Goal: Transaction & Acquisition: Purchase product/service

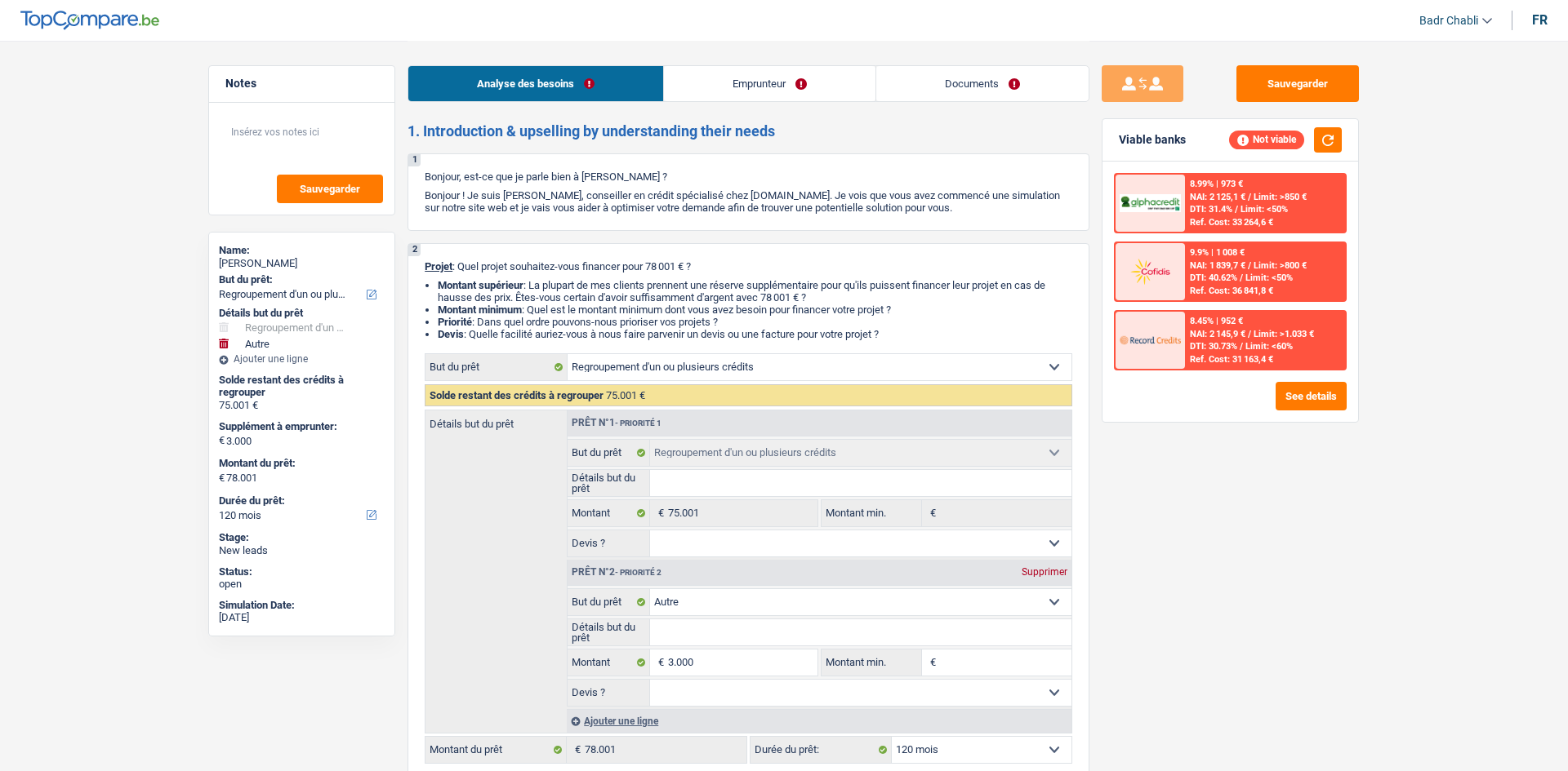
select select "refinancing"
select select "other"
select select "120"
select select "refinancing"
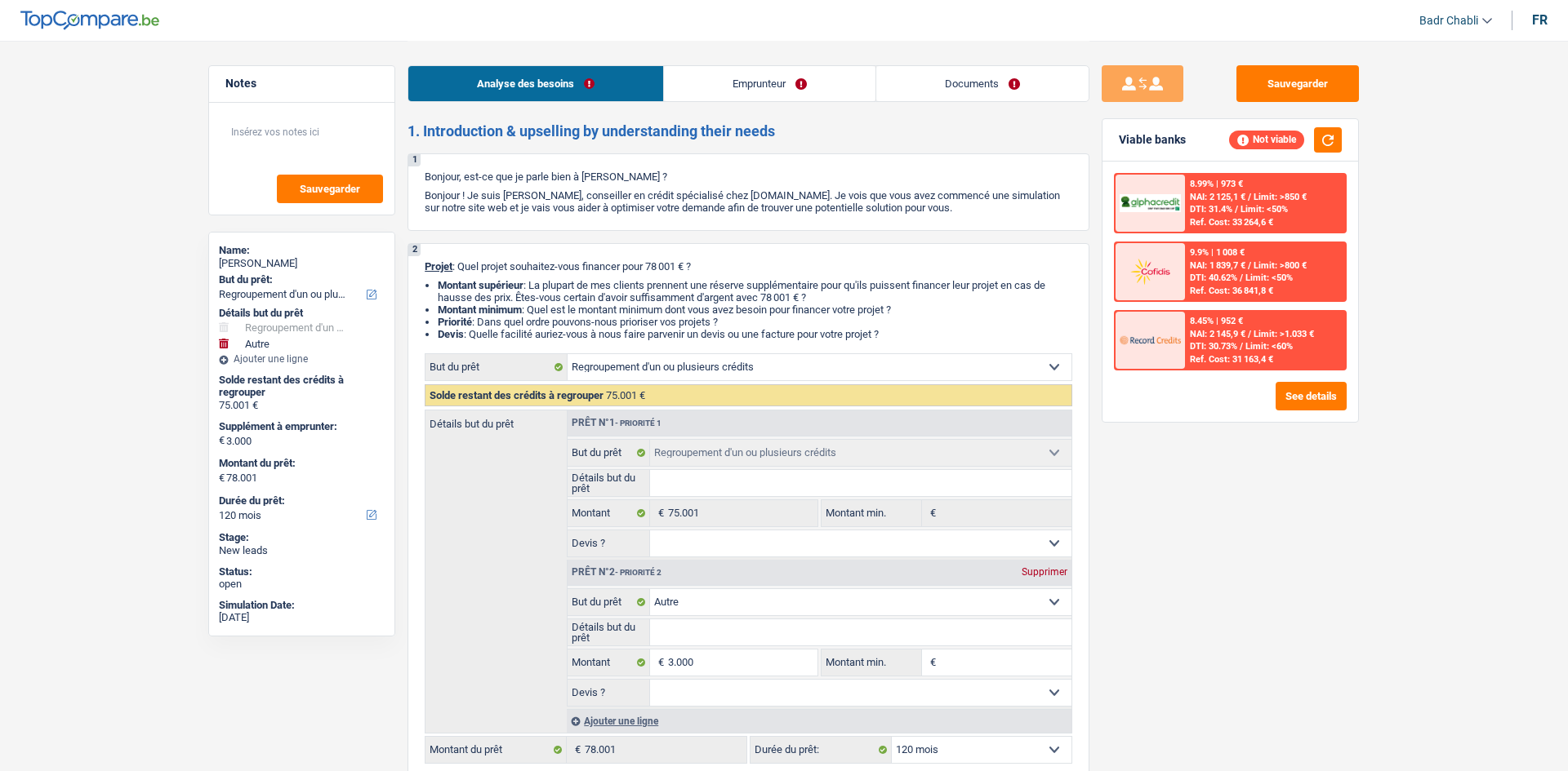
select select "refinancing"
select select "other"
select select "120"
select select "invalid"
select select "disabilityPension"
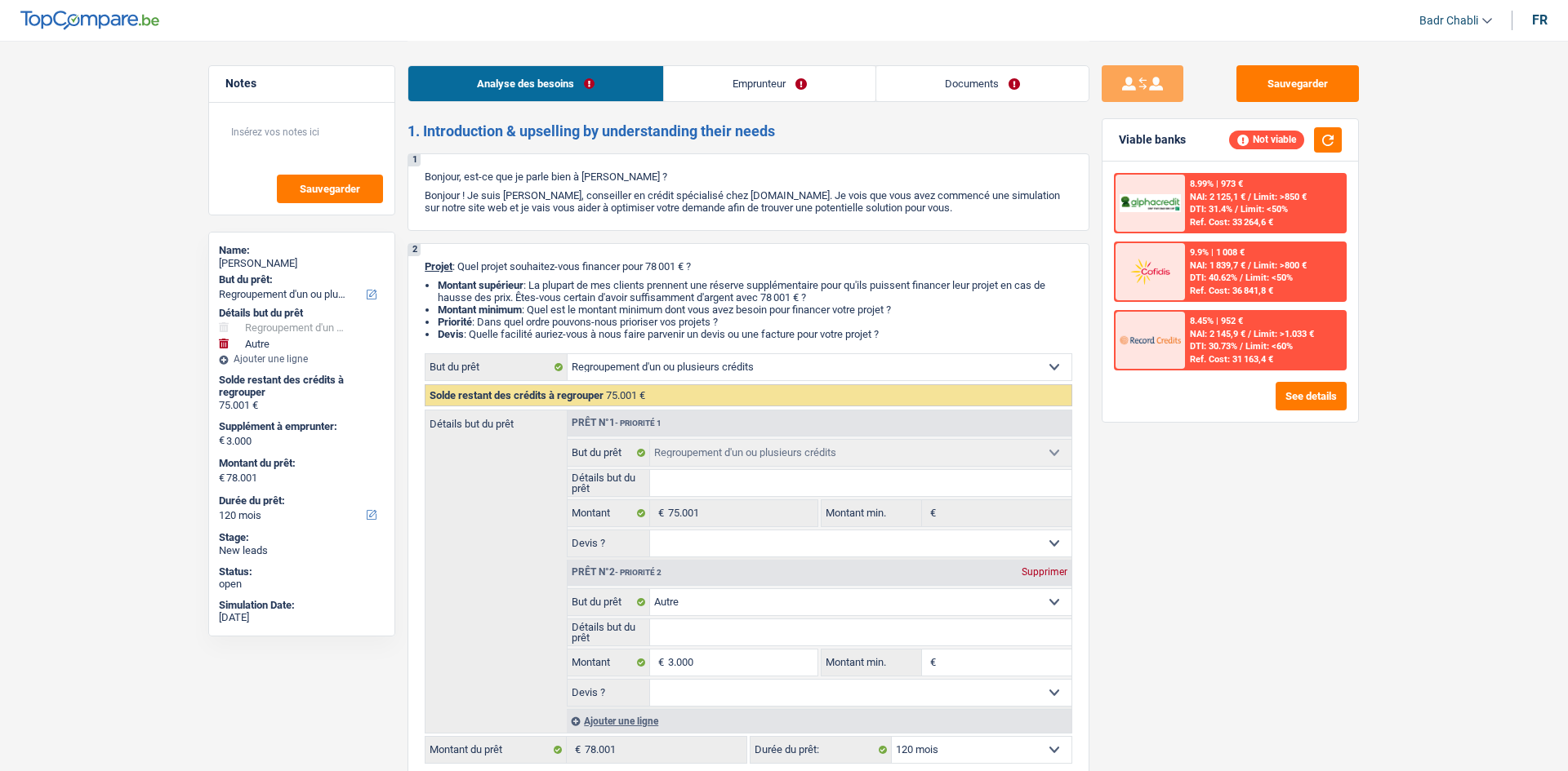
select select "liveWithParents"
select select "personalLoan"
select select "loanRepayment"
select select "120"
select select "cardOrCredit"
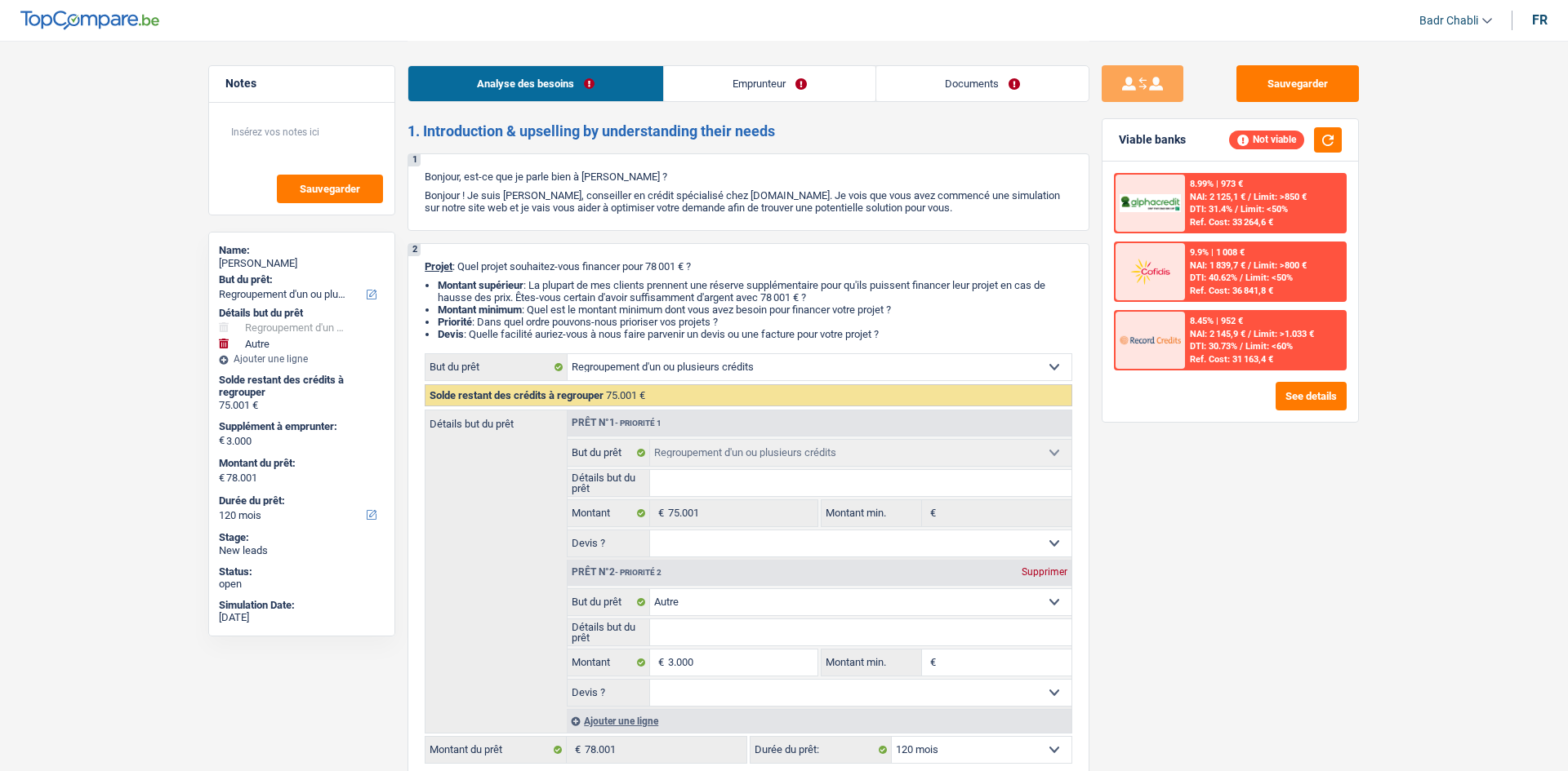
select select "refinancing"
select select "other"
select select "120"
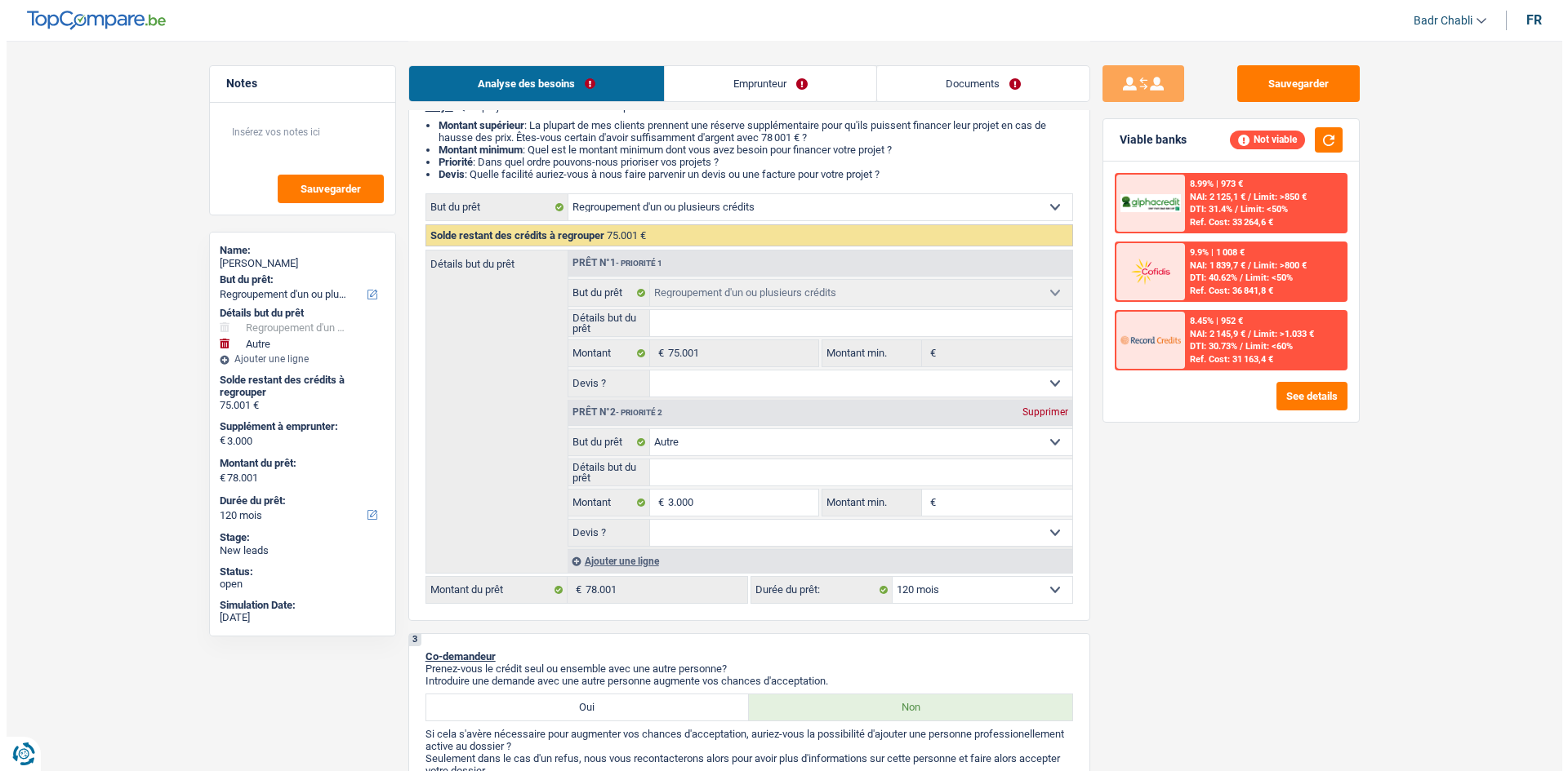
scroll to position [163, 0]
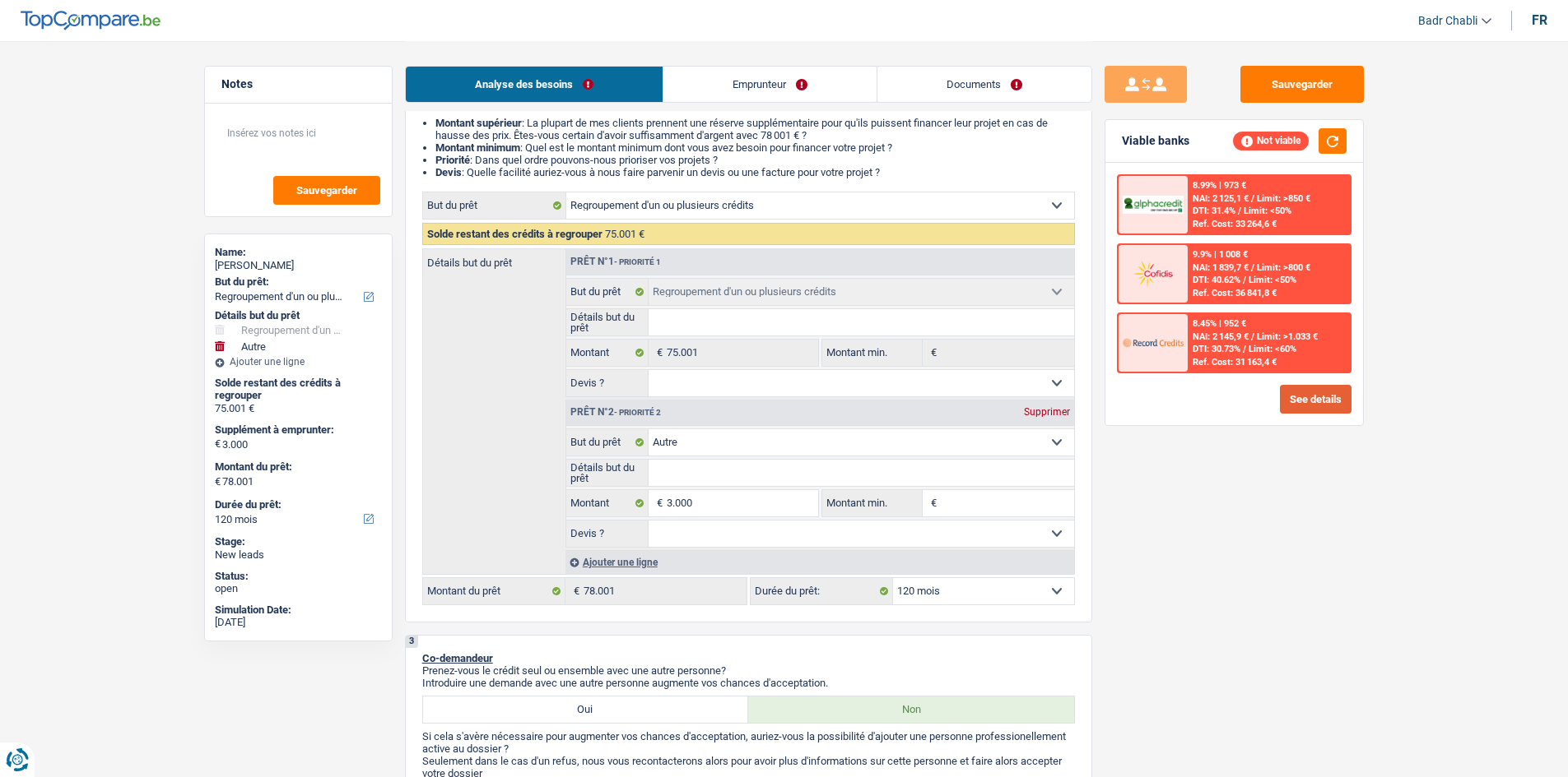
click at [1332, 396] on button "See details" at bounding box center [1315, 399] width 72 height 29
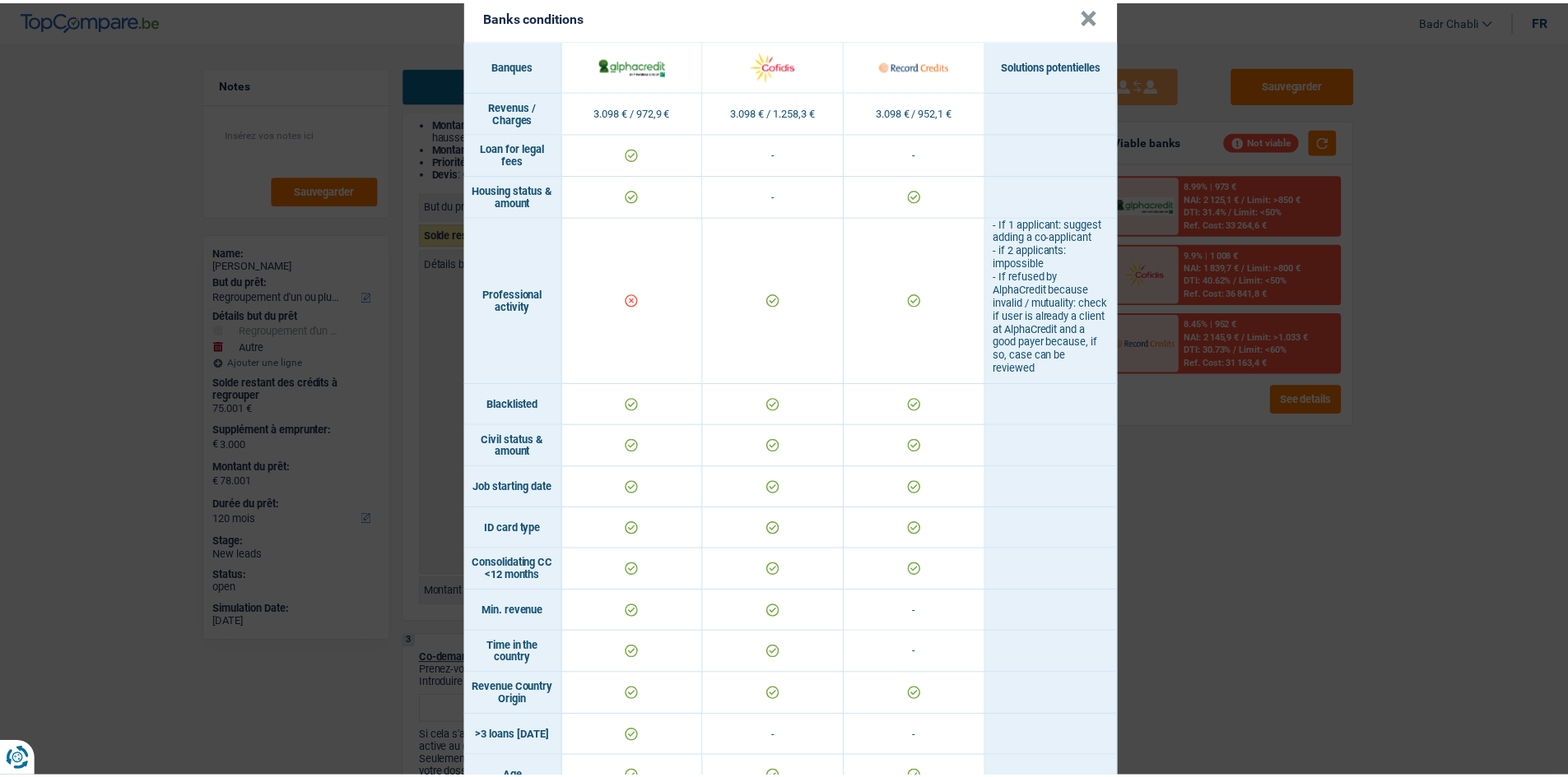
scroll to position [0, 0]
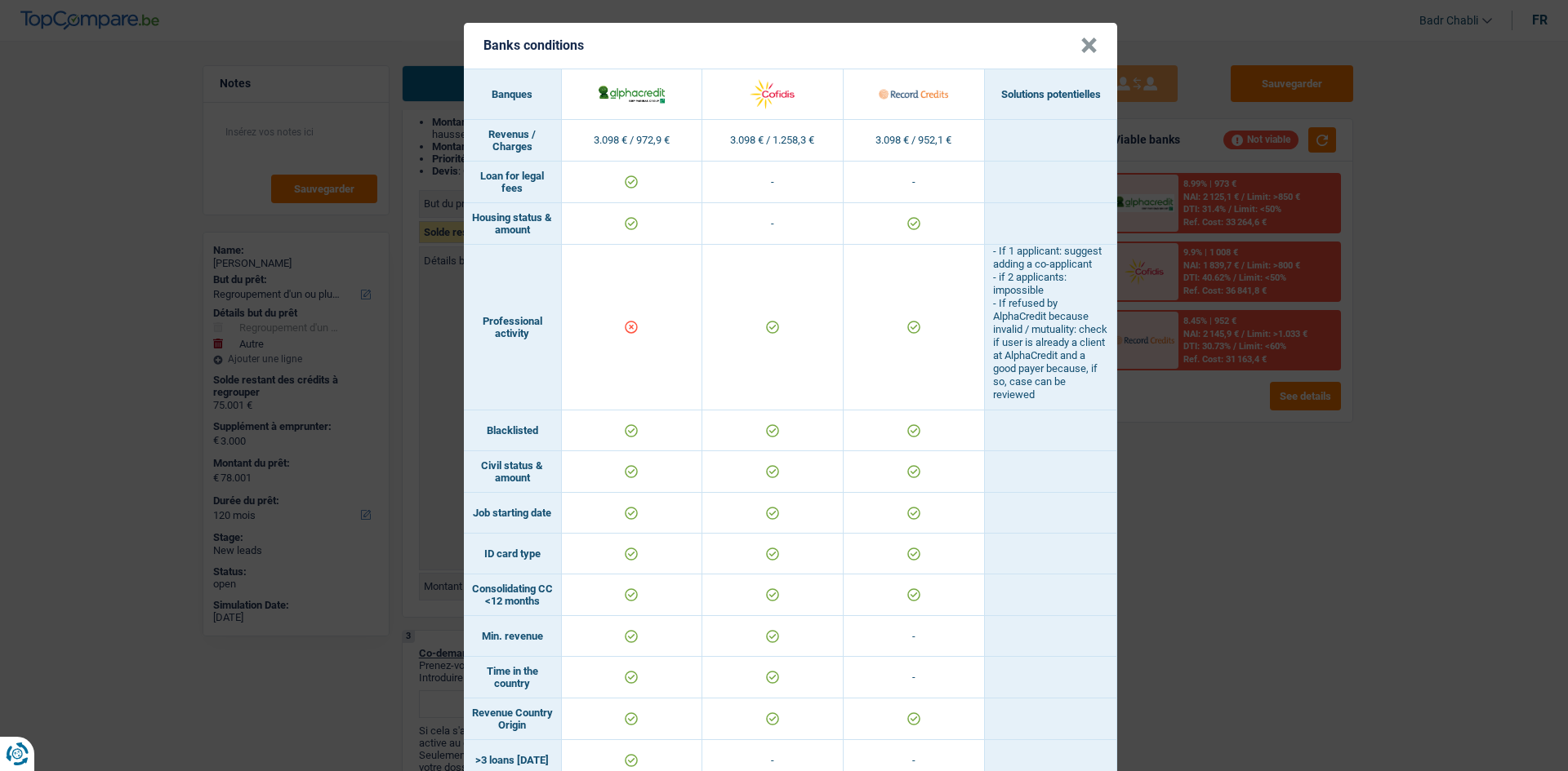
click at [1084, 45] on button "×" at bounding box center [1089, 45] width 17 height 16
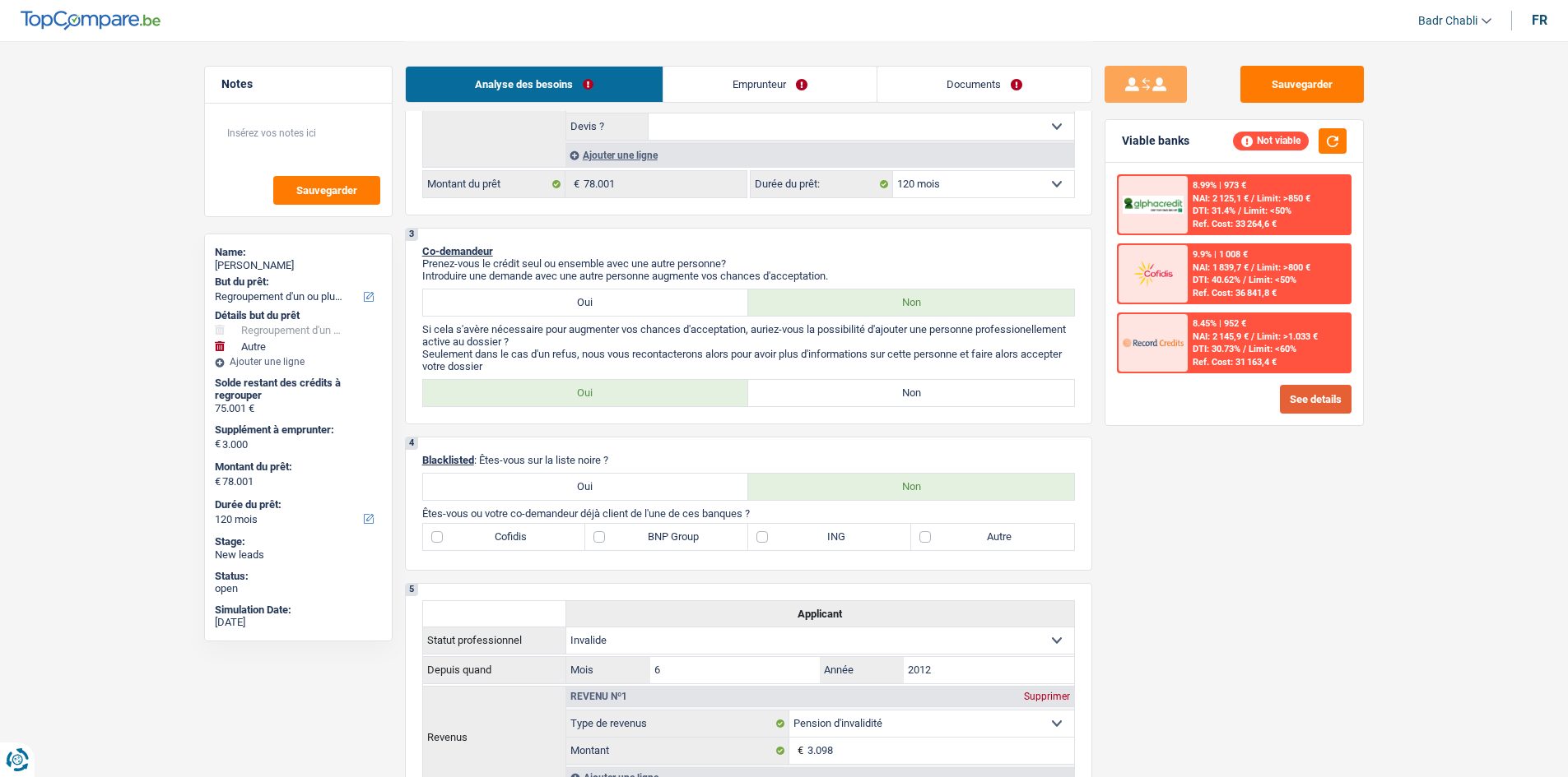
scroll to position [576, 0]
click at [954, 394] on label "Non" at bounding box center [910, 389] width 326 height 27
click at [954, 394] on input "Non" at bounding box center [910, 389] width 326 height 27
radio input "true"
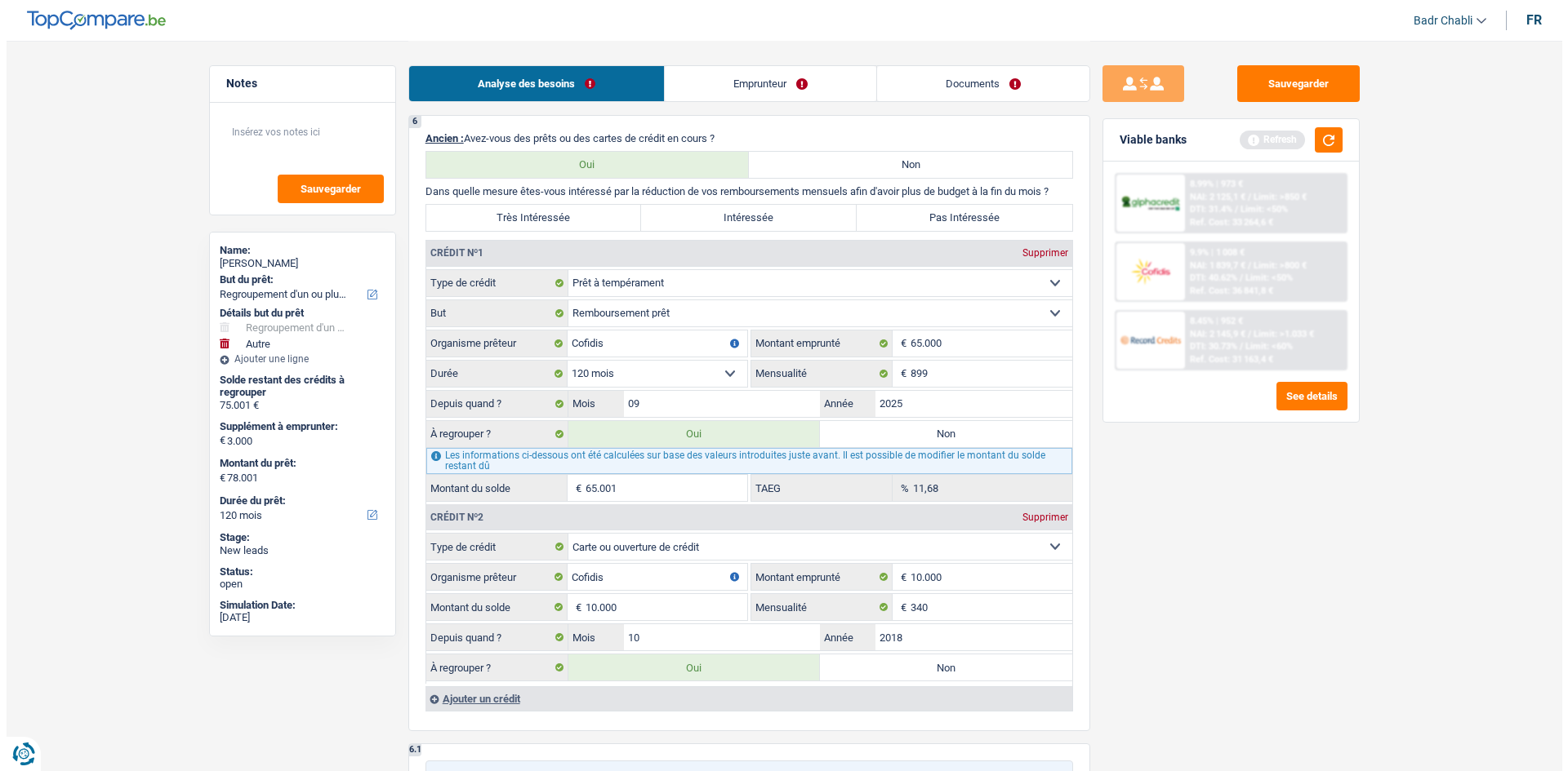
scroll to position [1306, 0]
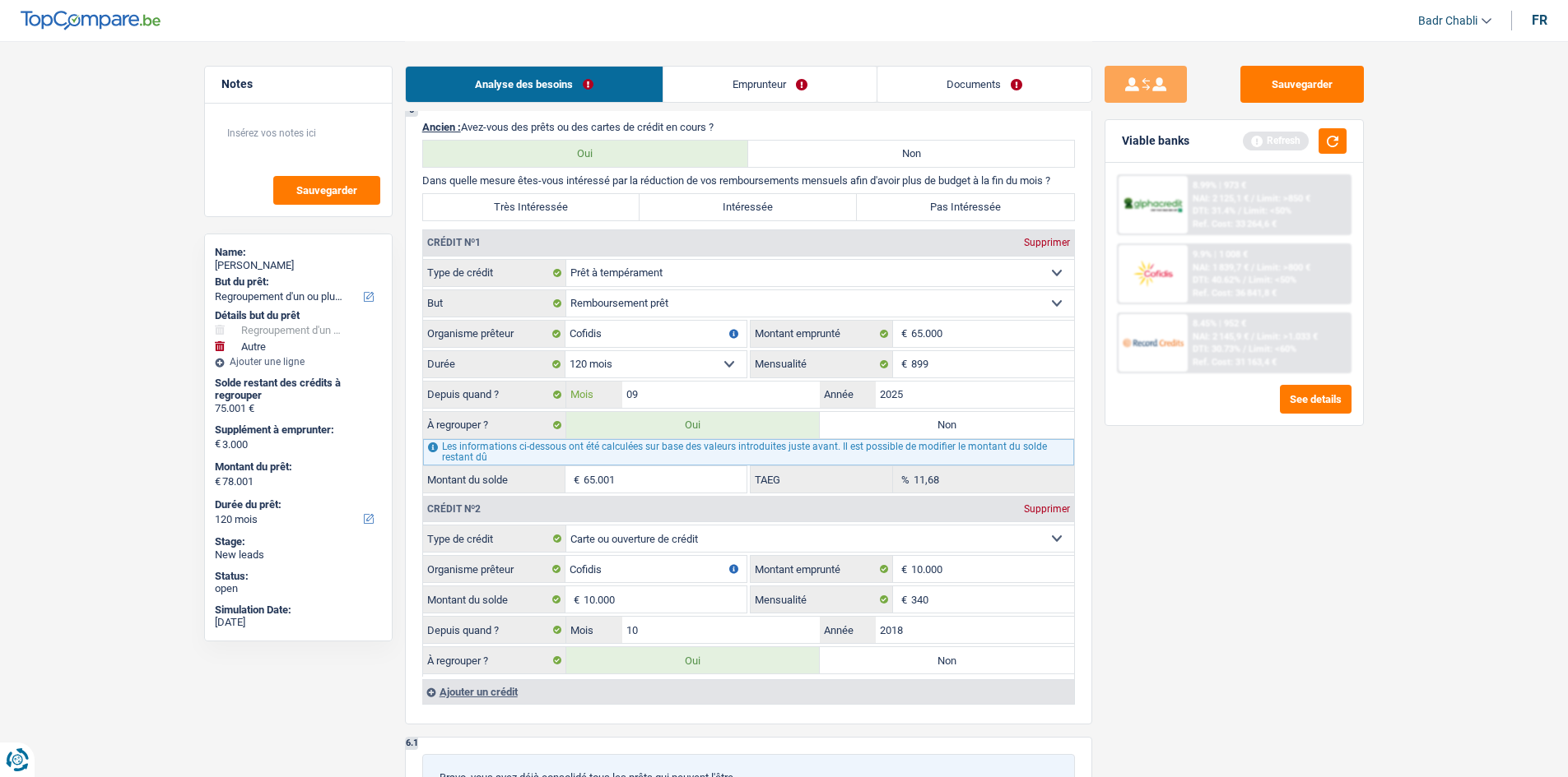
click at [736, 402] on input "09" at bounding box center [722, 395] width 199 height 27
type input "08"
type input "77.703"
select select "144"
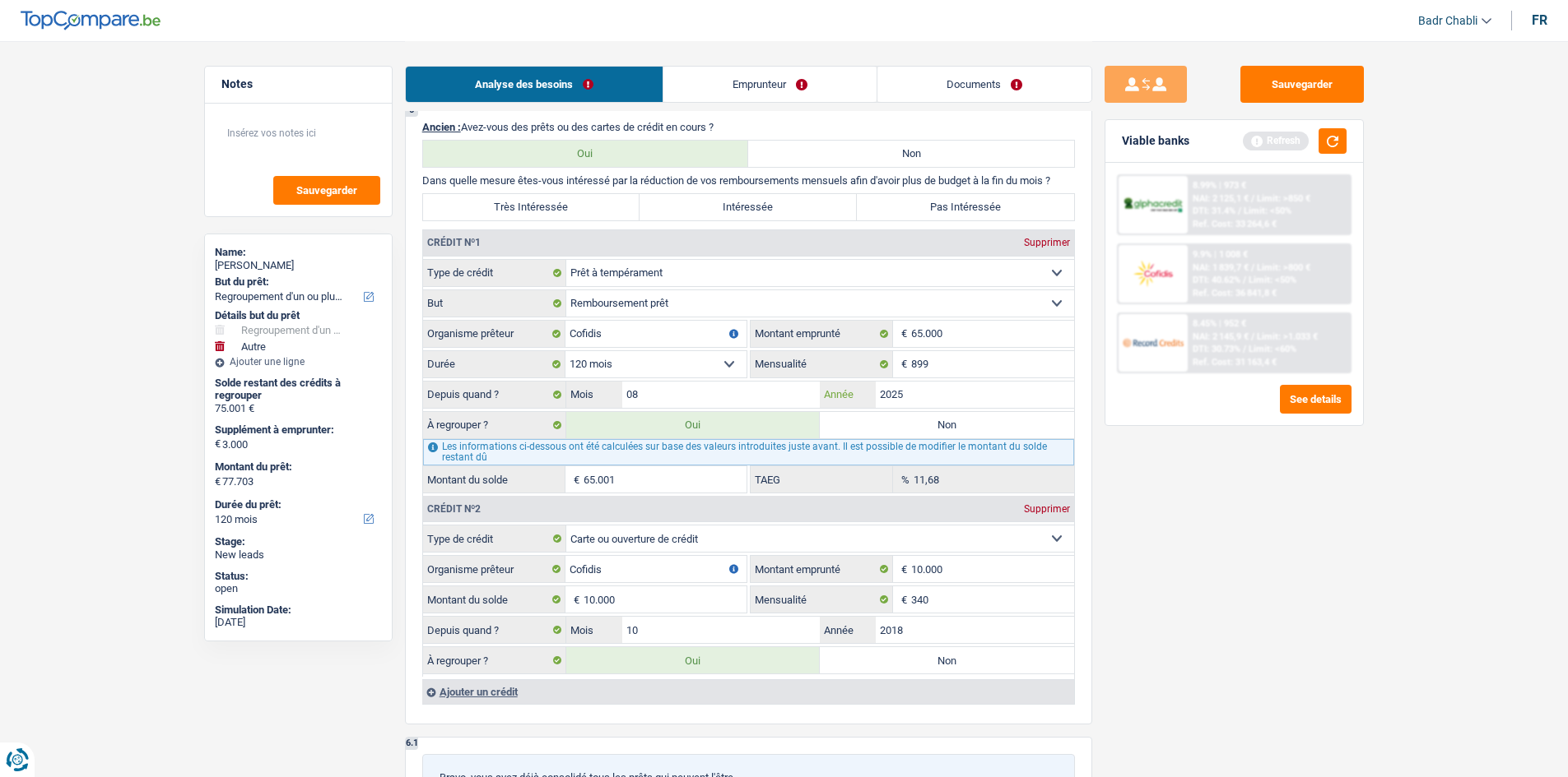
type input "74.703"
type input "77.703"
select select "144"
type input "64.703"
type input "74.703"
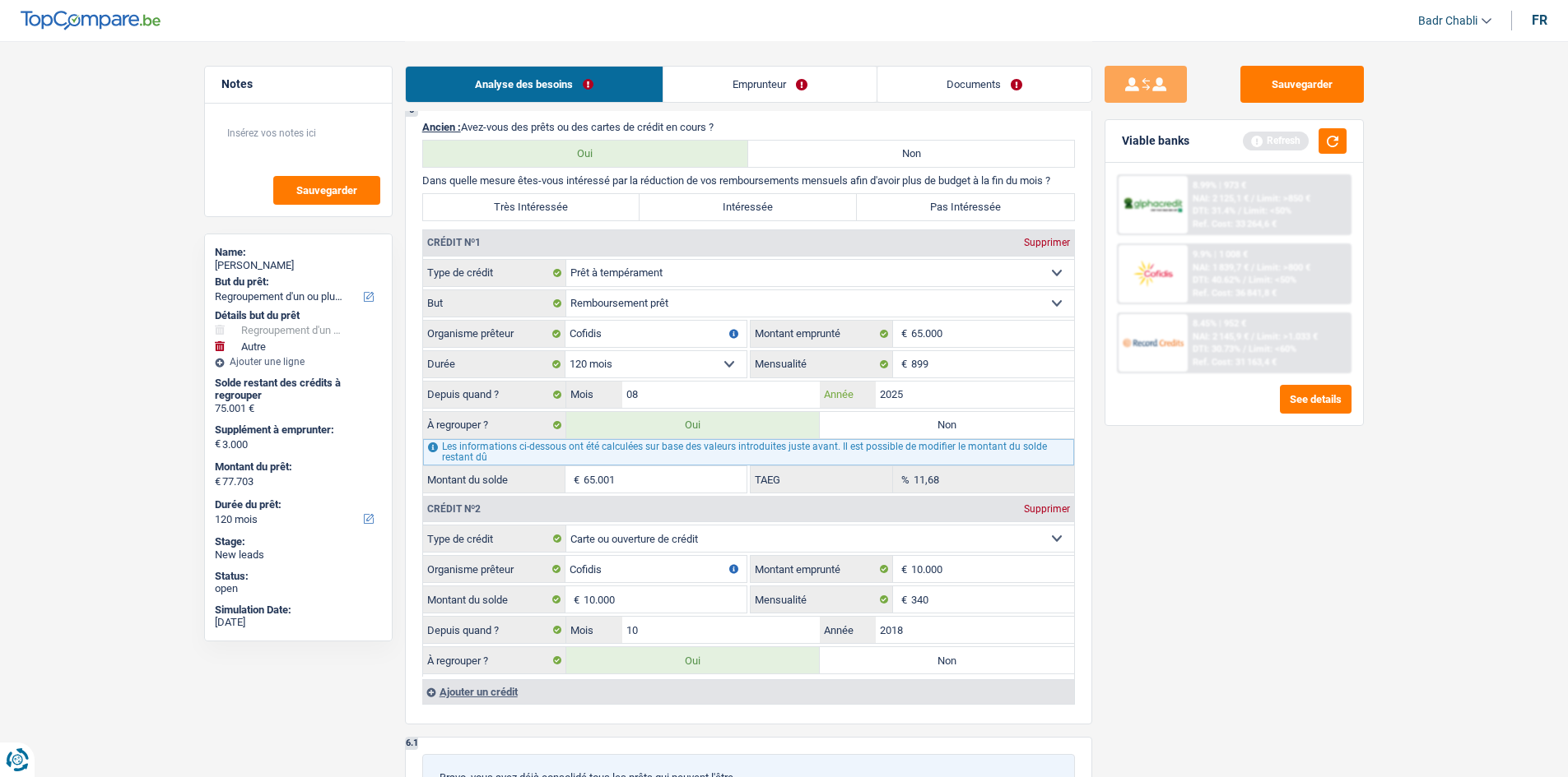
type input "77.703"
select select "144"
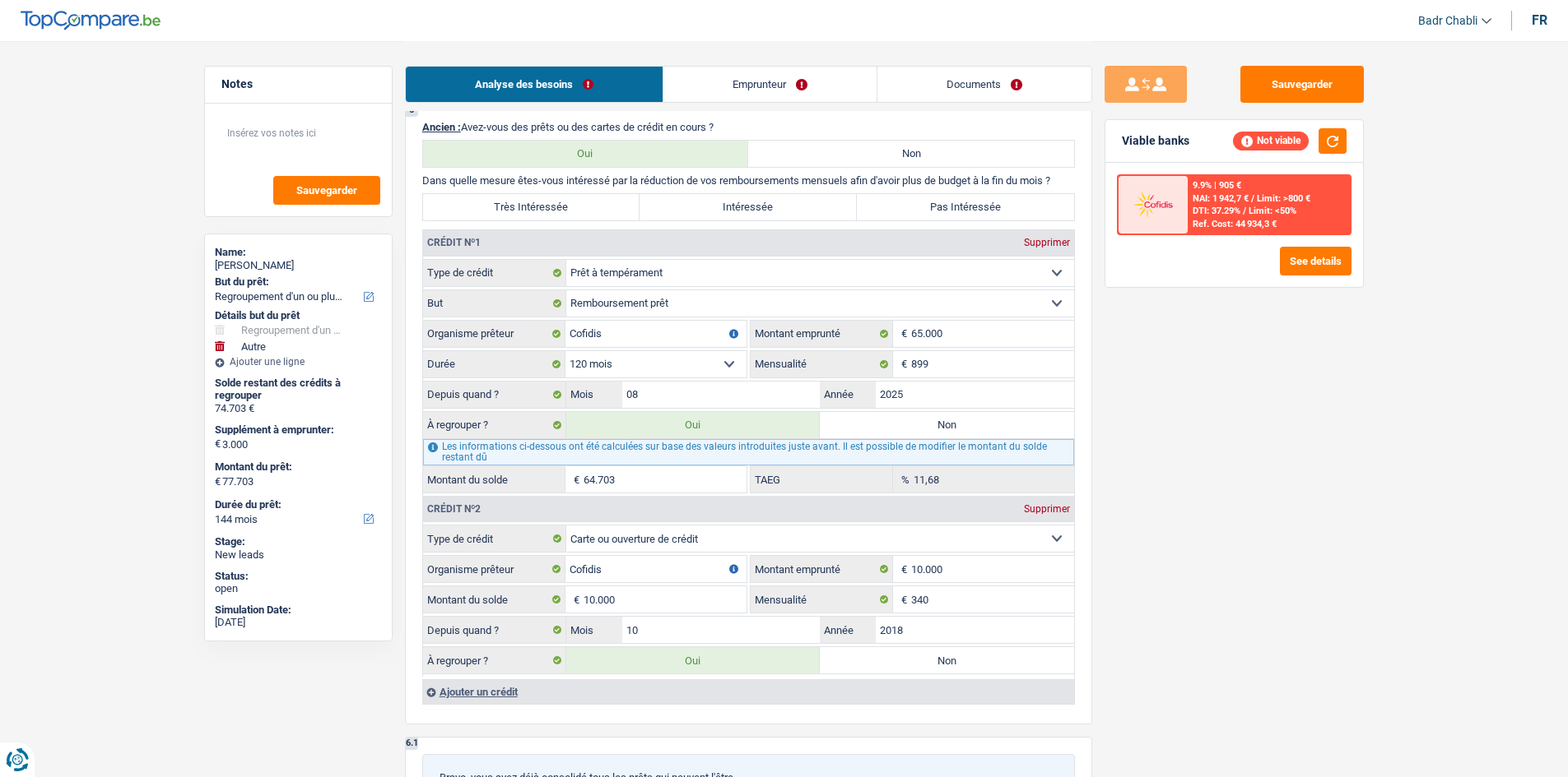
click at [915, 430] on label "Non" at bounding box center [946, 426] width 254 height 27
click at [915, 430] on input "Non" at bounding box center [946, 426] width 254 height 27
radio input "true"
type input "13.000"
select select "60"
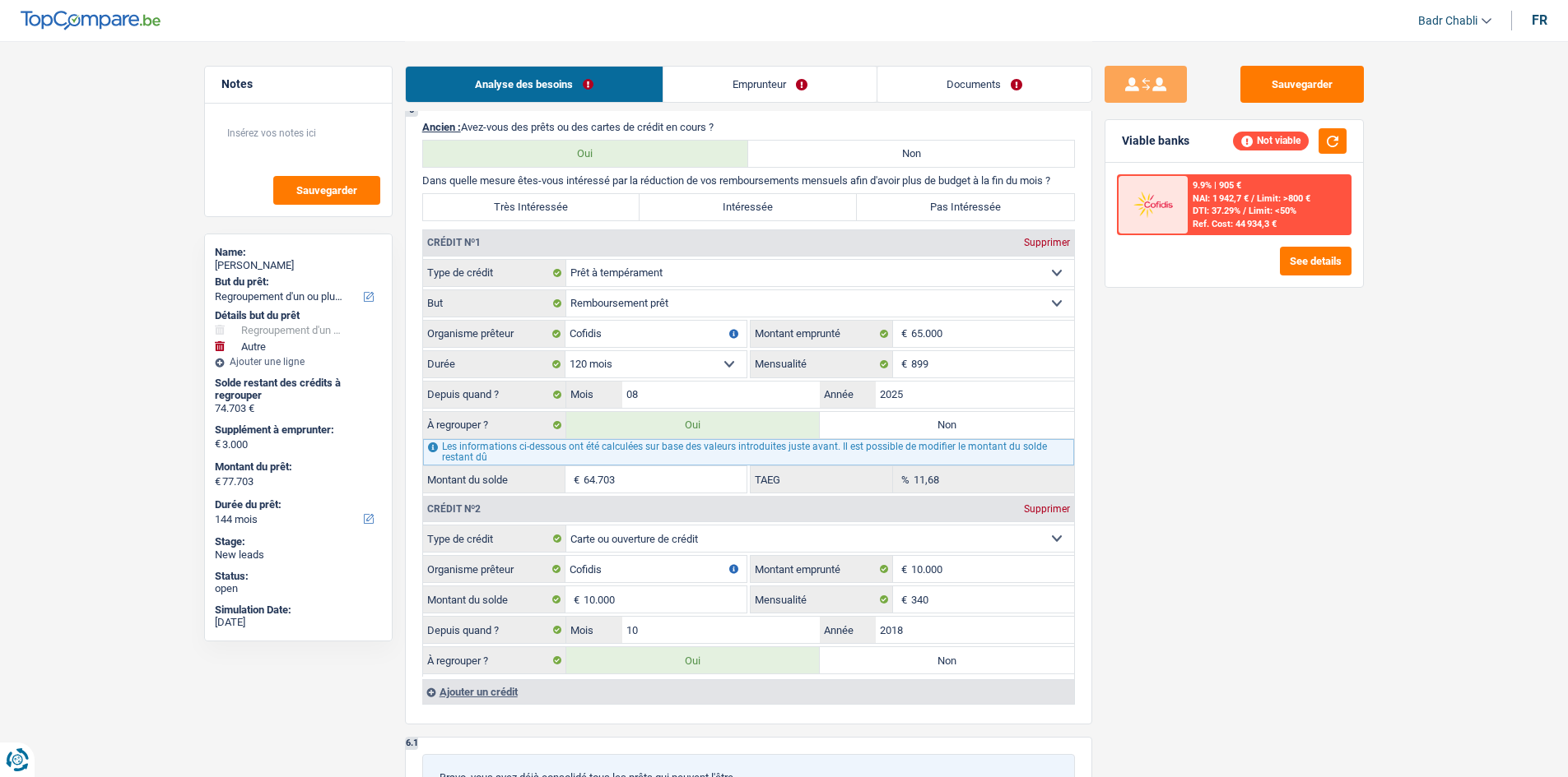
type input "10.000"
type input "13.000"
select select "60"
radio input "false"
type input "10.000"
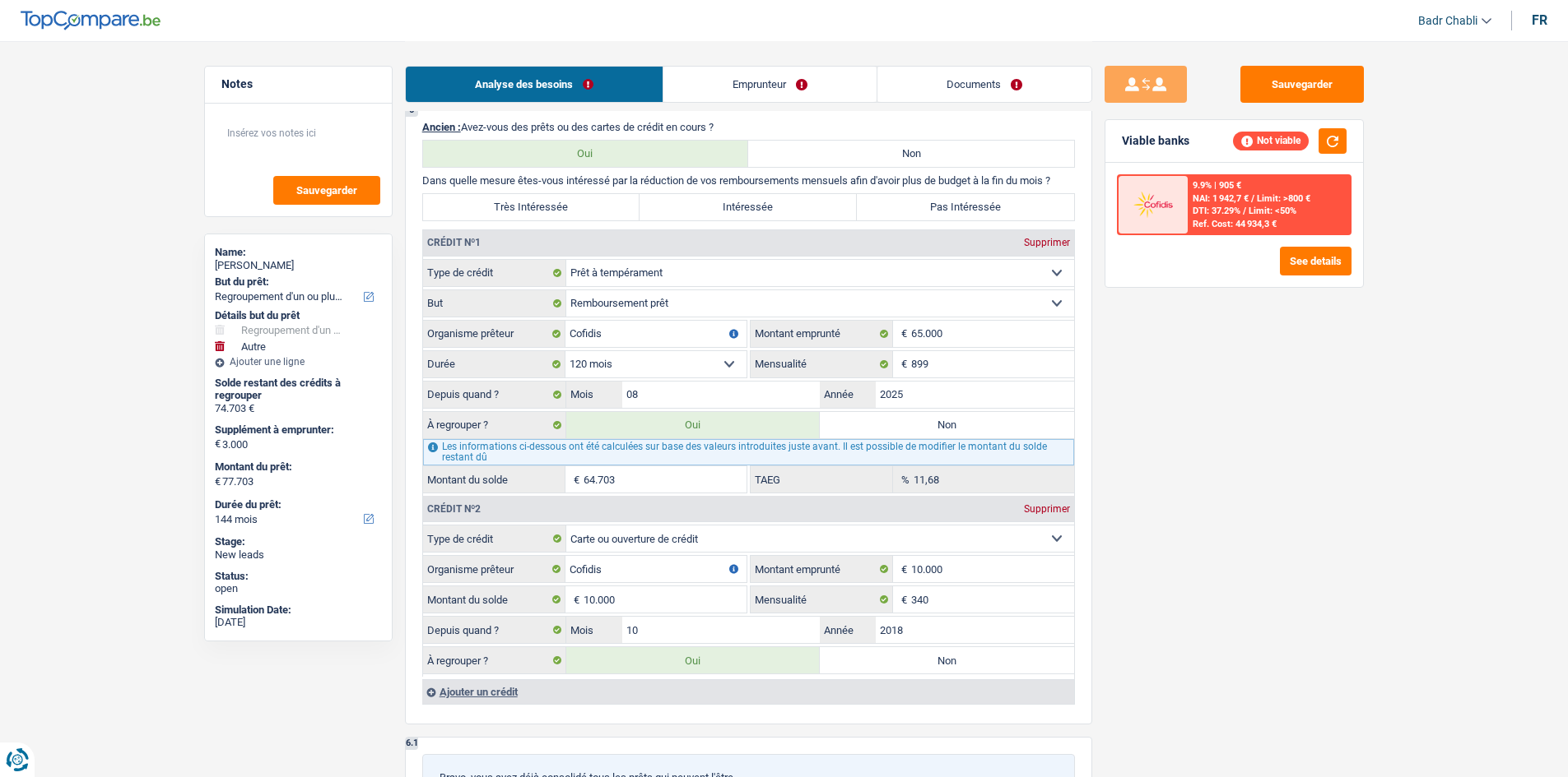
type input "13.000"
select select "60"
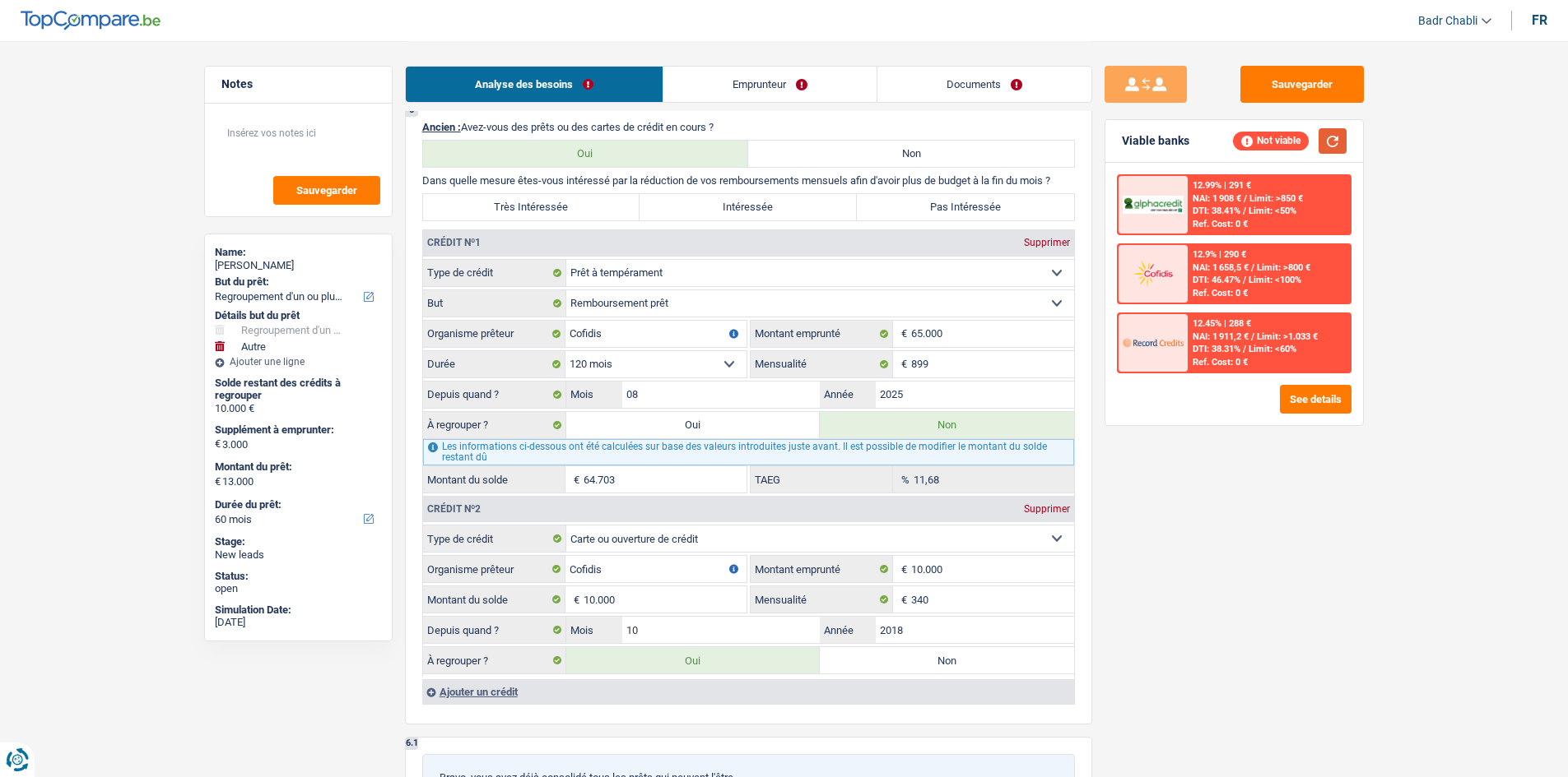
click at [1338, 138] on button "button" at bounding box center [1332, 140] width 28 height 26
click at [1315, 389] on button "See details" at bounding box center [1315, 399] width 72 height 29
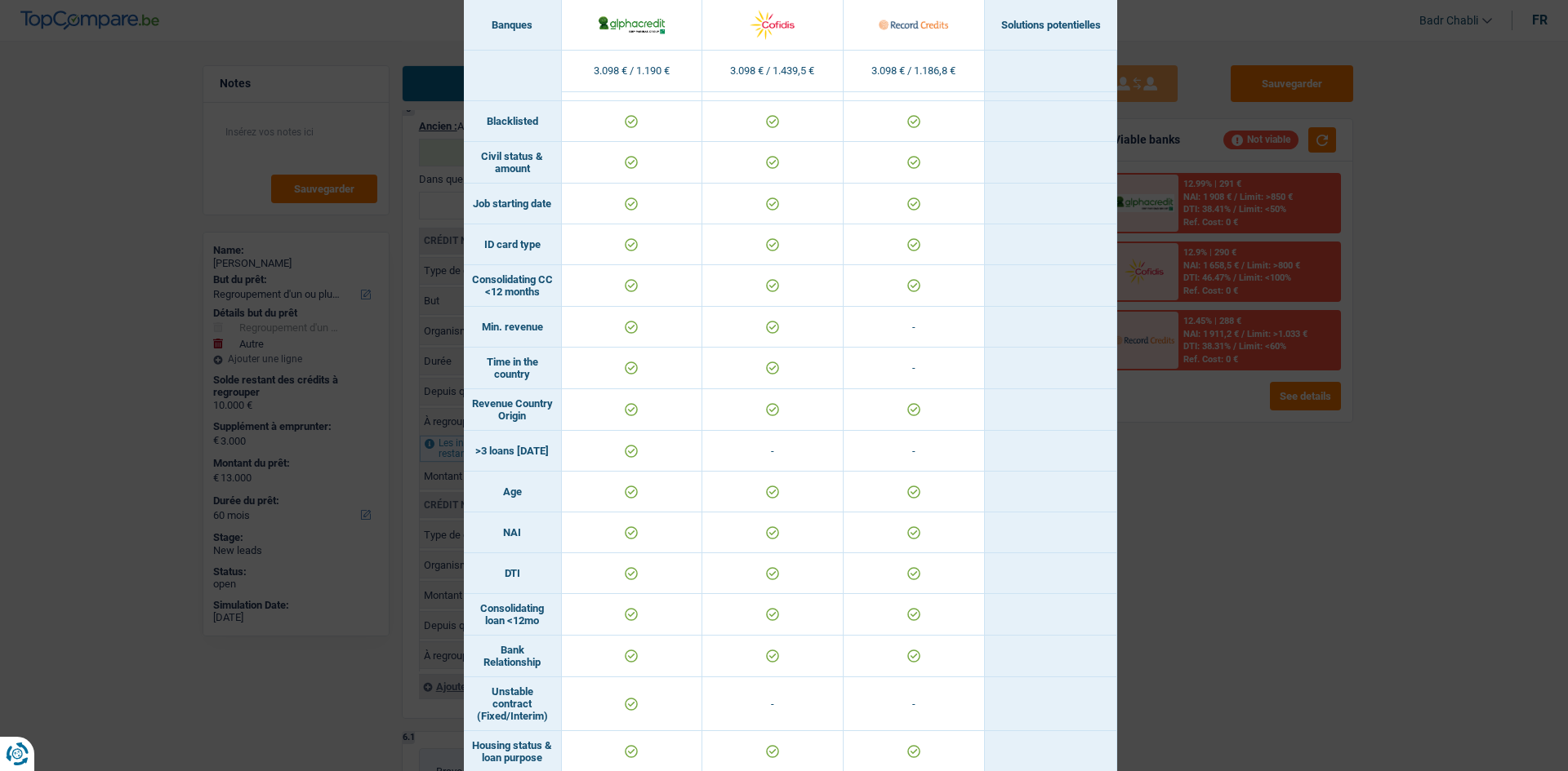
scroll to position [0, 0]
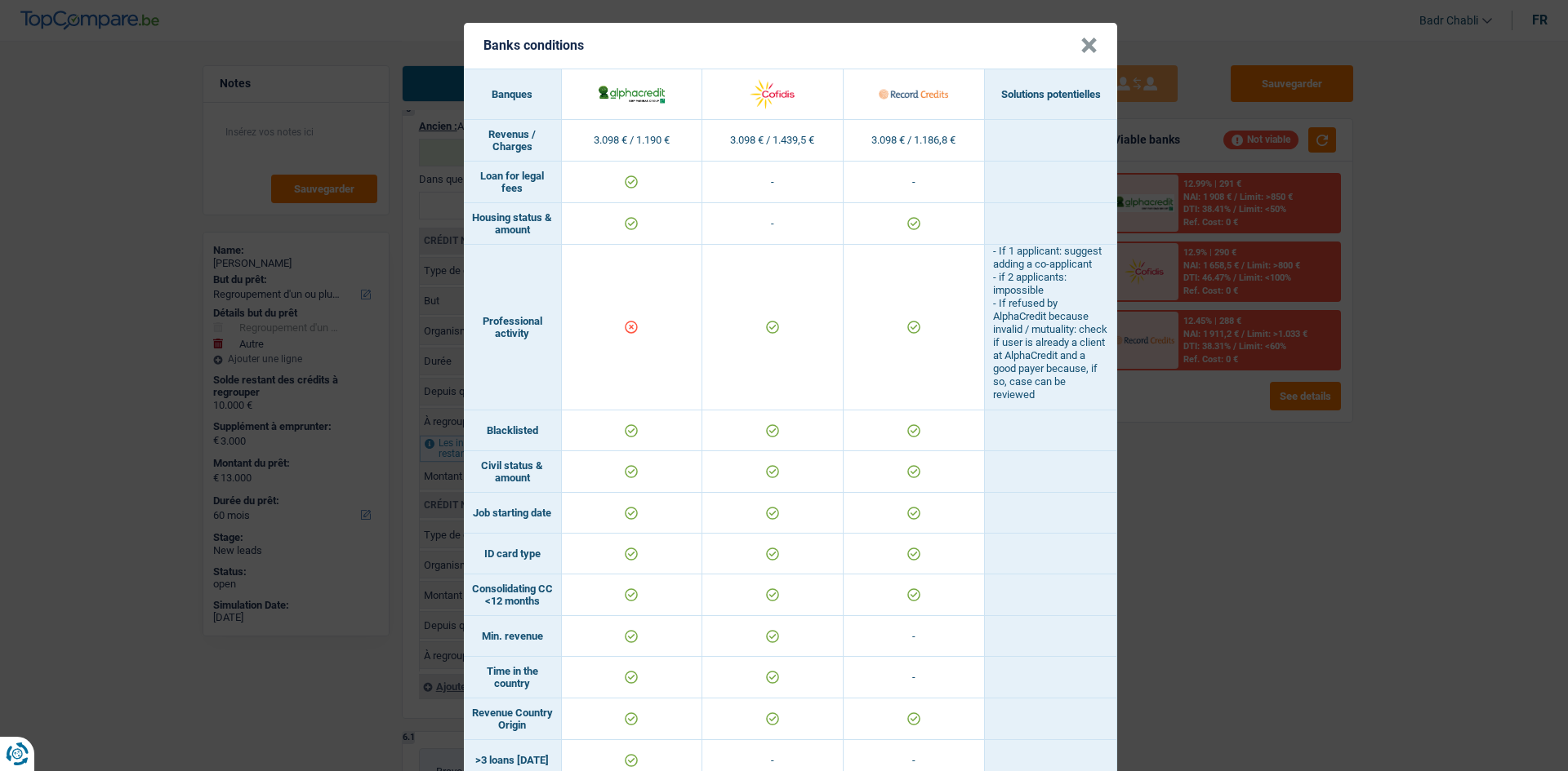
click at [1085, 43] on button "×" at bounding box center [1089, 45] width 17 height 16
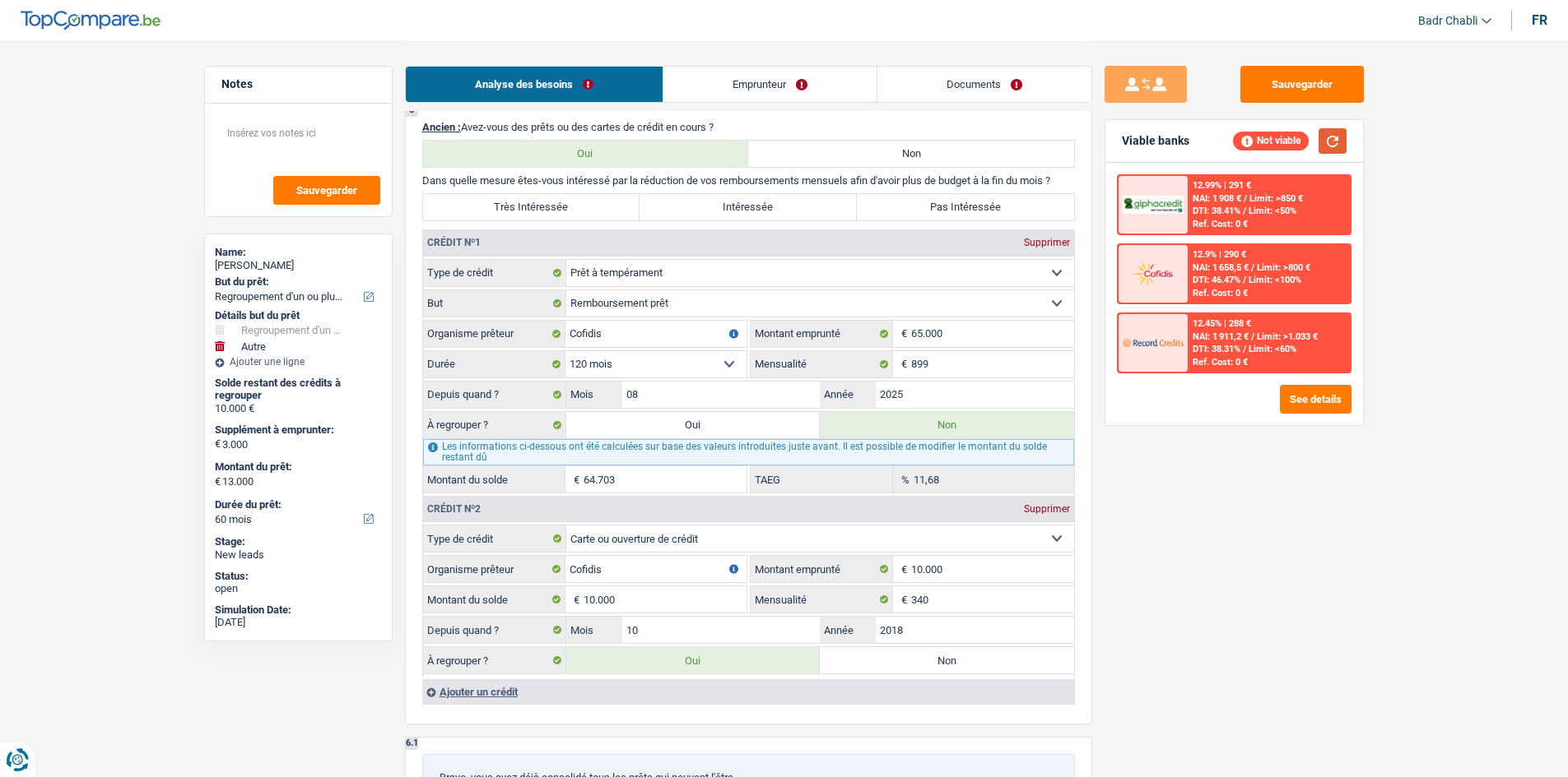
click at [1330, 140] on button "button" at bounding box center [1332, 140] width 28 height 26
click at [1331, 396] on button "See details" at bounding box center [1315, 399] width 72 height 29
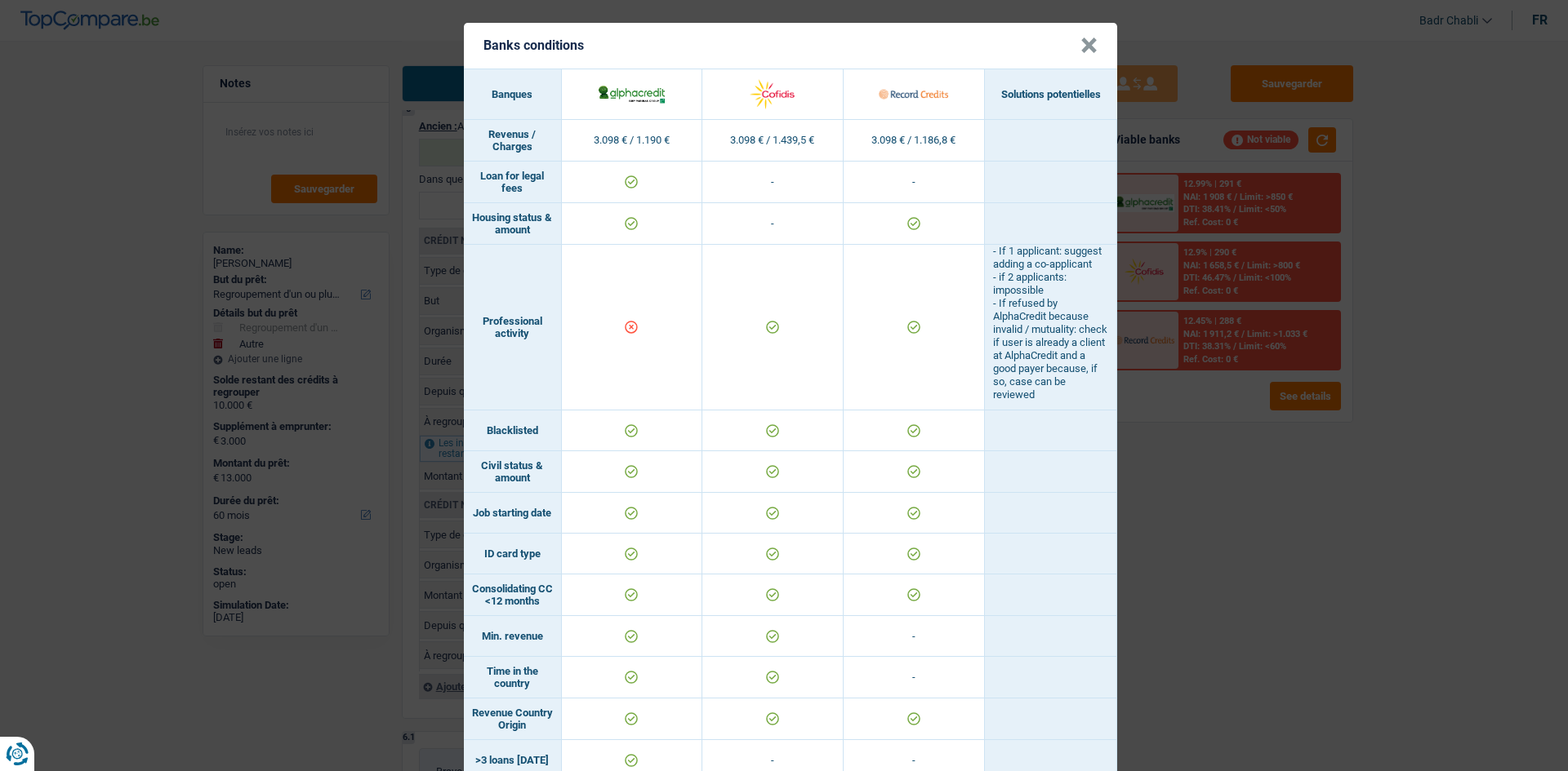
click at [1082, 47] on button "×" at bounding box center [1089, 45] width 17 height 16
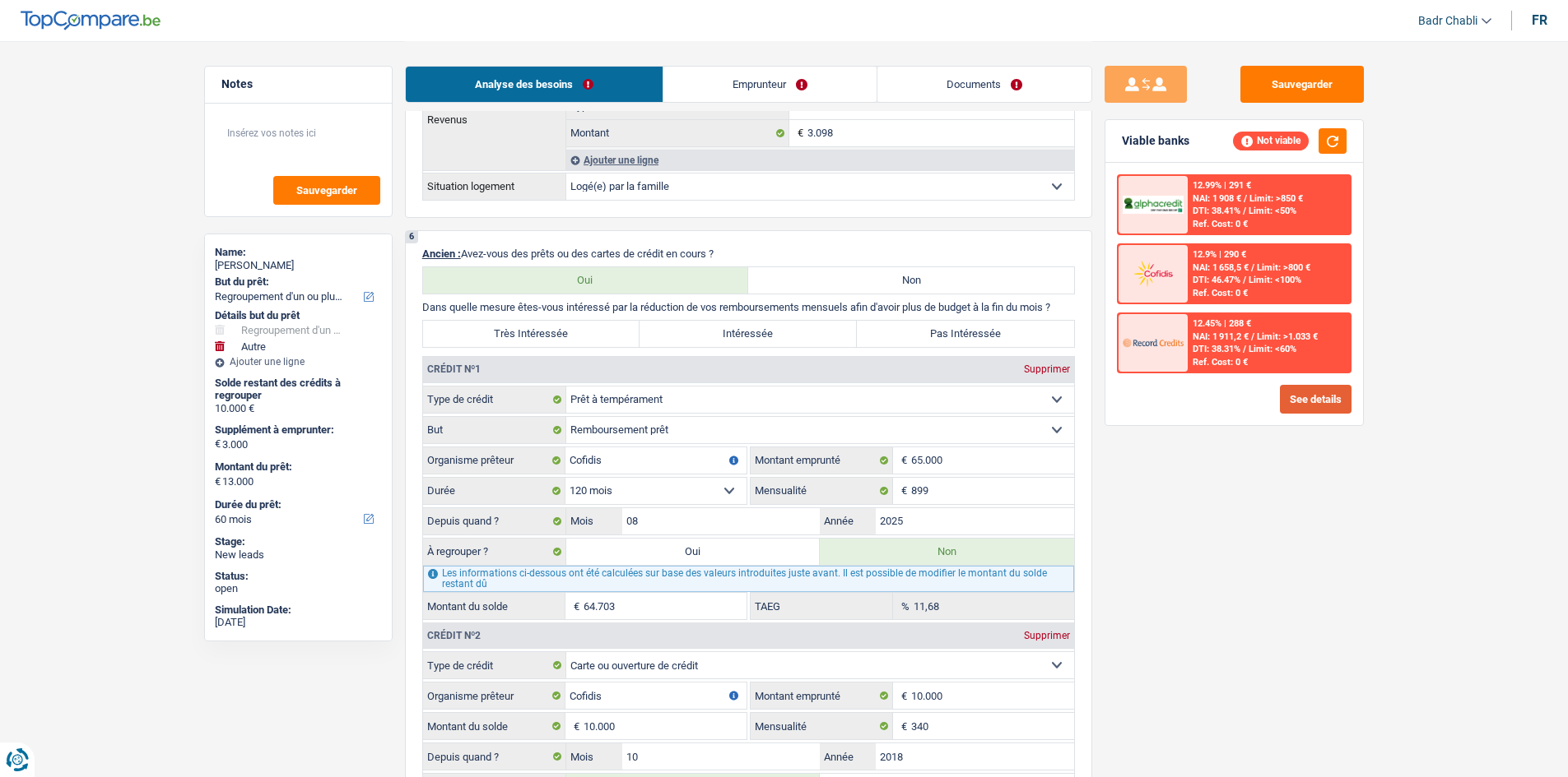
scroll to position [1069, 0]
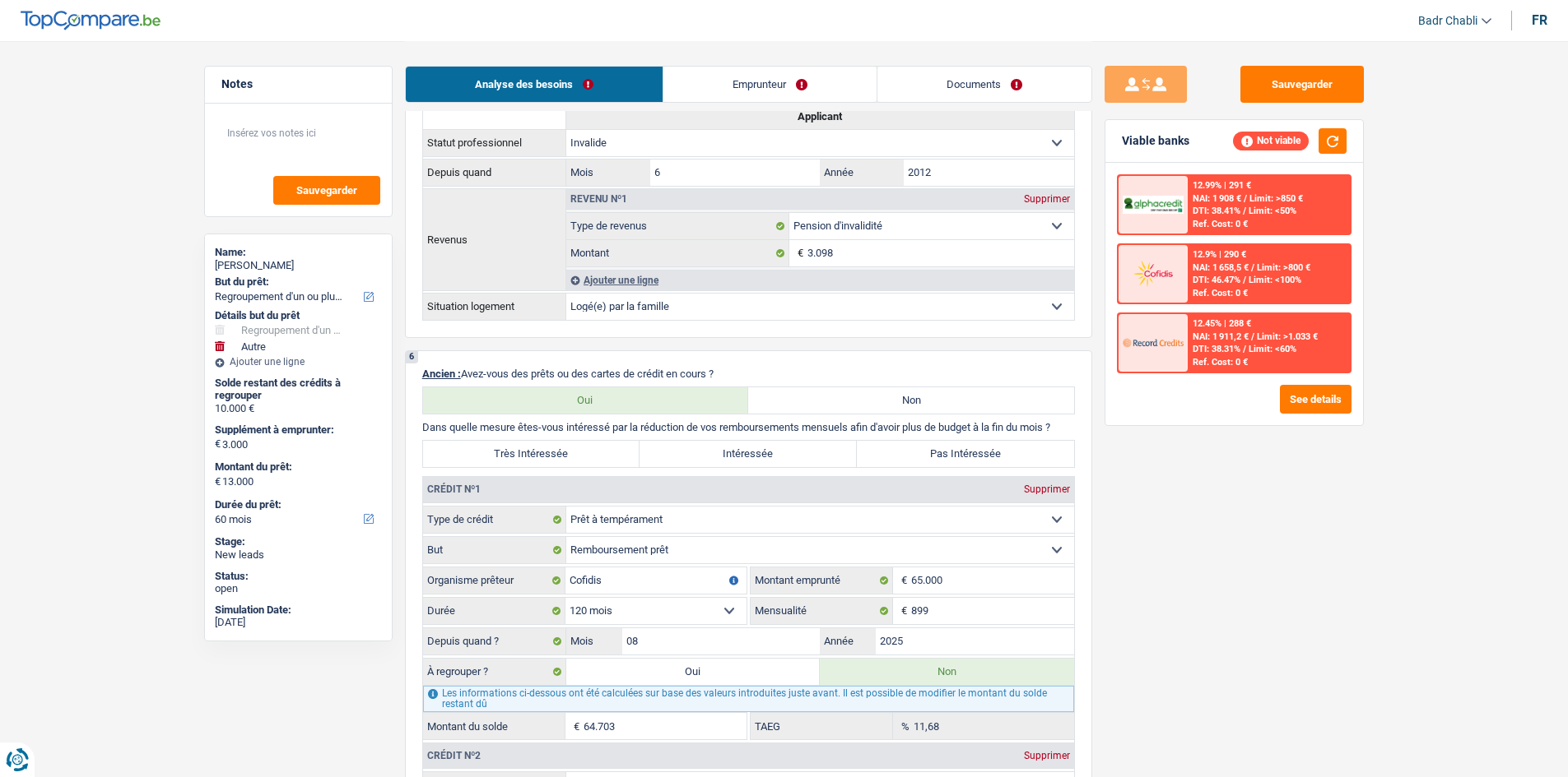
click at [562, 450] on label "Très Intéressée" at bounding box center [532, 454] width 218 height 27
click at [562, 450] on input "Très Intéressée" at bounding box center [532, 454] width 218 height 27
radio input "true"
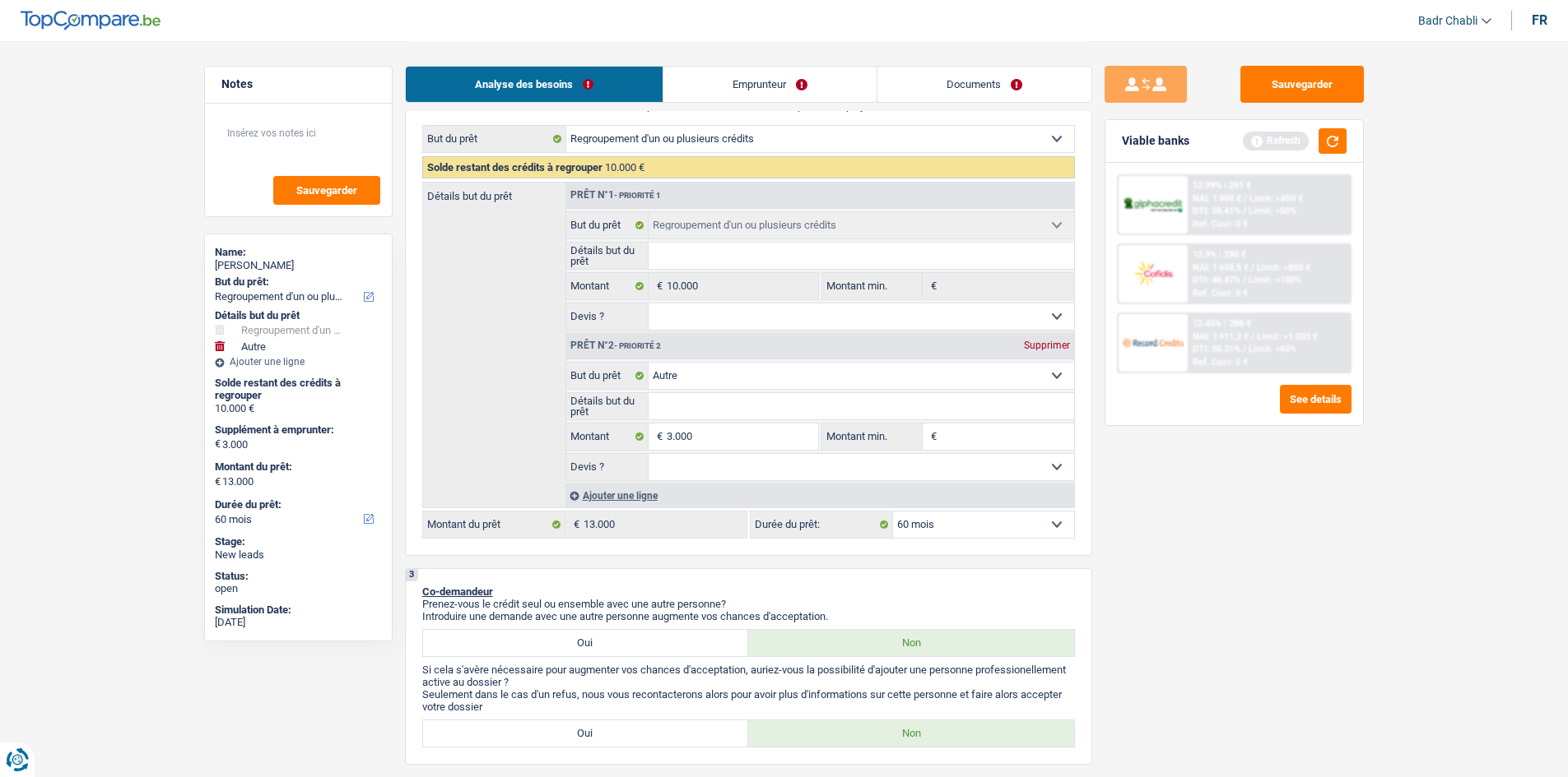
scroll to position [82, 0]
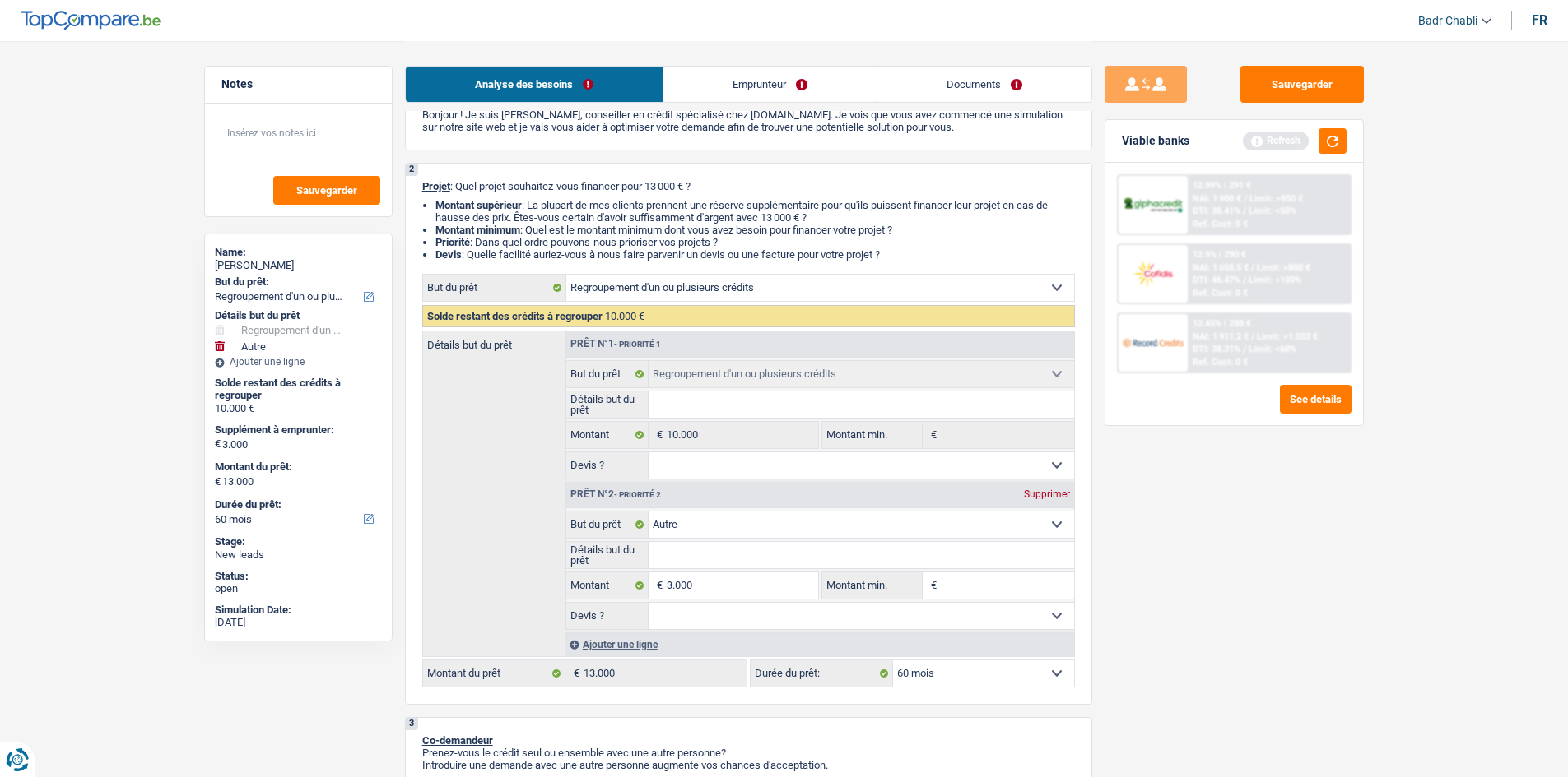
click at [725, 537] on select "Confort maison: meubles, textile, peinture, électroménager, outillage non-profe…" at bounding box center [861, 525] width 426 height 27
select select "household"
click at [648, 512] on select "Confort maison: meubles, textile, peinture, électroménager, outillage non-profe…" at bounding box center [861, 525] width 426 height 27
select select "household"
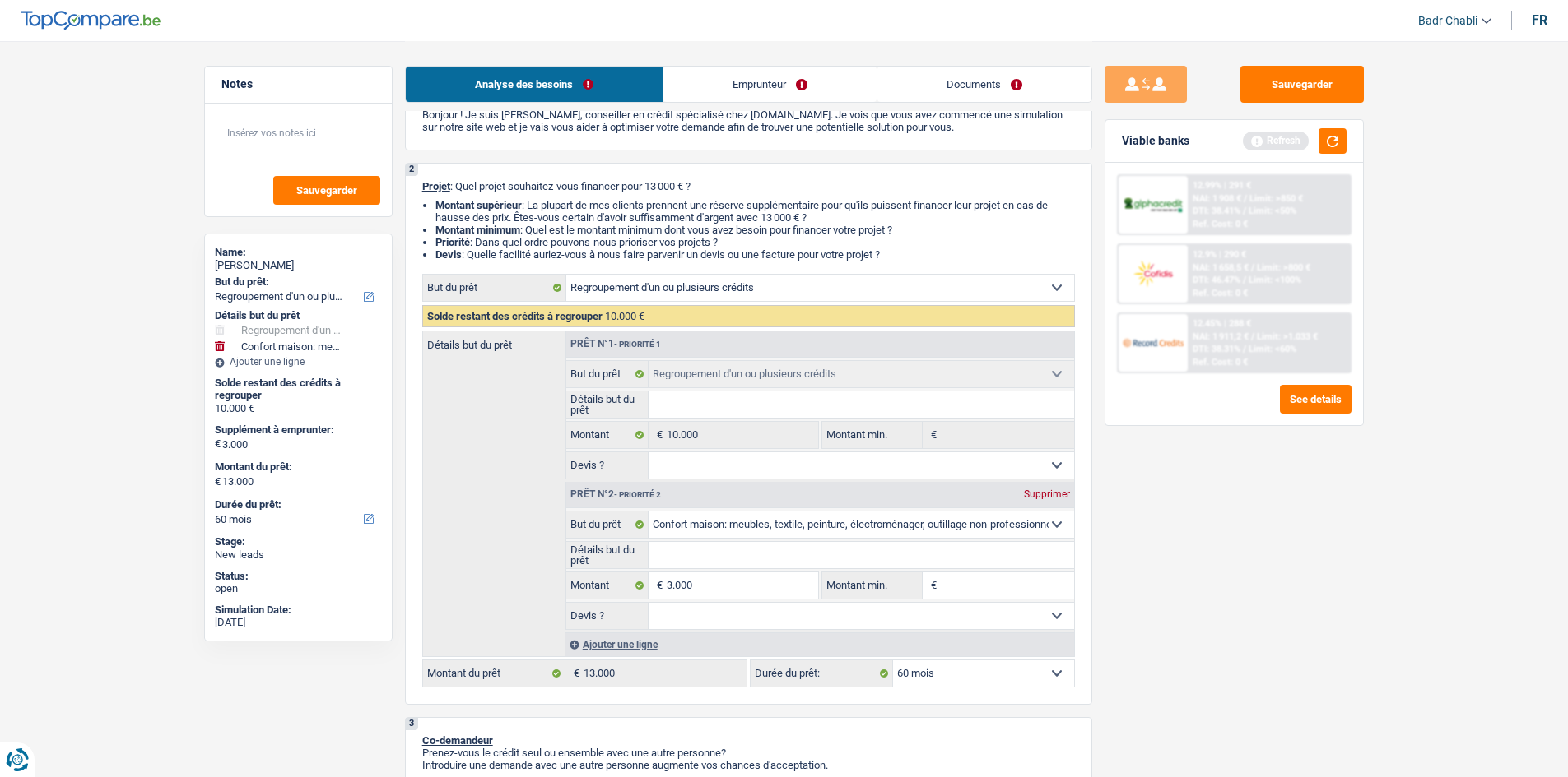
click at [986, 593] on input "Montant min." at bounding box center [1007, 586] width 134 height 27
click at [764, 589] on input "3.000" at bounding box center [742, 586] width 151 height 27
click at [1004, 574] on input "Montant min." at bounding box center [1007, 586] width 134 height 27
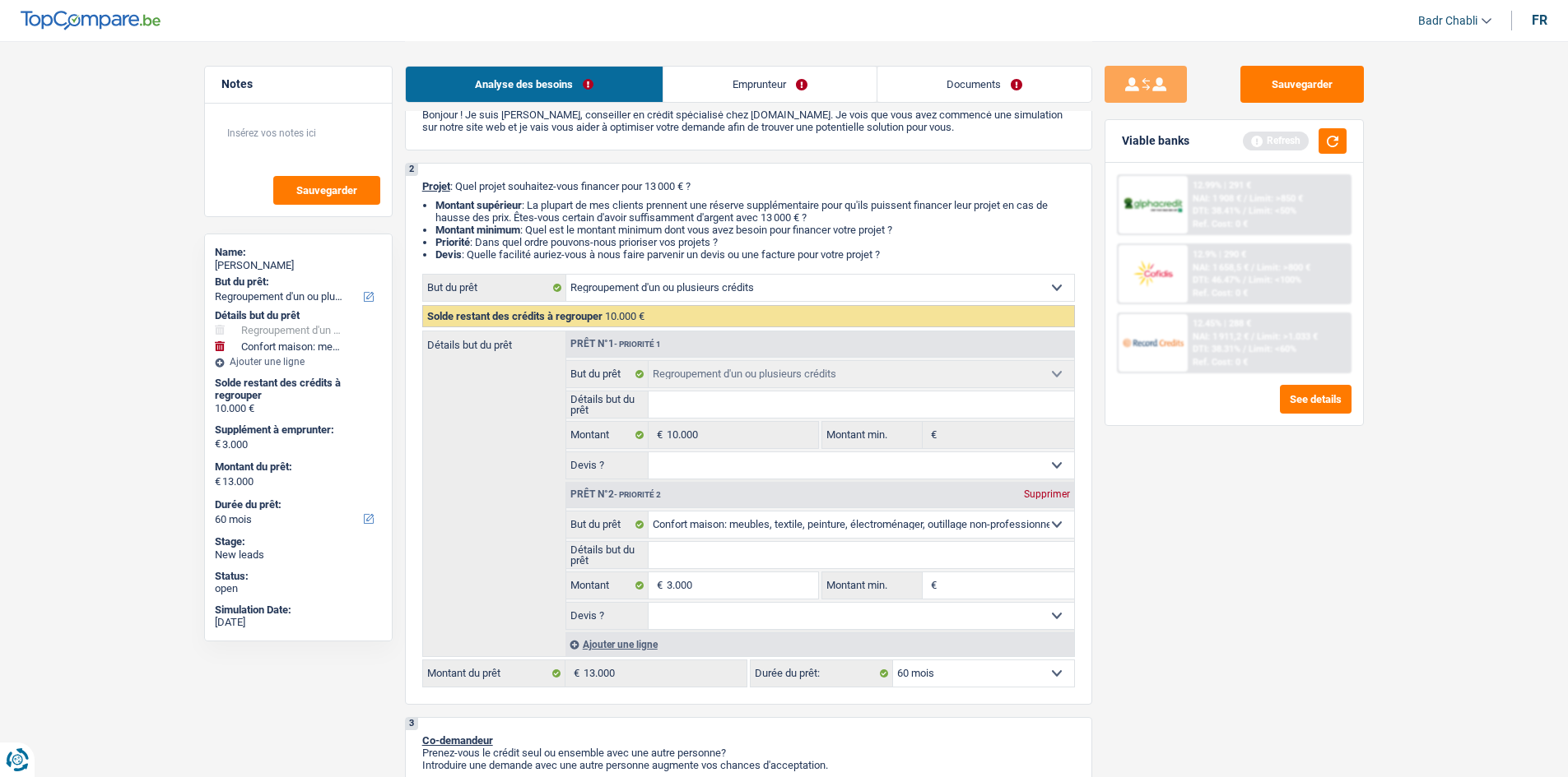
paste input "3.000"
type input "3.000"
click at [1320, 140] on button "button" at bounding box center [1332, 140] width 28 height 26
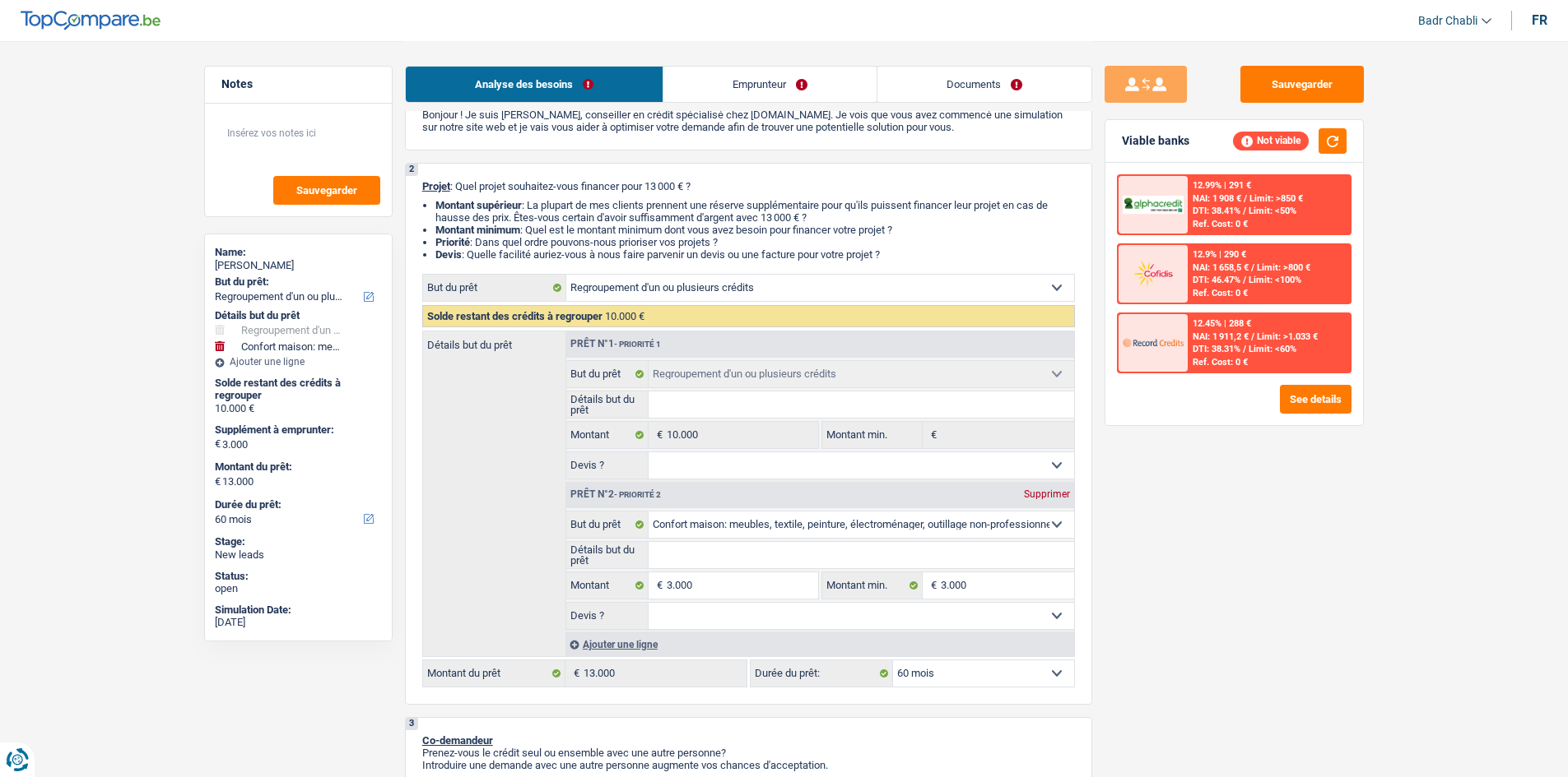
click at [1242, 265] on span "NAI: 1 658,5 €" at bounding box center [1220, 267] width 56 height 10
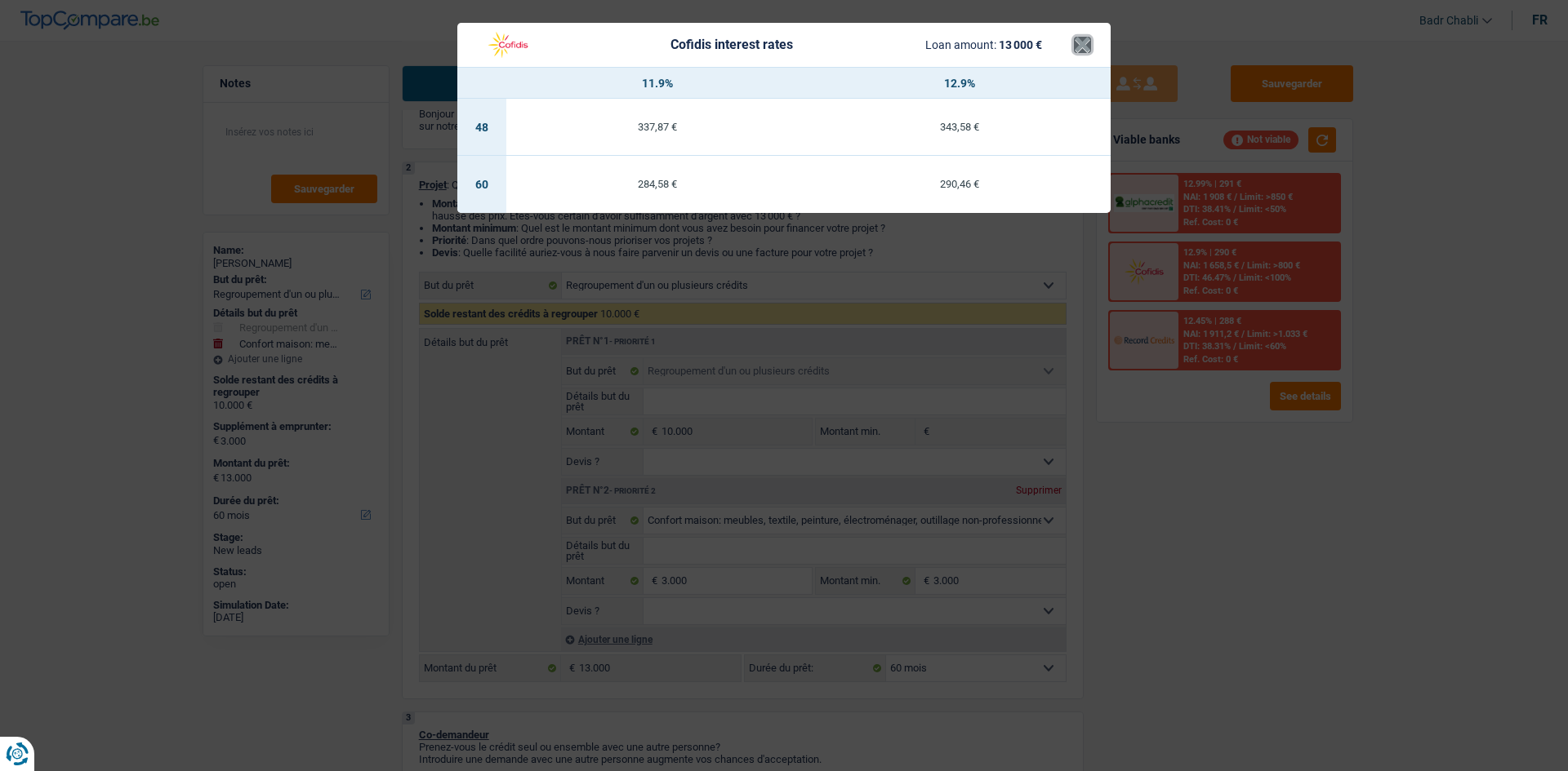
click at [1082, 52] on button "×" at bounding box center [1082, 45] width 17 height 16
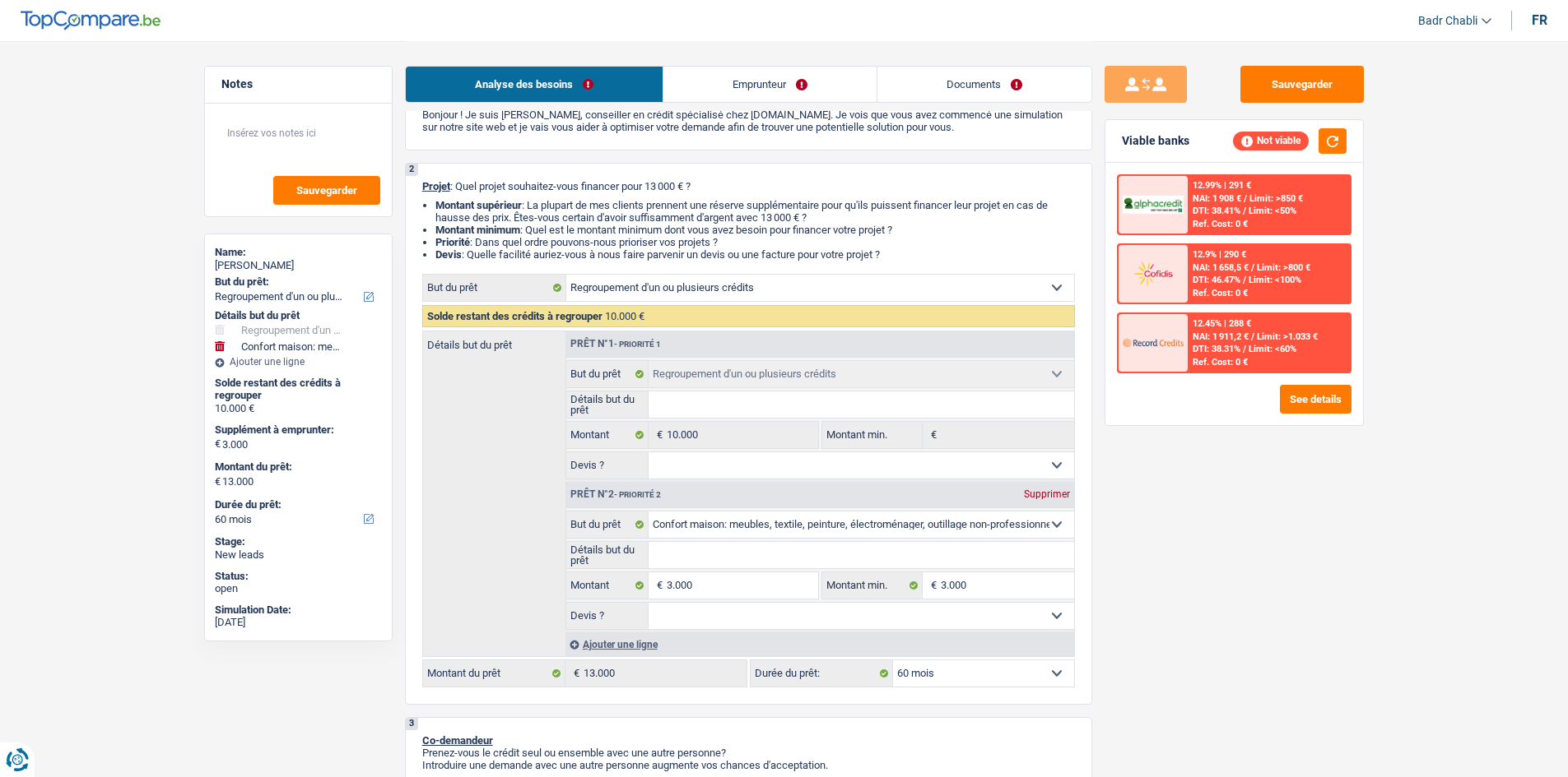
click at [1257, 335] on div "NAI: 1 911,2 € / Limit: >1.033 €" at bounding box center [1255, 336] width 125 height 10
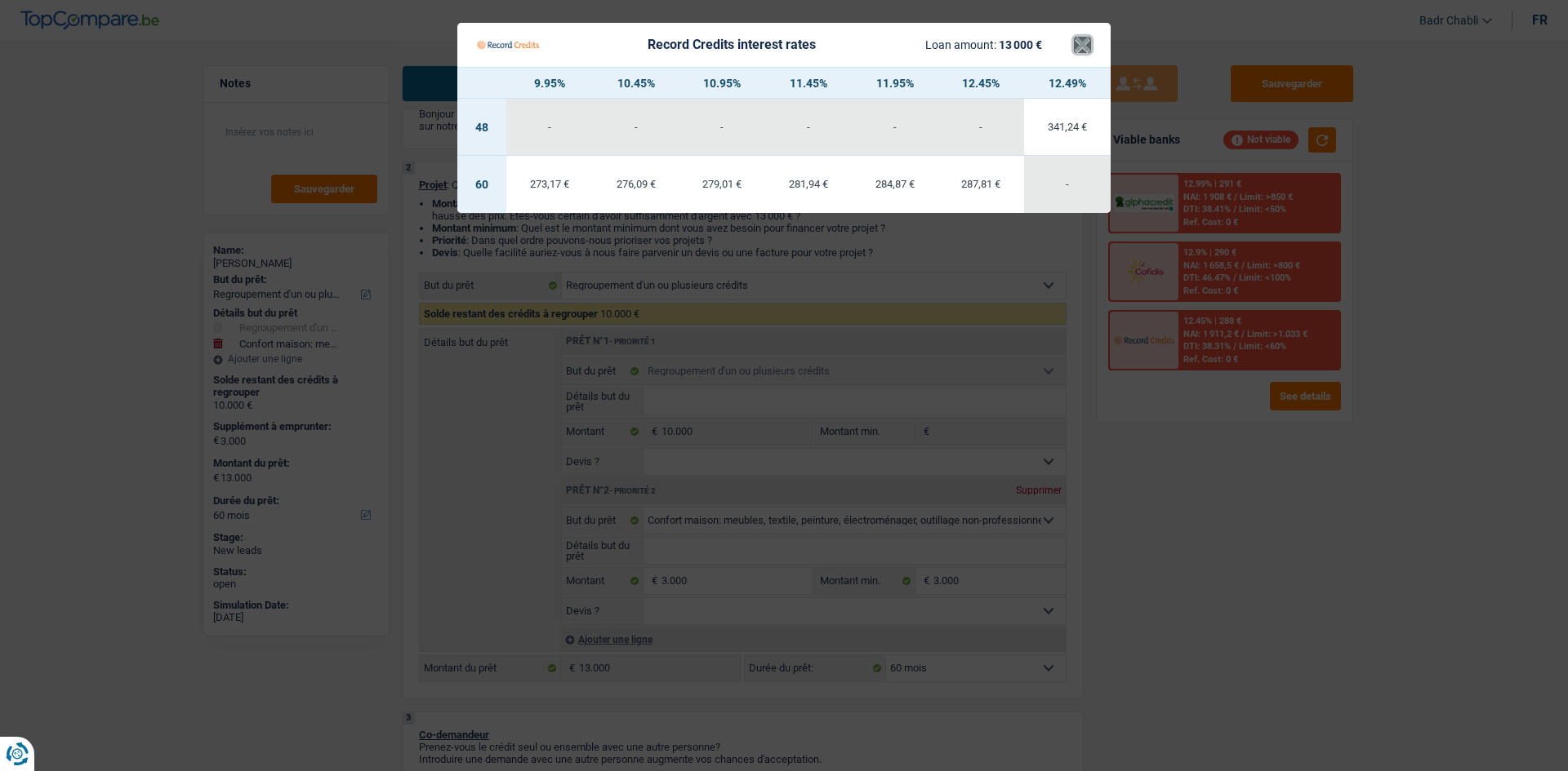
click at [1082, 45] on button "×" at bounding box center [1082, 45] width 17 height 16
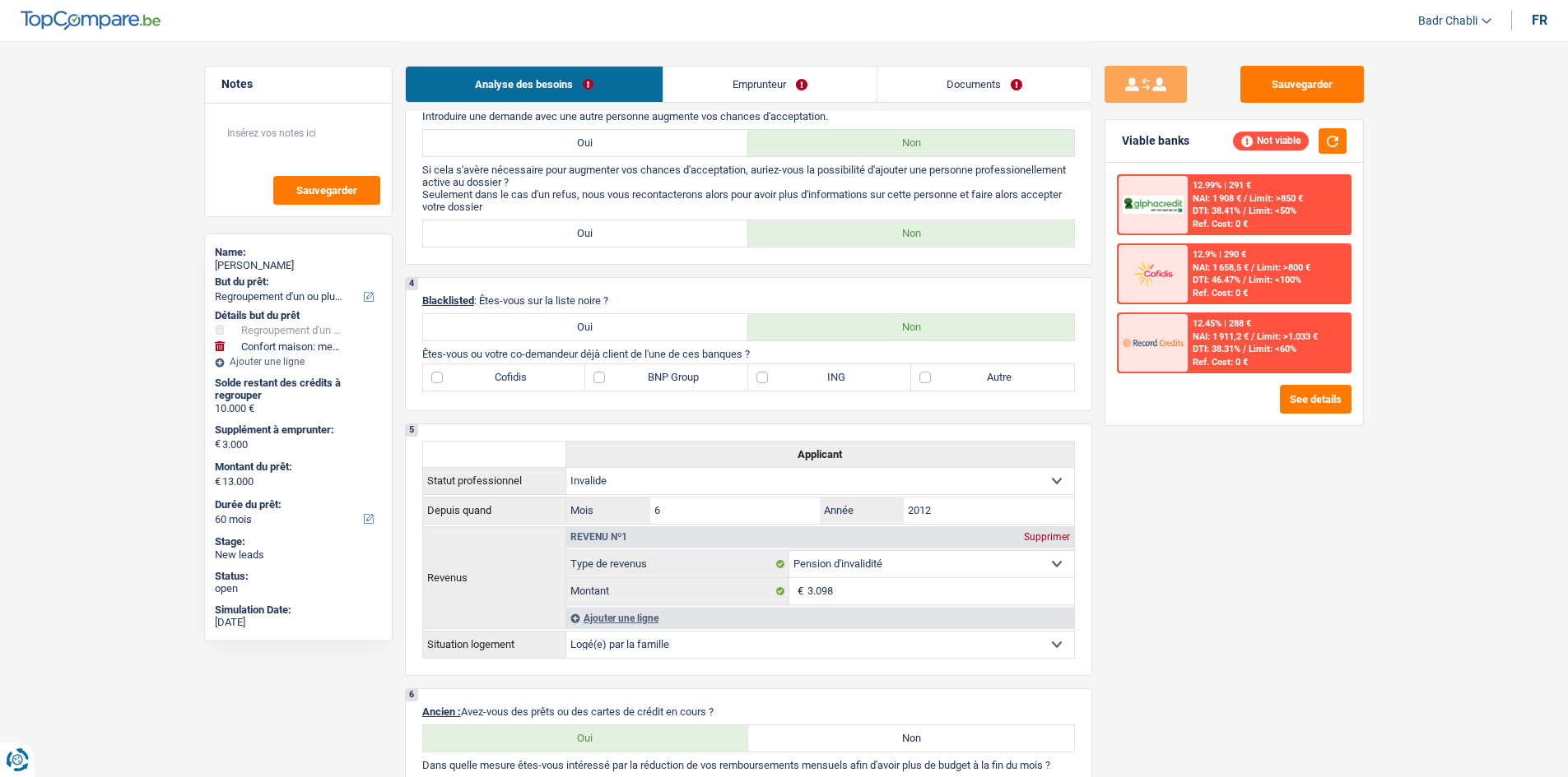
scroll to position [411, 0]
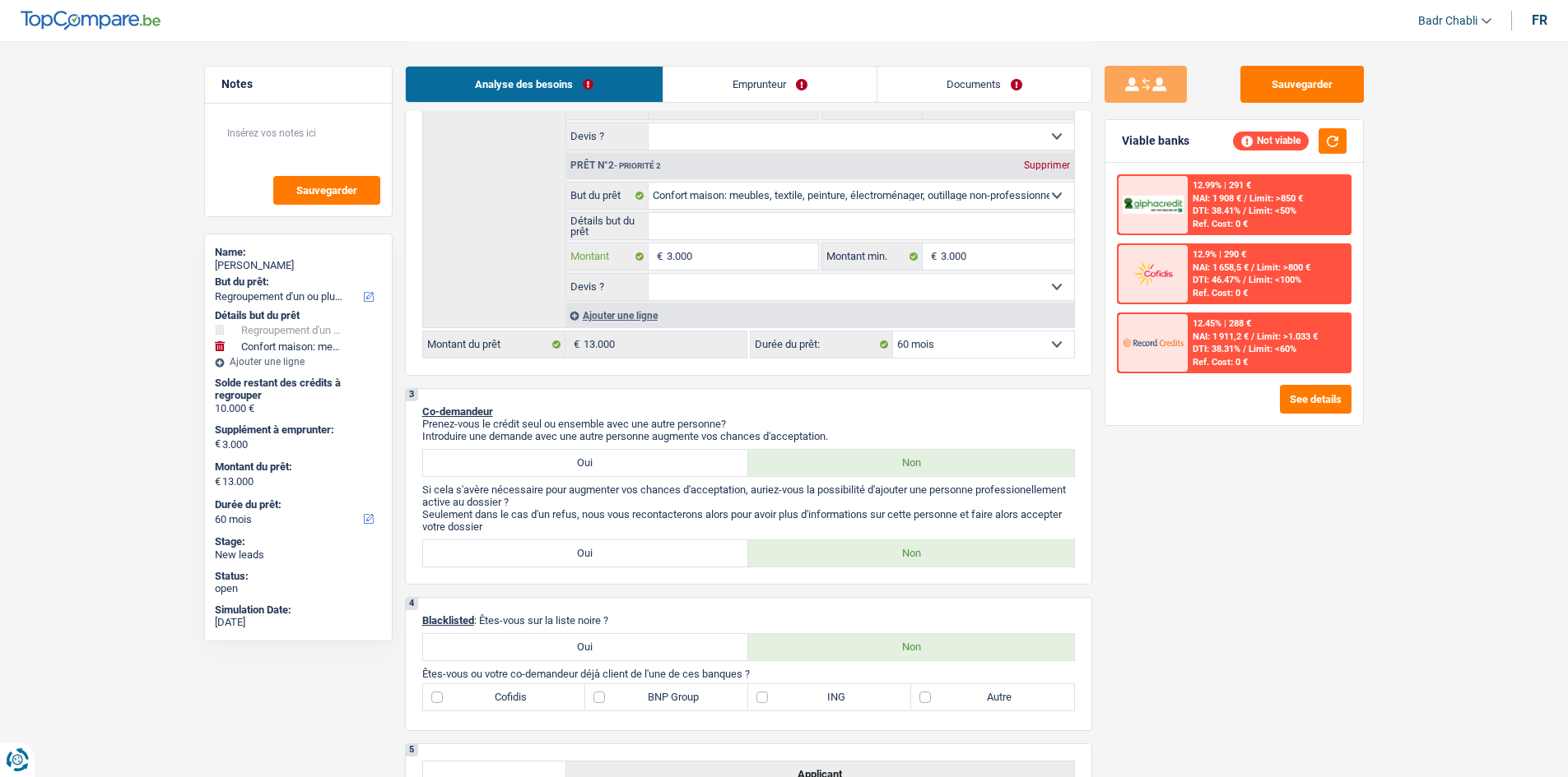
click at [713, 254] on input "3.000" at bounding box center [742, 257] width 151 height 27
type input "5"
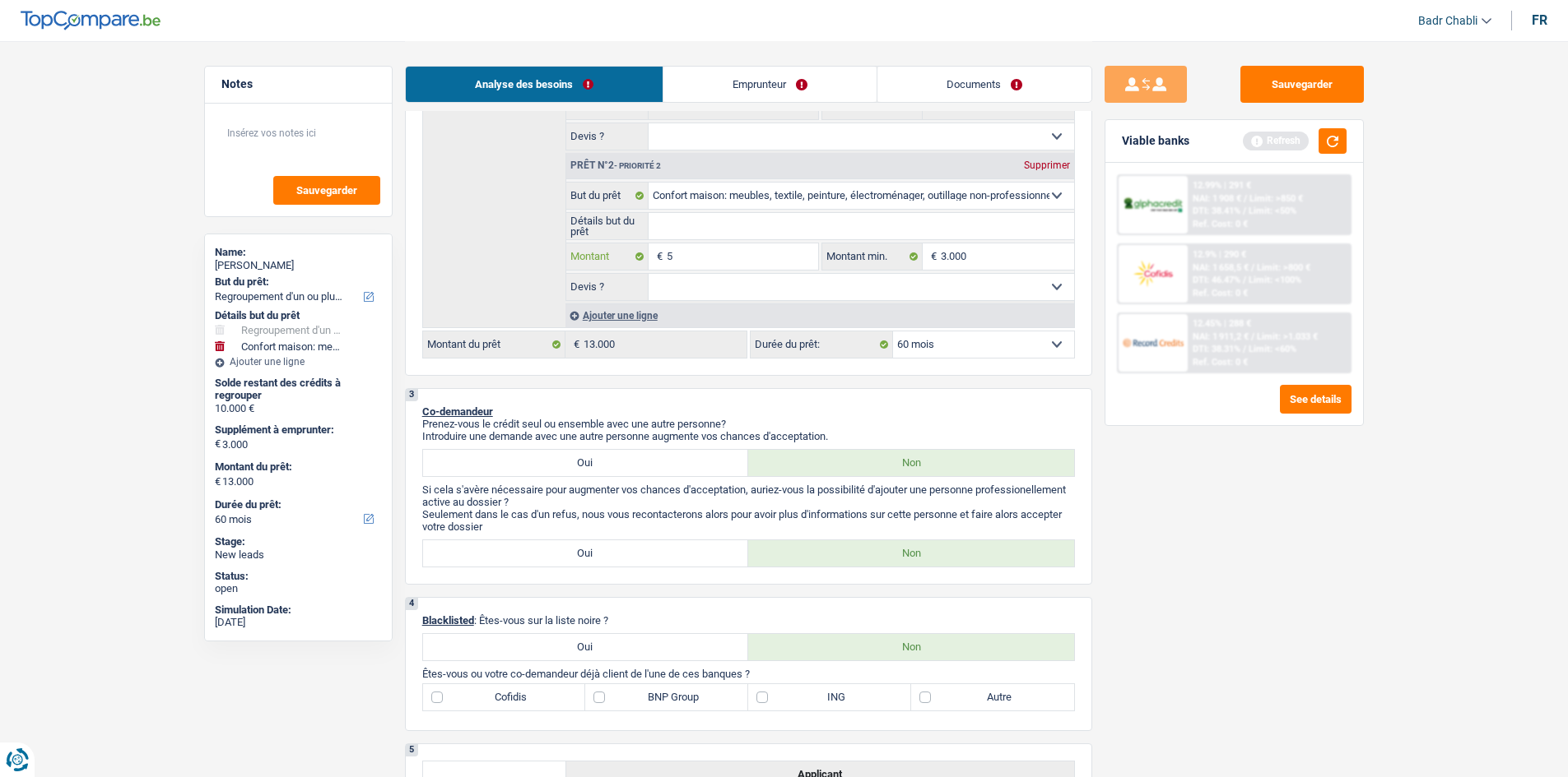
type input "50"
type input "500"
type input "5.001"
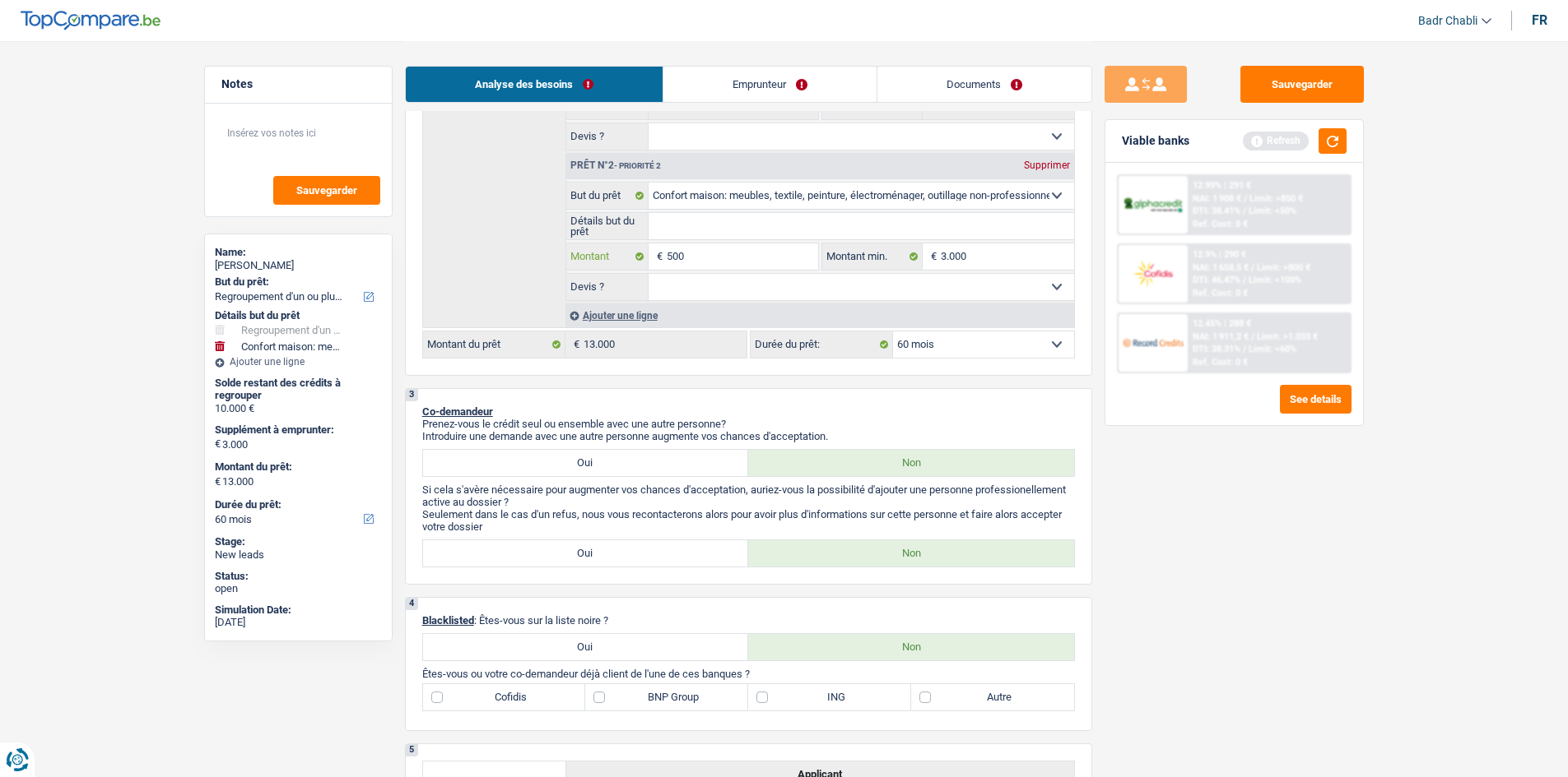
type input "5.001"
type input "15.001"
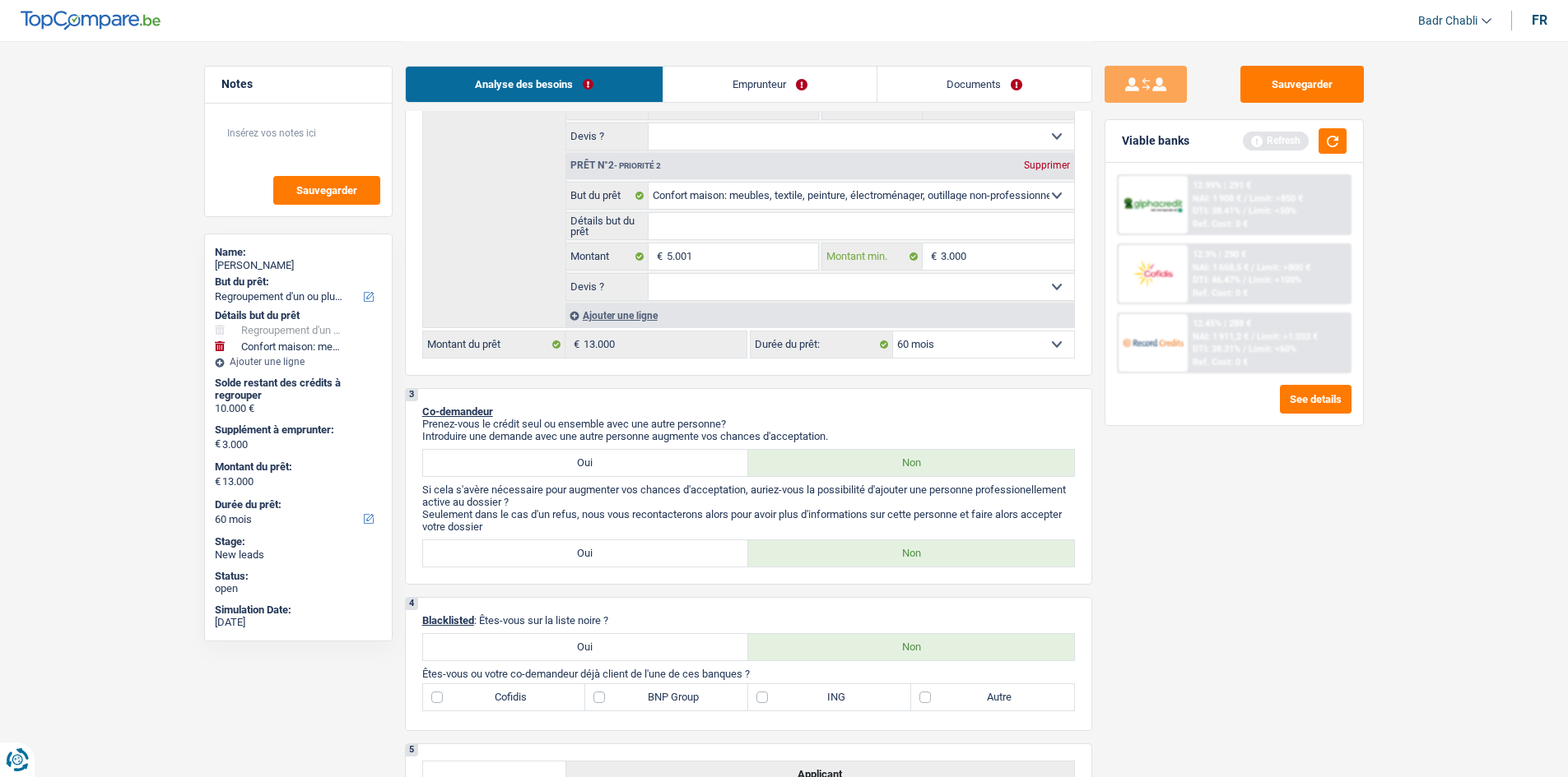
type input "15.001"
select select "84"
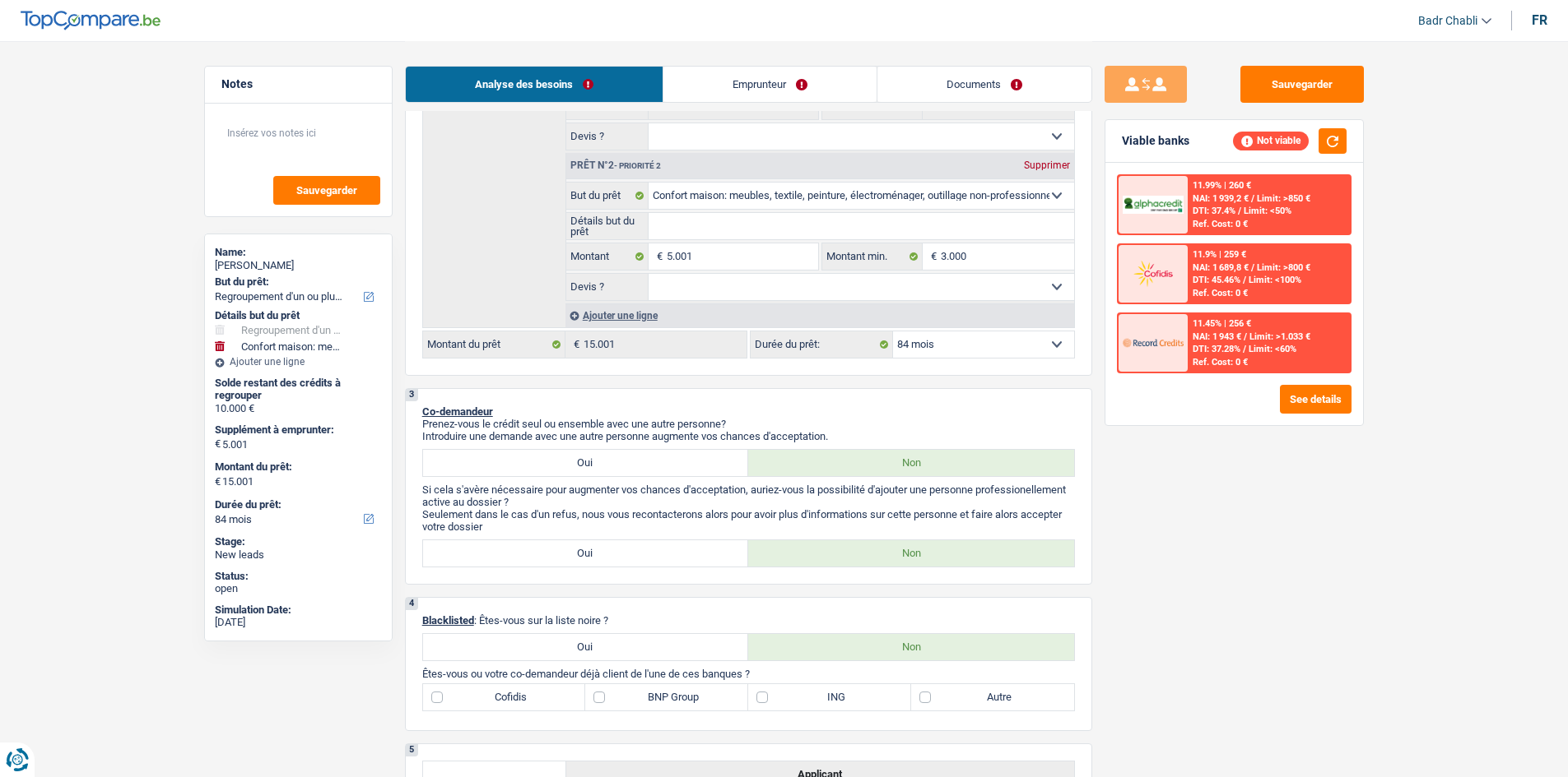
click at [1240, 345] on span "DTI: 37.28%" at bounding box center [1217, 348] width 48 height 10
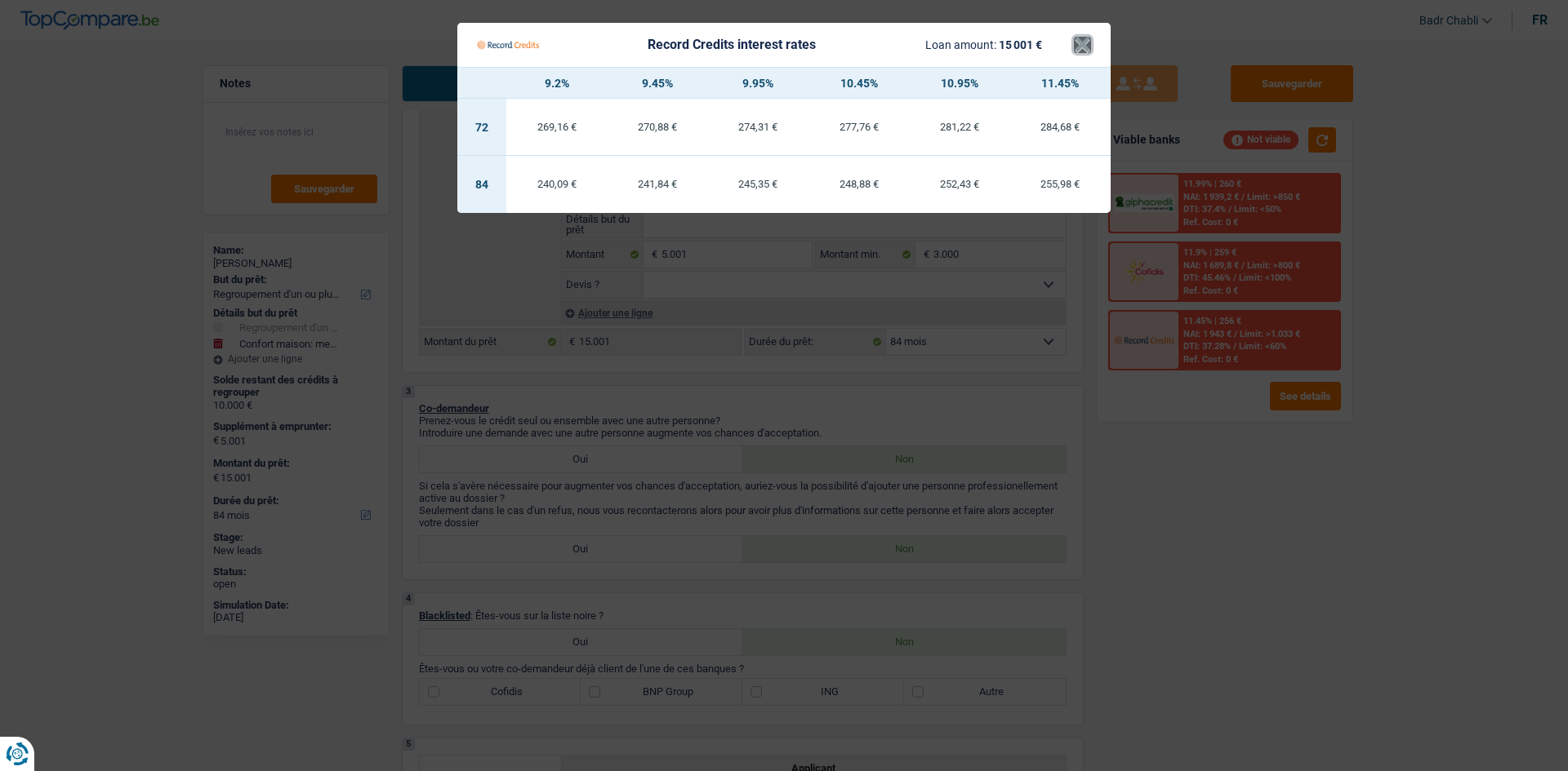
click at [1086, 46] on button "×" at bounding box center [1082, 45] width 17 height 16
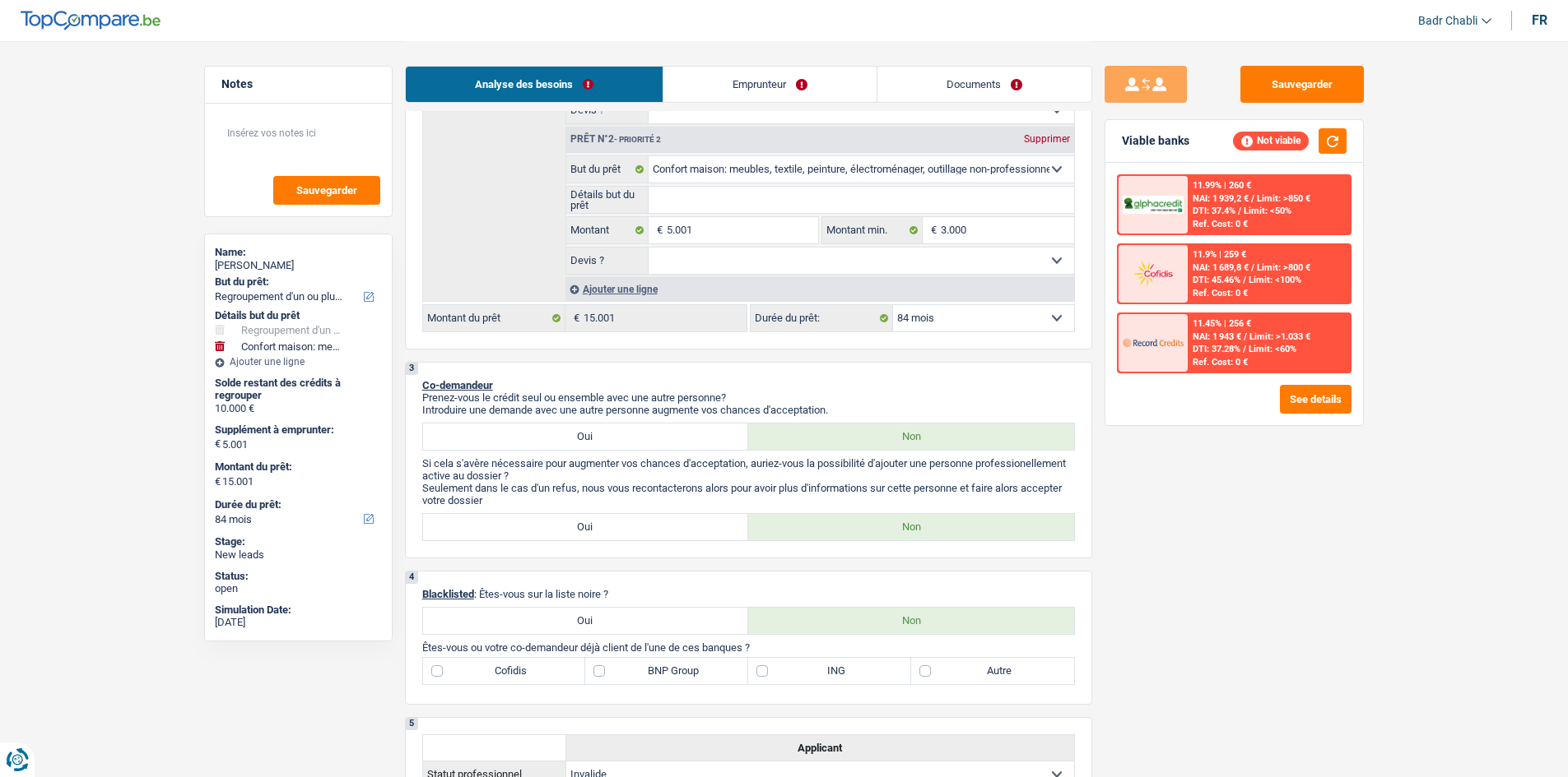
scroll to position [576, 0]
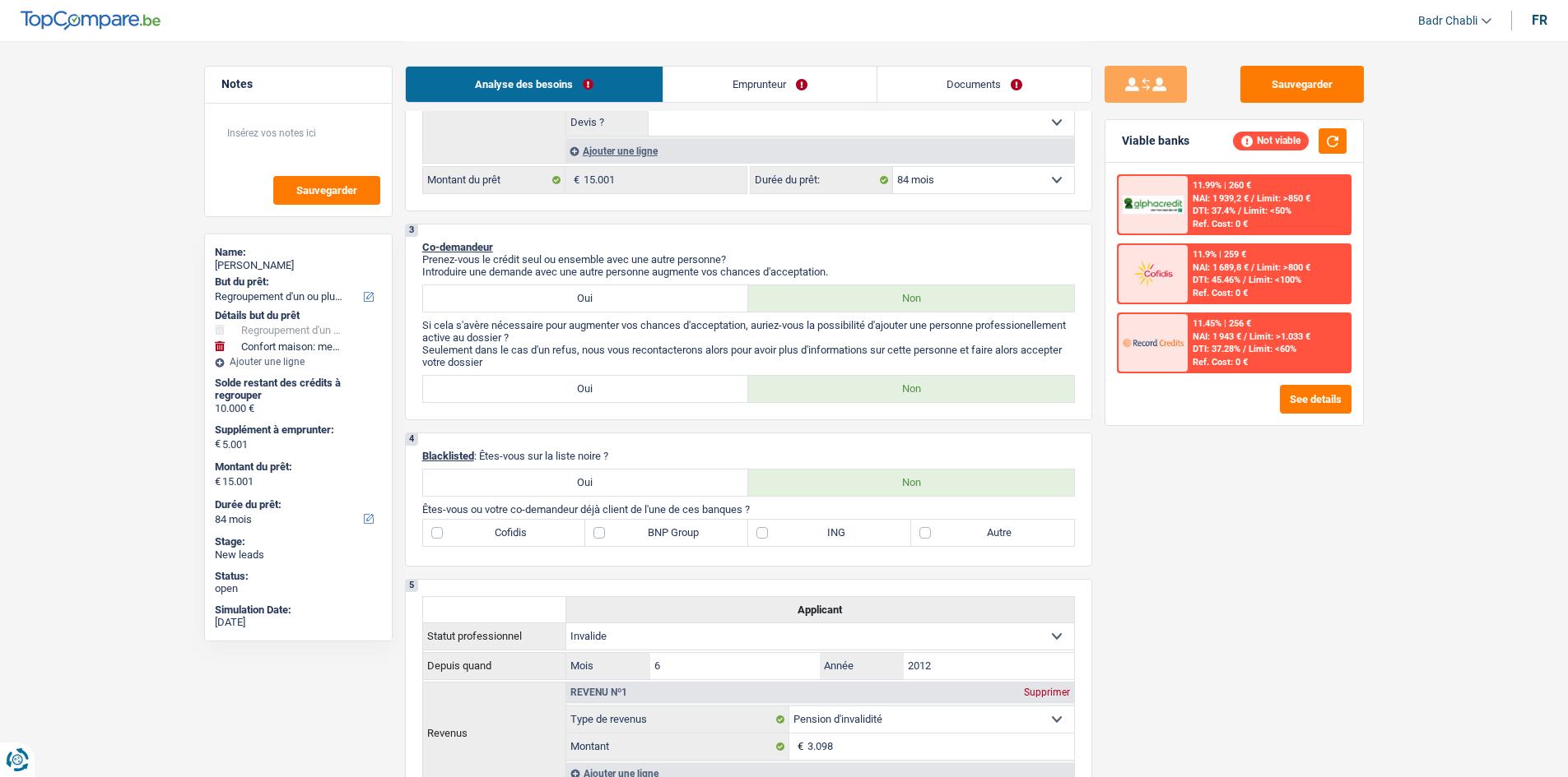
click at [450, 526] on label "Cofidis" at bounding box center [504, 534] width 163 height 27
click at [450, 526] on input "Cofidis" at bounding box center [504, 534] width 163 height 27
checkbox input "true"
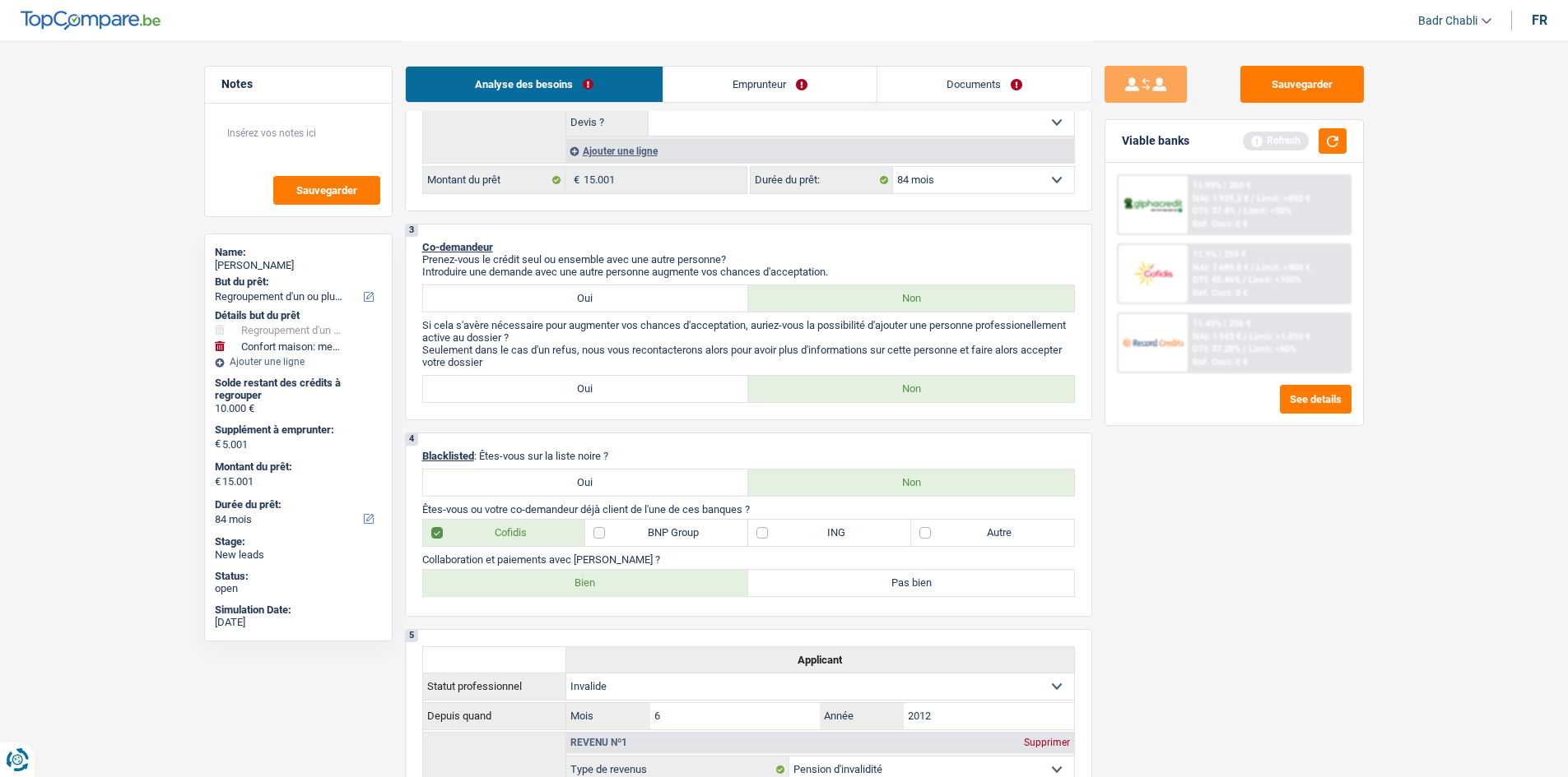
click at [602, 596] on label "Bien" at bounding box center [585, 583] width 326 height 27
click at [602, 596] on input "Bien" at bounding box center [585, 583] width 326 height 27
radio input "true"
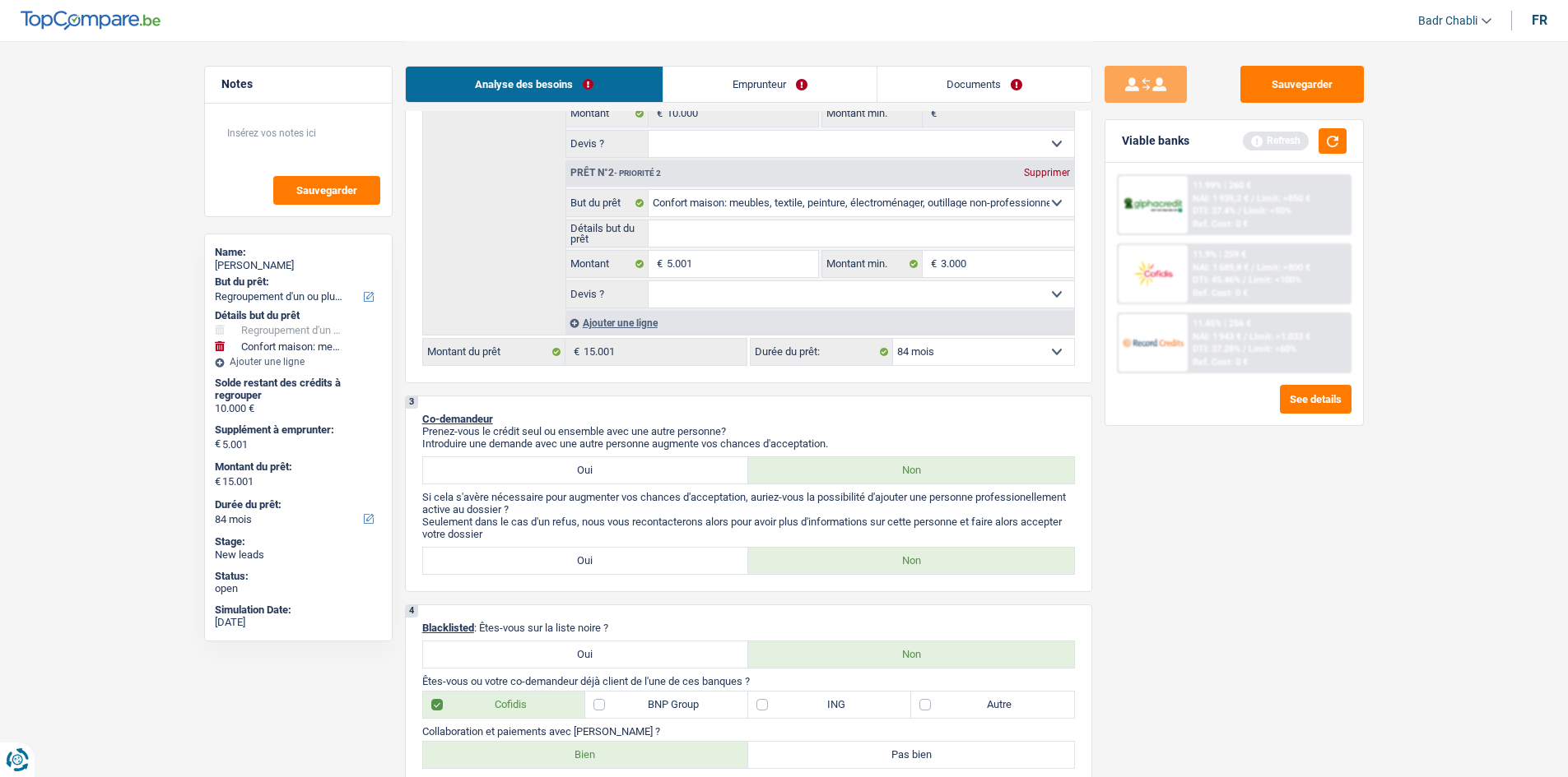
scroll to position [164, 0]
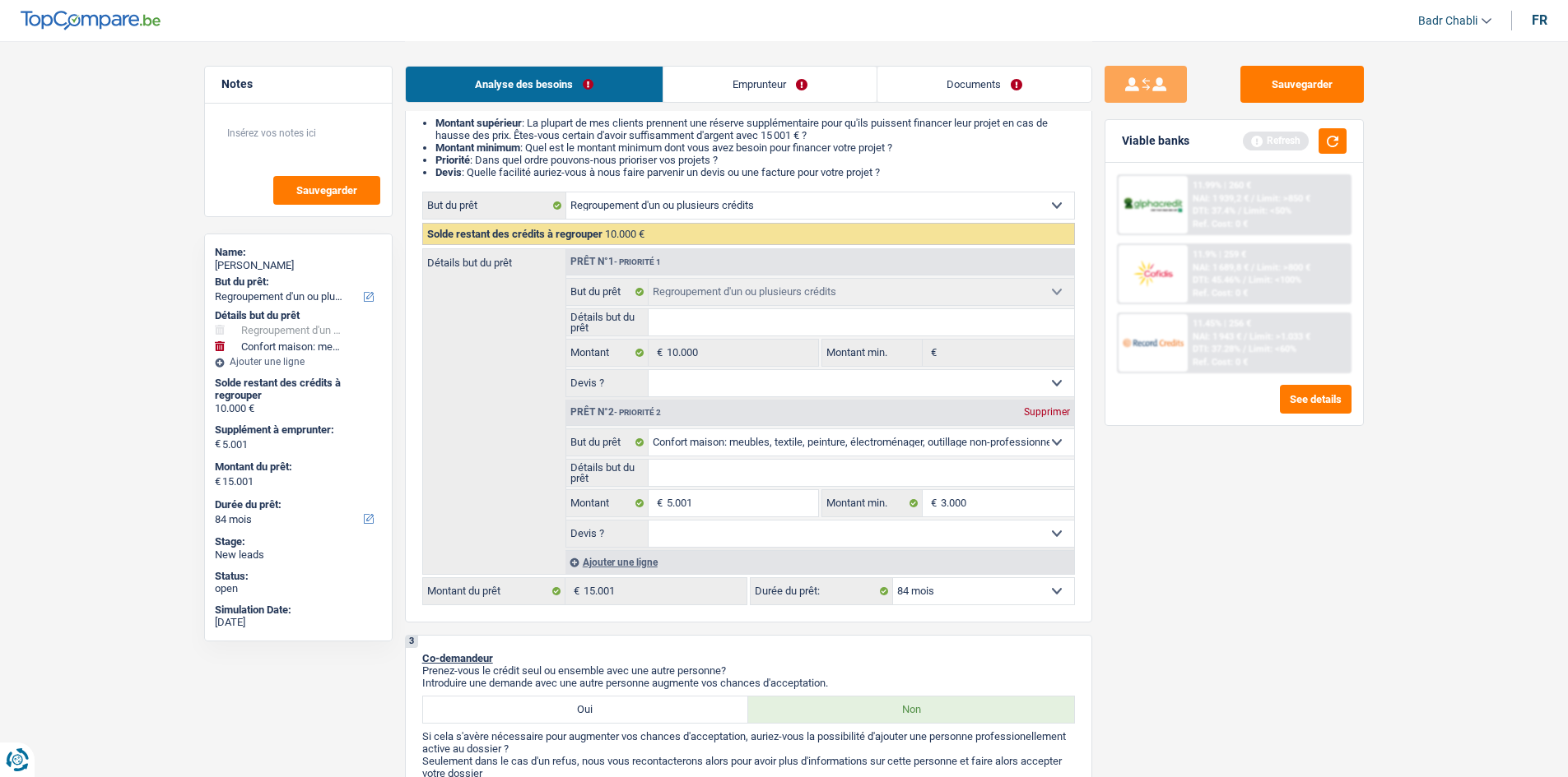
click at [783, 539] on select "Oui Non Non répondu Sélectionner une option" at bounding box center [861, 535] width 426 height 27
select select "false"
click at [648, 521] on select "Oui Non Non répondu Sélectionner une option" at bounding box center [861, 535] width 426 height 27
select select "false"
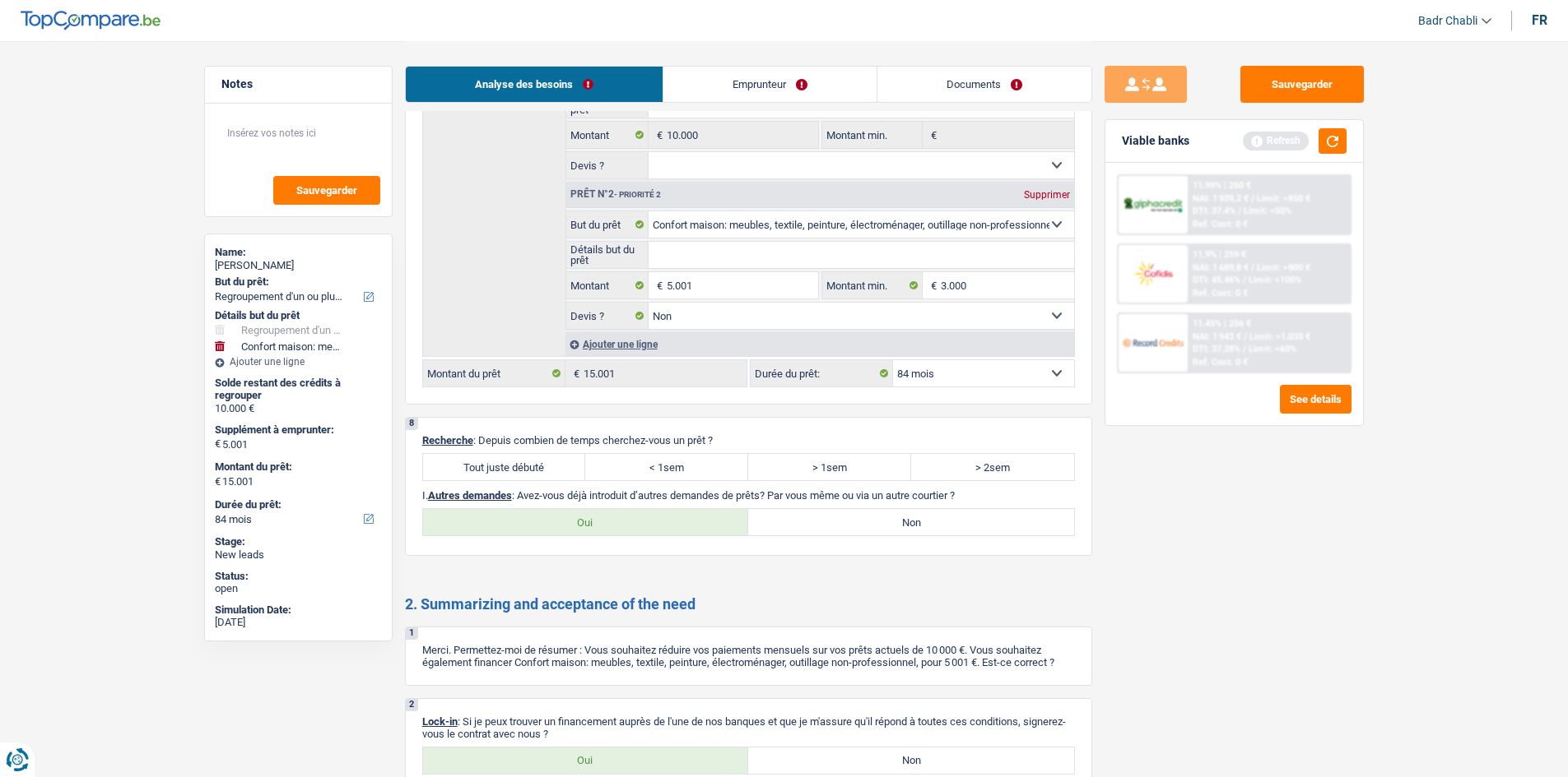
scroll to position [2385, 0]
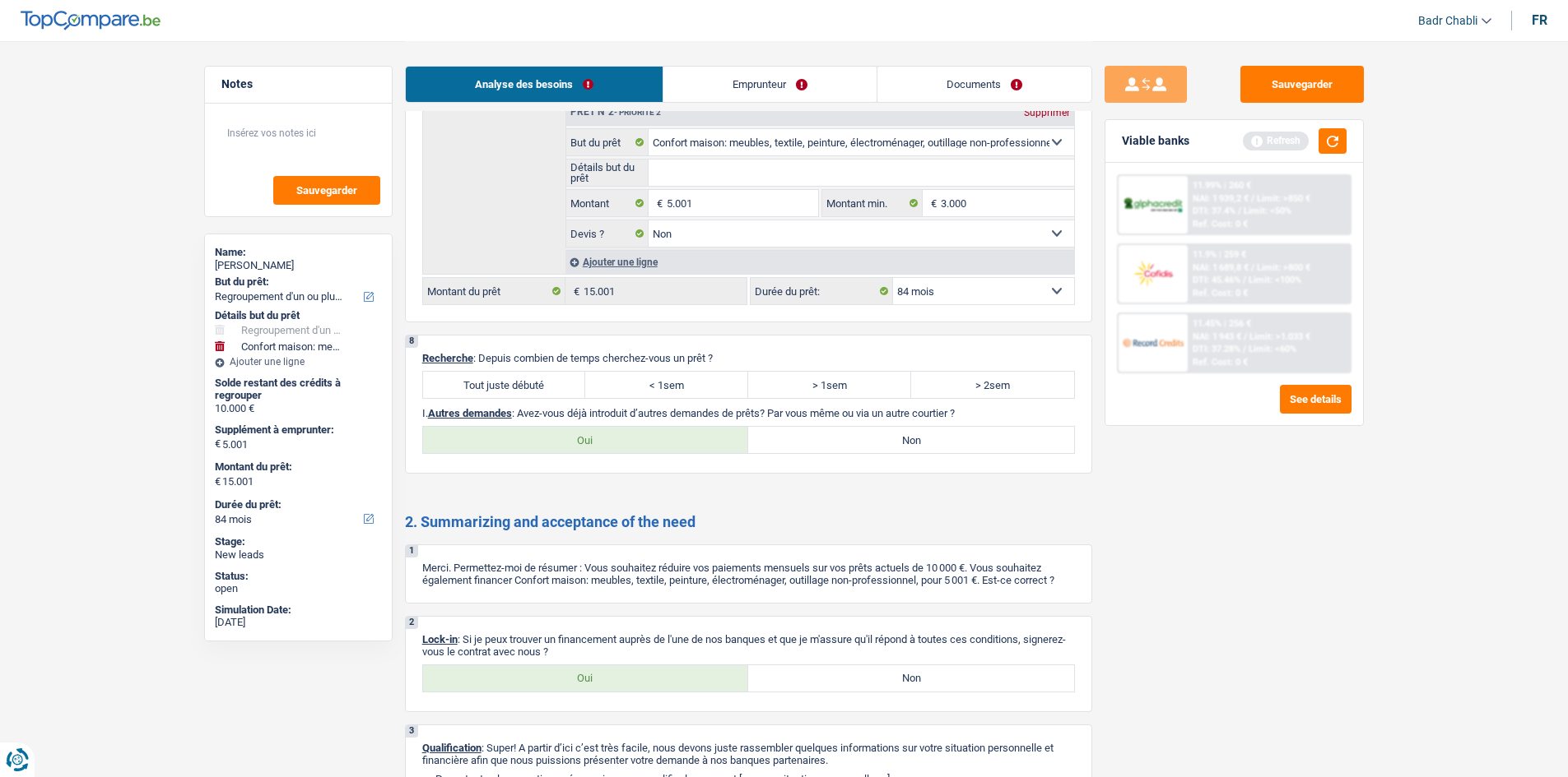
click at [555, 384] on label "Tout juste débuté" at bounding box center [504, 386] width 163 height 27
click at [555, 384] on input "Tout juste débuté" at bounding box center [504, 386] width 163 height 27
radio input "true"
click at [939, 456] on div "8 Recherche : Depuis combien de temps cherchez-vous un prêt ? Tout juste débuté…" at bounding box center [749, 405] width 688 height 139
click at [921, 439] on label "Non" at bounding box center [910, 440] width 326 height 27
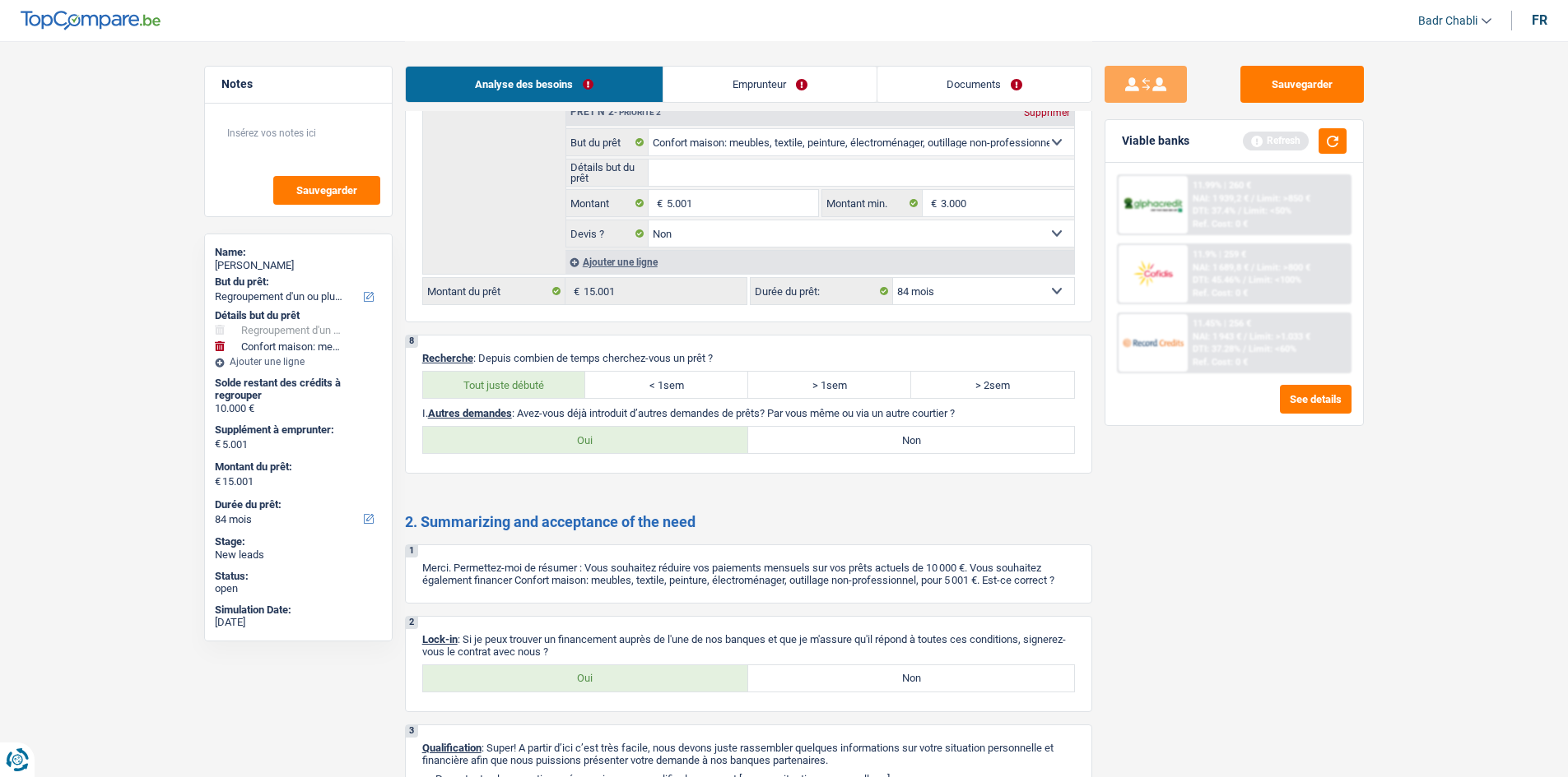
click at [921, 439] on input "Non" at bounding box center [910, 440] width 326 height 27
radio input "true"
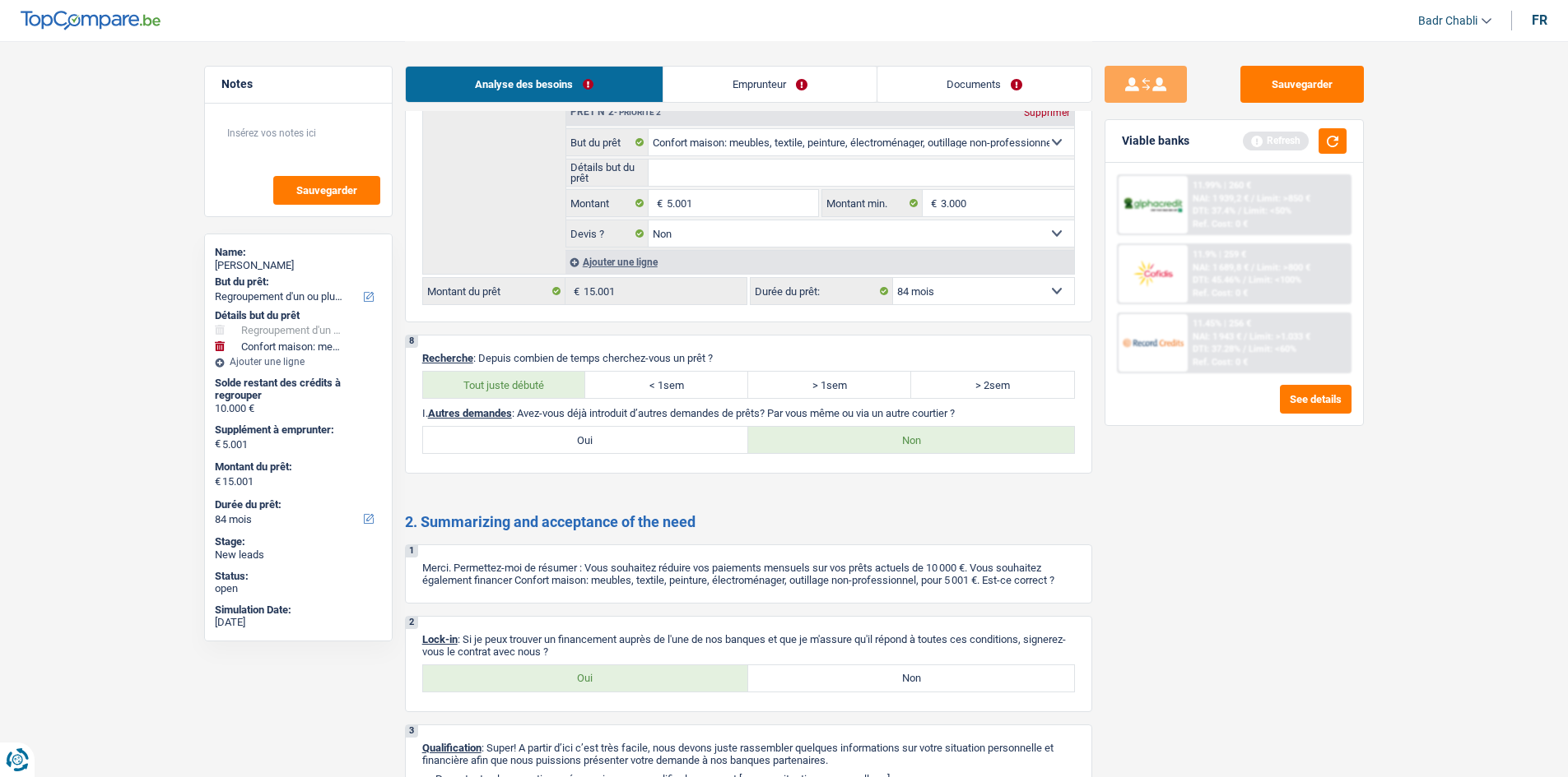
click at [658, 679] on label "Oui" at bounding box center [585, 679] width 326 height 27
click at [658, 679] on input "Oui" at bounding box center [585, 679] width 326 height 27
radio input "true"
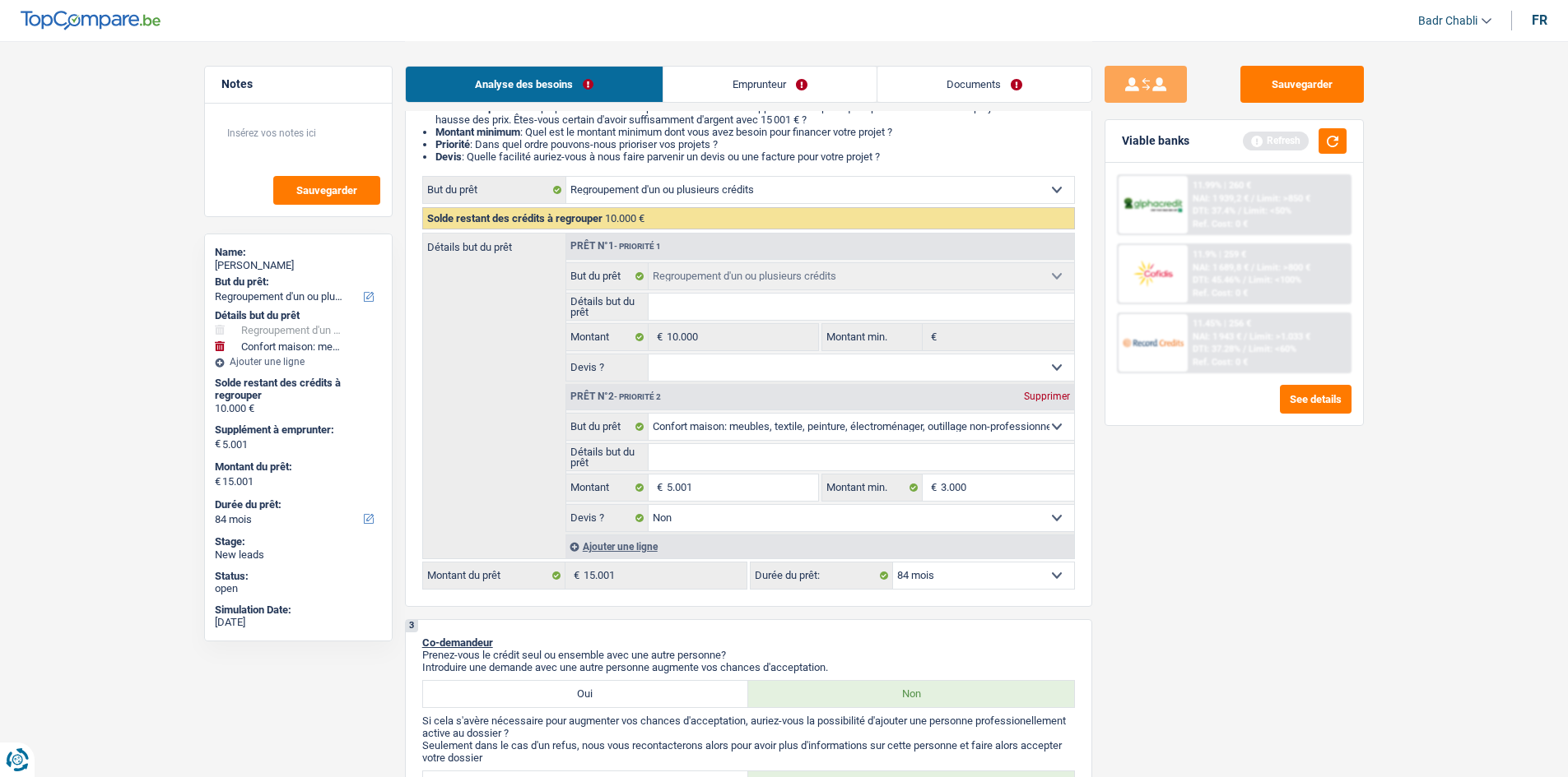
scroll to position [0, 0]
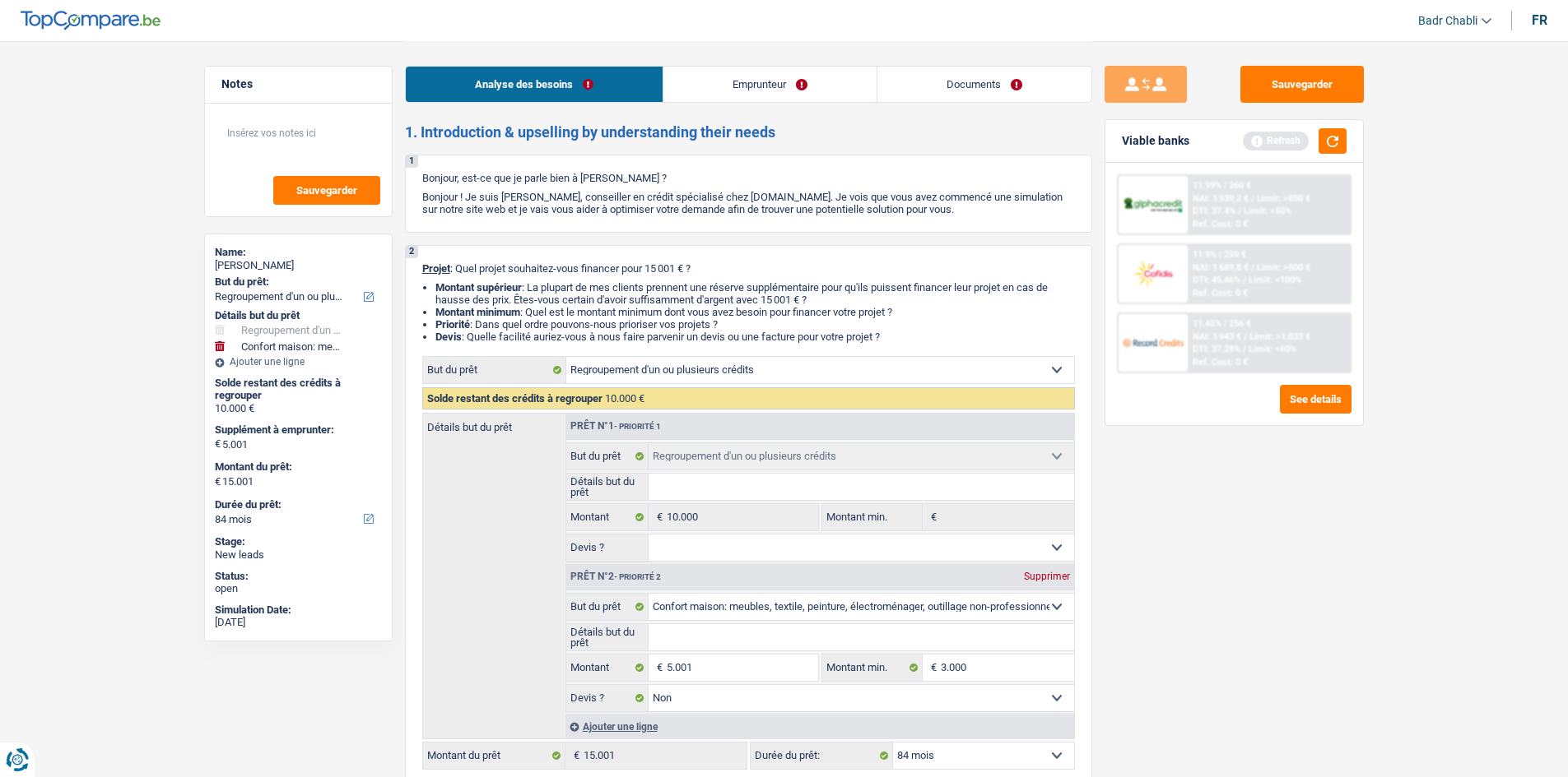
click at [761, 96] on link "Emprunteur" at bounding box center [770, 84] width 213 height 35
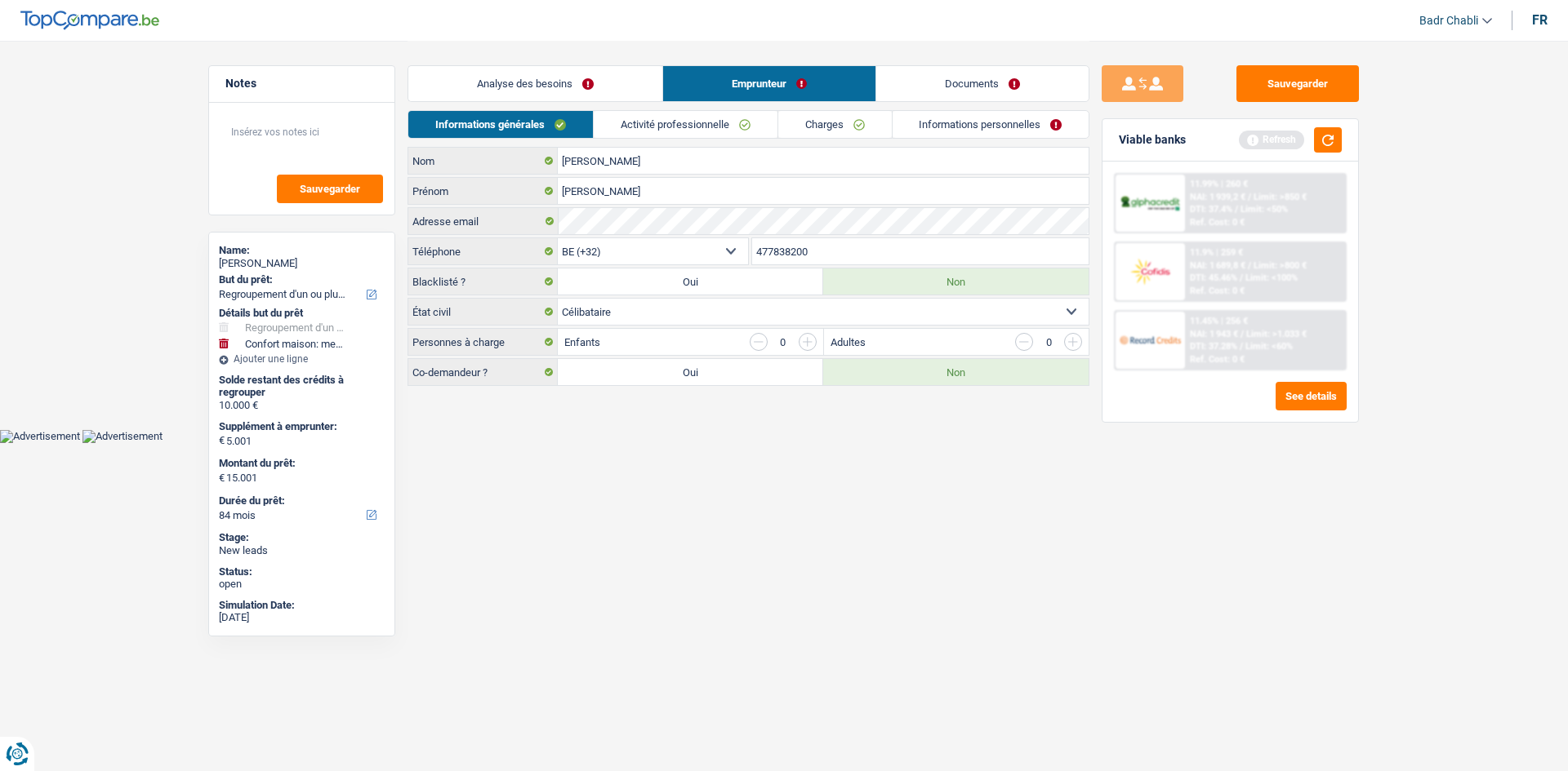
click at [549, 84] on link "Analyse des besoins" at bounding box center [535, 83] width 254 height 35
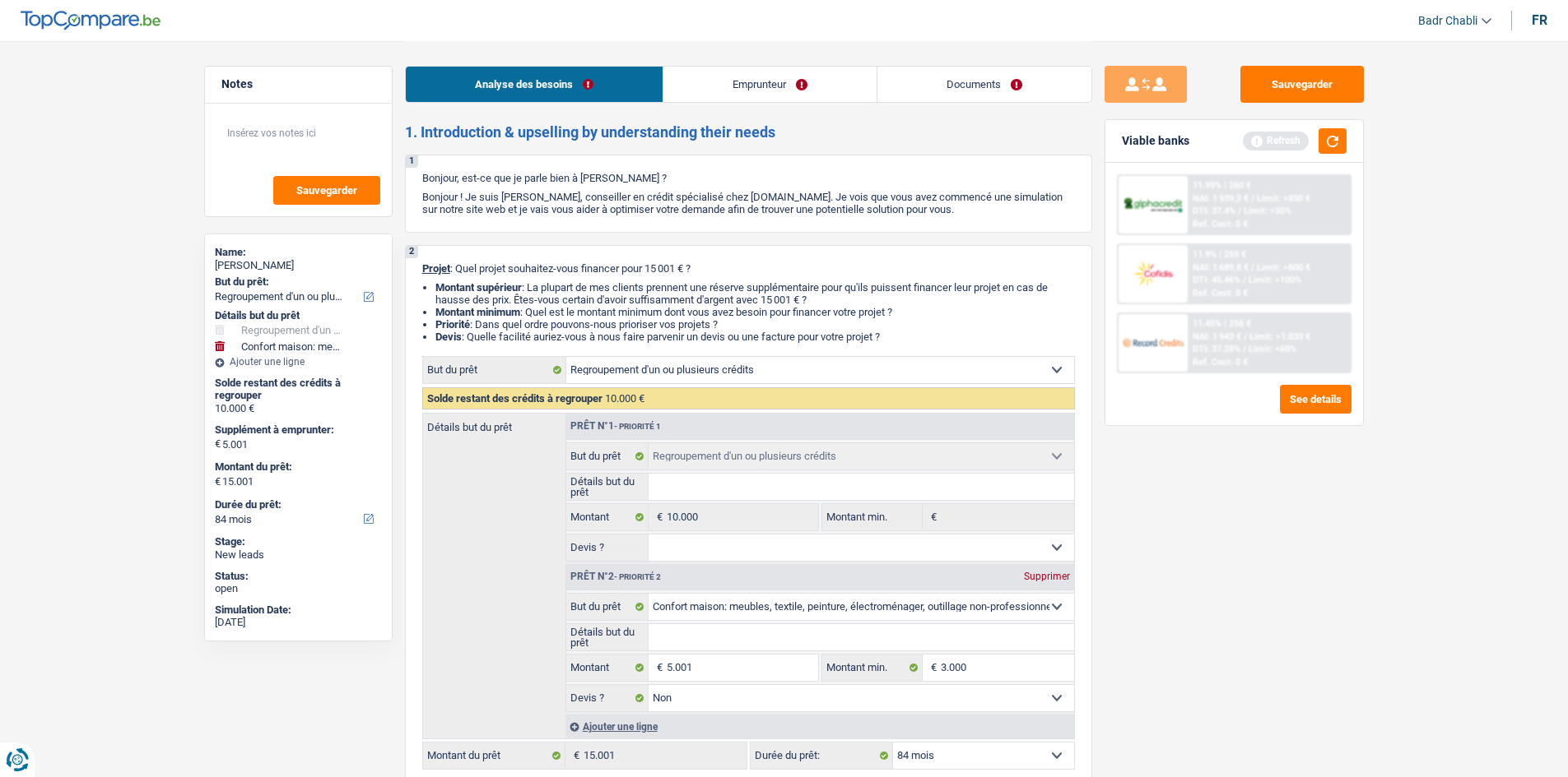
click at [736, 80] on link "Emprunteur" at bounding box center [770, 84] width 213 height 35
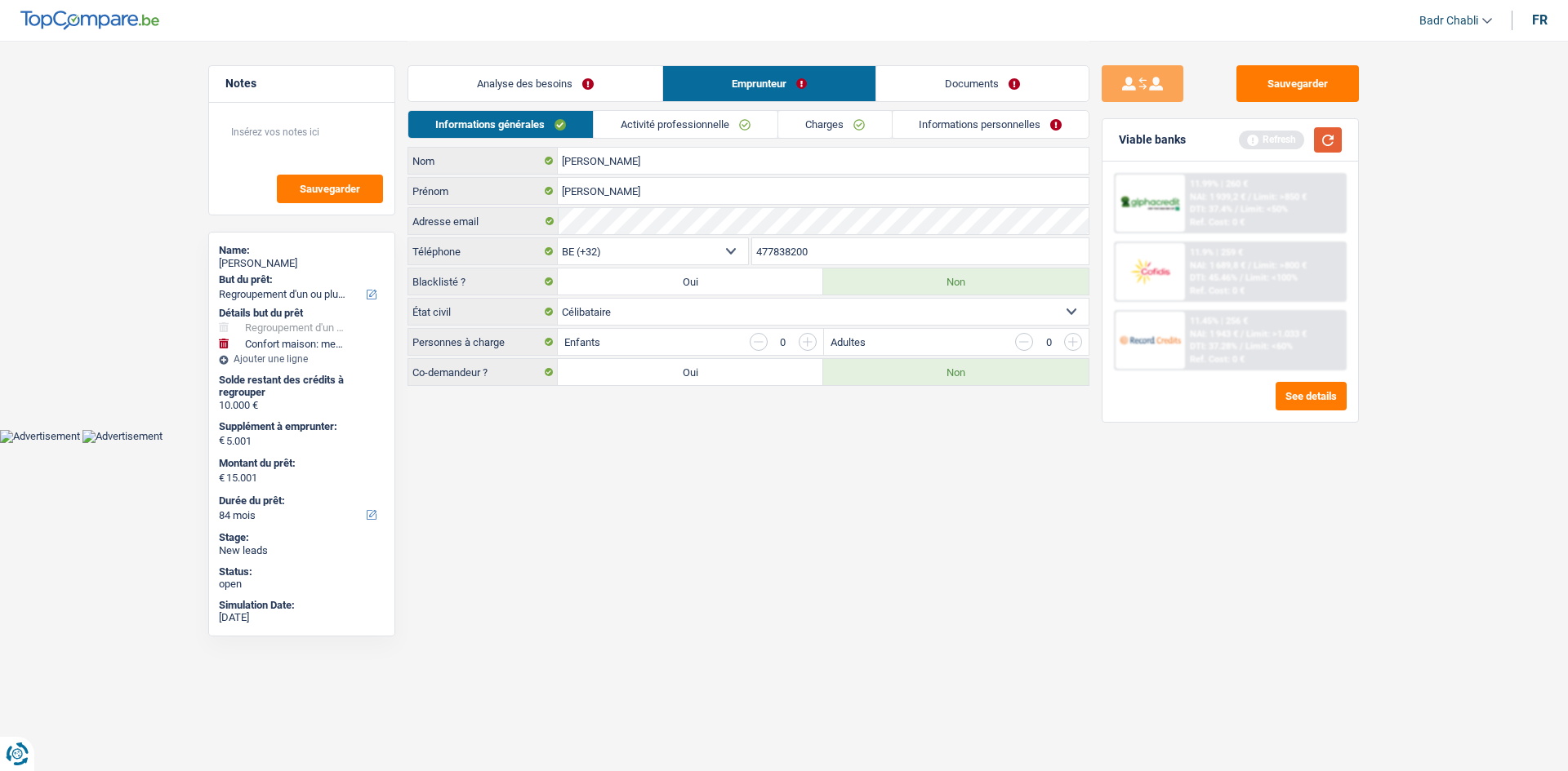
click at [1340, 142] on button "button" at bounding box center [1327, 139] width 27 height 26
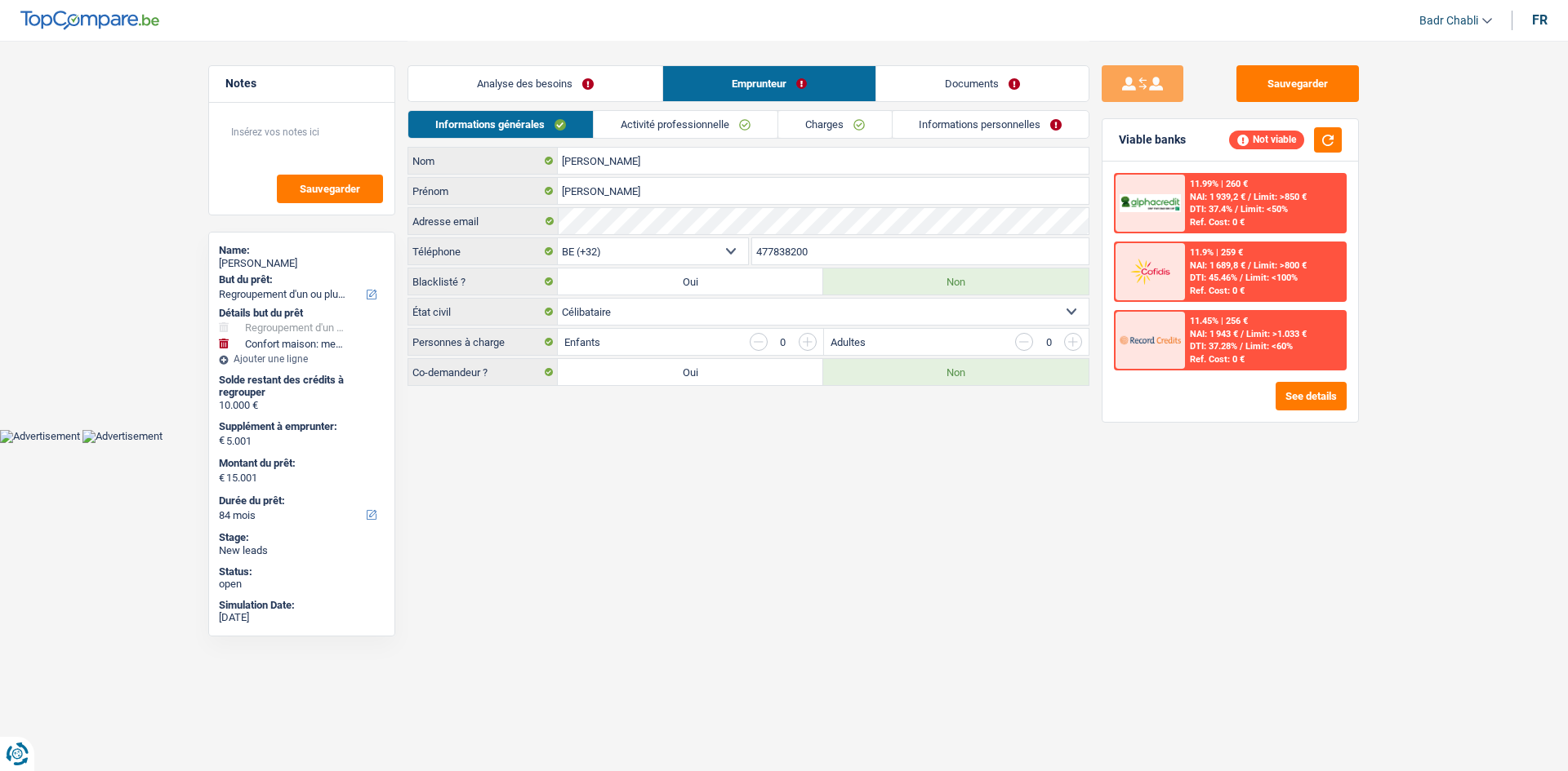
click at [677, 124] on link "Activité professionnelle" at bounding box center [686, 124] width 184 height 27
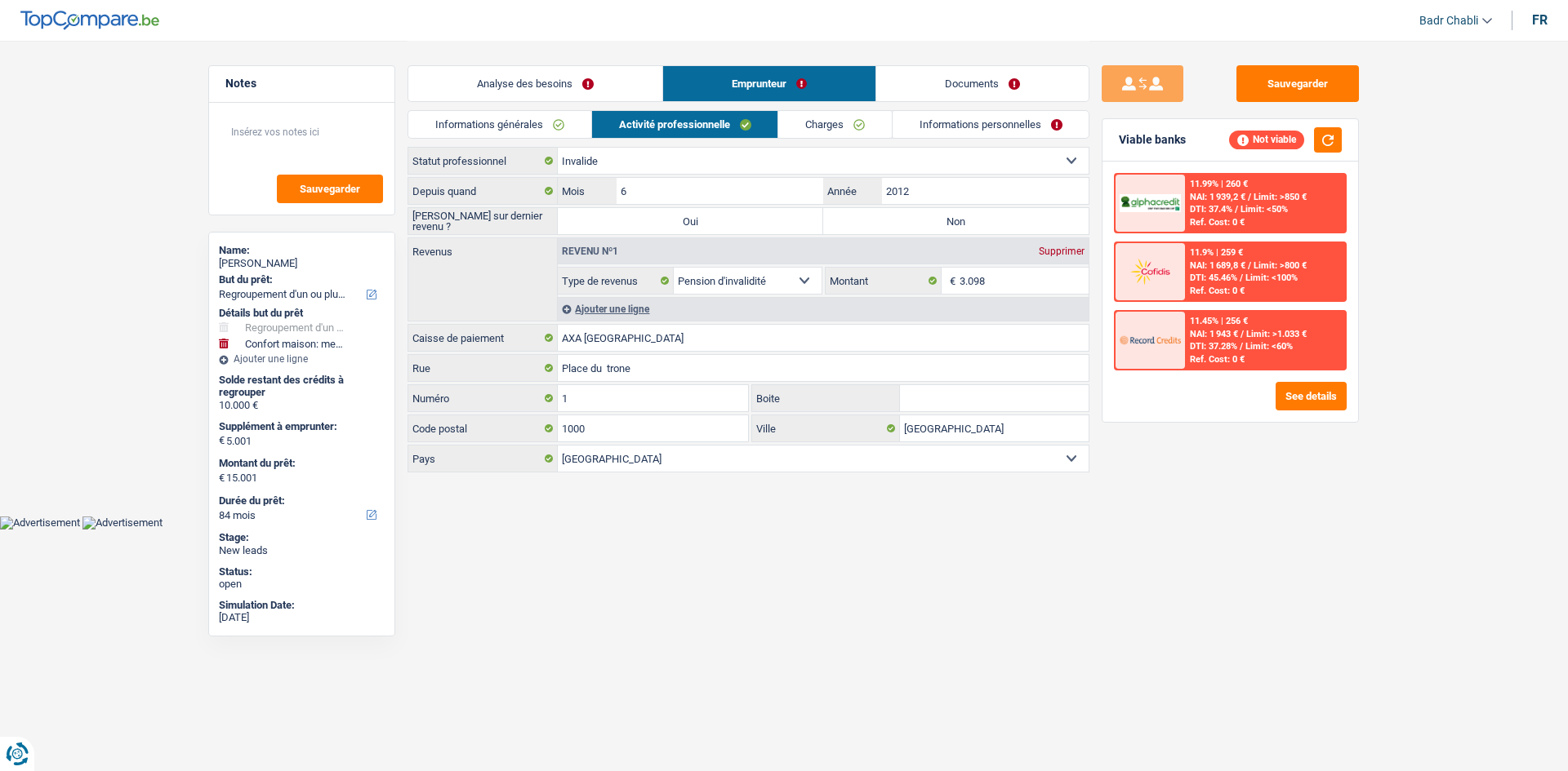
click at [941, 225] on label "Non" at bounding box center [956, 222] width 265 height 27
click at [941, 225] on input "Non" at bounding box center [956, 222] width 265 height 27
radio input "true"
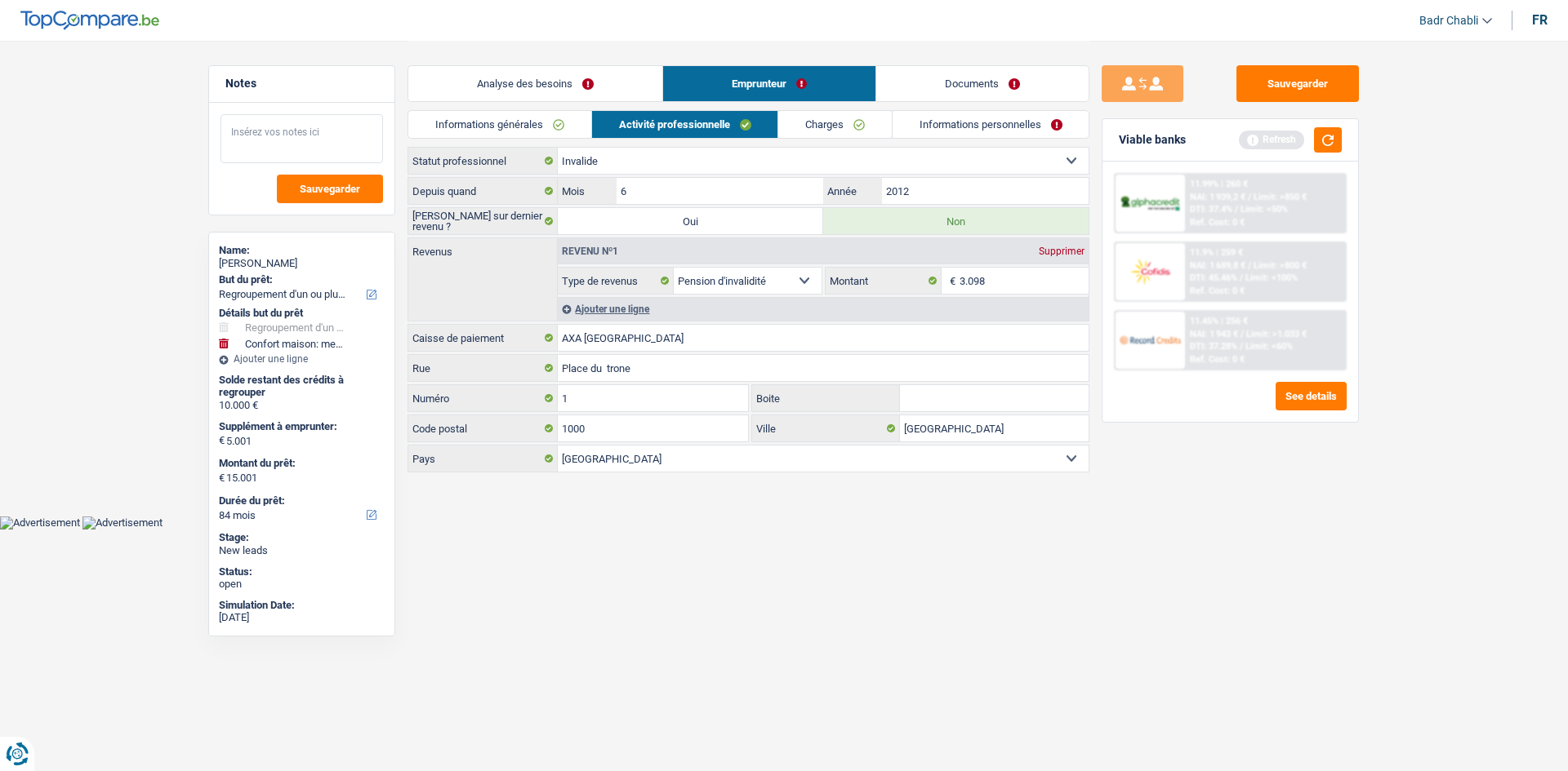
click at [287, 145] on textarea at bounding box center [302, 139] width 163 height 49
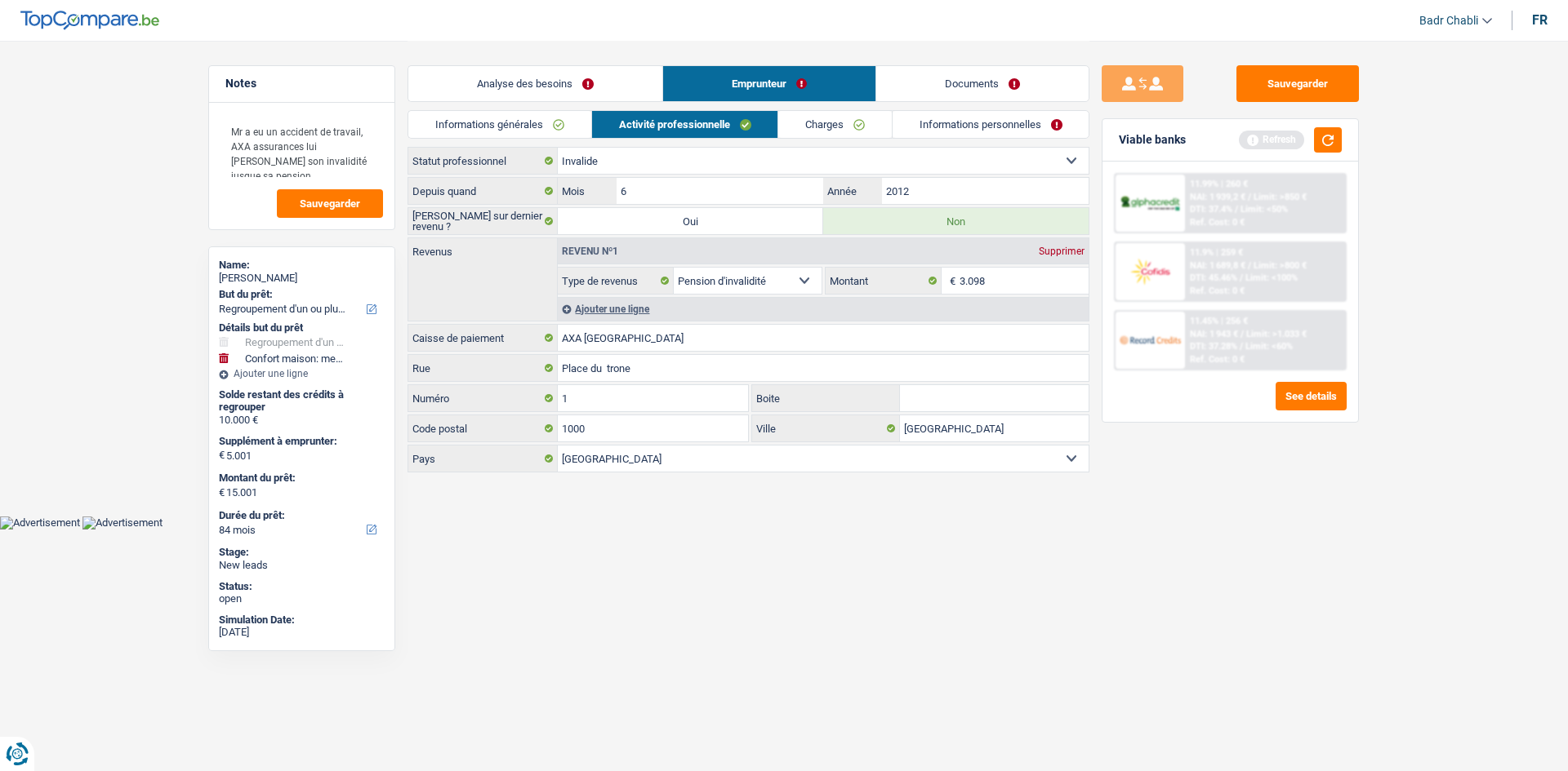
click at [832, 120] on link "Charges" at bounding box center [835, 124] width 114 height 27
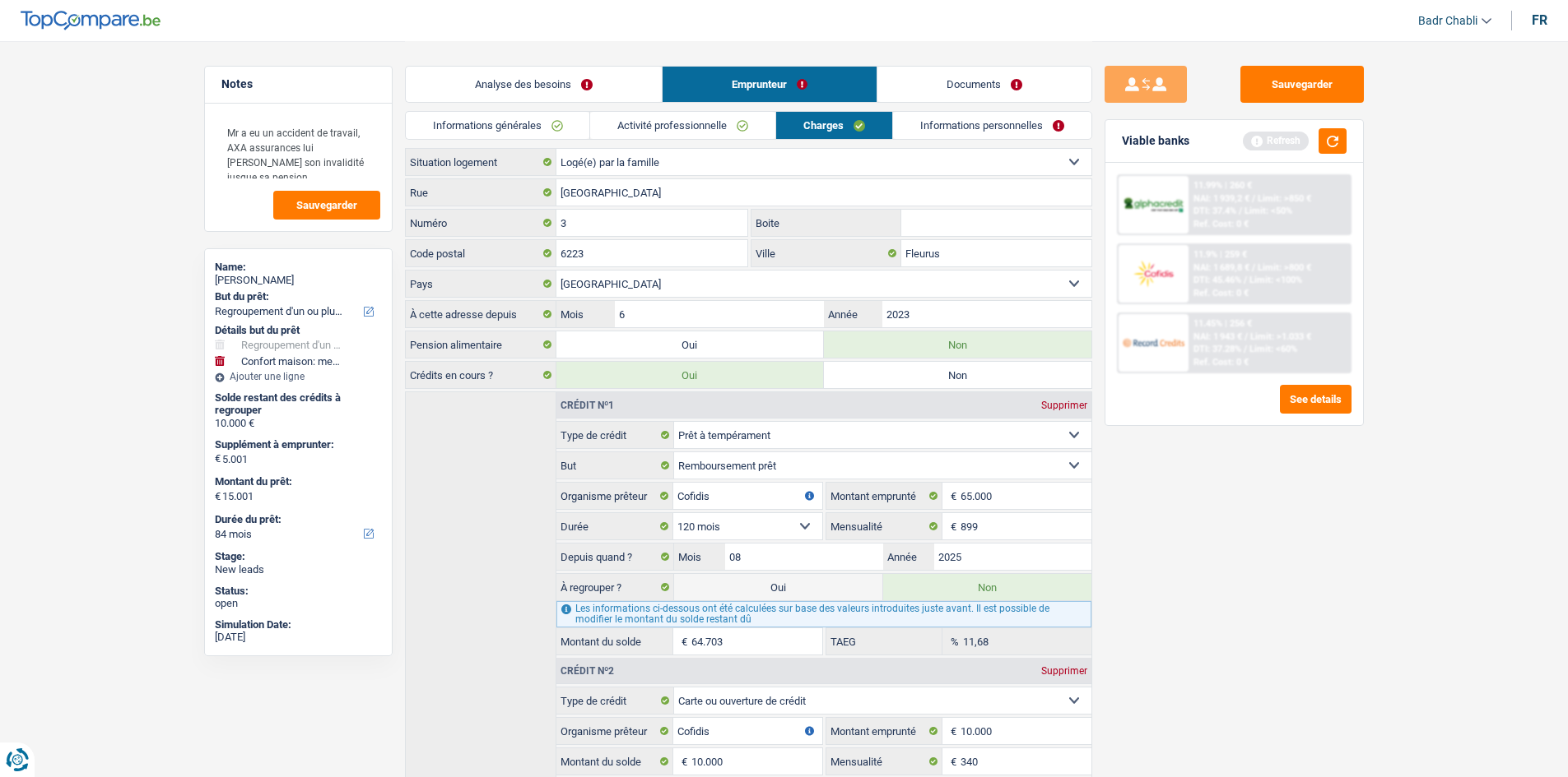
click at [731, 114] on link "Activité professionnelle" at bounding box center [683, 125] width 185 height 27
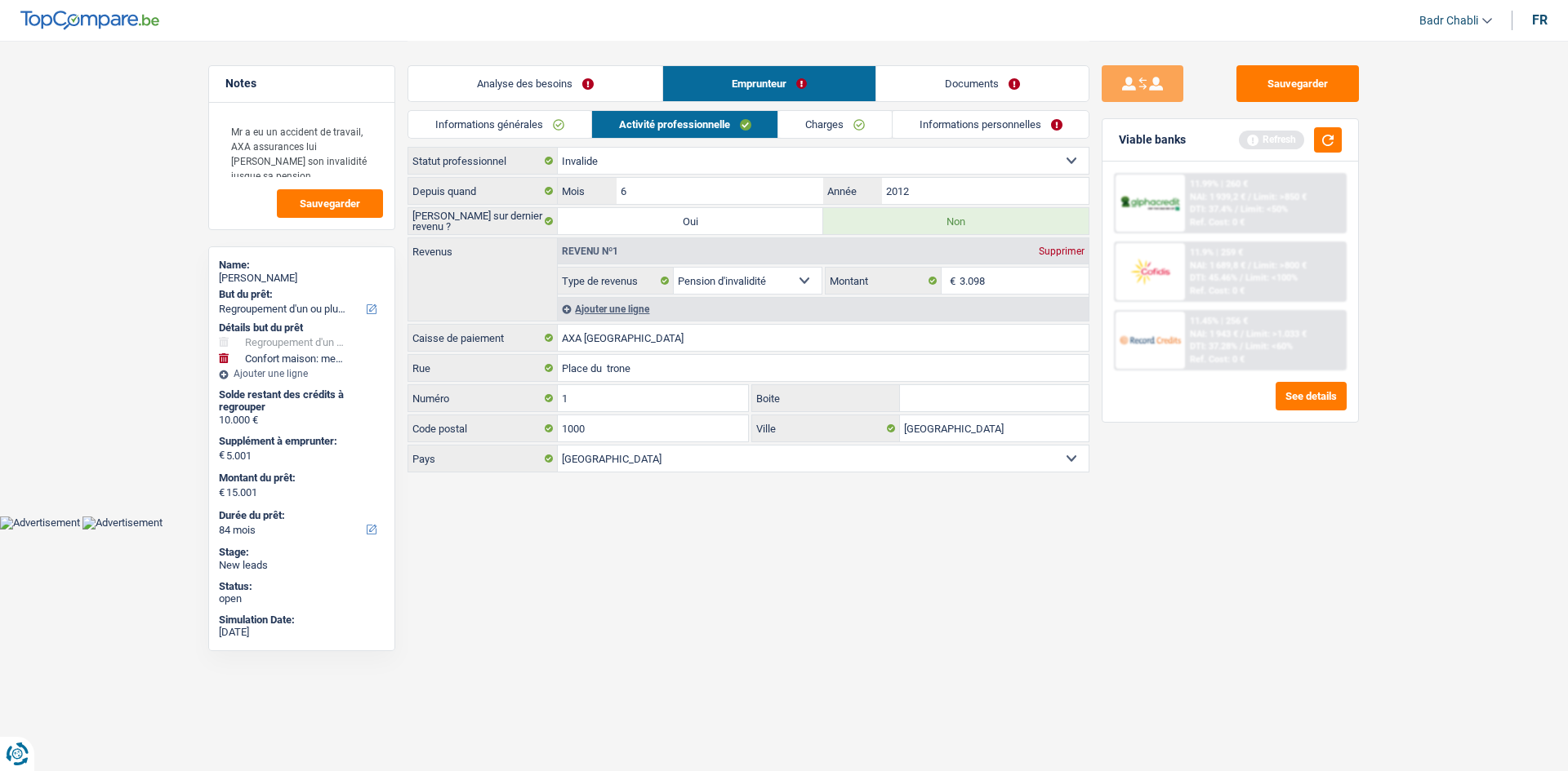
click at [484, 113] on link "Informations générales" at bounding box center [499, 124] width 183 height 27
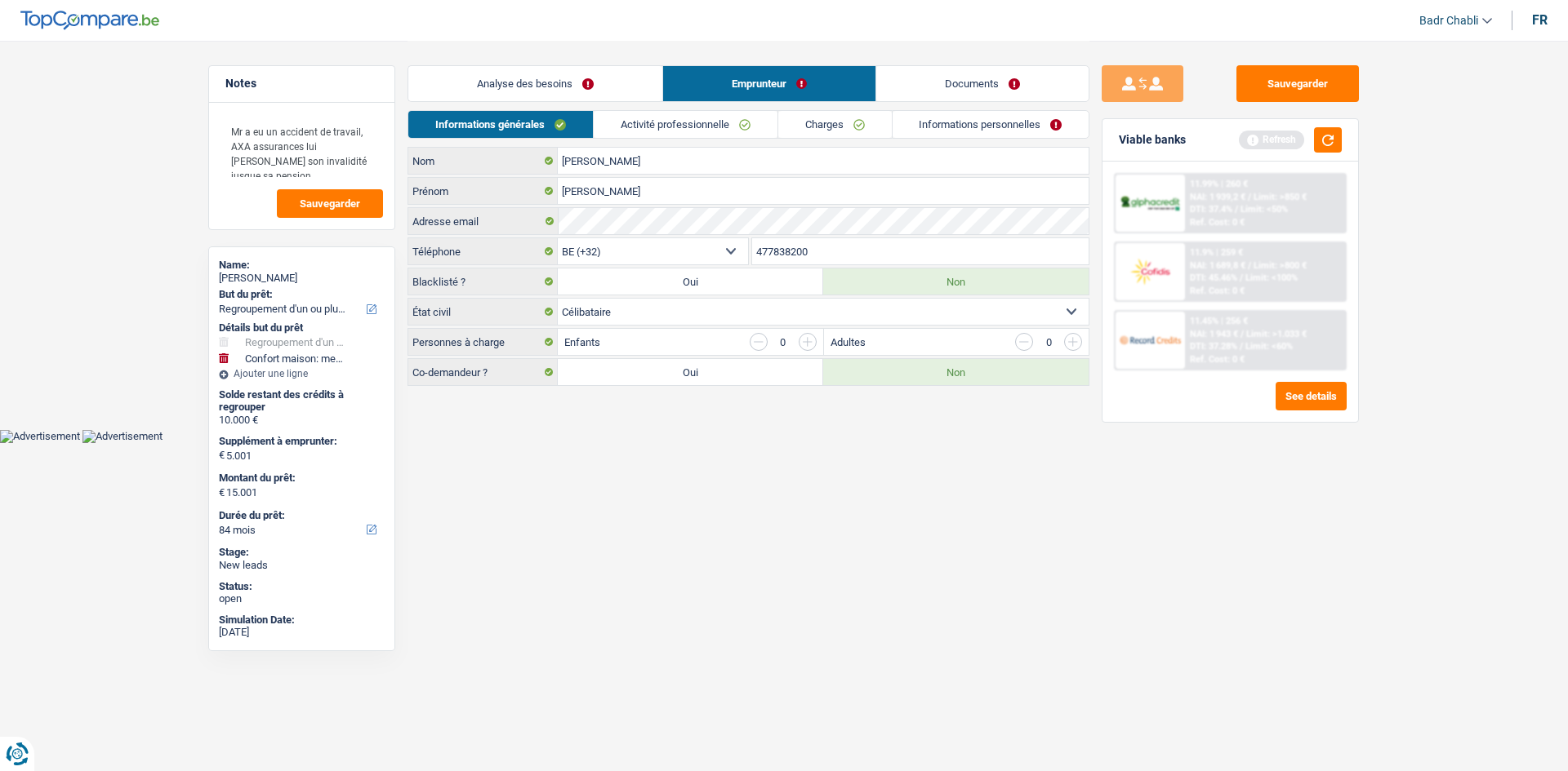
click at [689, 120] on link "Activité professionnelle" at bounding box center [686, 124] width 184 height 27
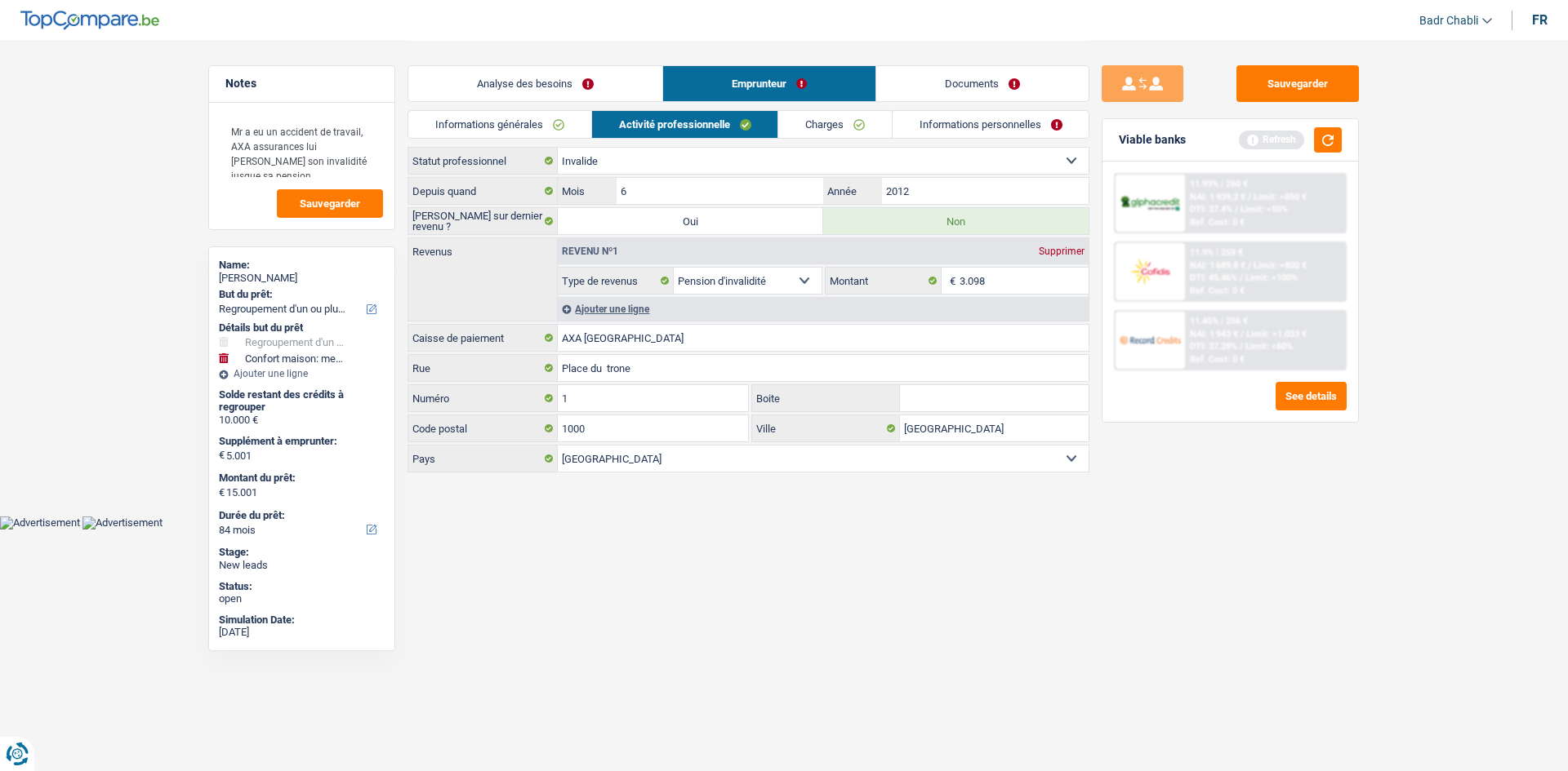
click at [563, 116] on link "Informations générales" at bounding box center [499, 124] width 183 height 27
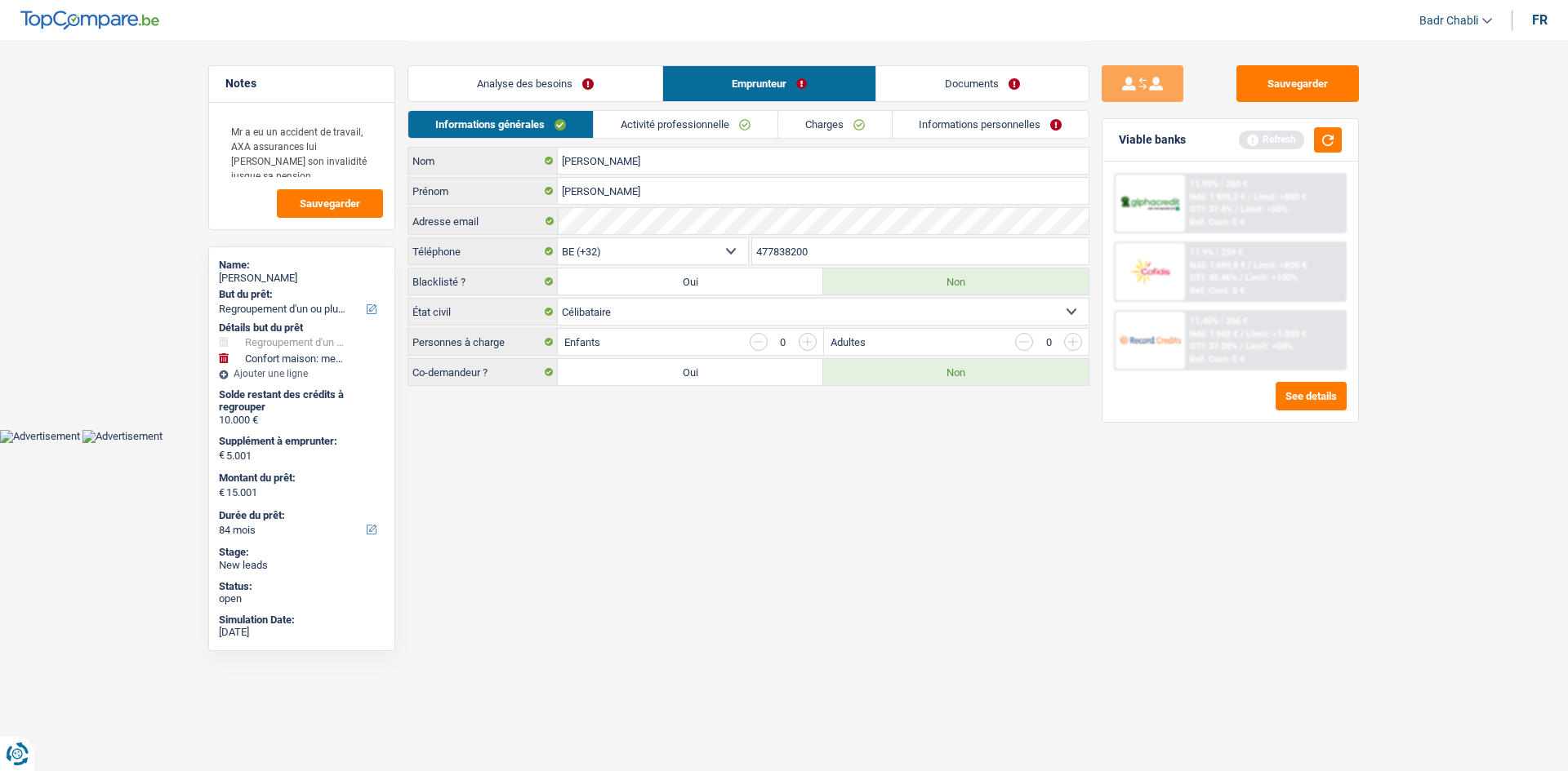
click at [610, 76] on link "Analyse des besoins" at bounding box center [535, 83] width 254 height 35
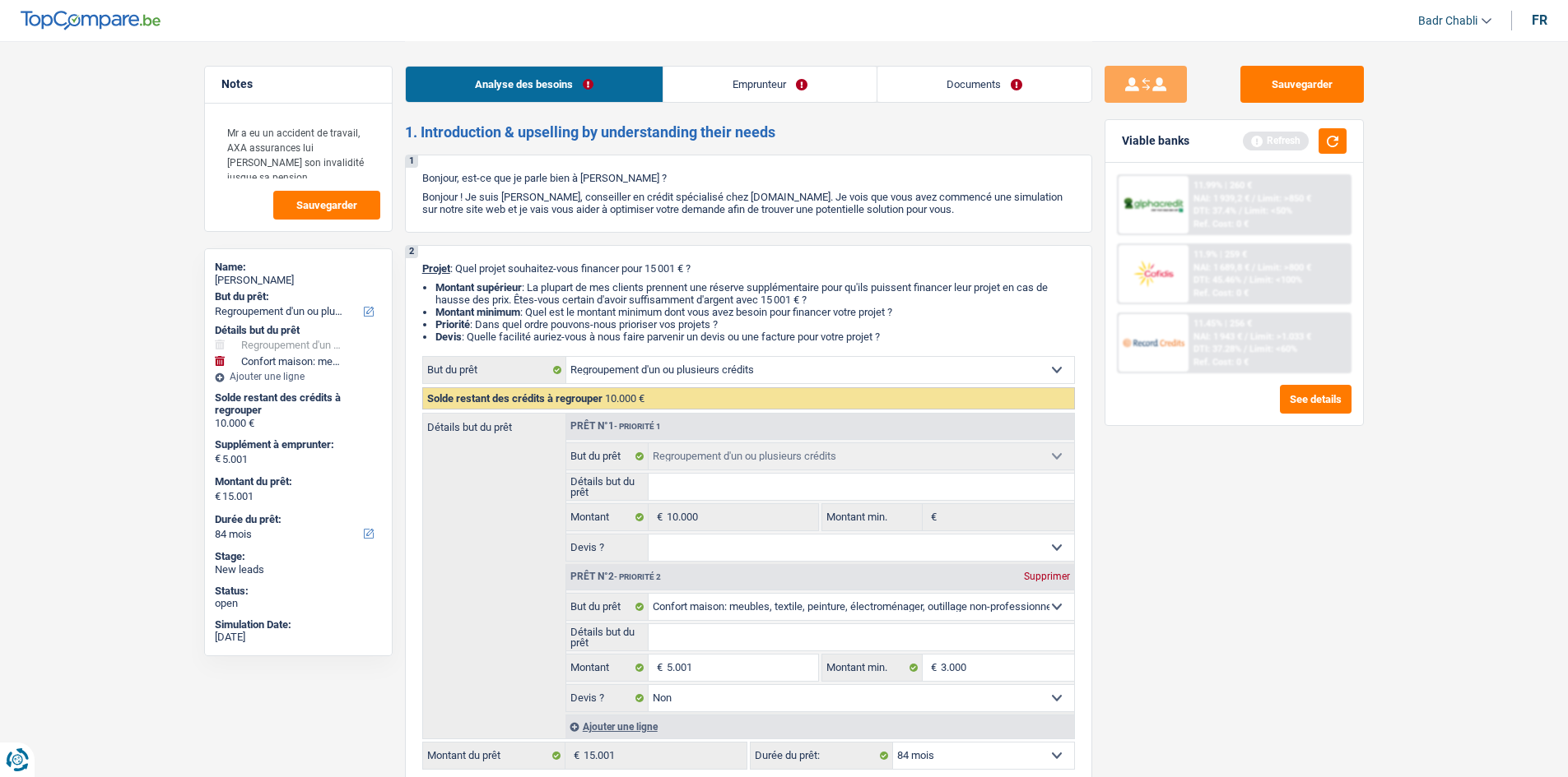
click at [724, 79] on link "Emprunteur" at bounding box center [770, 84] width 213 height 35
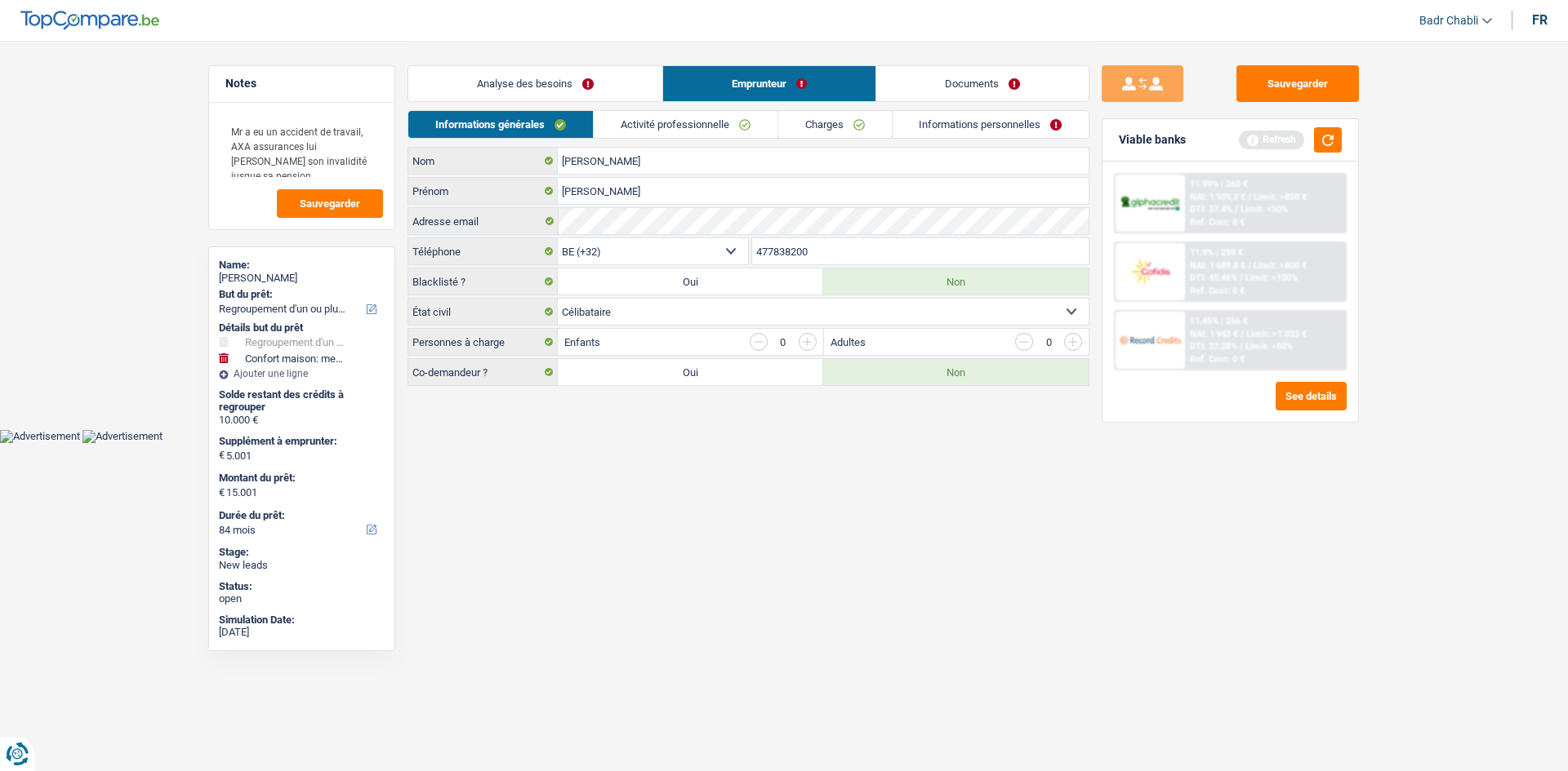
click at [680, 129] on link "Activité professionnelle" at bounding box center [686, 124] width 184 height 27
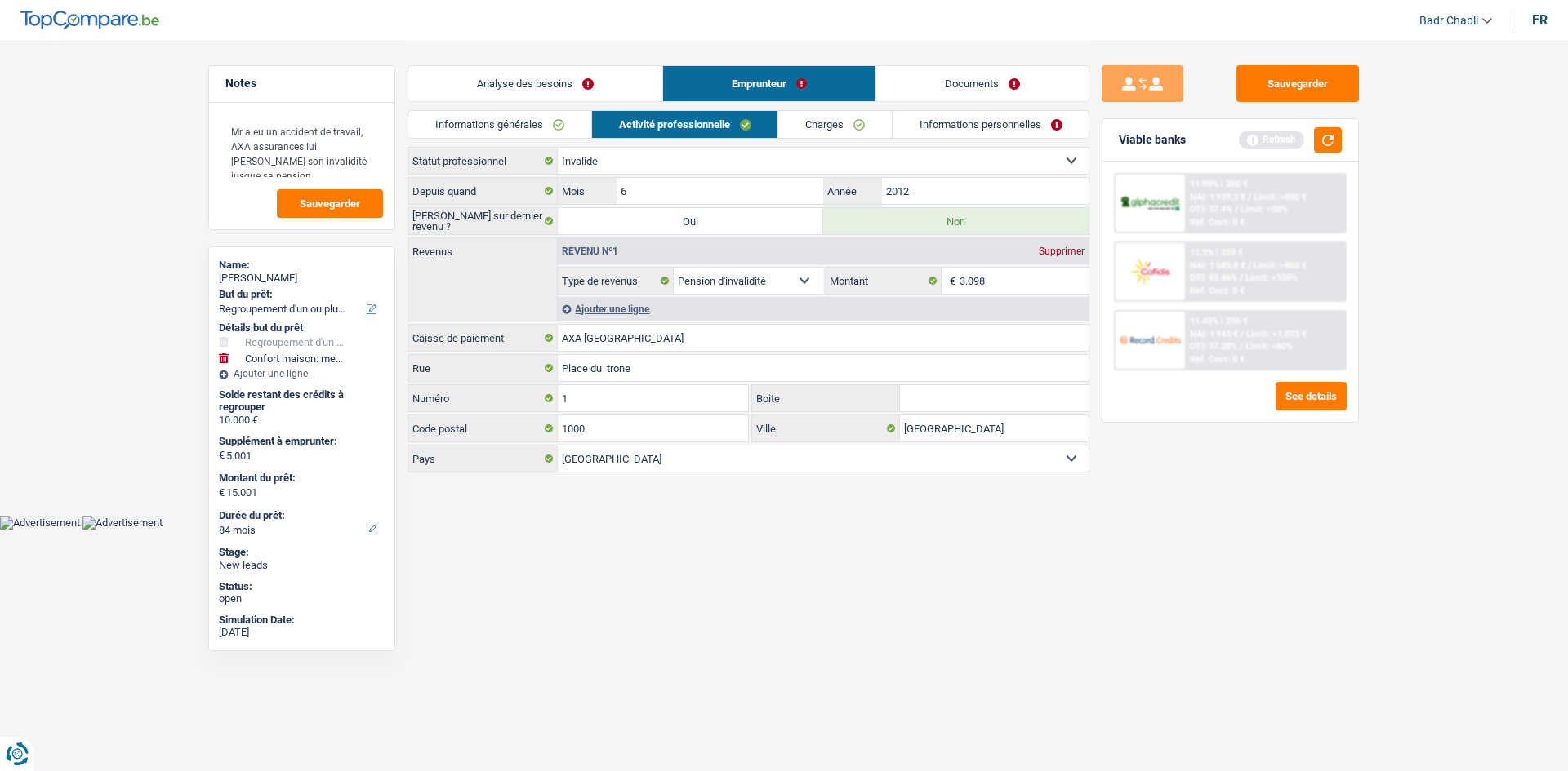
click at [813, 123] on link "Charges" at bounding box center [835, 124] width 114 height 27
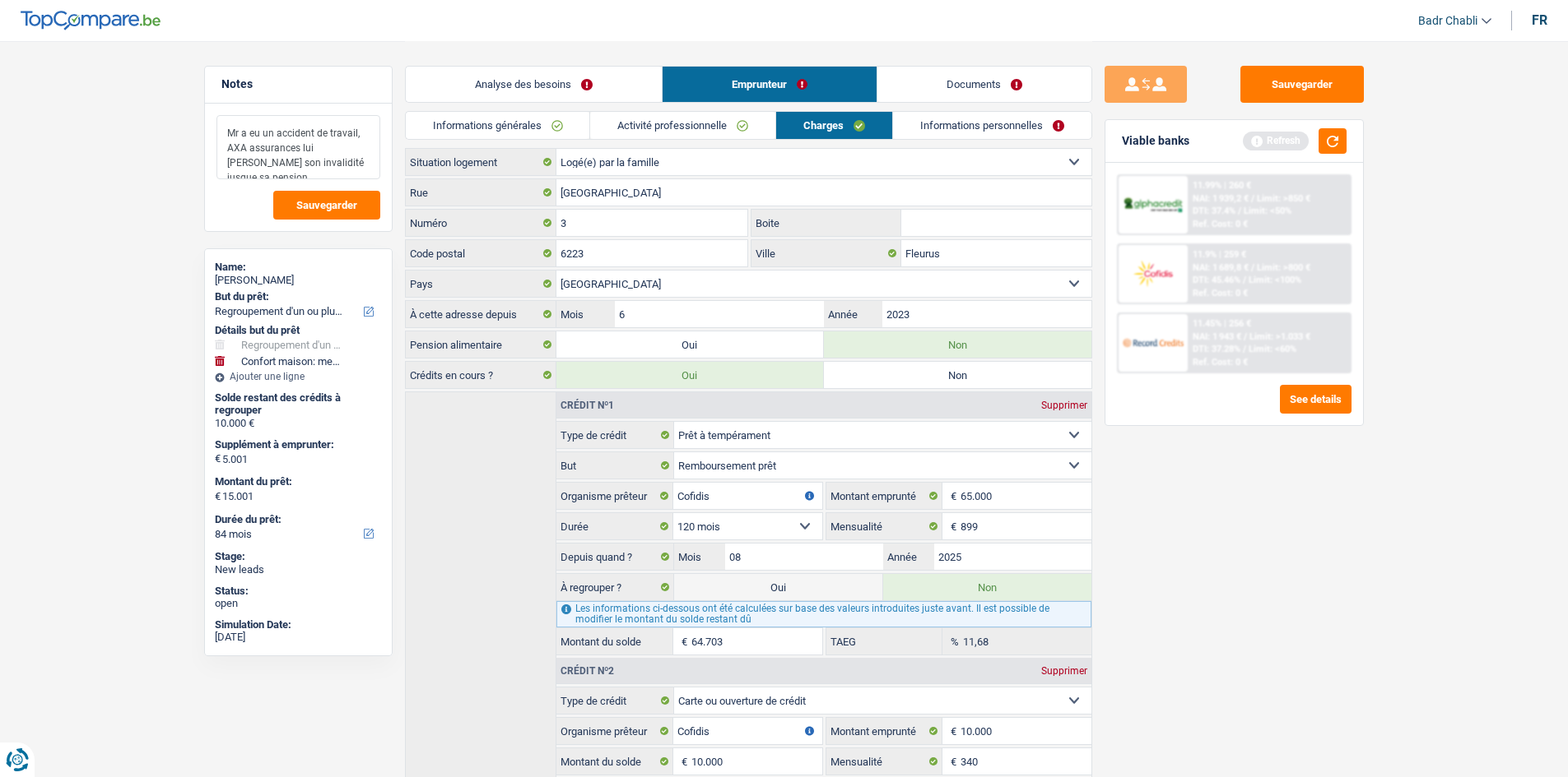
drag, startPoint x: 354, startPoint y: 164, endPoint x: 490, endPoint y: 130, distance: 140.2
click at [354, 164] on textarea "Mr a eu un accident de travail, AXA assurances lui [PERSON_NAME] son invalidité…" at bounding box center [299, 147] width 164 height 64
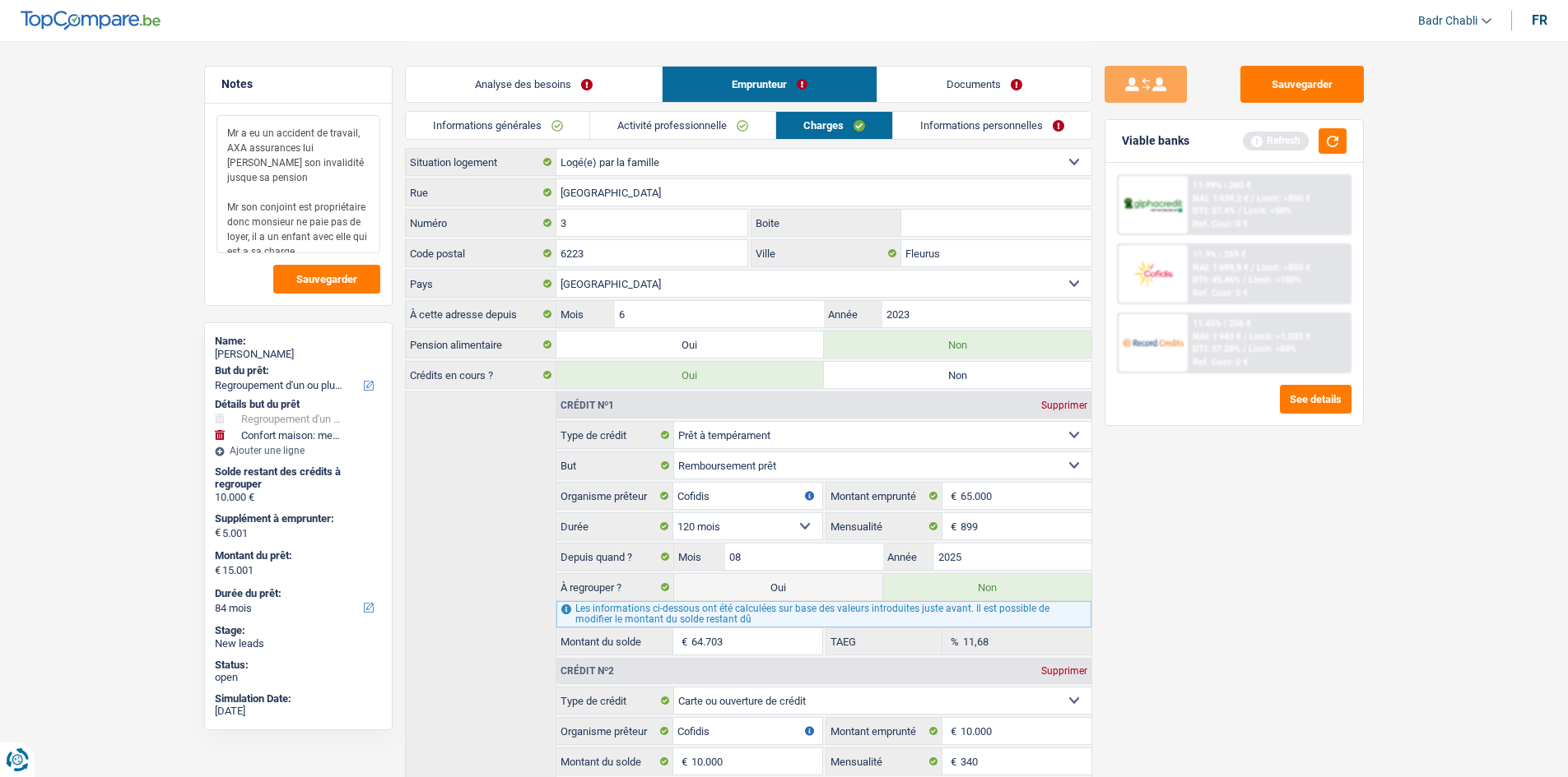
type textarea "Mr a eu un accident de travail, AXA assurances lui [PERSON_NAME] son invalidité…"
click at [1015, 122] on link "Informations personnelles" at bounding box center [992, 125] width 199 height 27
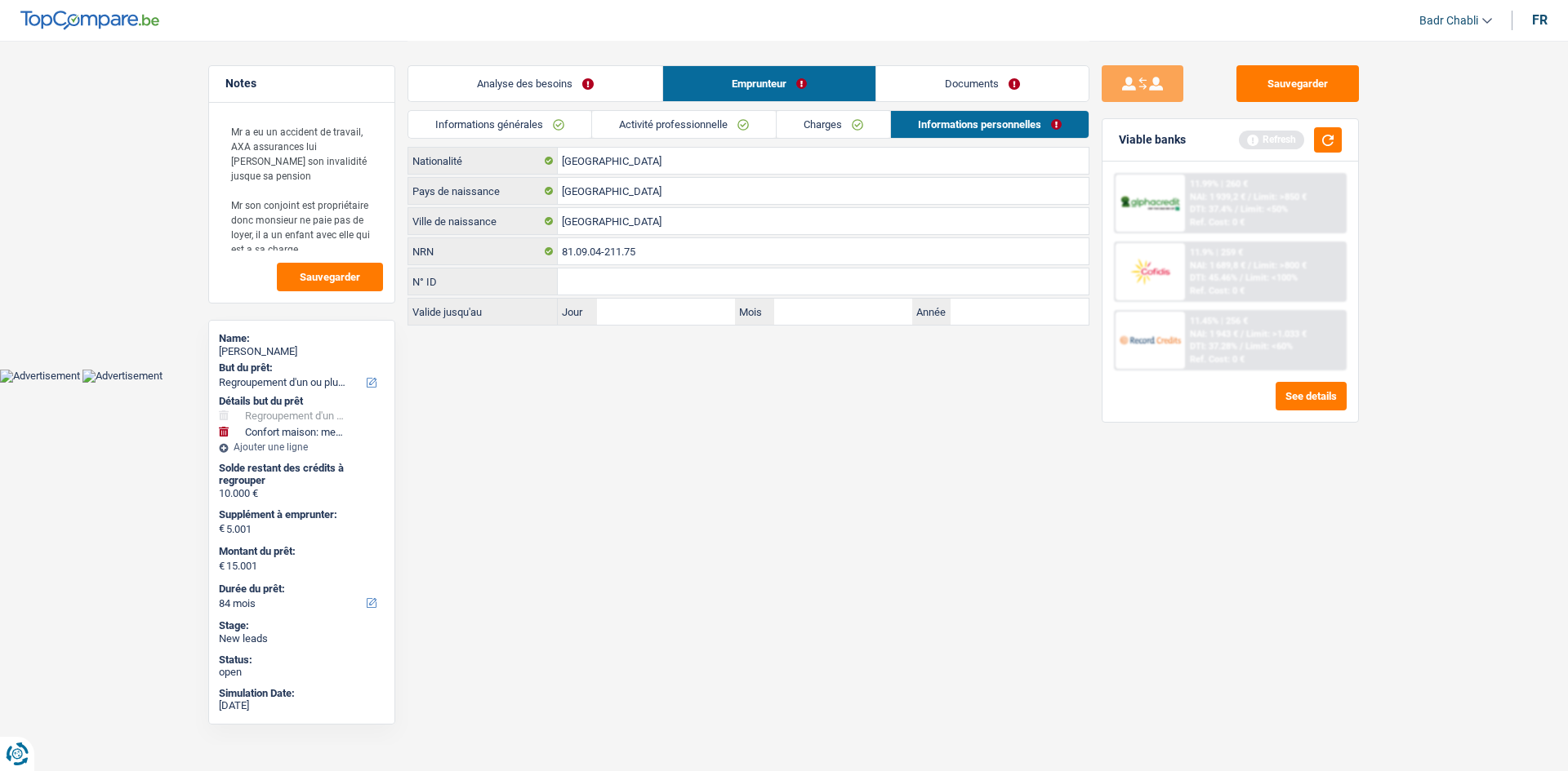
click at [984, 82] on link "Documents" at bounding box center [982, 83] width 212 height 35
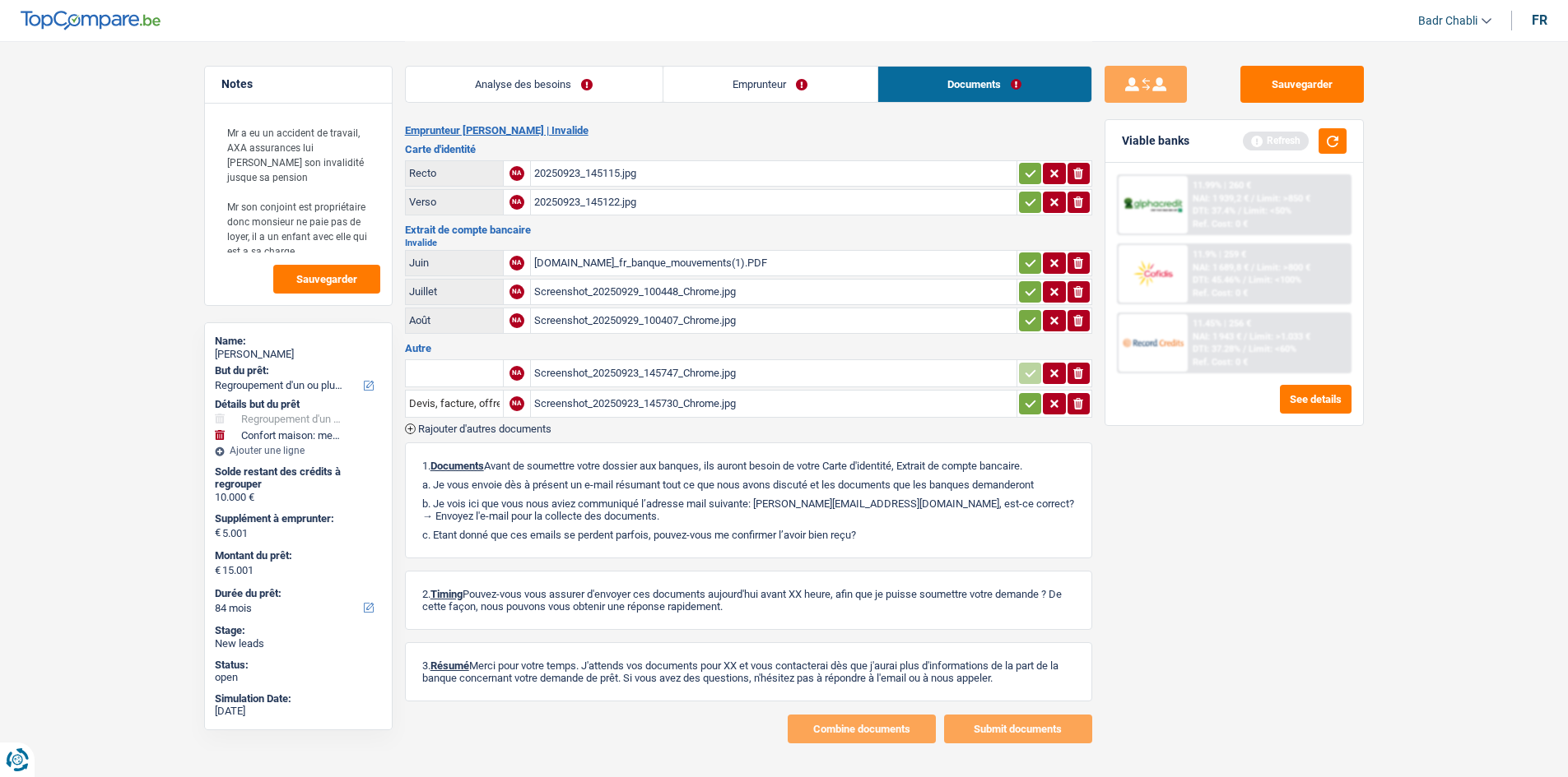
click at [613, 169] on div "20250923_145115.jpg" at bounding box center [773, 174] width 479 height 25
click at [642, 269] on div "[DOMAIN_NAME]_fr_banque_mouvements(1).PDF" at bounding box center [773, 263] width 479 height 25
click at [633, 299] on div "Screenshot_20250929_100448_Chrome.jpg" at bounding box center [773, 292] width 479 height 25
click at [647, 322] on div "Screenshot_20250929_100407_Chrome.jpg" at bounding box center [773, 321] width 479 height 25
click at [653, 377] on div "Screenshot_20250923_145747_Chrome.jpg" at bounding box center [773, 373] width 479 height 25
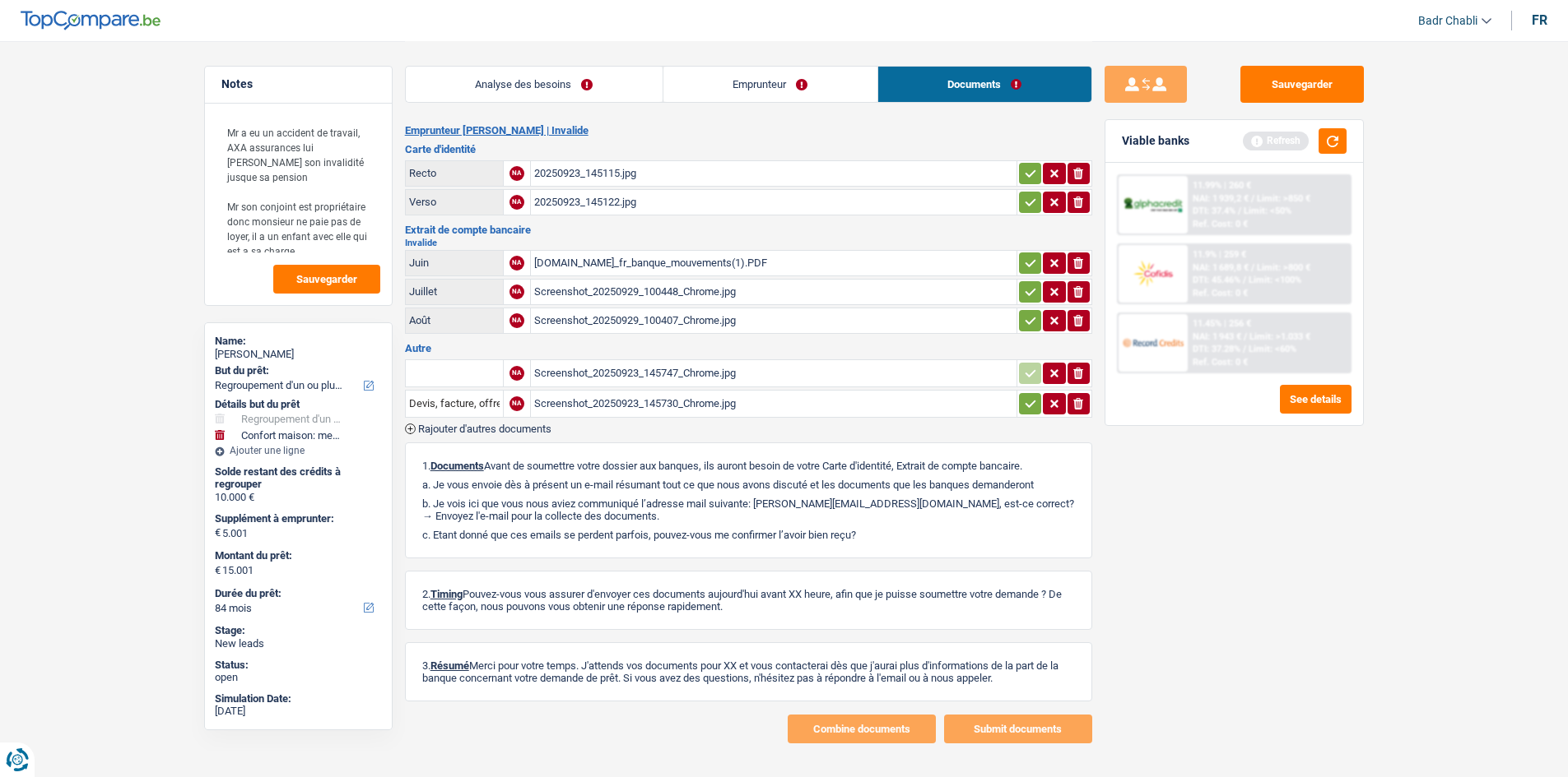
click at [654, 396] on div "Screenshot_20250923_145730_Chrome.jpg" at bounding box center [773, 404] width 479 height 25
click at [764, 77] on link "Emprunteur" at bounding box center [771, 84] width 214 height 35
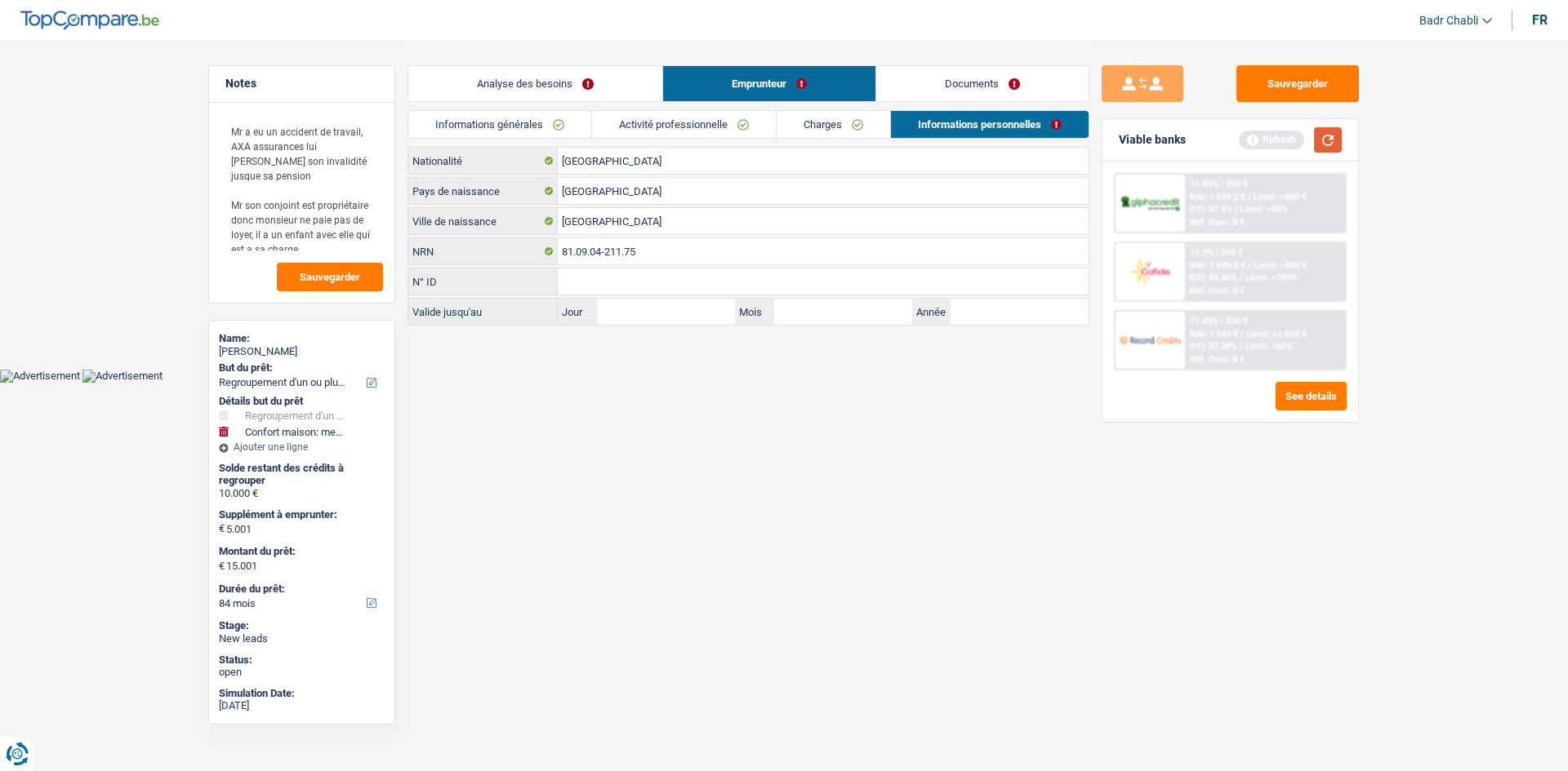
click at [1330, 134] on button "button" at bounding box center [1327, 139] width 27 height 26
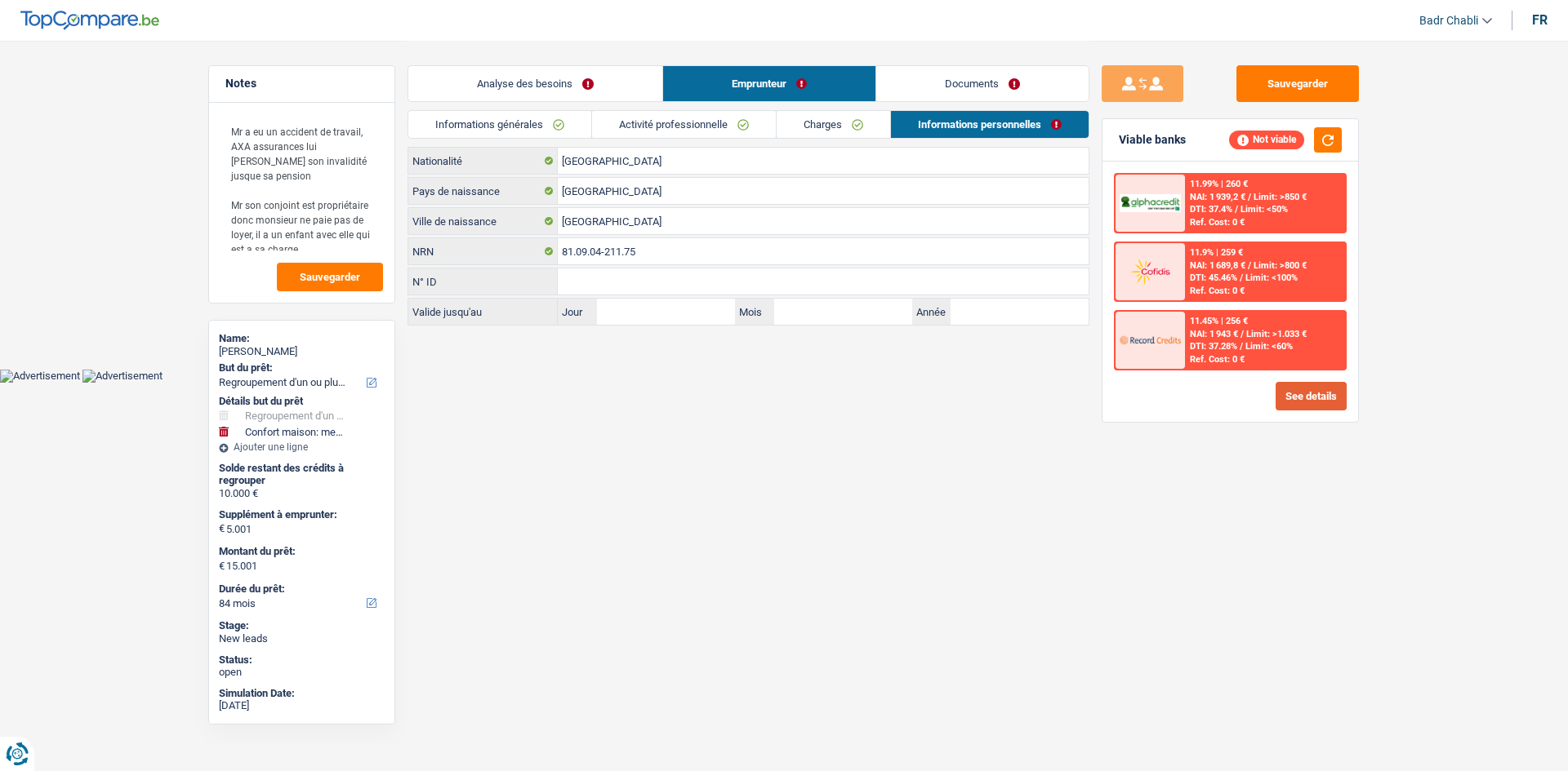
click at [1306, 393] on button "See details" at bounding box center [1310, 396] width 71 height 28
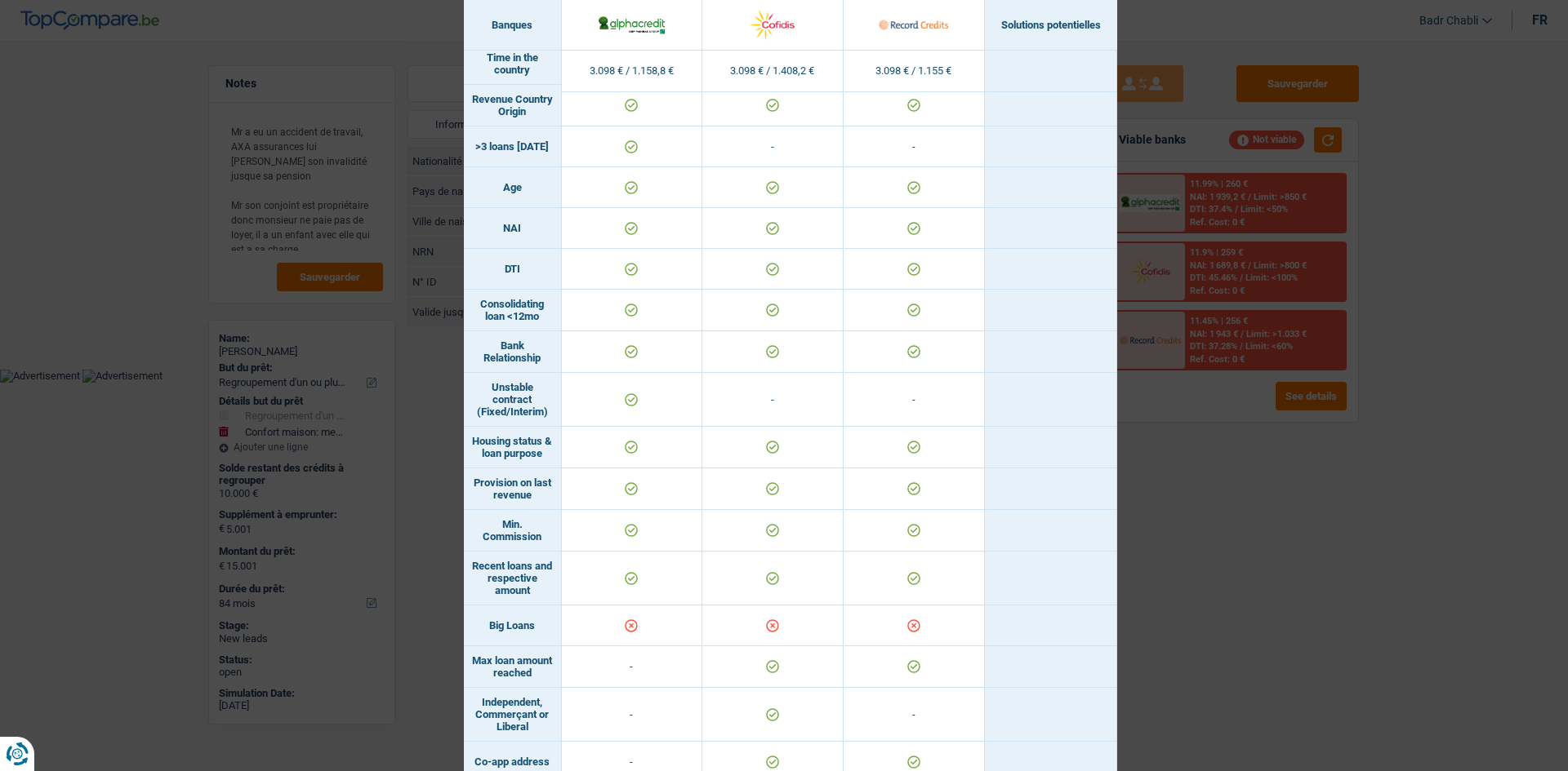
scroll to position [735, 0]
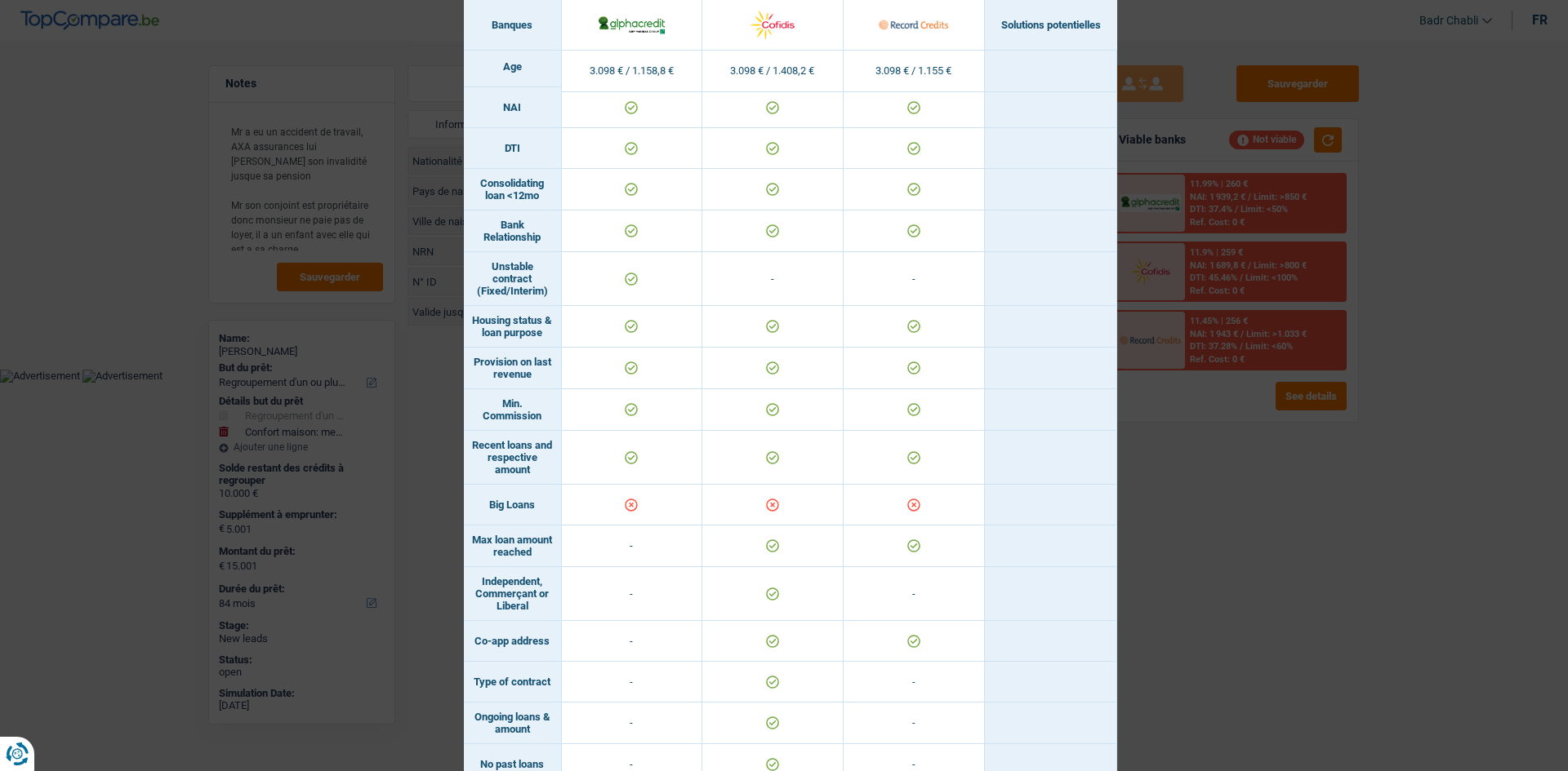
click at [1190, 433] on div "Banks conditions × Banques Solutions potentielles Revenus / Charges 3.098 € / 1…" at bounding box center [784, 386] width 1568 height 771
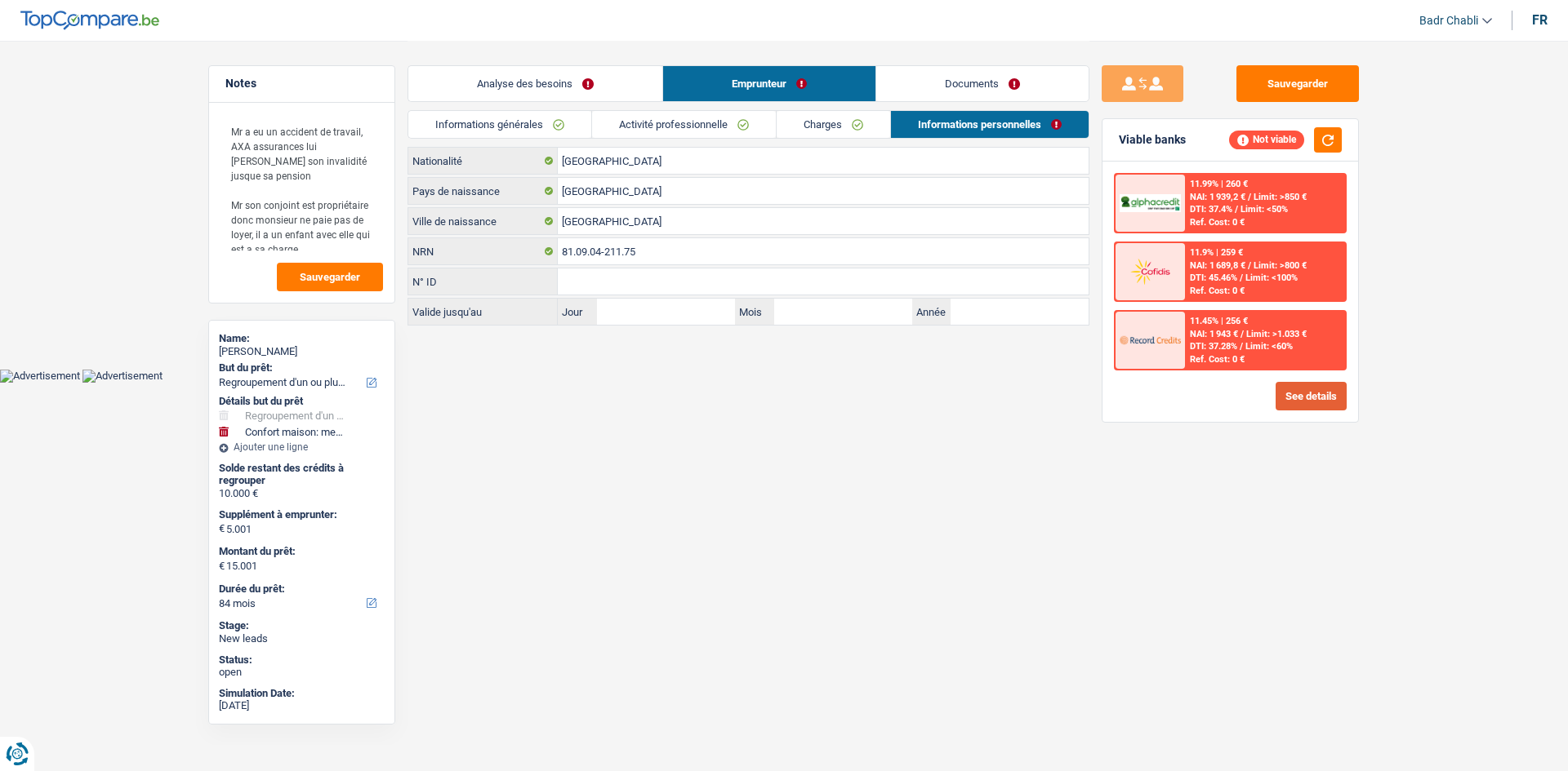
click at [1309, 388] on button "See details" at bounding box center [1310, 396] width 71 height 28
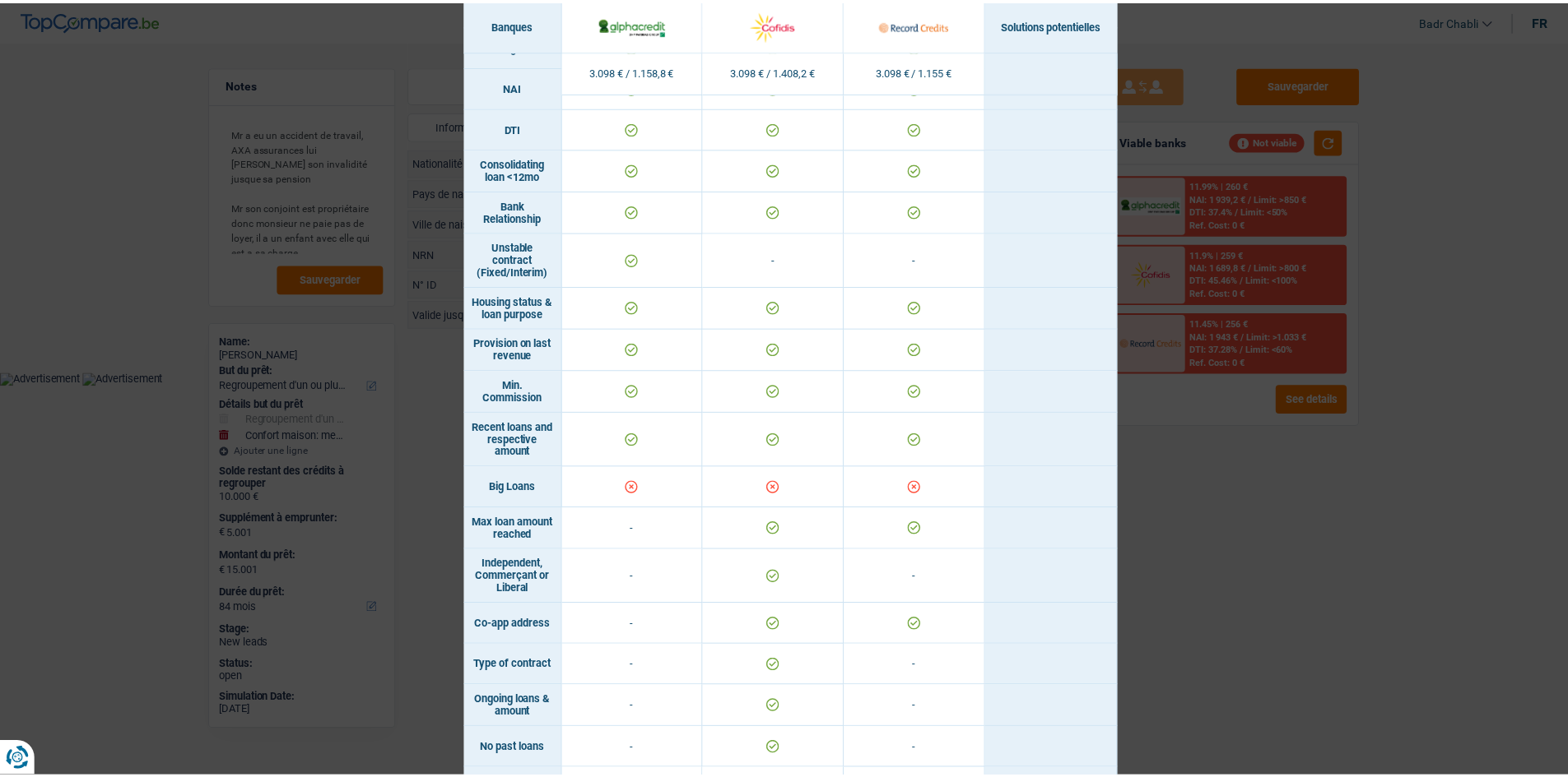
scroll to position [823, 0]
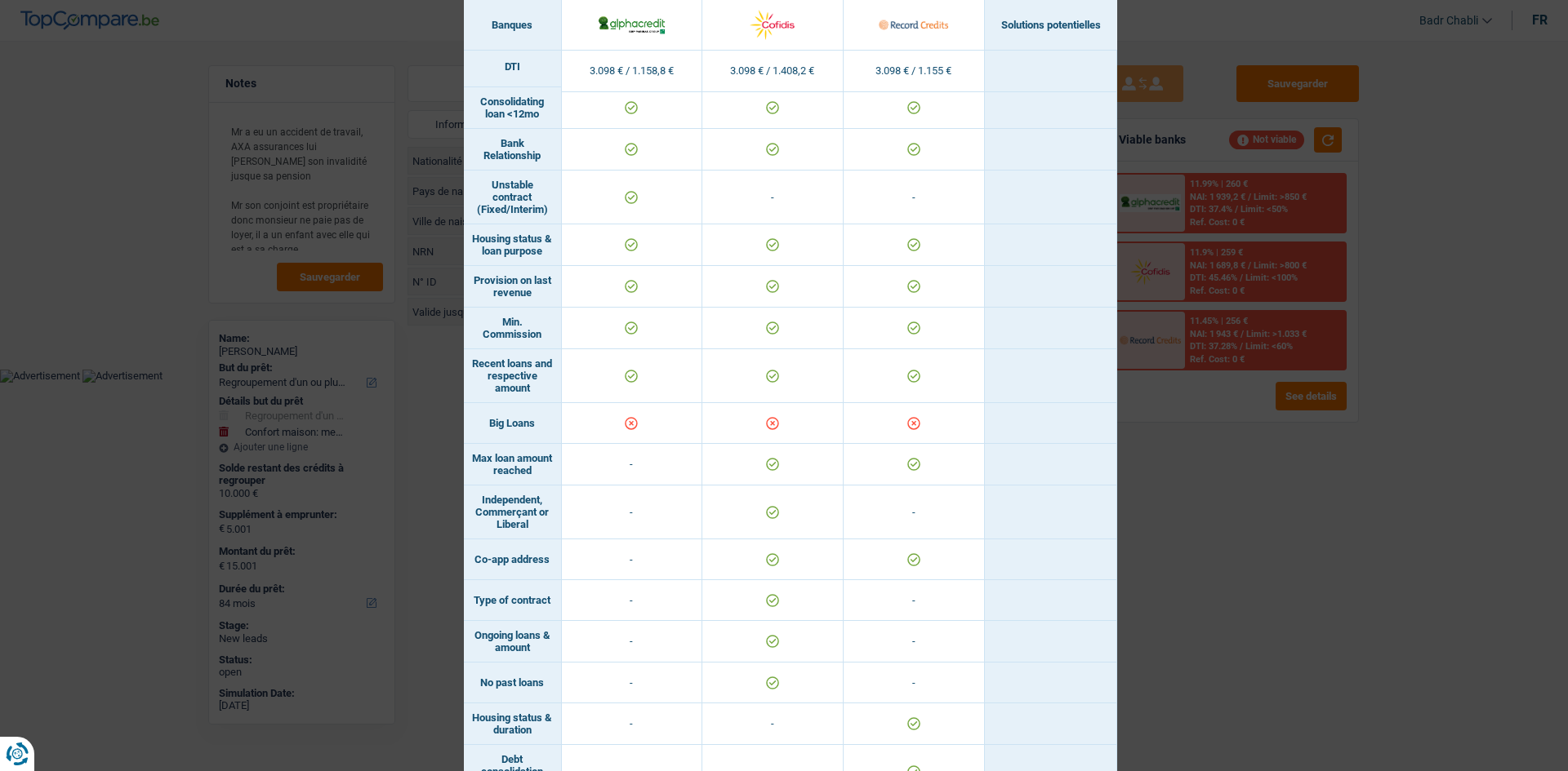
click at [1404, 482] on div "Banks conditions × Banques Solutions potentielles Revenus / Charges 3.098 € / 1…" at bounding box center [784, 386] width 1568 height 771
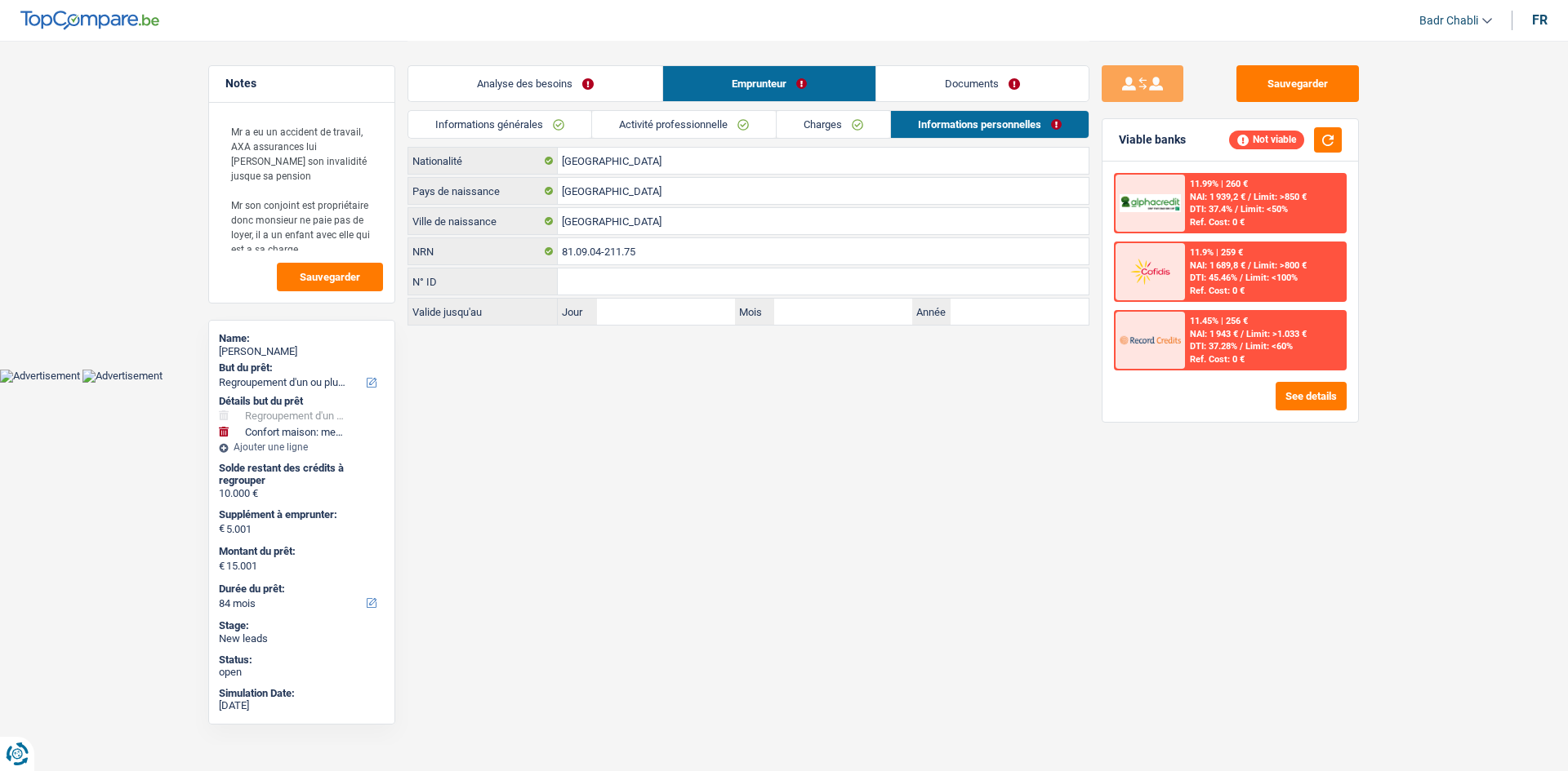
click at [576, 72] on link "Analyse des besoins" at bounding box center [535, 83] width 254 height 35
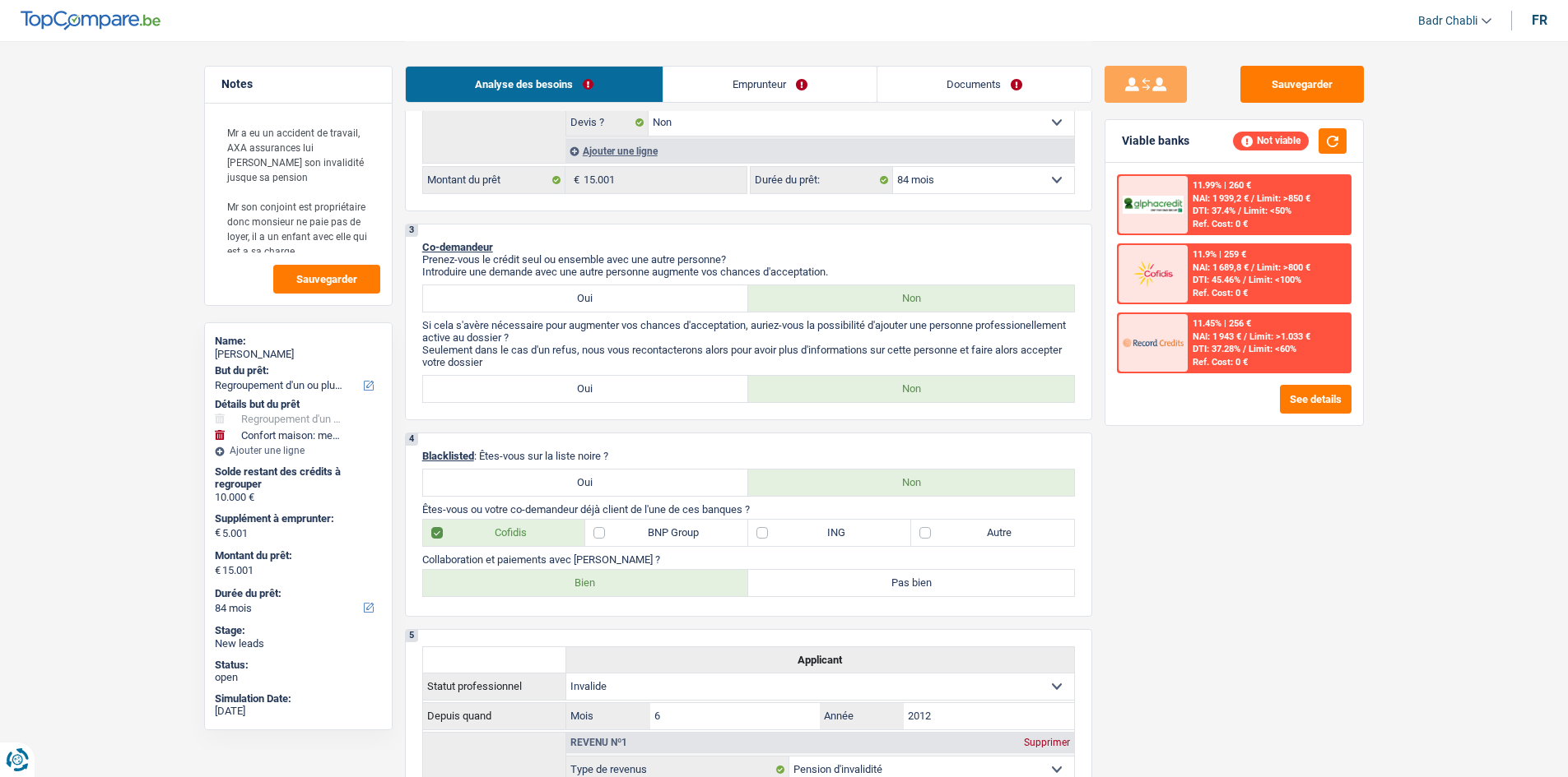
scroll to position [82, 0]
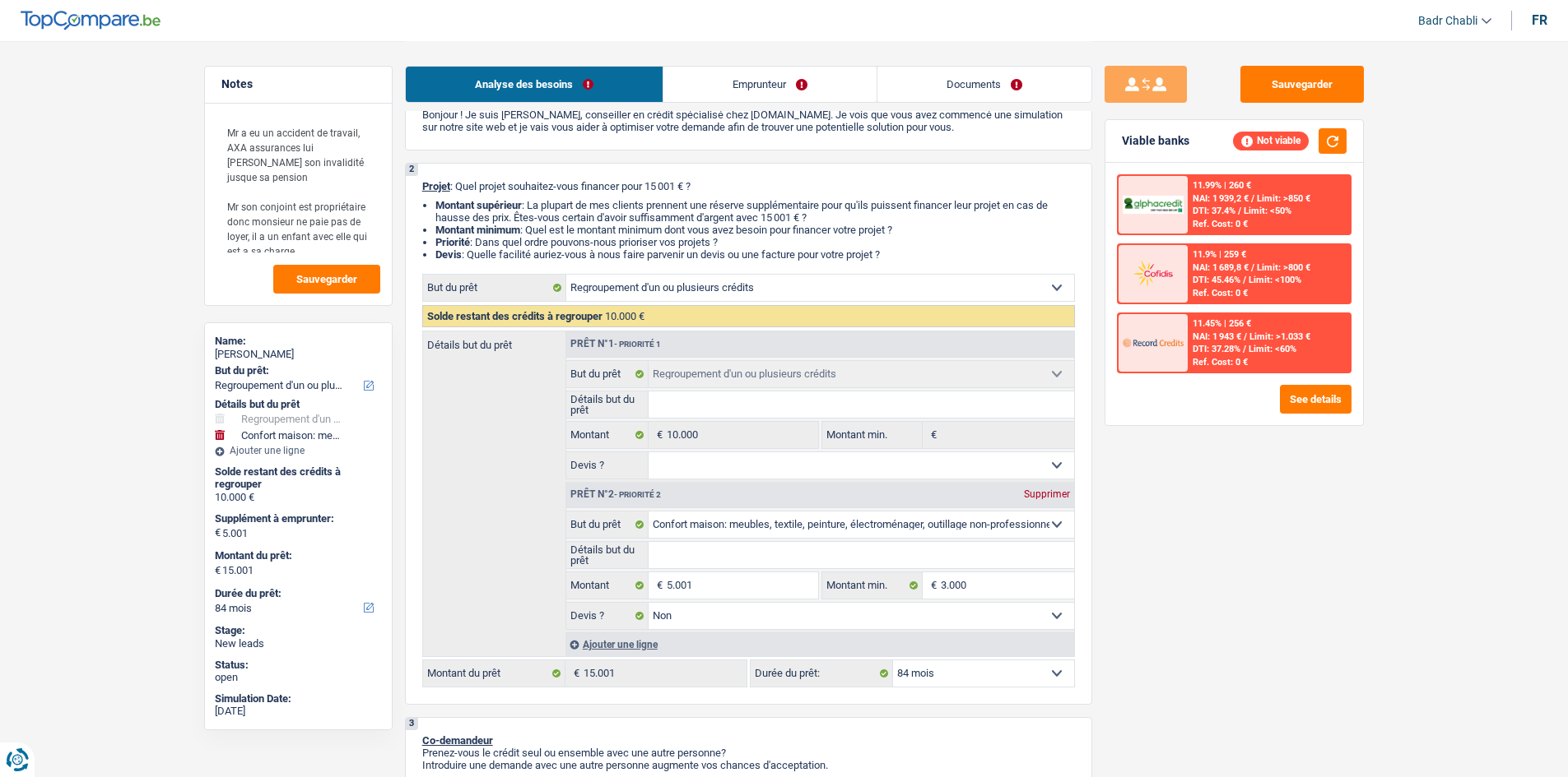
click at [738, 83] on link "Emprunteur" at bounding box center [770, 84] width 213 height 35
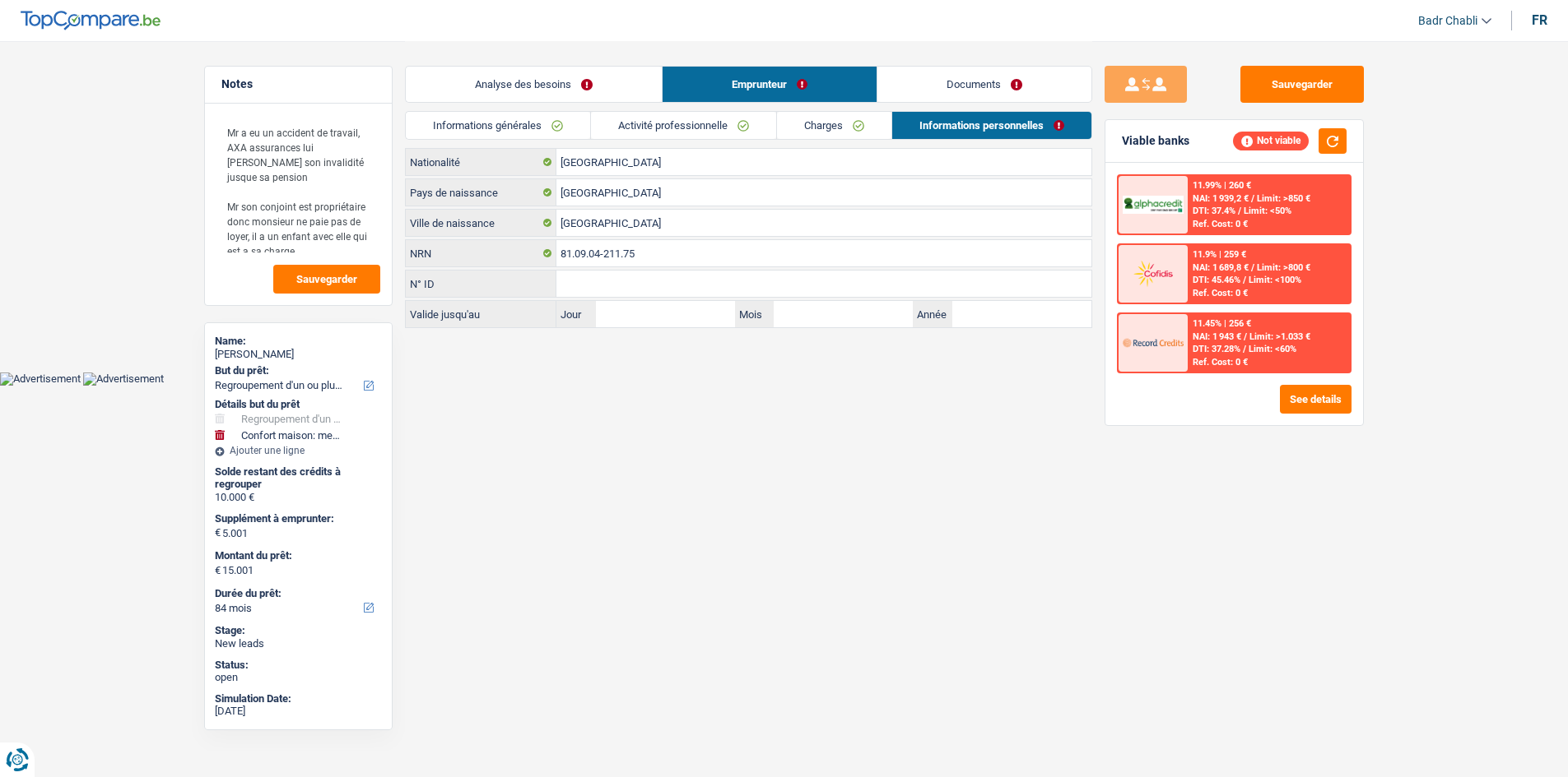
scroll to position [0, 0]
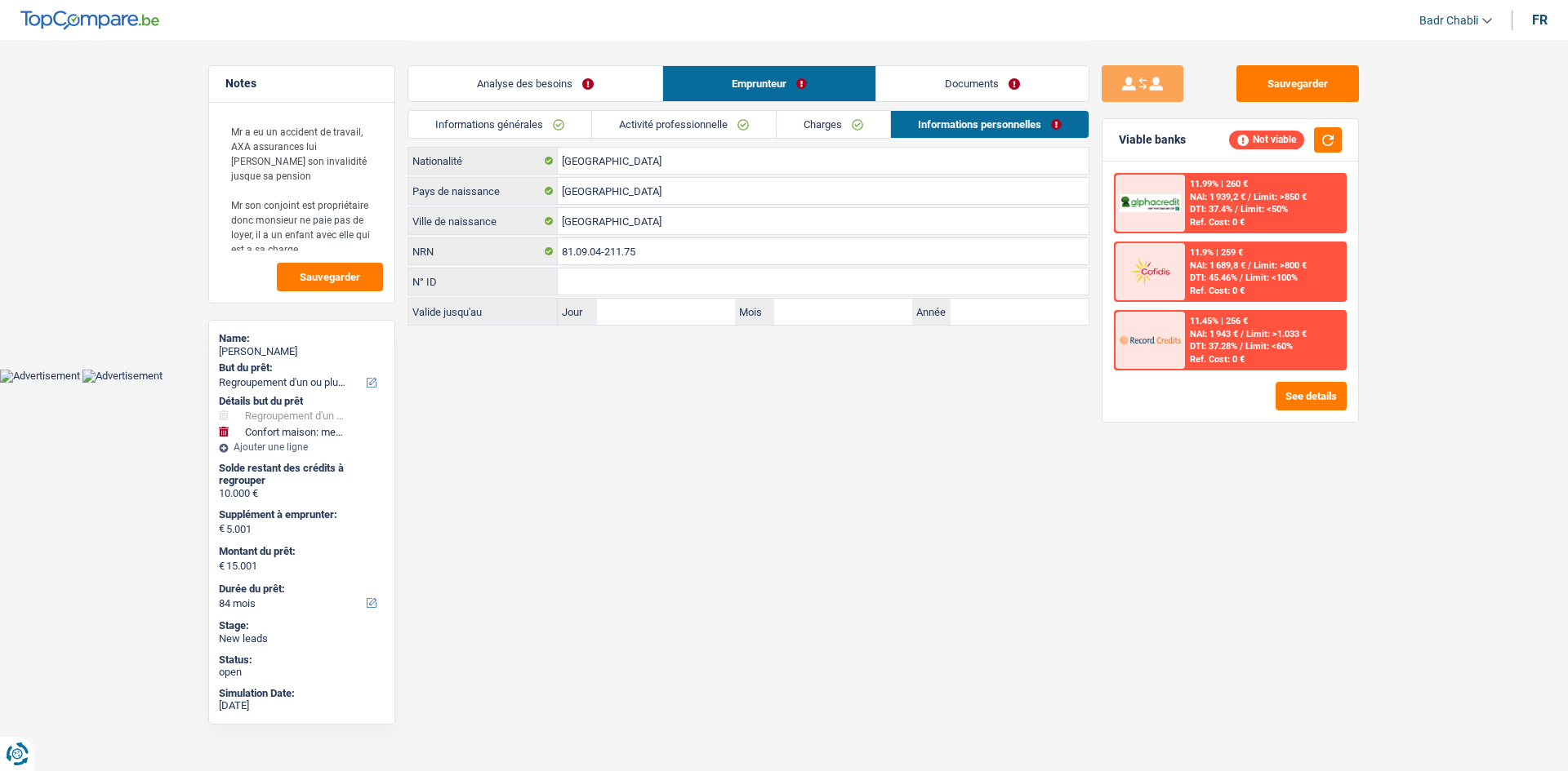
click at [548, 125] on link "Informations générales" at bounding box center [499, 124] width 183 height 27
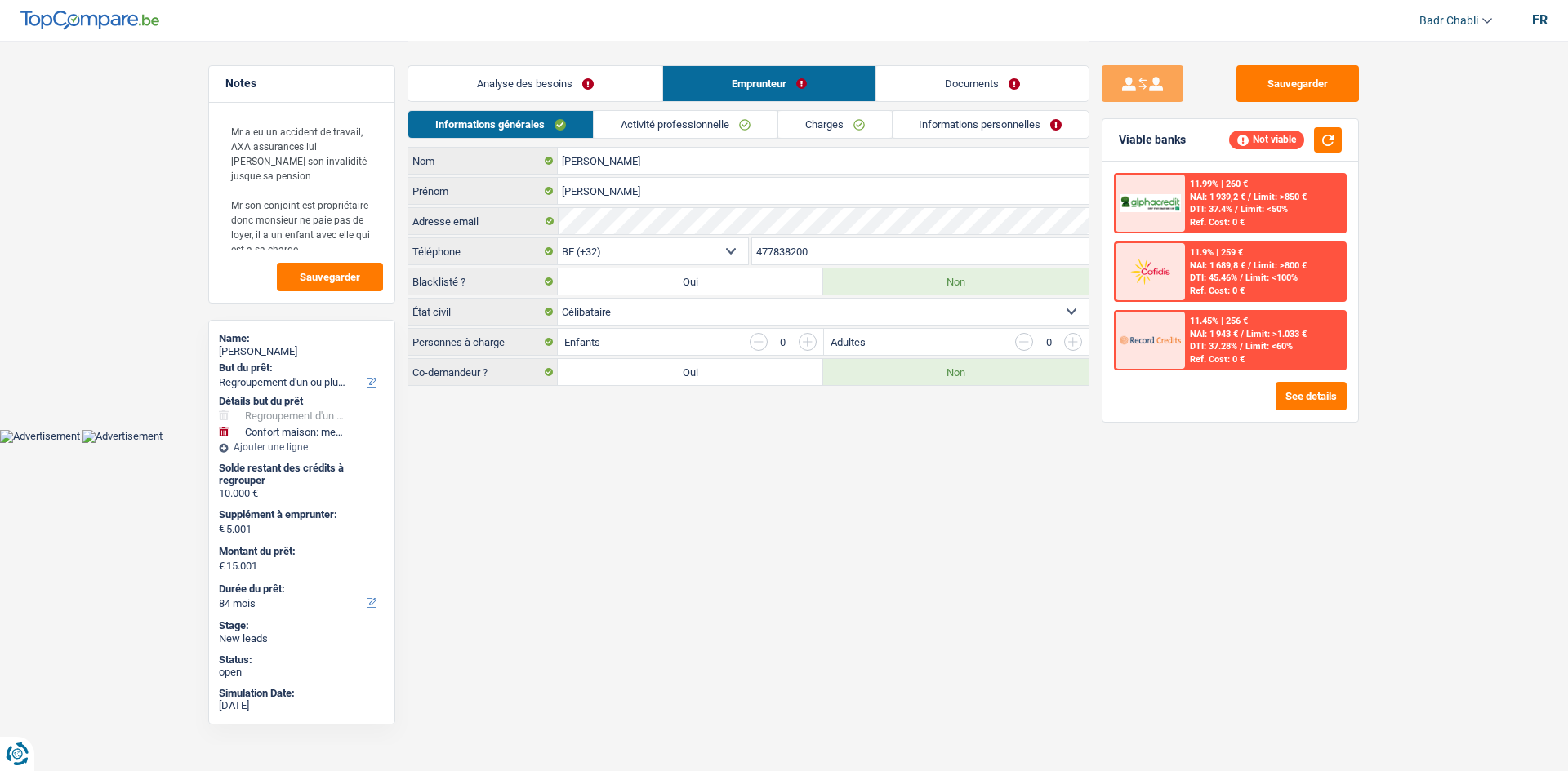
click at [659, 129] on link "Activité professionnelle" at bounding box center [686, 124] width 184 height 27
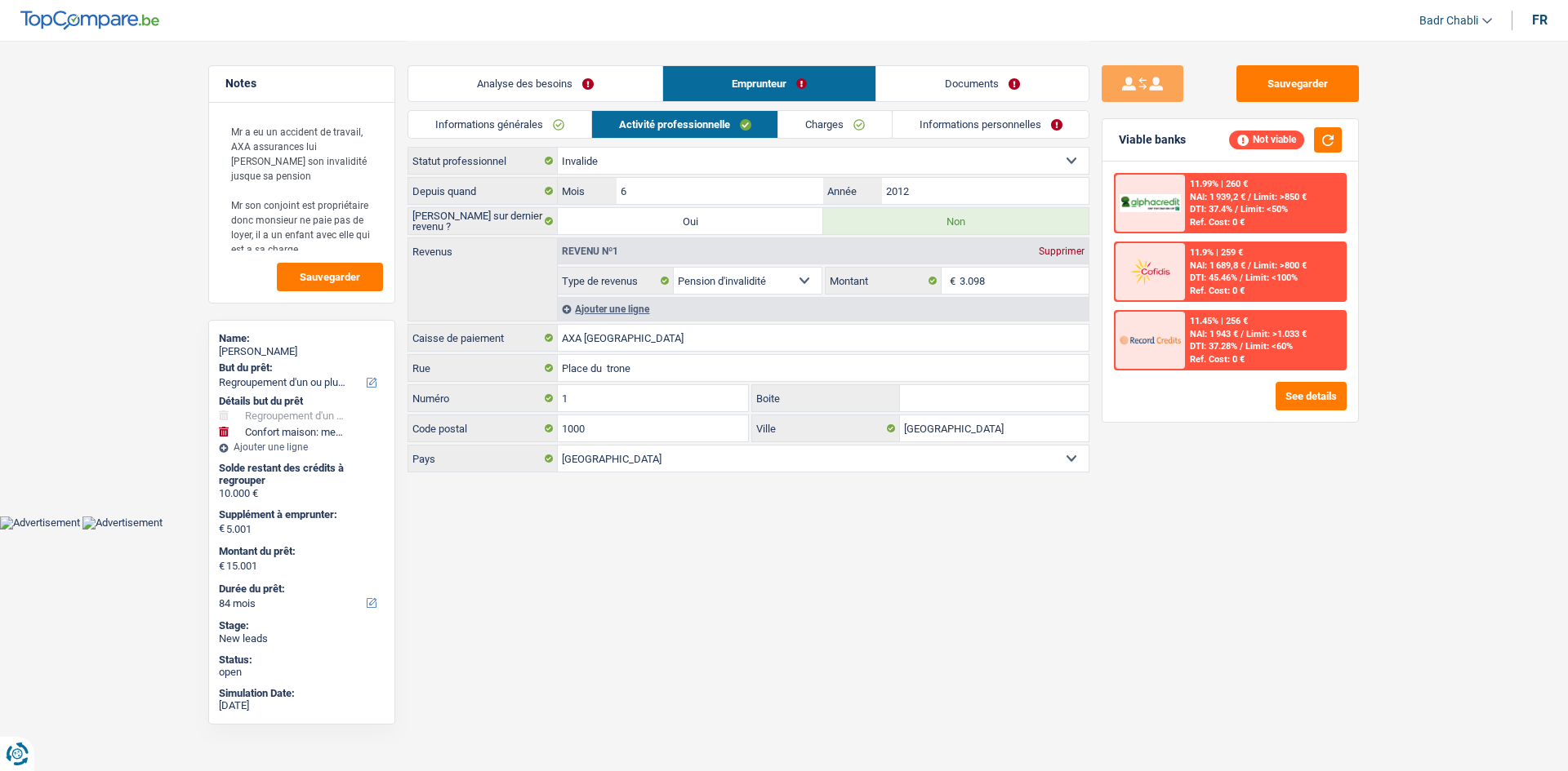
click at [858, 122] on link "Charges" at bounding box center [835, 124] width 114 height 27
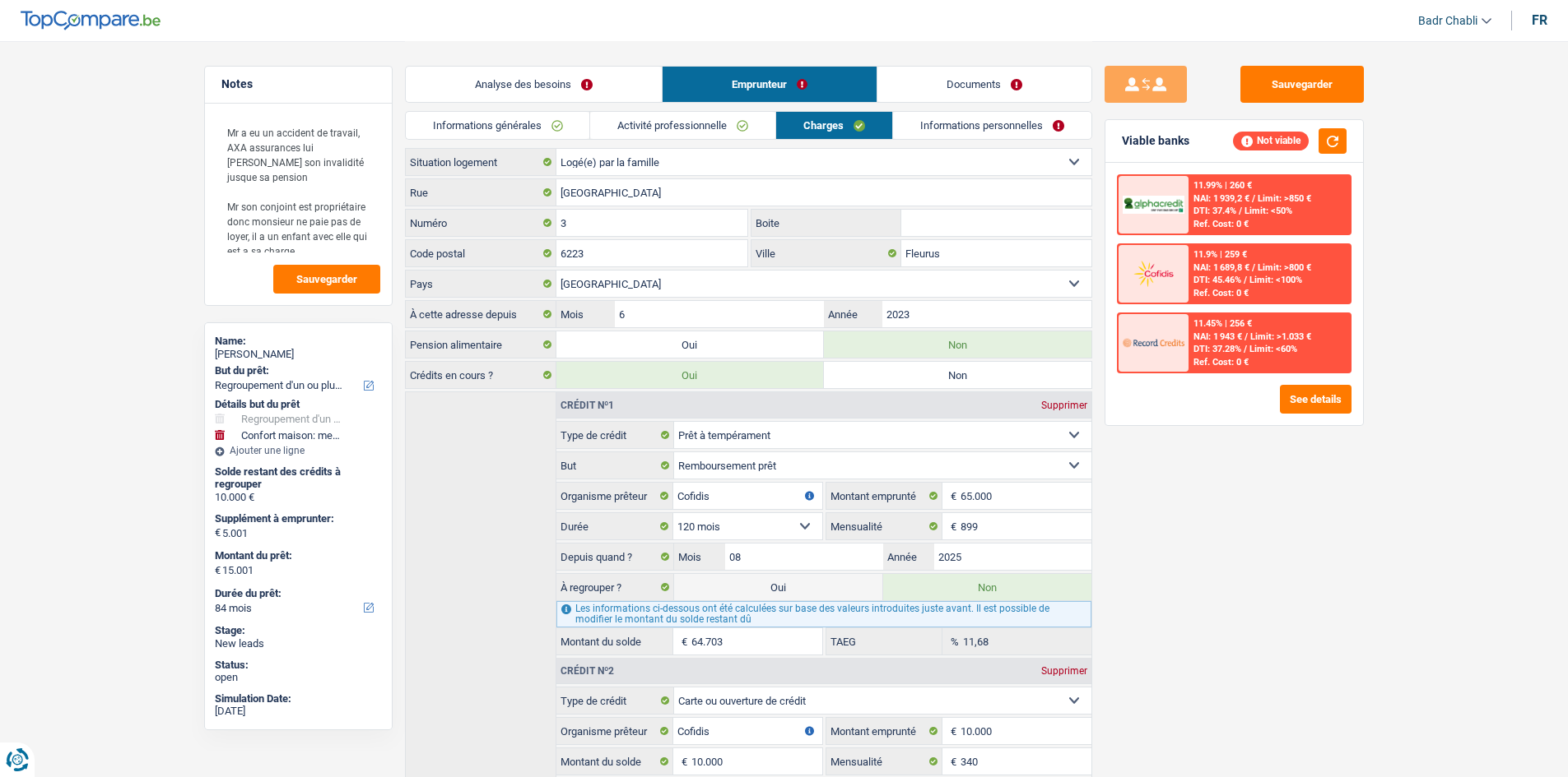
click at [990, 125] on link "Informations personnelles" at bounding box center [992, 125] width 199 height 27
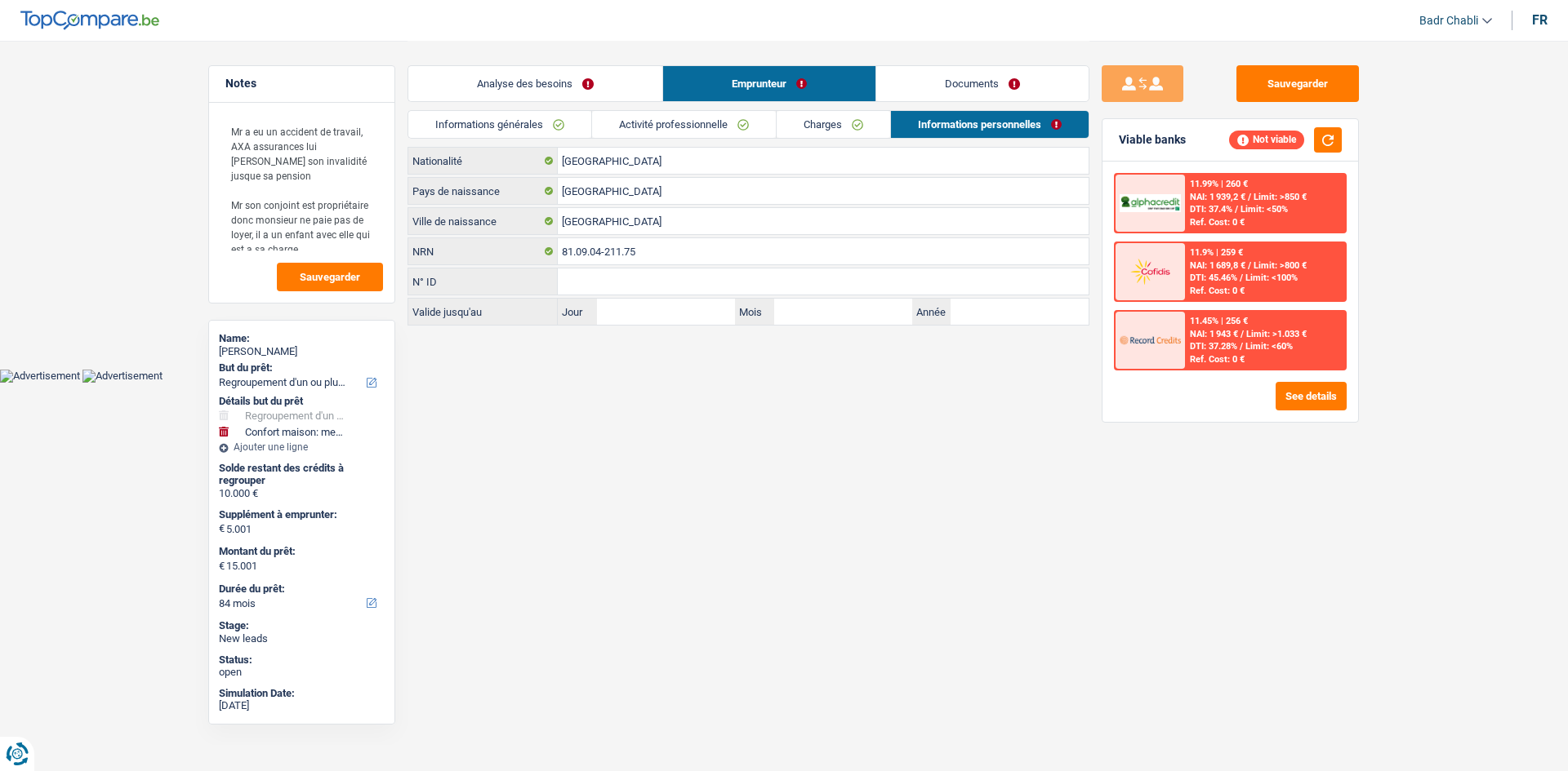
click at [549, 92] on link "Analyse des besoins" at bounding box center [535, 83] width 254 height 35
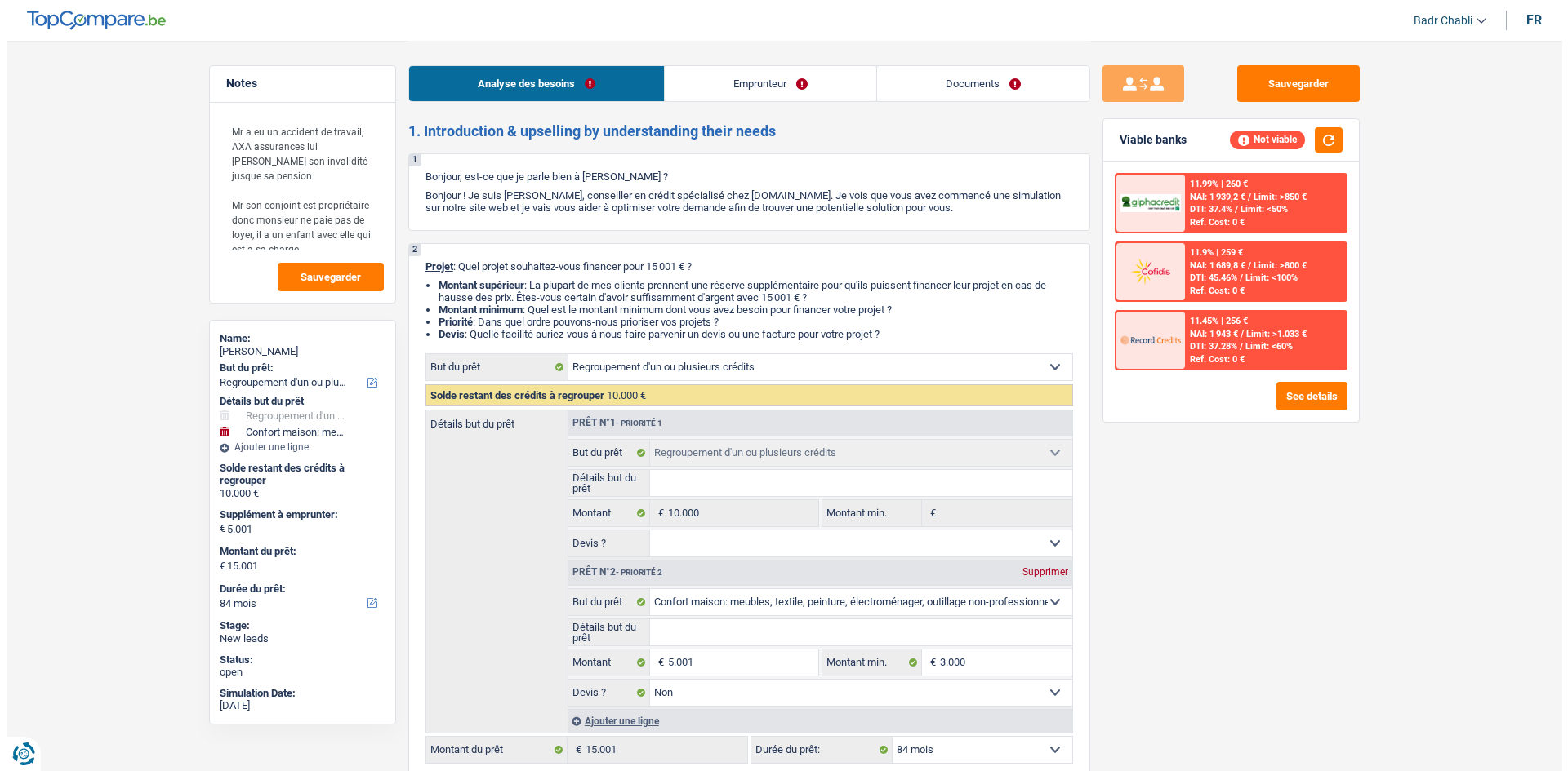
scroll to position [245, 0]
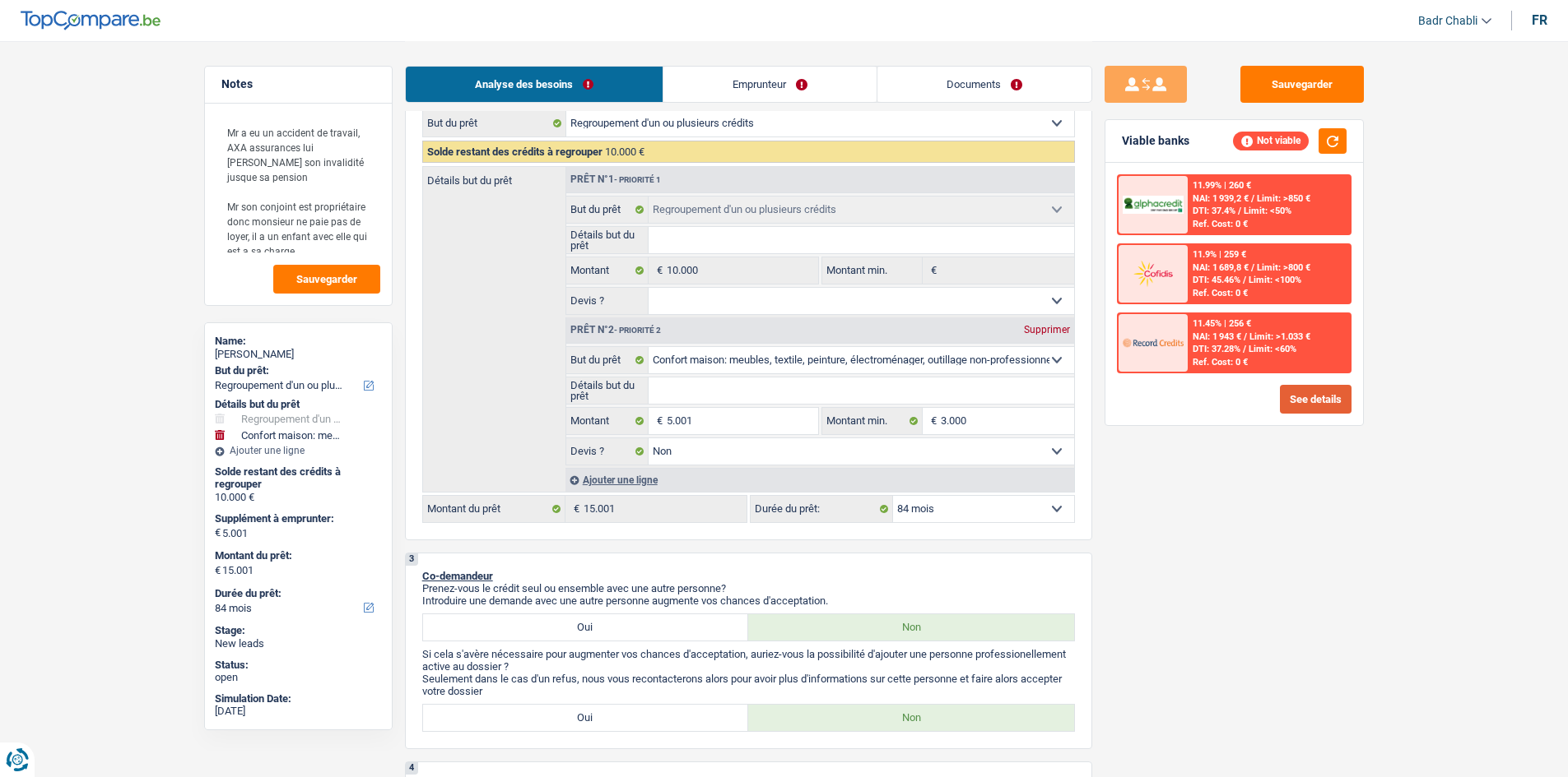
click at [1330, 400] on button "See details" at bounding box center [1315, 399] width 72 height 29
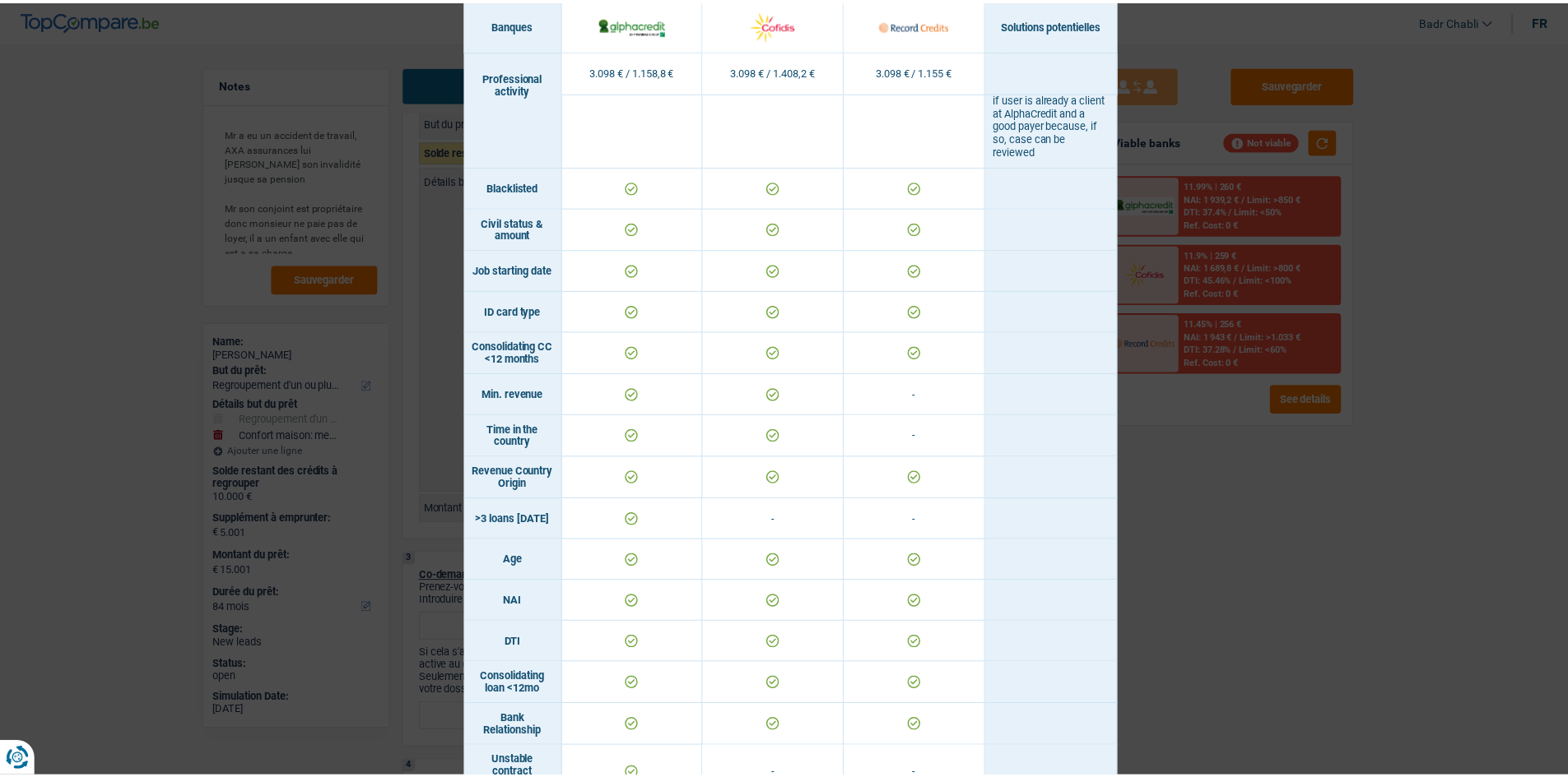
scroll to position [66, 0]
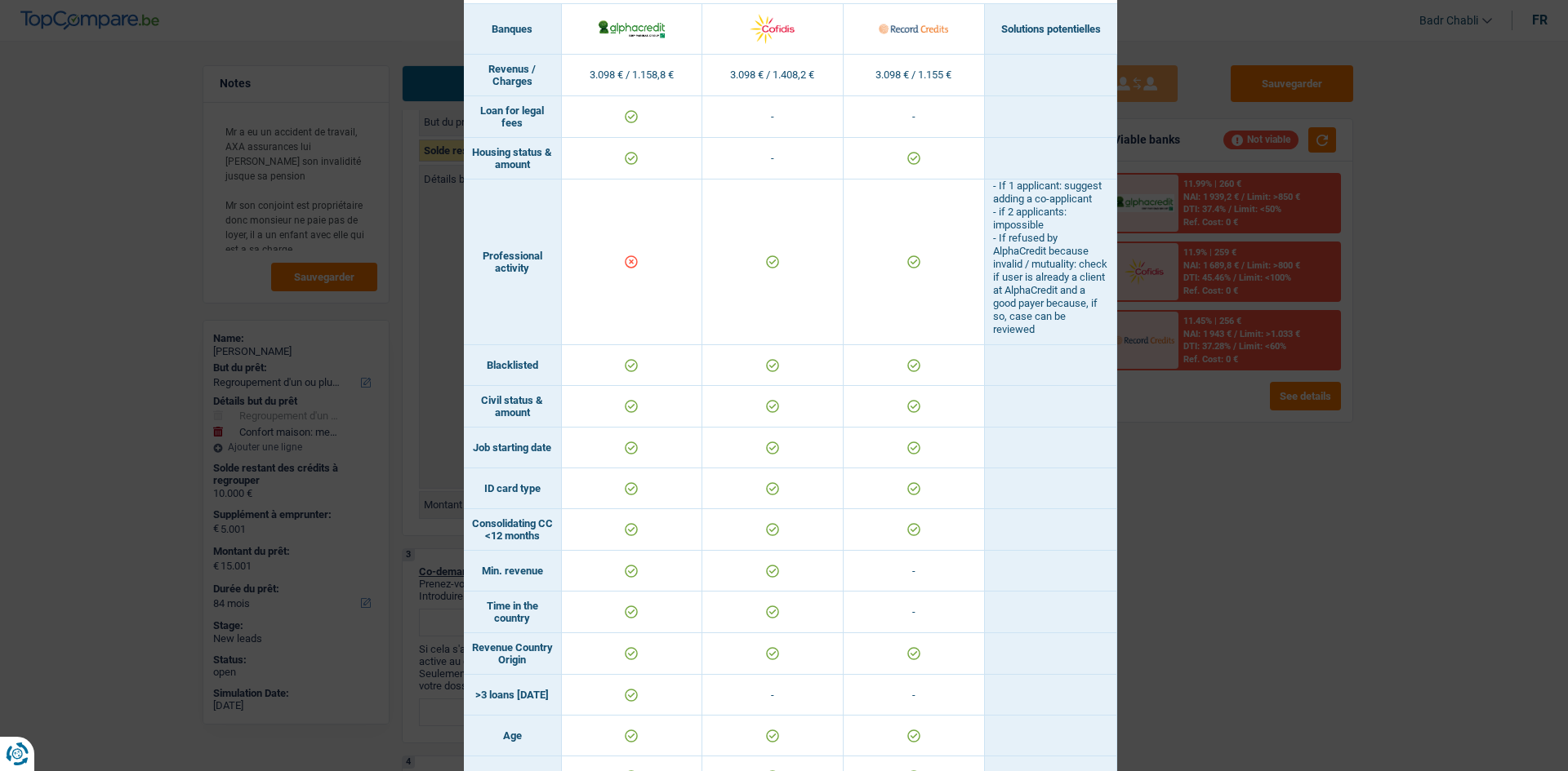
click at [1441, 488] on div "Banks conditions × Banques Solutions potentielles Revenus / Charges 3.098 € / 1…" at bounding box center [784, 386] width 1568 height 771
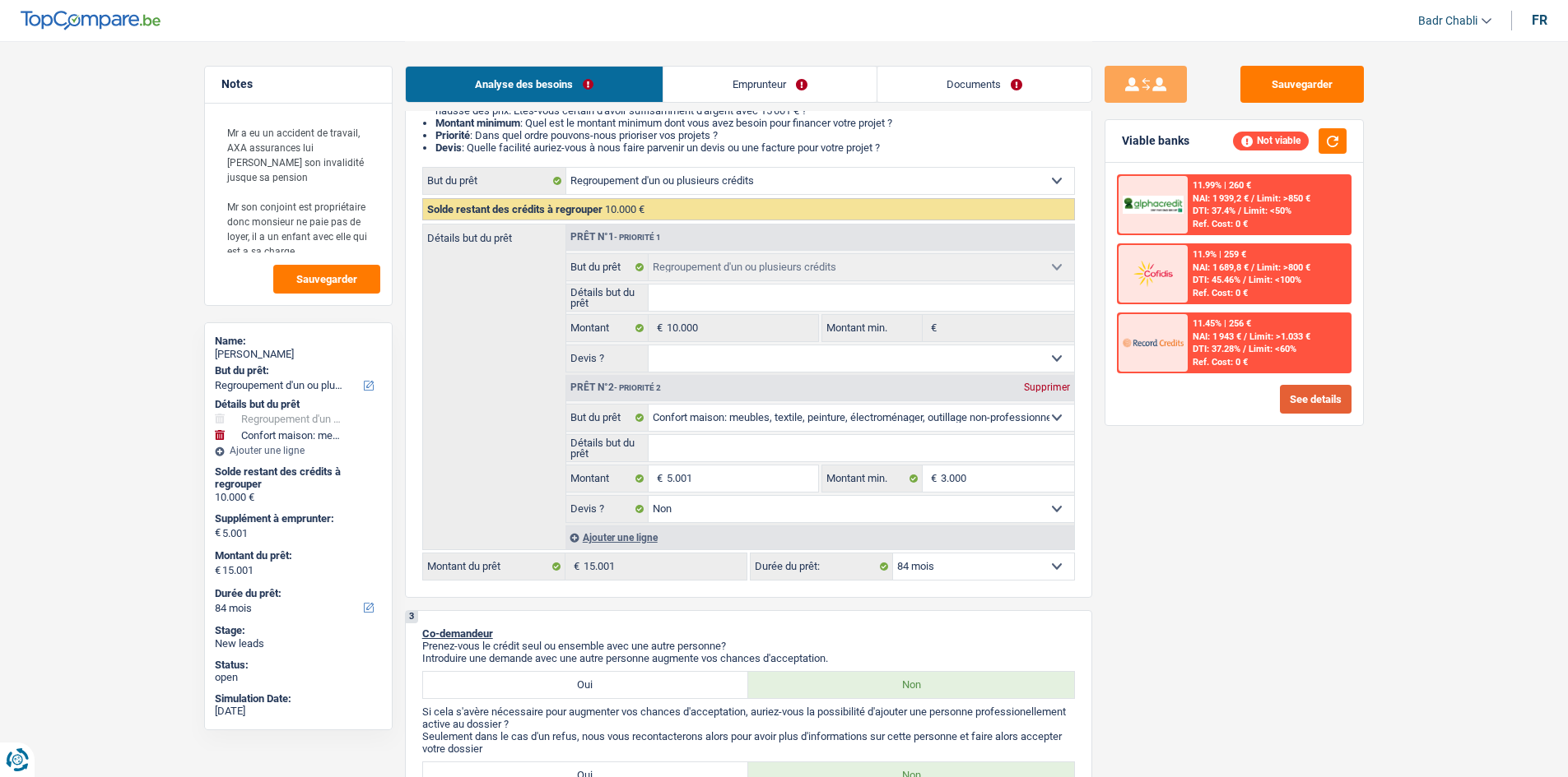
scroll to position [164, 0]
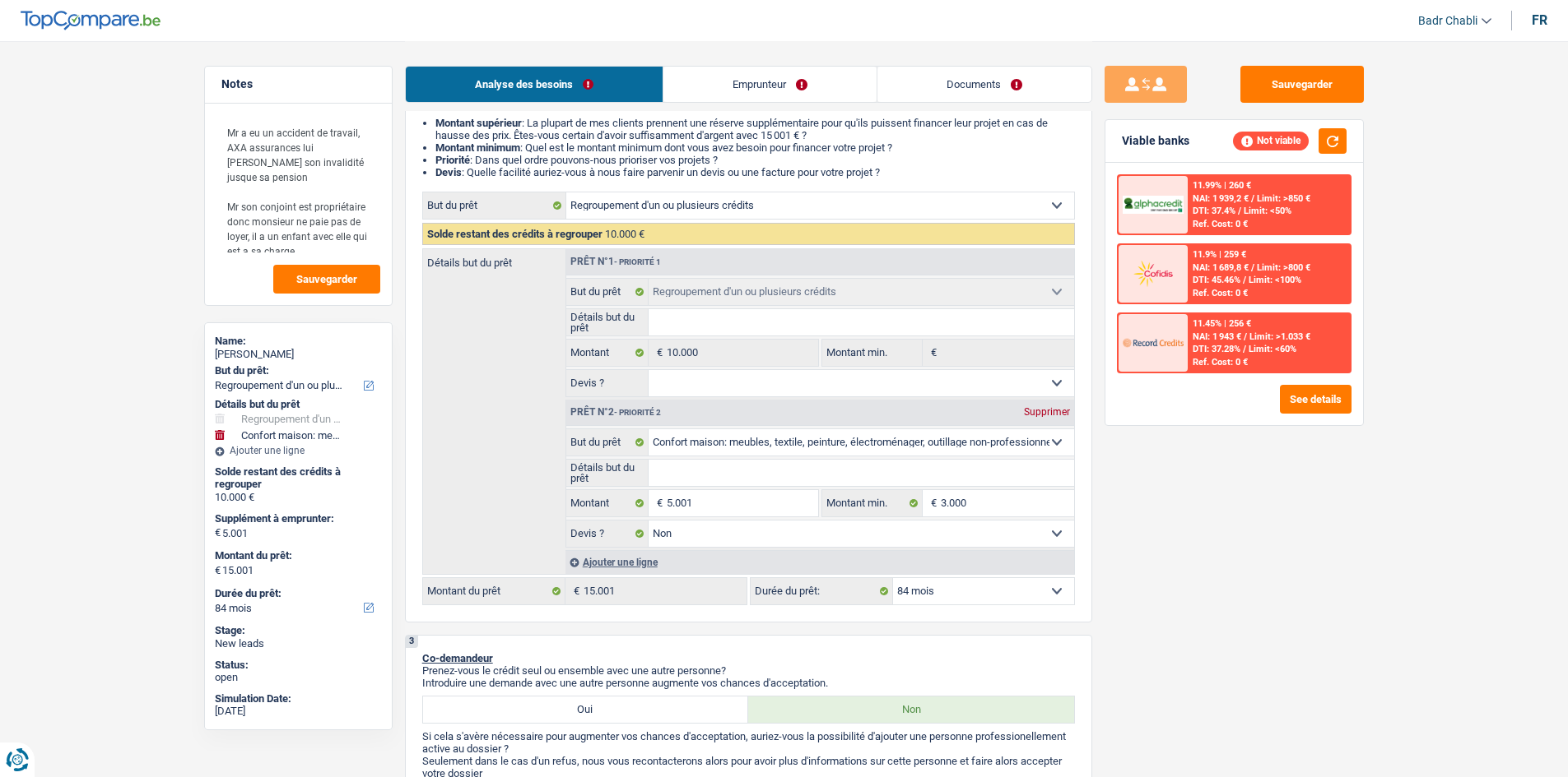
click at [706, 93] on link "Emprunteur" at bounding box center [770, 84] width 213 height 35
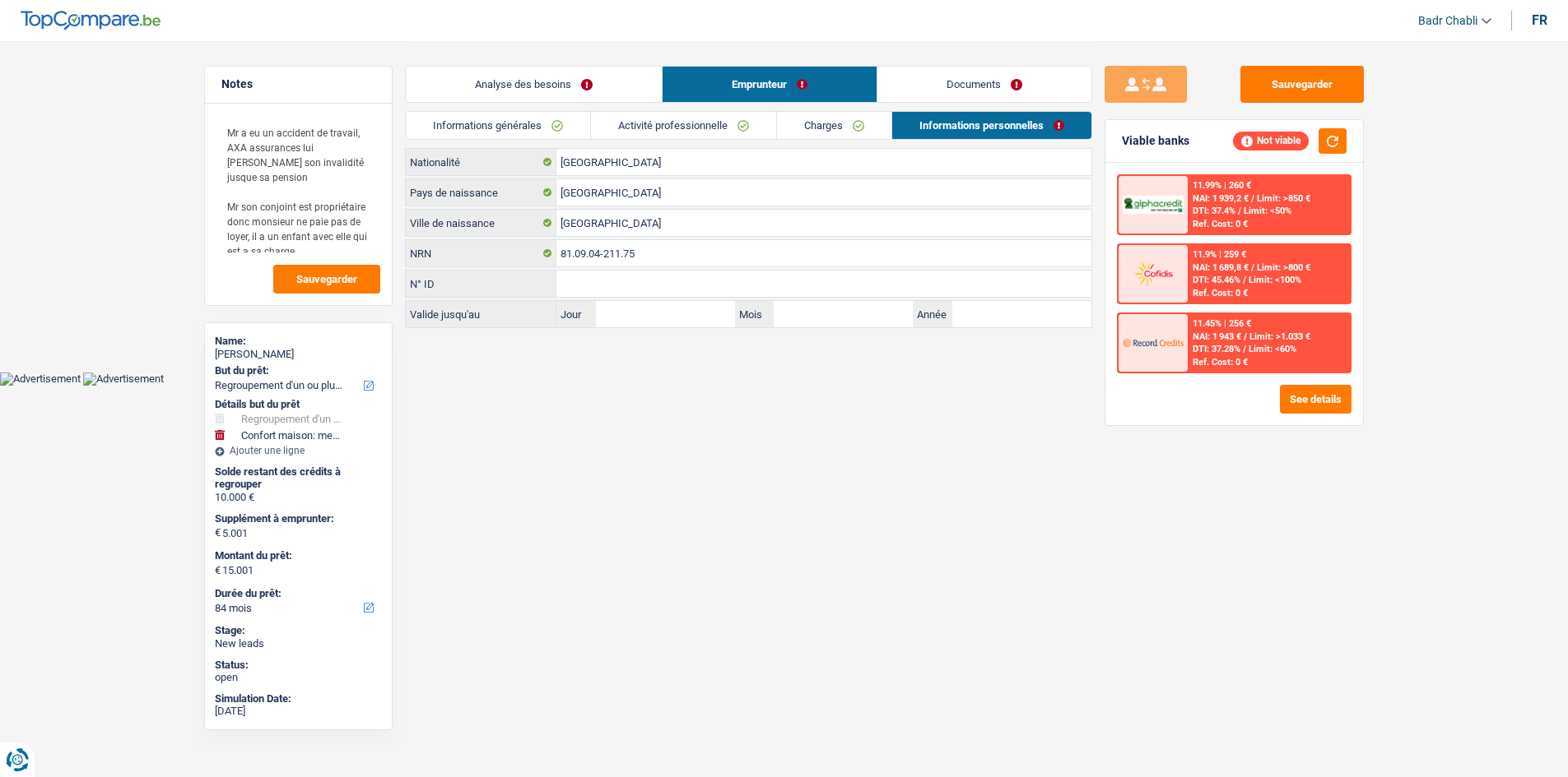
scroll to position [0, 0]
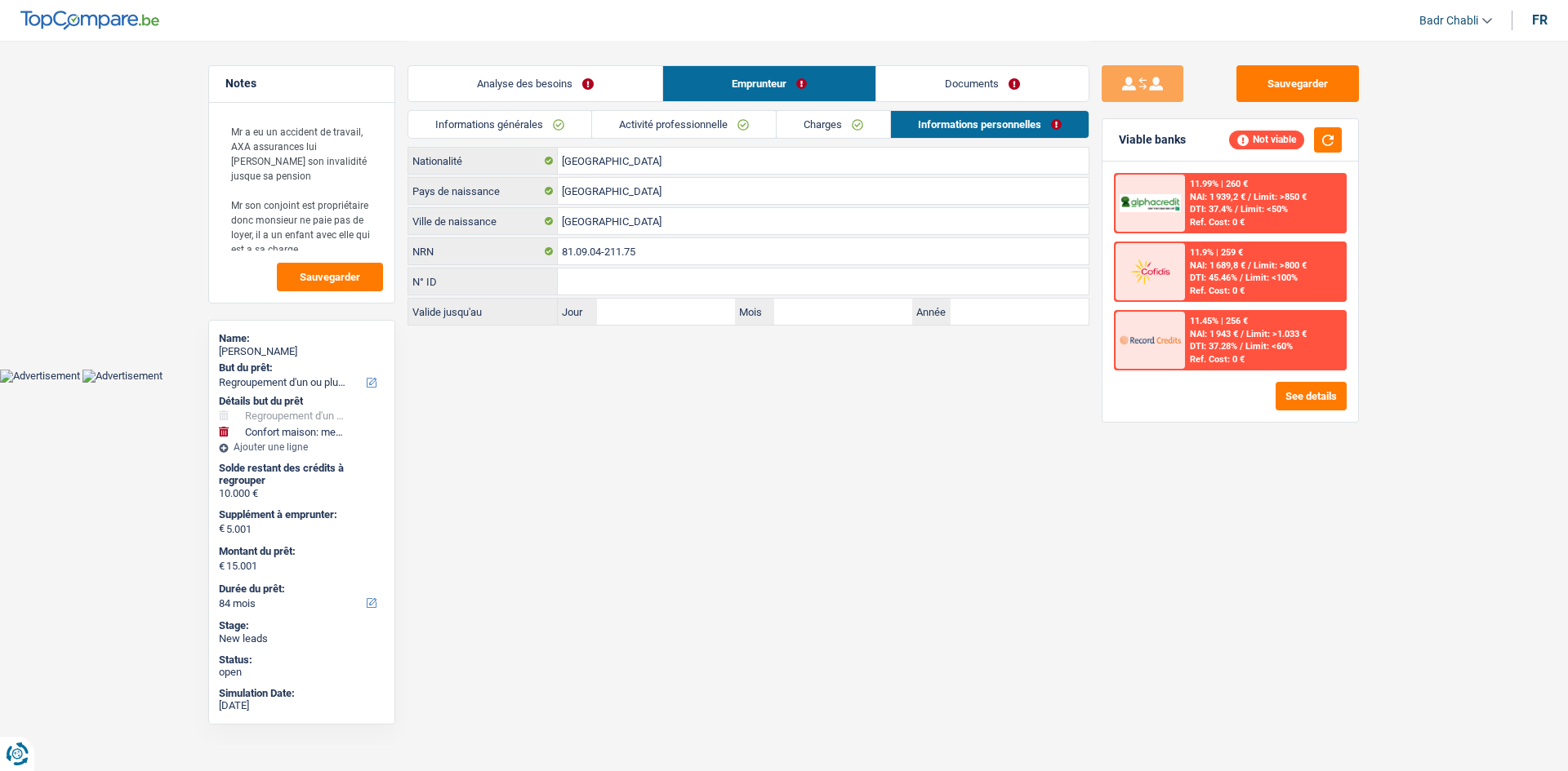
click at [552, 125] on link "Informations générales" at bounding box center [499, 124] width 183 height 27
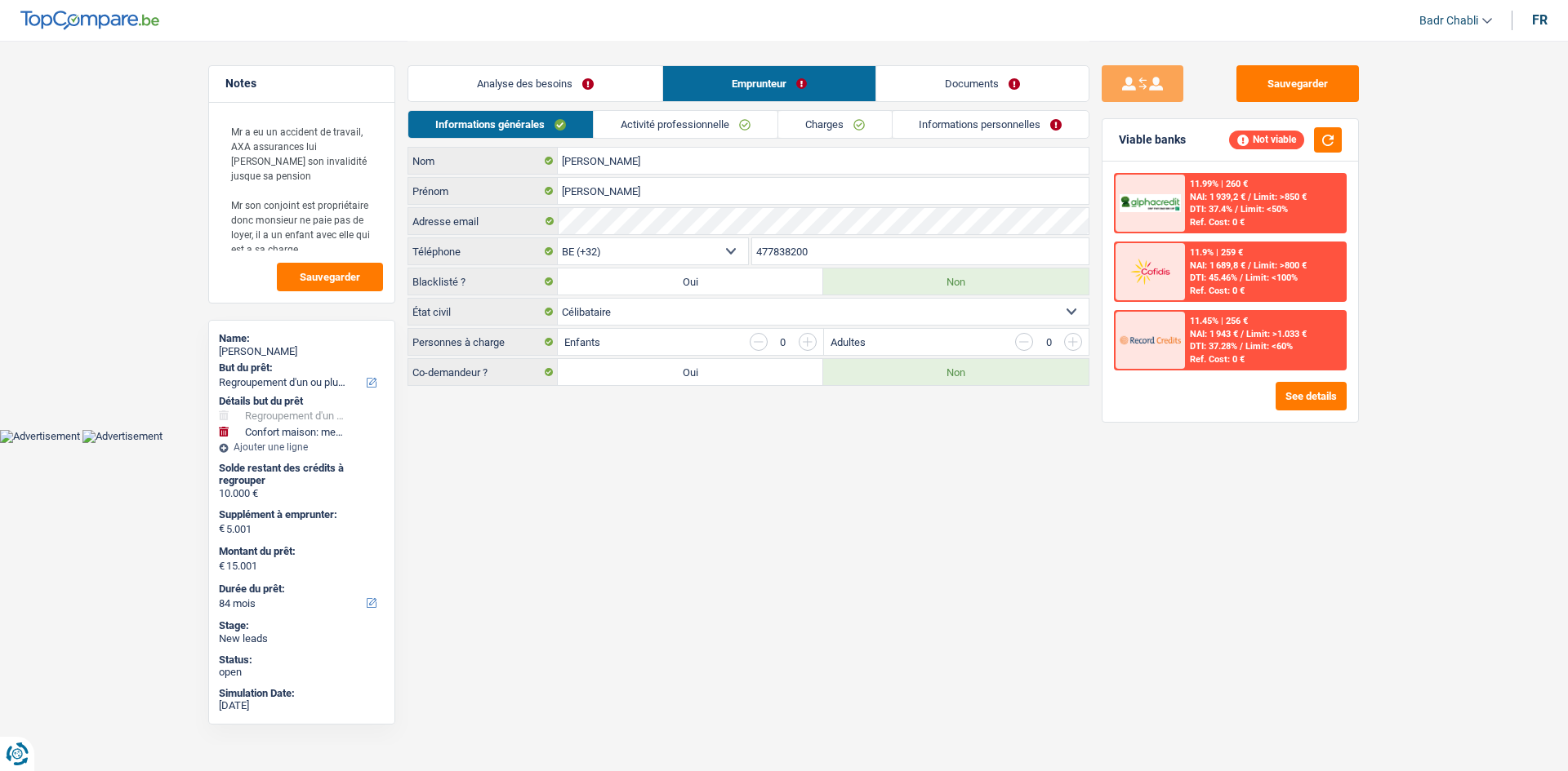
click at [678, 134] on link "Activité professionnelle" at bounding box center [686, 124] width 184 height 27
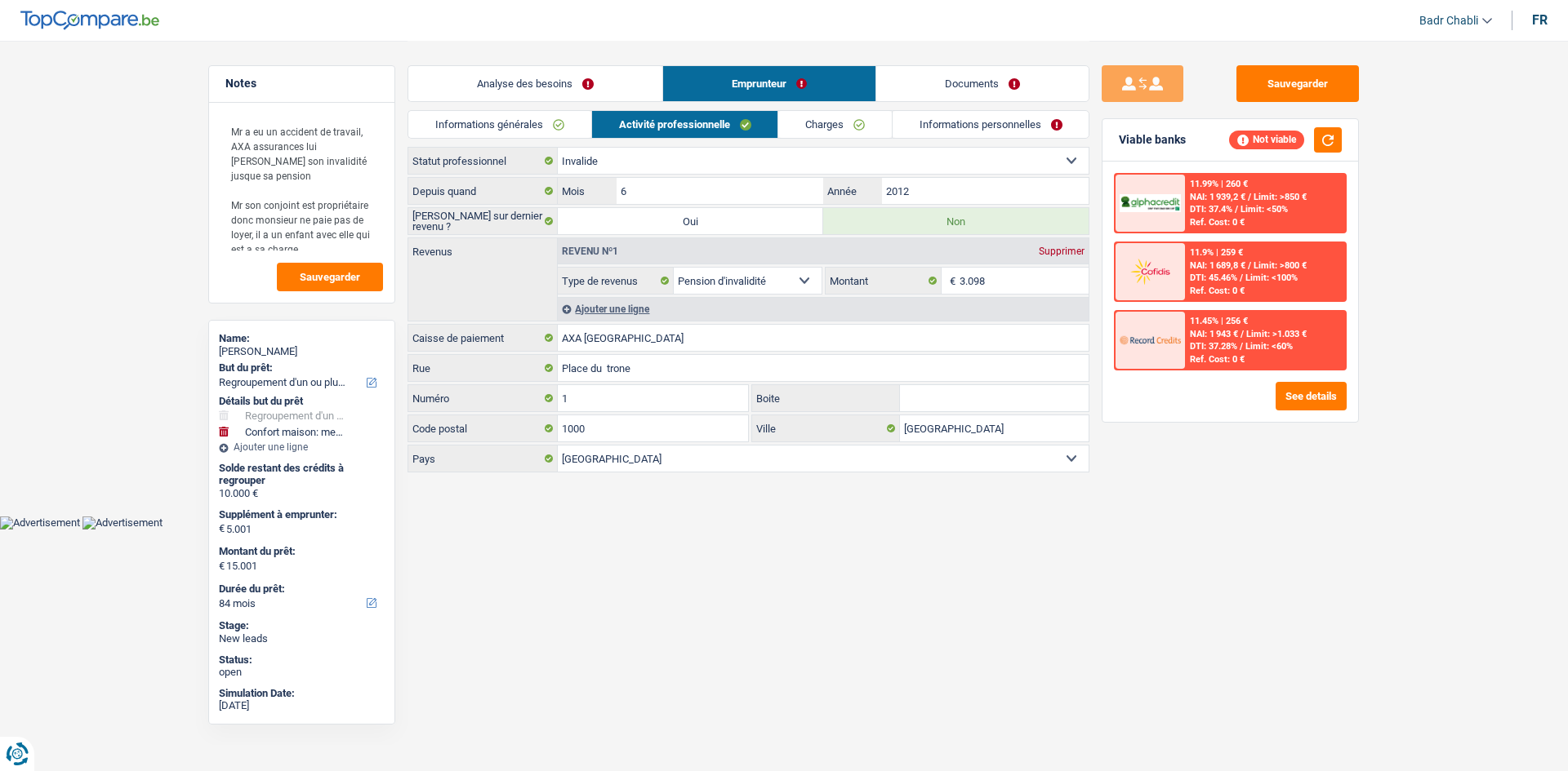
click at [842, 127] on link "Charges" at bounding box center [835, 124] width 114 height 27
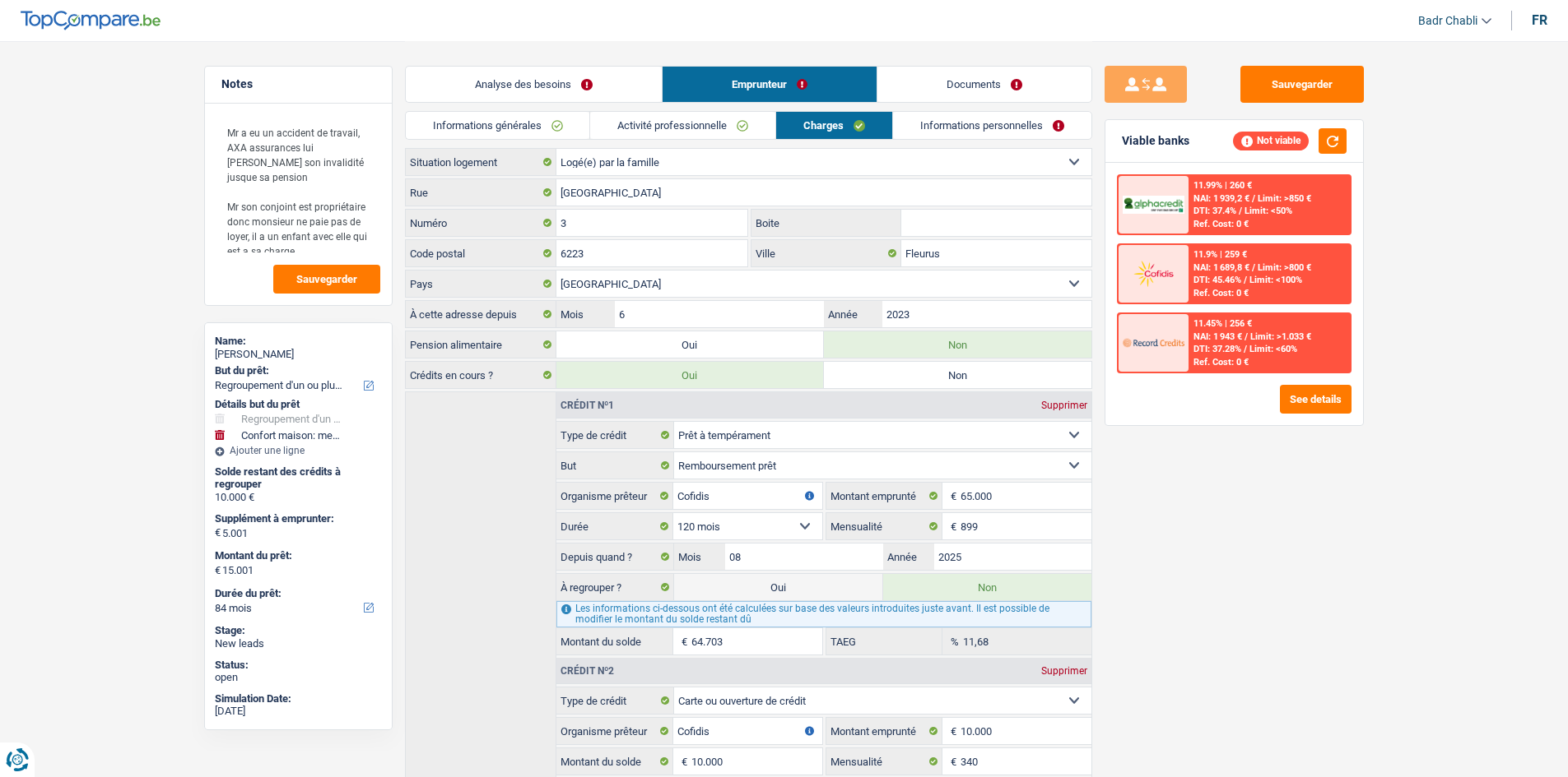
click at [998, 127] on link "Informations personnelles" at bounding box center [992, 125] width 199 height 27
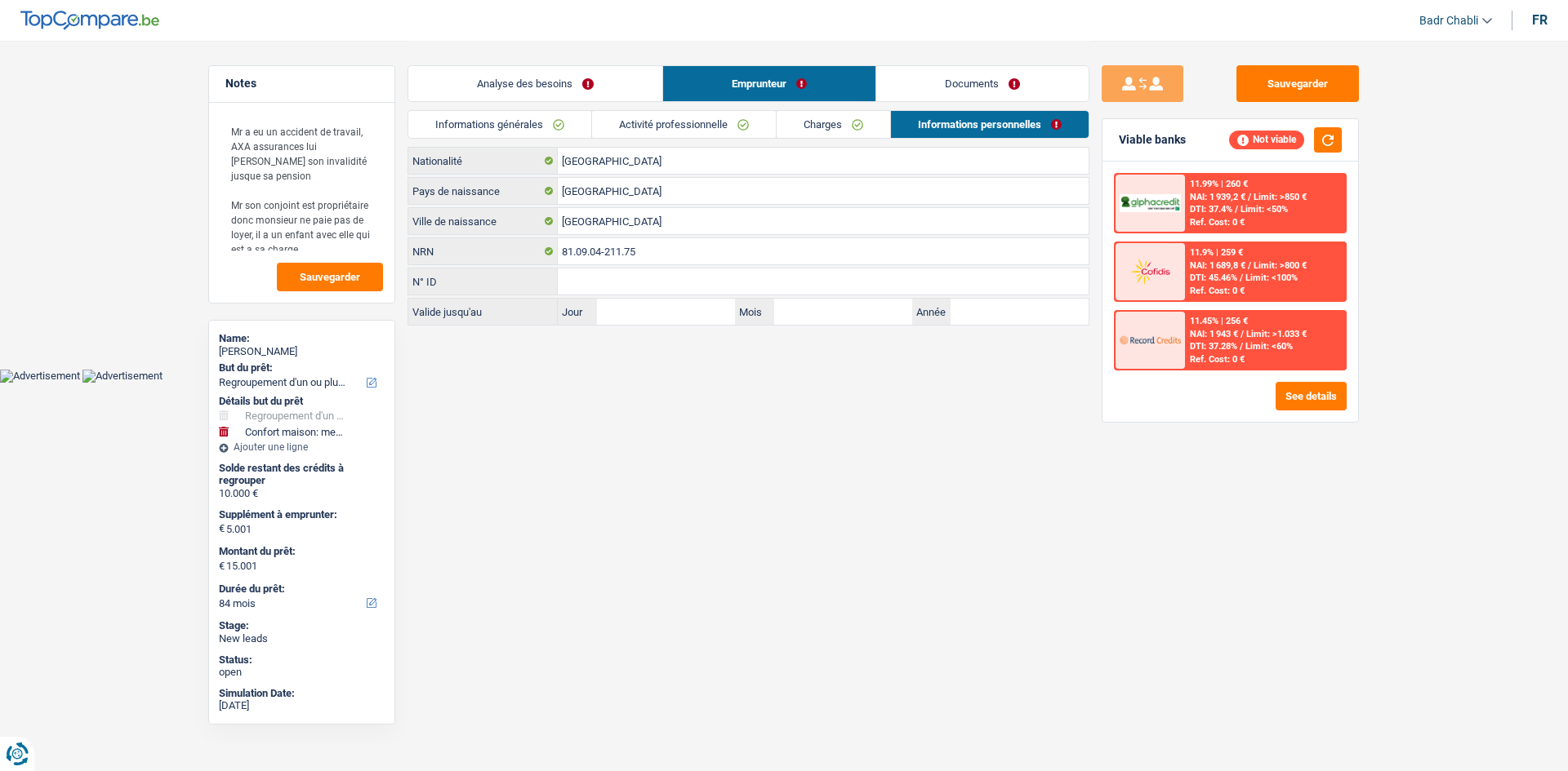
click at [586, 92] on link "Analyse des besoins" at bounding box center [535, 83] width 254 height 35
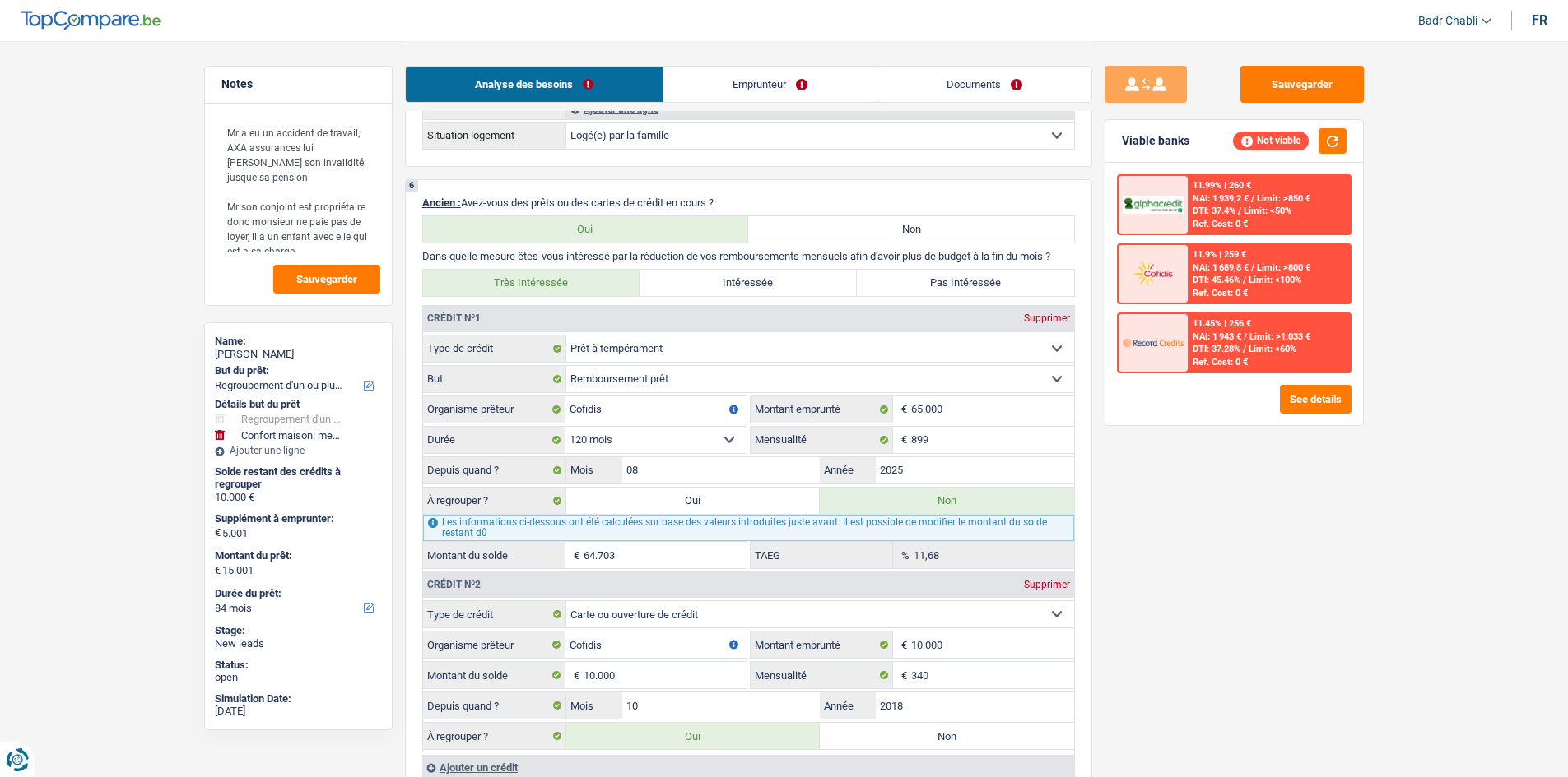
scroll to position [1316, 0]
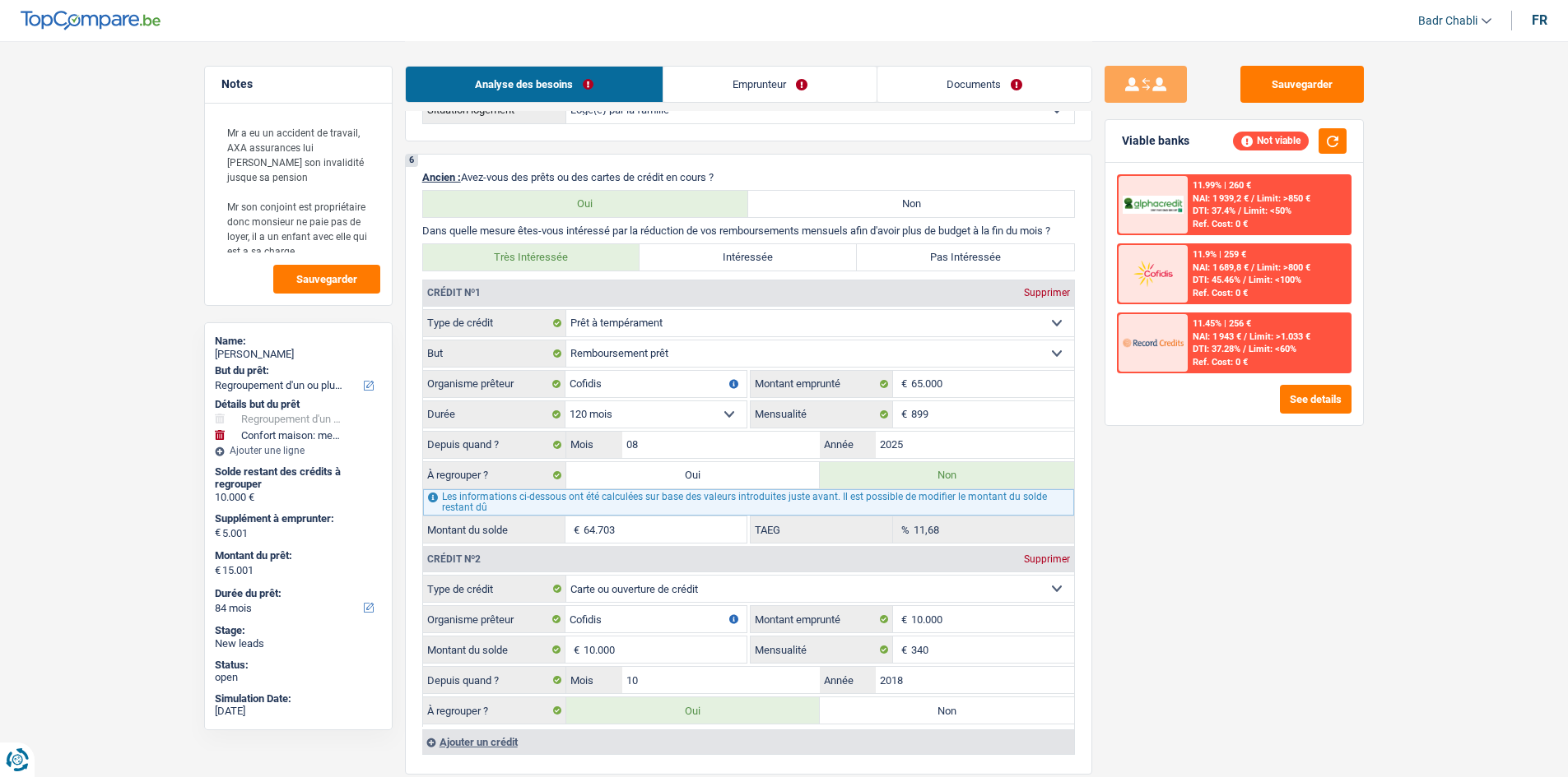
click at [993, 57] on div "Analyse des besoins Emprunteur Documents" at bounding box center [749, 75] width 688 height 70
click at [1003, 84] on link "Documents" at bounding box center [985, 84] width 214 height 35
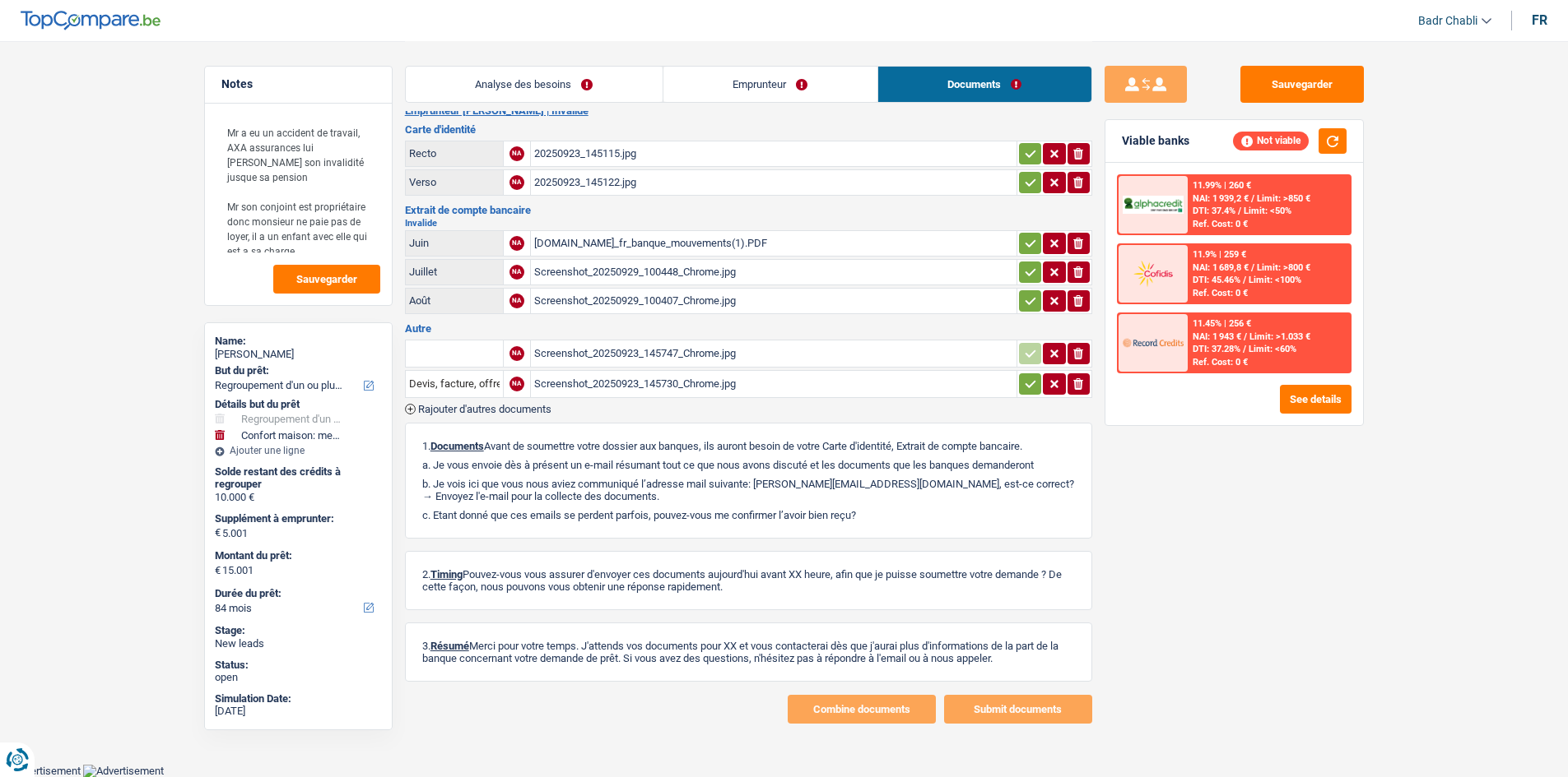
click at [689, 392] on div "Screenshot_20250923_145730_Chrome.jpg" at bounding box center [773, 385] width 479 height 25
click at [1299, 80] on button "Sauvegarder" at bounding box center [1302, 84] width 123 height 37
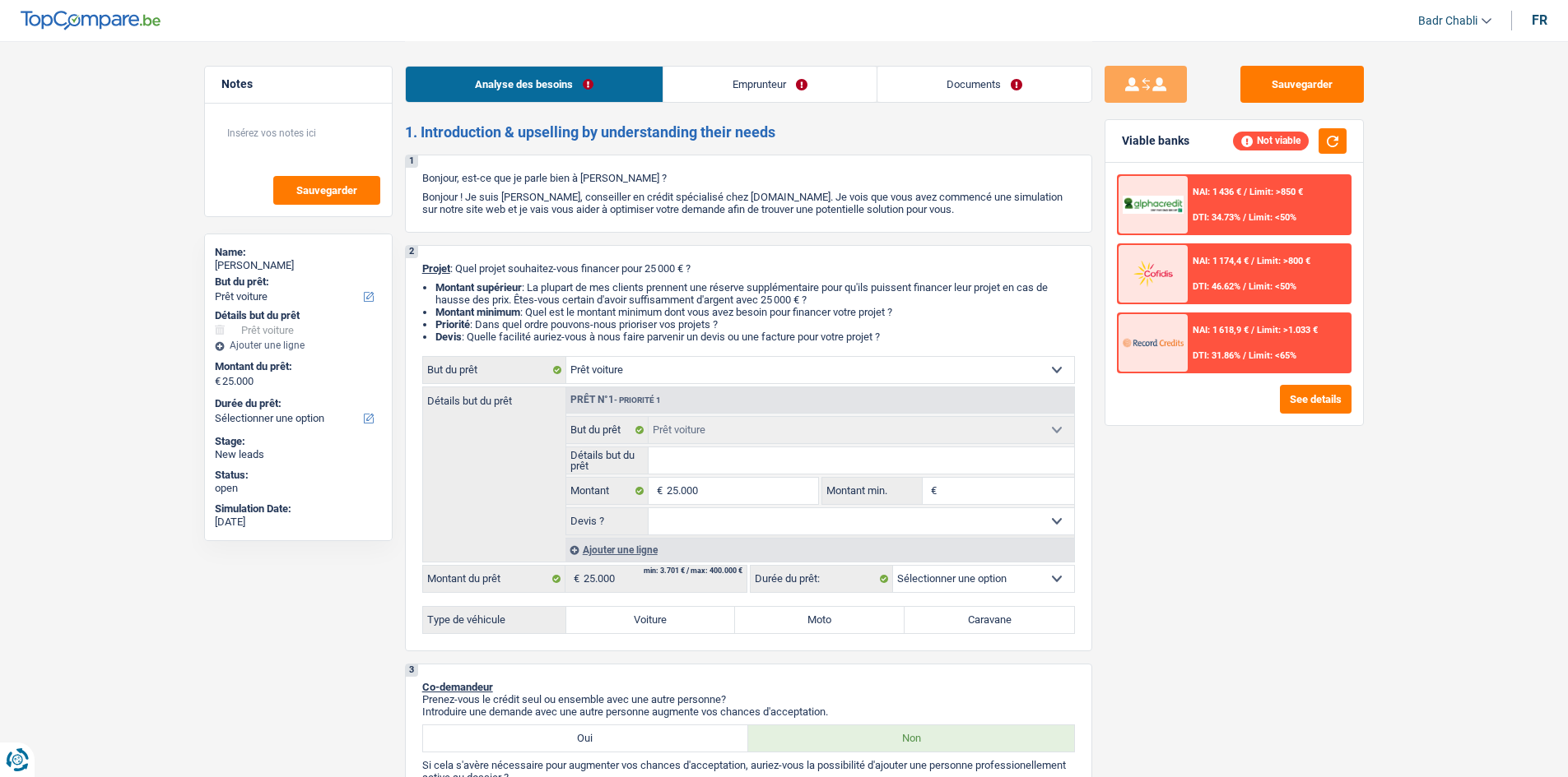
select select "car"
select select "worker"
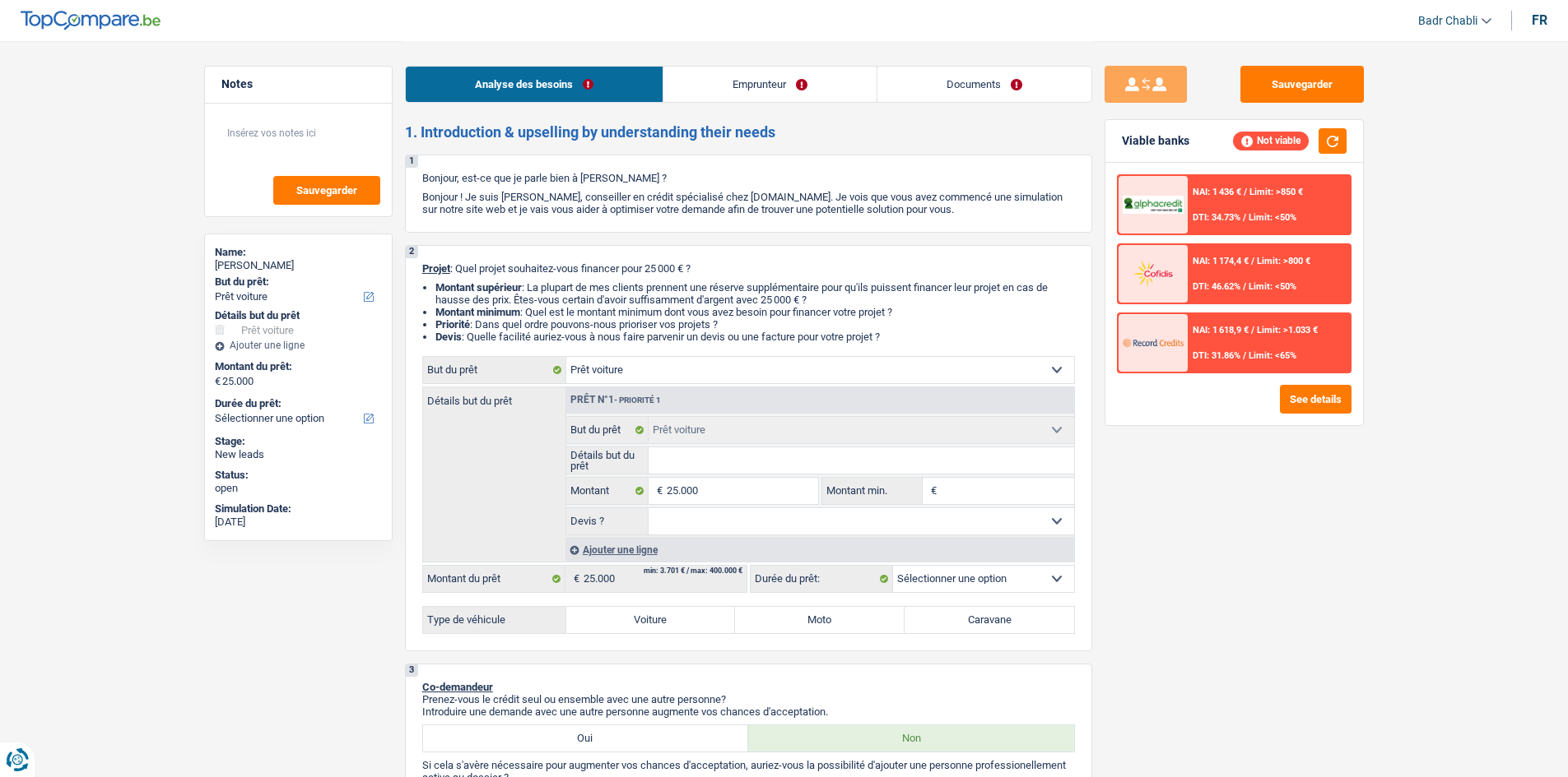
select select "netSalary"
select select "liveWithParents"
select select "renovationLoan"
select select "120"
select select "car"
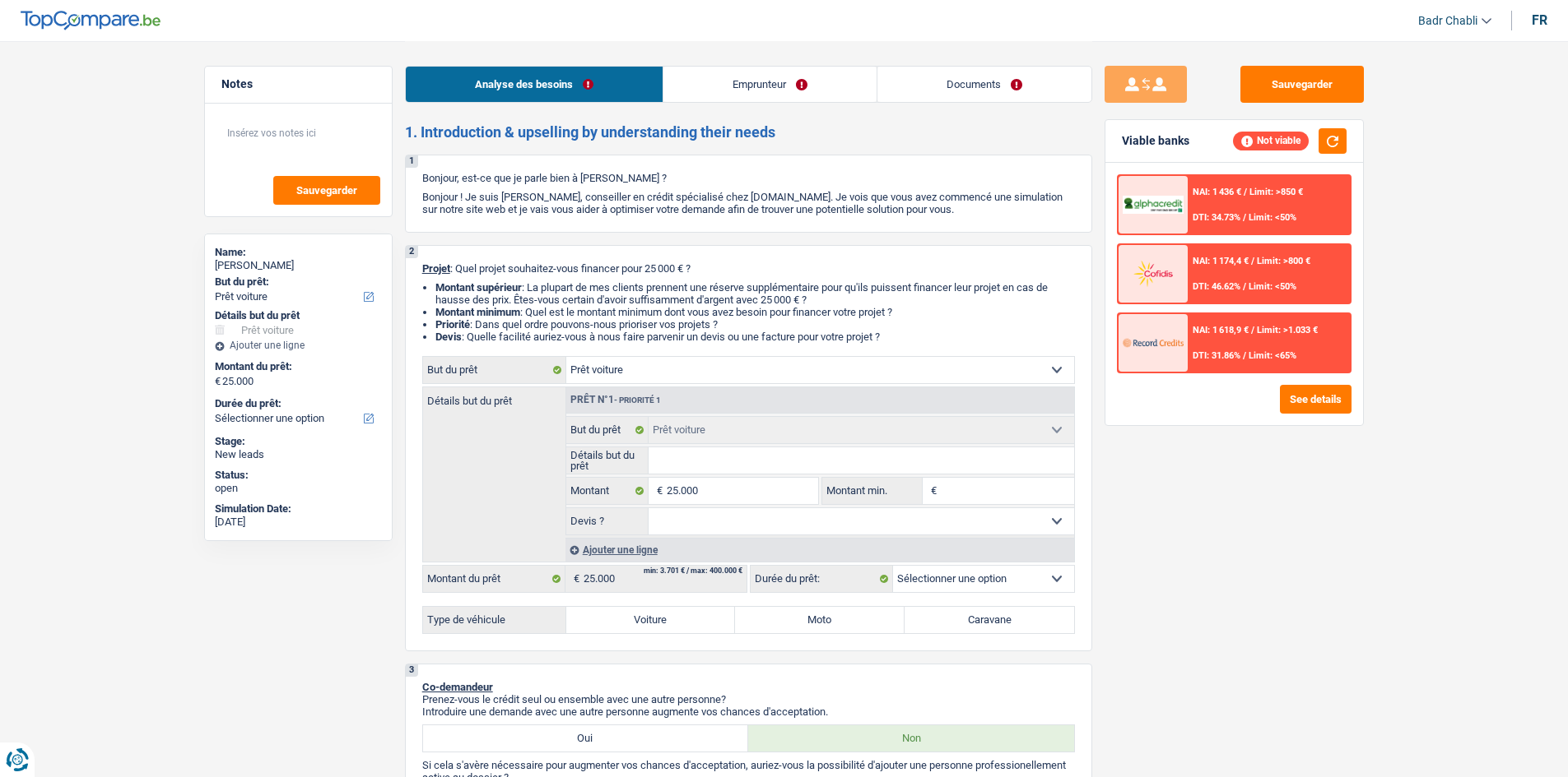
select select "car"
click at [681, 615] on label "Voiture" at bounding box center [651, 620] width 170 height 27
click at [681, 615] on input "Voiture" at bounding box center [651, 620] width 170 height 27
radio input "true"
select select "60"
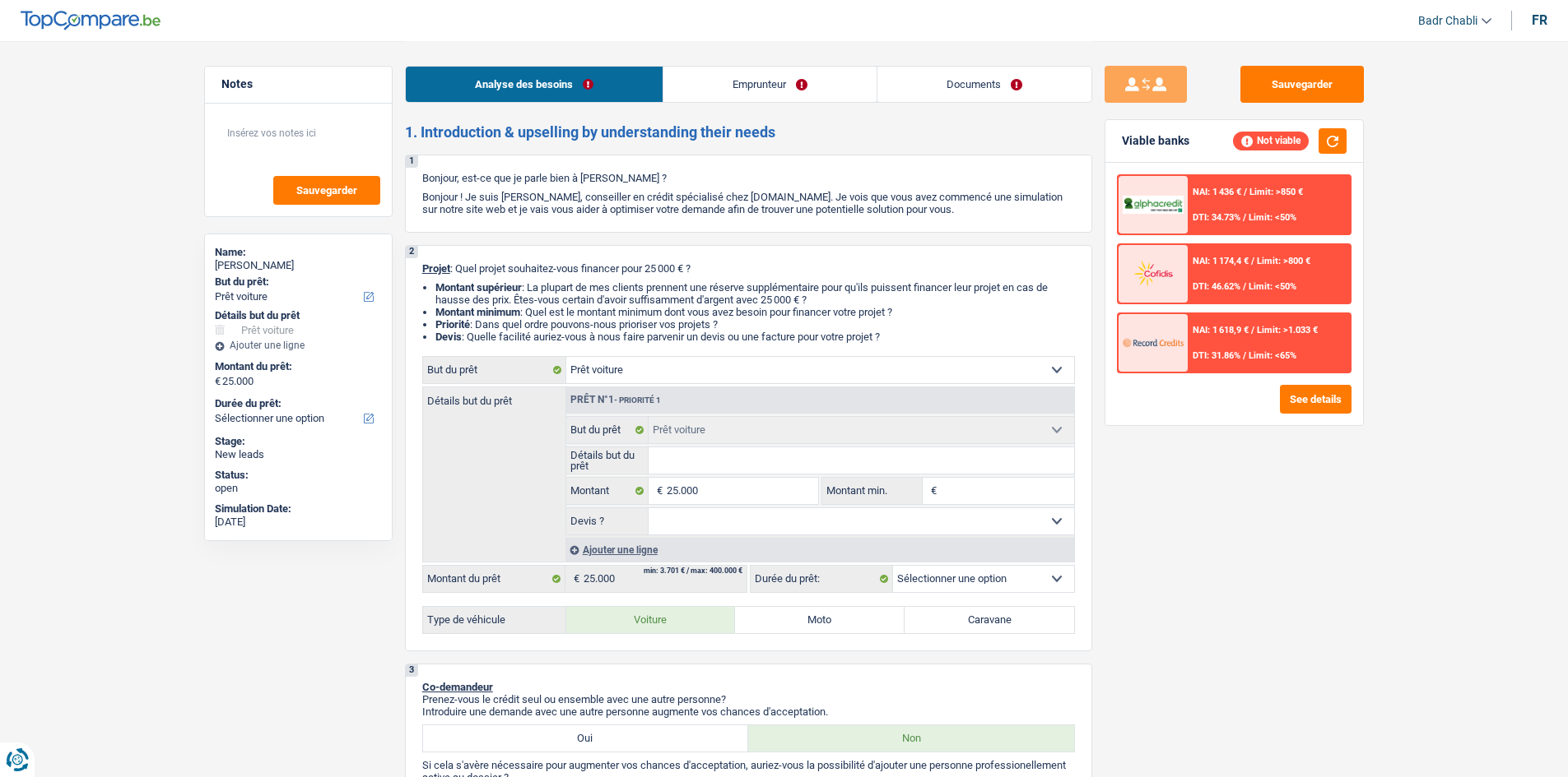
select select "60"
radio input "true"
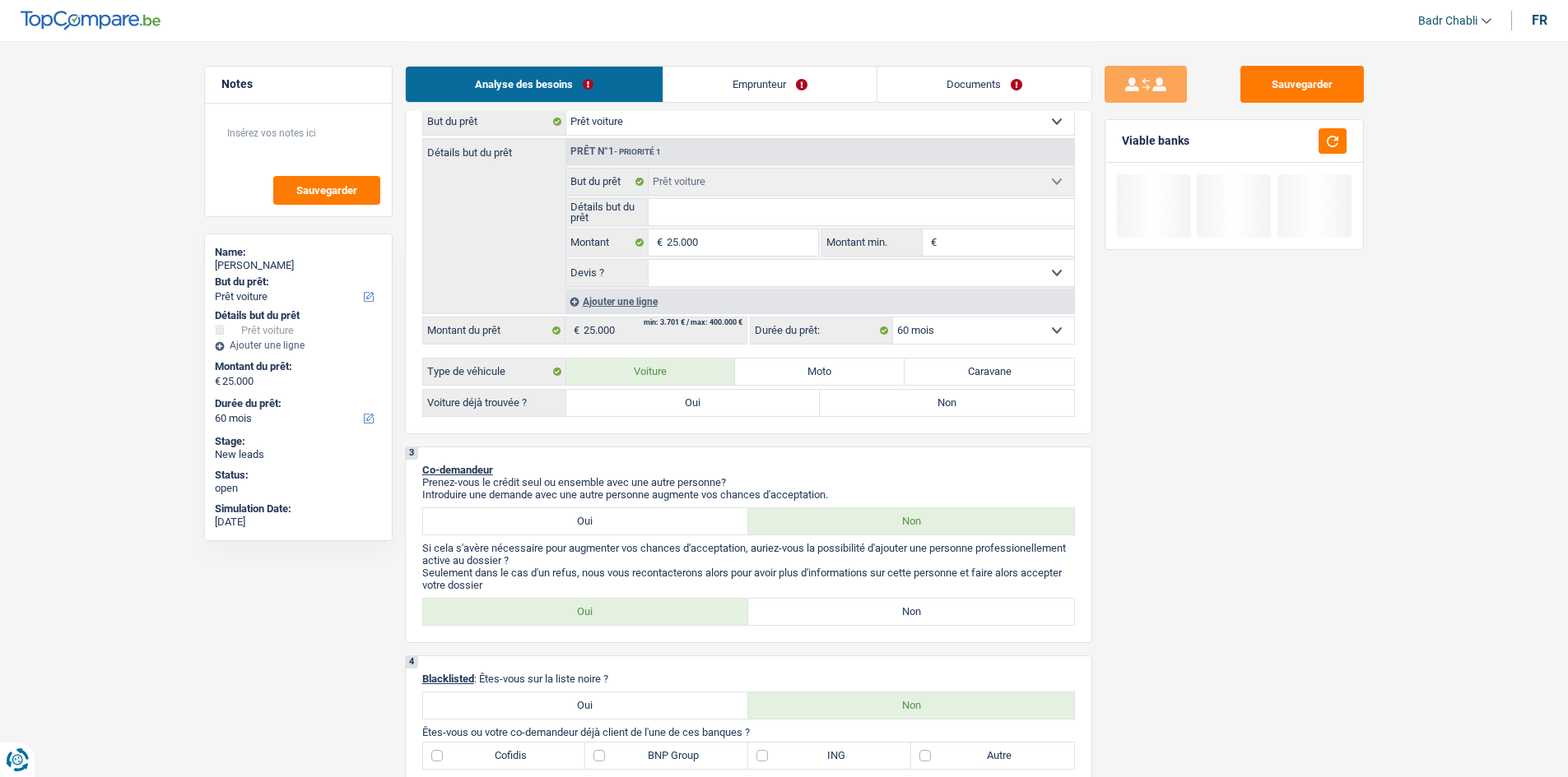
scroll to position [411, 0]
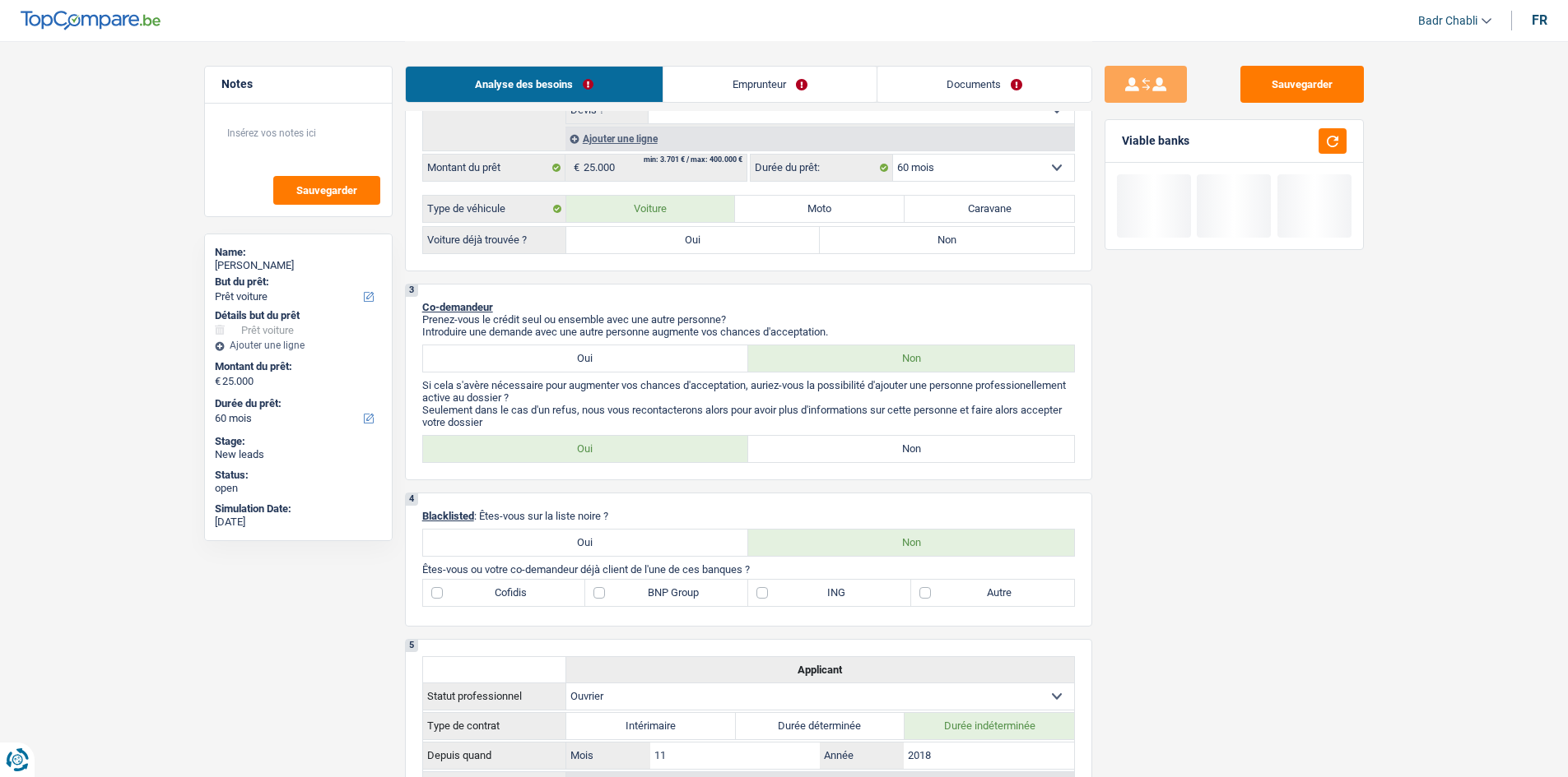
click at [696, 248] on label "Oui" at bounding box center [693, 241] width 254 height 27
click at [696, 248] on input "Oui" at bounding box center [693, 241] width 254 height 27
radio input "true"
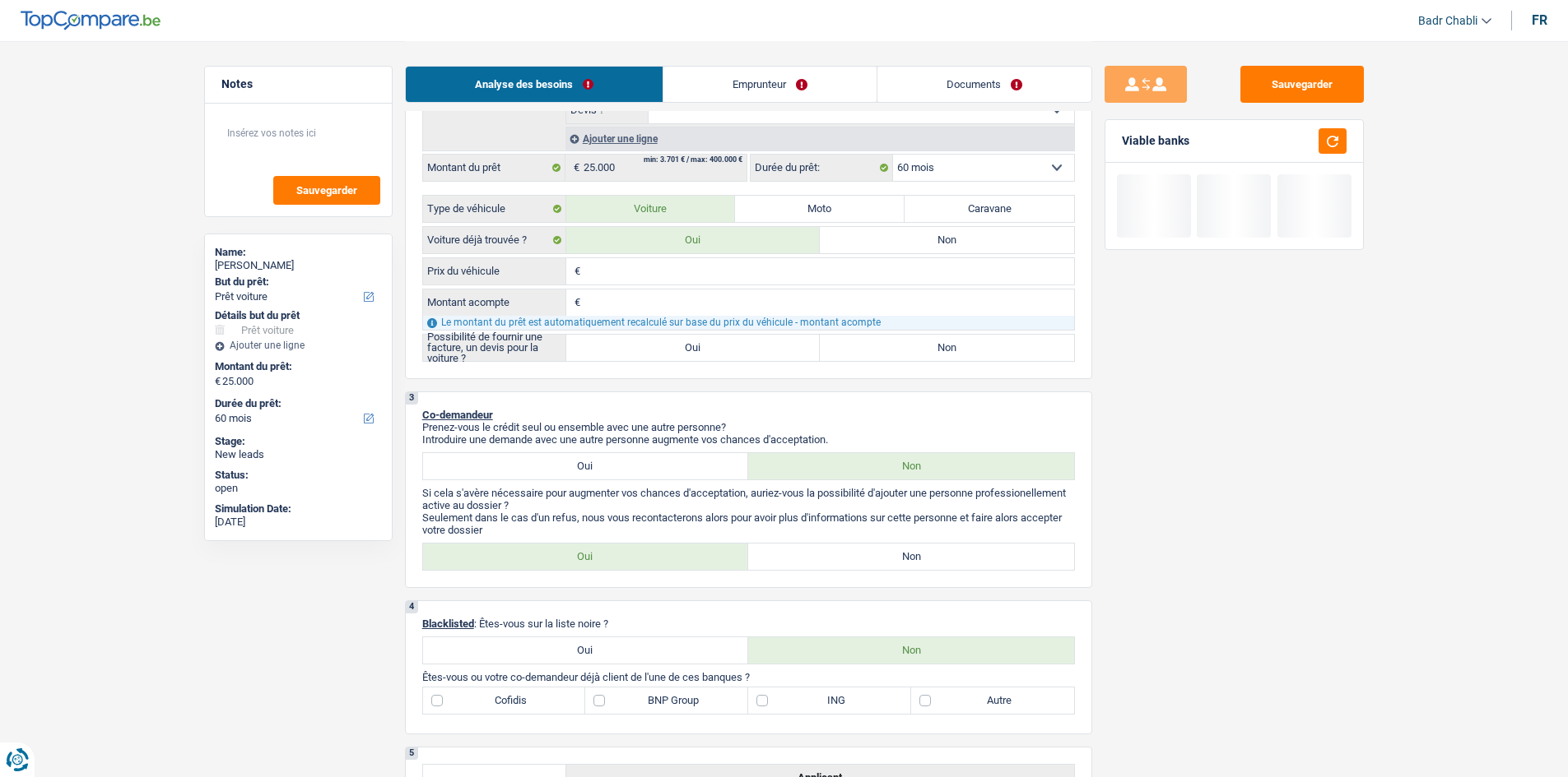
click at [683, 345] on label "Oui" at bounding box center [693, 348] width 254 height 27
click at [683, 345] on input "Oui" at bounding box center [693, 348] width 254 height 27
radio input "true"
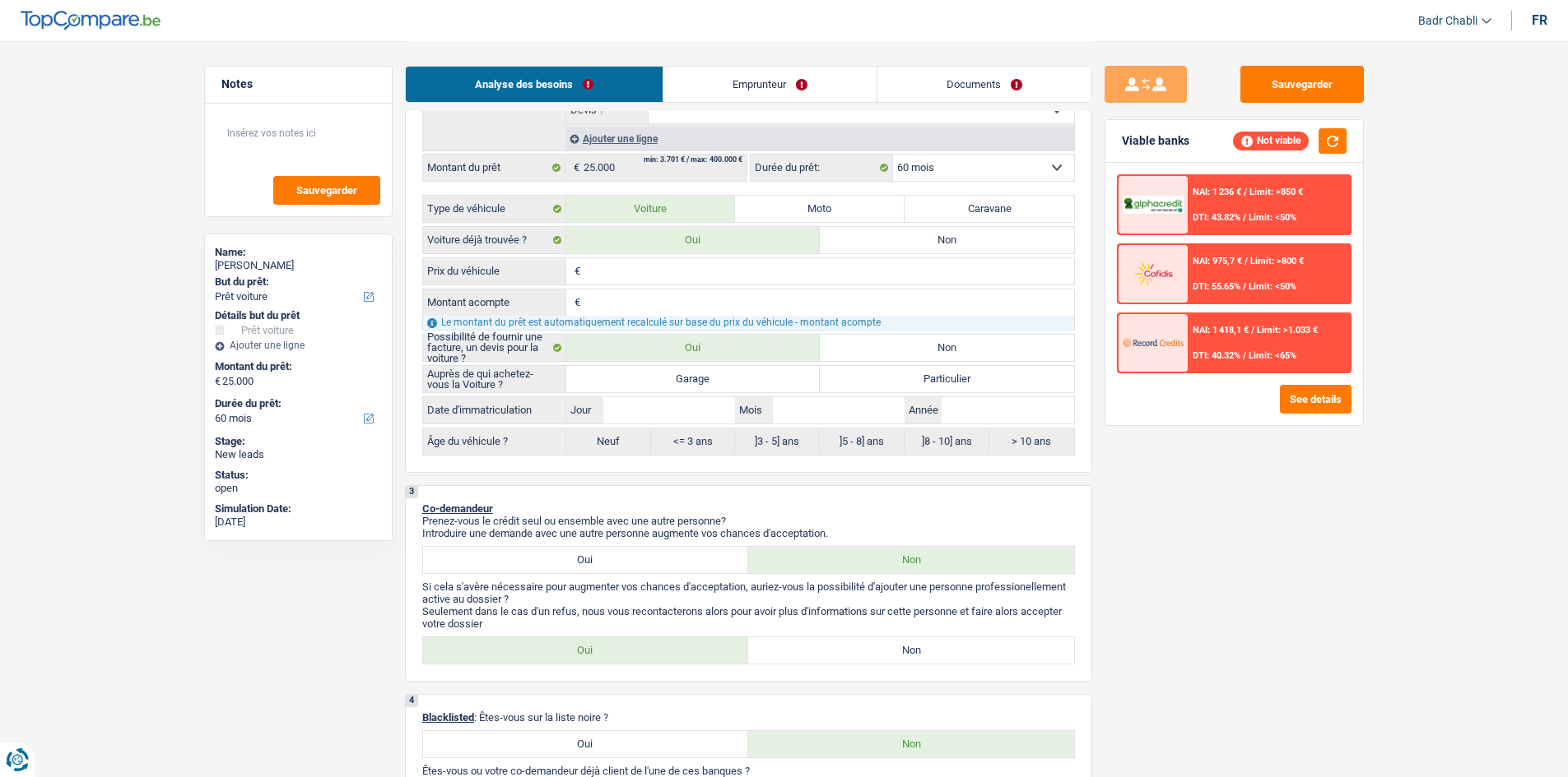
click at [675, 385] on label "Garage" at bounding box center [693, 380] width 254 height 27
click at [675, 385] on input "Garage" at bounding box center [693, 380] width 254 height 27
radio input "true"
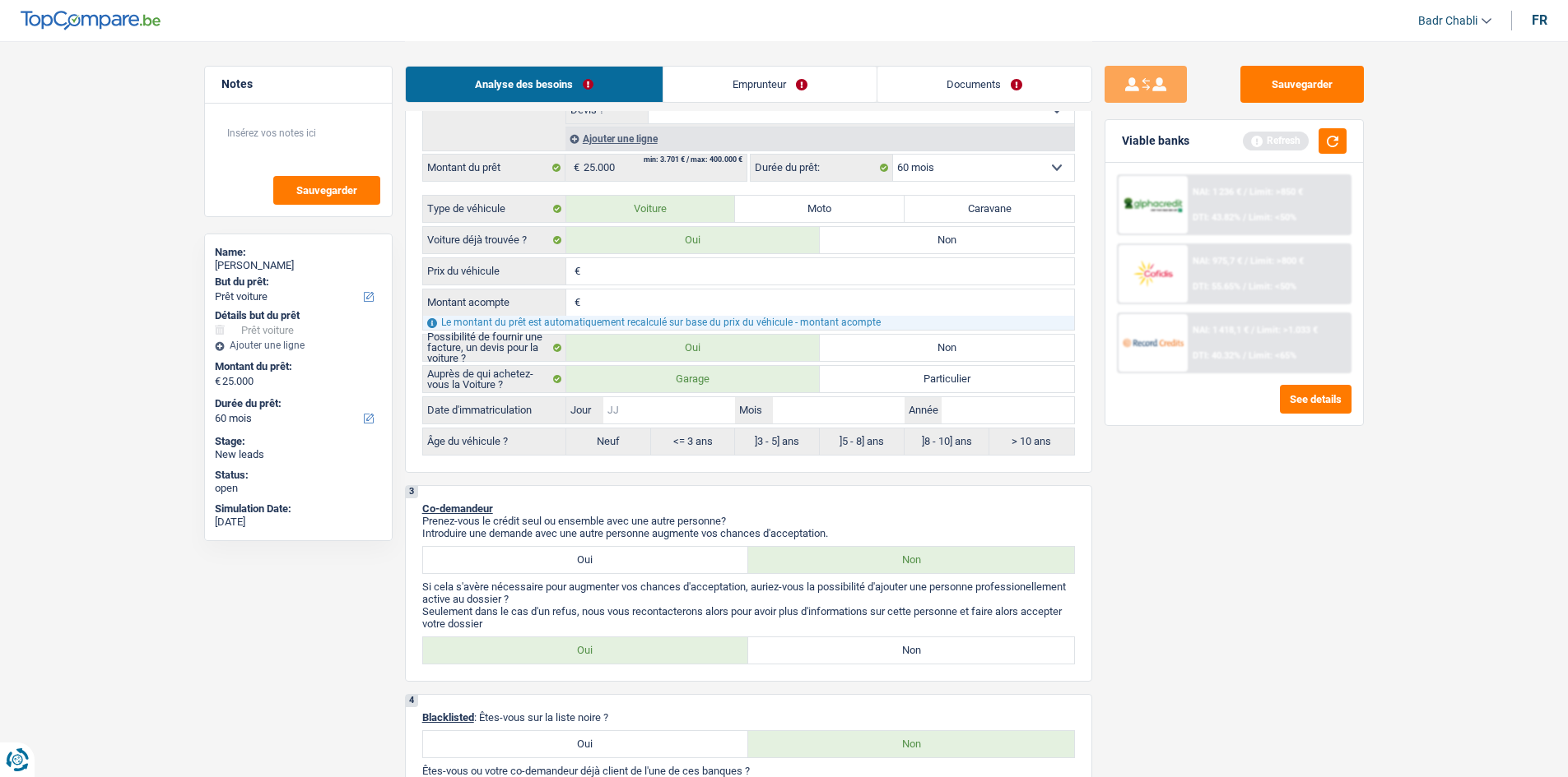
click at [674, 407] on input "Jour" at bounding box center [669, 410] width 132 height 27
type input "0"
type input "01"
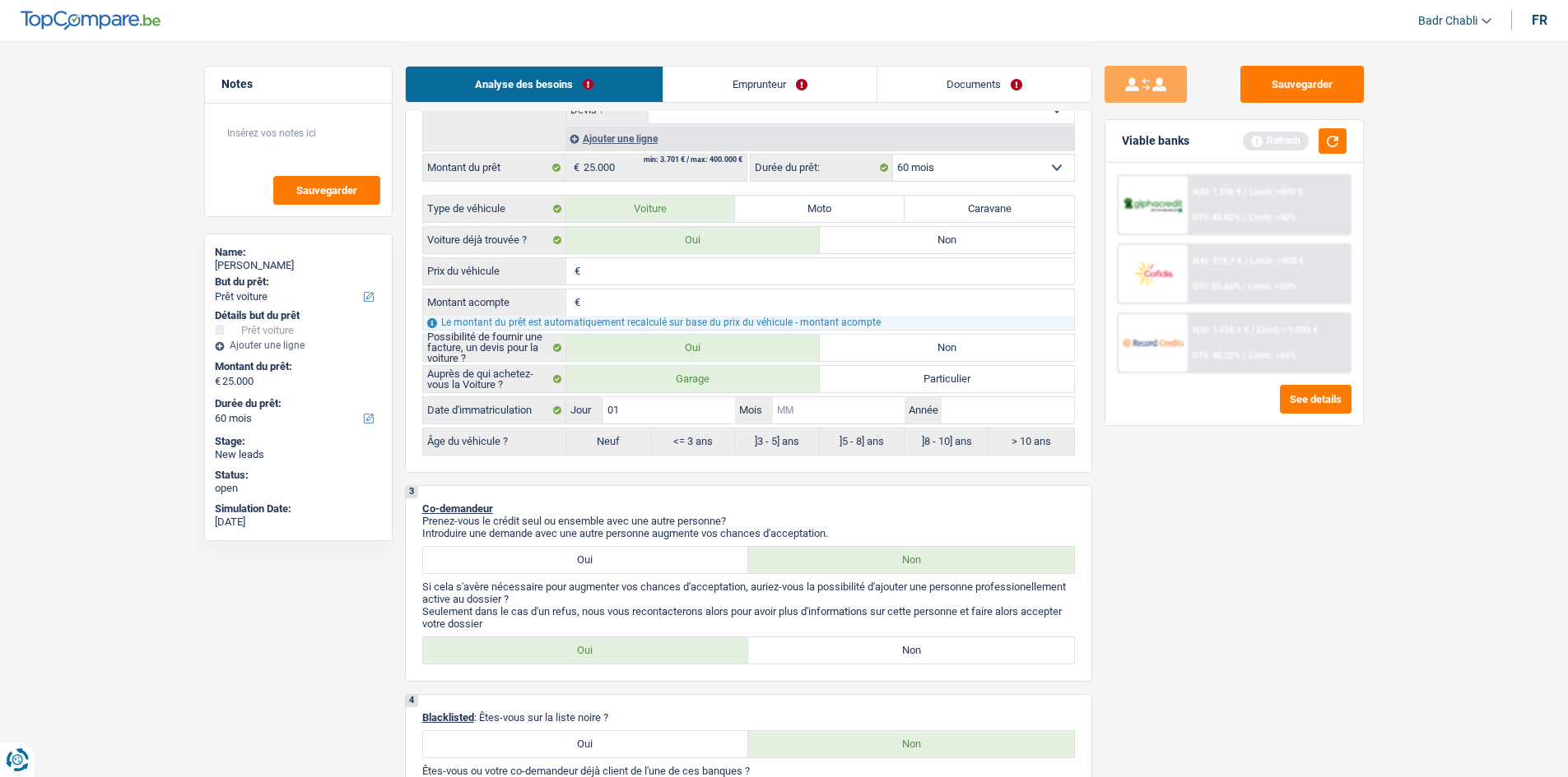
type input "0"
type input "01"
type input "2"
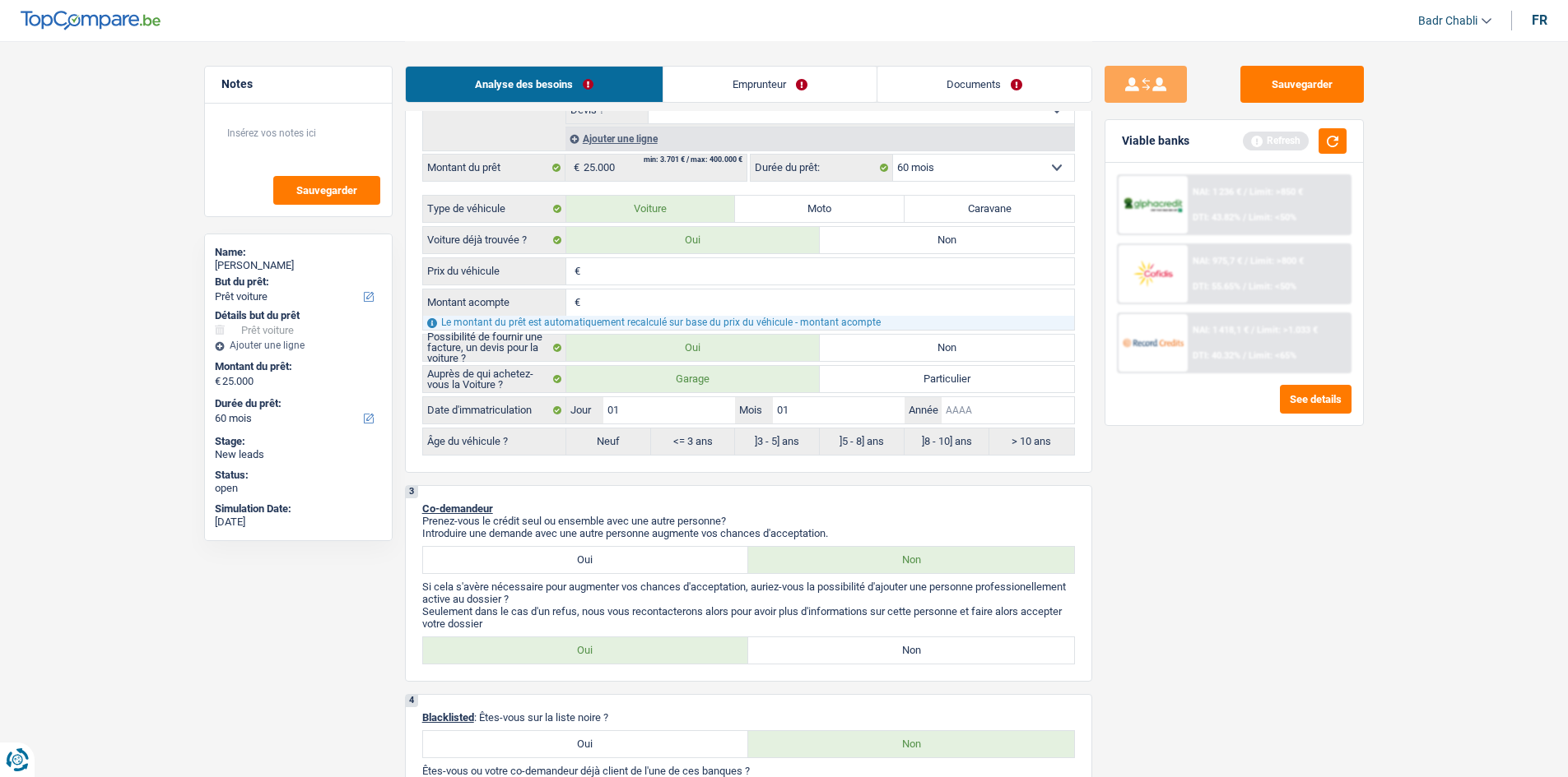
type input "2"
type input "20"
type input "201"
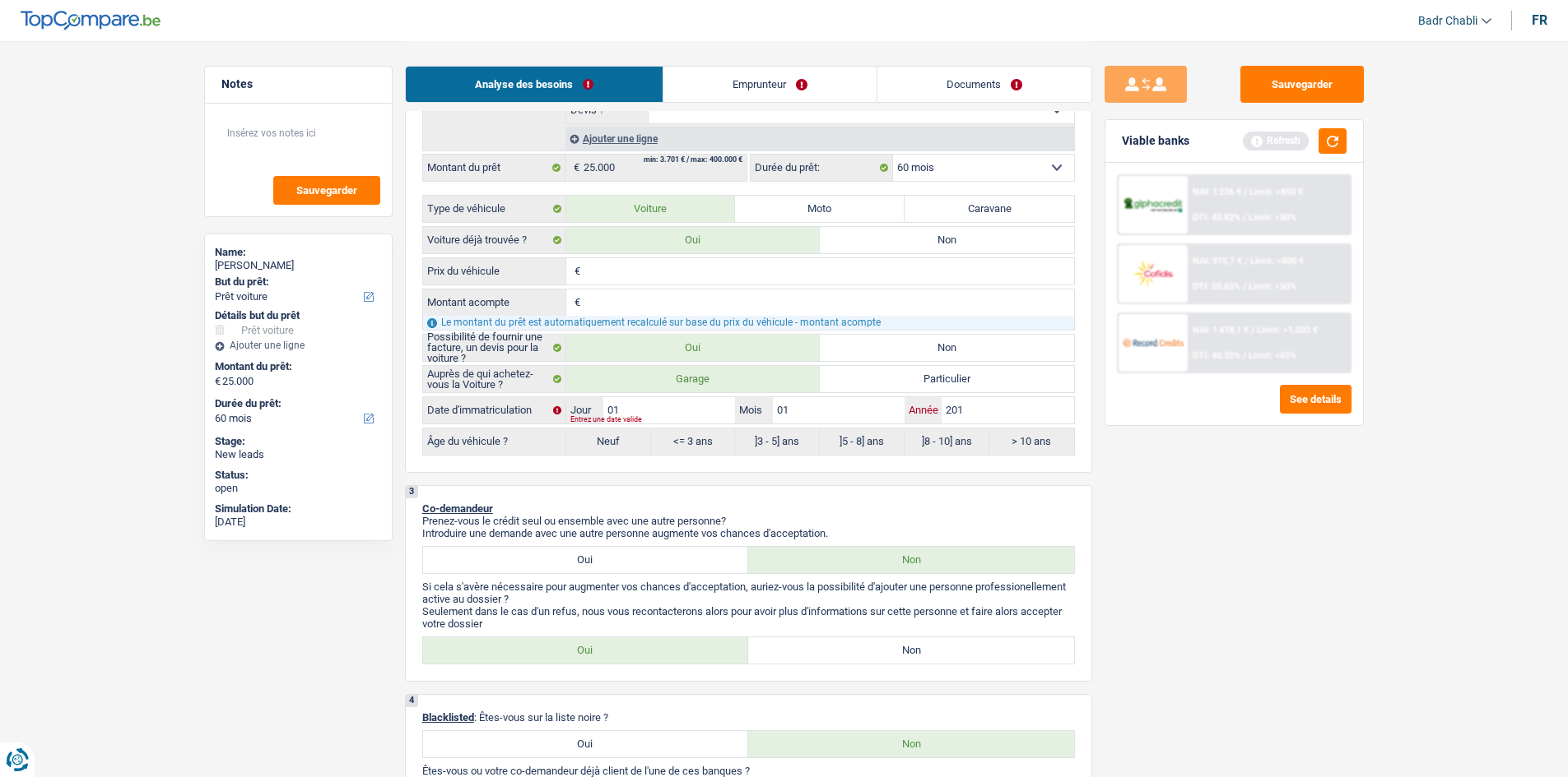
type input "2019"
radio input "false"
radio input "true"
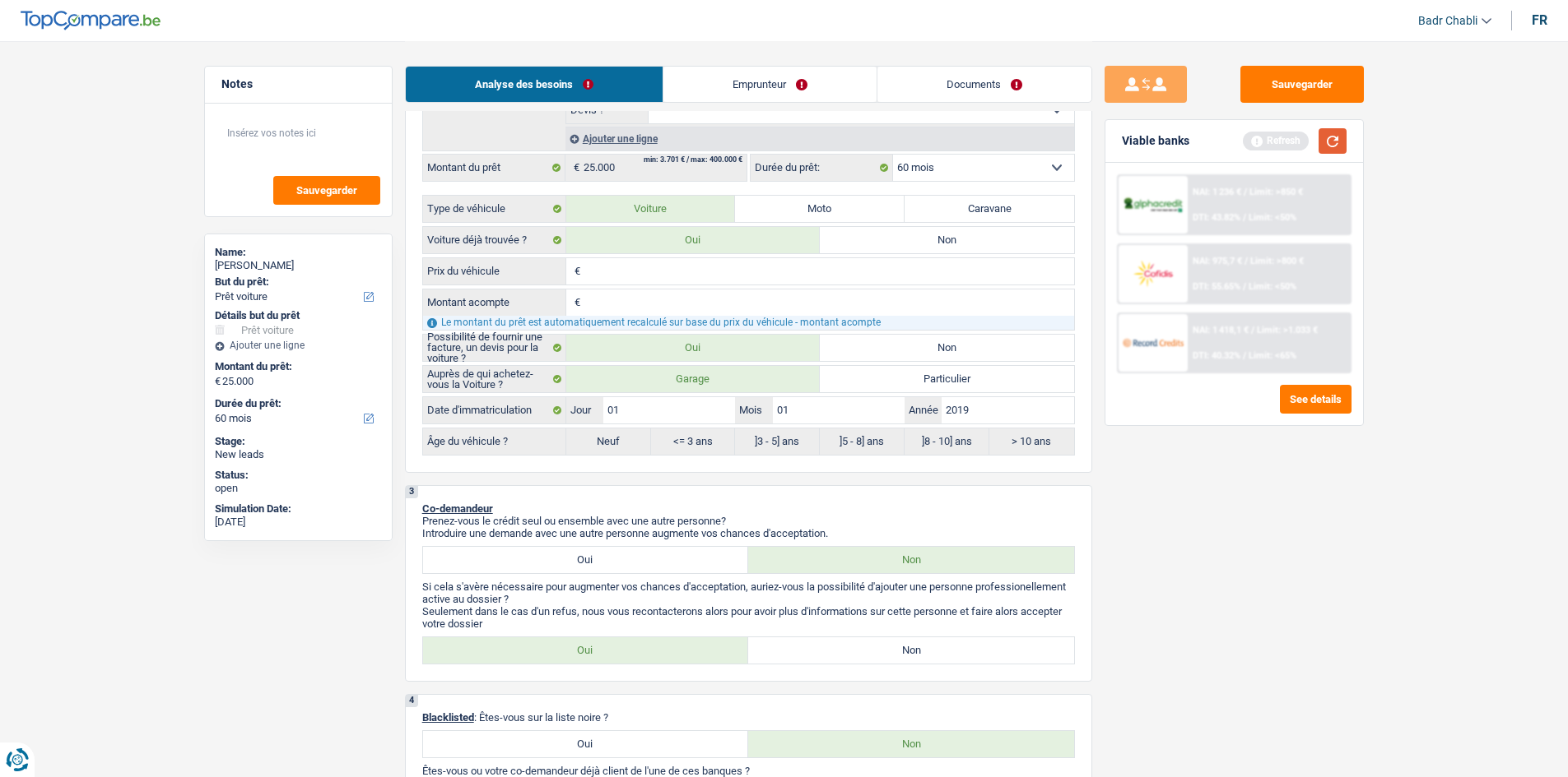
click at [1339, 148] on button "button" at bounding box center [1332, 140] width 28 height 26
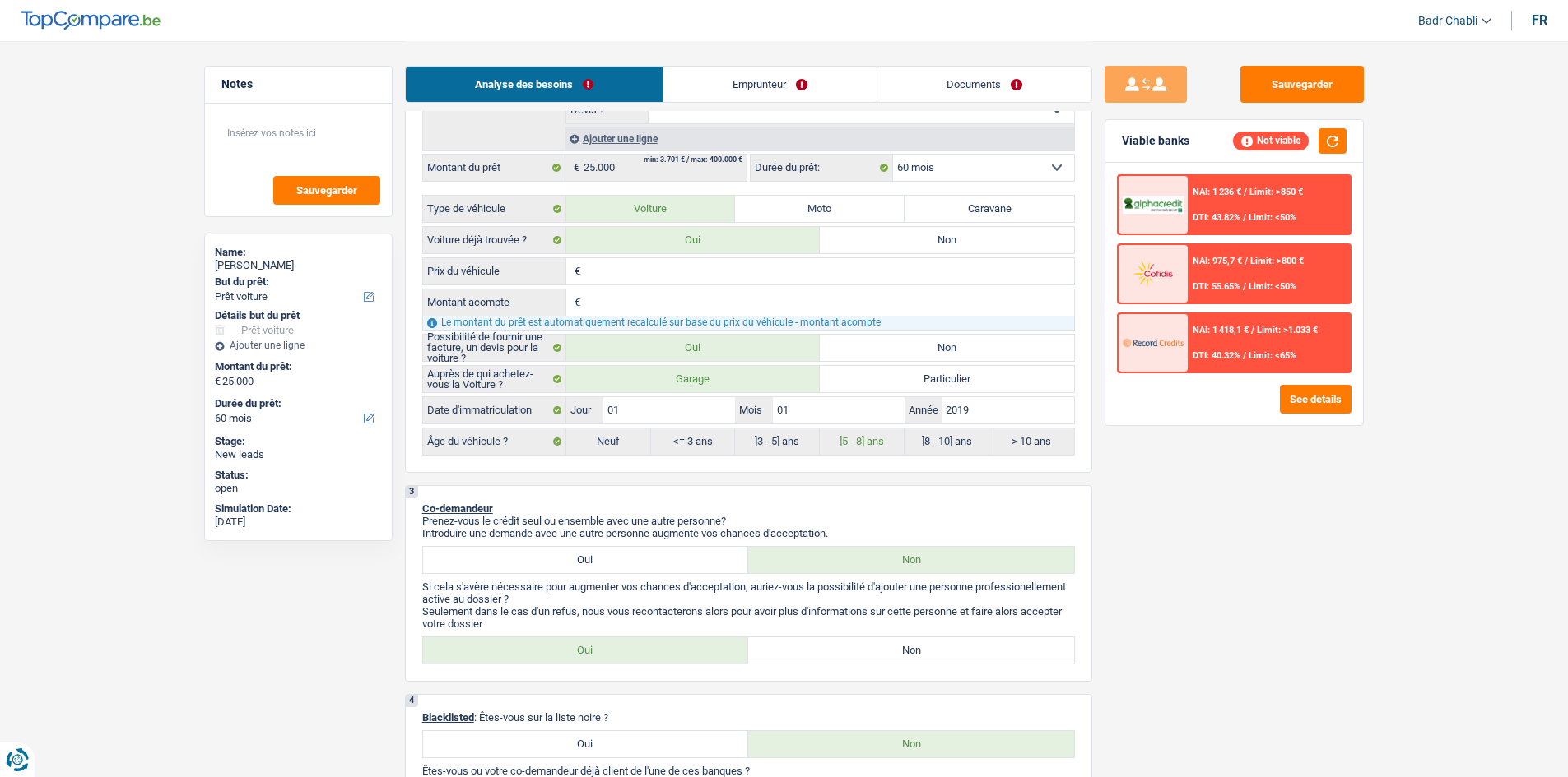
click at [1246, 351] on span "/" at bounding box center [1243, 355] width 3 height 10
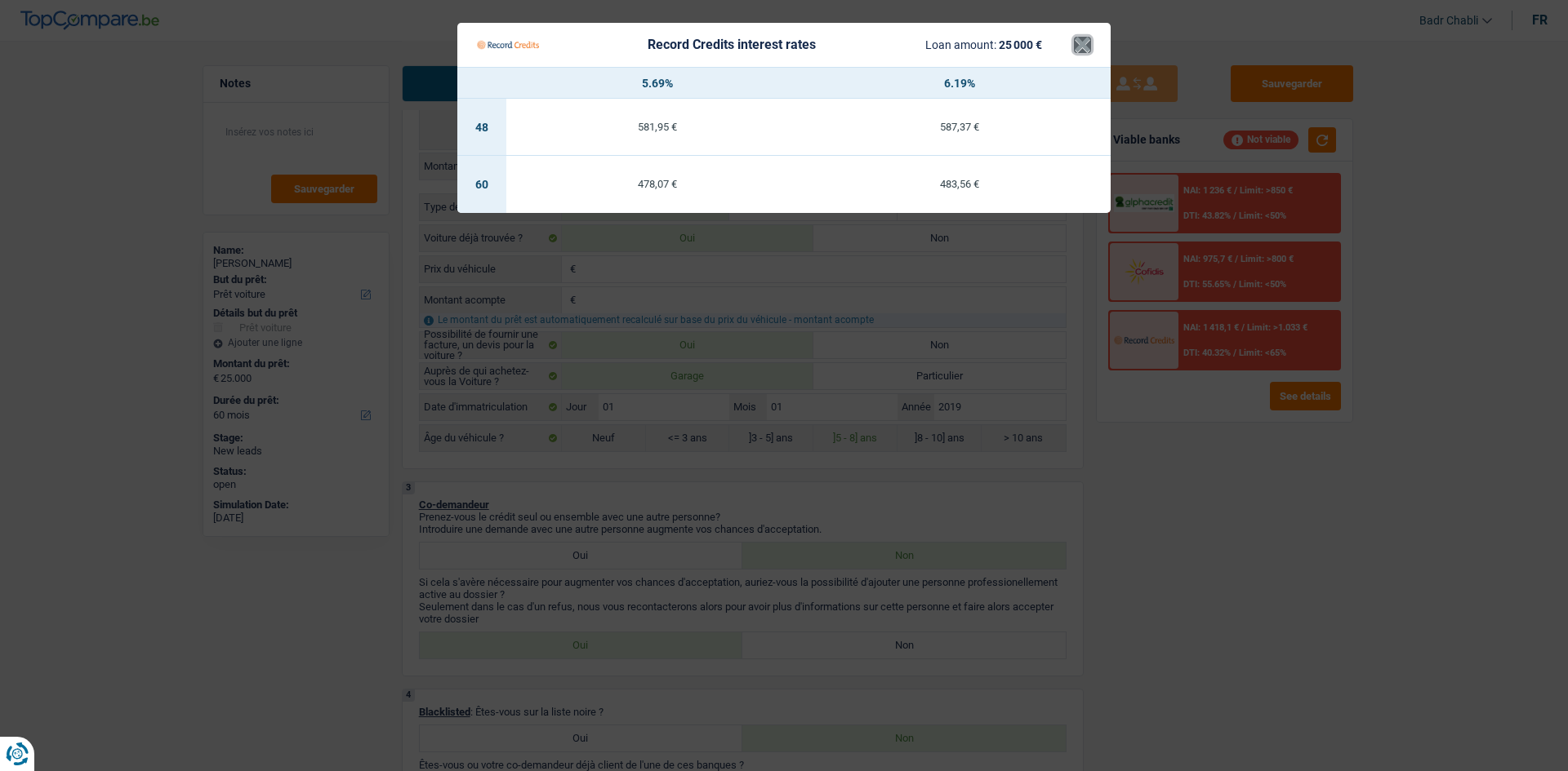
click at [1090, 45] on button "×" at bounding box center [1082, 45] width 17 height 16
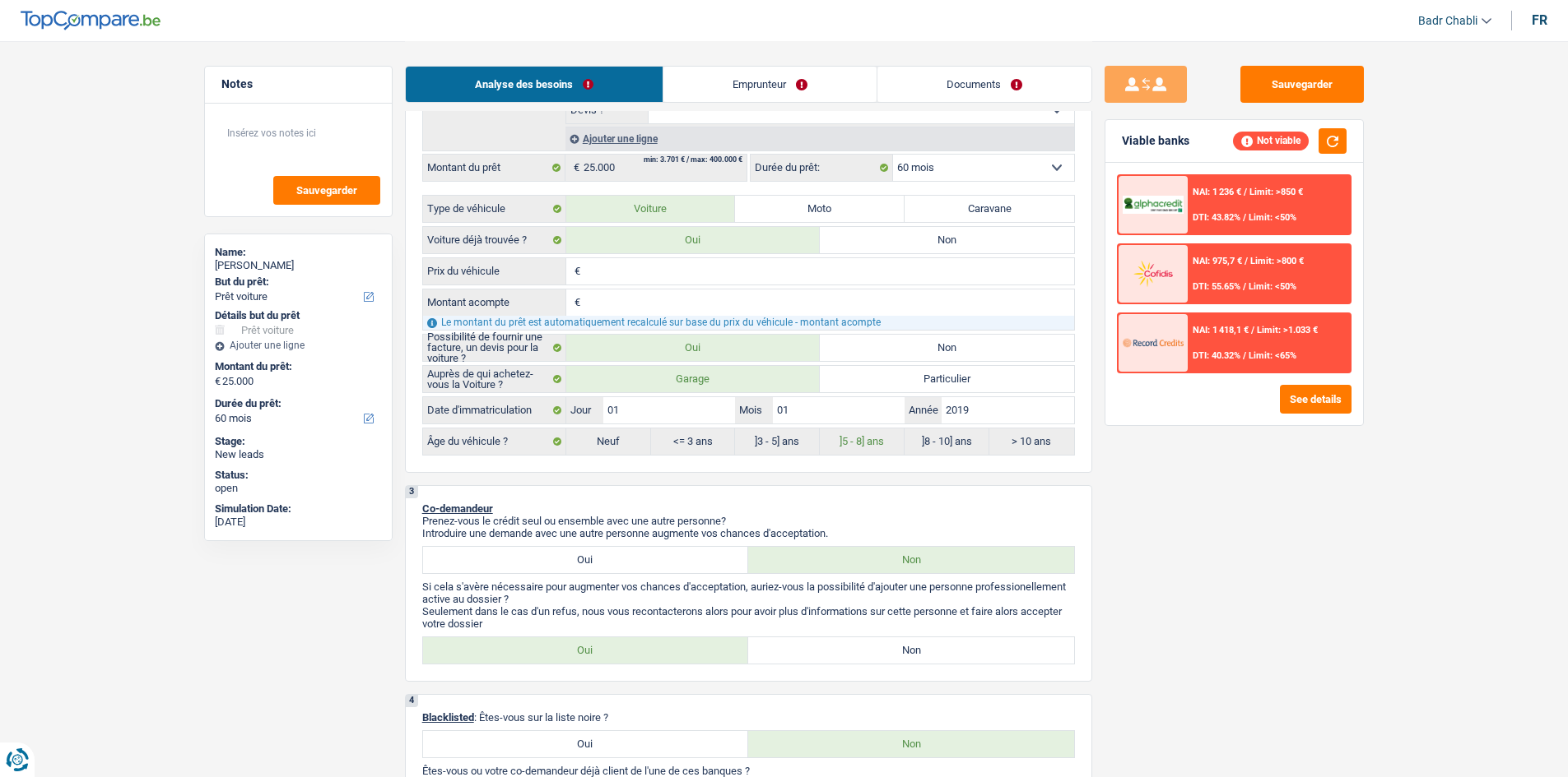
click at [1091, 265] on div "2 Projet : Quel projet souhaitez-vous financer pour 25 000 € ? Montant supérieu…" at bounding box center [749, 154] width 688 height 640
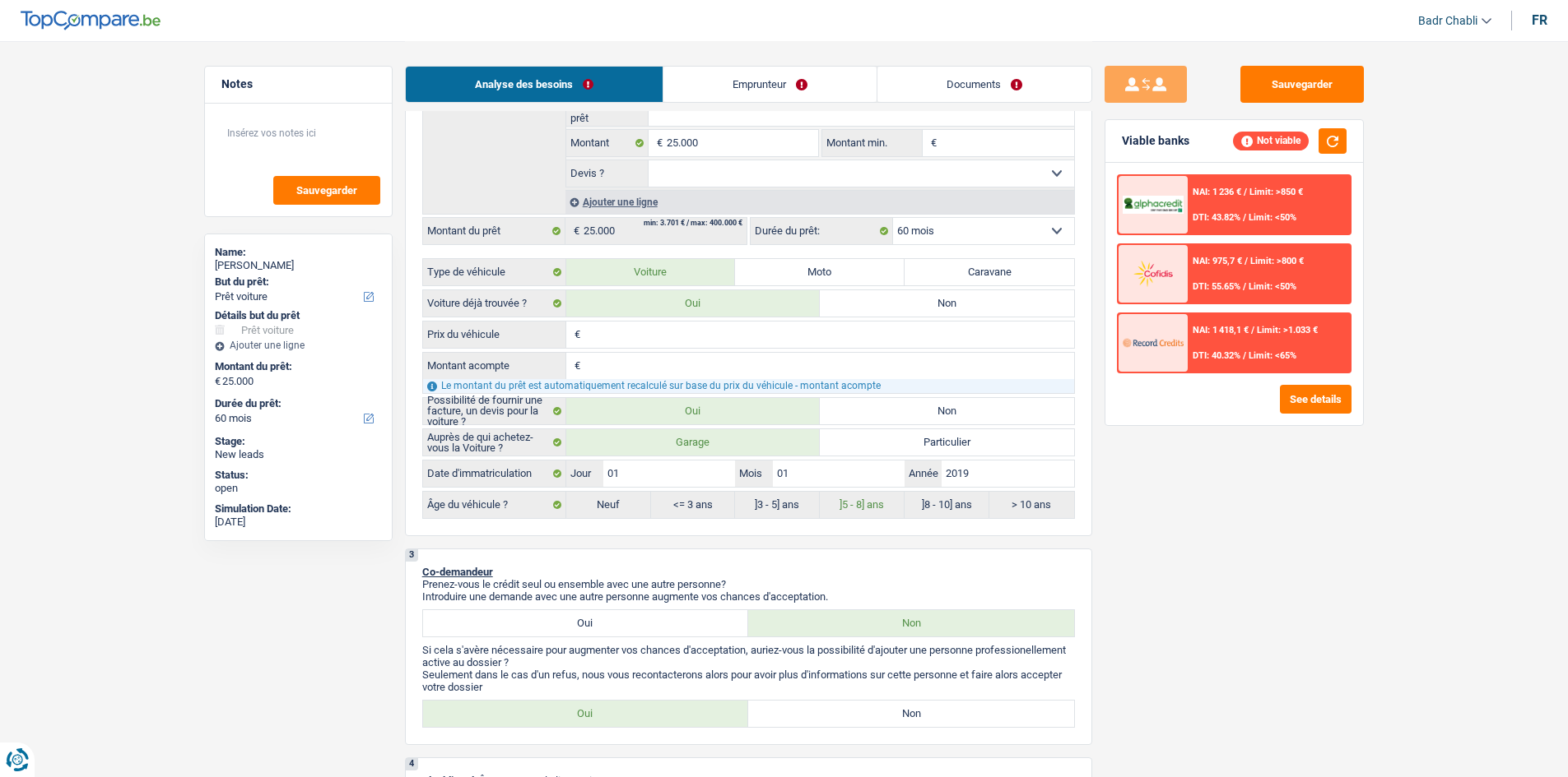
scroll to position [329, 0]
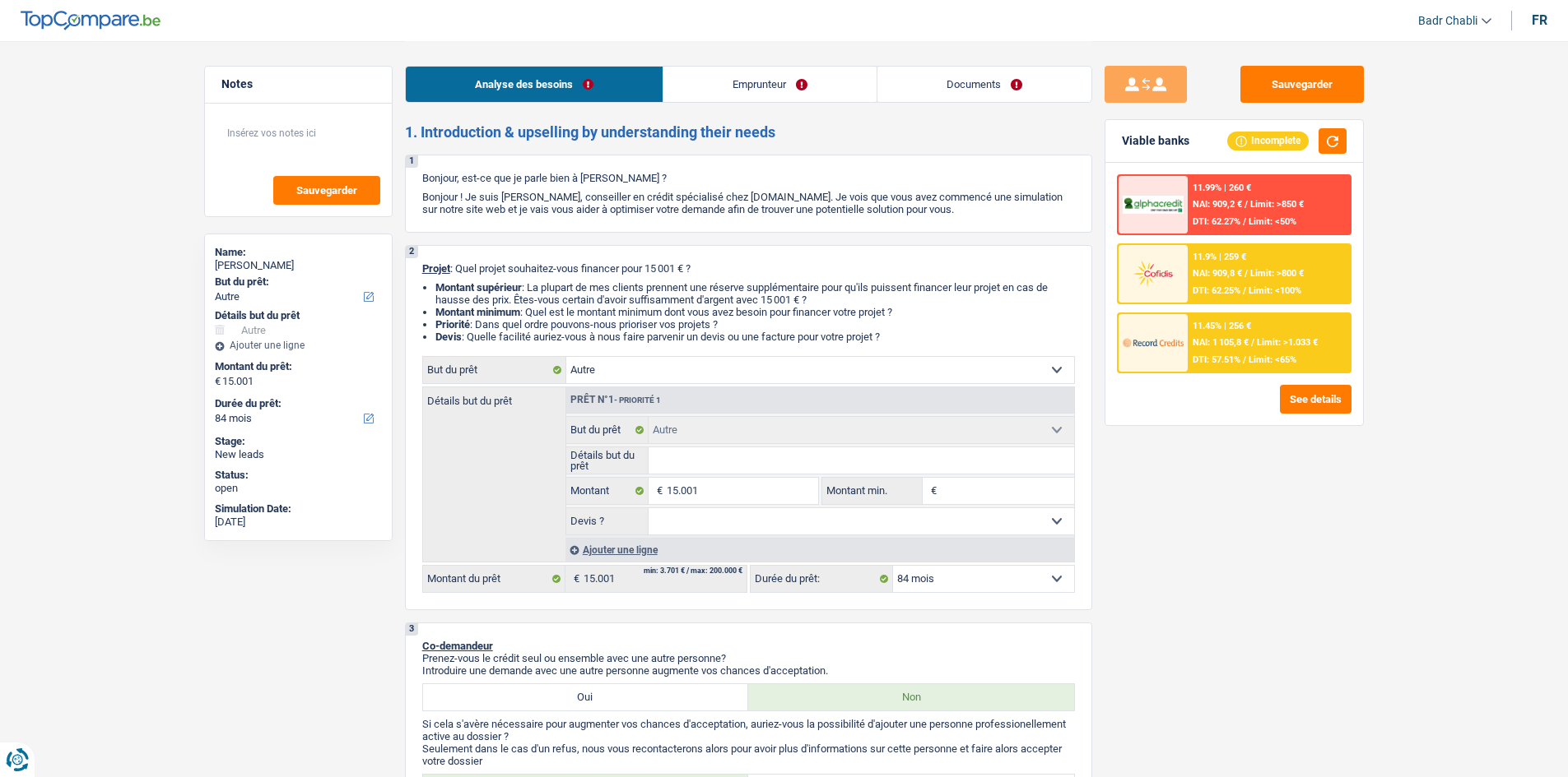
select select "other"
select select "84"
select select "other"
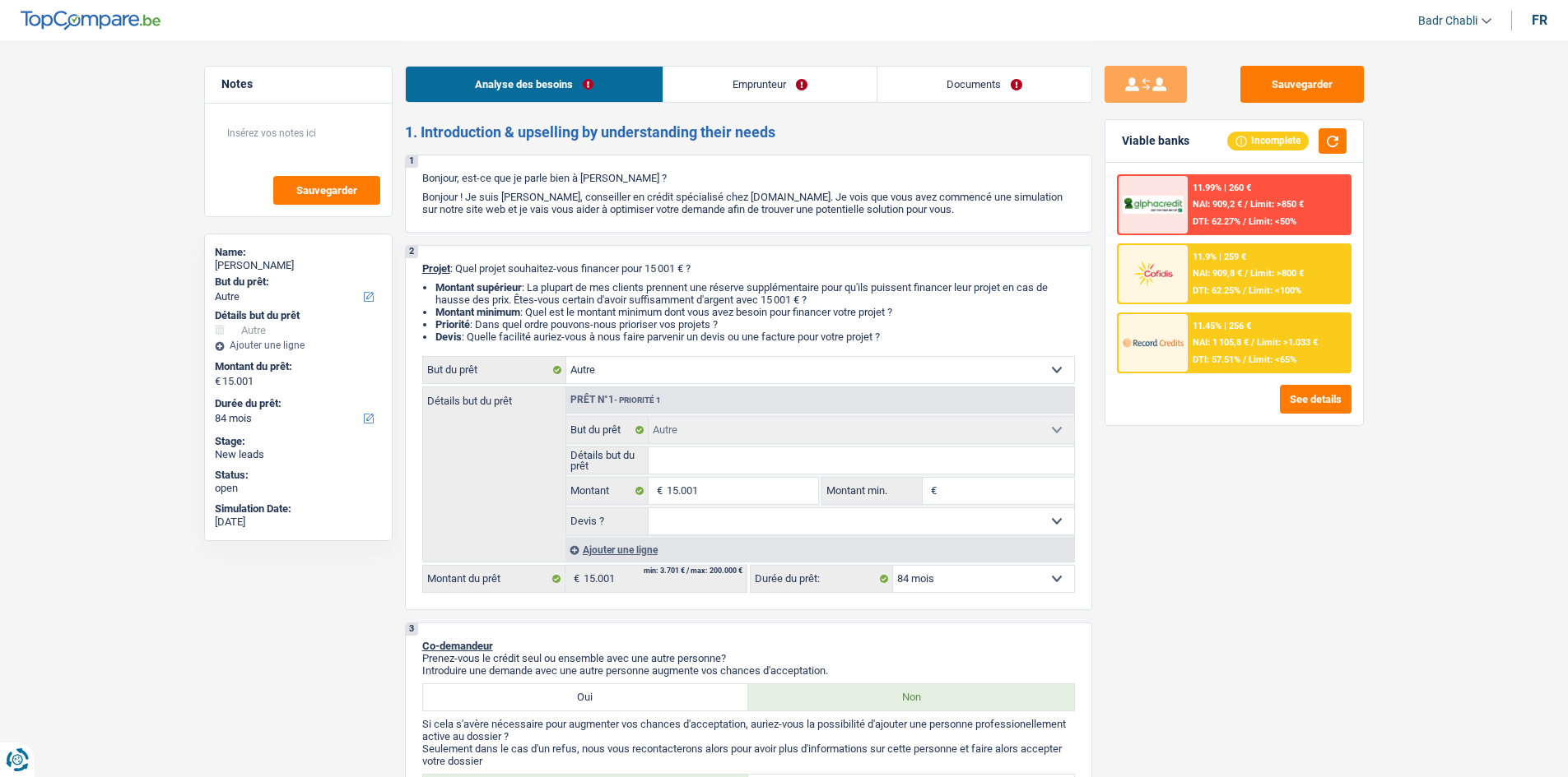
select select "84"
select select "worker"
select select "netSalary"
select select "rents"
select select "carLoan"
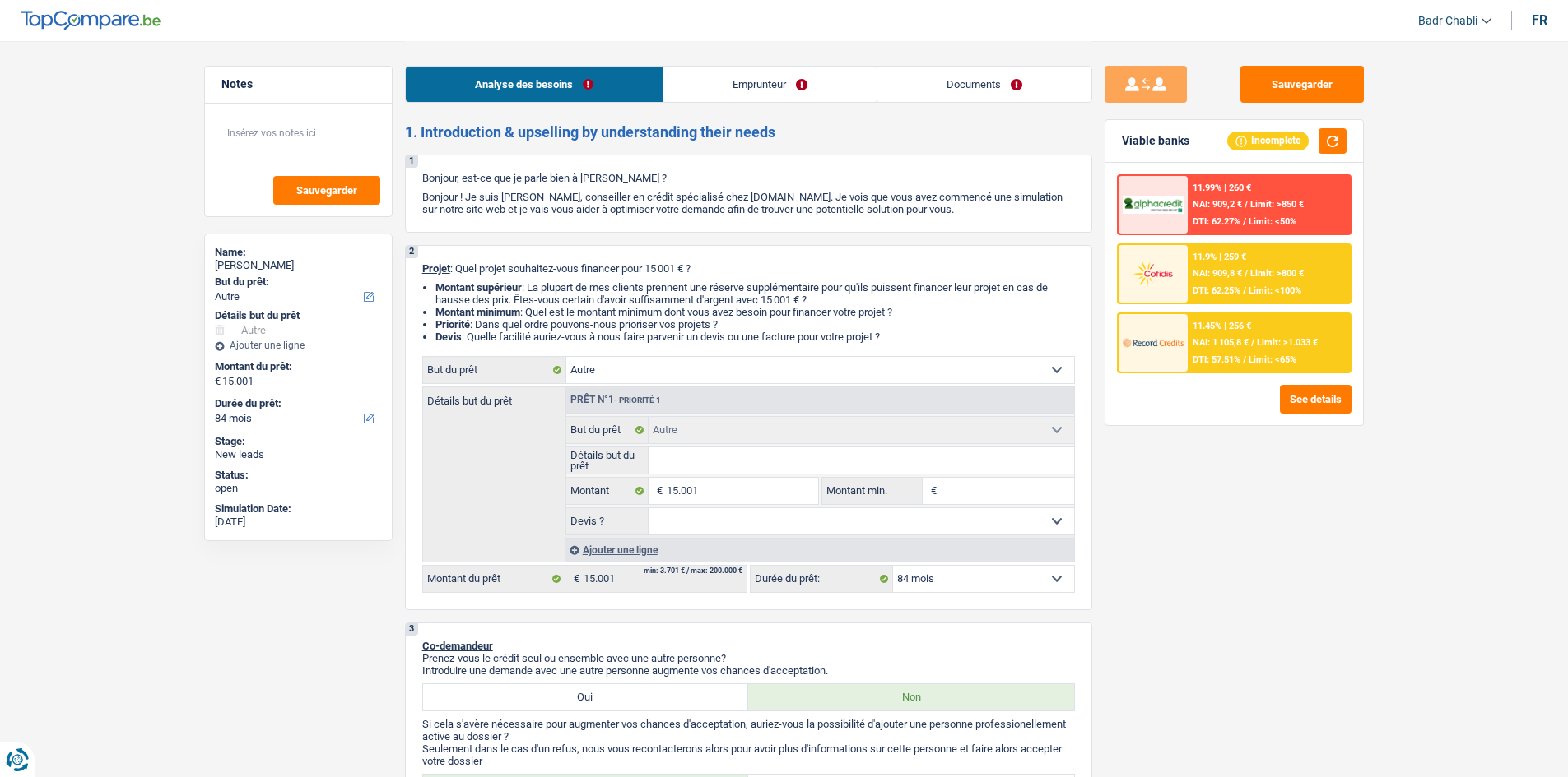
select select "36"
select select "other"
select select "84"
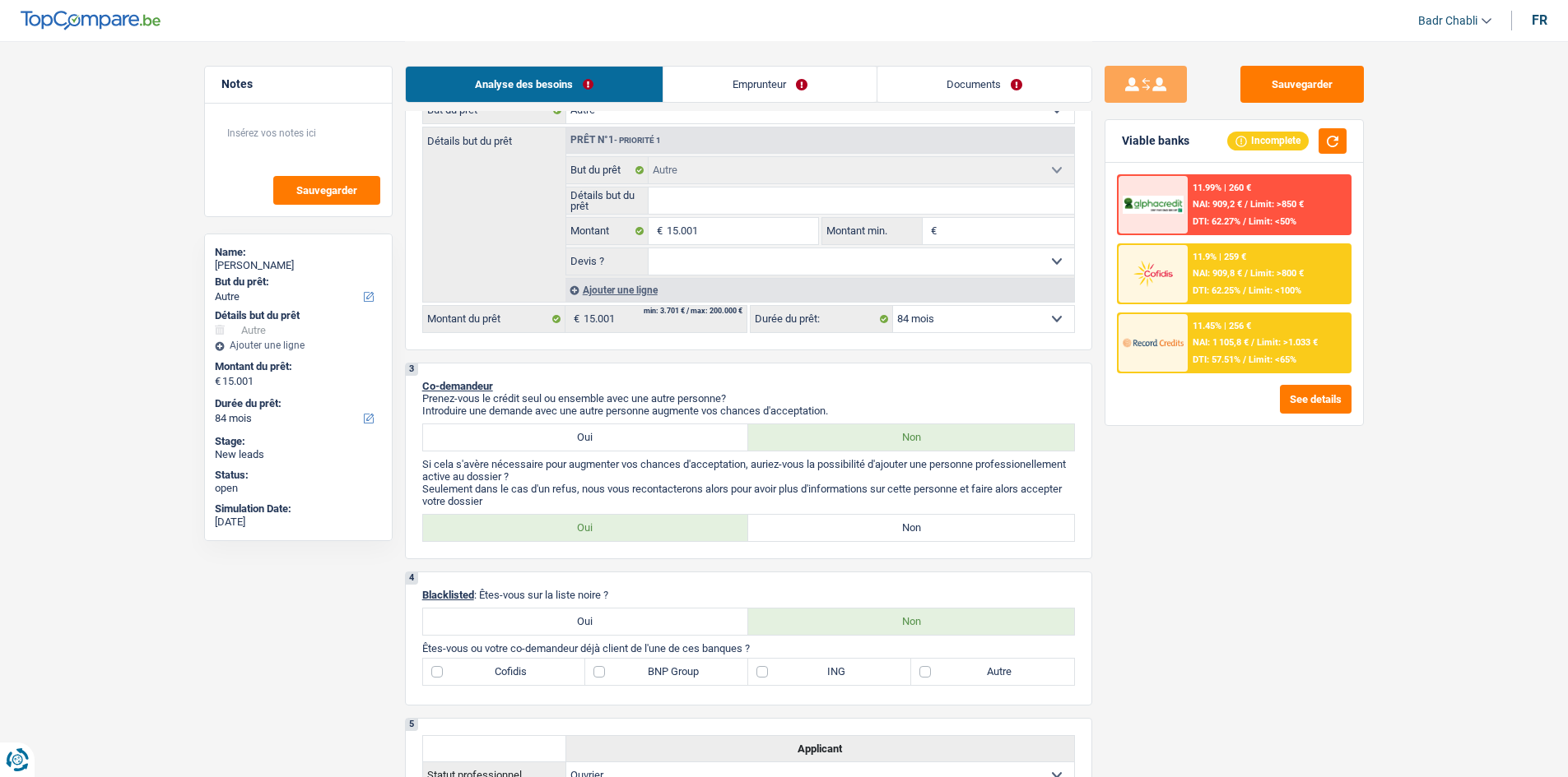
scroll to position [494, 0]
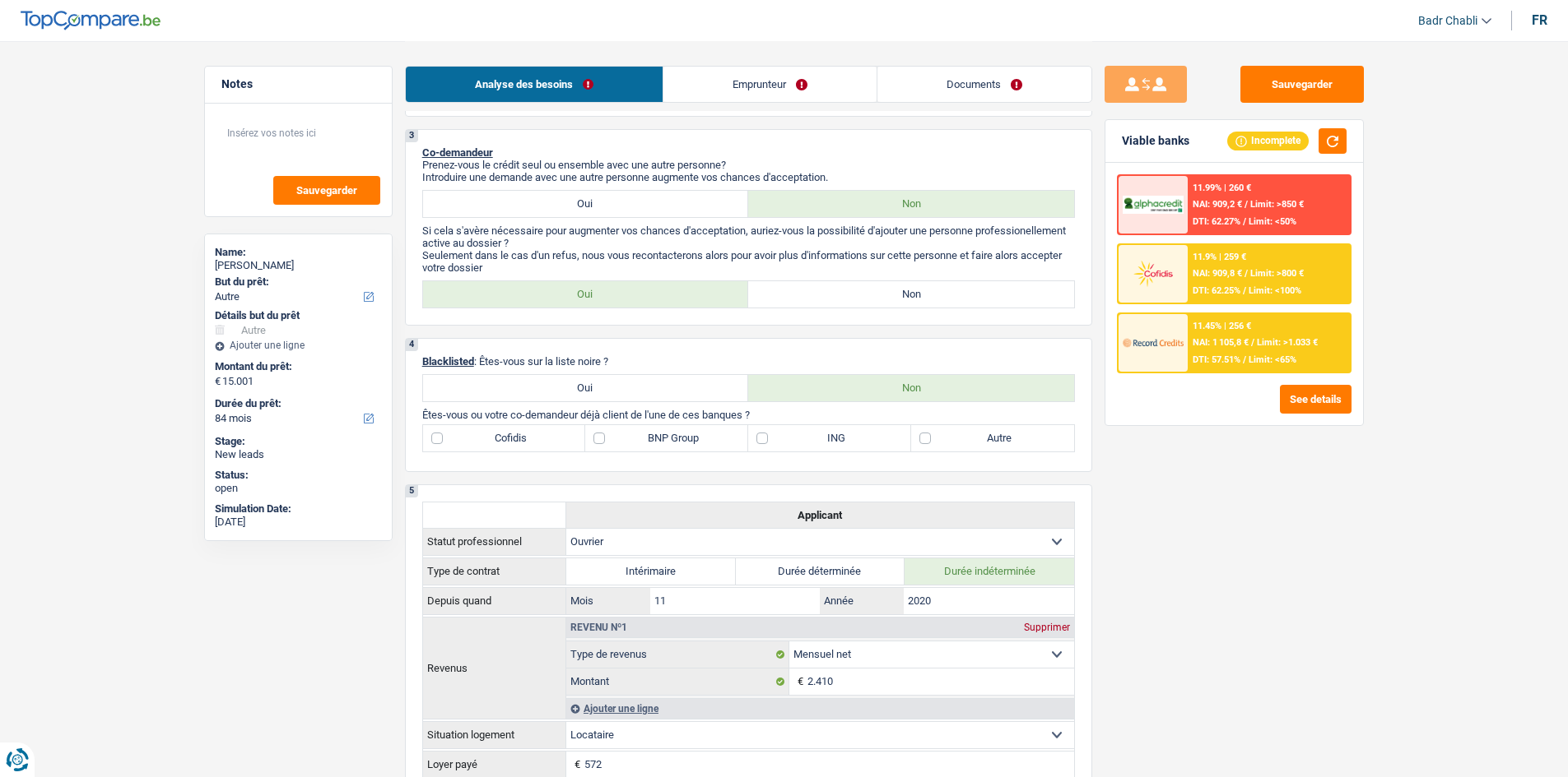
click at [891, 290] on label "Non" at bounding box center [910, 295] width 326 height 27
click at [891, 290] on input "Non" at bounding box center [910, 295] width 326 height 27
radio input "true"
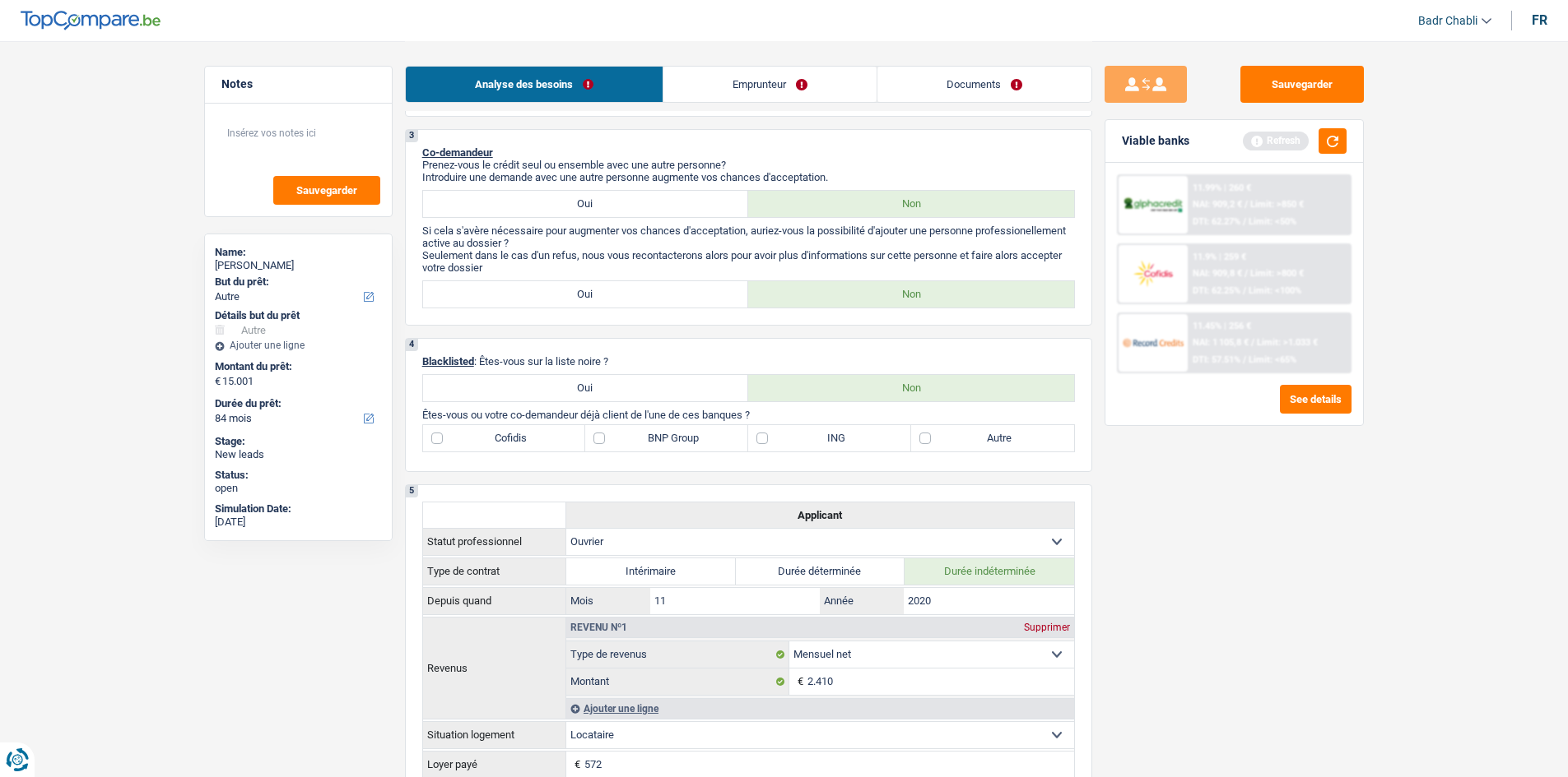
click at [741, 86] on link "Emprunteur" at bounding box center [770, 84] width 213 height 35
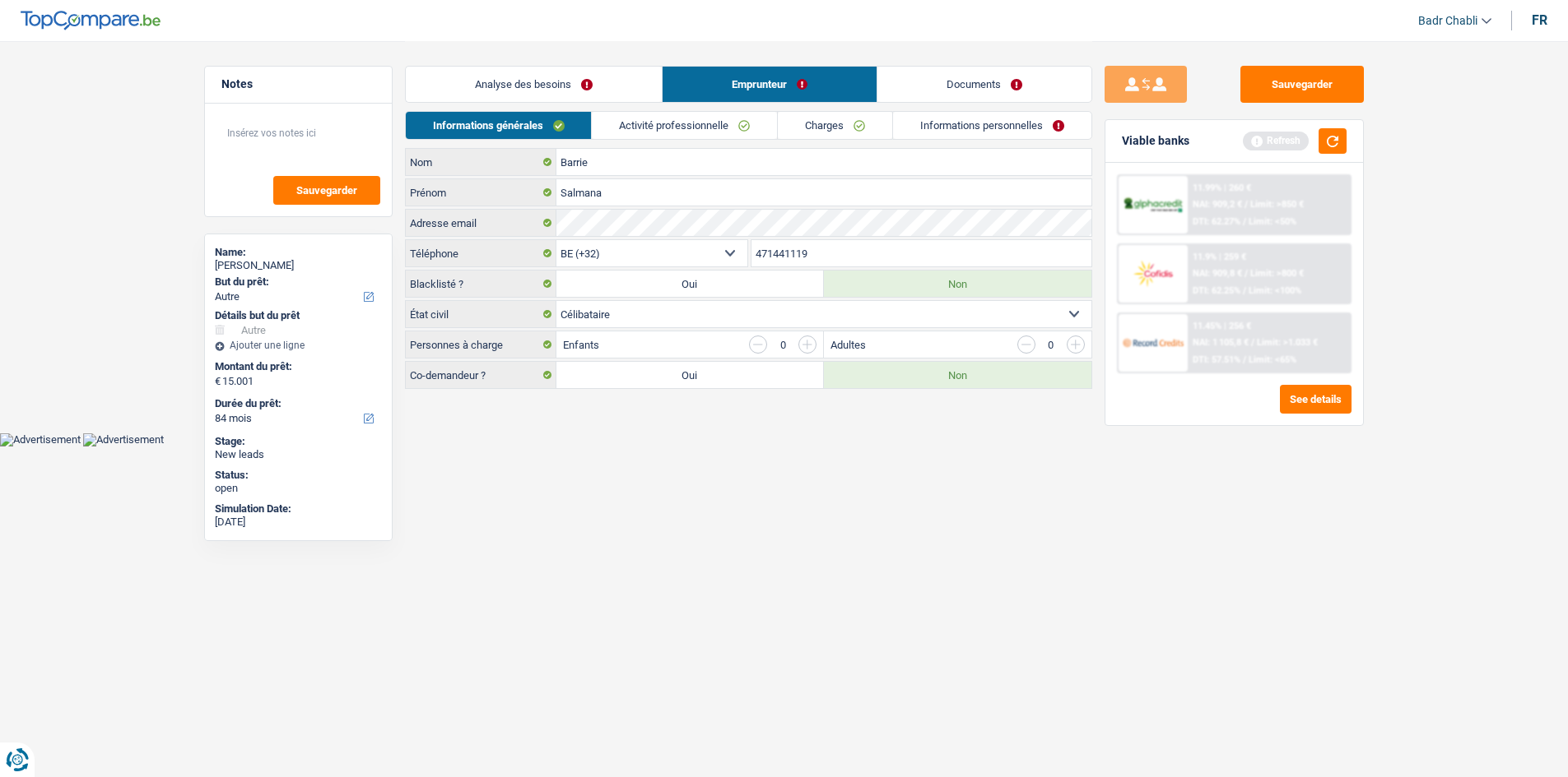
scroll to position [0, 0]
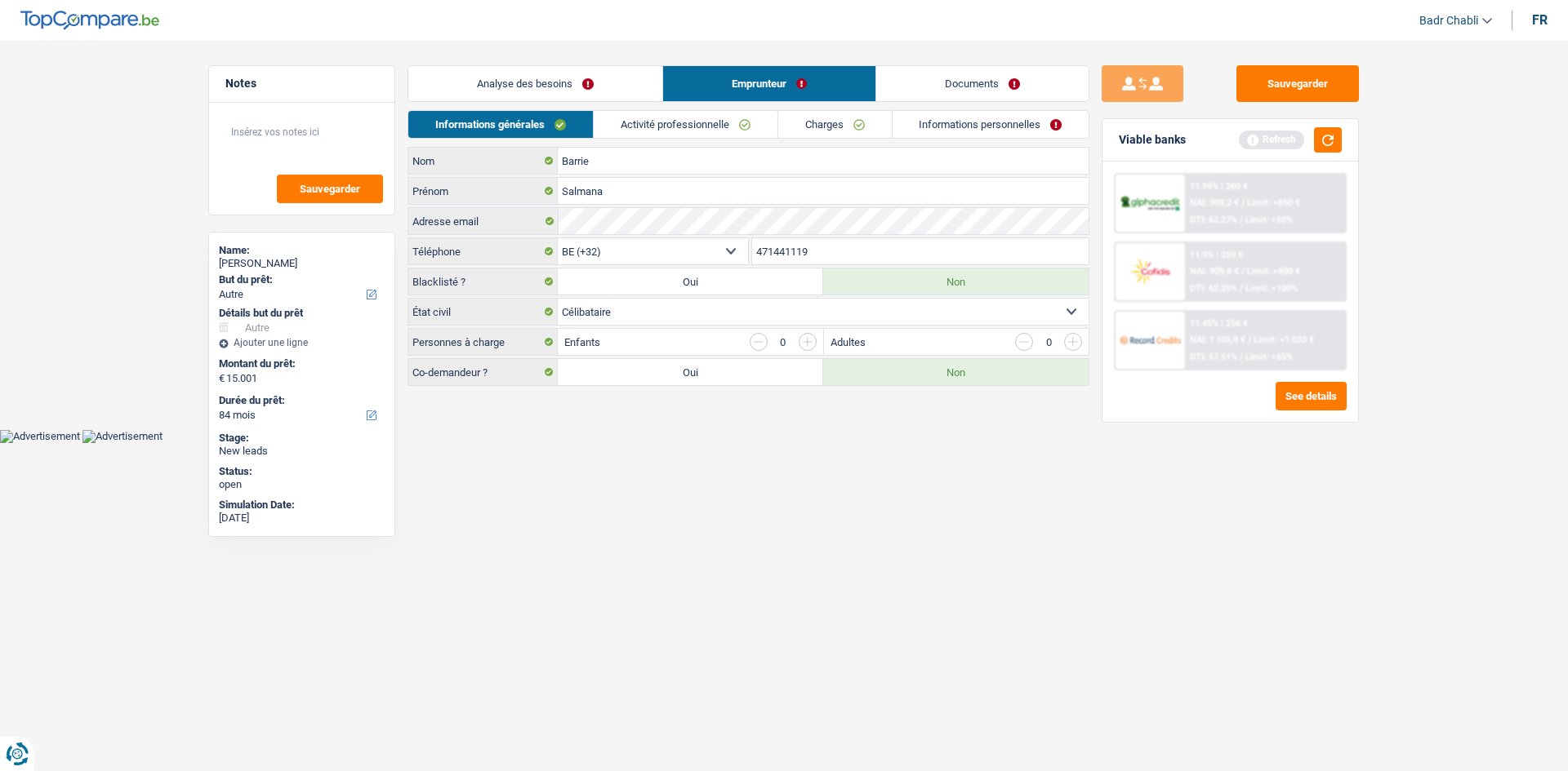
click at [712, 127] on link "Activité professionnelle" at bounding box center [686, 124] width 184 height 27
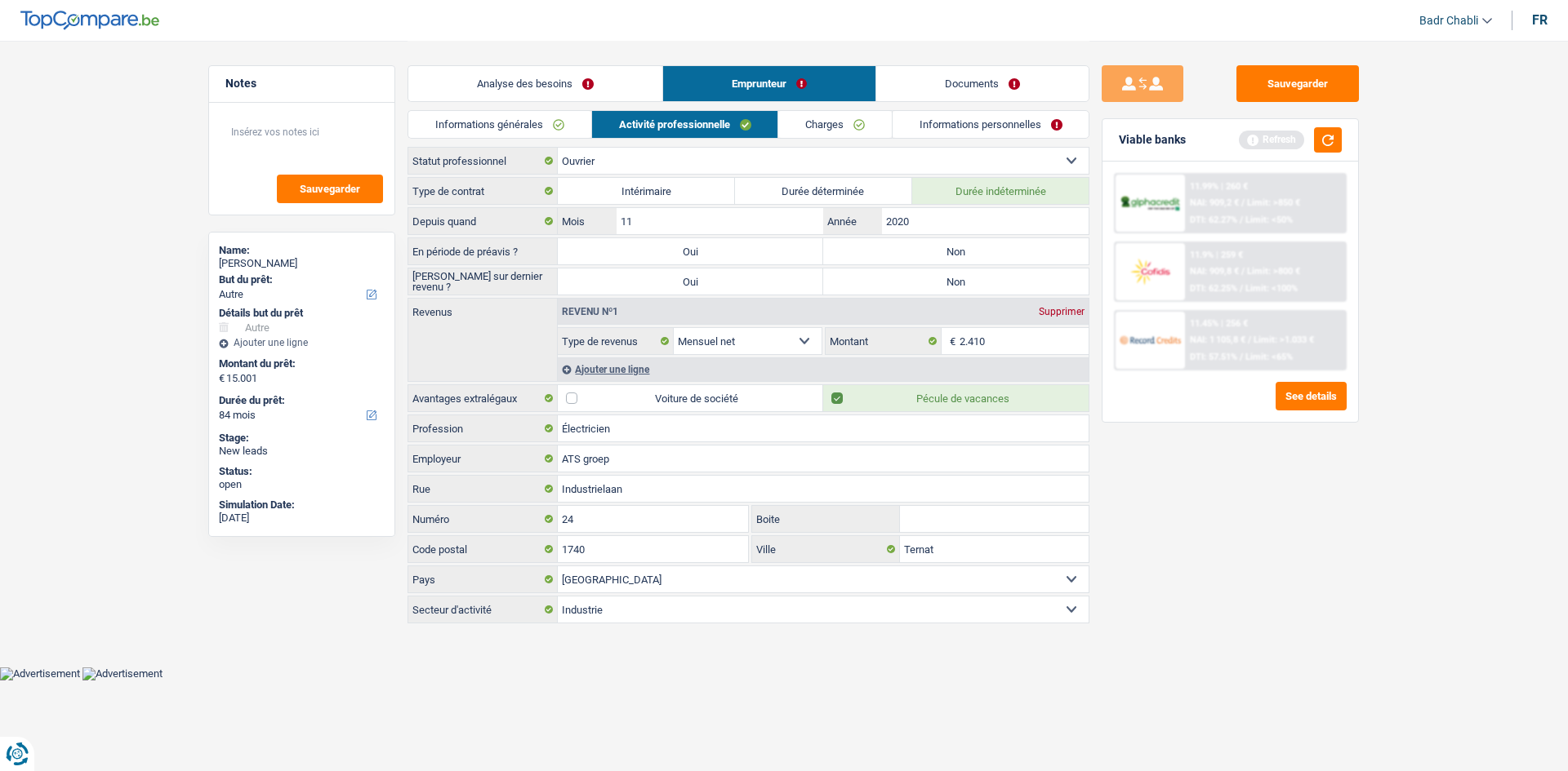
click at [964, 263] on label "Non" at bounding box center [956, 252] width 265 height 27
click at [964, 263] on input "Non" at bounding box center [956, 252] width 265 height 27
radio input "true"
click at [964, 278] on label "Non" at bounding box center [956, 282] width 265 height 27
click at [964, 278] on input "Non" at bounding box center [956, 282] width 265 height 27
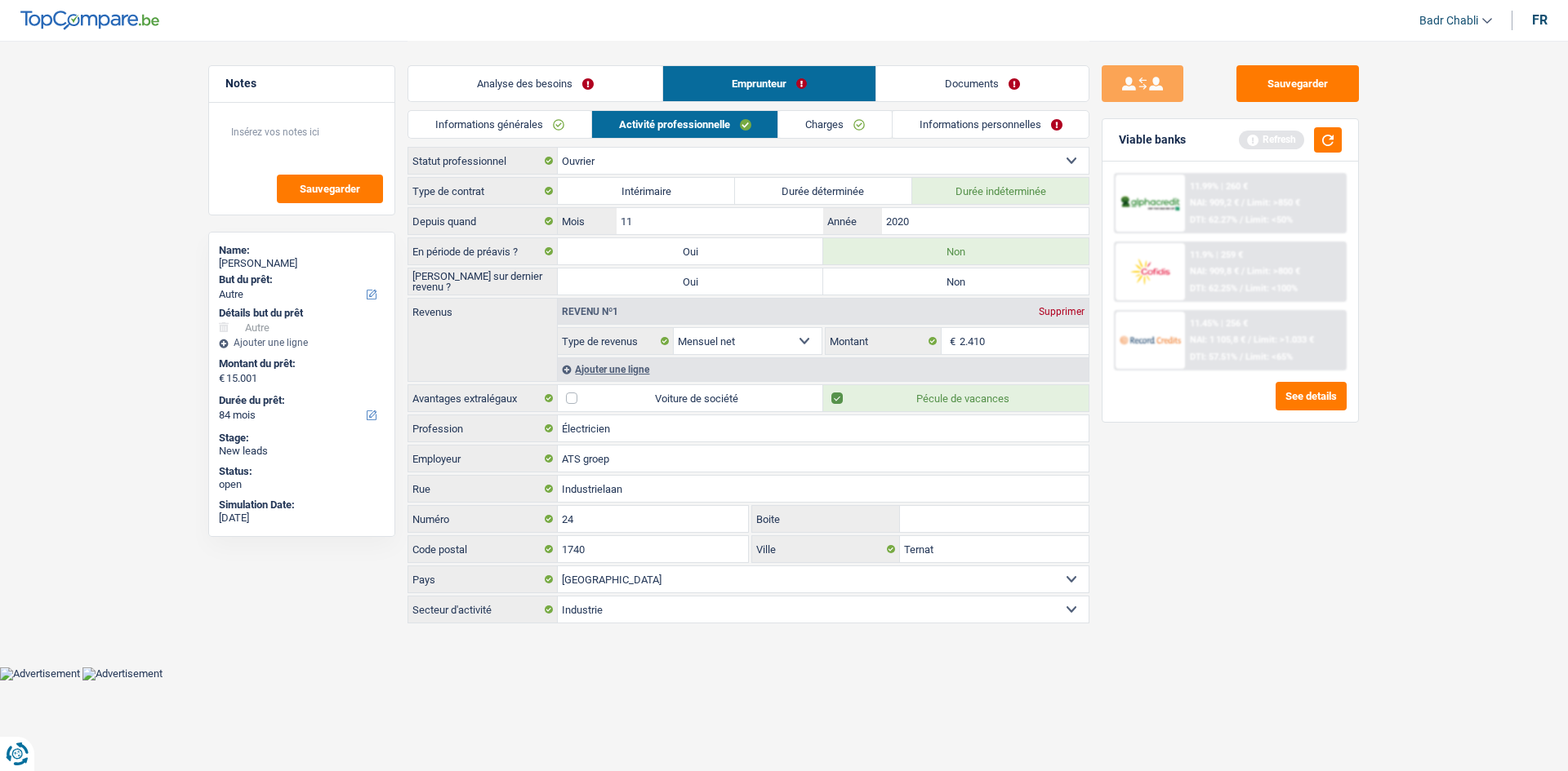
radio input "true"
click at [586, 67] on link "Analyse des besoins" at bounding box center [535, 83] width 254 height 35
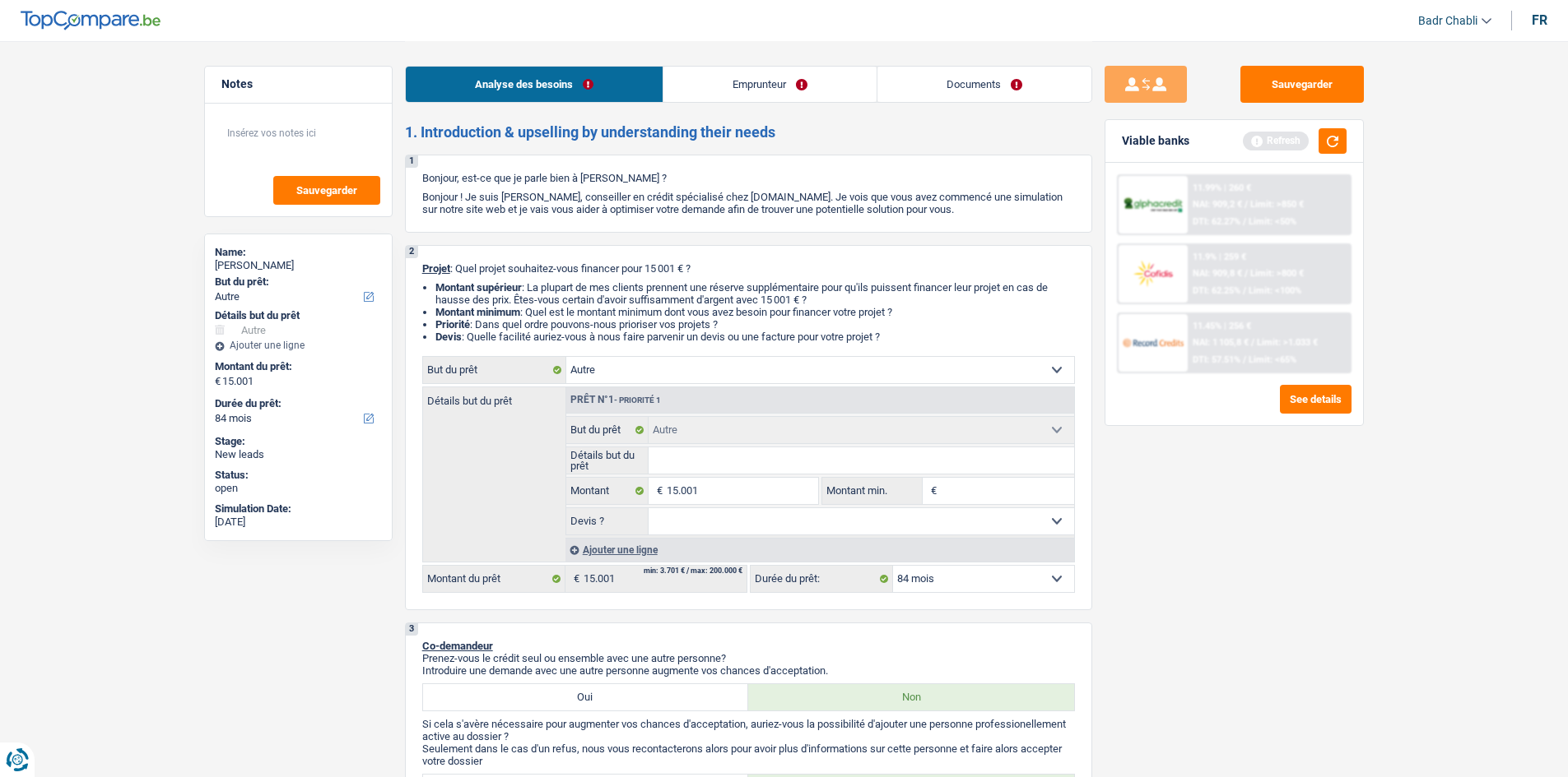
click at [650, 367] on select "Confort maison: meubles, textile, peinture, électroménager, outillage non-profe…" at bounding box center [820, 370] width 508 height 27
select select "household"
click at [566, 357] on select "Confort maison: meubles, textile, peinture, électroménager, outillage non-profe…" at bounding box center [820, 370] width 508 height 27
select select "household"
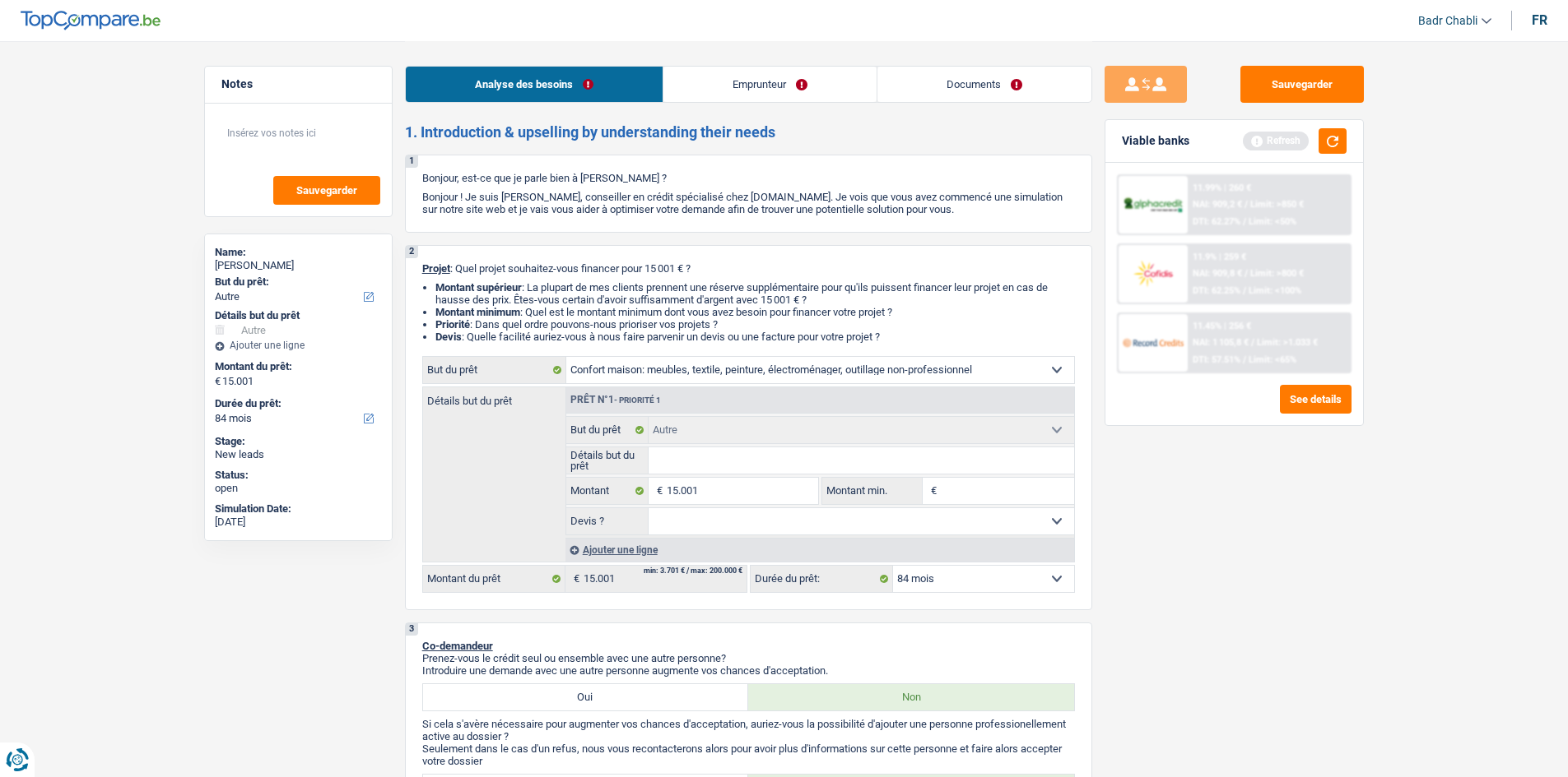
select select "household"
select select "other"
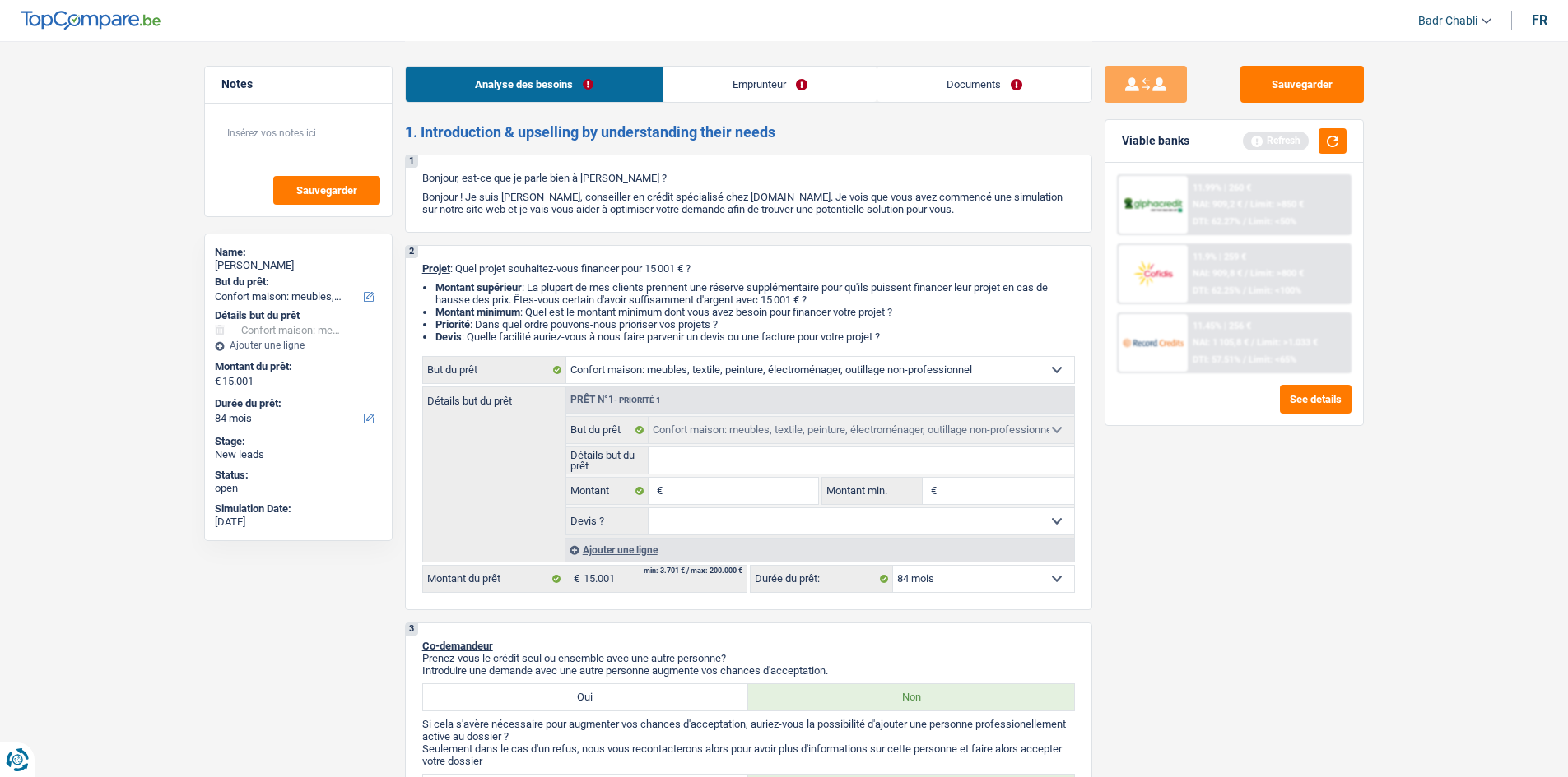
select select "other"
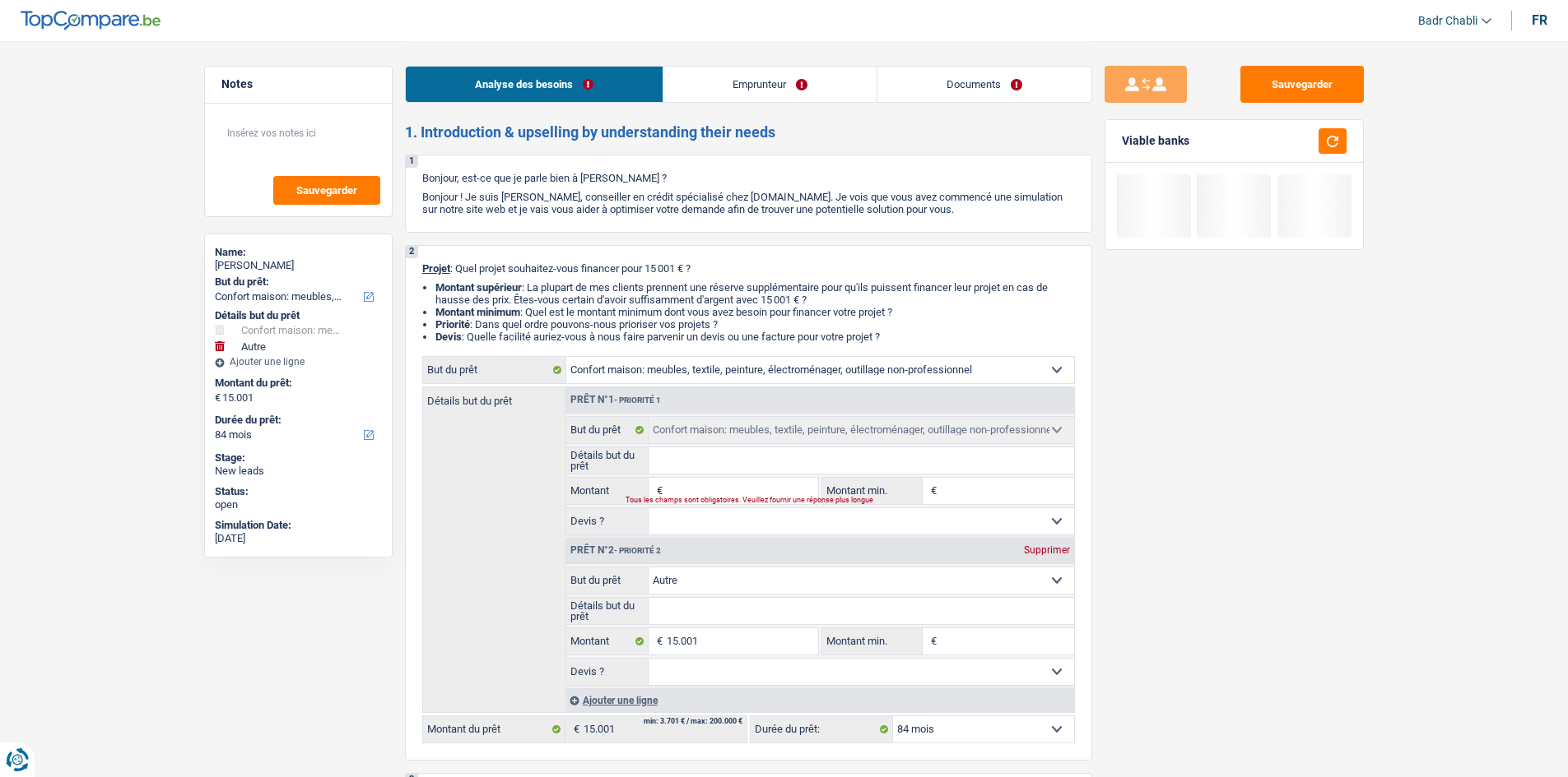
click at [709, 494] on input "Montant" at bounding box center [742, 492] width 151 height 27
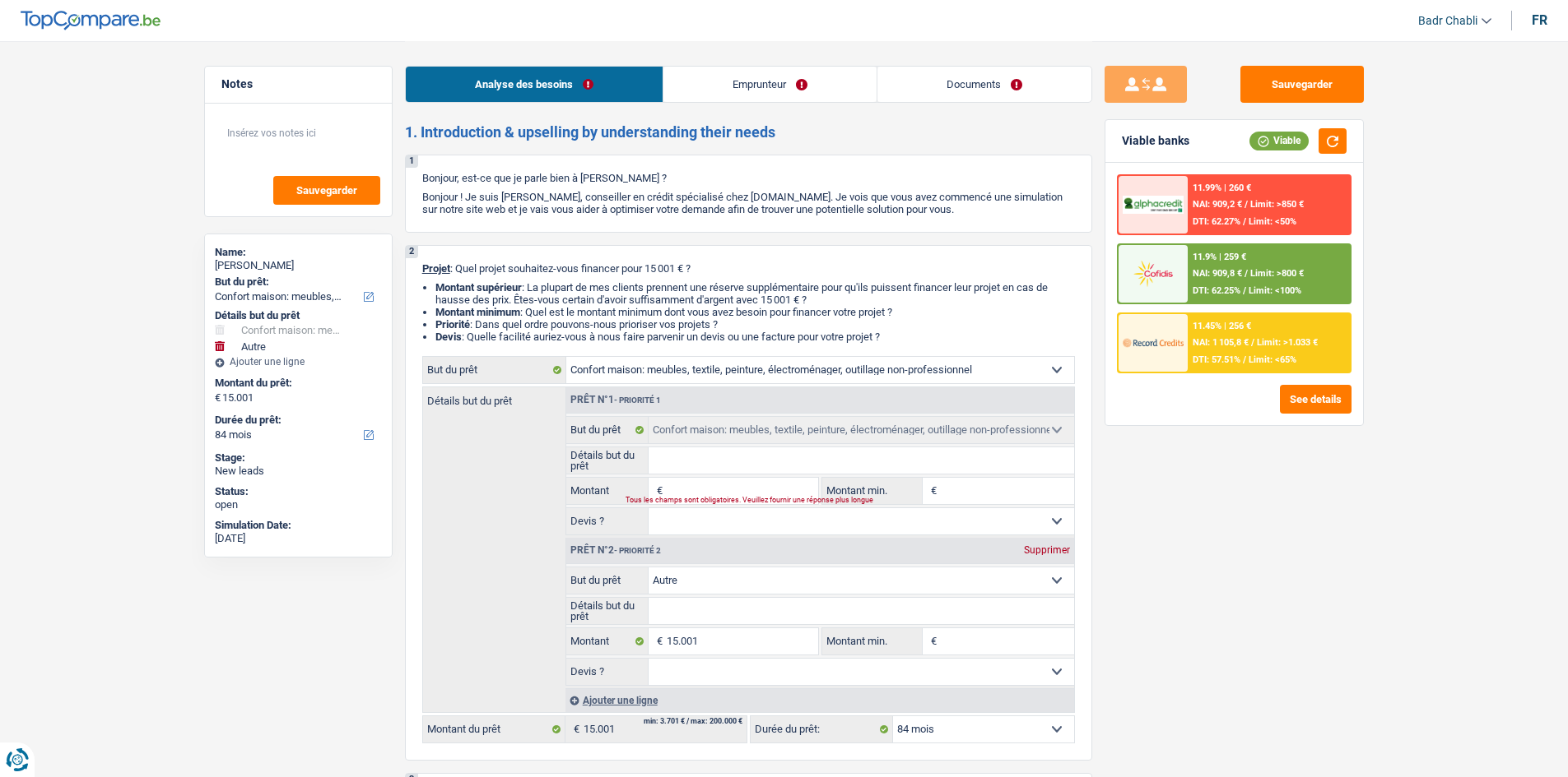
click at [709, 494] on input "Montant" at bounding box center [742, 492] width 151 height 27
type input "1"
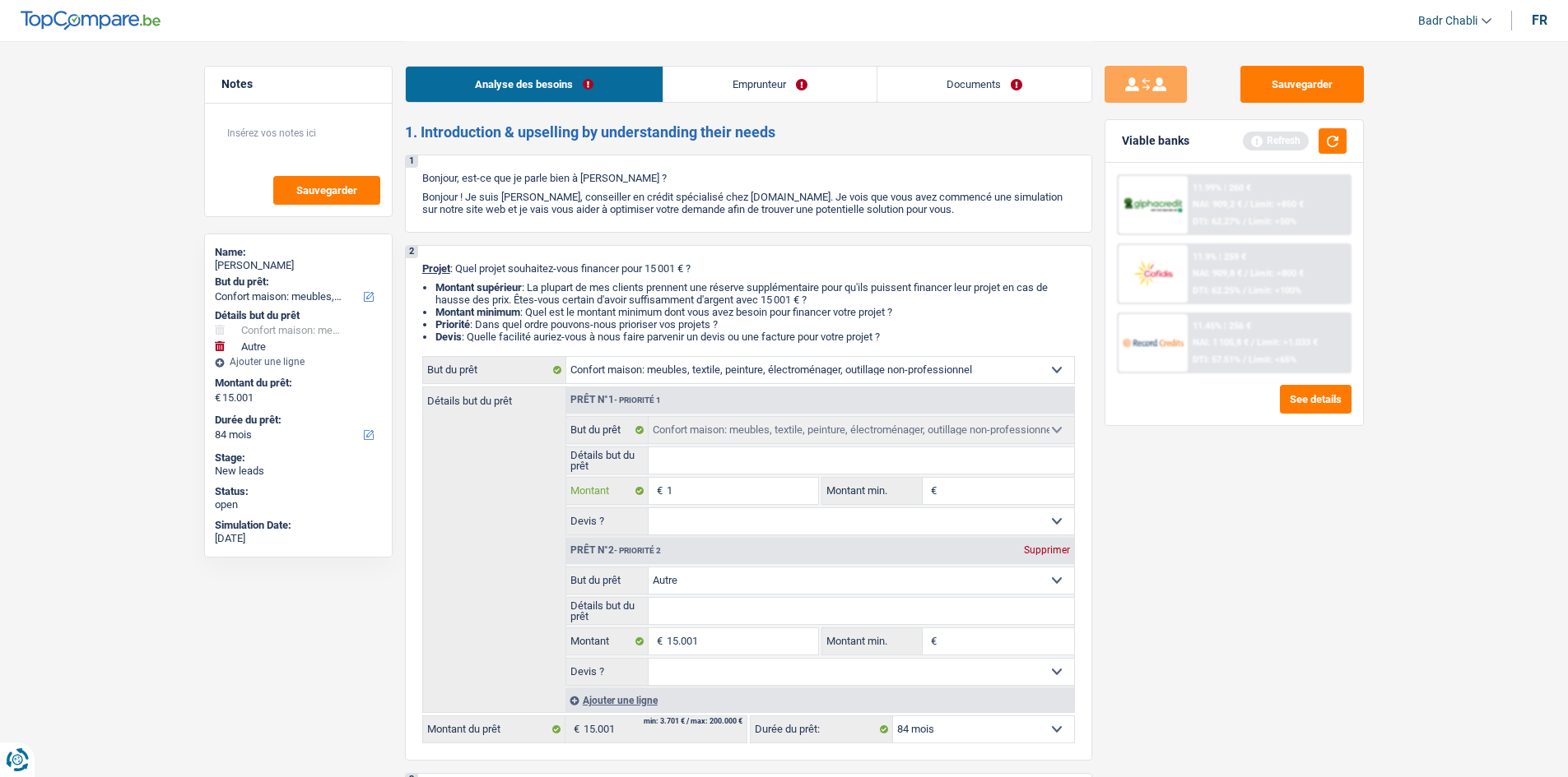
type input "12"
type input "120"
type input "1.200"
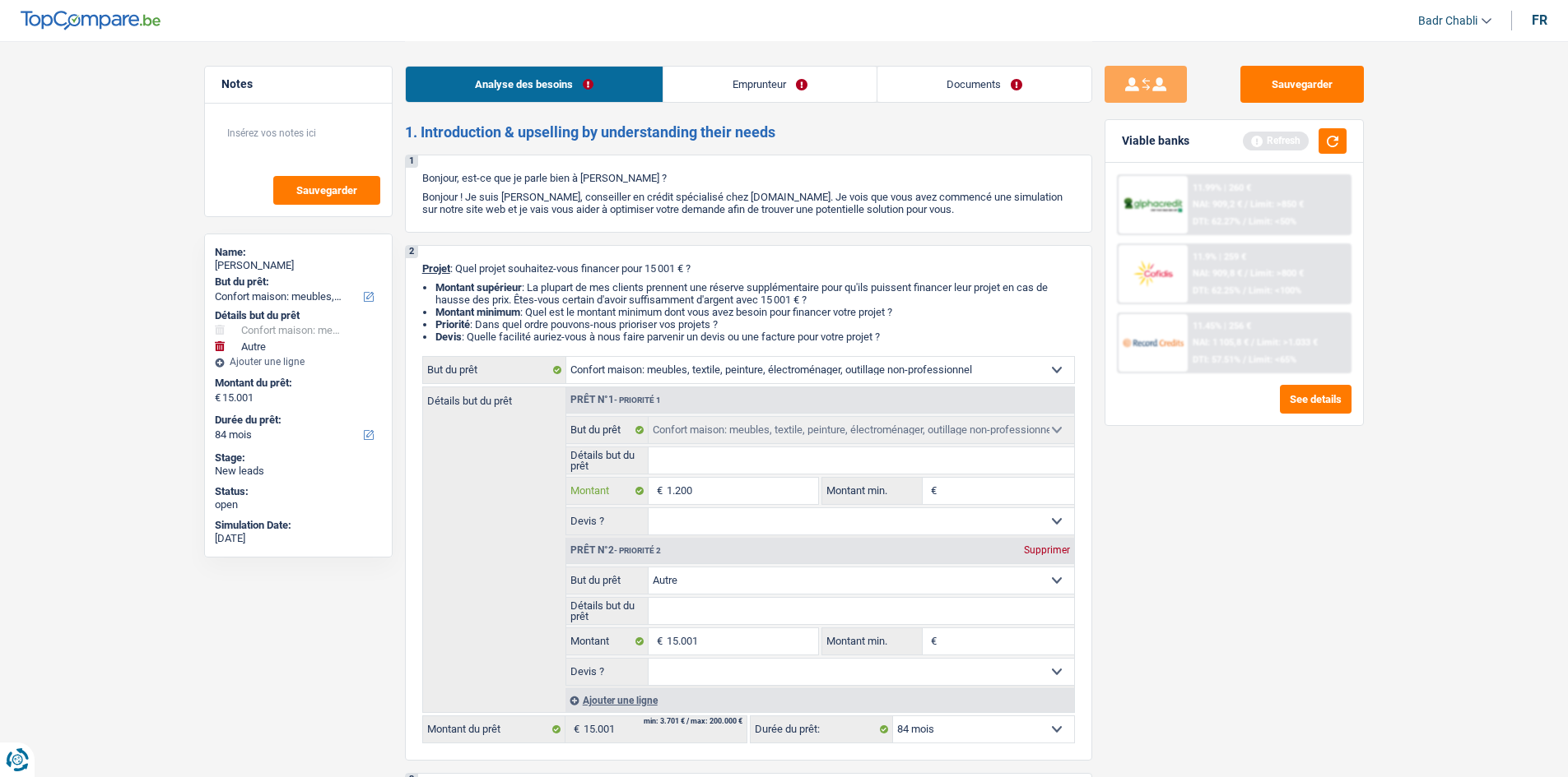
type input "1.200"
type input "12.000"
type input "27.001"
click at [787, 83] on link "Emprunteur" at bounding box center [770, 84] width 213 height 35
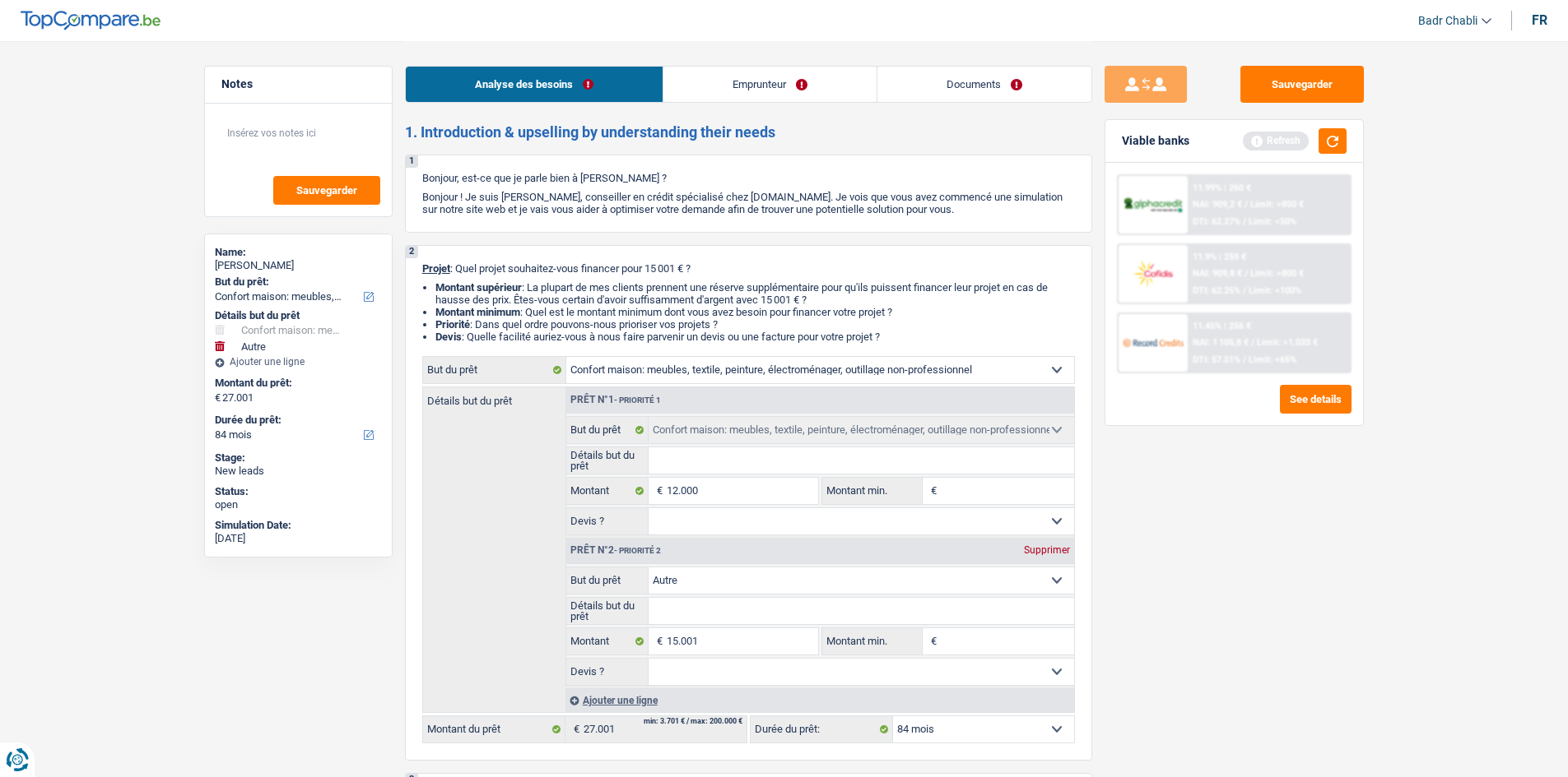
select select "120"
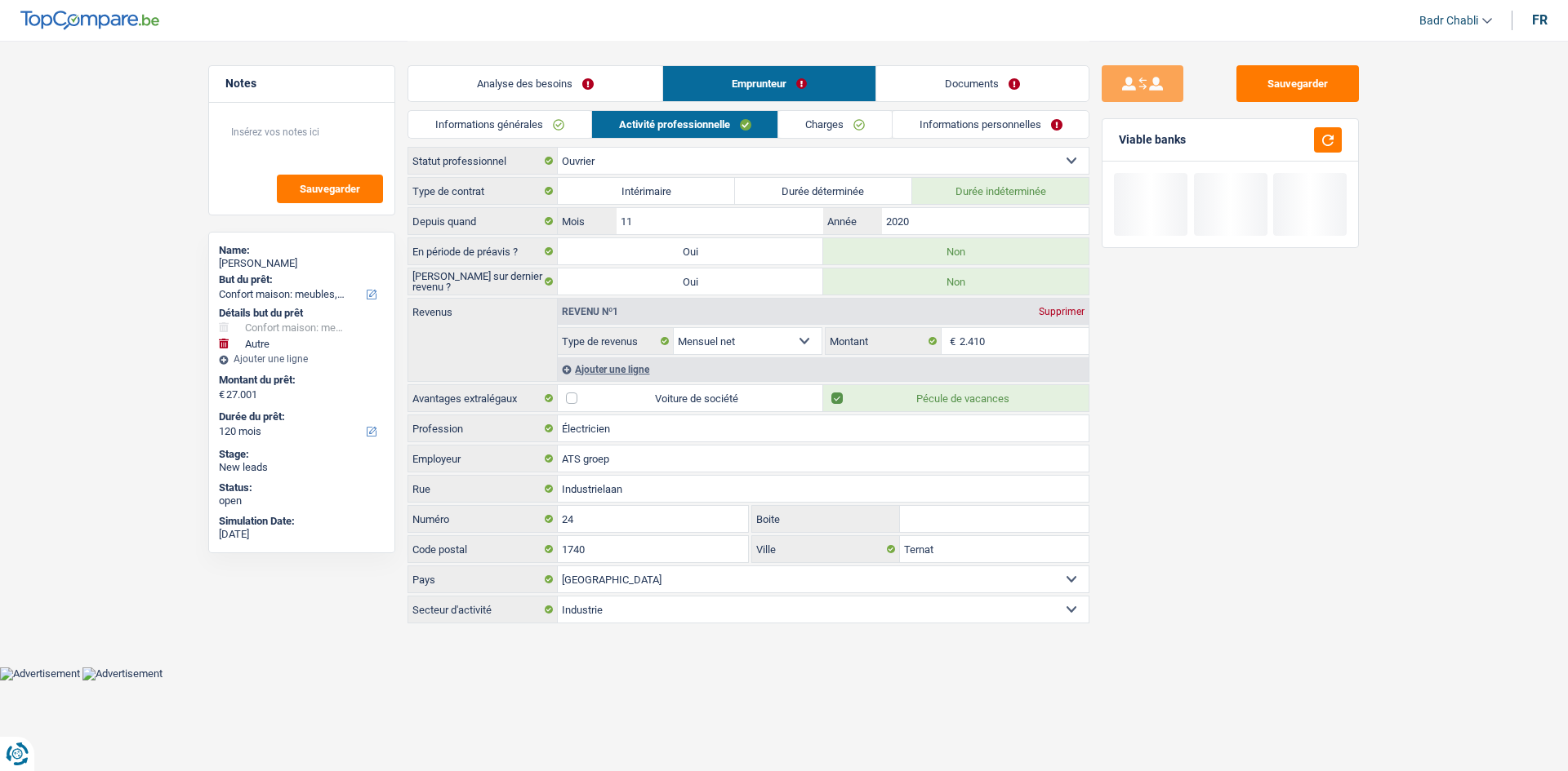
click at [839, 127] on link "Charges" at bounding box center [835, 124] width 114 height 27
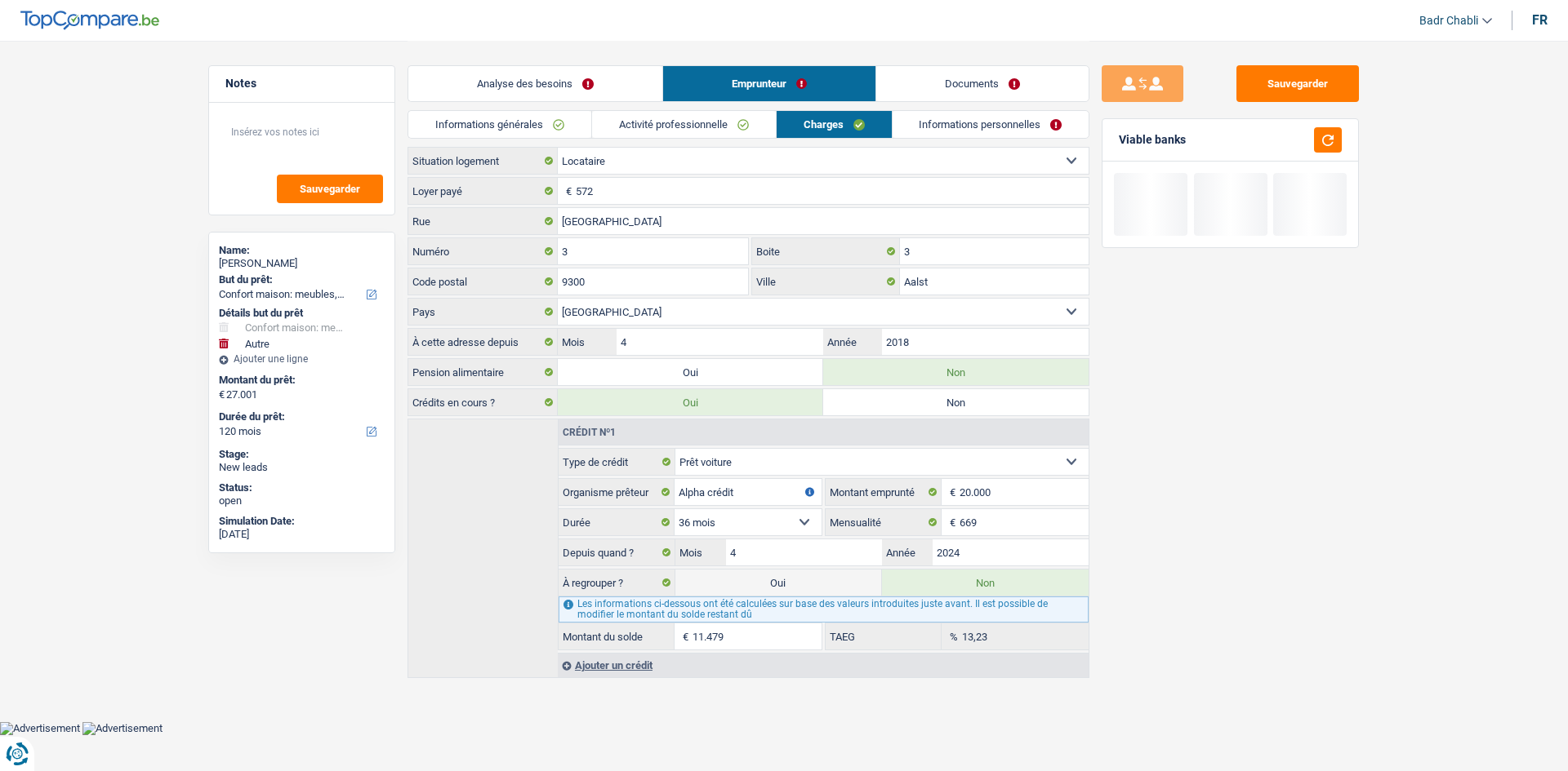
click at [589, 85] on link "Analyse des besoins" at bounding box center [535, 83] width 254 height 35
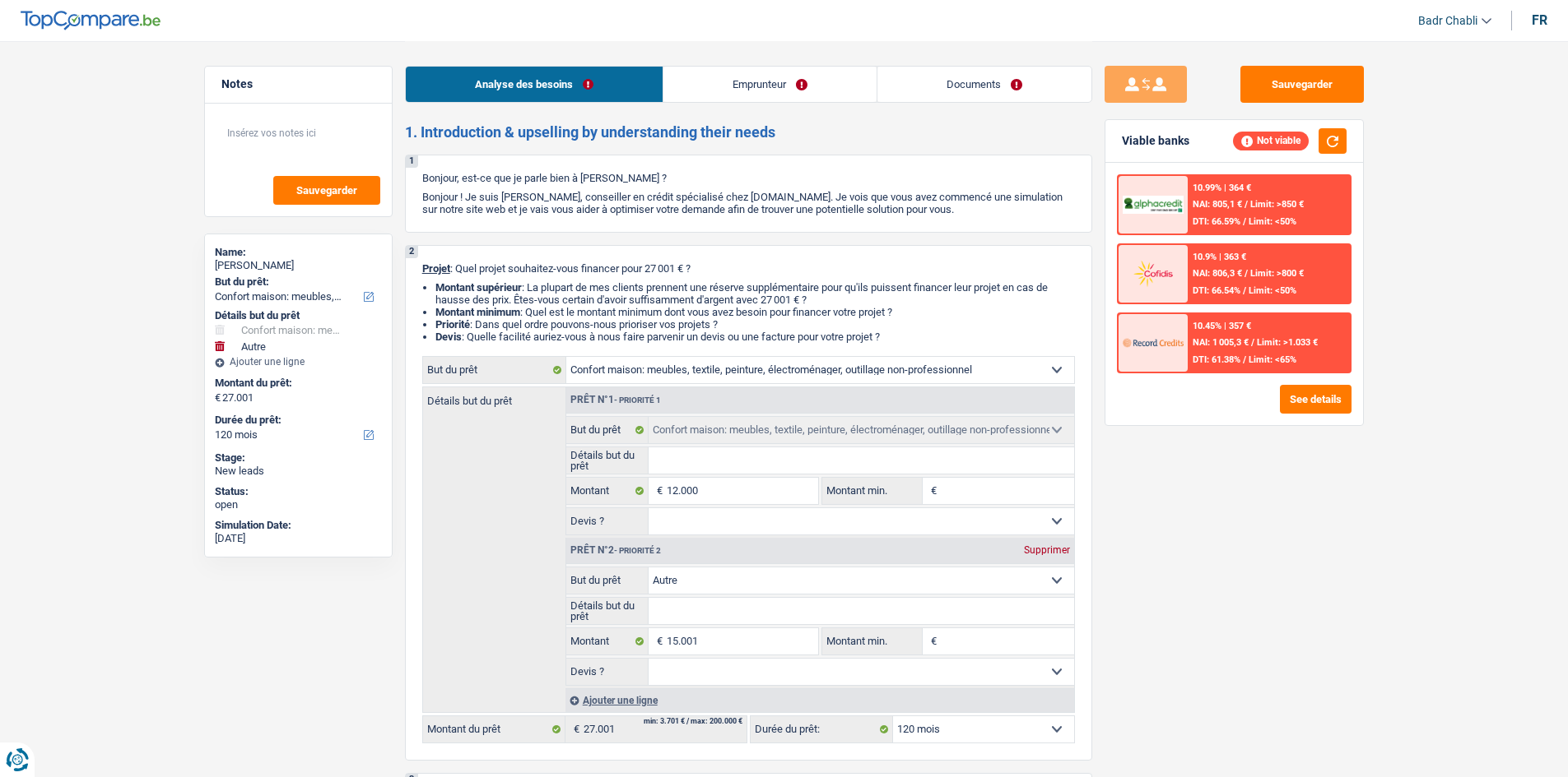
click at [990, 495] on input "Montant min." at bounding box center [1007, 492] width 134 height 27
type input "1"
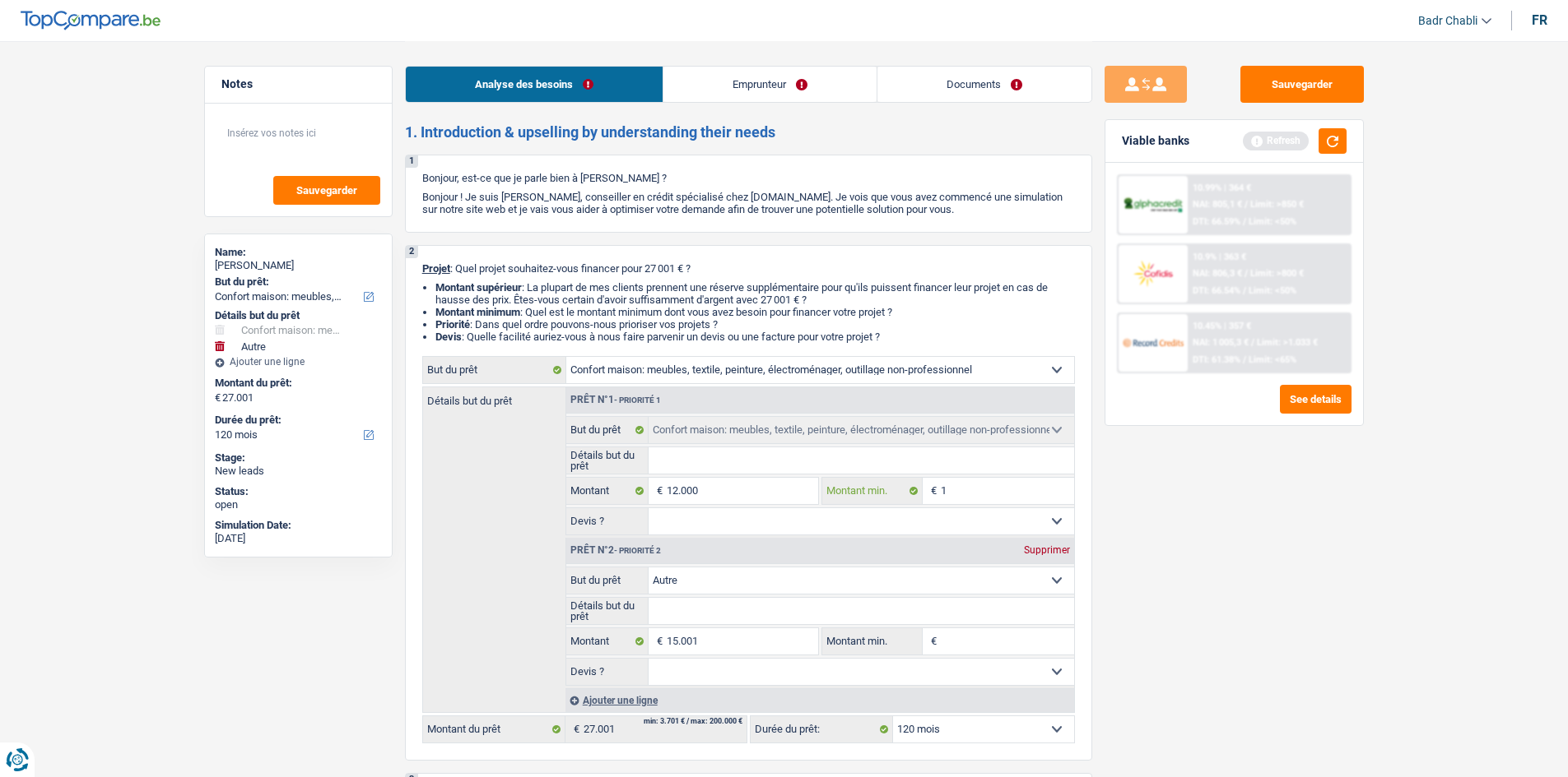
type input "10"
type input "100"
type input "1.000"
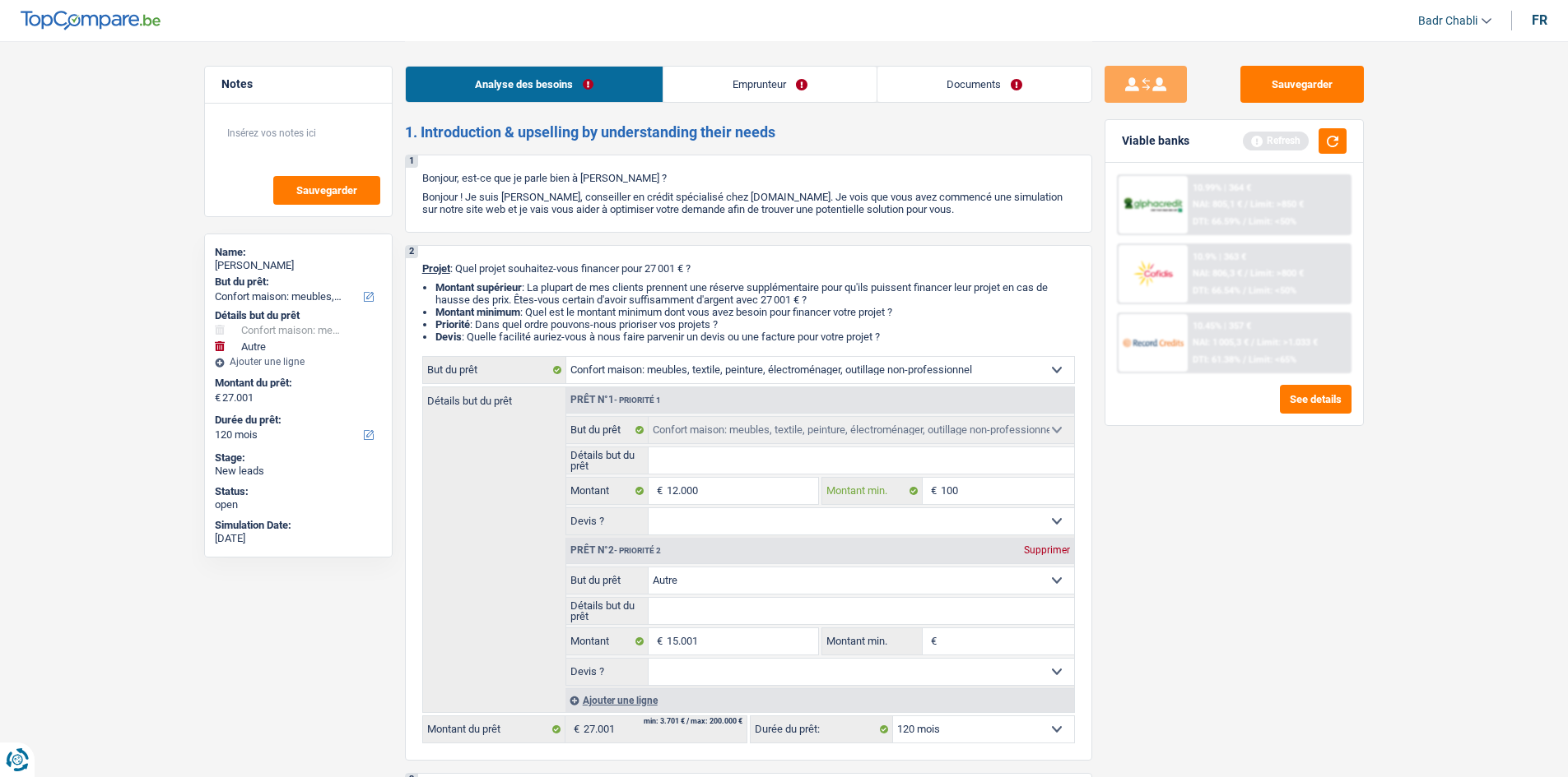
type input "1.000"
type input "10.000"
click at [702, 648] on input "15.001" at bounding box center [742, 641] width 151 height 27
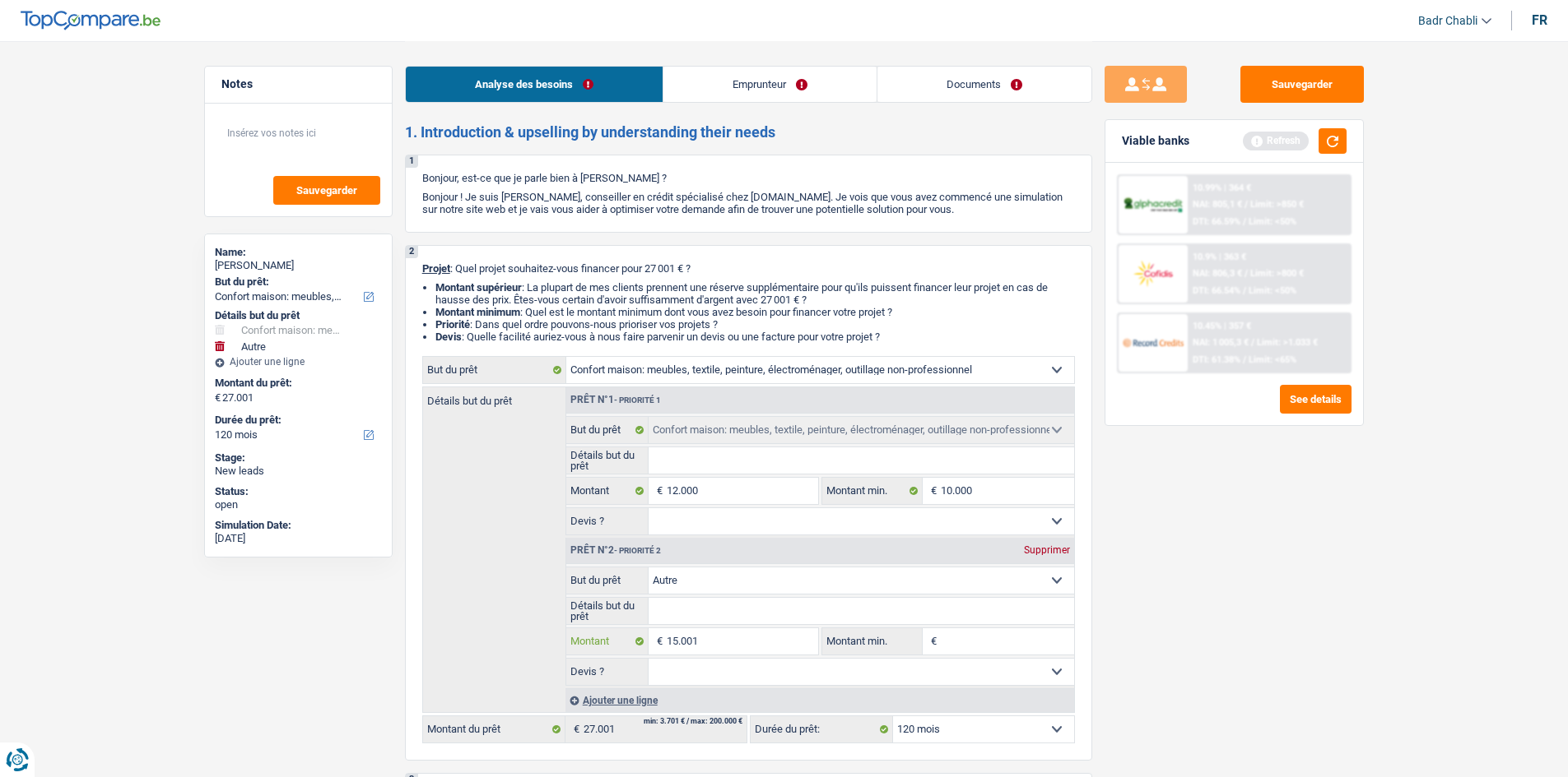
click at [702, 648] on input "15.001" at bounding box center [742, 641] width 151 height 27
type input "3"
type input "30"
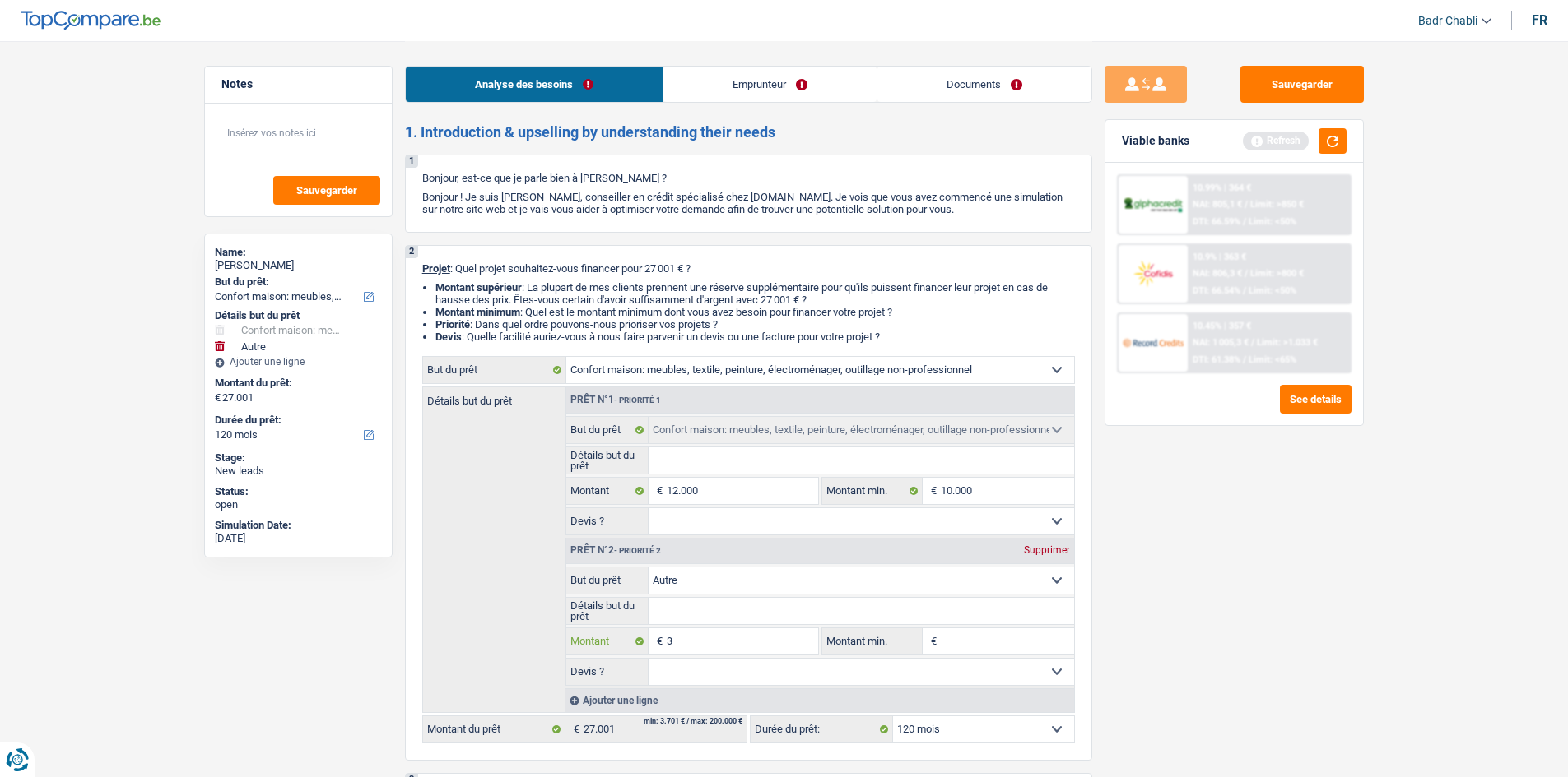
type input "30"
type input "300"
type input "3.000"
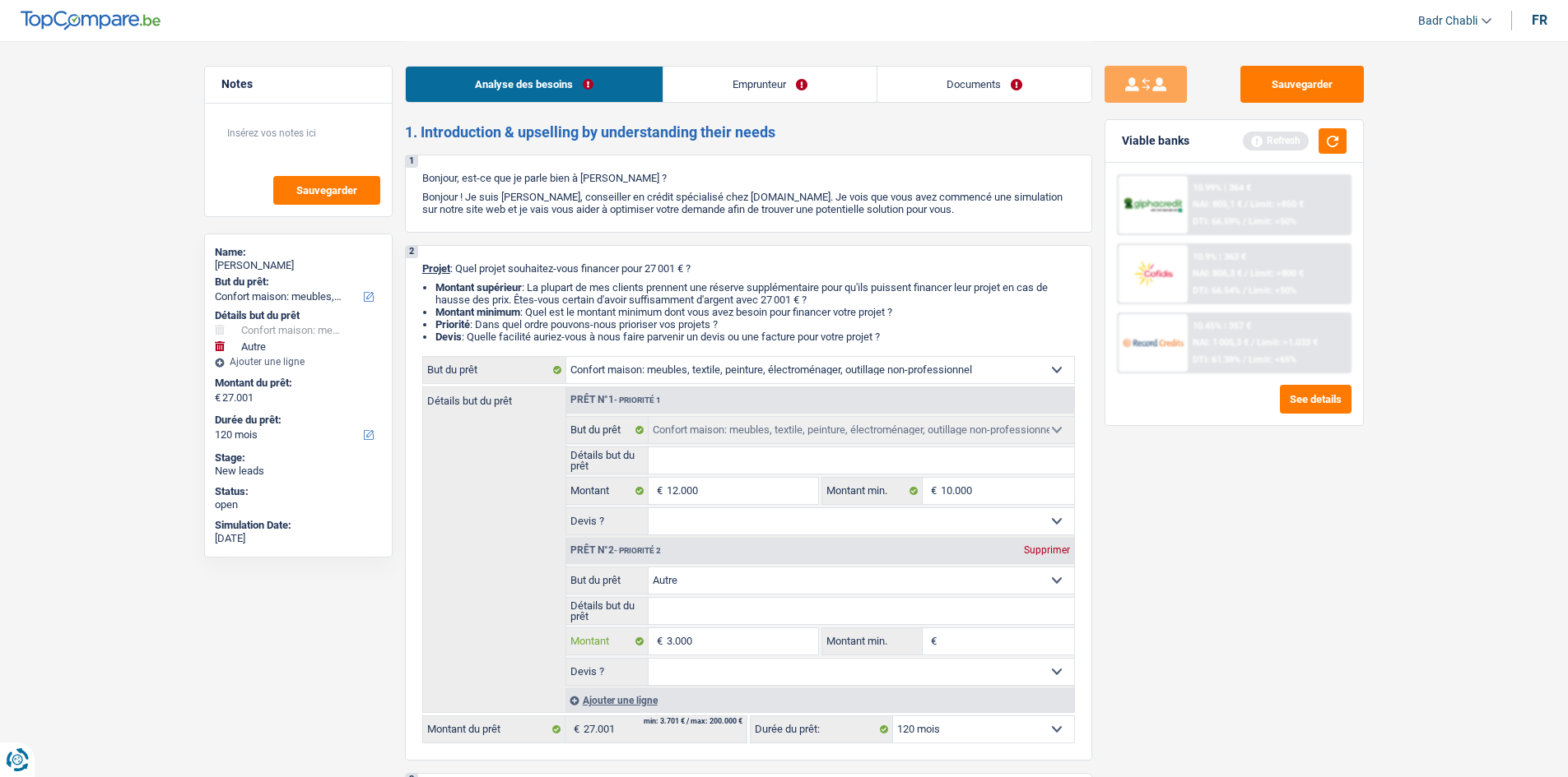
type input "3.000"
type input "15.000"
select select "60"
type input "15.000"
select select "60"
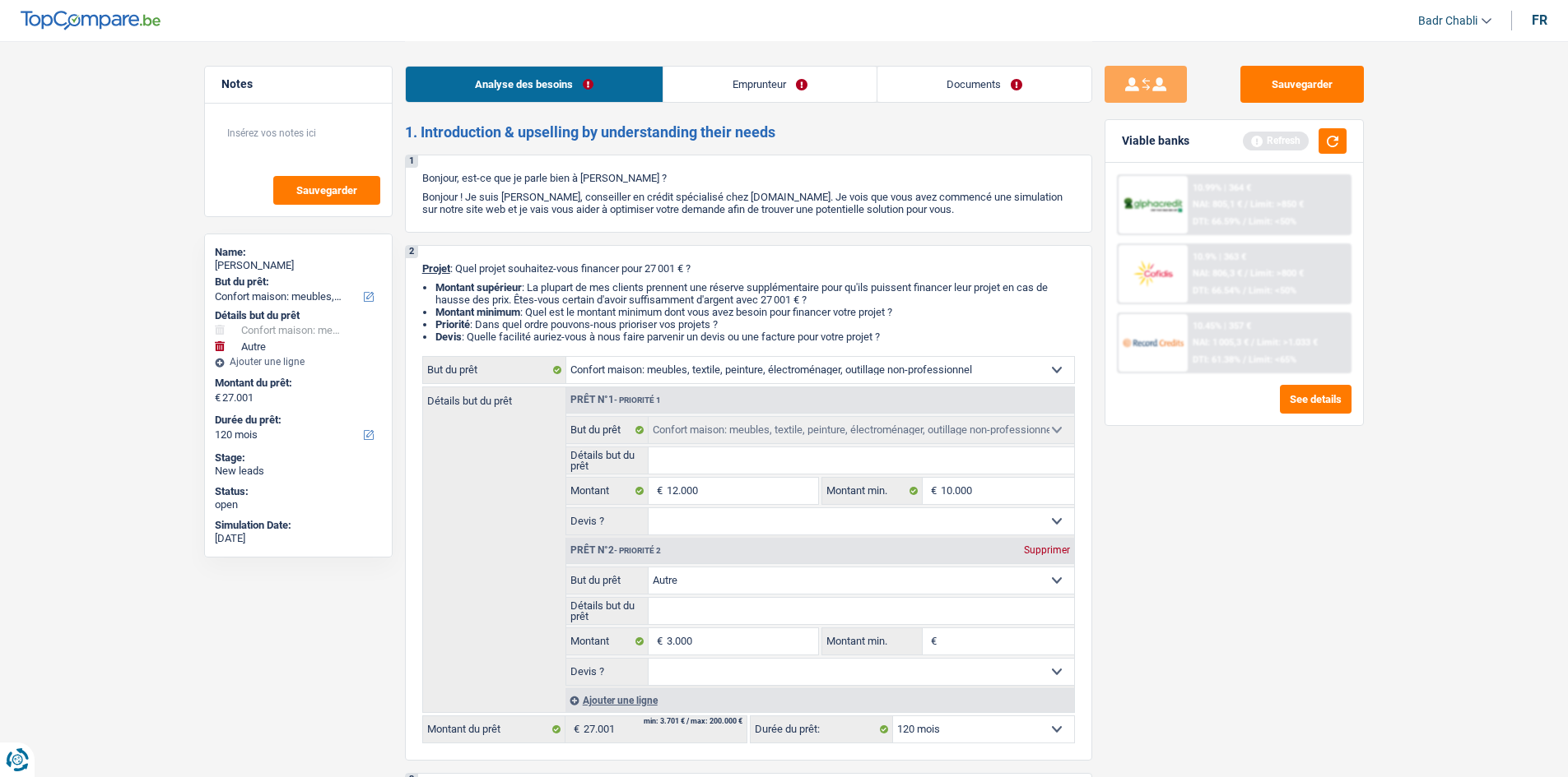
type input "15.000"
select select "60"
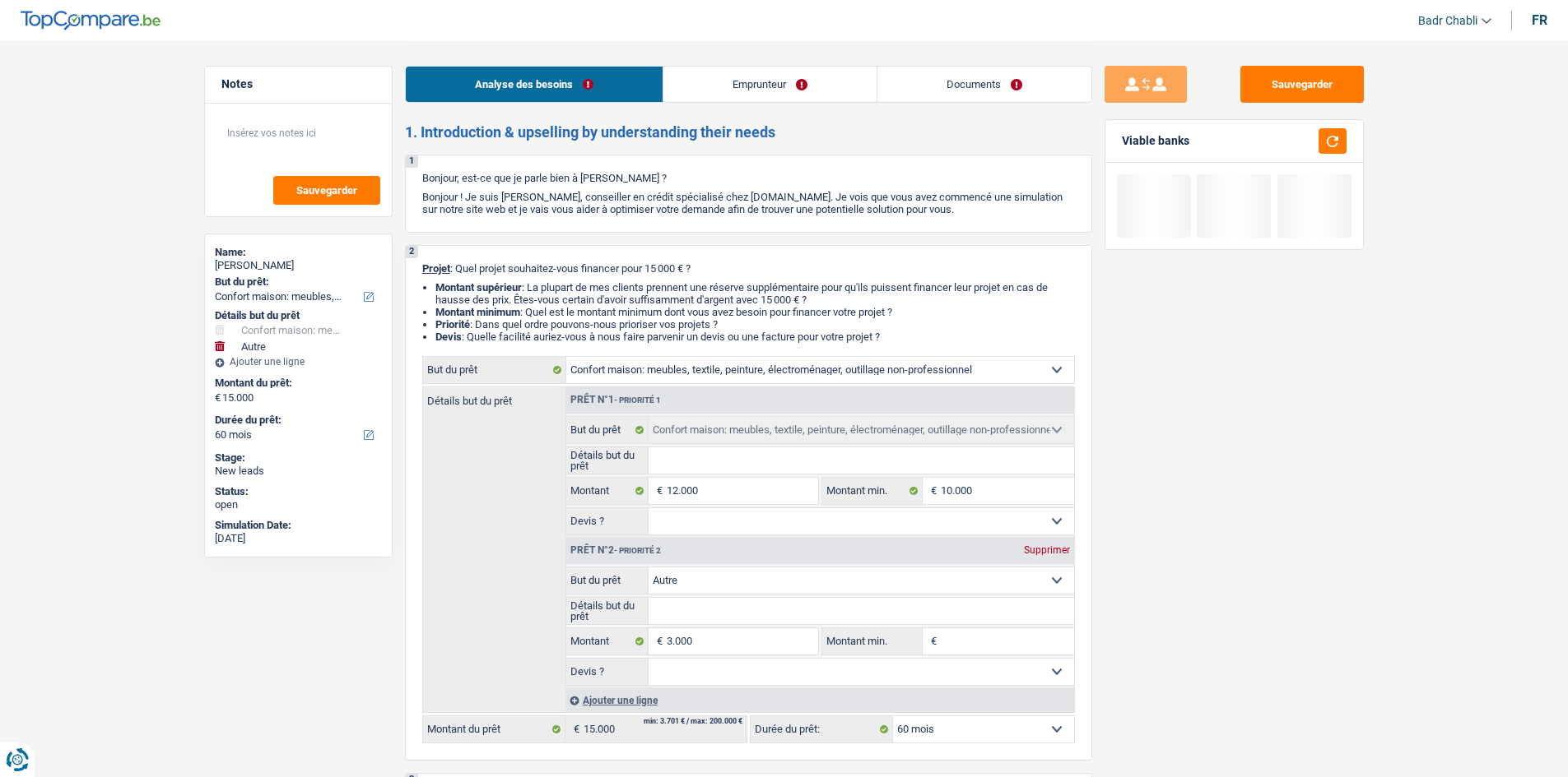
click at [777, 575] on select "Confort maison: meubles, textile, peinture, électroménager, outillage non-profe…" at bounding box center [861, 581] width 426 height 27
select select "hobbies"
click at [648, 568] on select "Confort maison: meubles, textile, peinture, électroménager, outillage non-profe…" at bounding box center [861, 581] width 426 height 27
select select "hobbies"
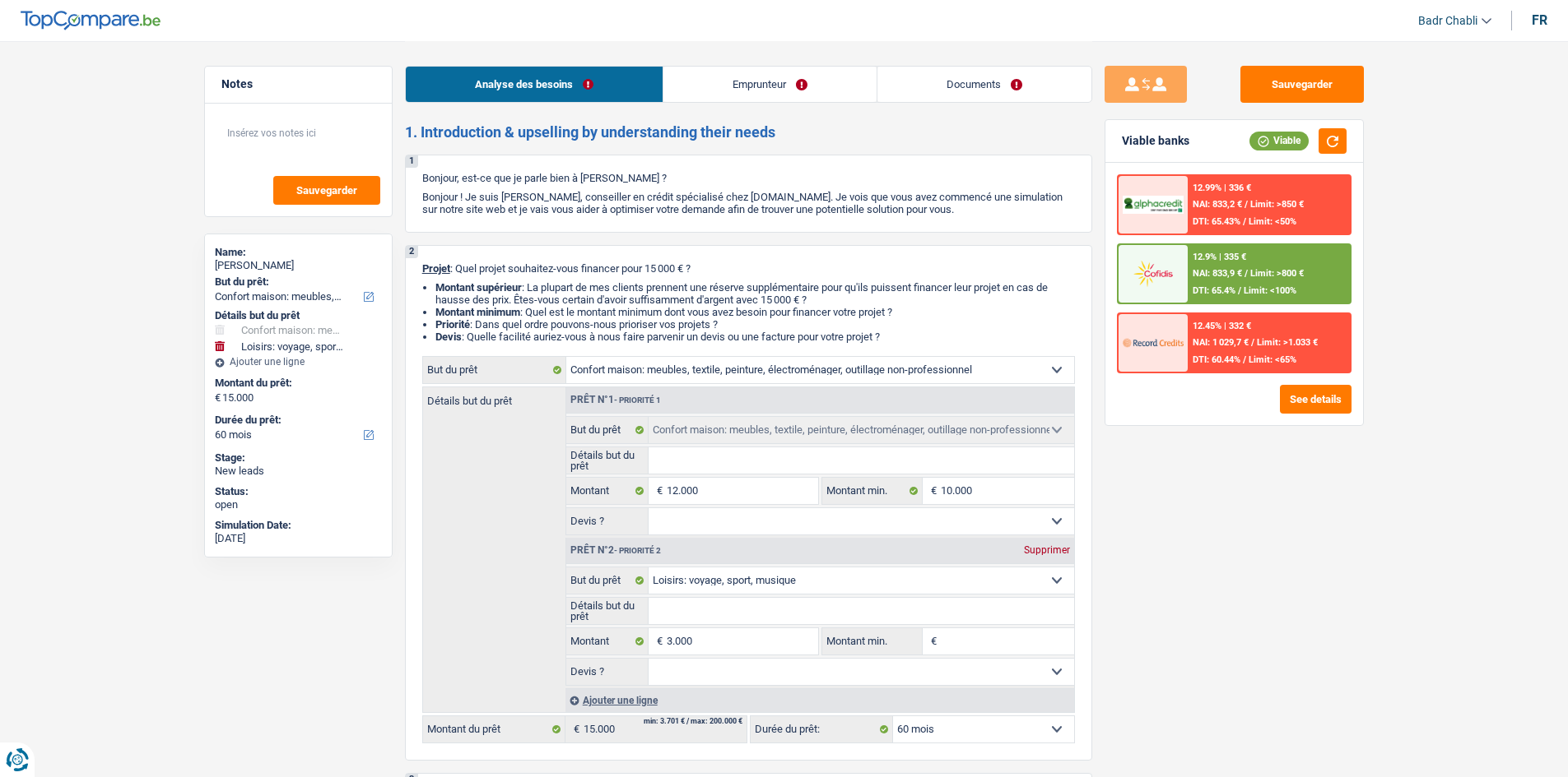
click at [1541, 17] on div "fr" at bounding box center [1539, 20] width 15 height 15
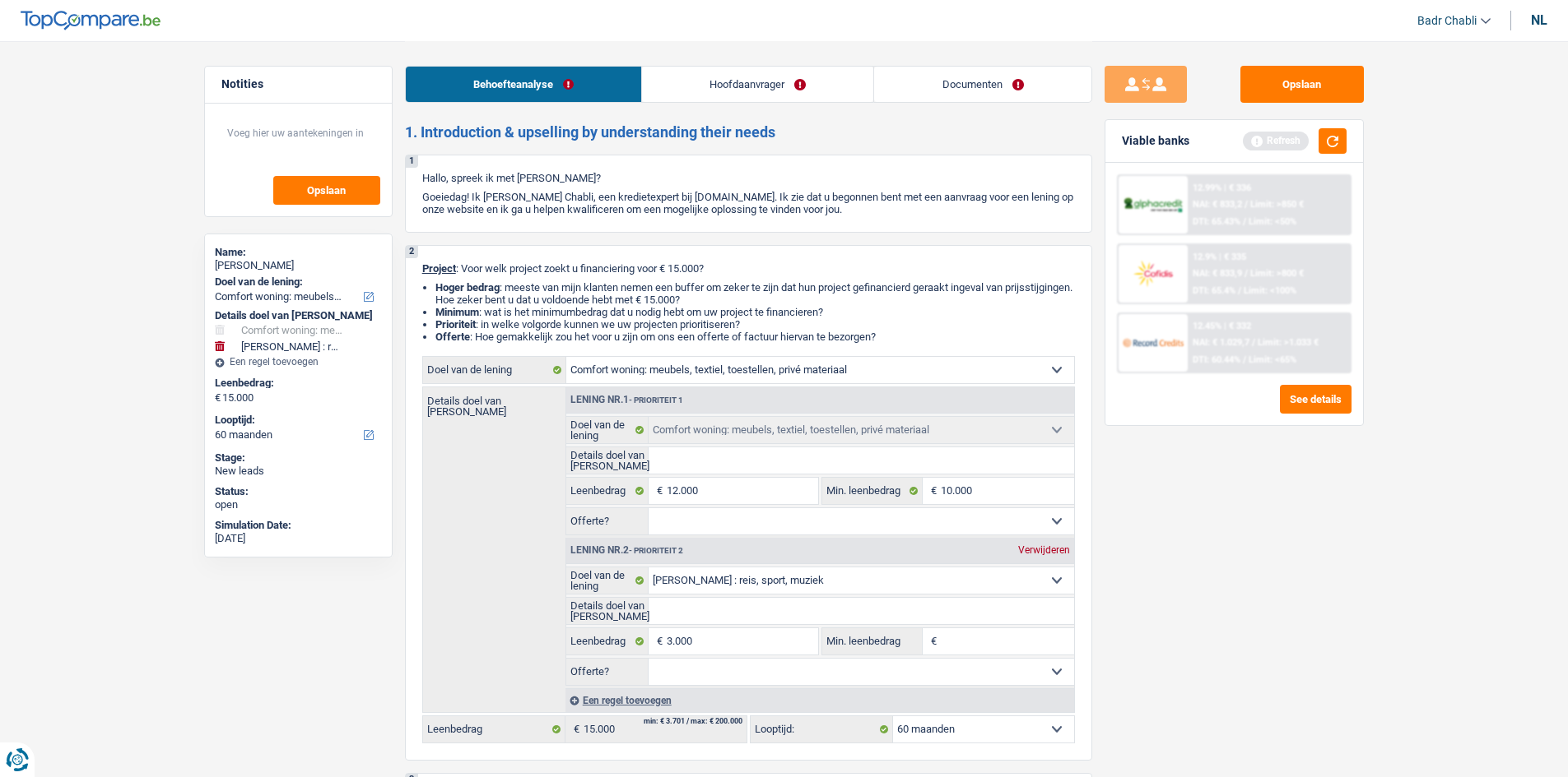
click at [750, 462] on input "Details doel van lening" at bounding box center [861, 461] width 426 height 27
type input "A"
type input "Am"
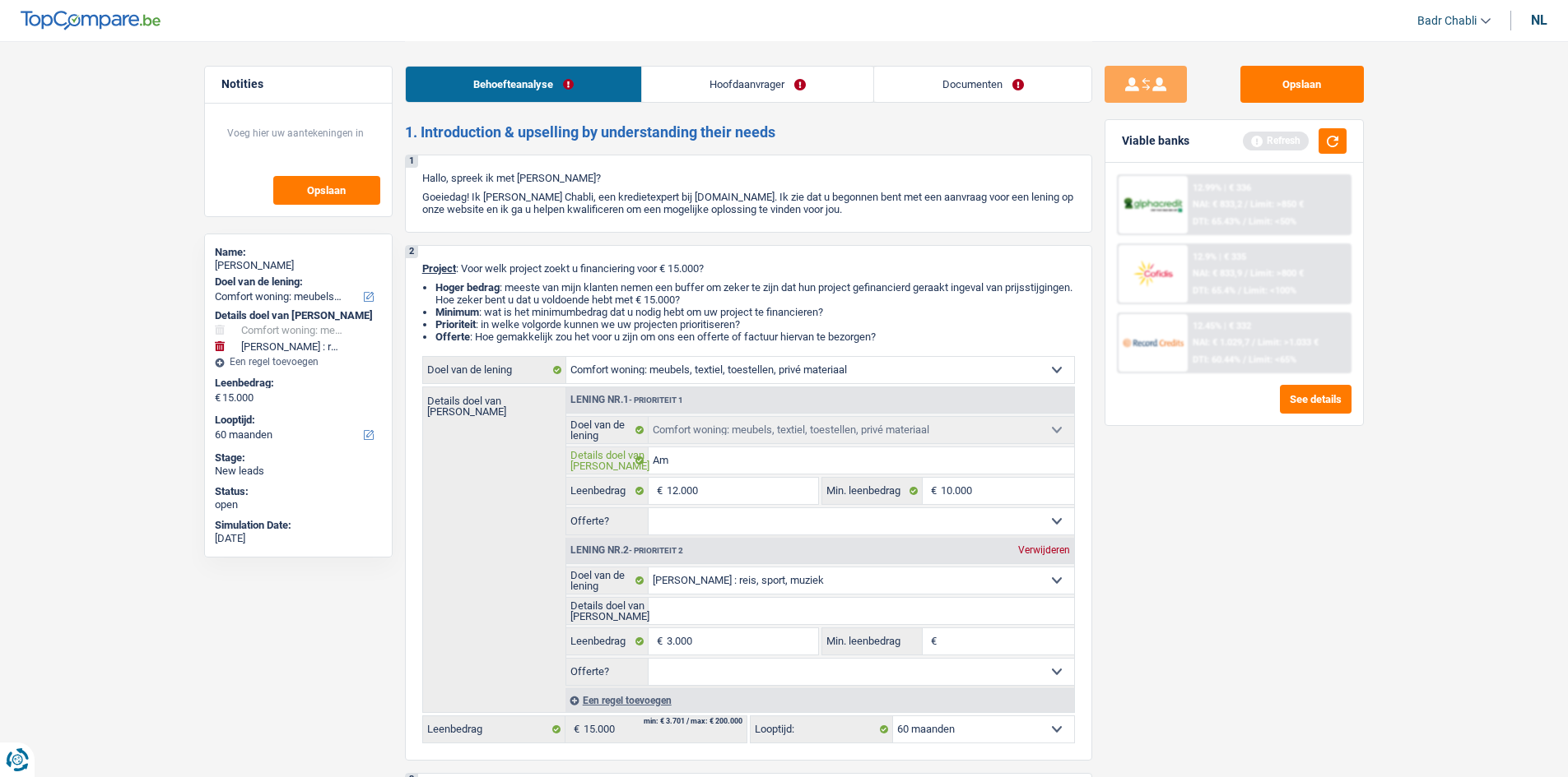
type input "Amé"
type input "Amén"
type input "Aména"
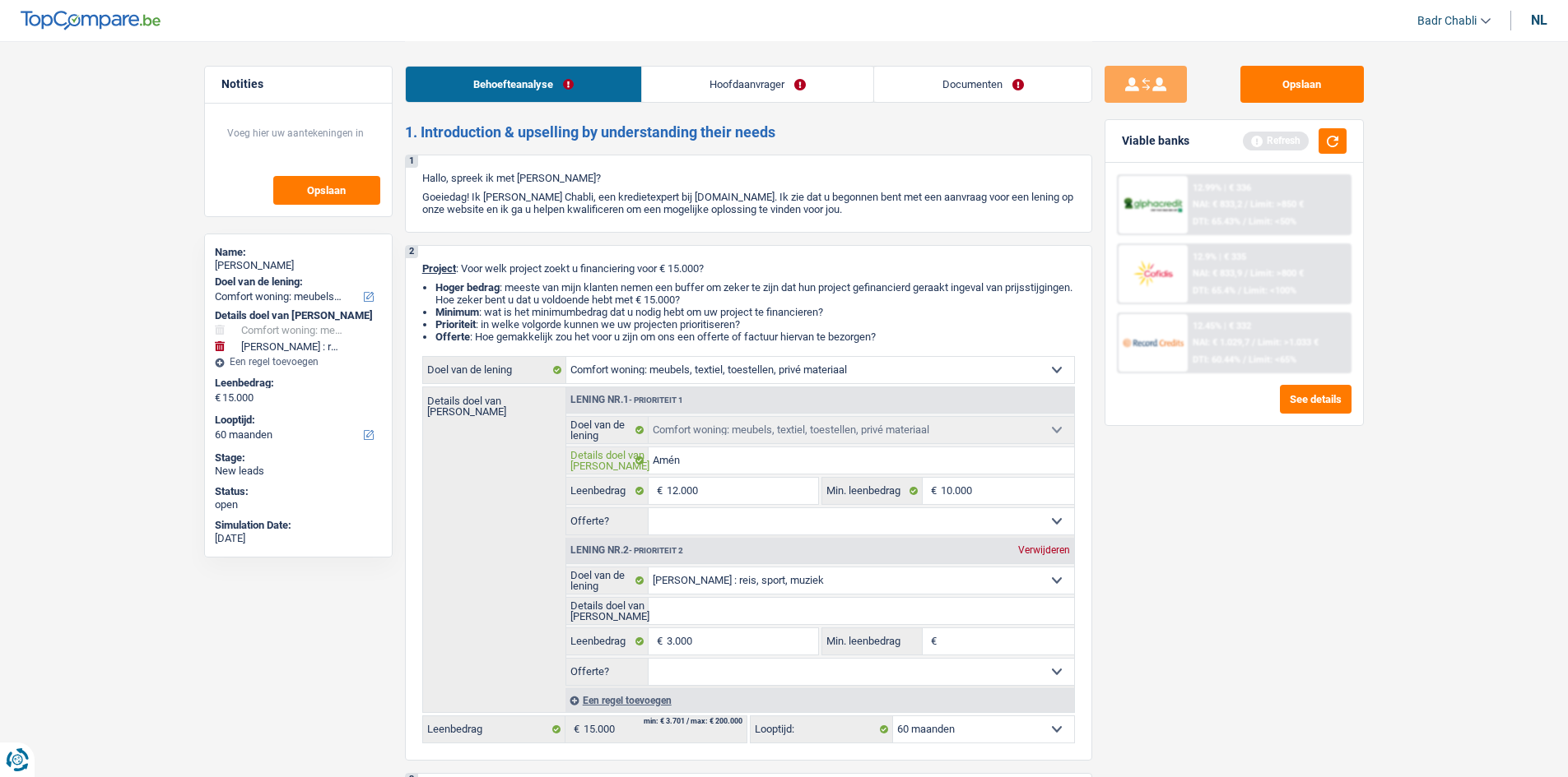
type input "Aména"
type input "Aménag"
type input "Aménage"
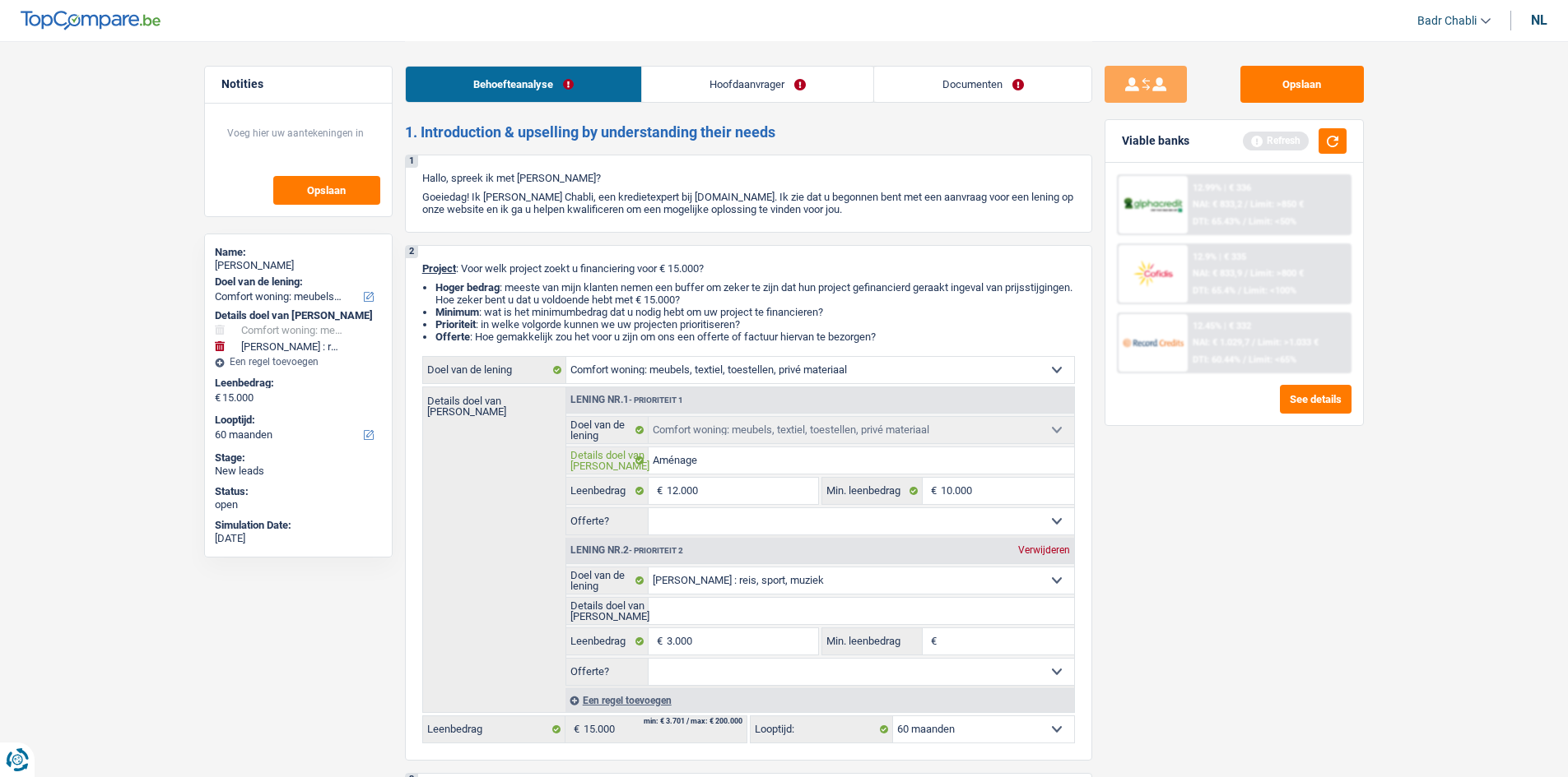
type input "Aménagem"
type input "Aménageme"
type input "Aménagemen"
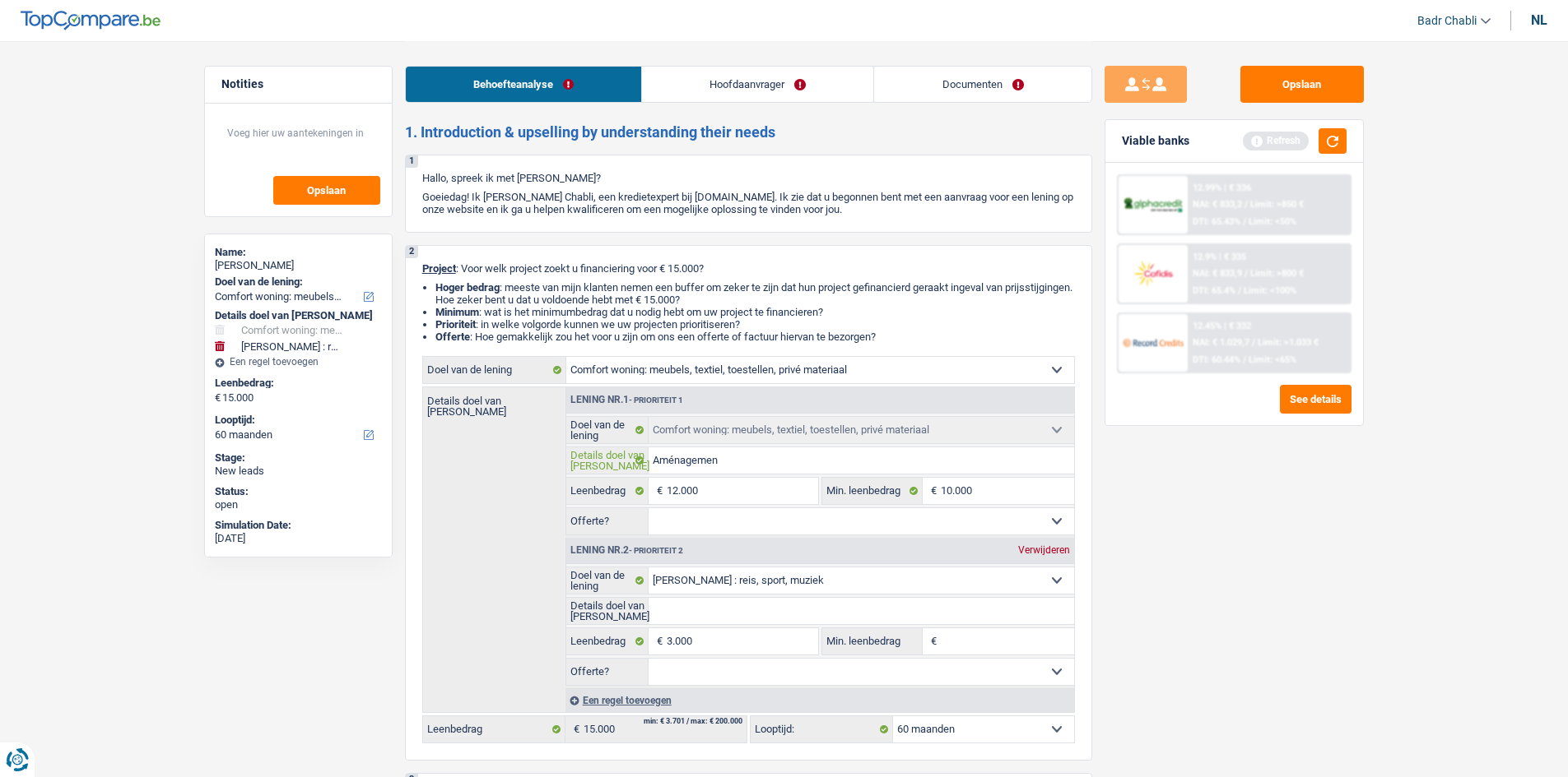
type input "Aménagemen"
type input "Aménagement"
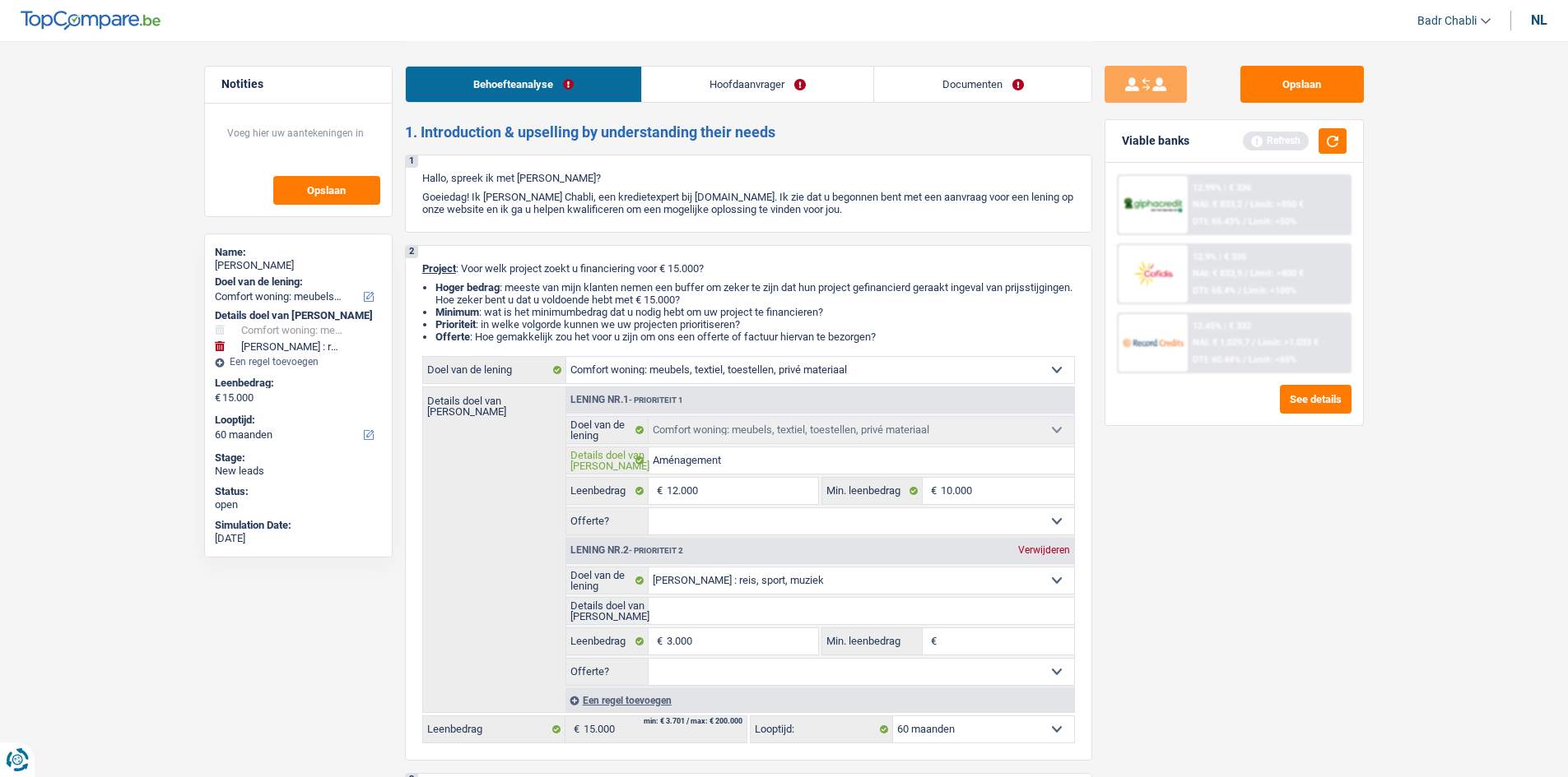
type input "Aménagement f"
type input "Aménagement fr"
type input "Aménagement fra"
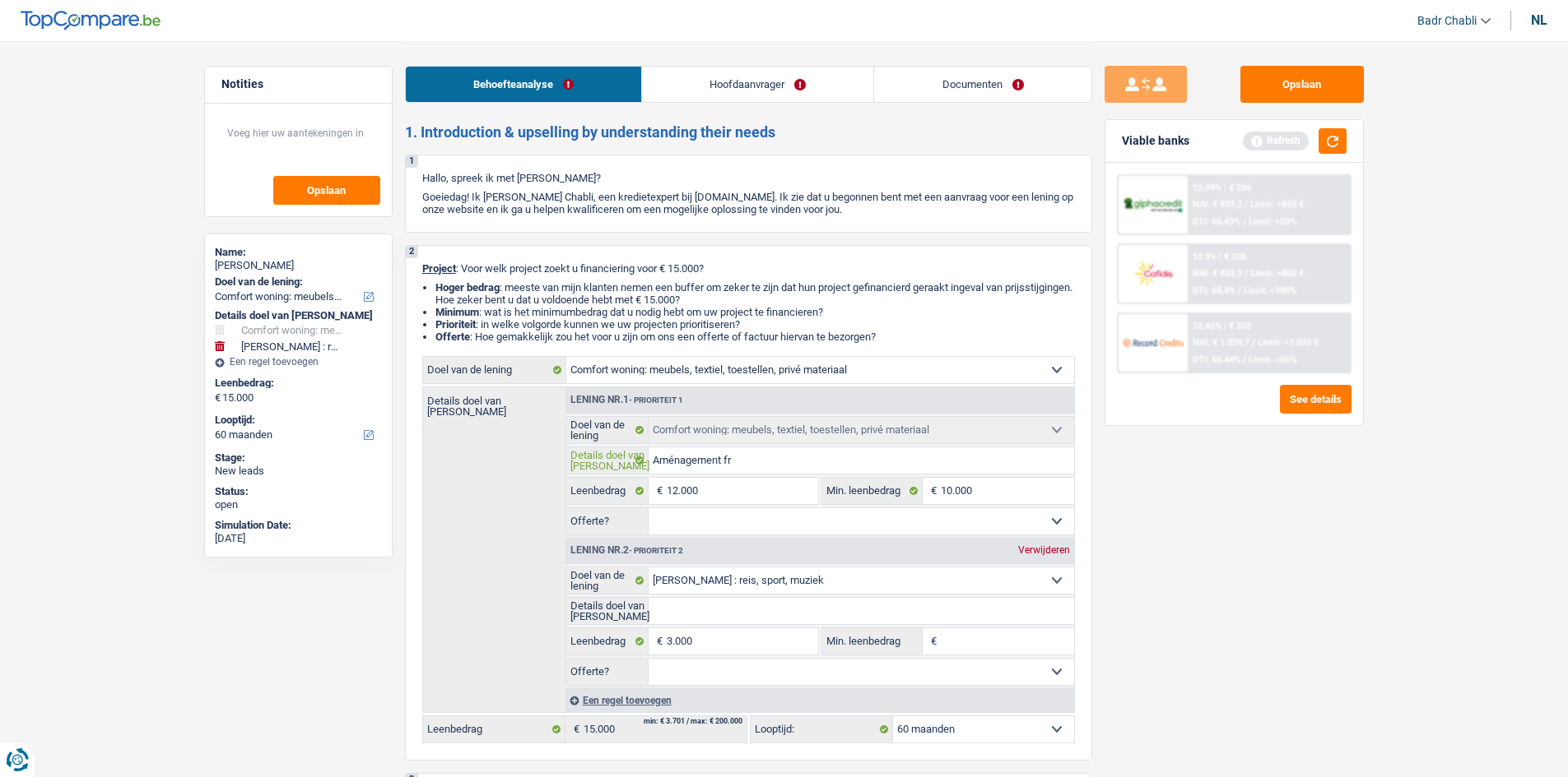
type input "Aménagement fra"
type input "Aménagement frai"
type input "Aménagement frais"
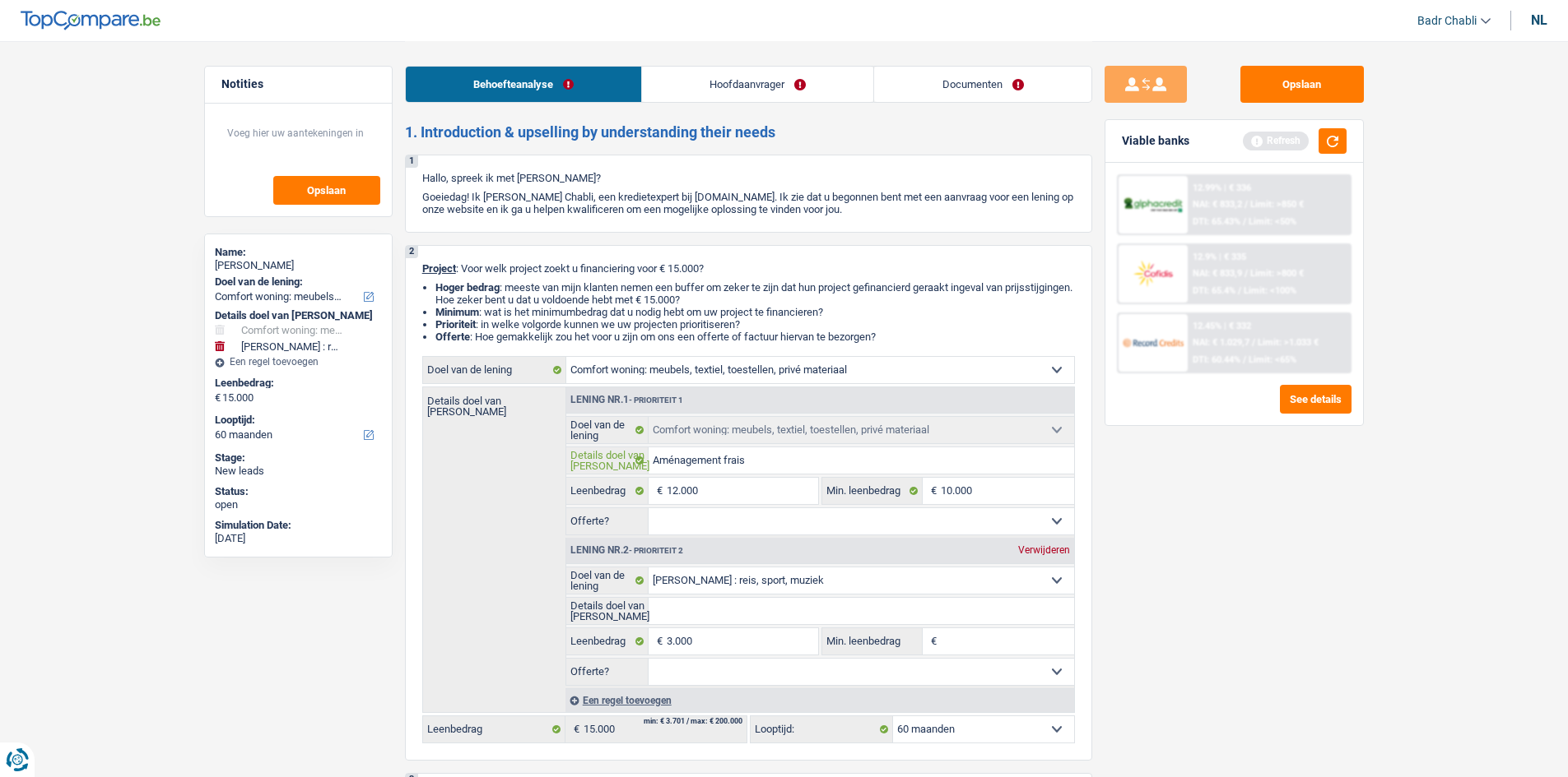
type input "Aménagement frais"
type input "Aménagement frais l"
type input "Aménagement frais li"
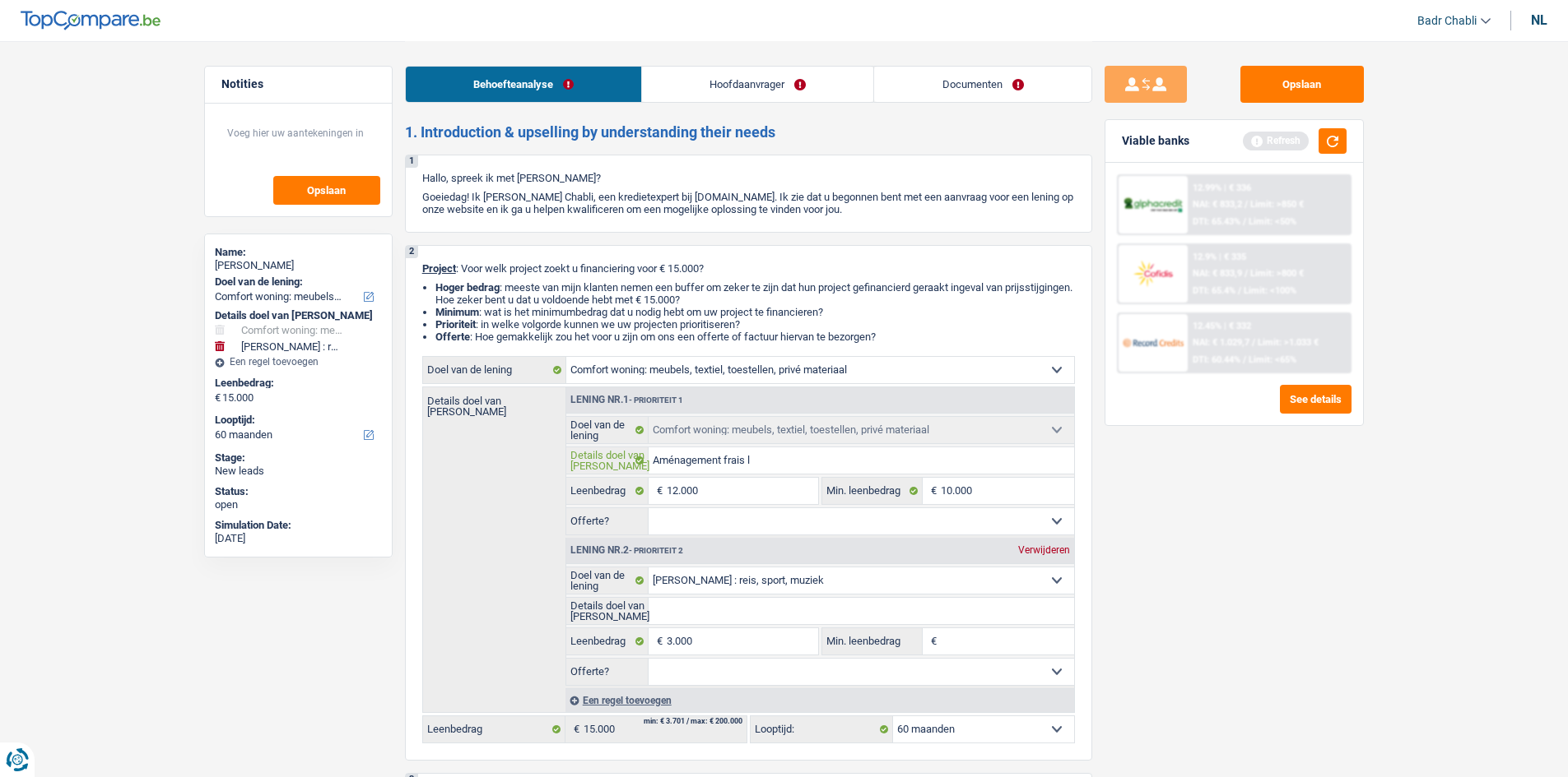
type input "Aménagement frais li"
type input "Aménagement frais lié"
type input "Aménagement frais lié,"
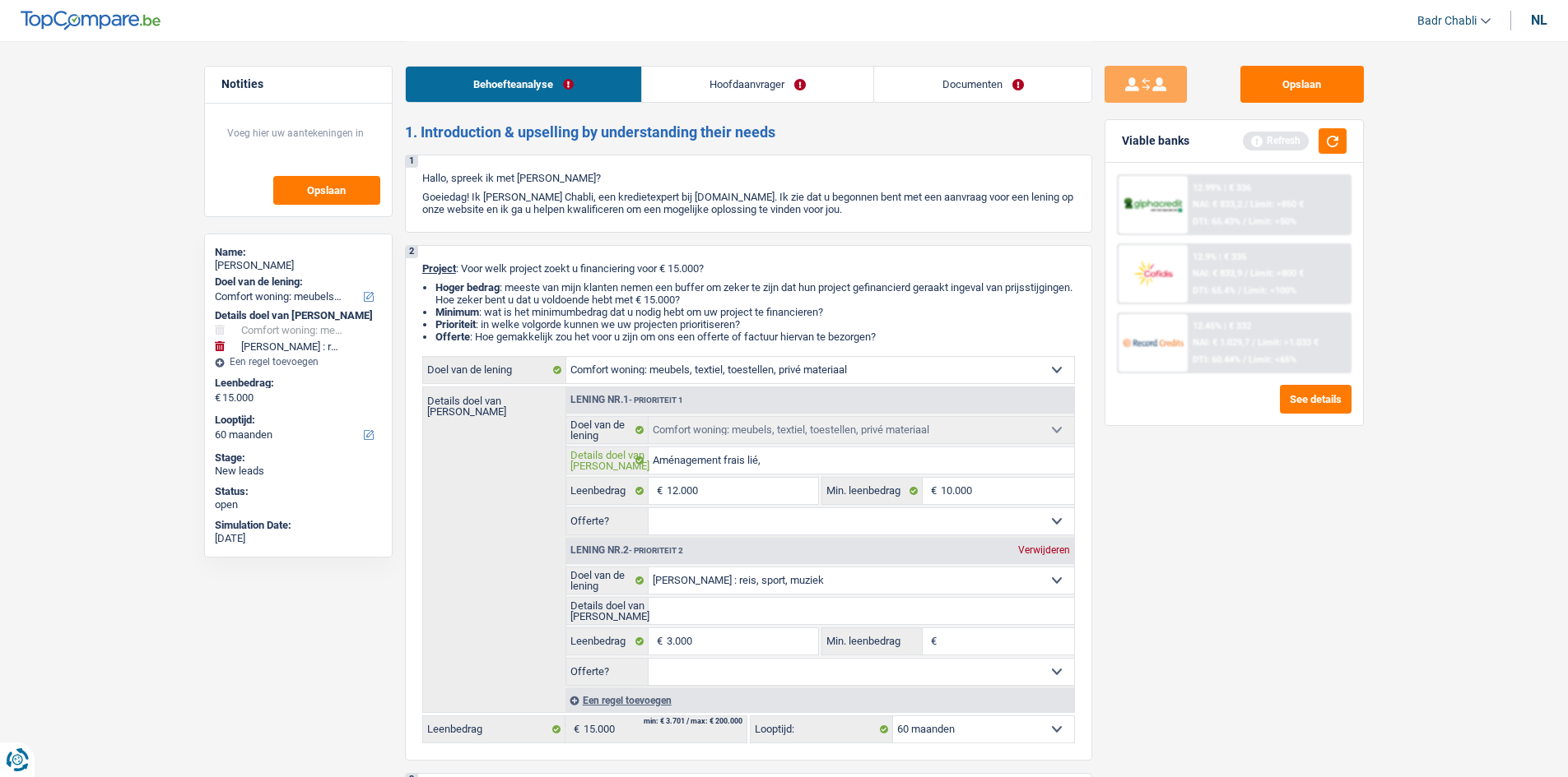
type input "Aménagement frais lié,"
type input "Aménagement frais lié, m"
type input "Aménagement frais lié, me"
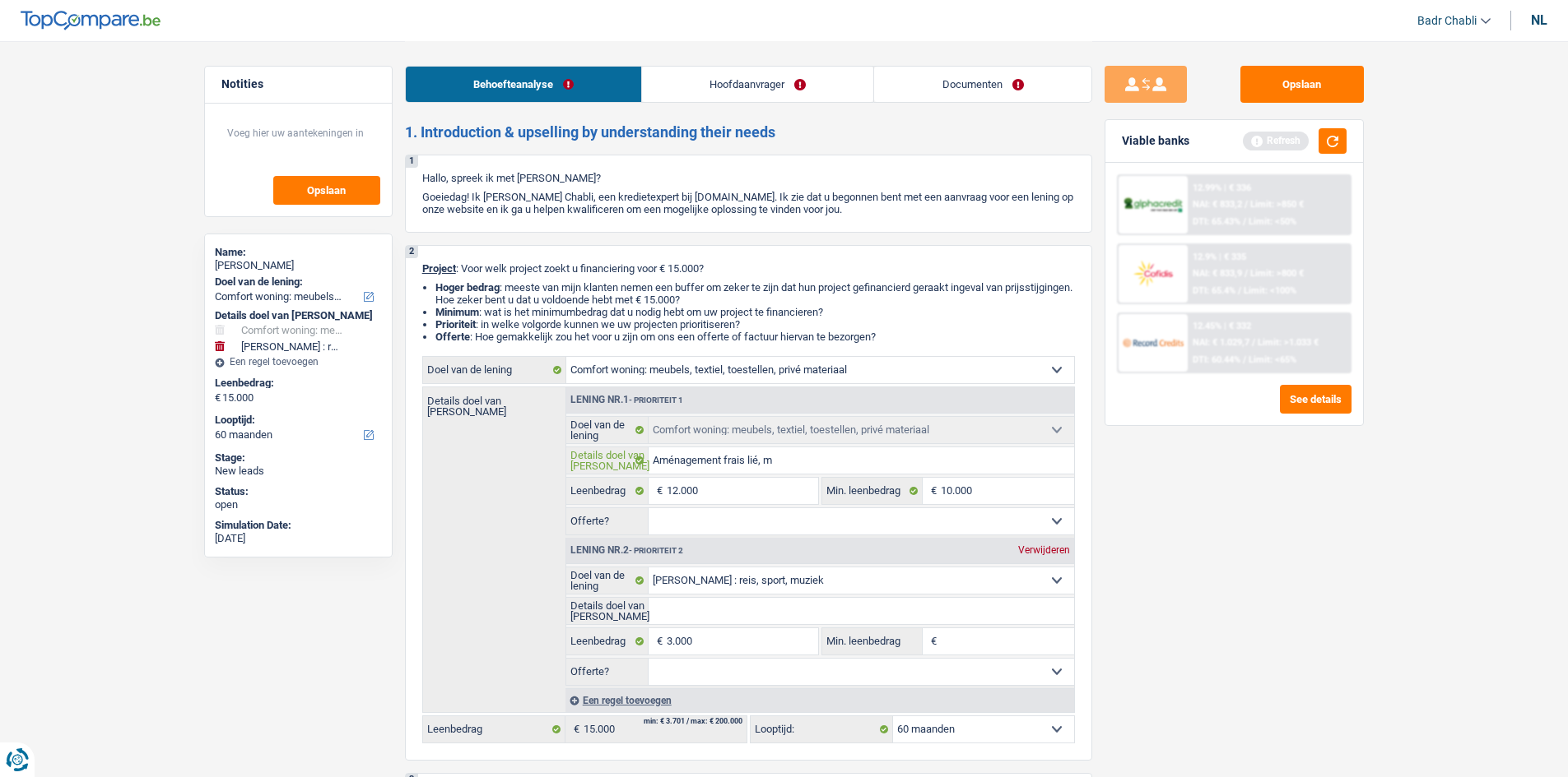
type input "Aménagement frais lié, me"
type input "Aménagement frais lié, meu"
type input "Aménagement frais lié, meub"
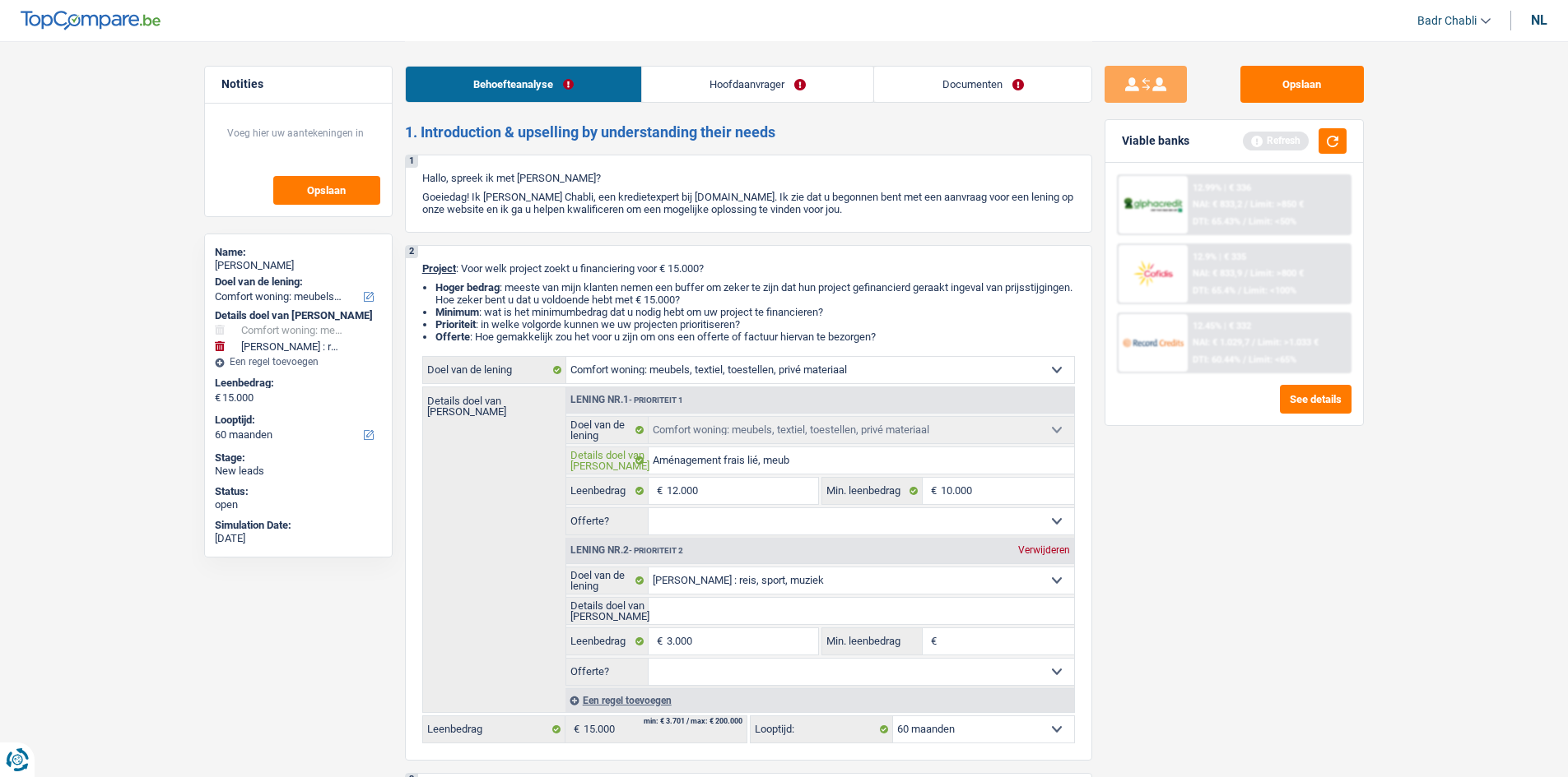
type input "Aménagement frais lié, meubl"
type input "Aménagement frais lié, meuble"
type input "Aménagement frais lié, meubles"
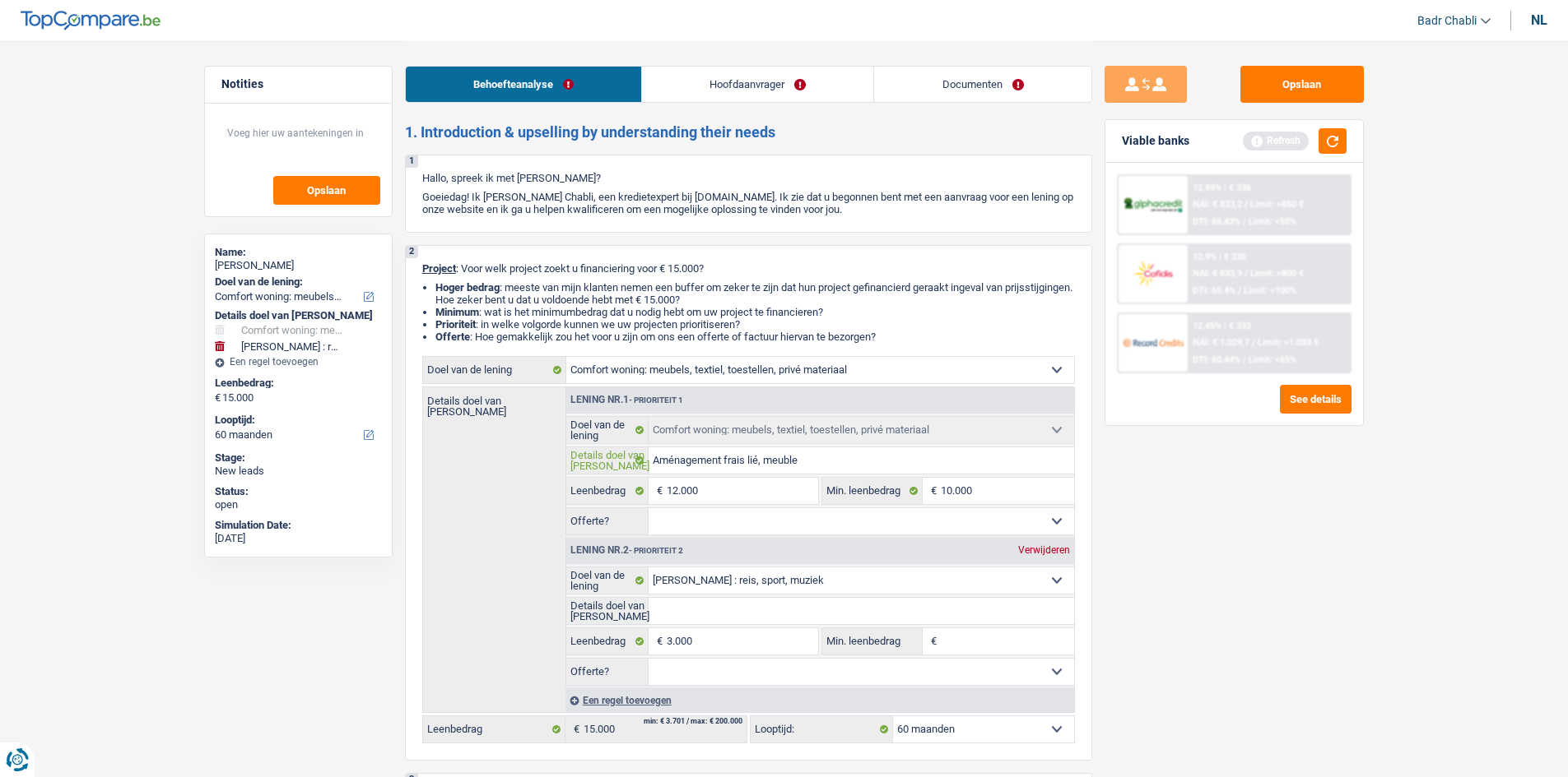
type input "Aménagement frais lié, meubles"
type input "Aménagement frais lié, meubles,"
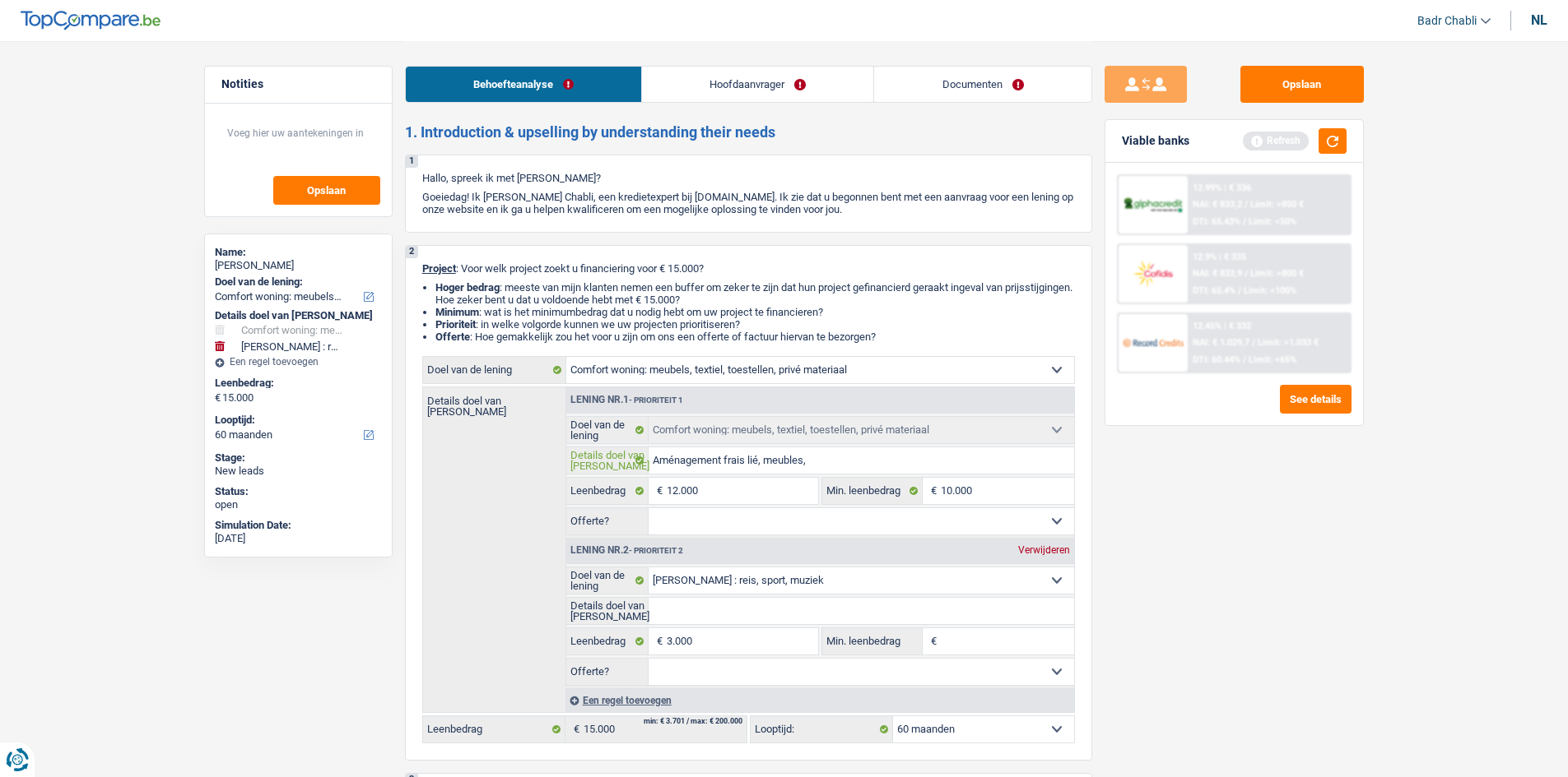
type input "Aménagement frais lié, meubles, é"
type input "Aménagement frais lié, meubles, él"
type input "Aménagement frais lié, meubles, élé"
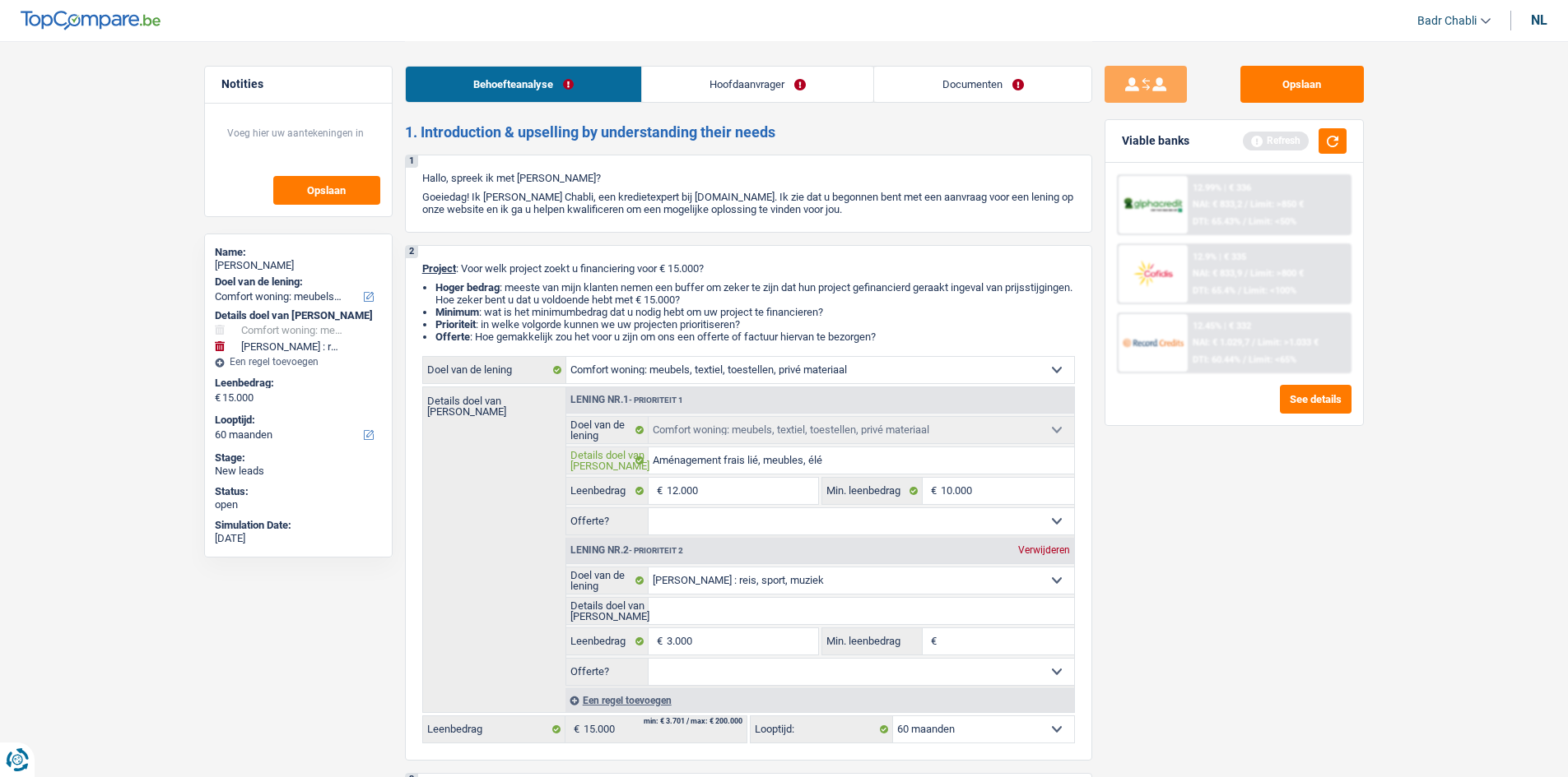
type input "Aménagement frais lié, meubles, élé"
type input "Aménagement frais lié, meubles, éléc"
type input "Aménagement frais lié, meubles, éléct"
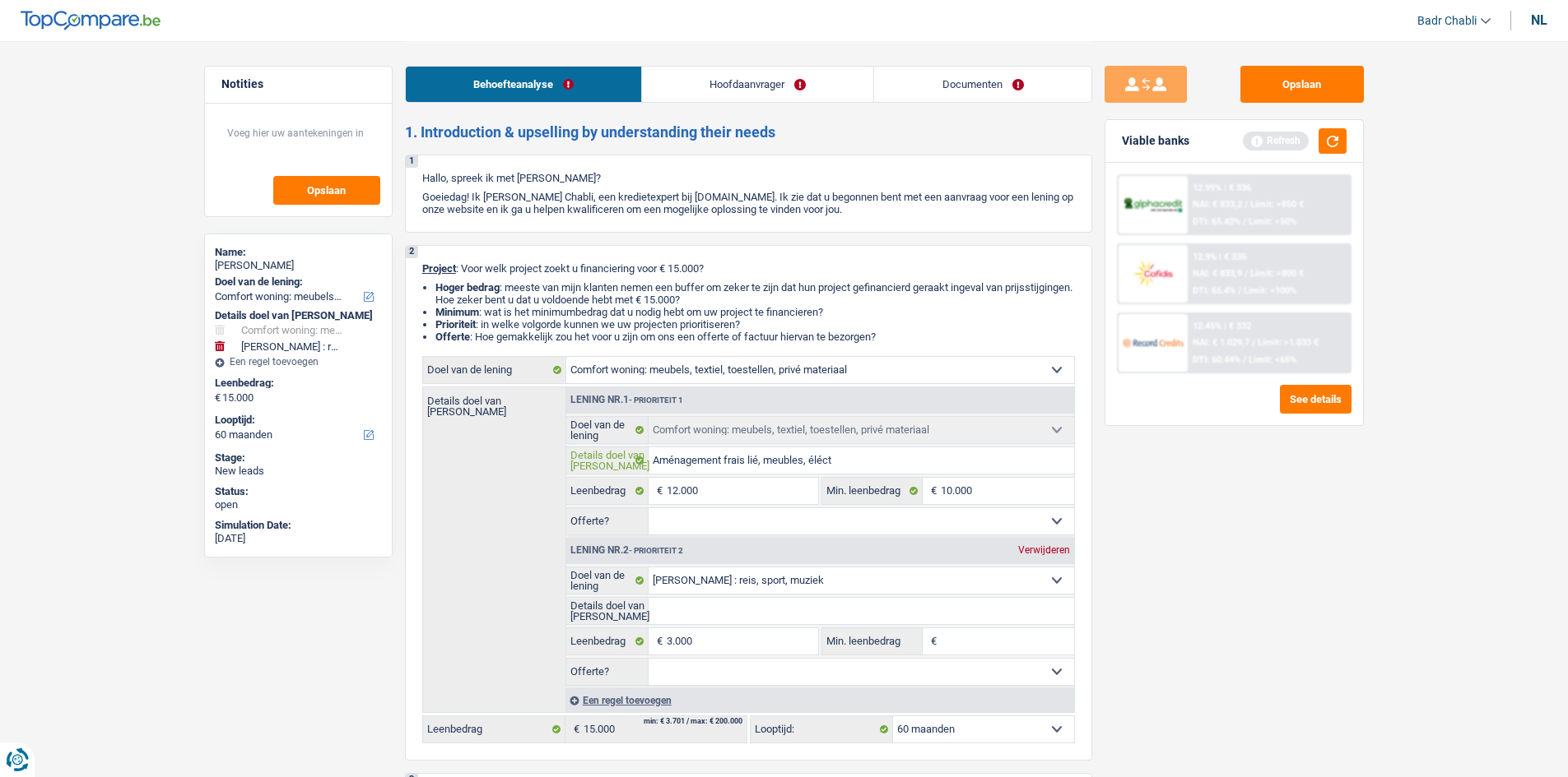
type input "Aménagement frais lié, meubles, éléctr"
type input "Aménagement frais lié, meubles, éléctro"
type input "Aménagement frais lié, meubles, éléctrom"
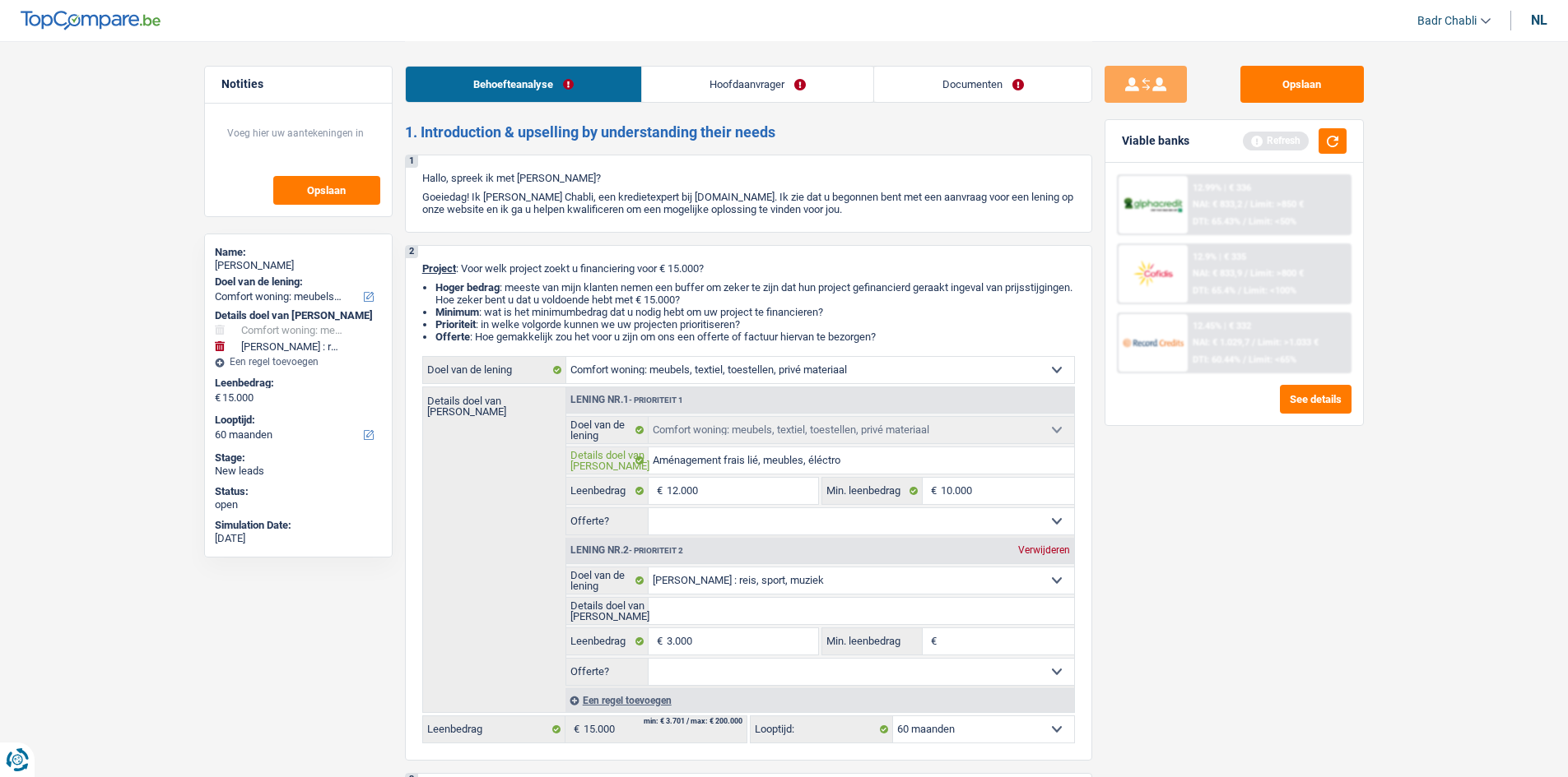
type input "Aménagement frais lié, meubles, éléctrom"
type input "Aménagement frais lié, meubles, éléctromé"
type input "Aménagement frais lié, meubles, éléctromén"
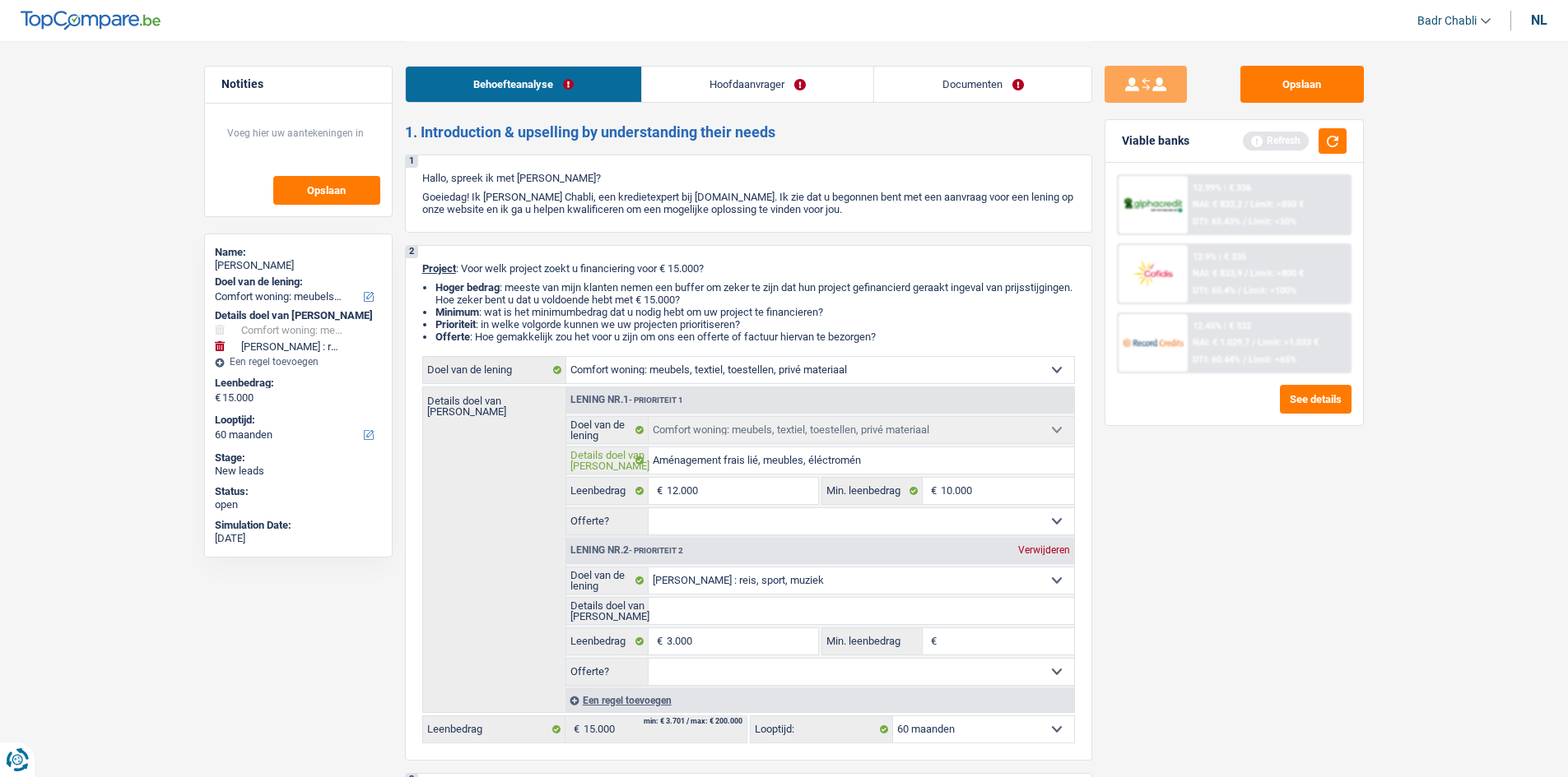
type input "Aménagement frais lié, meubles, éléctroména"
type input "Aménagement frais lié, meubles, éléctroménag"
type input "Aménagement frais lié, meubles, éléctroménage"
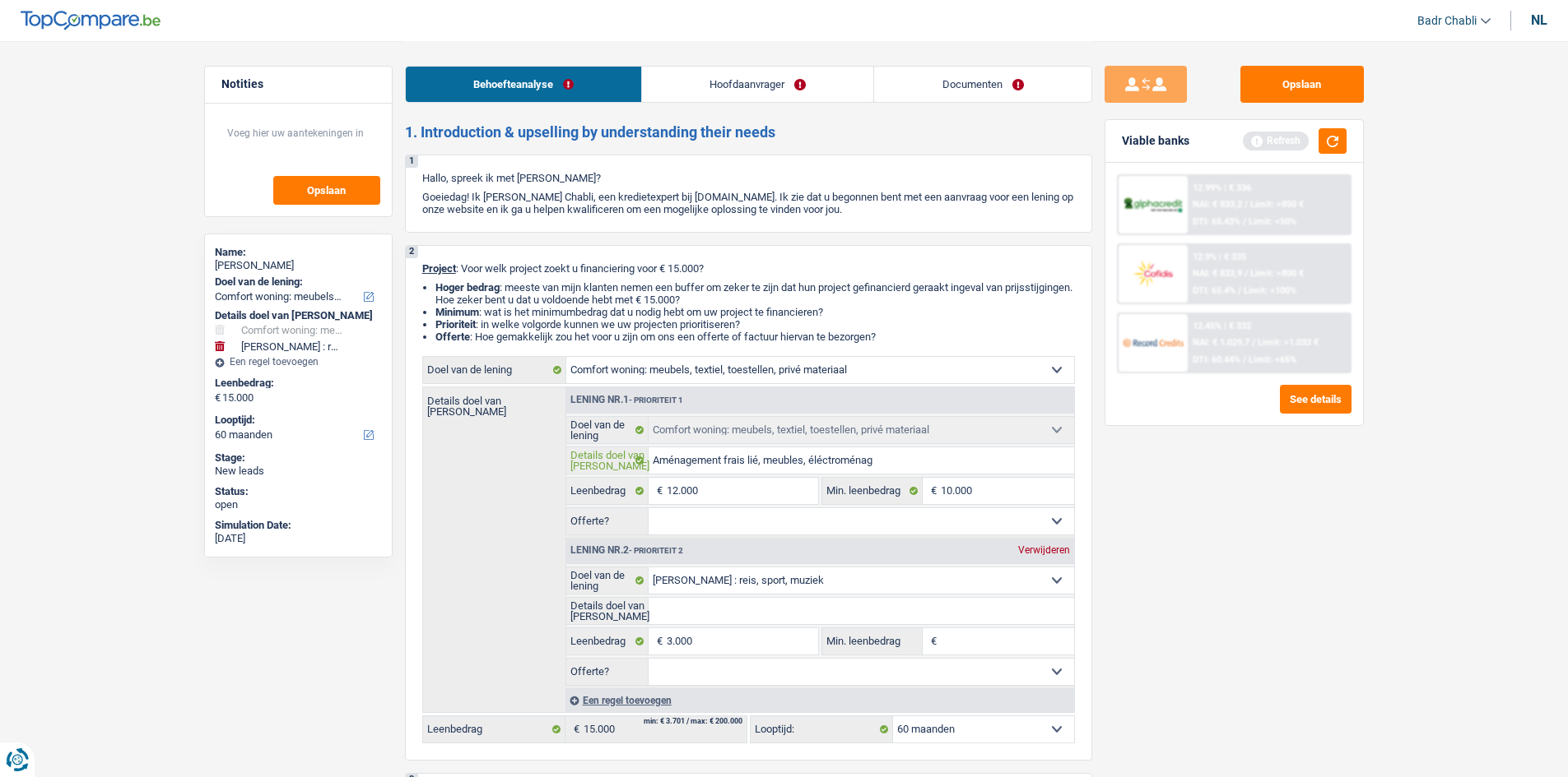
type input "Aménagement frais lié, meubles, éléctroménage"
type input "Aménagement frais lié, meubles, éléctroménager"
click at [740, 529] on select "Ja Neen Niet beantwoord Maak een keuze a.u.b" at bounding box center [861, 522] width 426 height 27
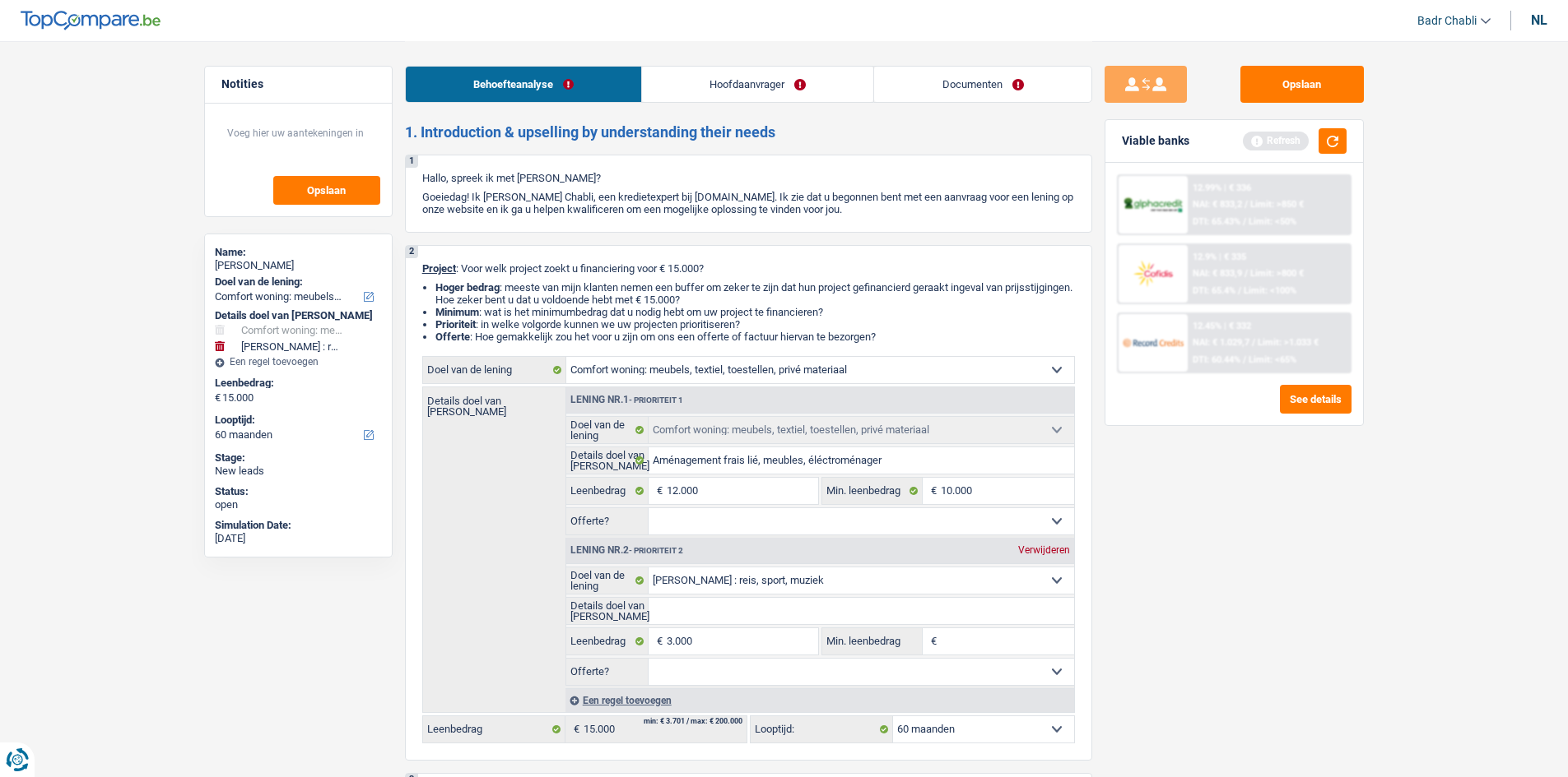
select select "false"
click at [648, 509] on select "Ja Neen Niet beantwoord Maak een keuze a.u.b" at bounding box center [861, 522] width 426 height 27
select select "false"
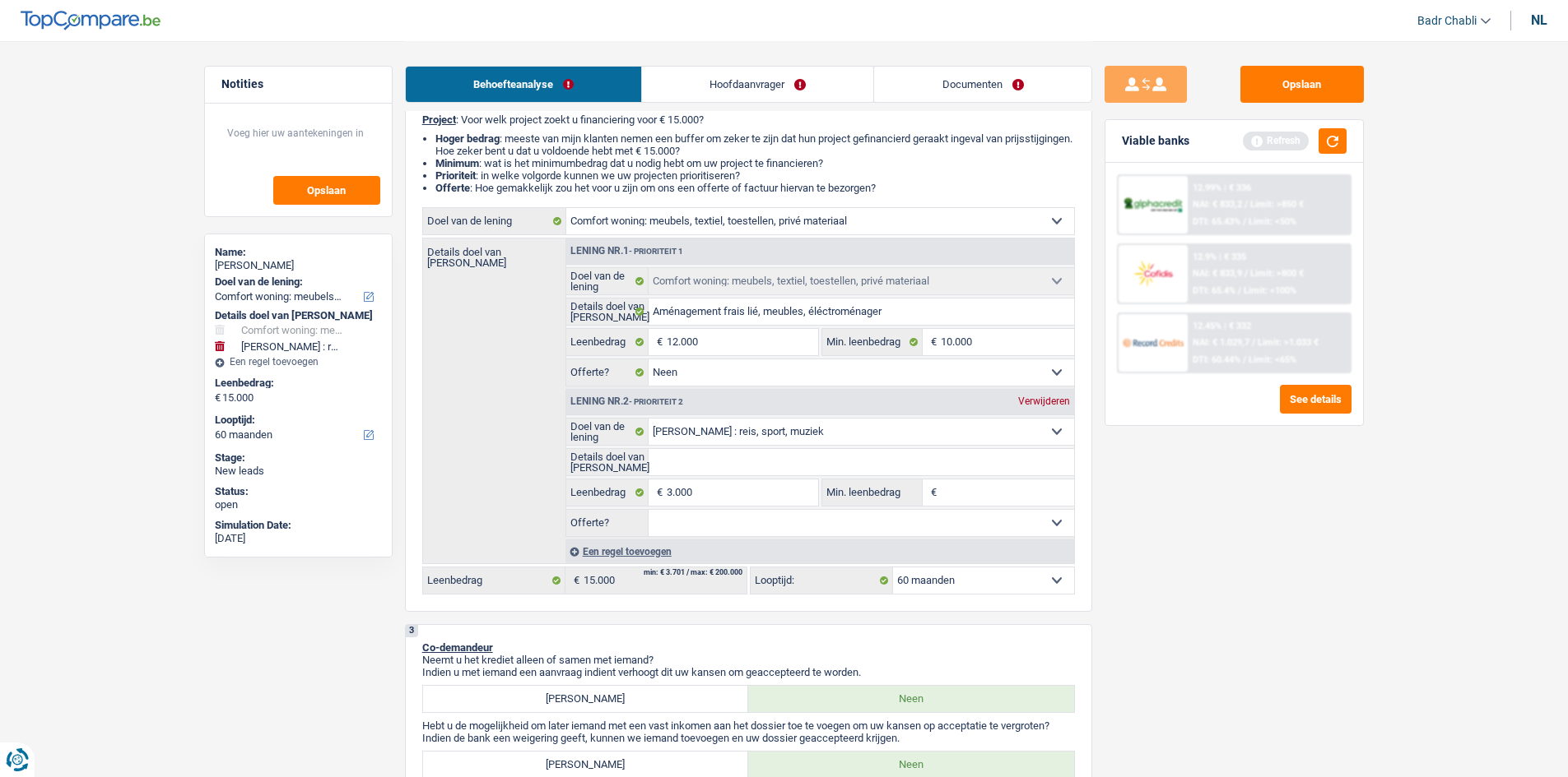
scroll to position [164, 0]
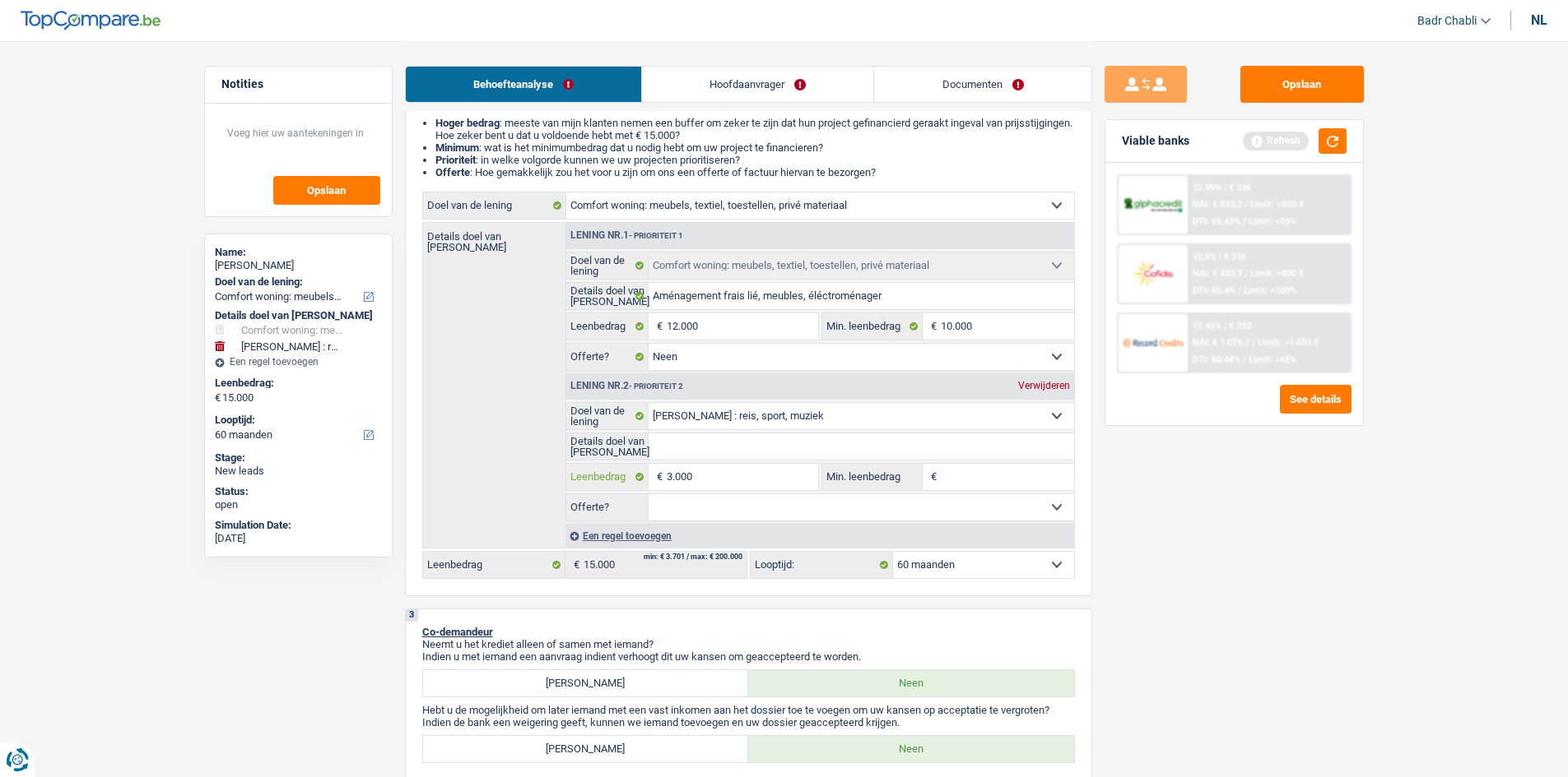
click at [729, 479] on input "3.000" at bounding box center [742, 477] width 151 height 27
type input "300"
type input "3.001"
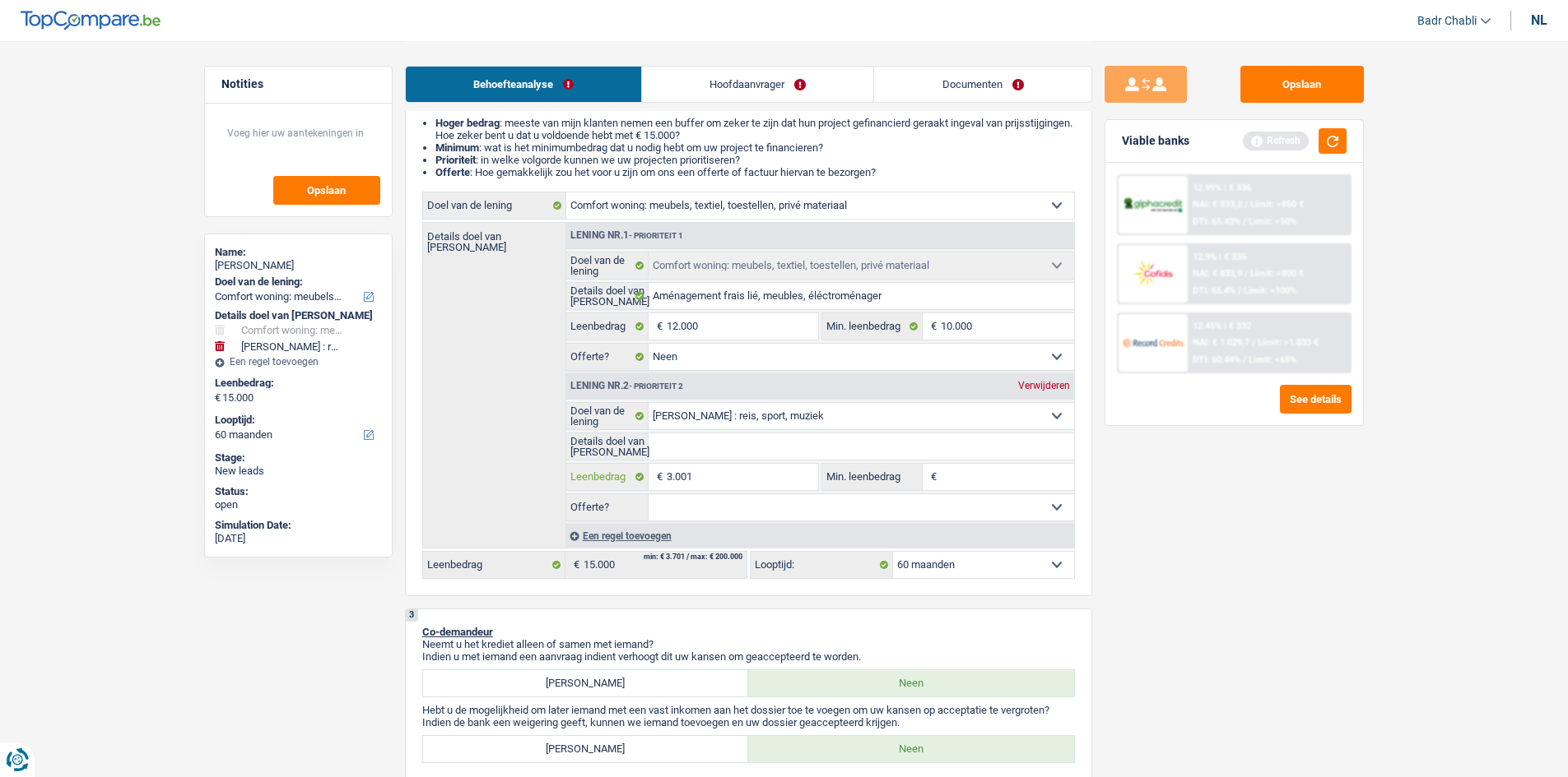
type input "3.001"
type input "15.001"
select select "84"
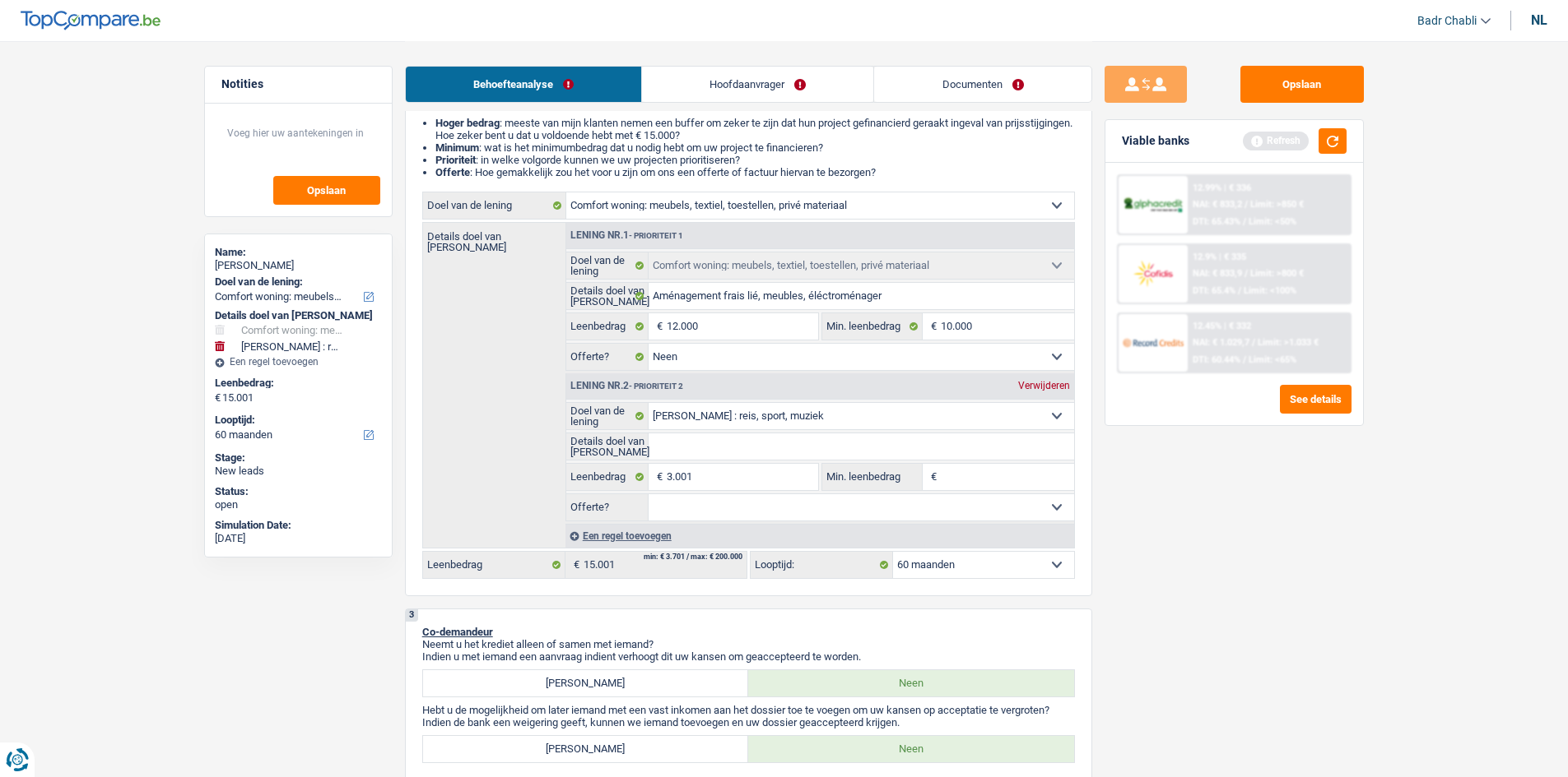
select select "84"
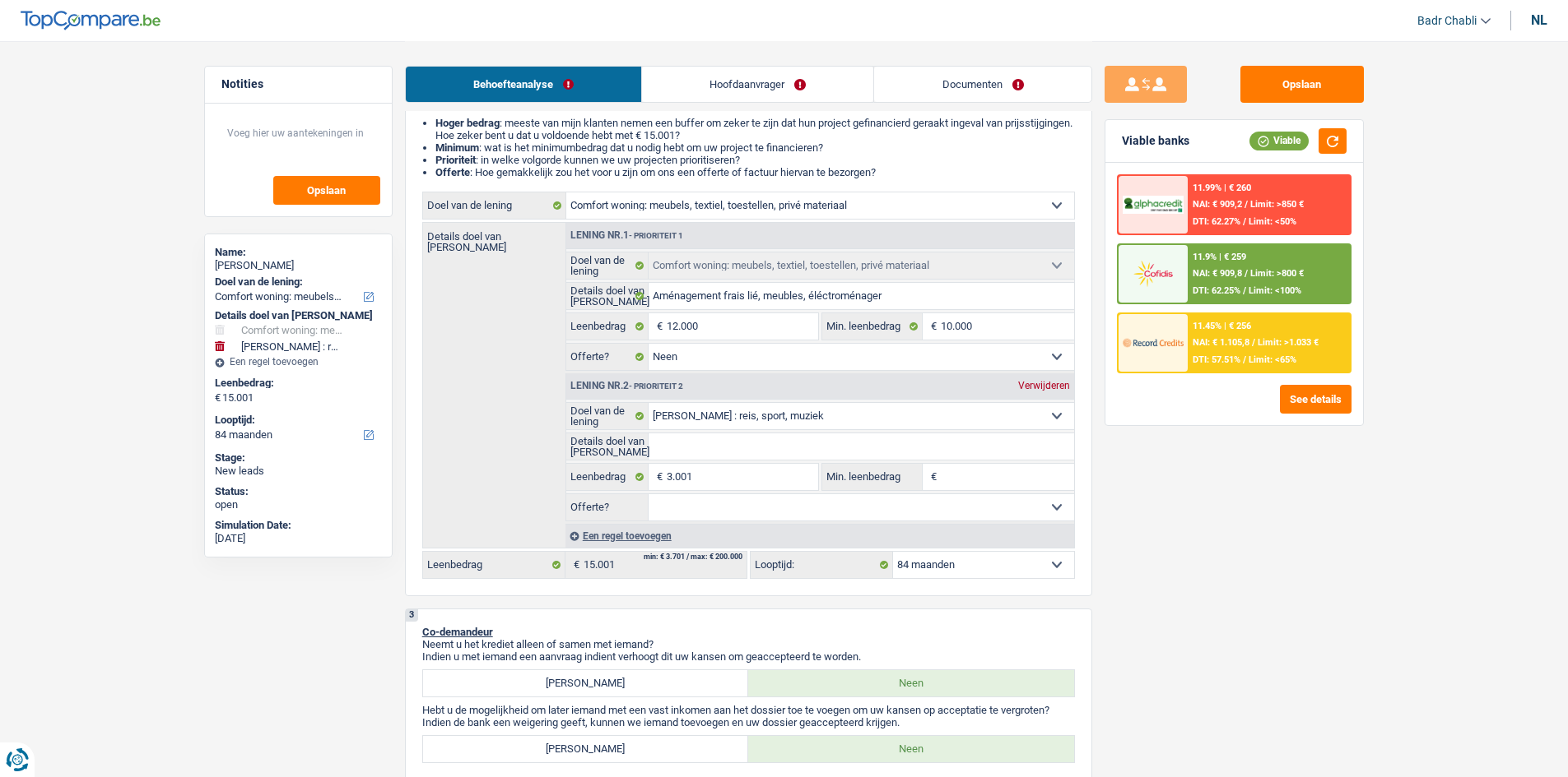
type input "3"
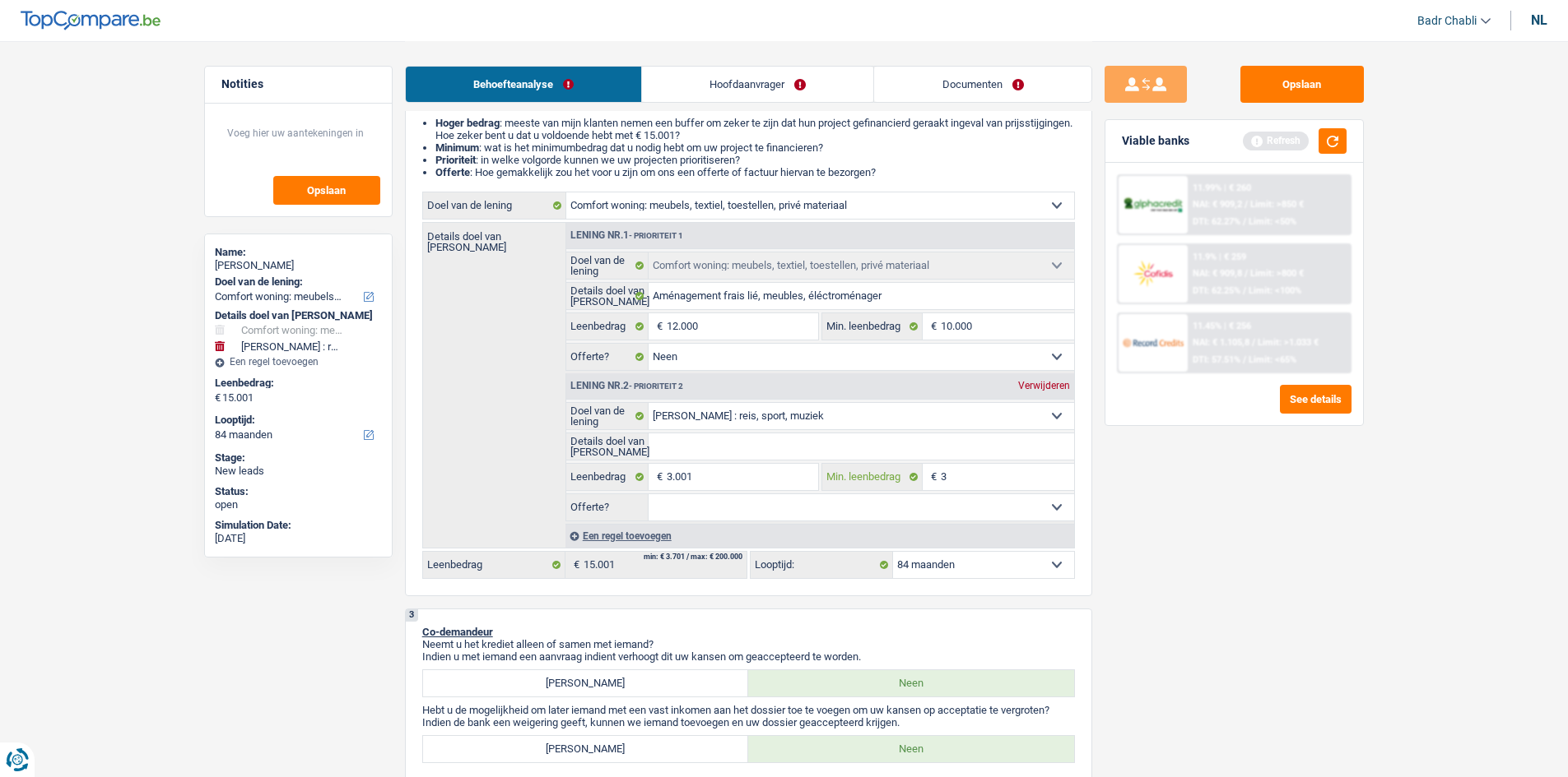
type input "30"
type input "300"
type input "3.001"
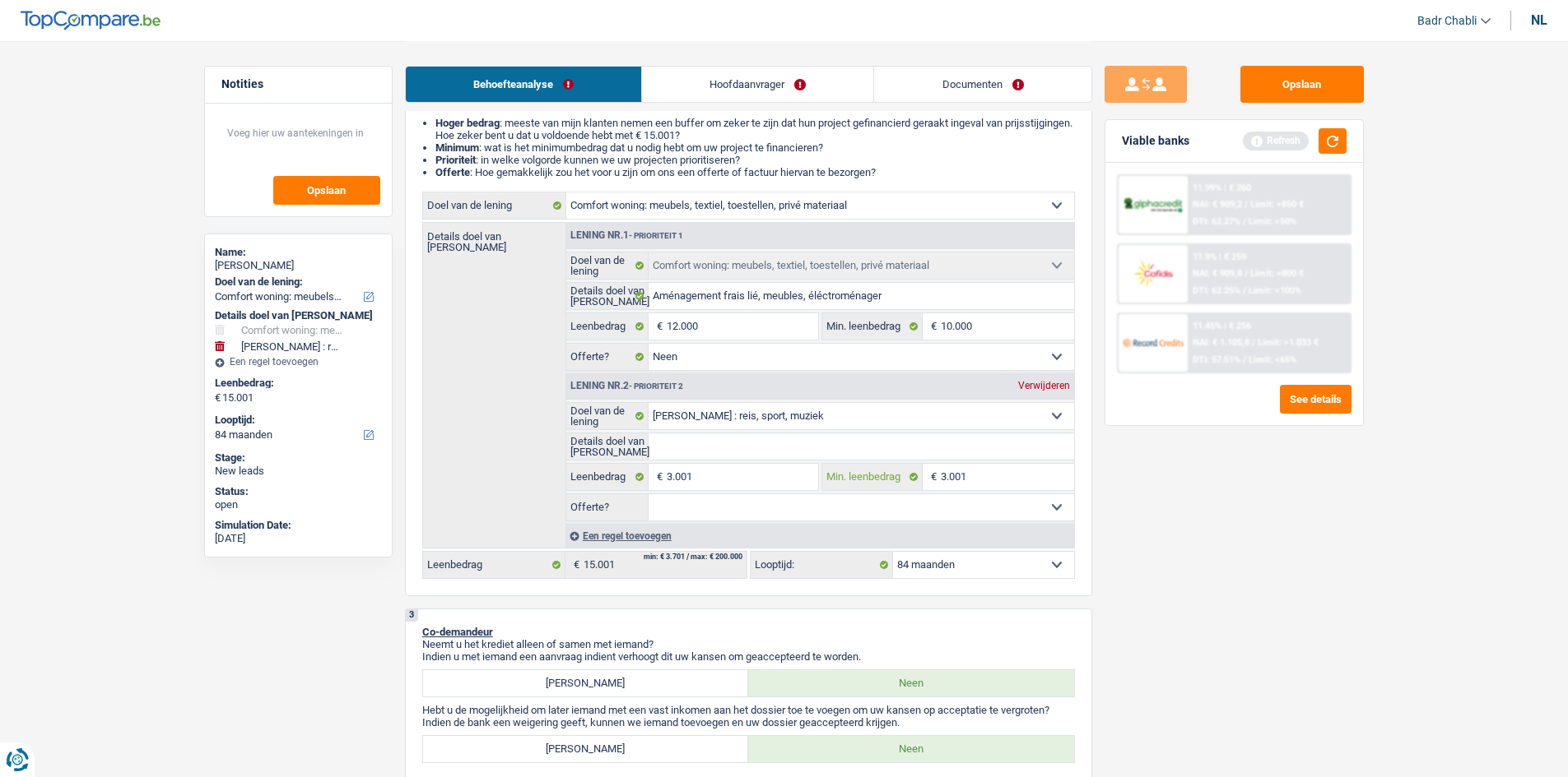
type input "3.001"
click at [781, 498] on select "Ja Neen Niet beantwoord Maak een keuze a.u.b" at bounding box center [861, 508] width 426 height 27
select select "false"
click at [648, 494] on select "Ja Neen Niet beantwoord Maak een keuze a.u.b" at bounding box center [861, 508] width 426 height 27
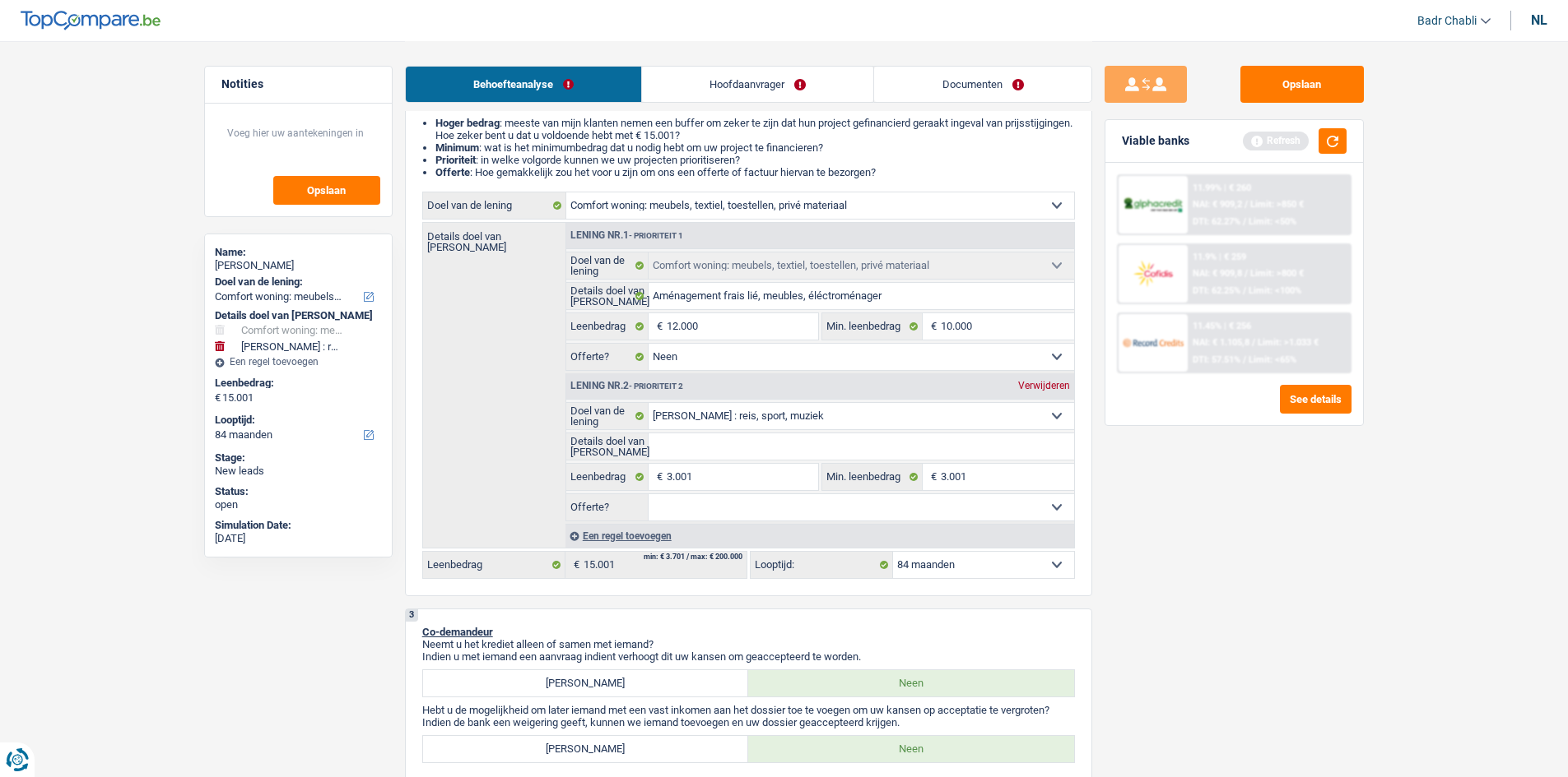
select select "false"
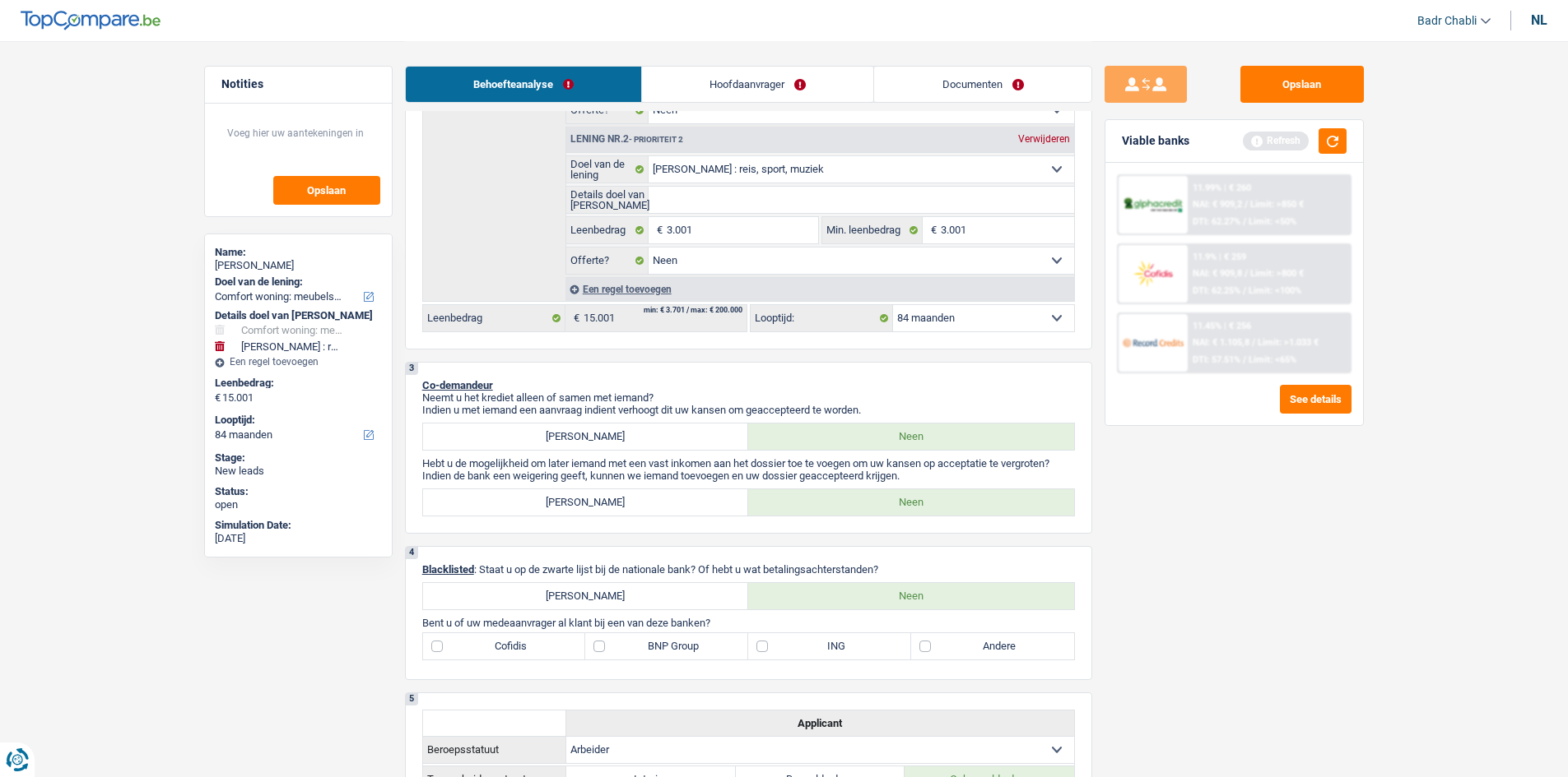
scroll to position [0, 0]
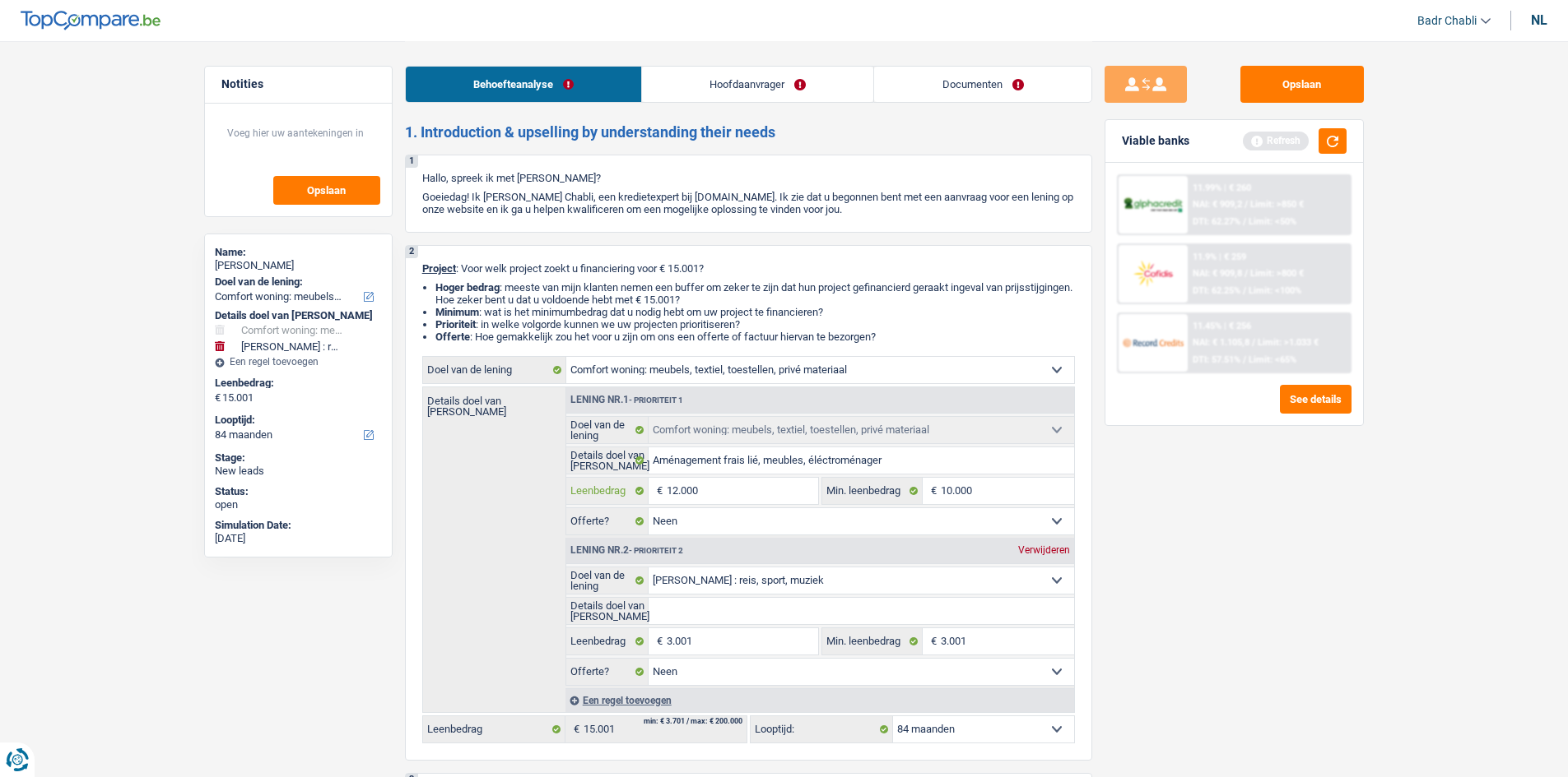
click at [716, 490] on input "12.000" at bounding box center [742, 492] width 151 height 27
click at [724, 640] on input "3.001" at bounding box center [742, 641] width 151 height 27
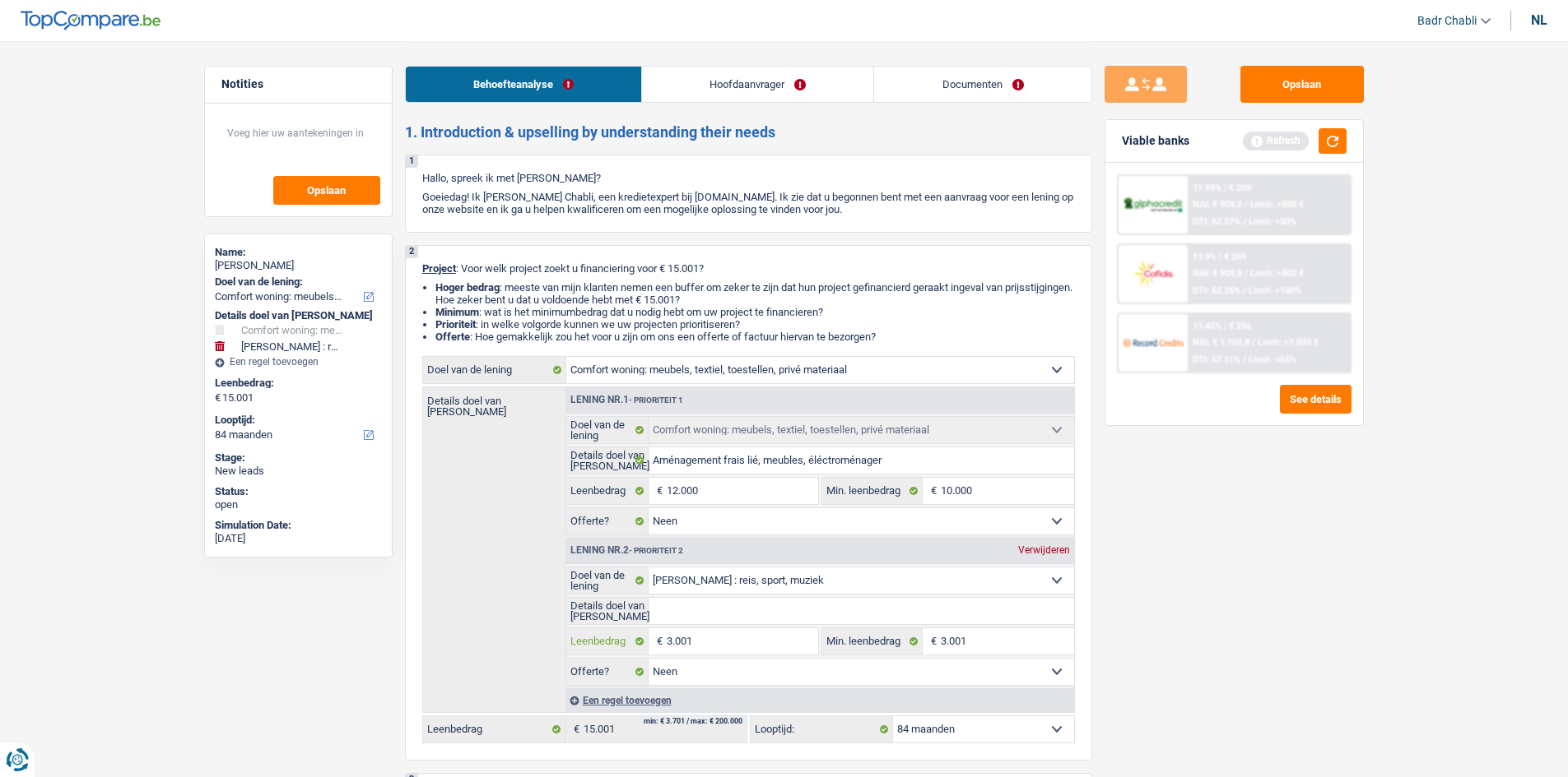
click at [724, 640] on input "3.001" at bounding box center [742, 641] width 151 height 27
type input "5"
type input "50"
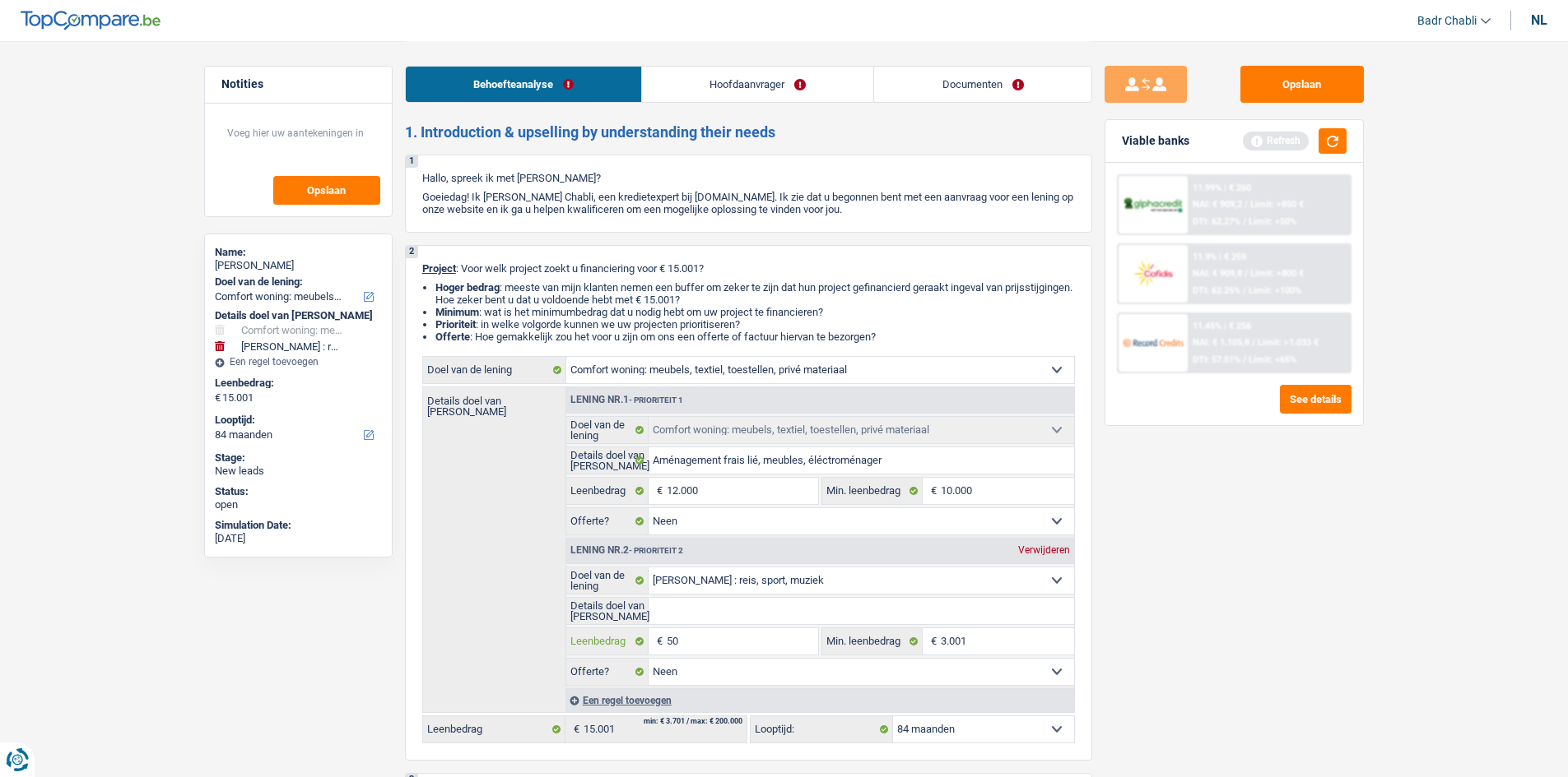
type input "500"
type input "5.001"
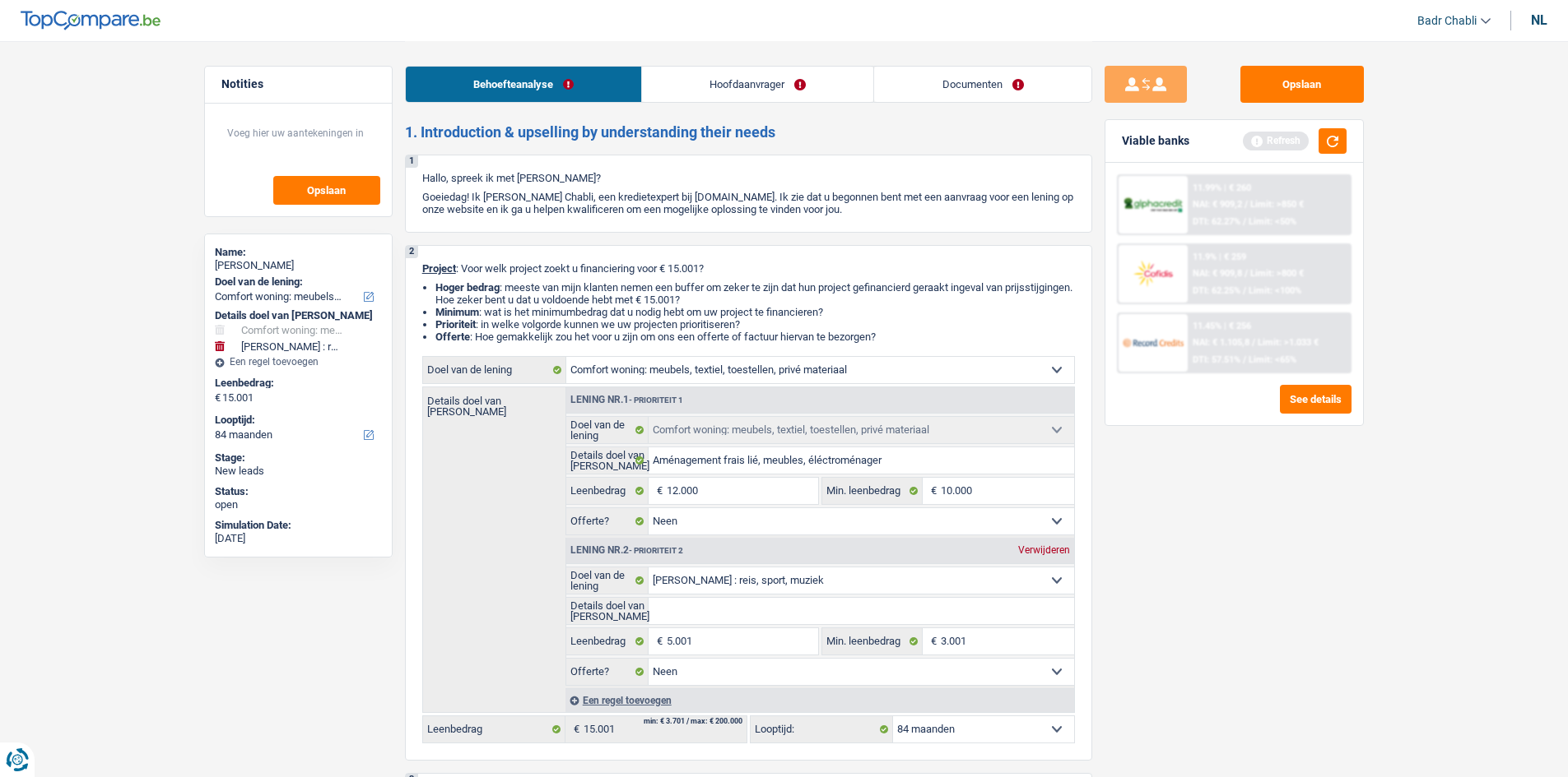
type input "17.001"
click at [636, 704] on div "Een regel toevoegen" at bounding box center [819, 700] width 509 height 24
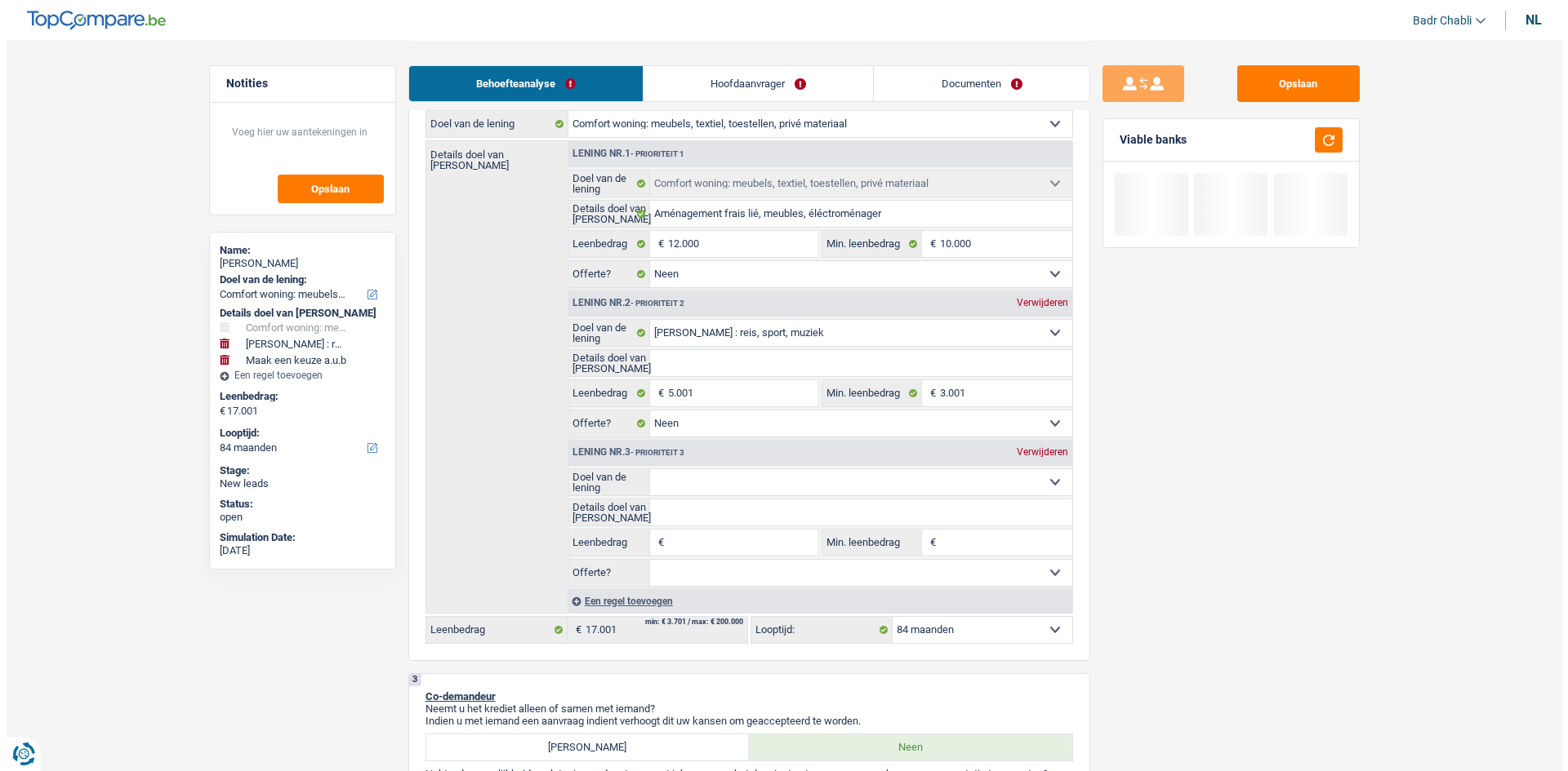
scroll to position [245, 0]
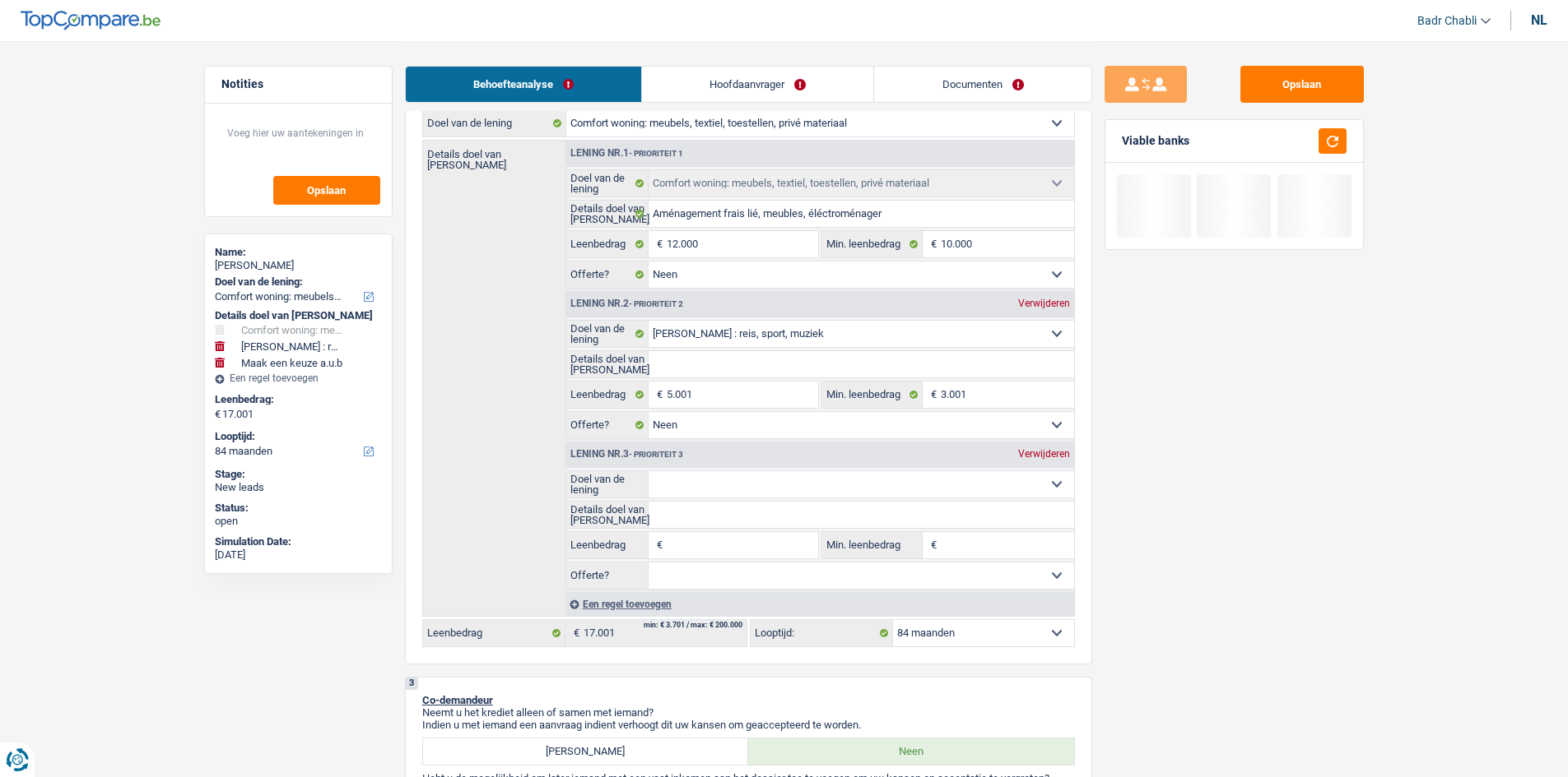
click at [778, 492] on select "Comfort woning: meubels, textiel, toestellen, privé materiaal Hifi, multimedia,…" at bounding box center [861, 485] width 426 height 27
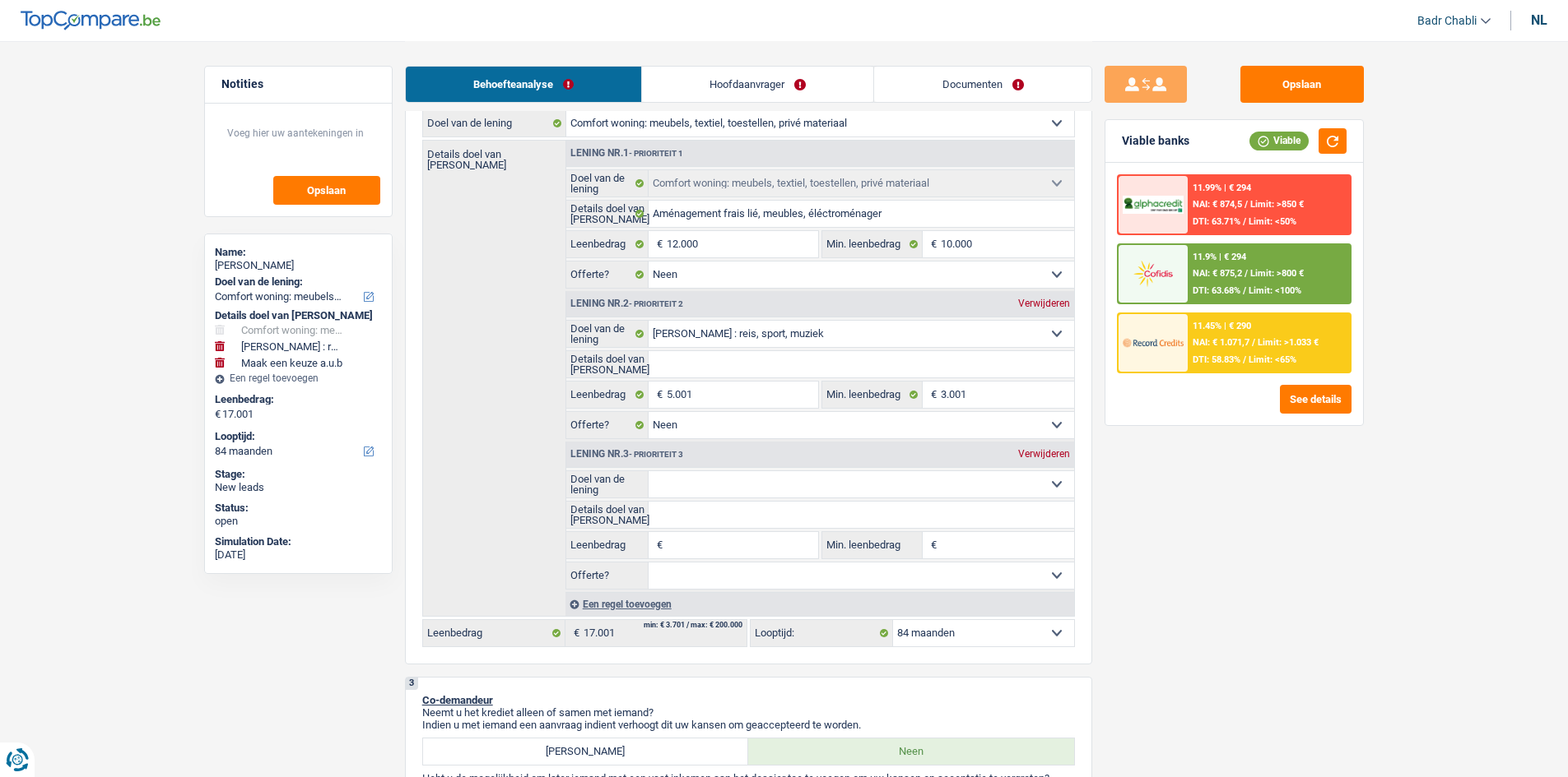
select select "car"
click at [648, 472] on select "Comfort woning: meubels, textiel, toestellen, privé materiaal Hifi, multimedia,…" at bounding box center [861, 485] width 426 height 27
select select "car"
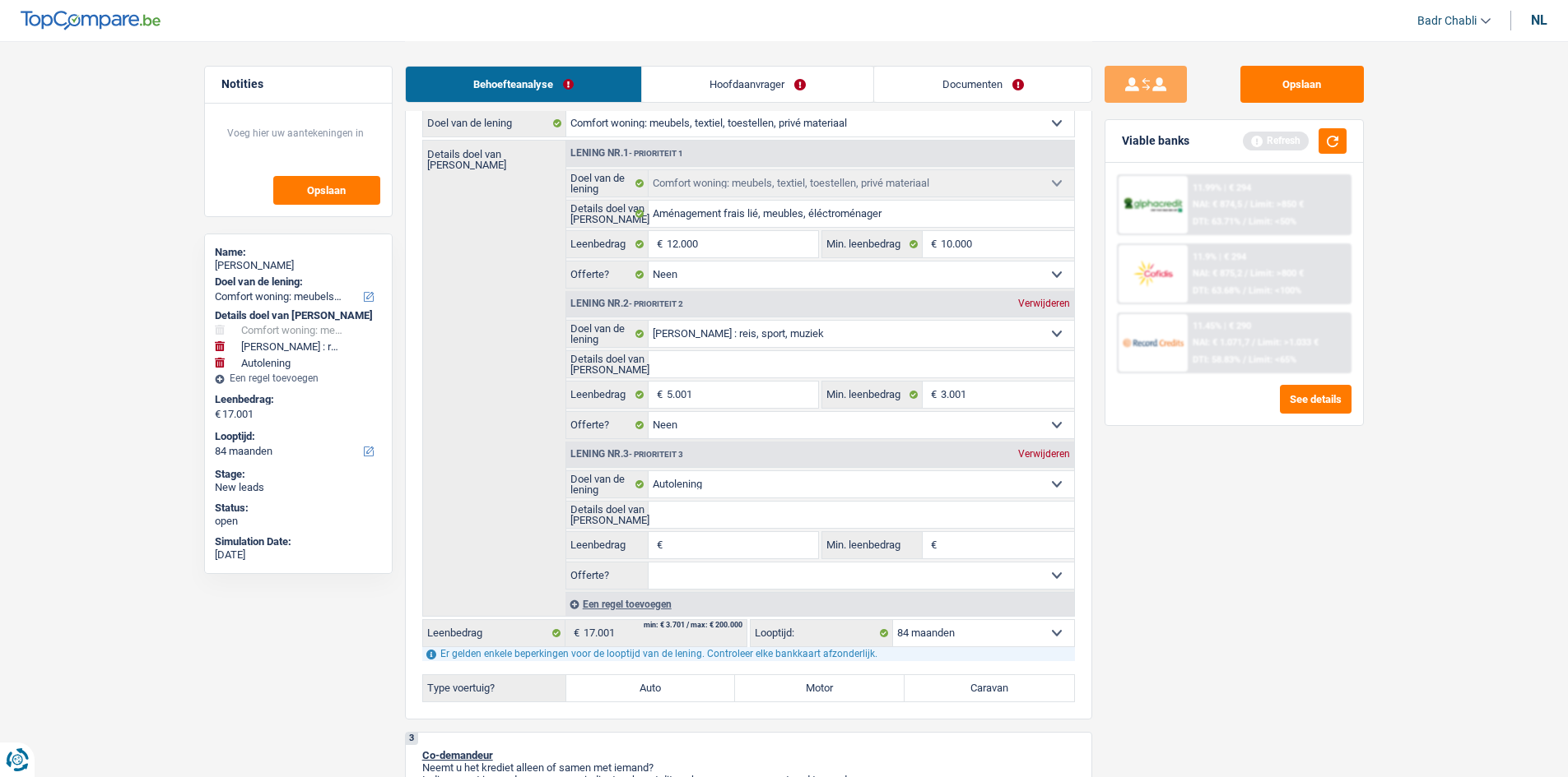
click at [682, 670] on div "Comfort woning: meubels, textiel, toestellen, privé materiaal Hifi, multimedia,…" at bounding box center [748, 406] width 652 height 593
click at [688, 682] on label "Auto" at bounding box center [651, 689] width 170 height 27
click at [688, 682] on input "Auto" at bounding box center [651, 689] width 170 height 27
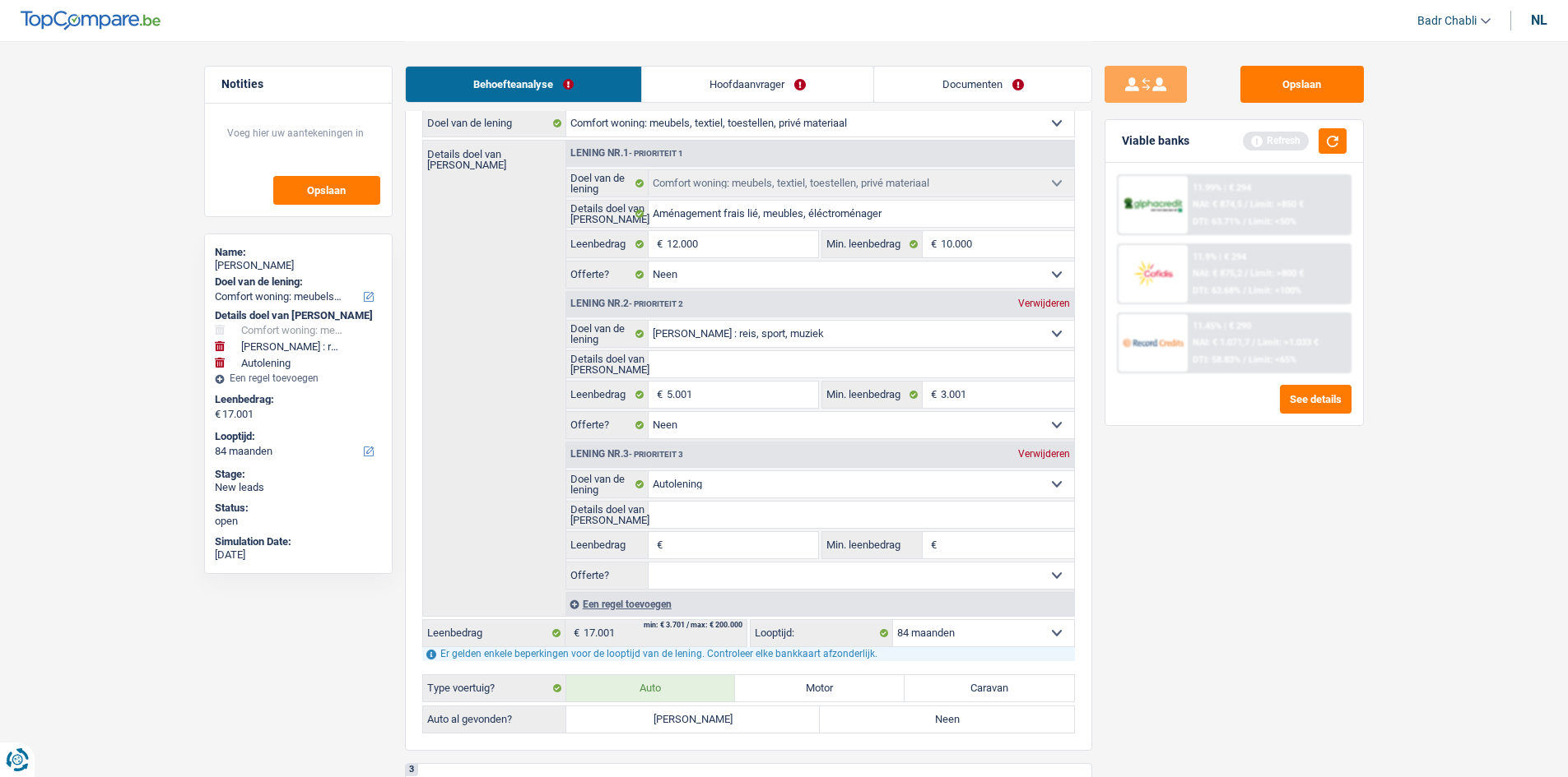
click at [894, 722] on label "Neen" at bounding box center [946, 720] width 254 height 27
click at [894, 722] on input "Neen" at bounding box center [946, 720] width 254 height 27
click at [724, 552] on input "Leenbedrag" at bounding box center [742, 546] width 151 height 27
click at [1346, 136] on div "Viable banks Refresh" at bounding box center [1235, 141] width 258 height 43
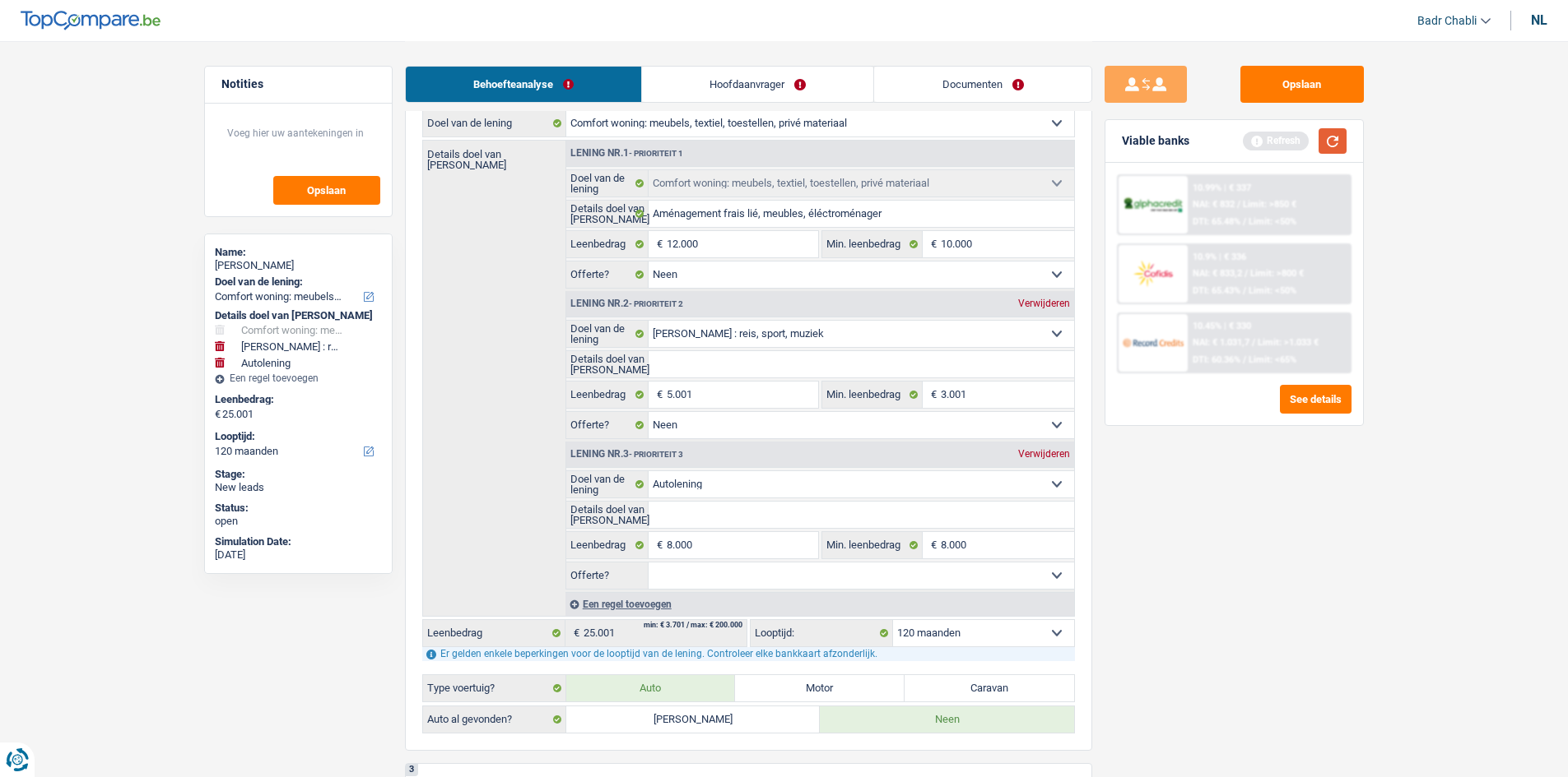
click at [1324, 142] on button "button" at bounding box center [1332, 140] width 28 height 26
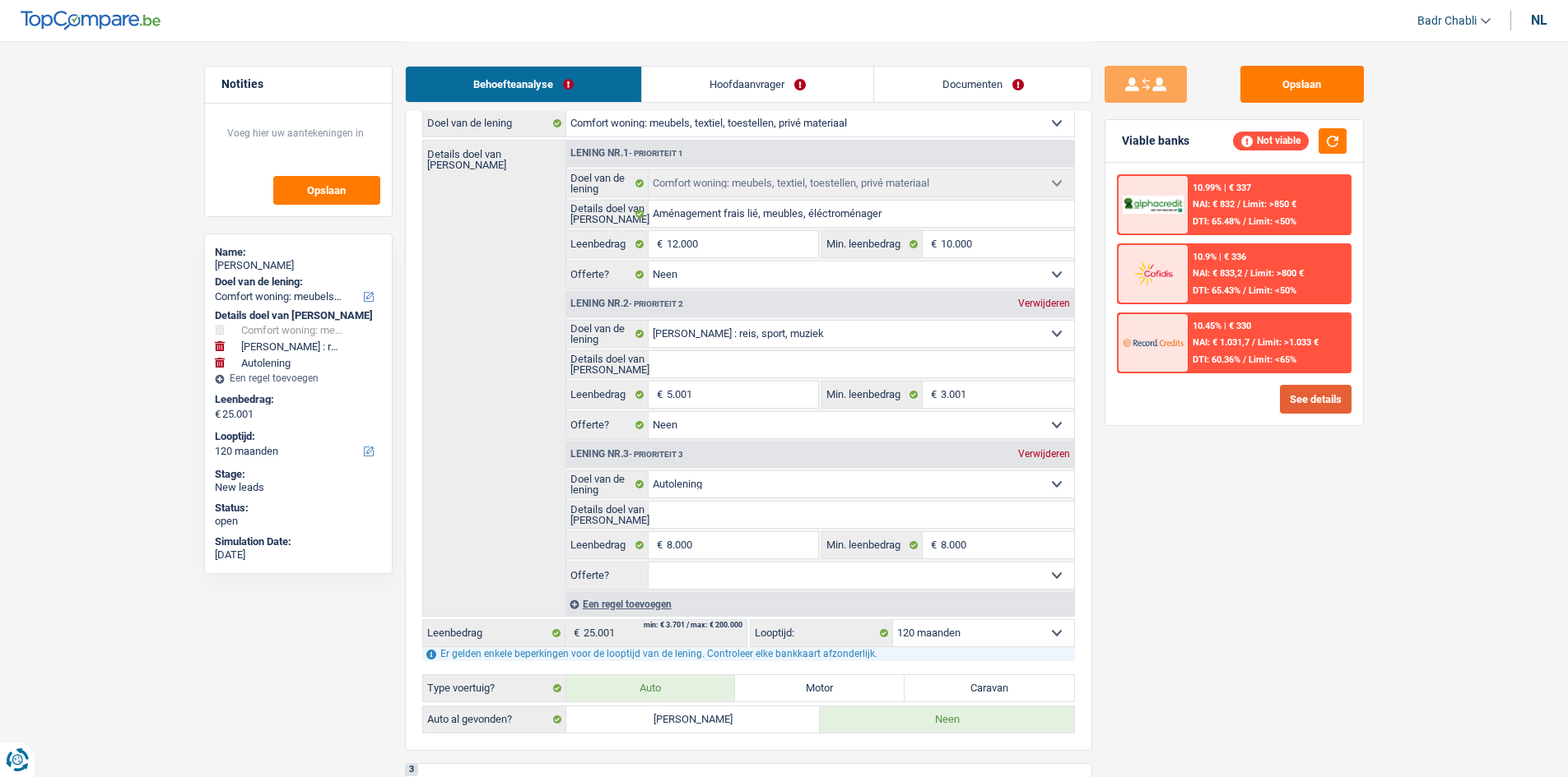
click at [1317, 398] on button "See details" at bounding box center [1315, 399] width 72 height 29
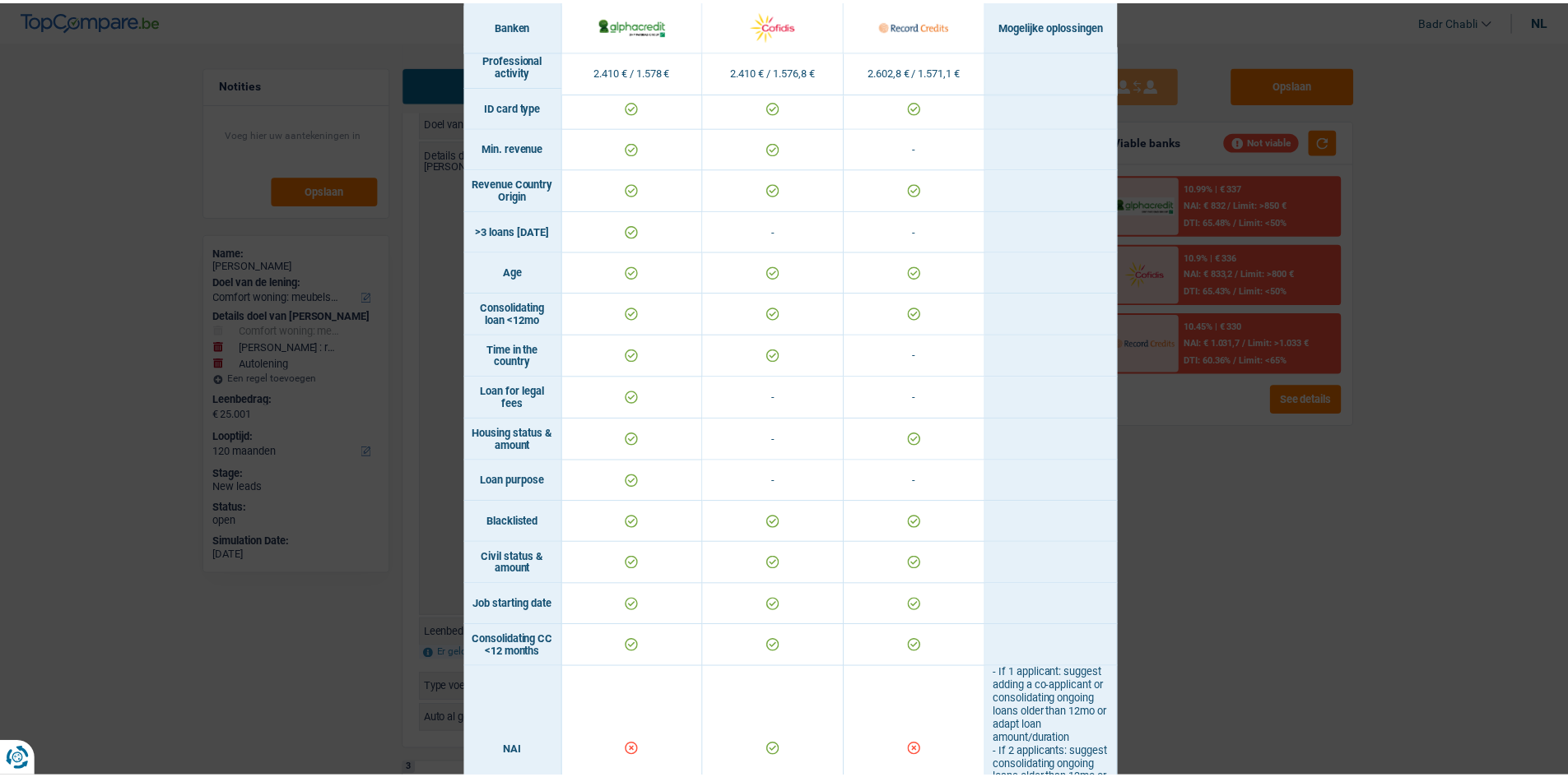
scroll to position [0, 0]
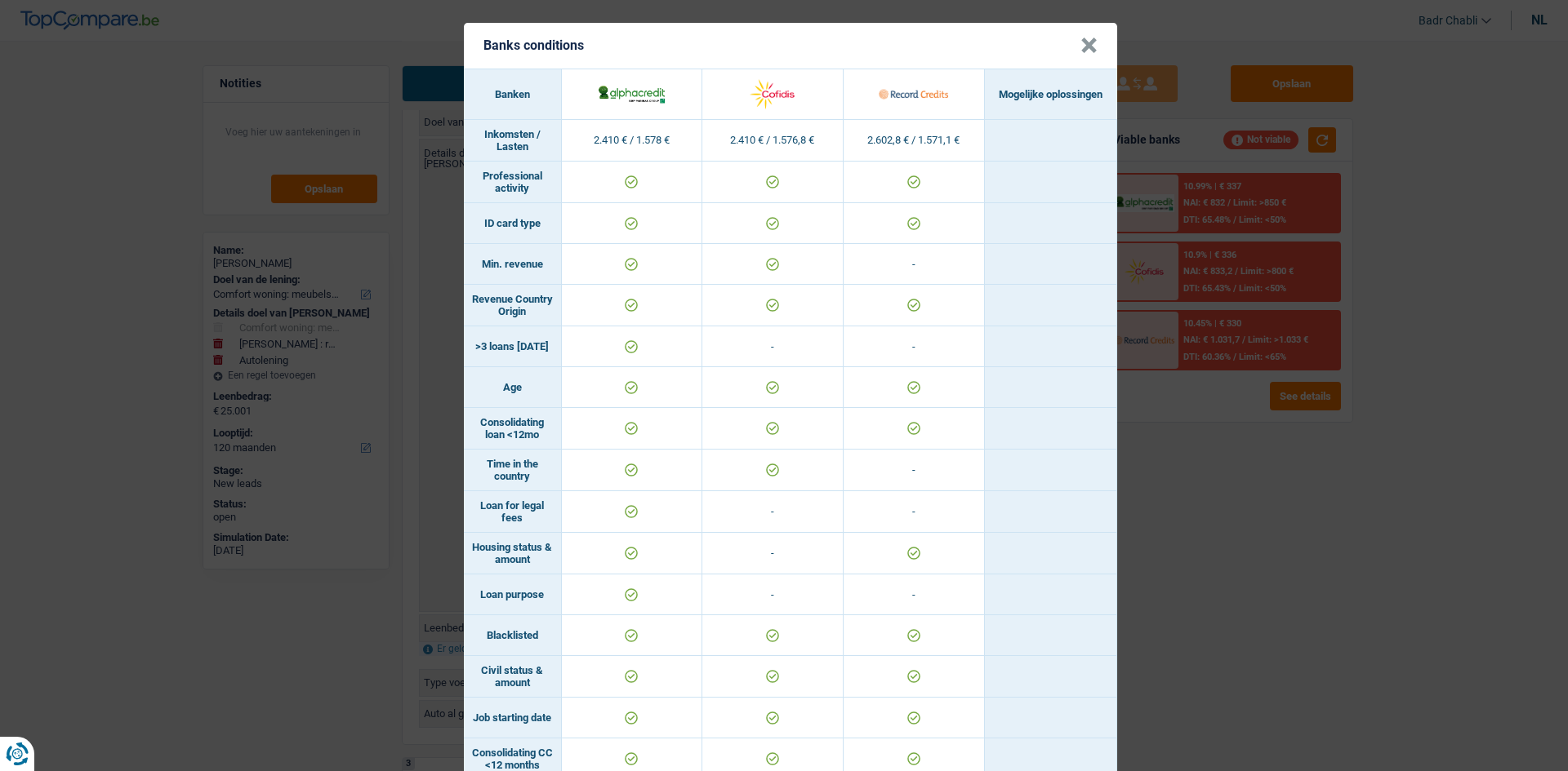
click at [1081, 52] on button "×" at bounding box center [1089, 45] width 17 height 16
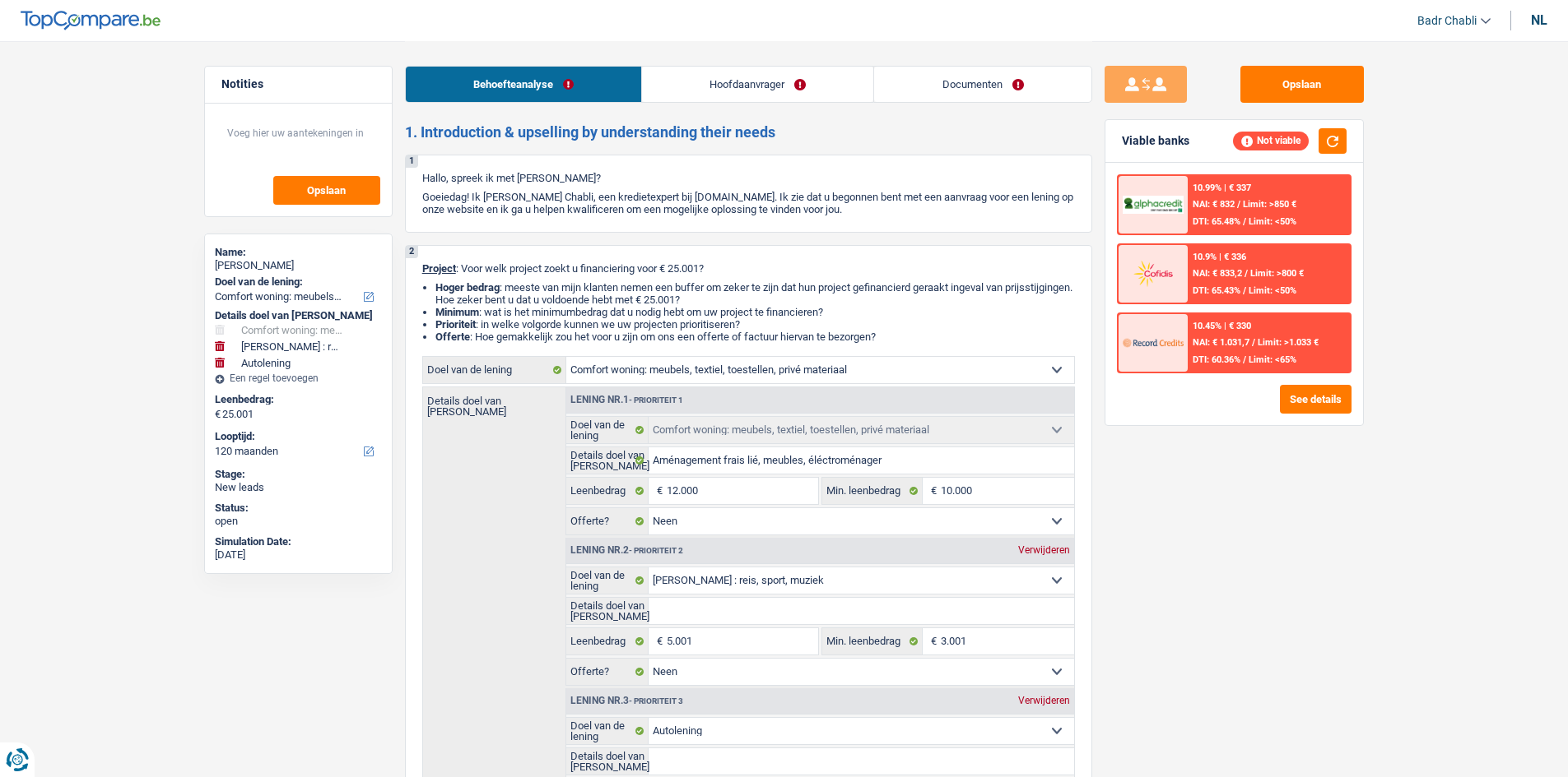
click at [777, 82] on link "Hoofdaanvrager" at bounding box center [757, 84] width 231 height 35
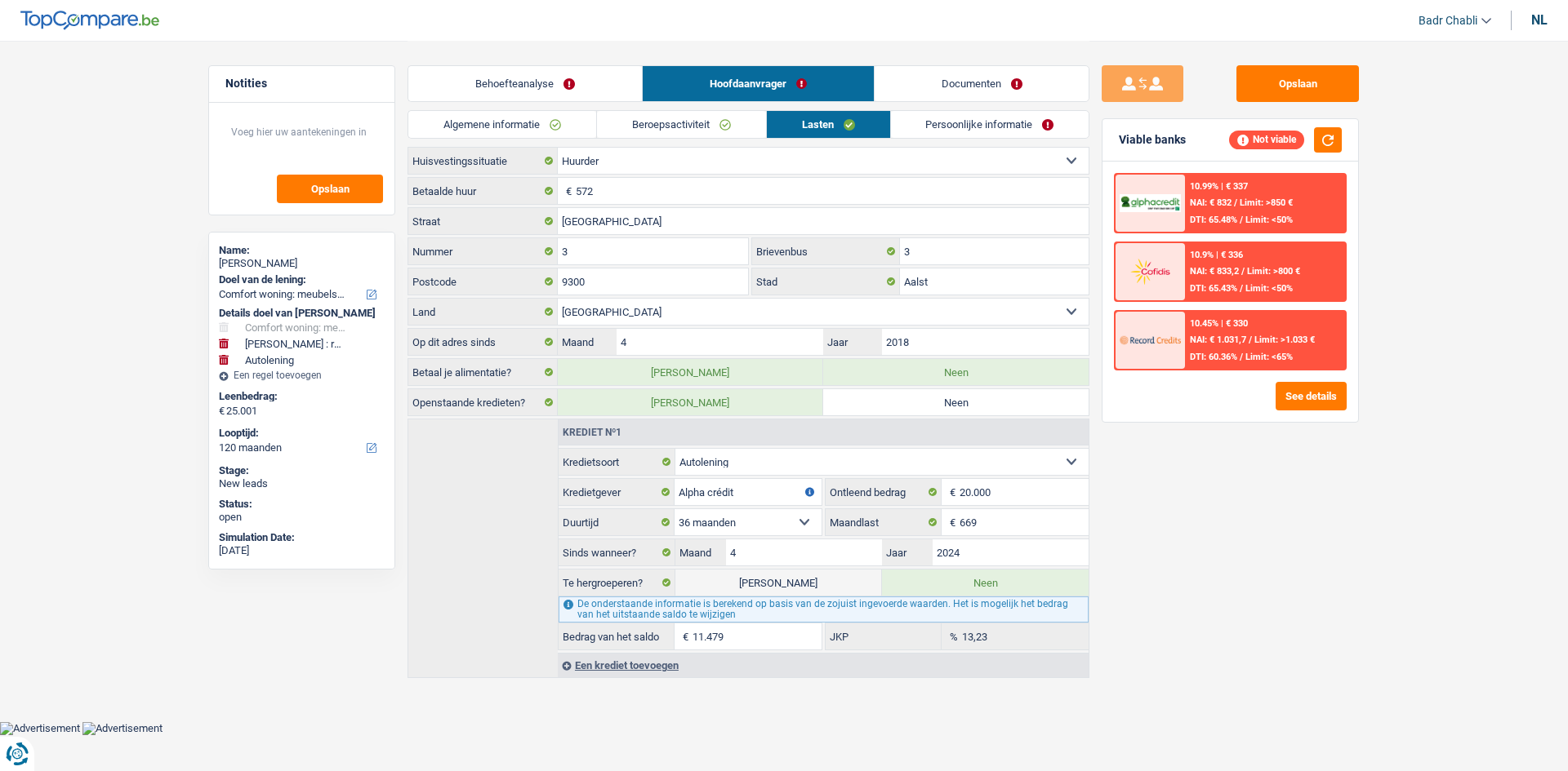
click at [695, 121] on link "Beroepsactiviteit" at bounding box center [681, 124] width 169 height 27
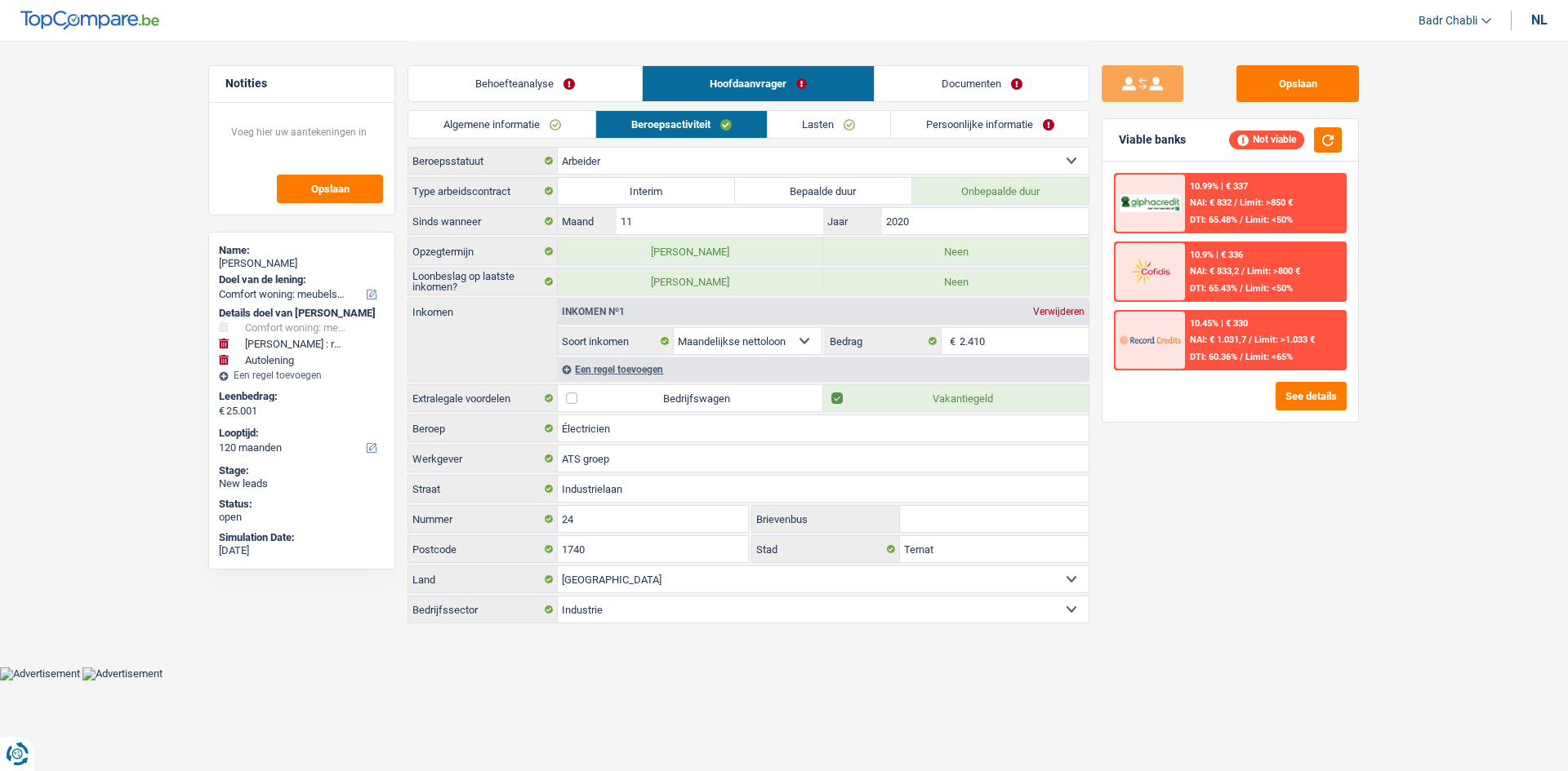
click at [819, 127] on link "Lasten" at bounding box center [828, 124] width 122 height 27
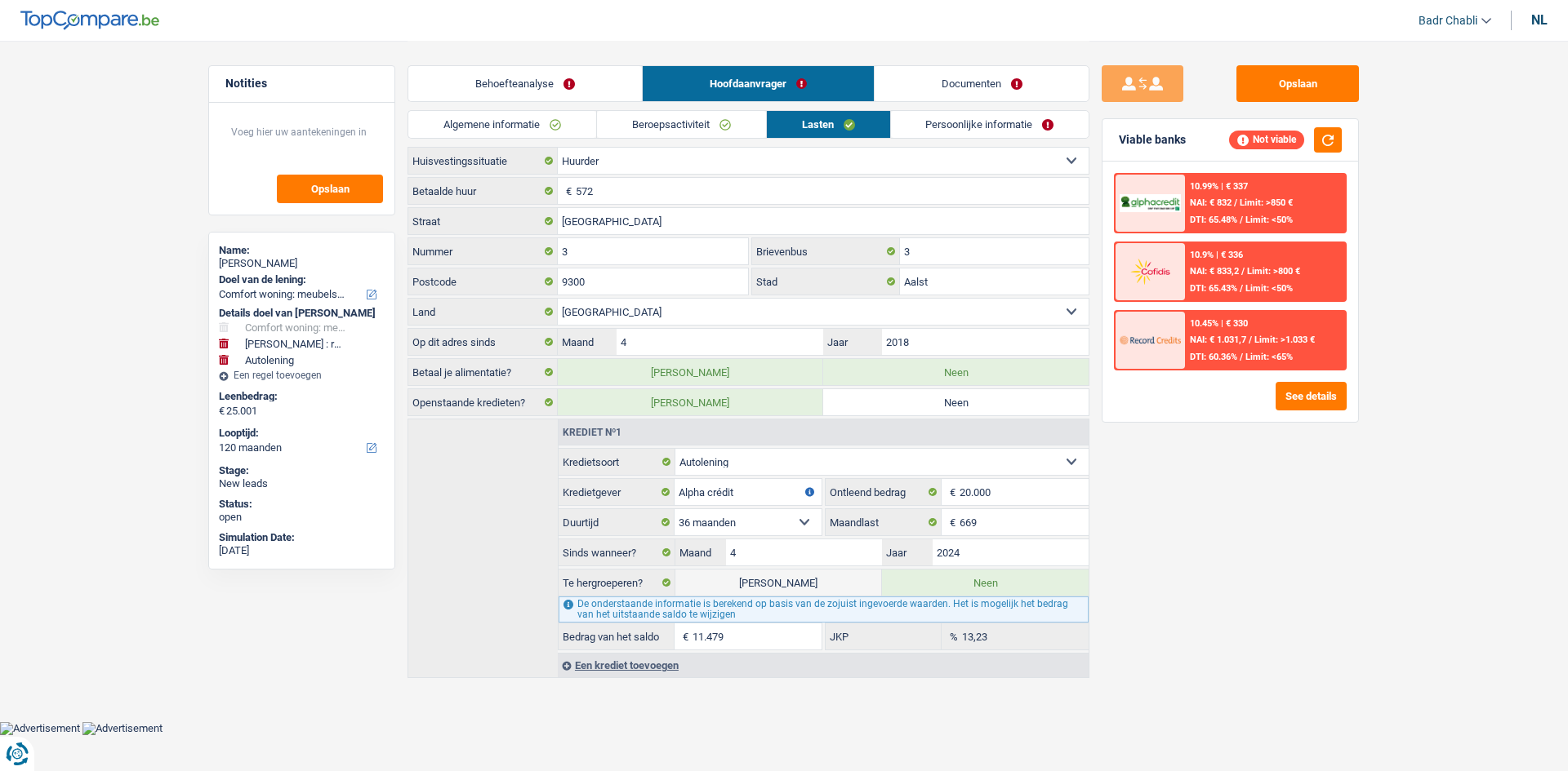
click at [683, 131] on link "Beroepsactiviteit" at bounding box center [681, 124] width 169 height 27
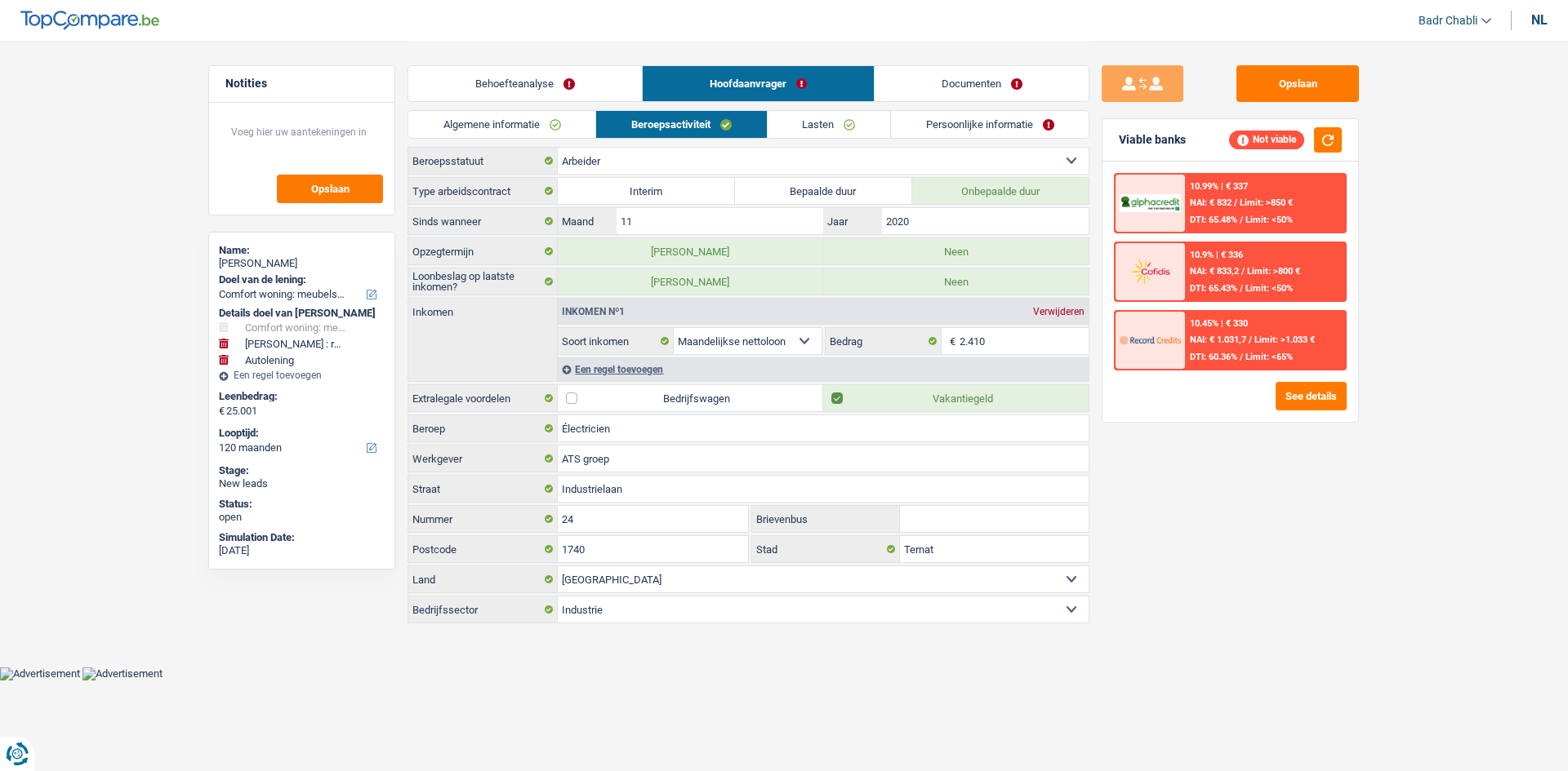
click at [831, 118] on link "Lasten" at bounding box center [828, 124] width 122 height 27
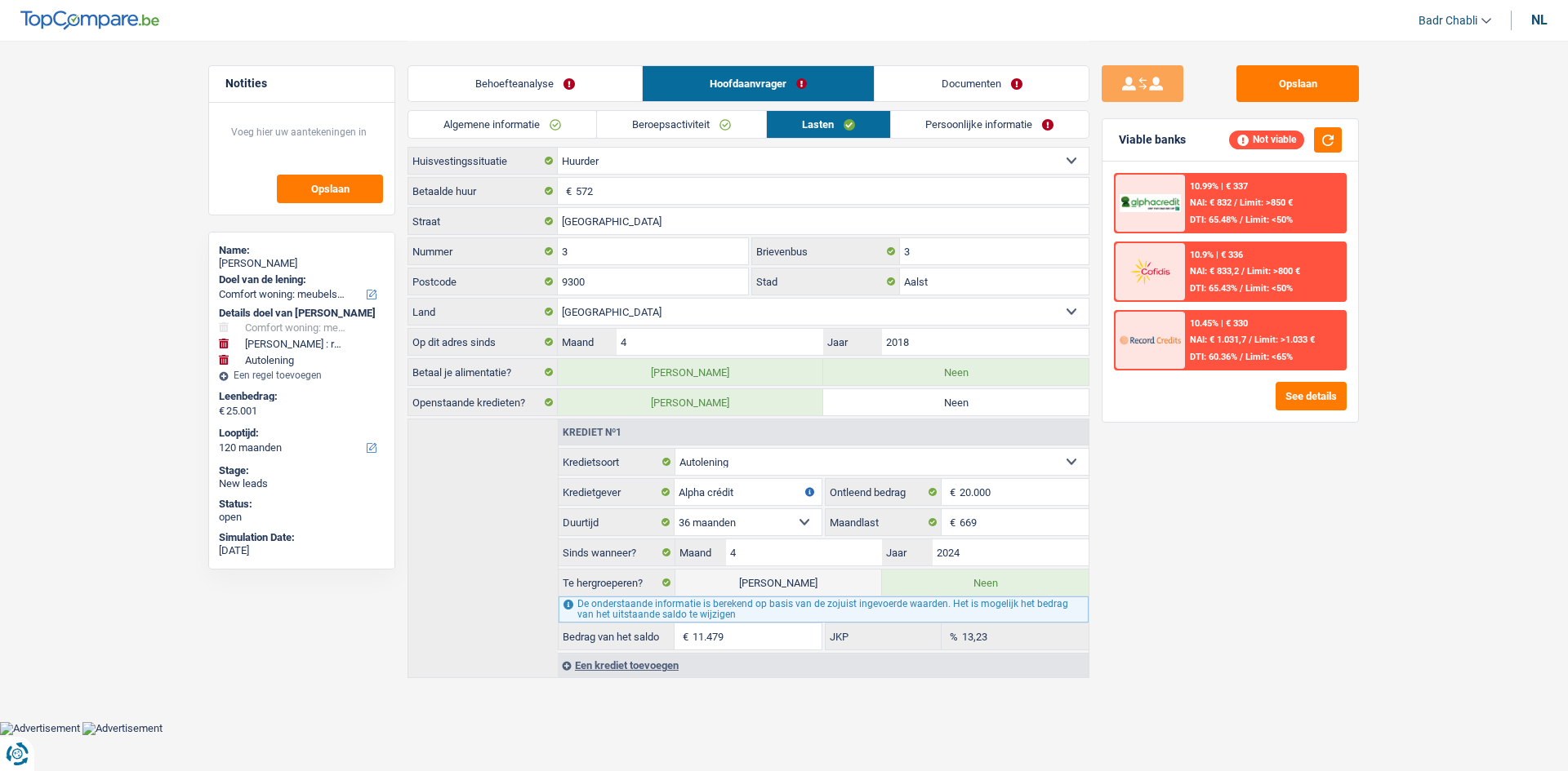
click at [723, 124] on link "Beroepsactiviteit" at bounding box center [681, 124] width 169 height 27
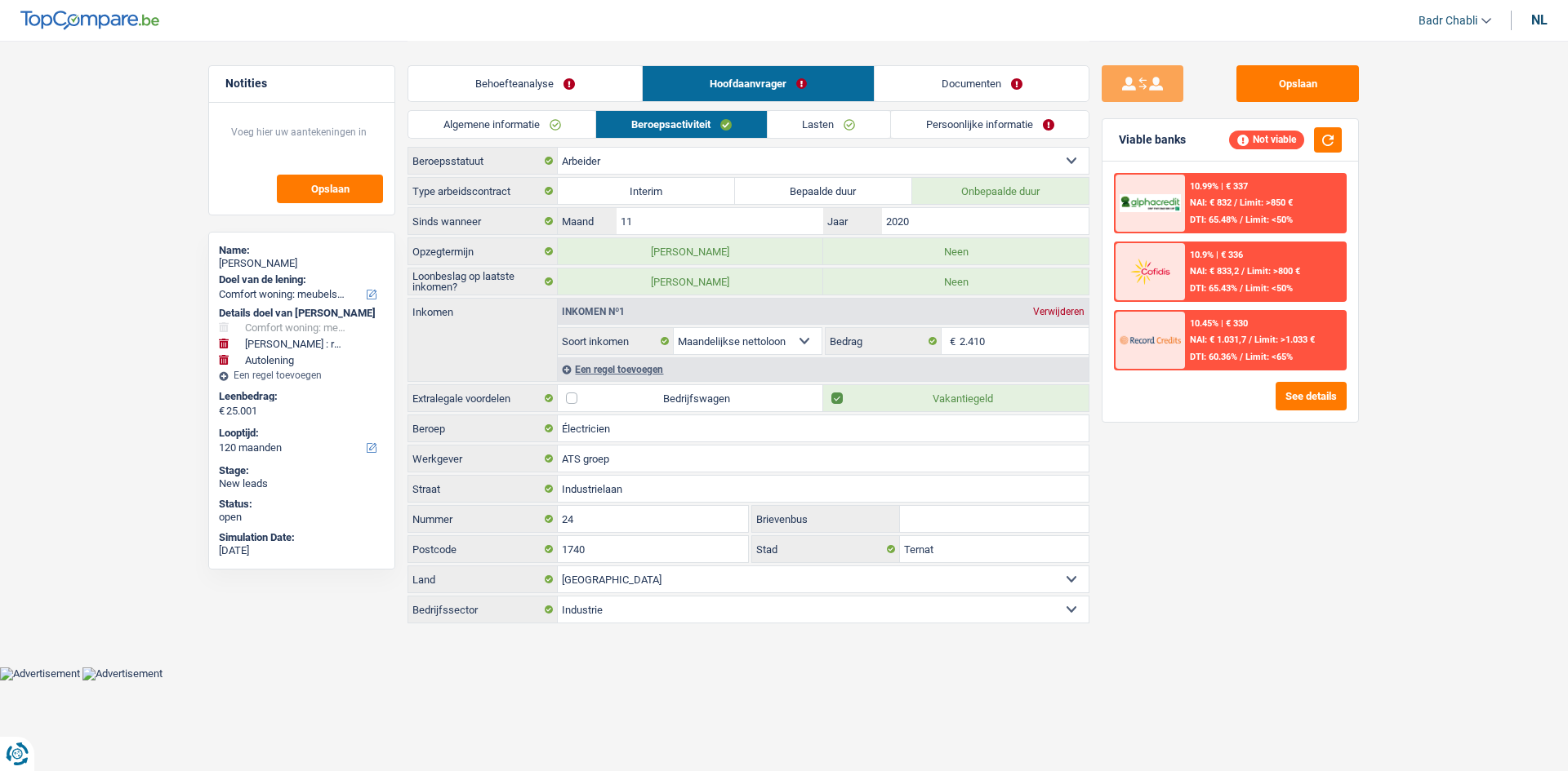
click at [618, 376] on div "Een regel toevoegen" at bounding box center [823, 369] width 531 height 24
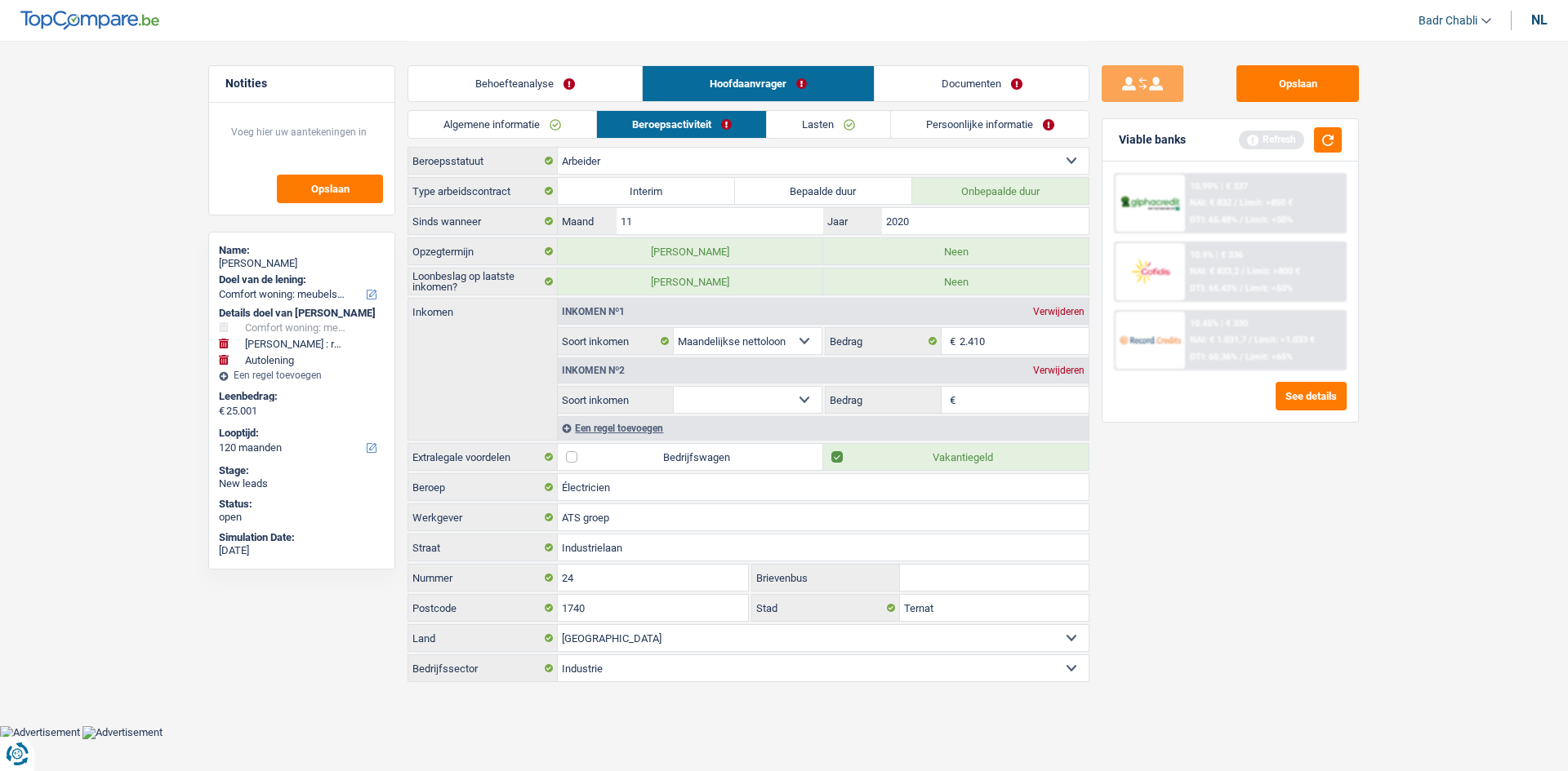
click at [740, 393] on select "Alimentatie geld Bedrijfstoeslag Huurinkomsten Invaliditeitspensioen Kinderbijs…" at bounding box center [748, 401] width 148 height 27
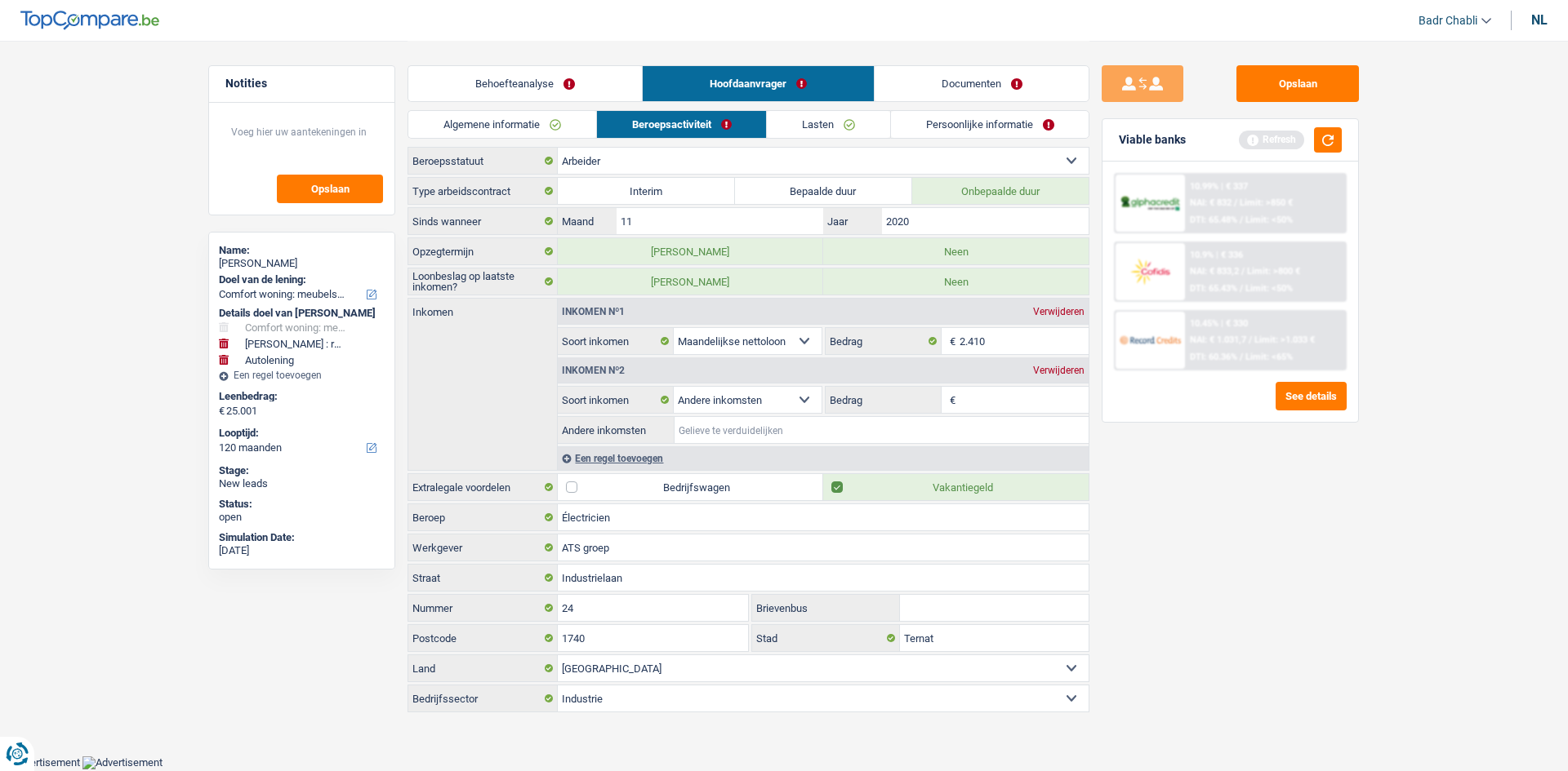
click at [772, 438] on input "Andere inkomsten" at bounding box center [881, 430] width 414 height 27
click at [780, 434] on input "Andere inkomsten" at bounding box center [881, 430] width 414 height 27
click at [989, 405] on input "Bedrag" at bounding box center [1024, 401] width 130 height 27
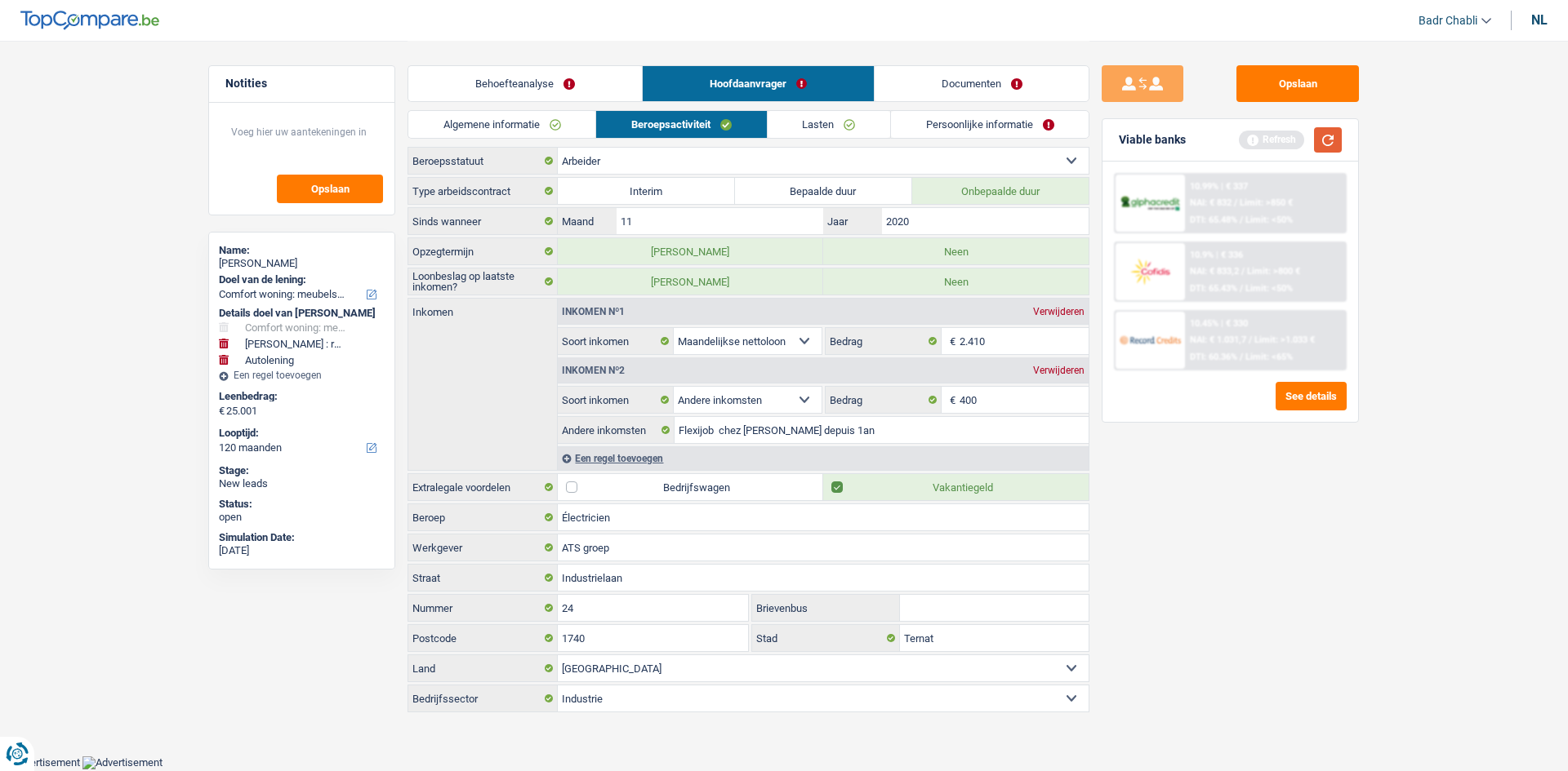
click at [1324, 142] on button "button" at bounding box center [1327, 139] width 27 height 26
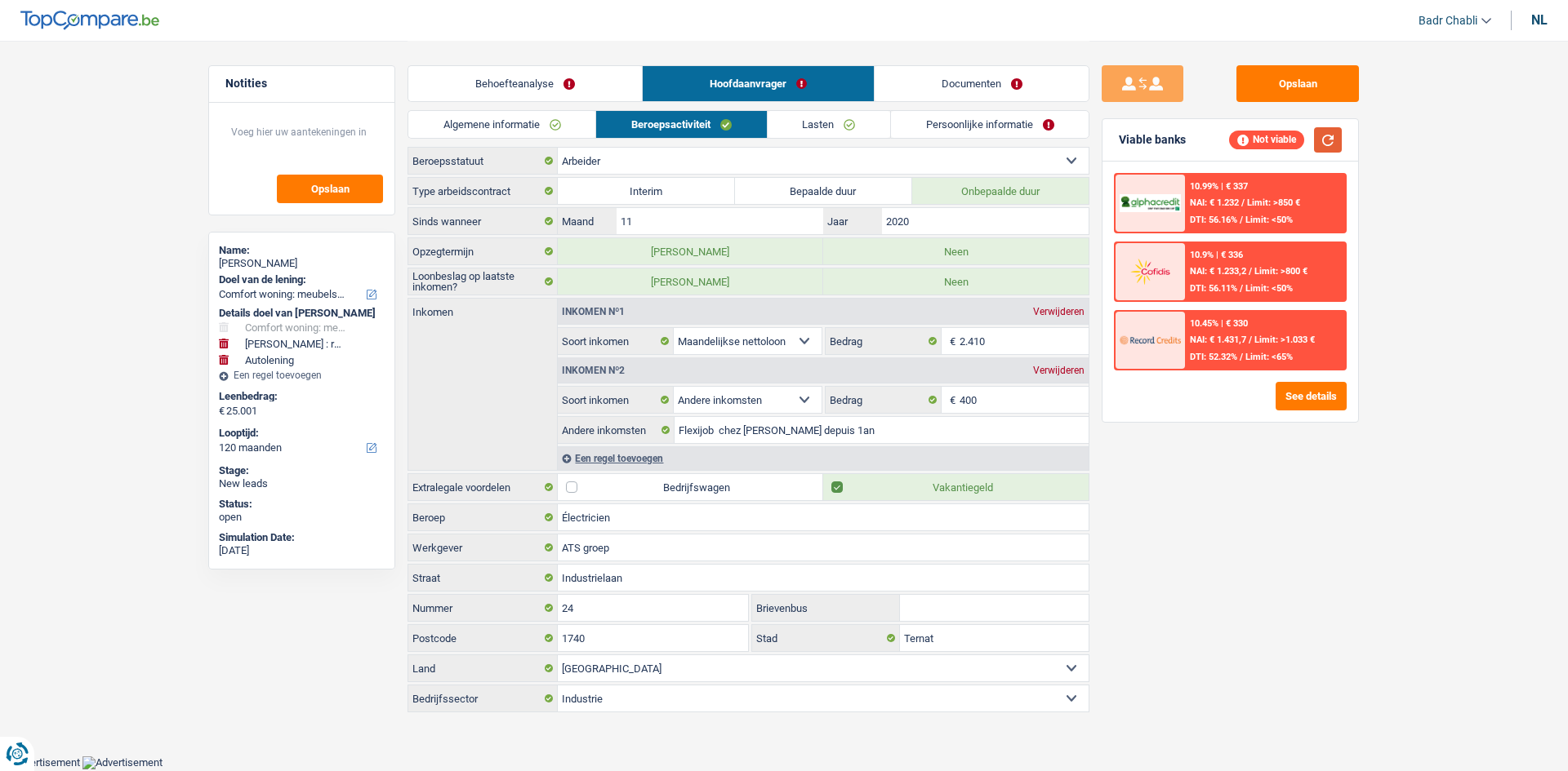
click at [1324, 142] on button "button" at bounding box center [1327, 139] width 27 height 26
click at [806, 128] on link "Lasten" at bounding box center [828, 124] width 122 height 27
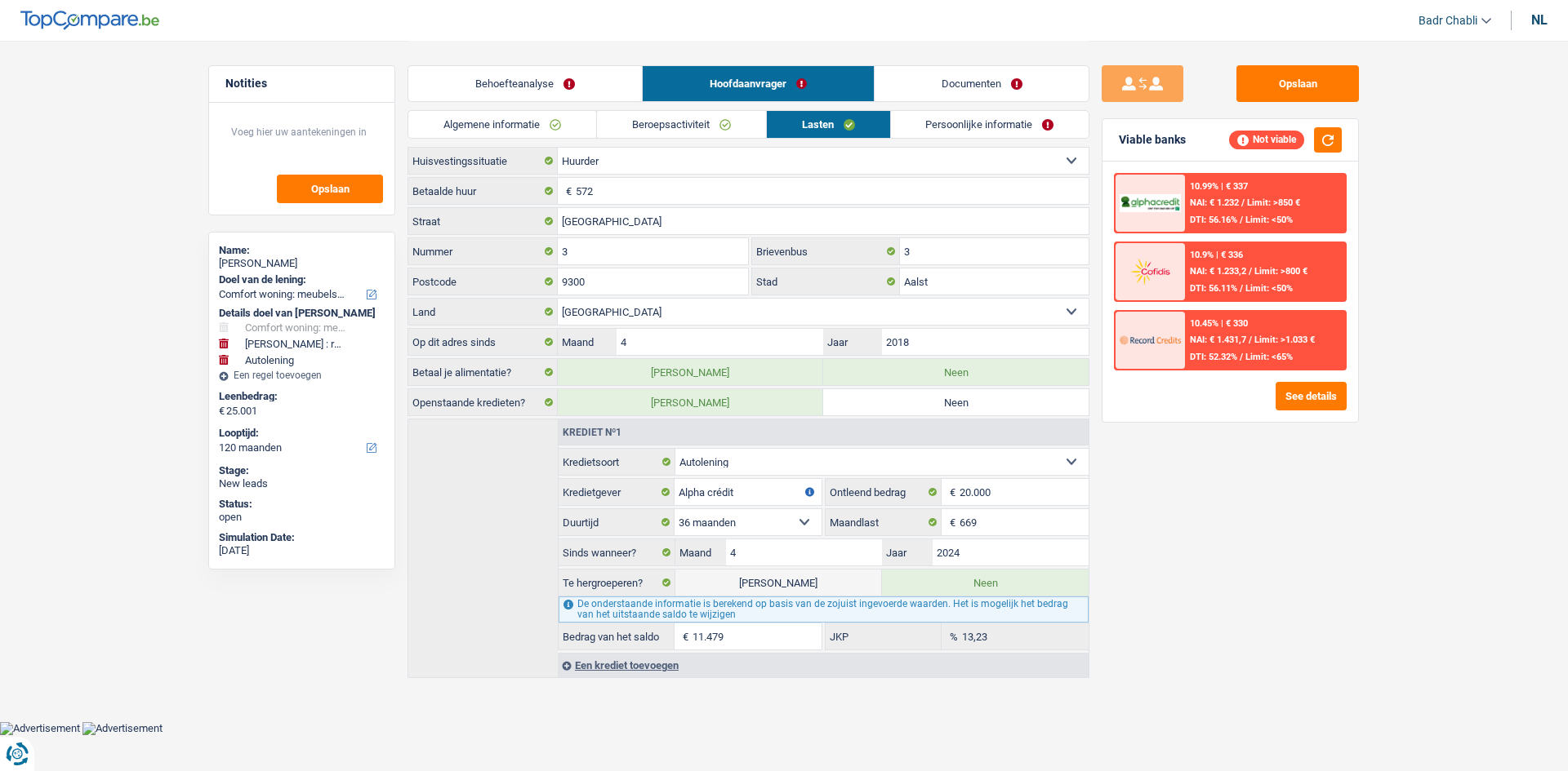
click at [795, 576] on label "Ja" at bounding box center [779, 583] width 207 height 27
click at [795, 576] on input "Ja" at bounding box center [779, 583] width 207 height 27
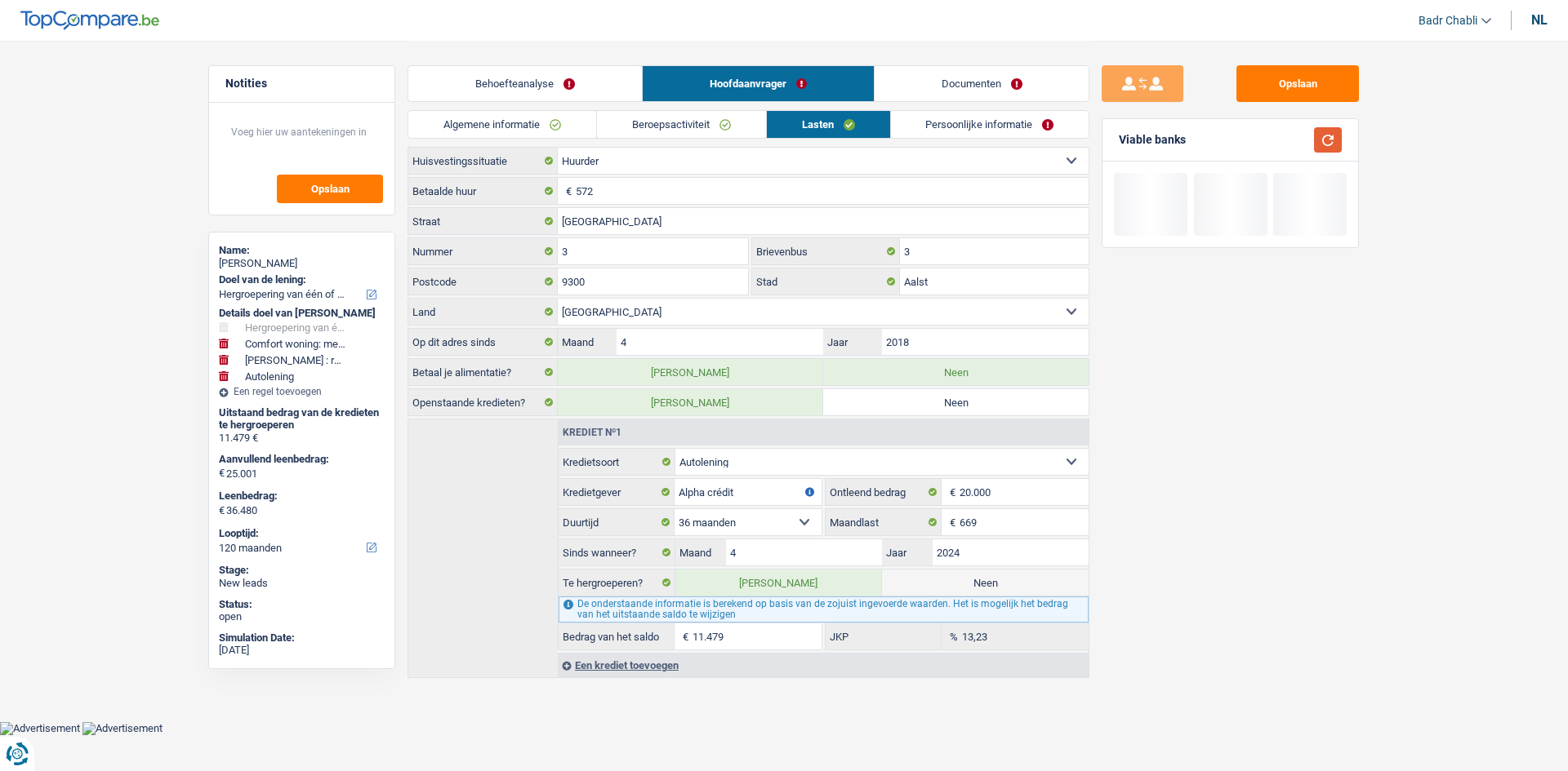
click at [1335, 138] on button "button" at bounding box center [1327, 139] width 27 height 26
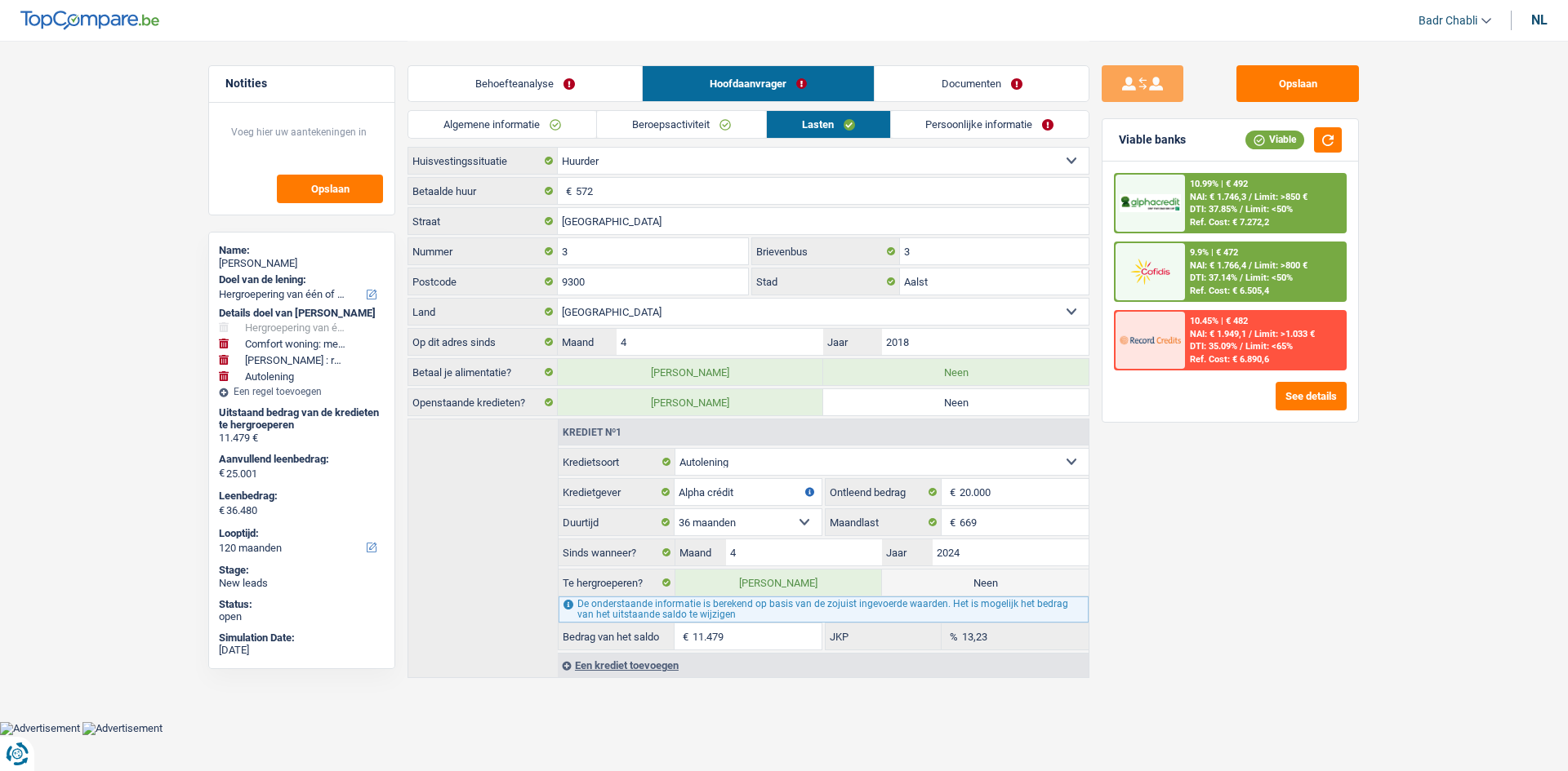
click at [1262, 269] on span "Limit: >800 €" at bounding box center [1281, 265] width 53 height 10
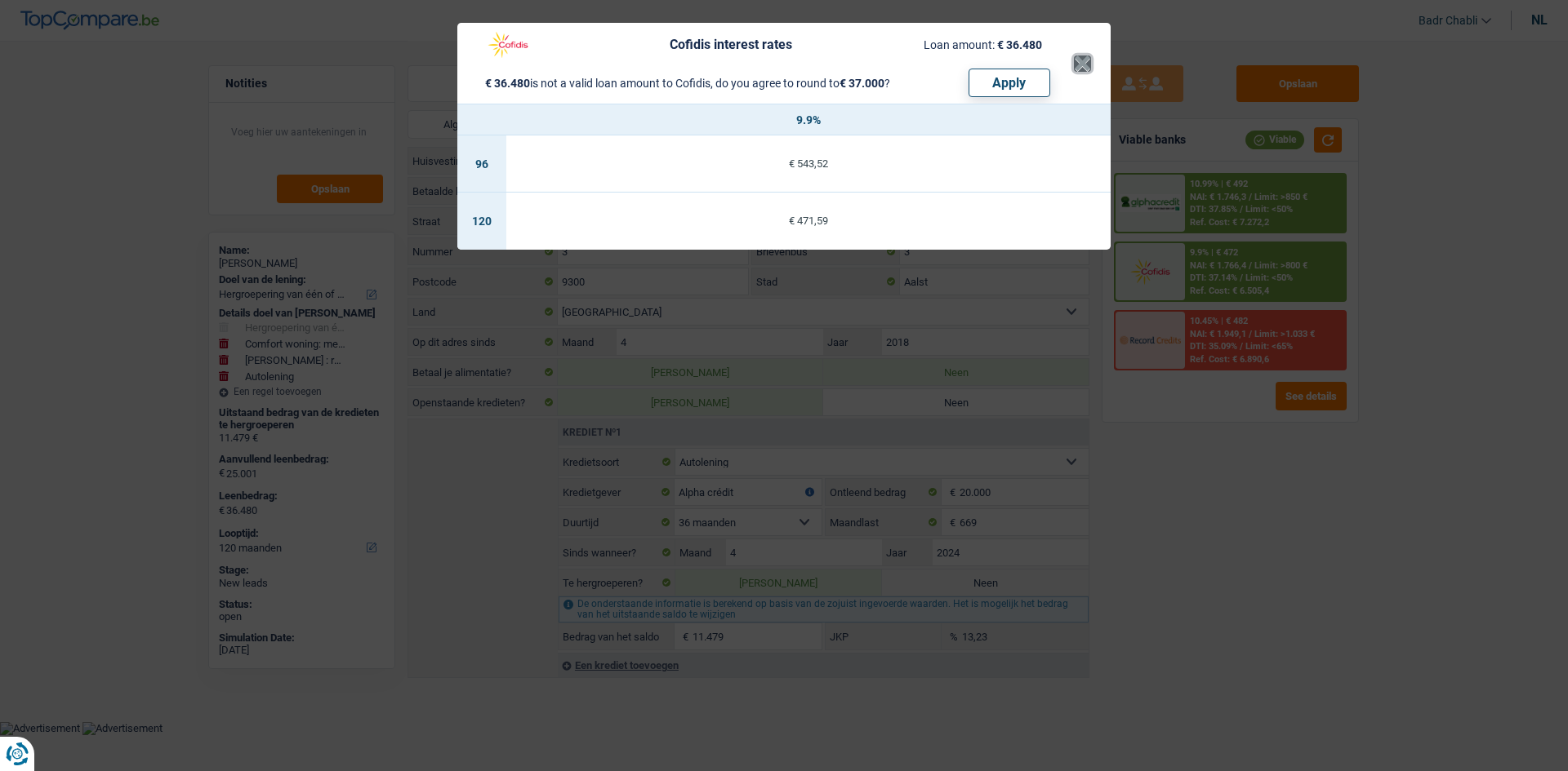
click at [1085, 56] on button "×" at bounding box center [1082, 63] width 17 height 16
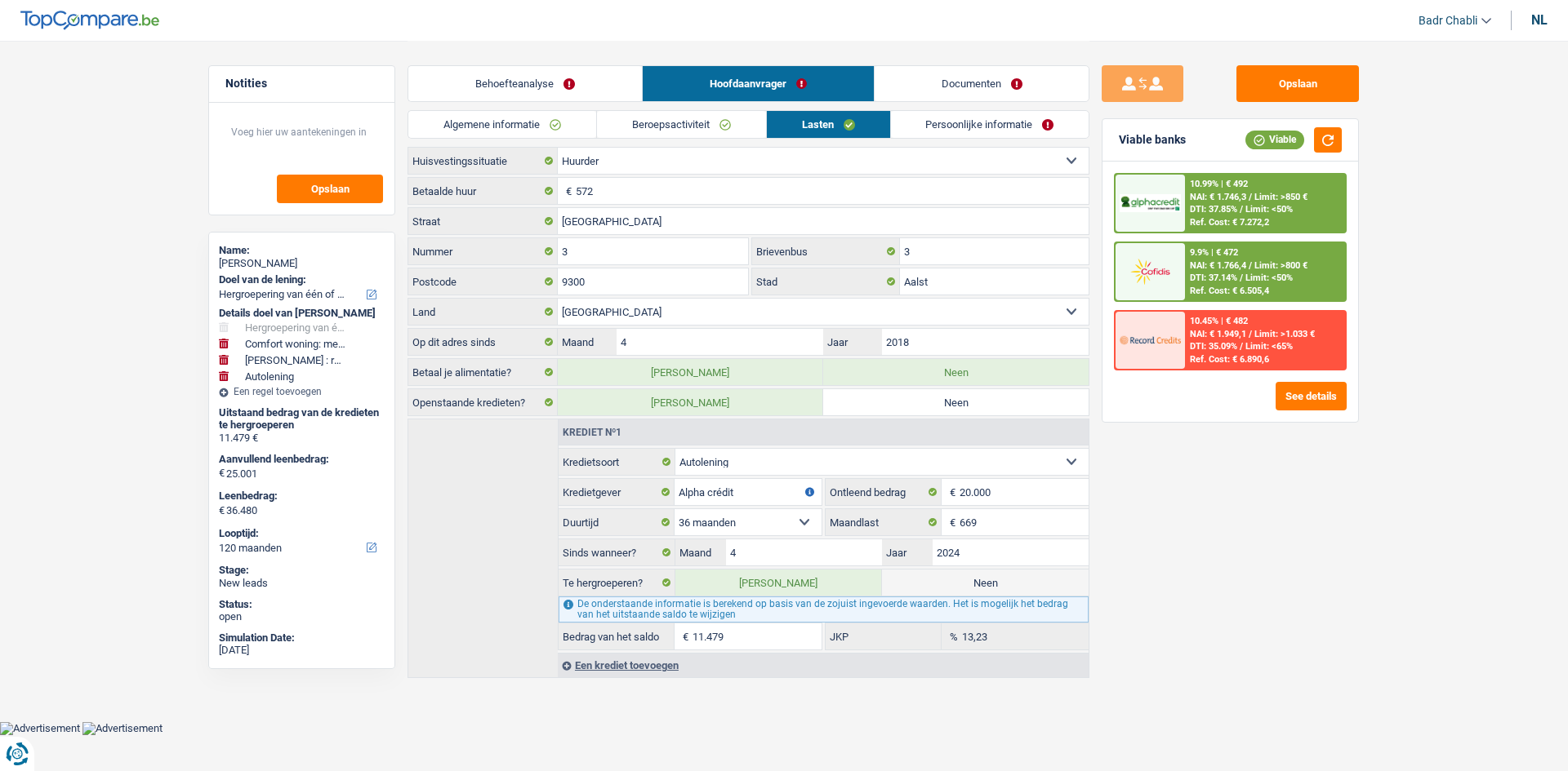
click at [586, 66] on link "Behoefteanalyse" at bounding box center [525, 83] width 234 height 35
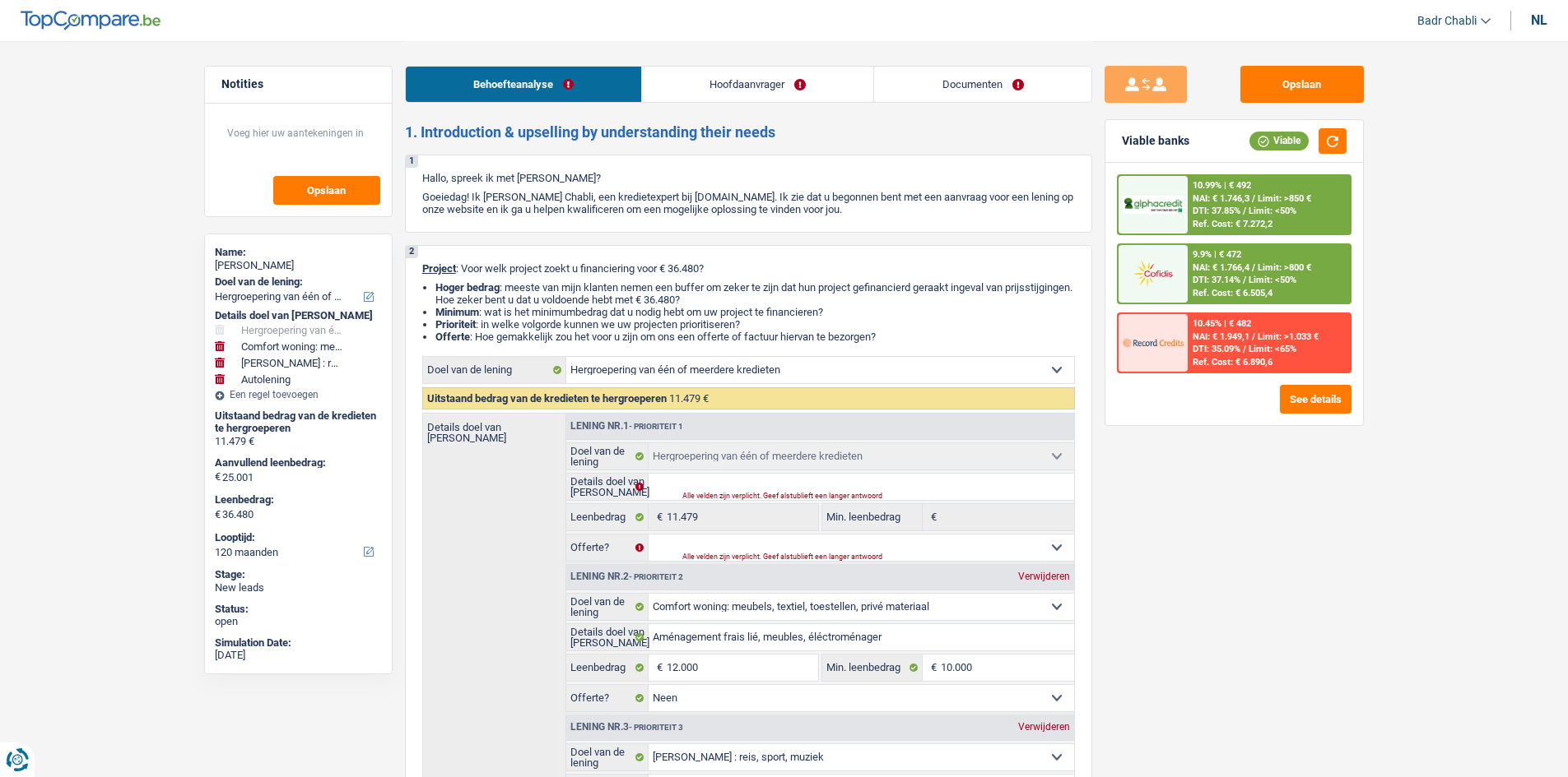
scroll to position [82, 0]
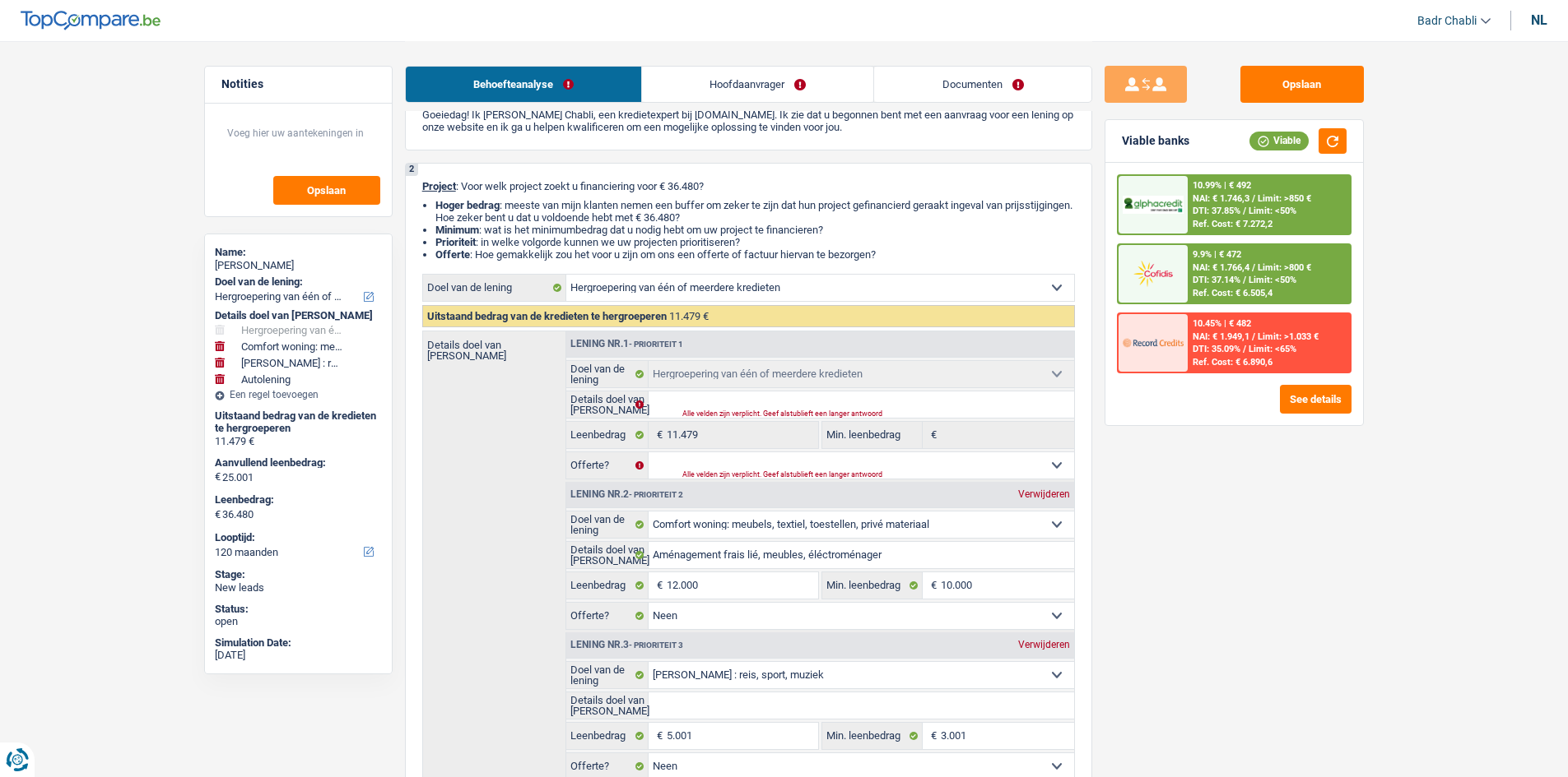
drag, startPoint x: 1373, startPoint y: 247, endPoint x: 1364, endPoint y: 248, distance: 9.1
click at [1372, 247] on div "Opslaan Viable banks Viable 10.99% | € 492 NAI: € 1.746,3 / Limit: >850 € DTI: …" at bounding box center [1234, 409] width 284 height 685
click at [1332, 253] on div "9.9% | € 472 NAI: € 1.766,4 / Limit: >800 € DTI: 37.14% / Limit: <50% Ref. Cost…" at bounding box center [1269, 274] width 162 height 57
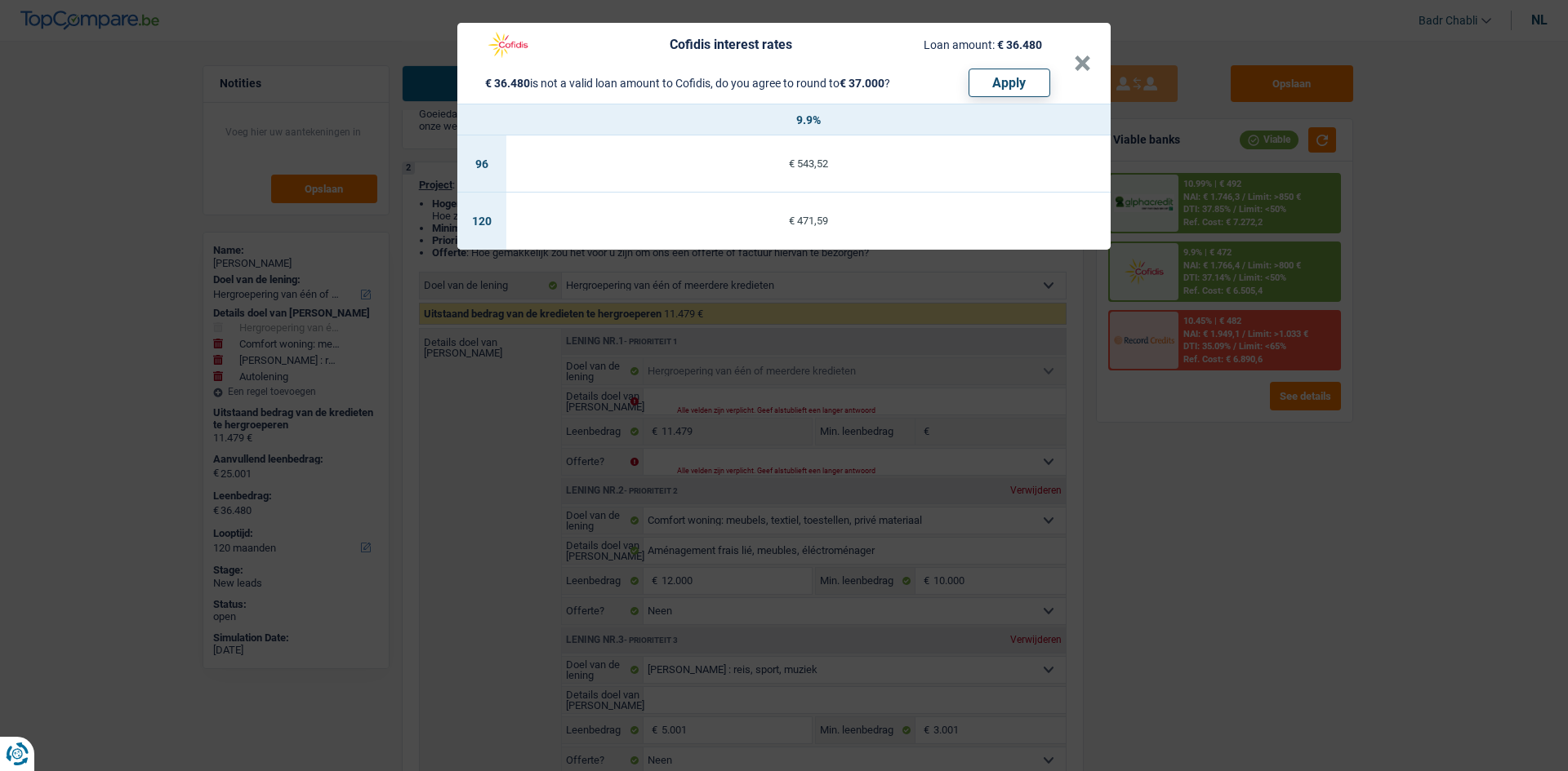
click at [1094, 64] on header "Cofidis interest rates Loan amount: € 36.480 € 36.480 is not a valid loan amoun…" at bounding box center [784, 63] width 654 height 81
click at [1088, 64] on button "×" at bounding box center [1082, 63] width 17 height 16
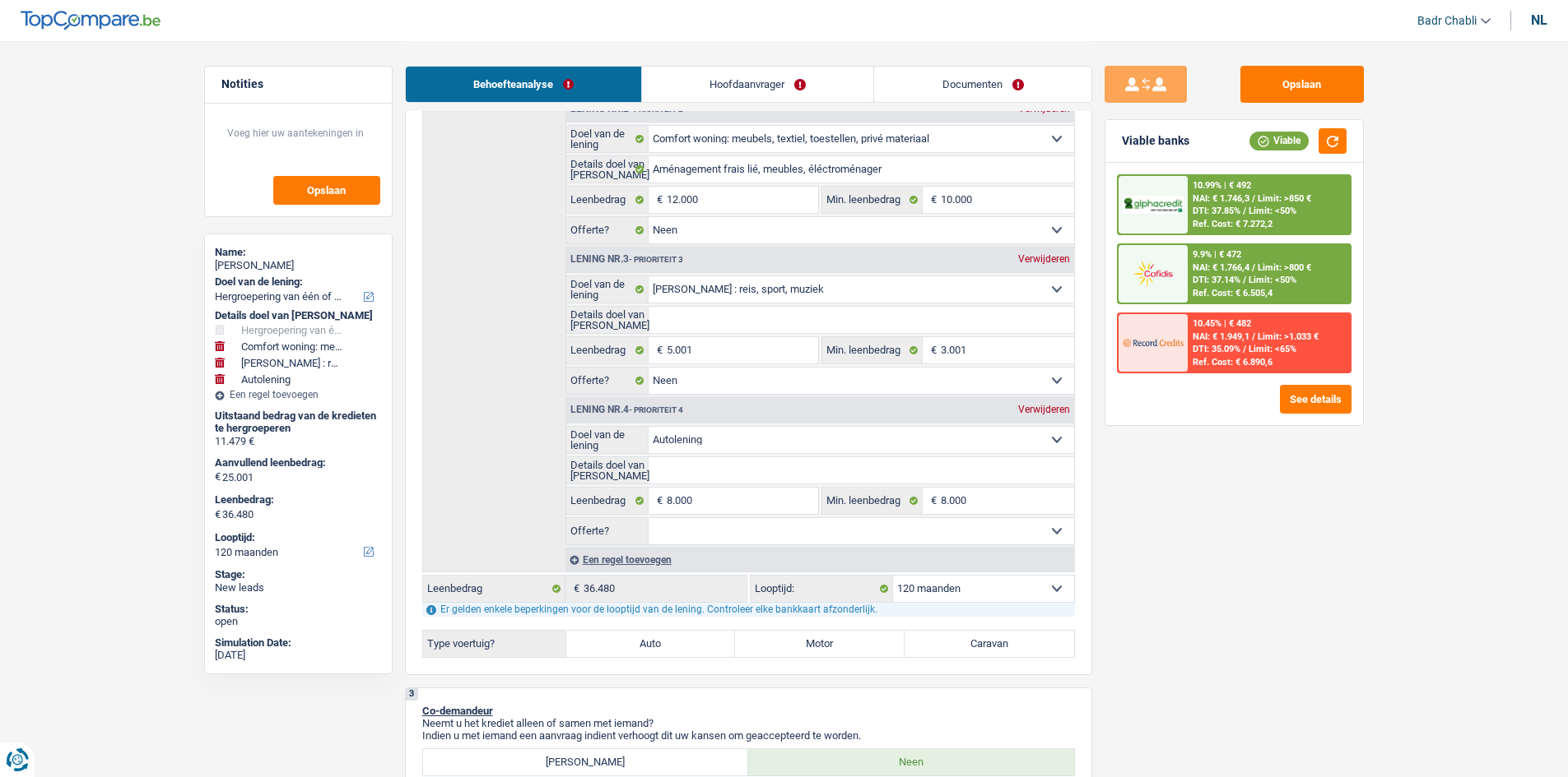
scroll to position [576, 0]
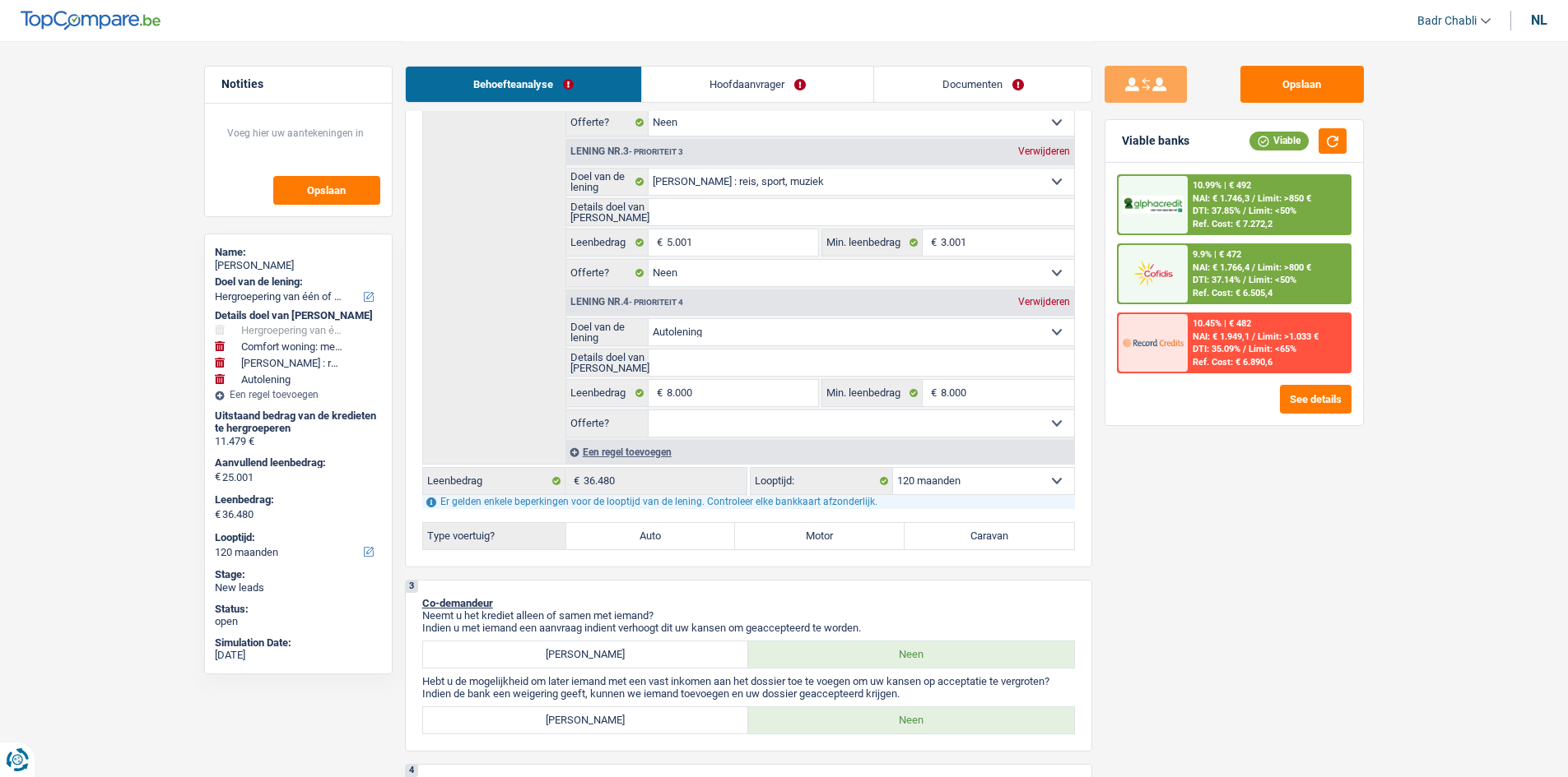
click at [659, 543] on label "Auto" at bounding box center [651, 536] width 170 height 27
click at [659, 543] on input "Auto" at bounding box center [651, 536] width 170 height 27
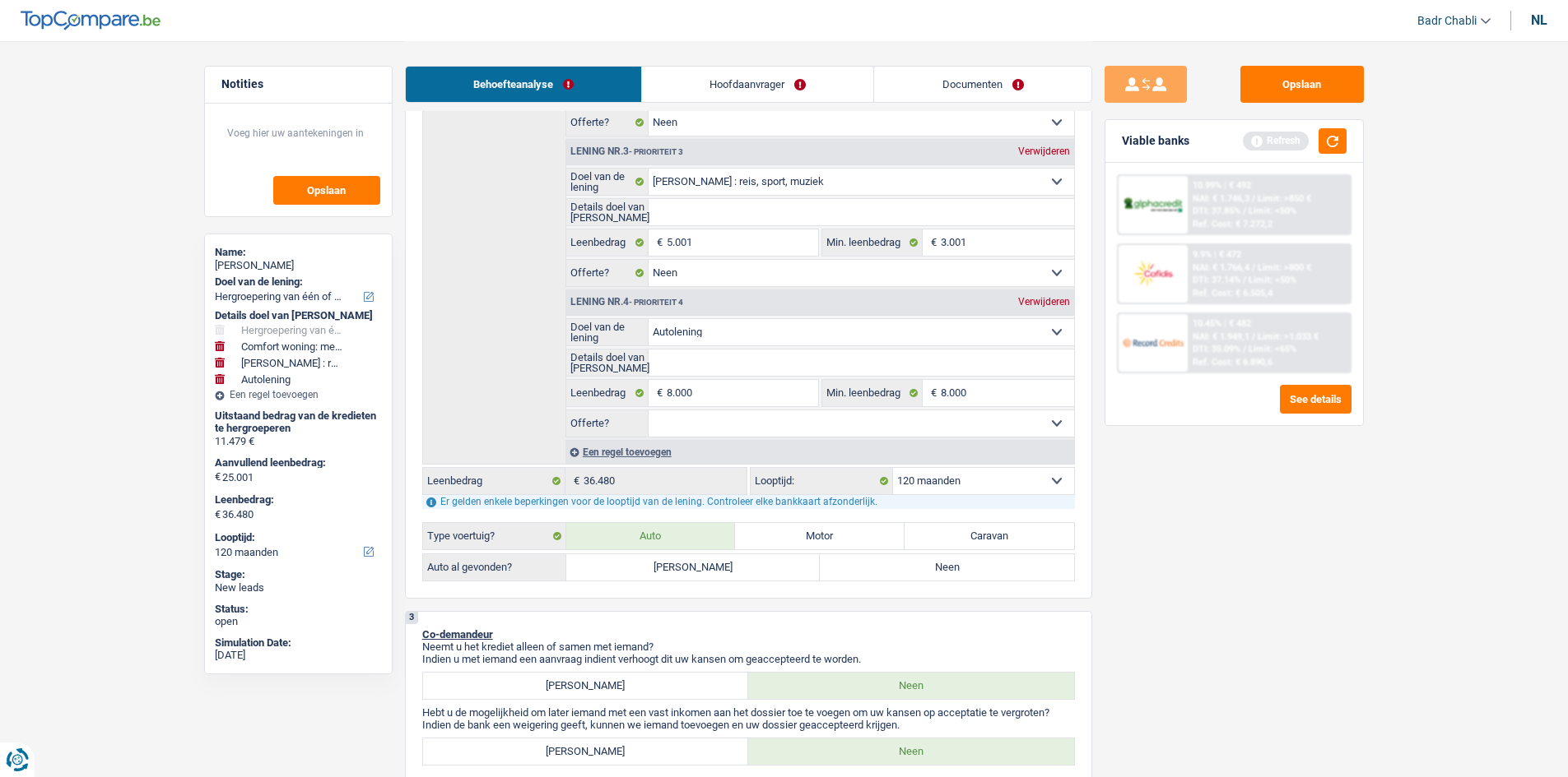
click at [929, 578] on label "Neen" at bounding box center [946, 568] width 254 height 27
click at [929, 578] on input "Neen" at bounding box center [946, 568] width 254 height 27
click at [710, 337] on select "Comfort woning: meubels, textiel, toestellen, privé materiaal Hifi, multimedia,…" at bounding box center [861, 332] width 426 height 27
click at [648, 319] on select "Comfort woning: meubels, textiel, toestellen, privé materiaal Hifi, multimedia,…" at bounding box center [861, 332] width 426 height 27
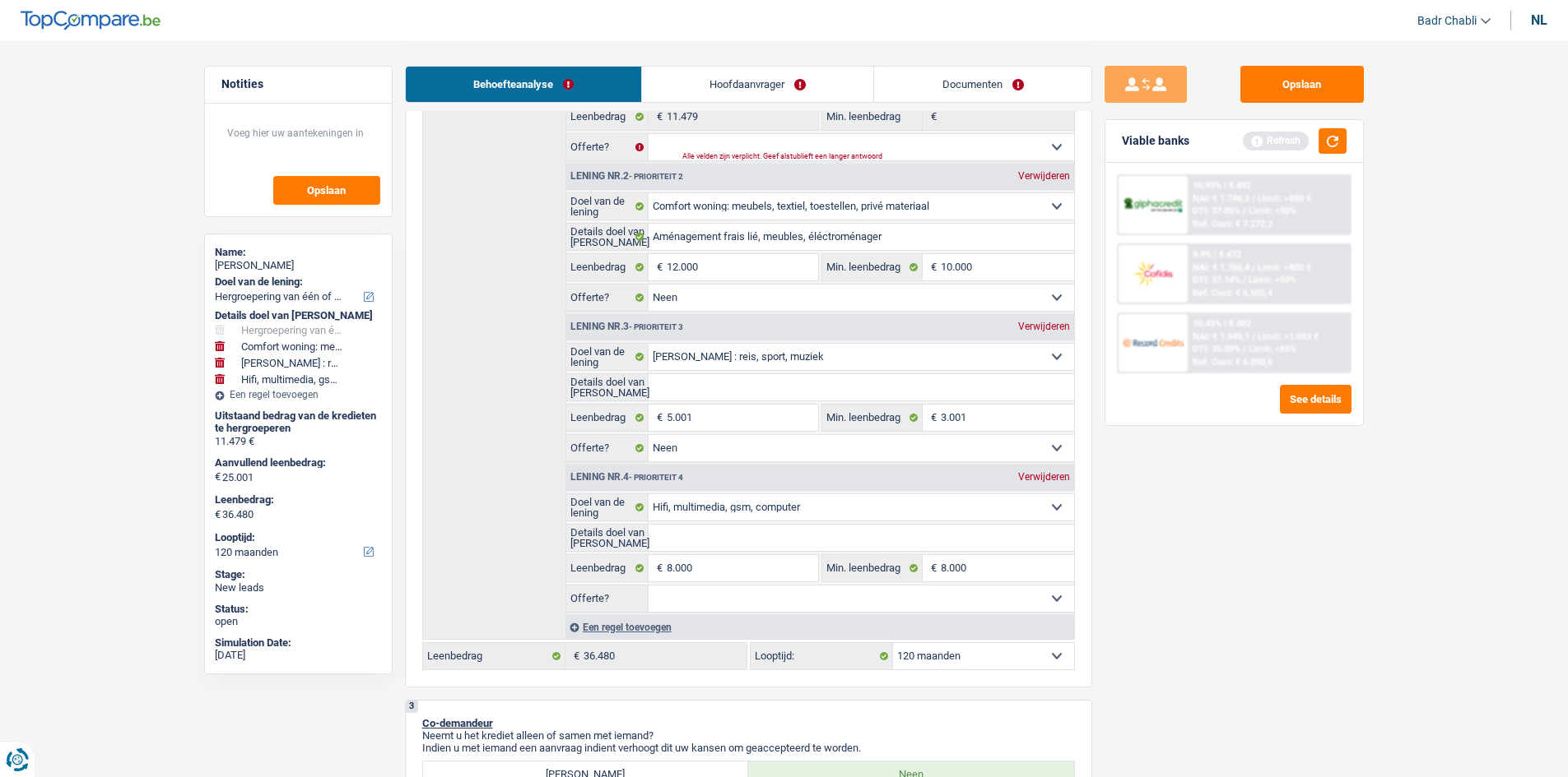
scroll to position [247, 0]
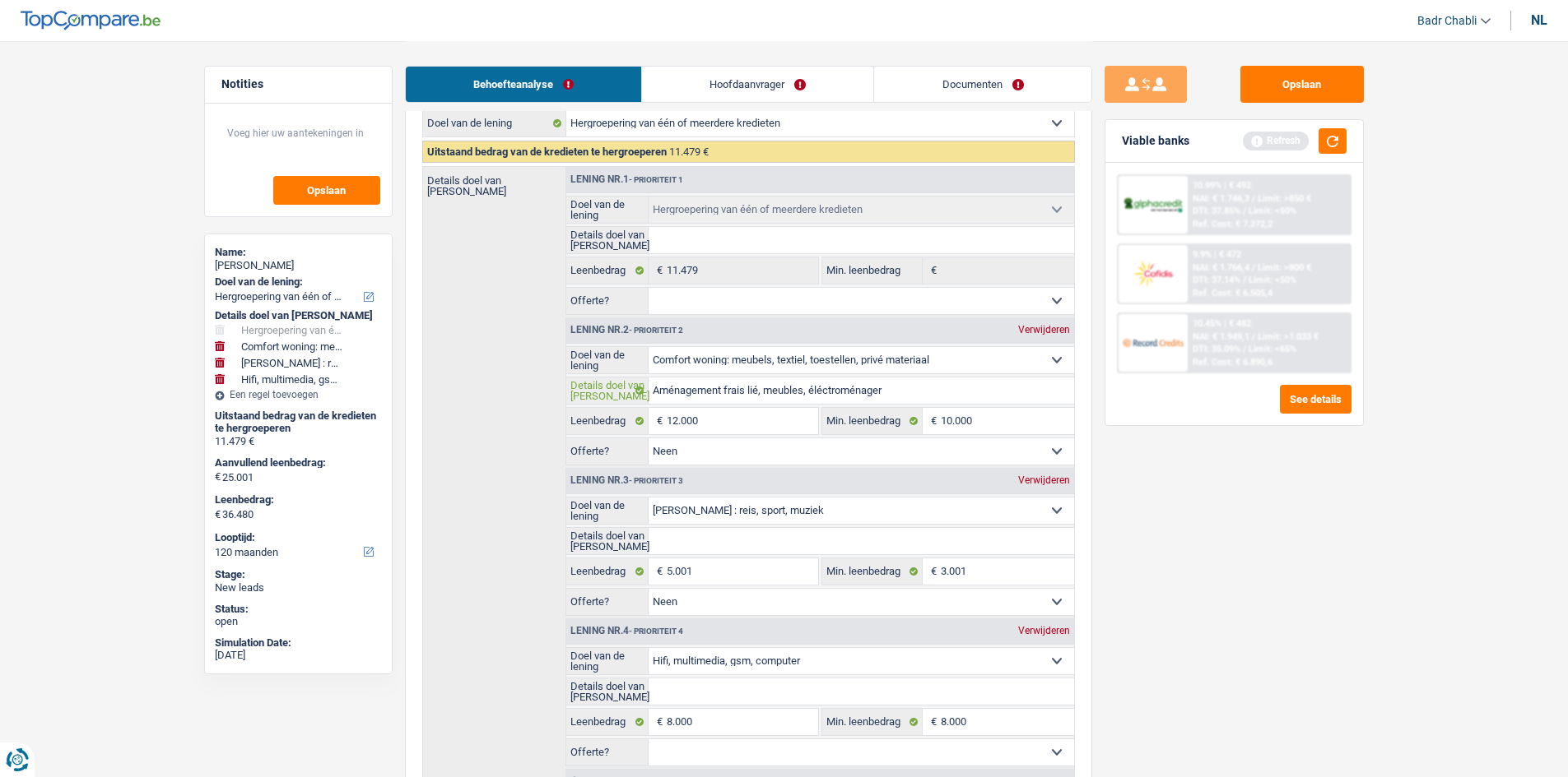
click at [858, 391] on input "Aménagement frais lié, meubles, éléctroménager" at bounding box center [861, 391] width 426 height 27
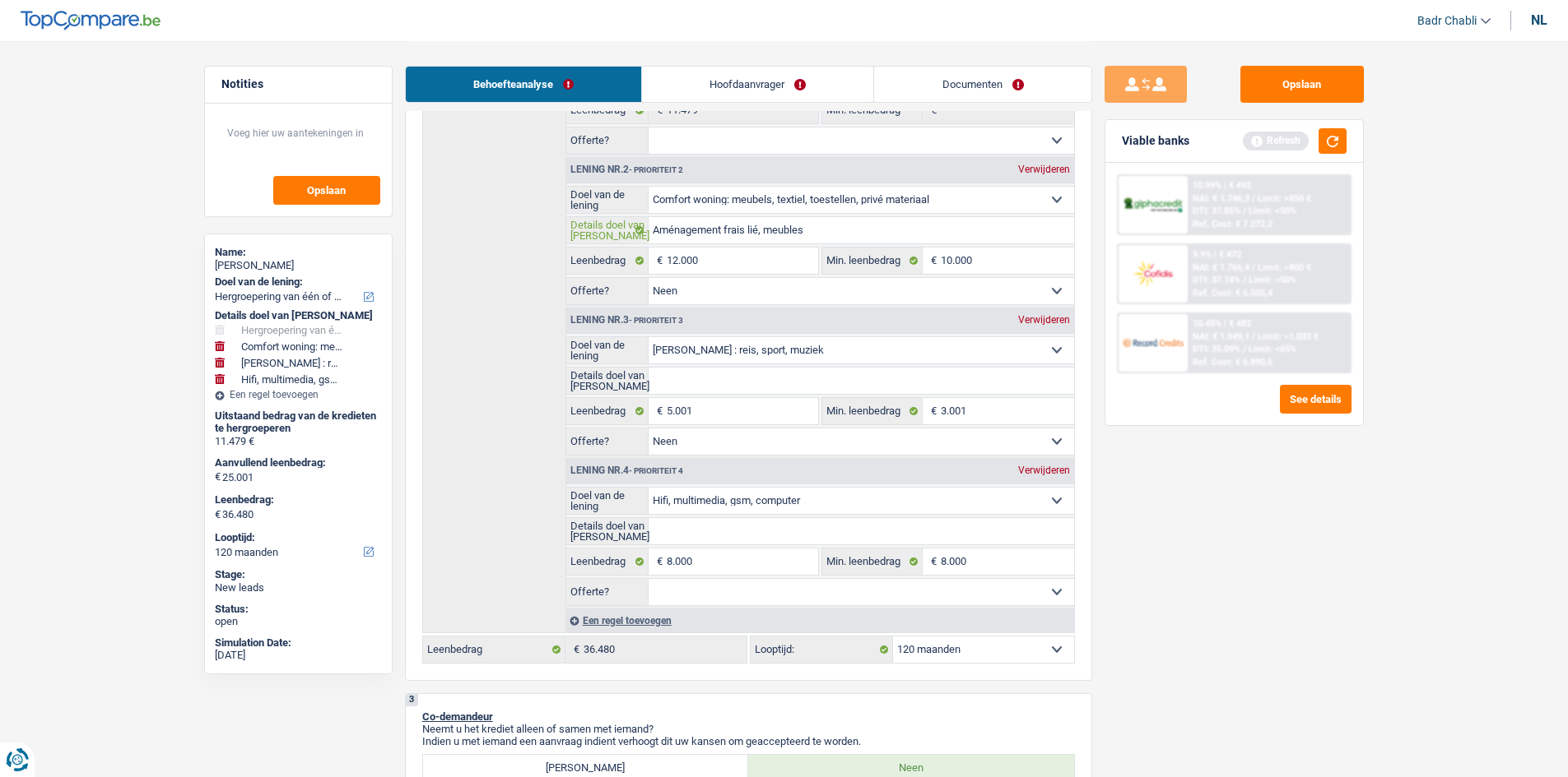
scroll to position [576, 0]
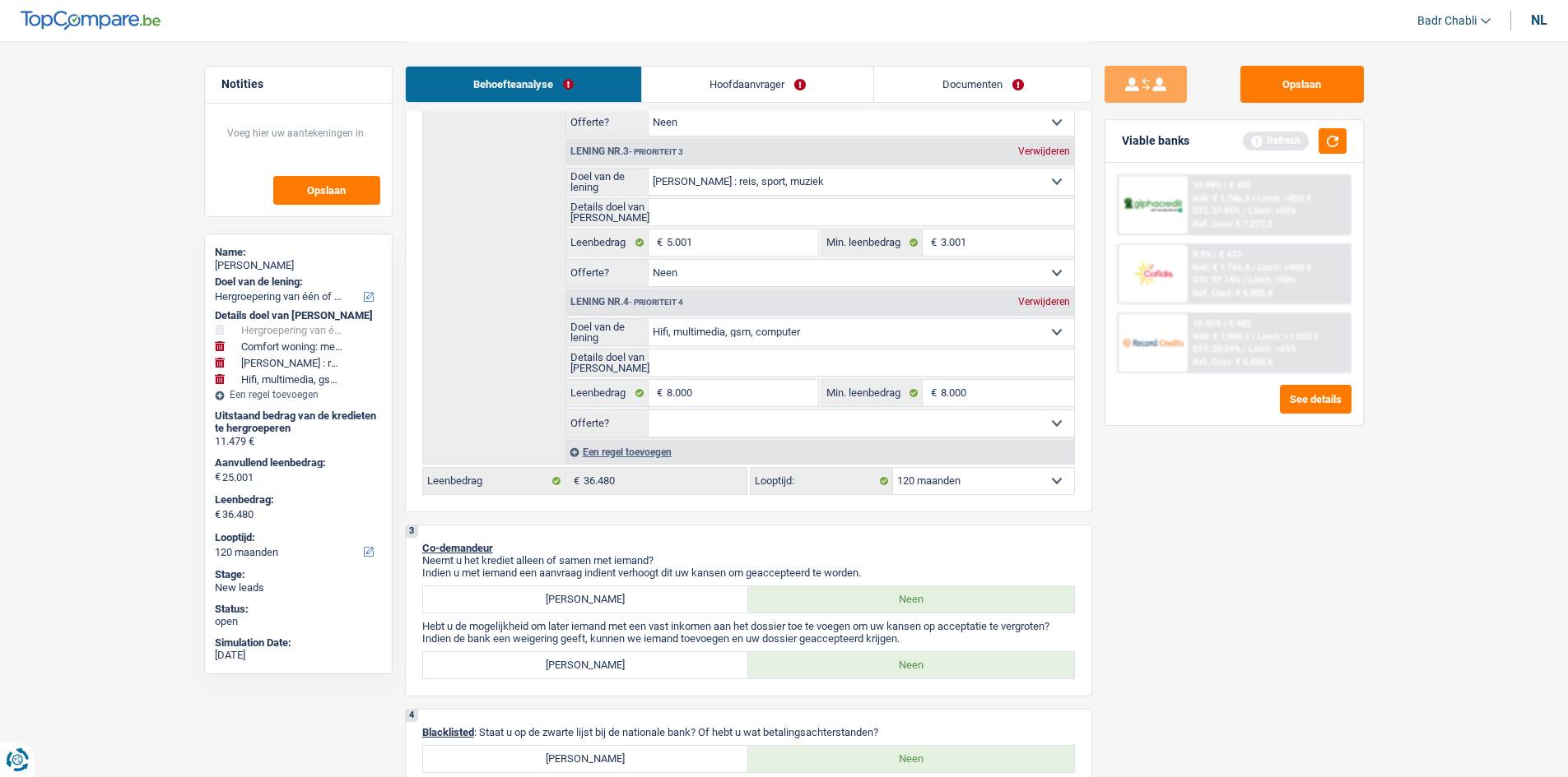
click at [718, 368] on input "Details doel van lening" at bounding box center [861, 363] width 426 height 27
click at [801, 217] on input "Details doel van lening" at bounding box center [861, 213] width 426 height 27
click at [725, 353] on input "Details doel van lening" at bounding box center [861, 363] width 426 height 27
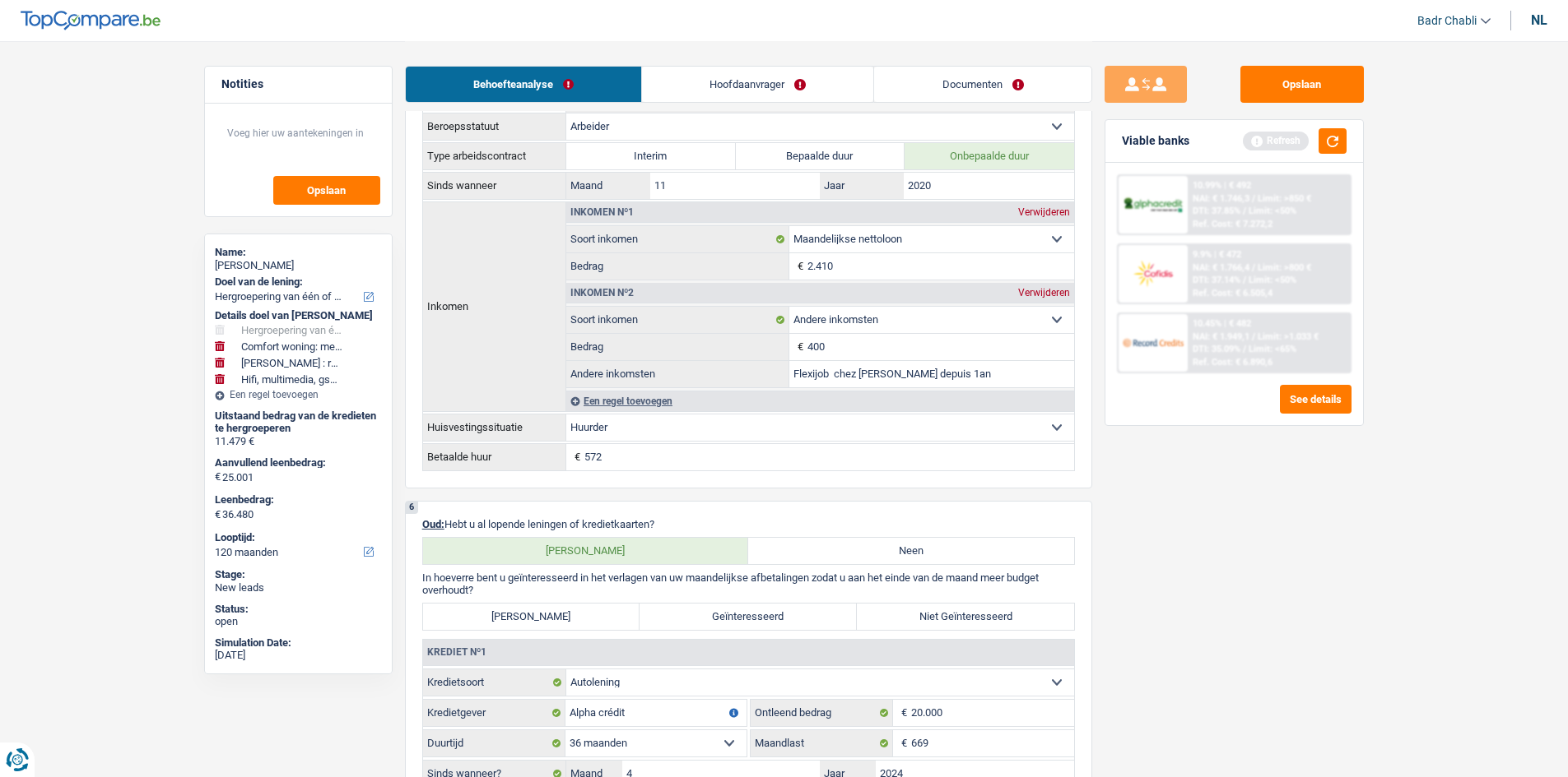
scroll to position [1152, 0]
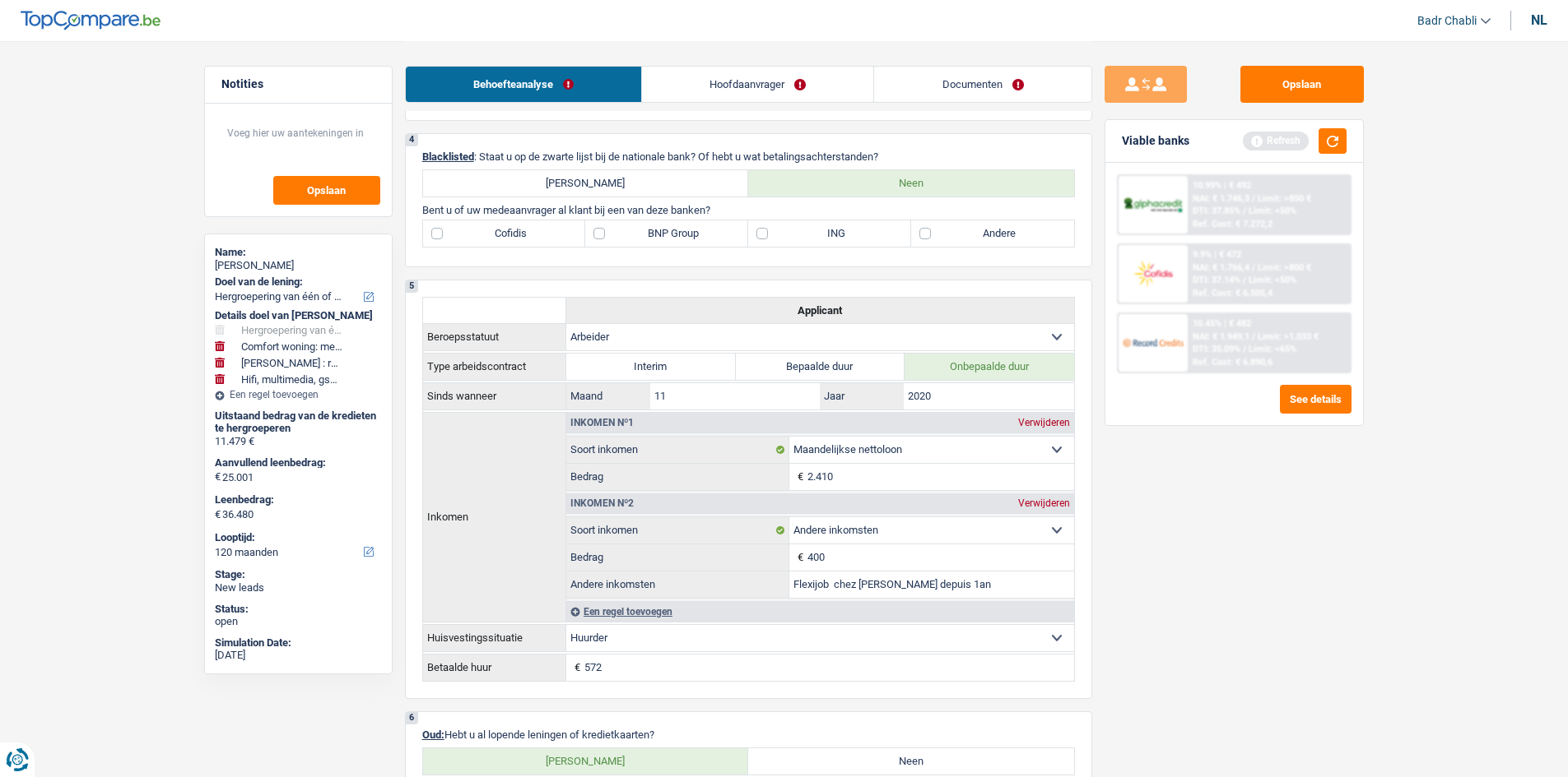
click at [627, 238] on label "BNP Group" at bounding box center [667, 234] width 163 height 27
click at [627, 238] on input "BNP Group" at bounding box center [667, 234] width 163 height 27
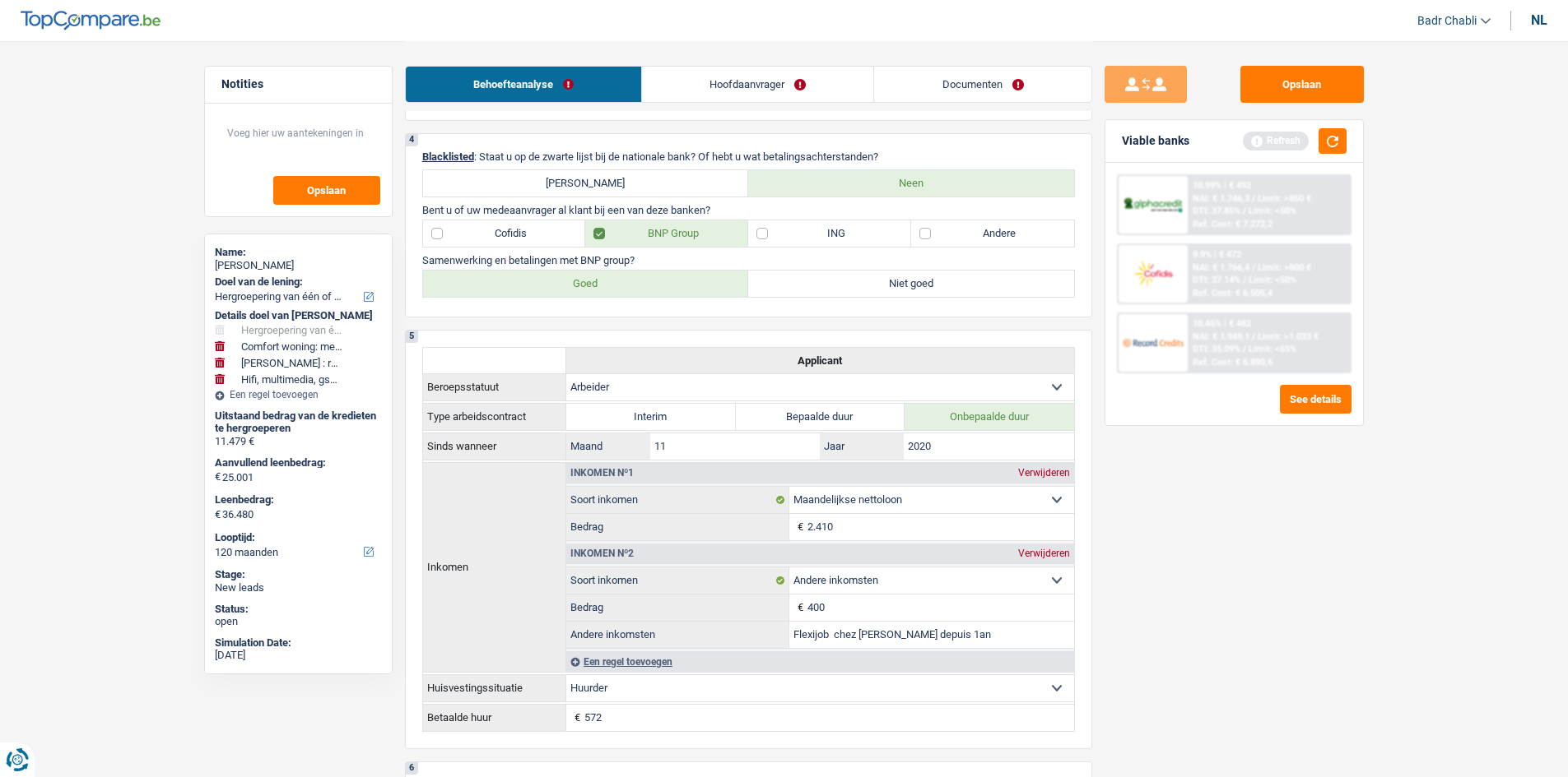
click at [622, 280] on label "Goed" at bounding box center [585, 284] width 326 height 27
click at [622, 280] on input "Goed" at bounding box center [585, 284] width 326 height 27
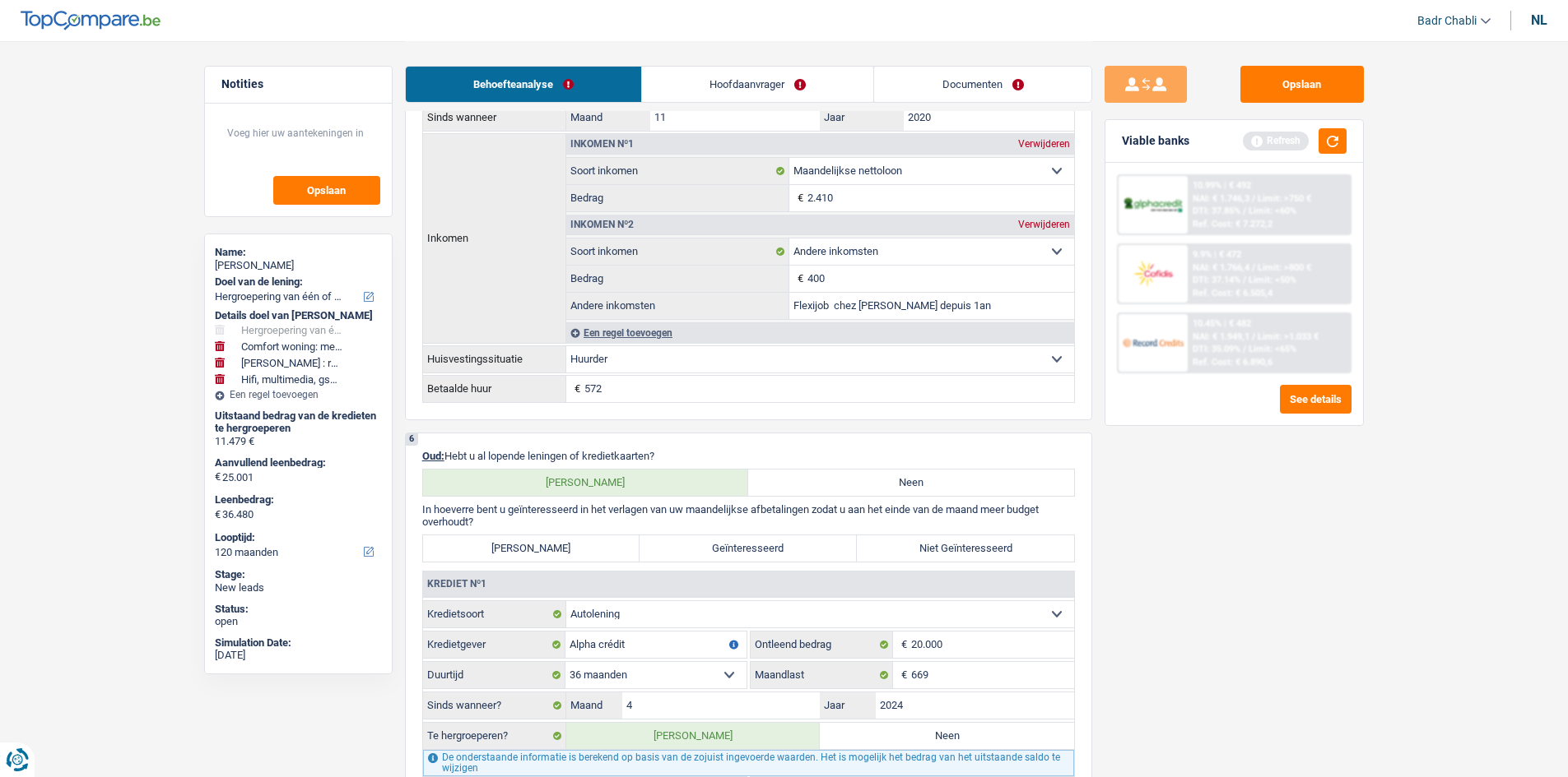
click at [586, 536] on label "Zeer Geïnteresseerd" at bounding box center [532, 549] width 218 height 27
click at [586, 536] on input "Zeer Geïnteresseerd" at bounding box center [532, 549] width 218 height 27
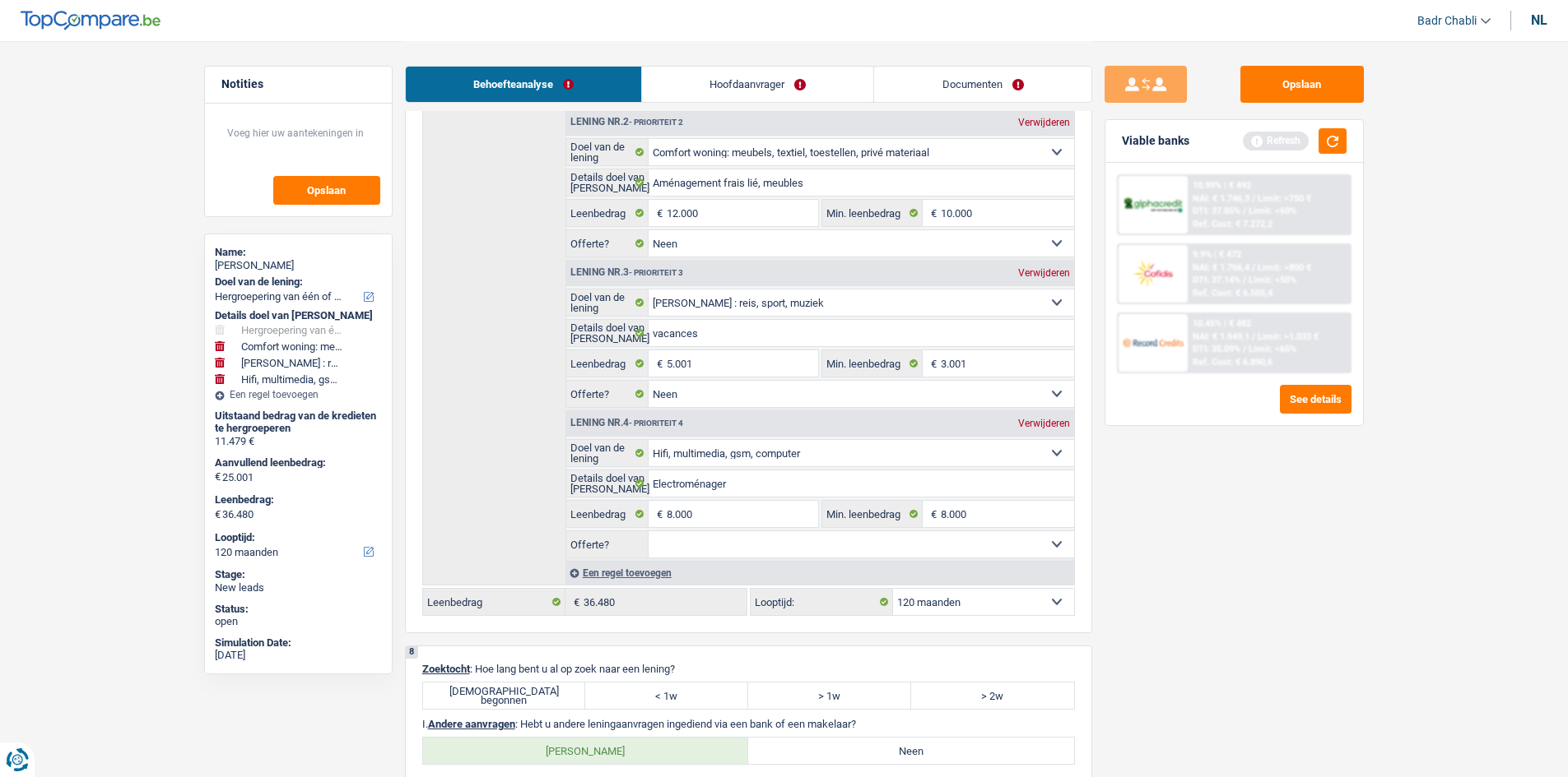
scroll to position [2715, 0]
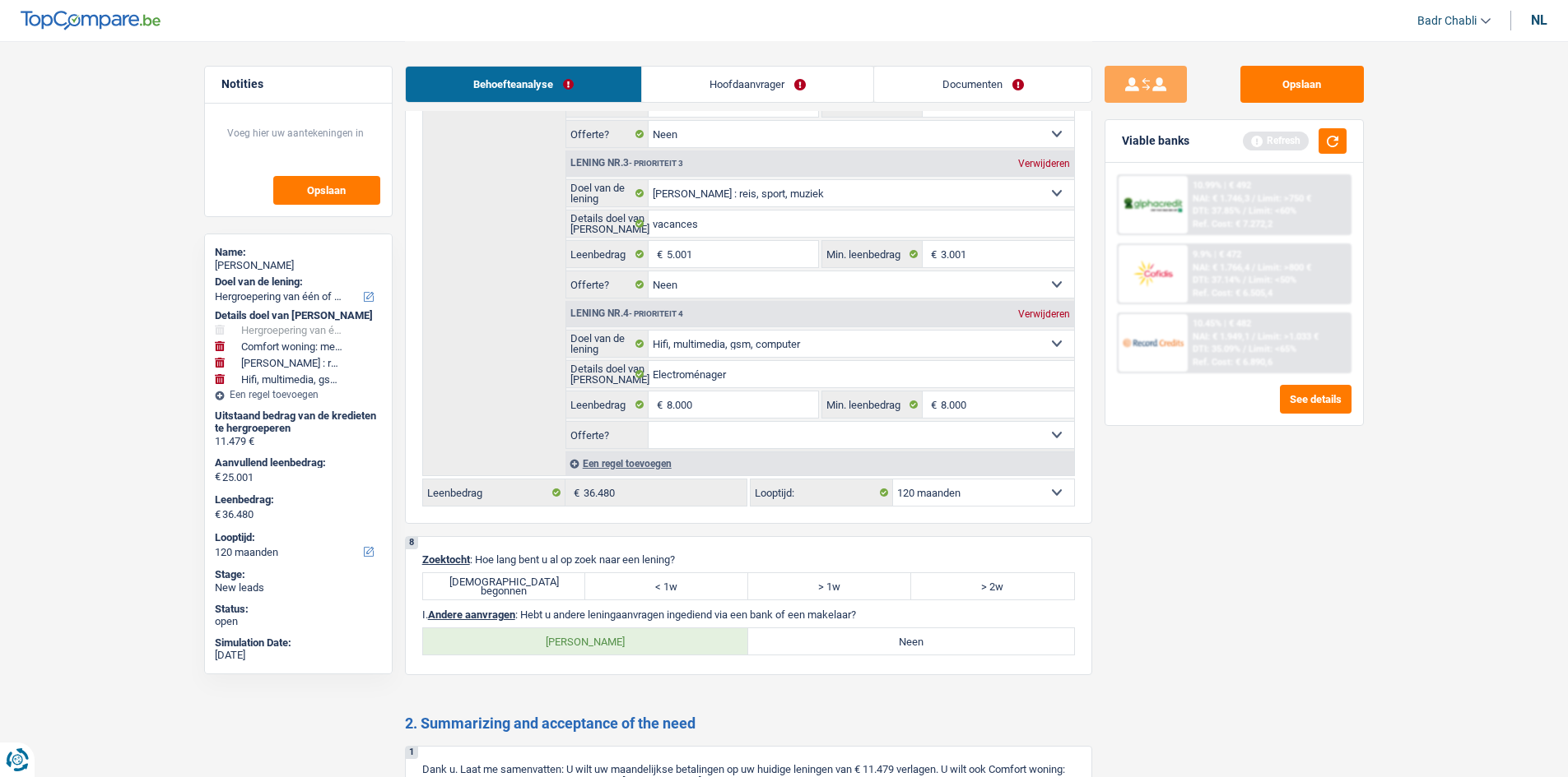
click at [740, 431] on select "Ja Neen Niet beantwoord Maak een keuze a.u.b" at bounding box center [861, 435] width 426 height 27
click at [648, 422] on select "Ja Neen Niet beantwoord Maak een keuze a.u.b" at bounding box center [861, 435] width 426 height 27
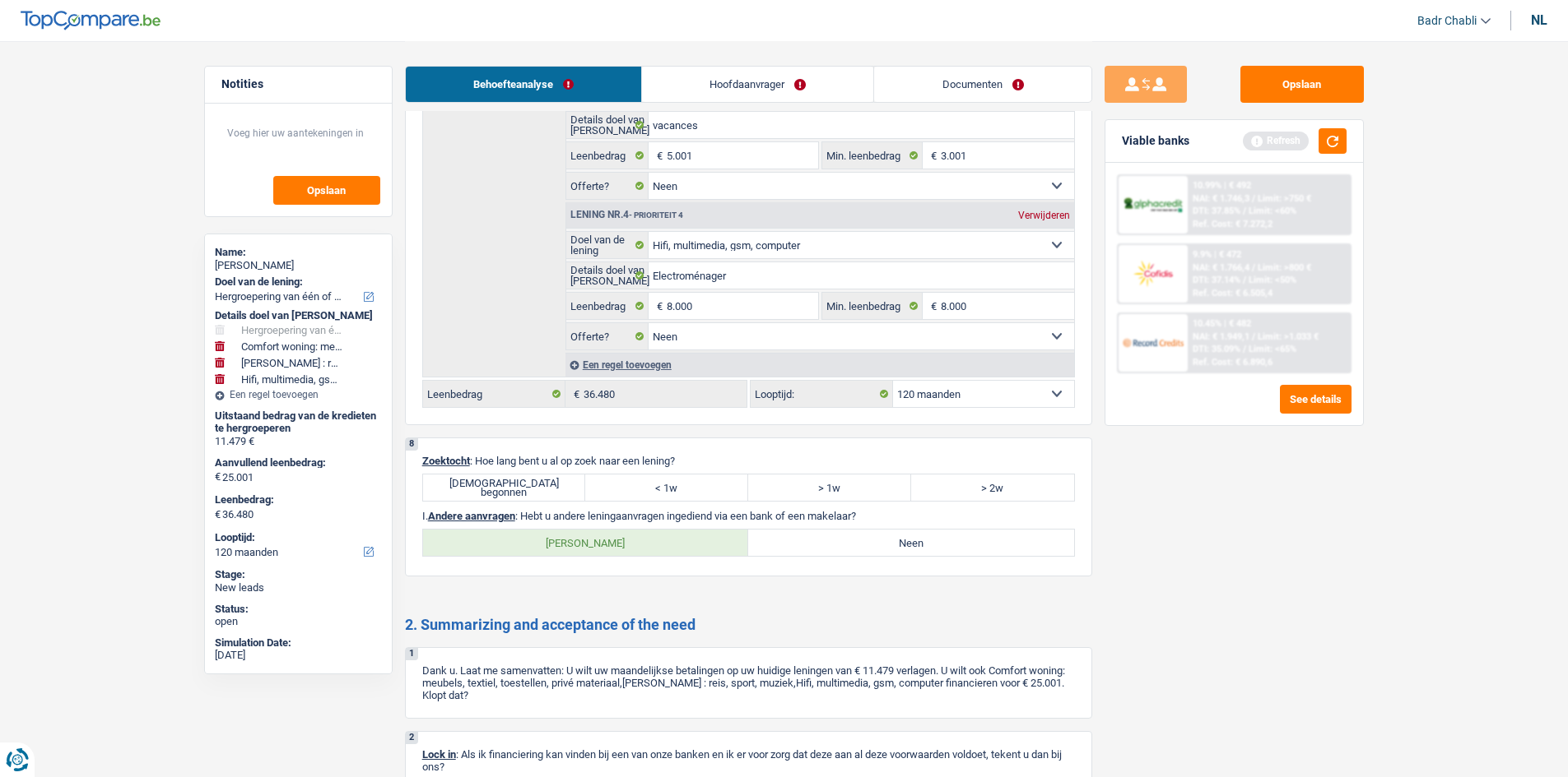
scroll to position [2880, 0]
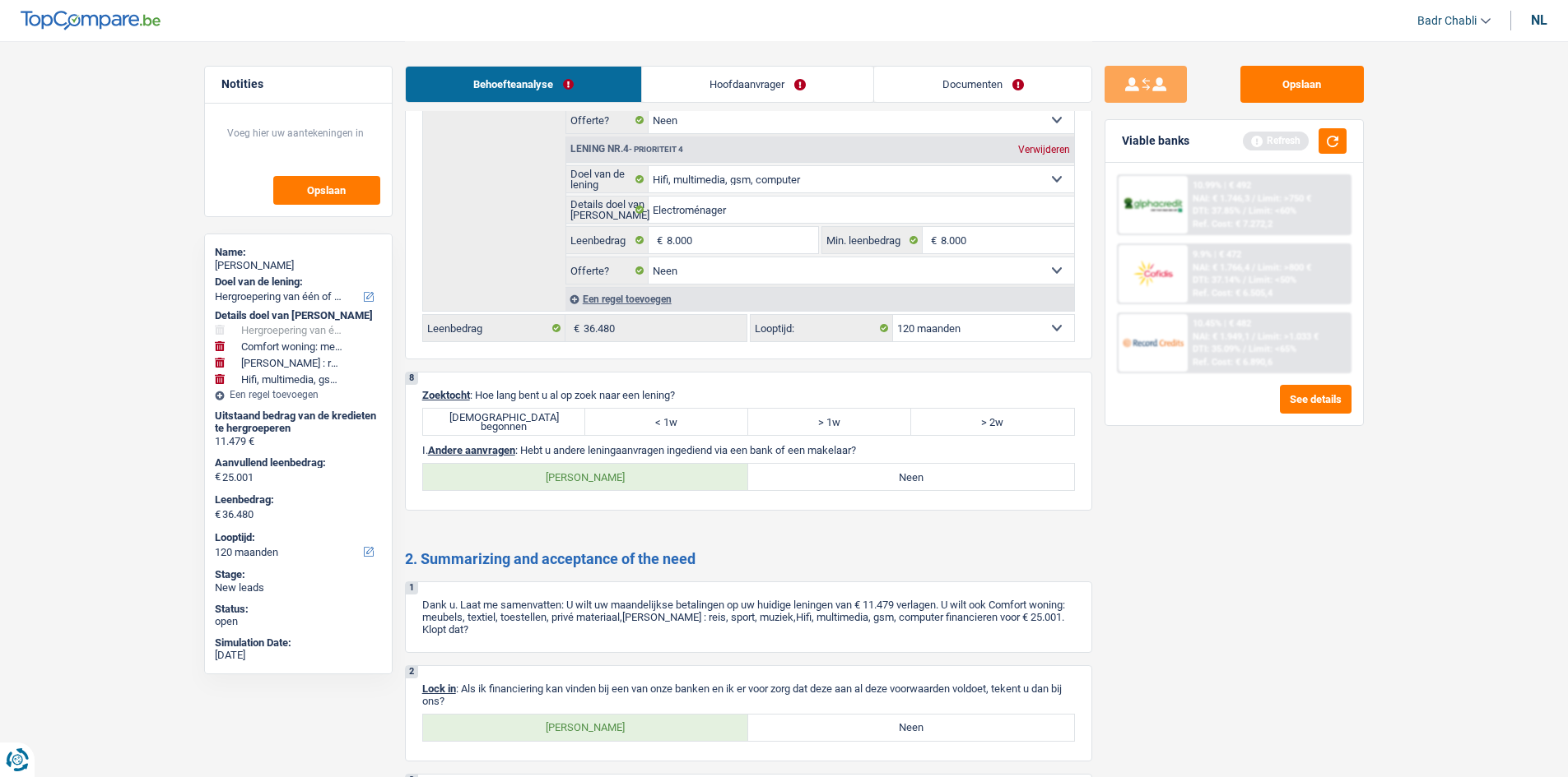
click at [525, 426] on label "Juist begonnen" at bounding box center [504, 422] width 163 height 27
click at [525, 426] on input "Juist begonnen" at bounding box center [504, 422] width 163 height 27
click at [829, 468] on label "Neen" at bounding box center [910, 477] width 326 height 27
click at [829, 468] on input "Neen" at bounding box center [910, 477] width 326 height 27
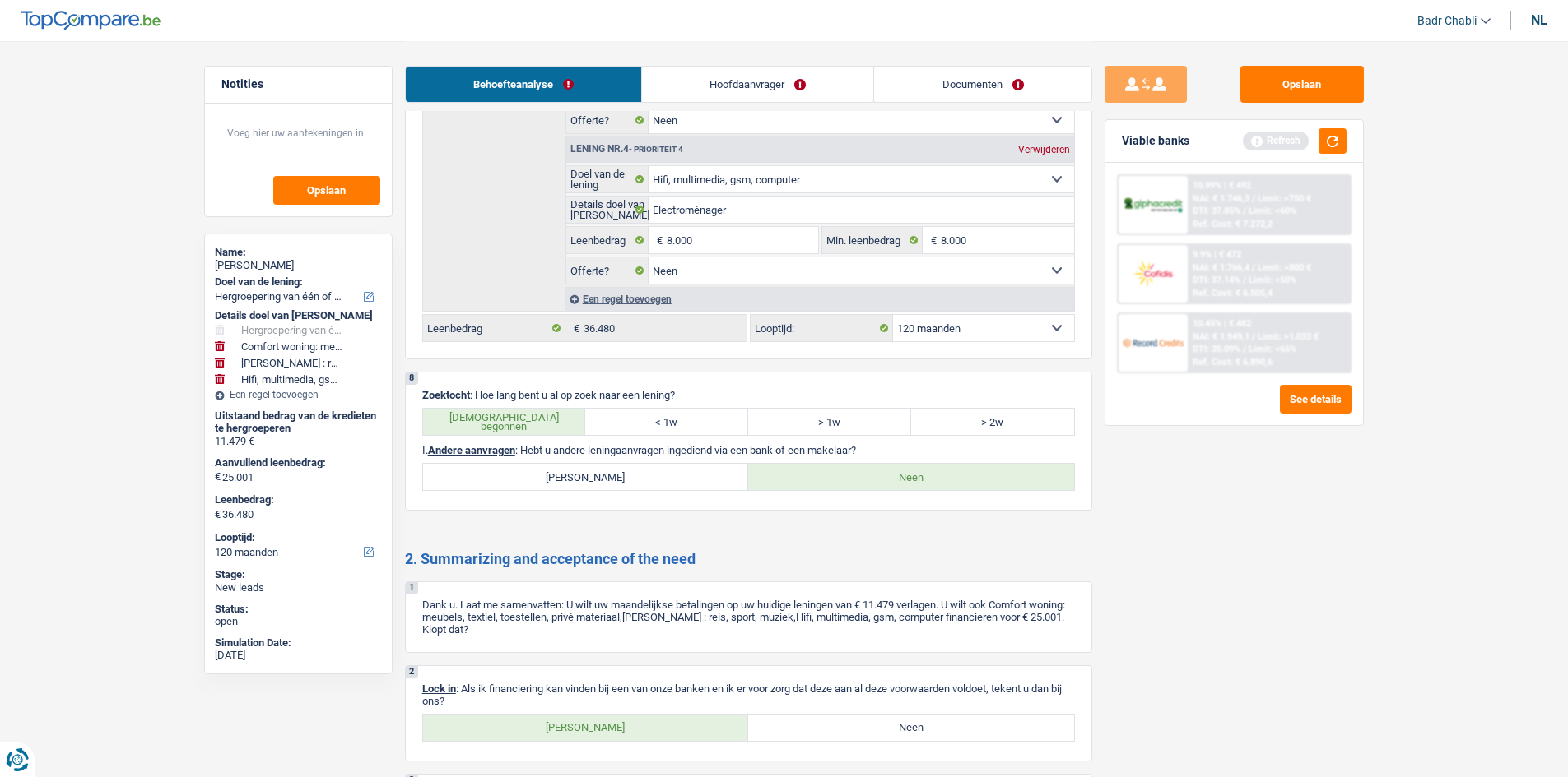
click at [569, 746] on div "2 Lock in : Als ik financiering kan vinden bij een van onze banken en ik er voo…" at bounding box center [749, 713] width 688 height 96
click at [588, 724] on label "Ja" at bounding box center [585, 728] width 326 height 27
click at [588, 724] on input "Ja" at bounding box center [585, 728] width 326 height 27
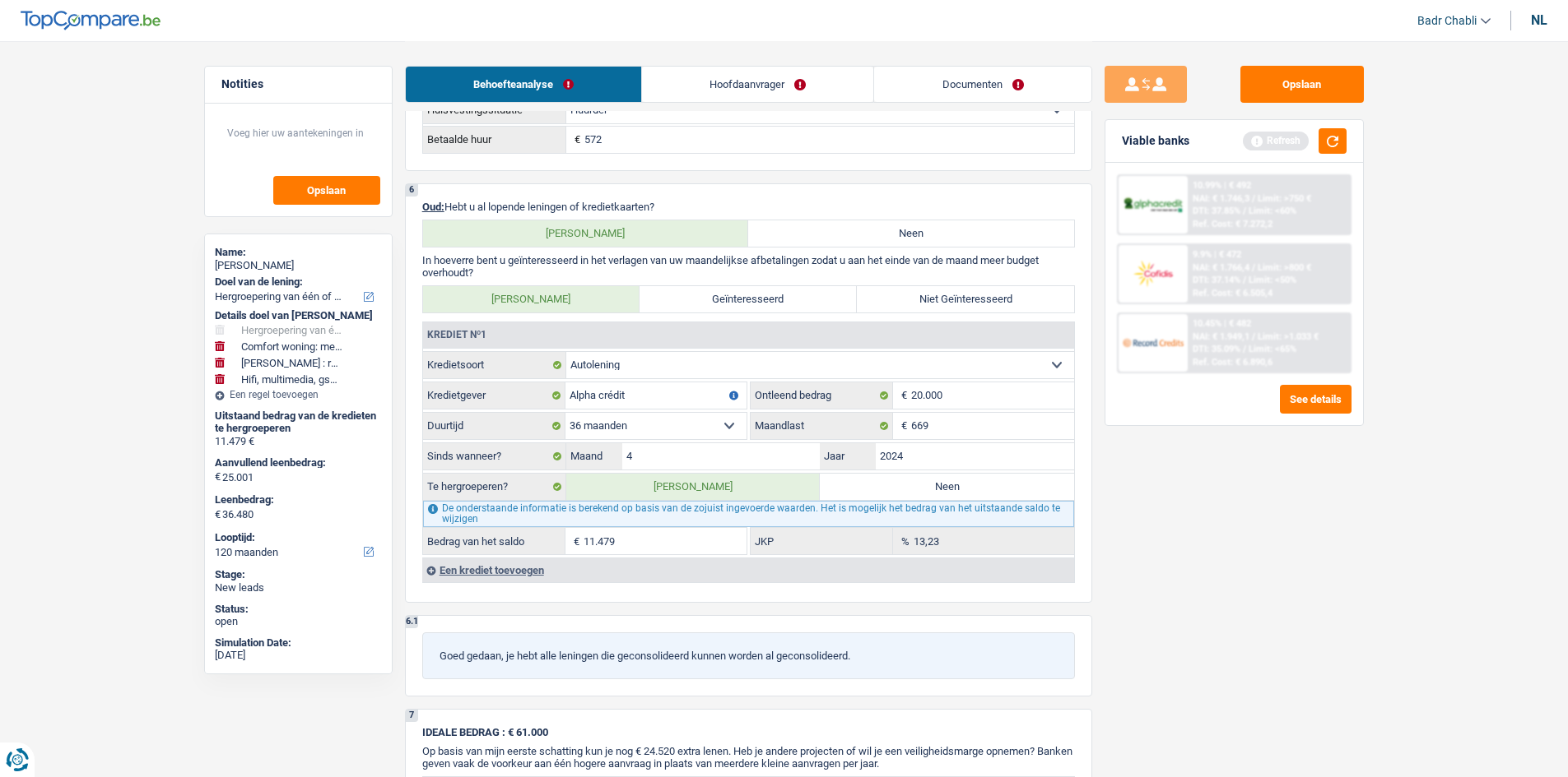
scroll to position [1564, 0]
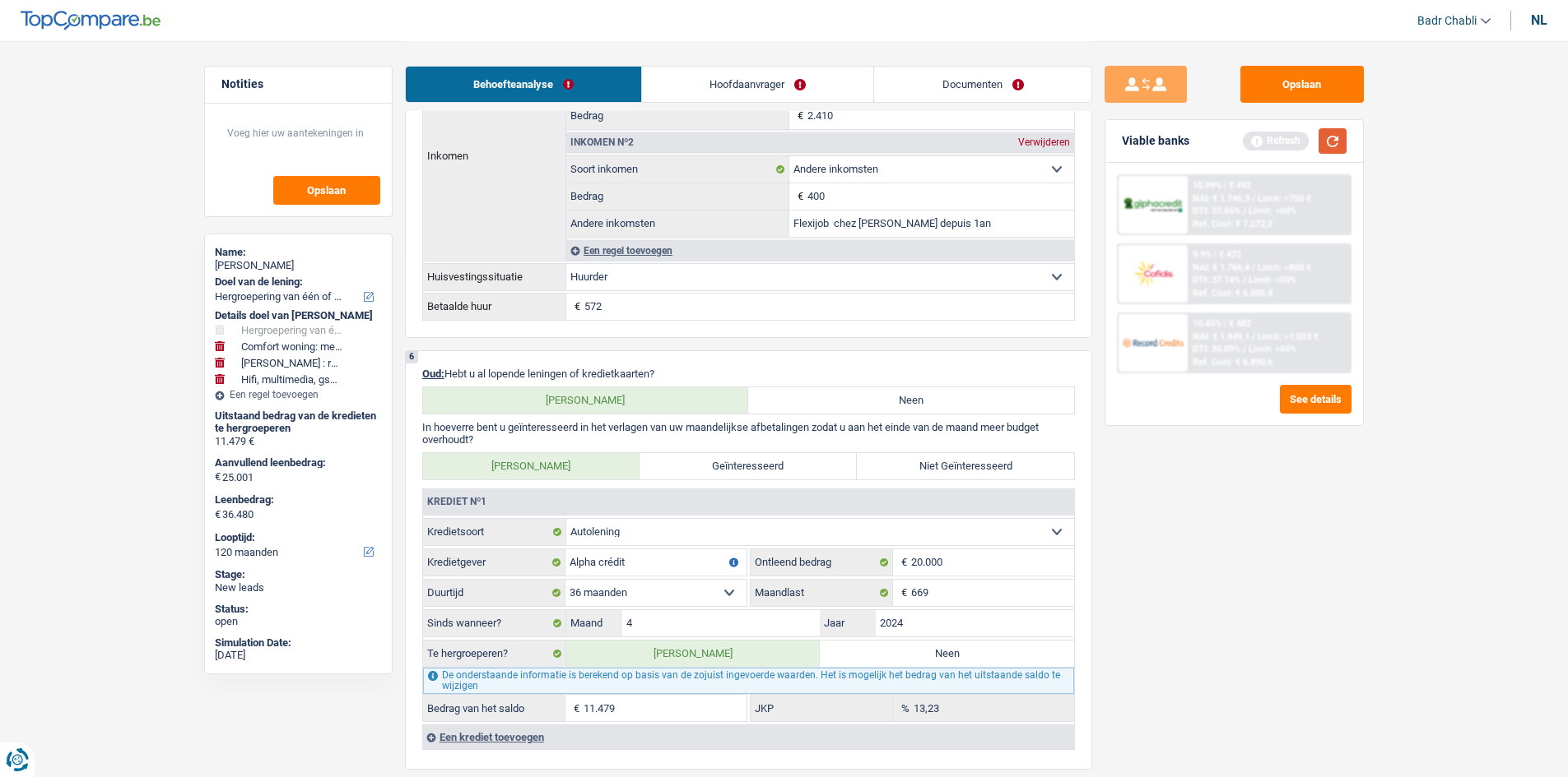
click at [1319, 141] on button "button" at bounding box center [1332, 140] width 28 height 26
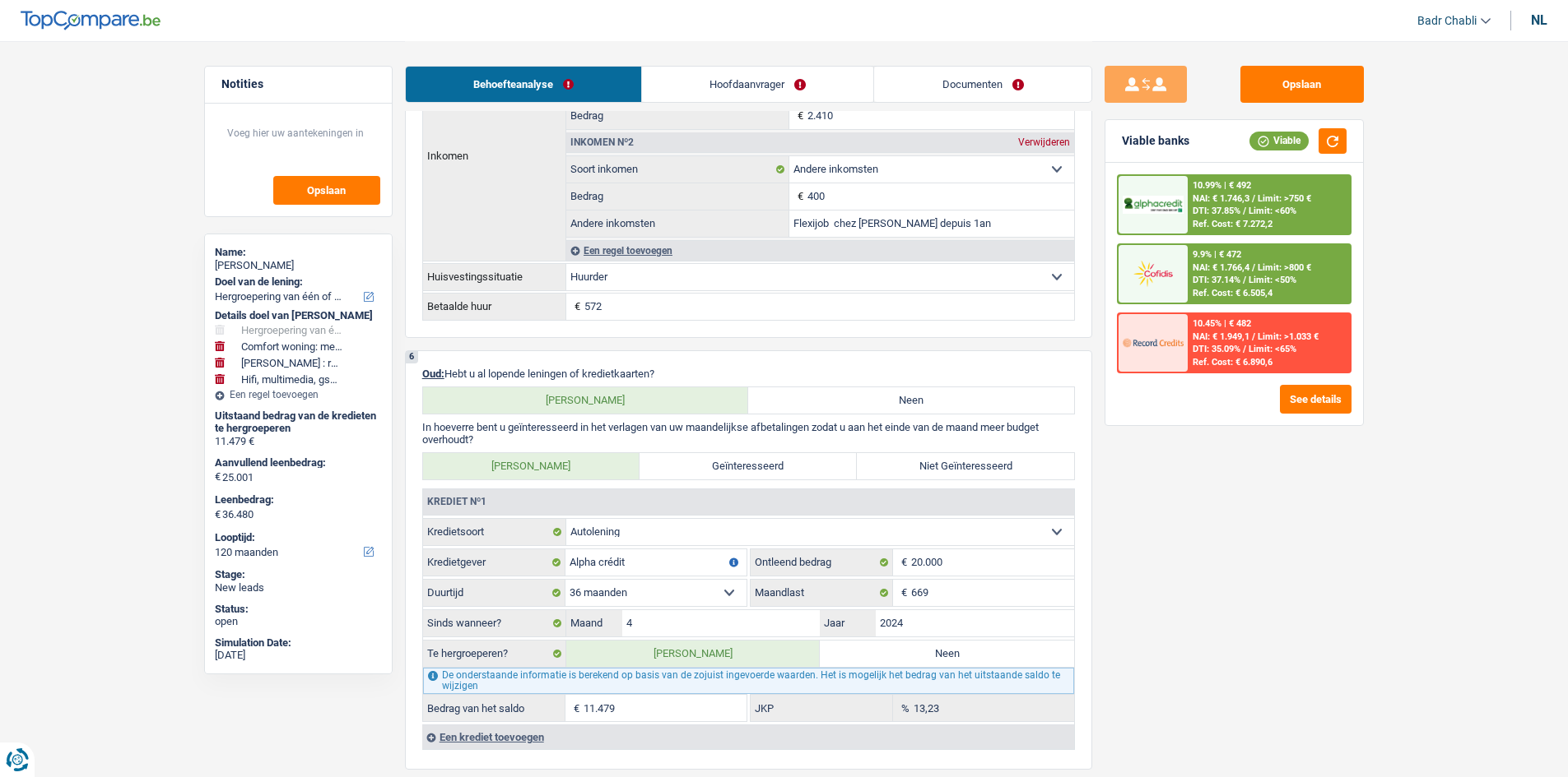
click at [1535, 255] on main "Notities Opslaan Name: Salmana Barrie Doel van de lening: Comfort woning: meube…" at bounding box center [784, 329] width 1568 height 3786
click at [1469, 250] on main "Notities Opslaan Name: Salmana Barrie Doel van de lening: Comfort woning: meube…" at bounding box center [784, 329] width 1568 height 3786
click at [1404, 325] on main "Notities Opslaan Name: Salmana Barrie Doel van de lening: Comfort woning: meube…" at bounding box center [784, 329] width 1568 height 3786
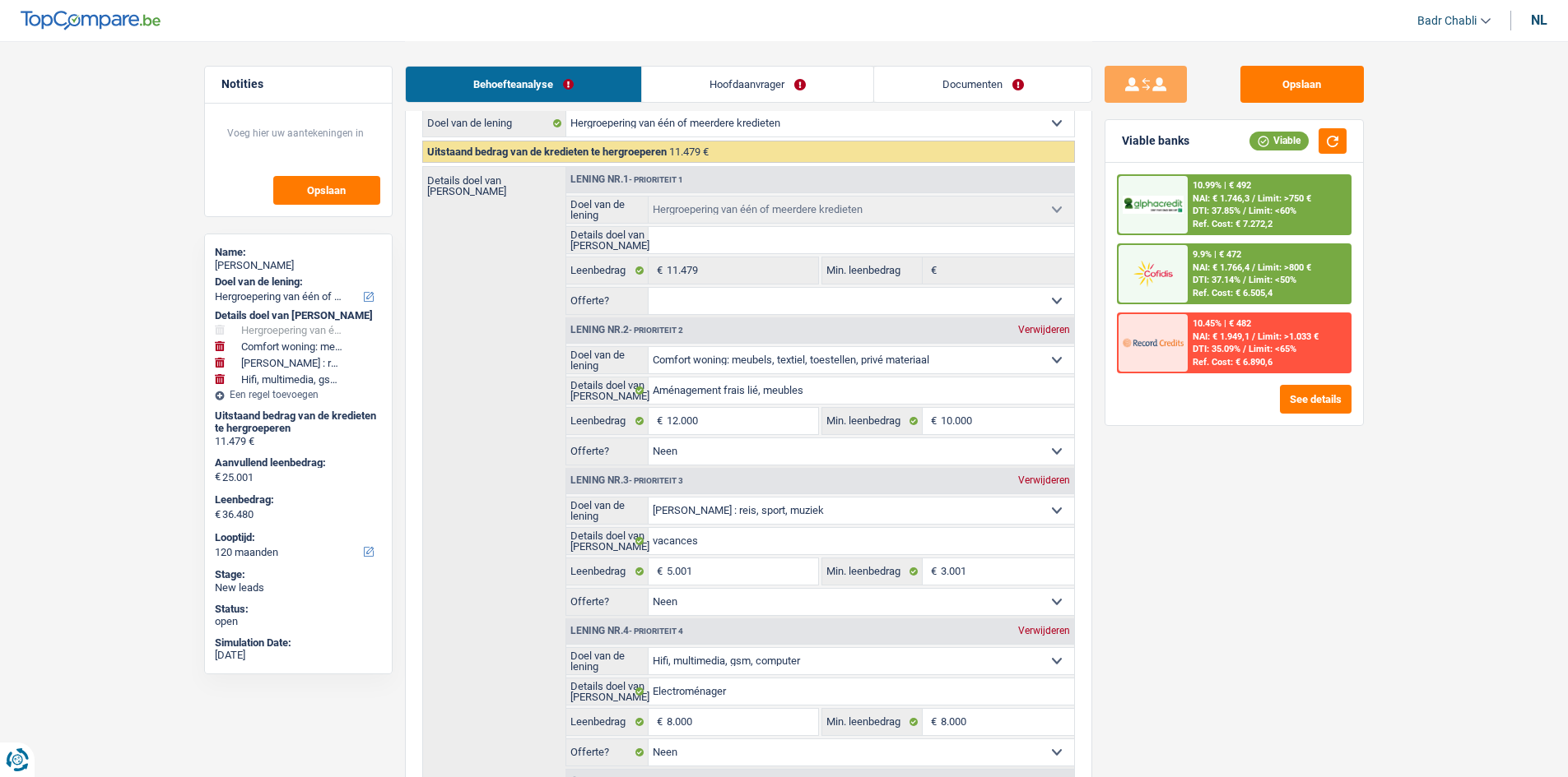
scroll to position [0, 0]
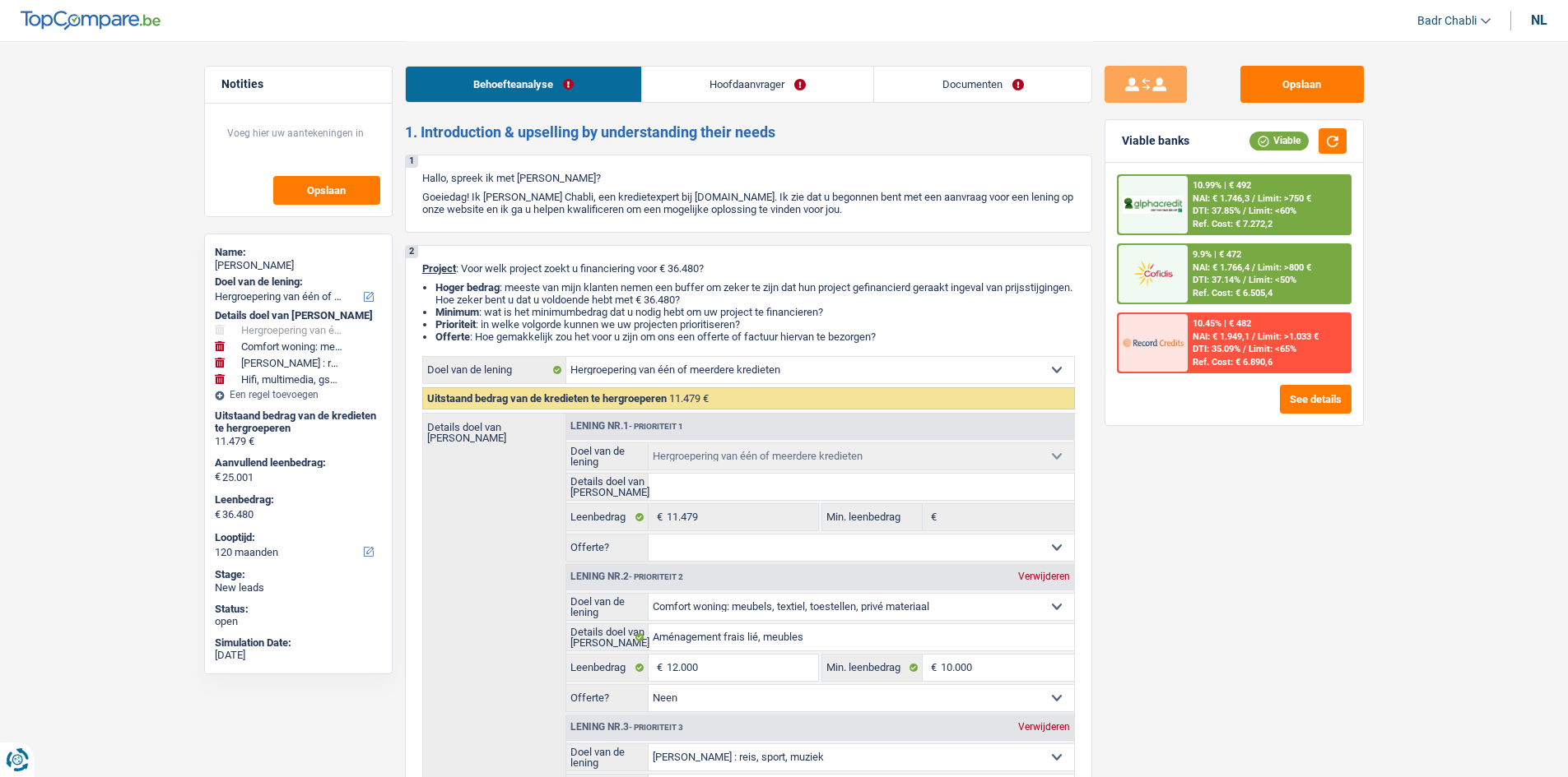
click at [755, 85] on link "Hoofdaanvrager" at bounding box center [757, 84] width 231 height 35
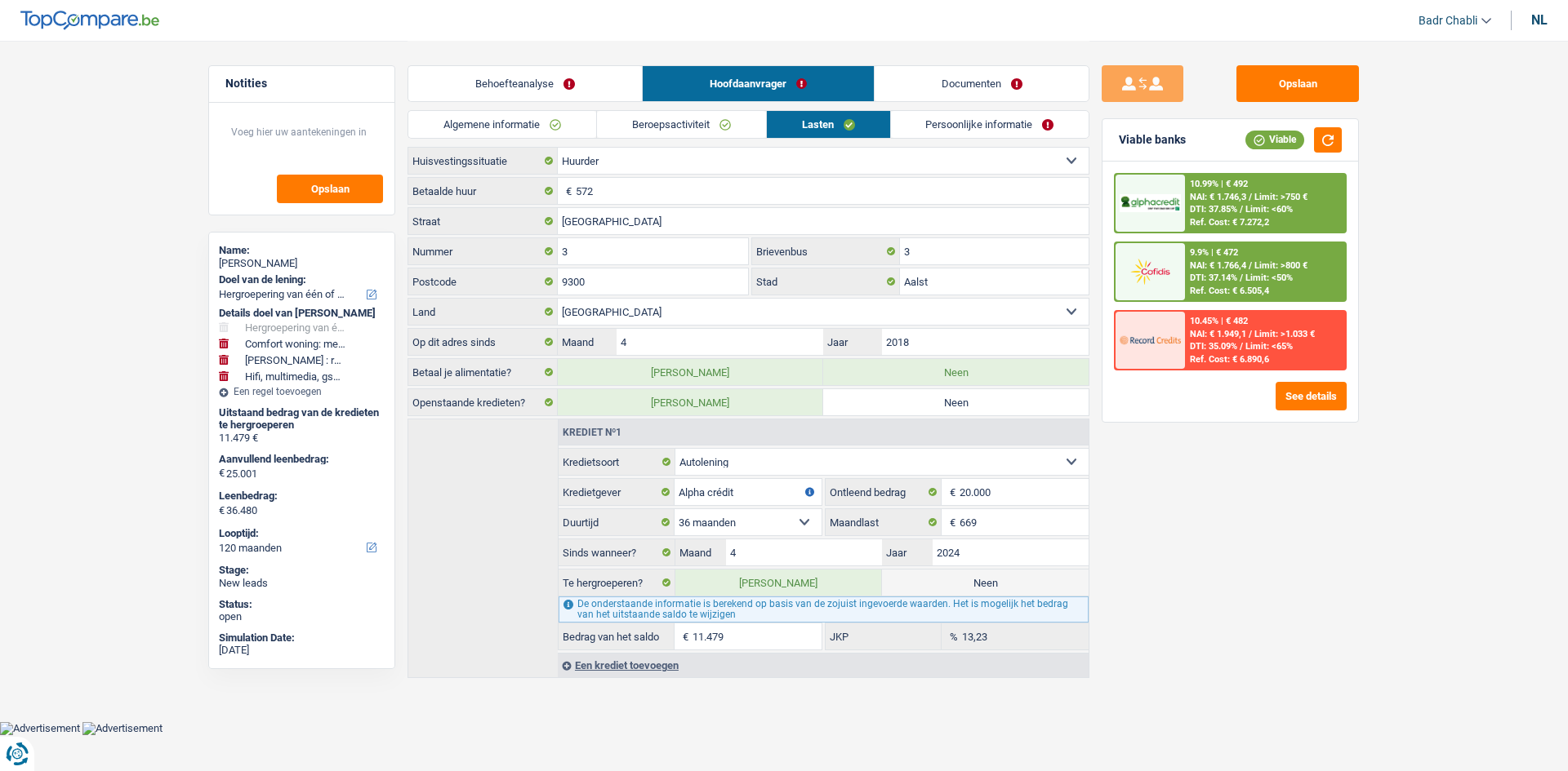
click at [570, 120] on link "Algemene informatie" at bounding box center [502, 124] width 188 height 27
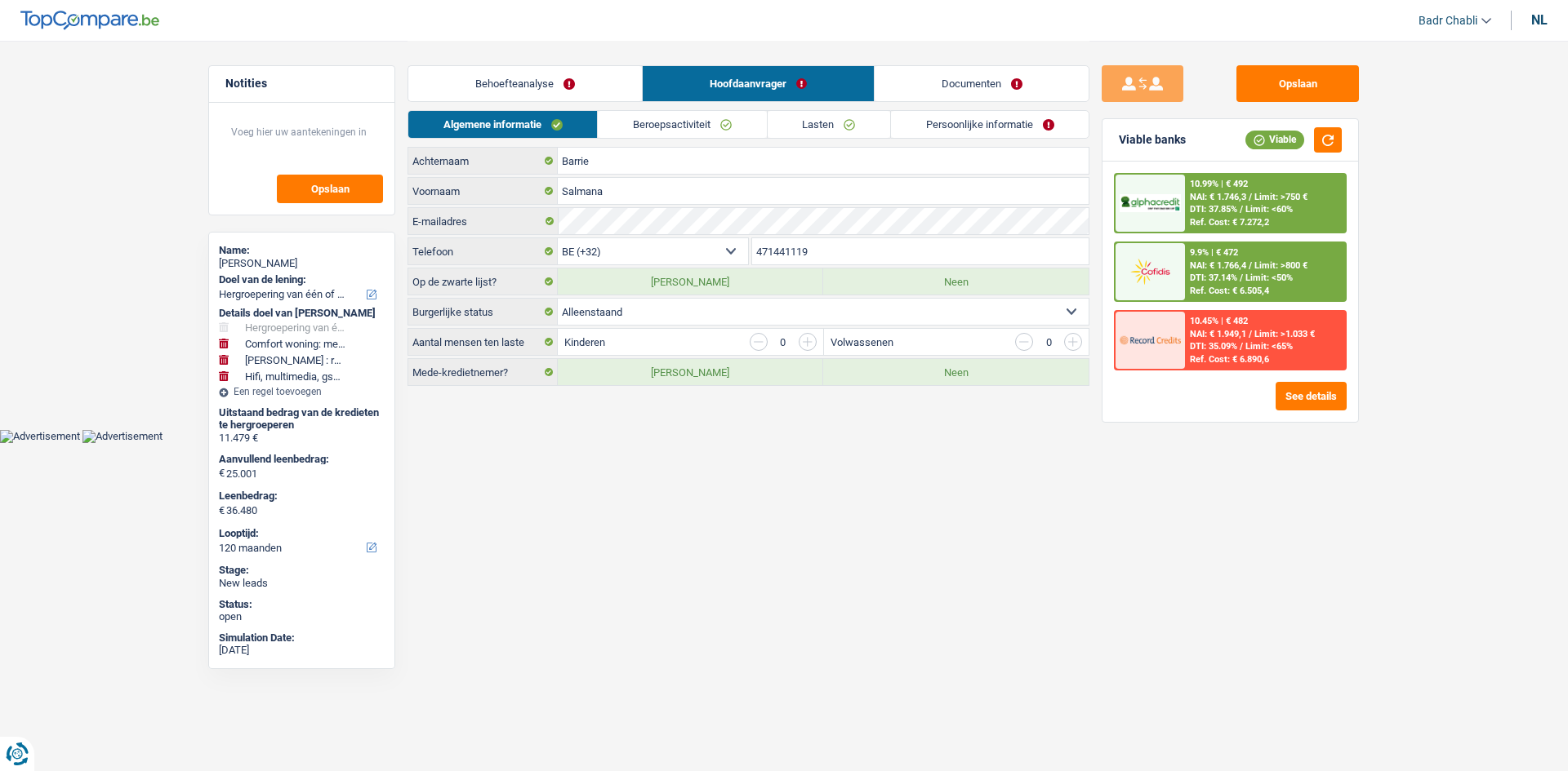
click at [863, 117] on link "Lasten" at bounding box center [828, 124] width 122 height 27
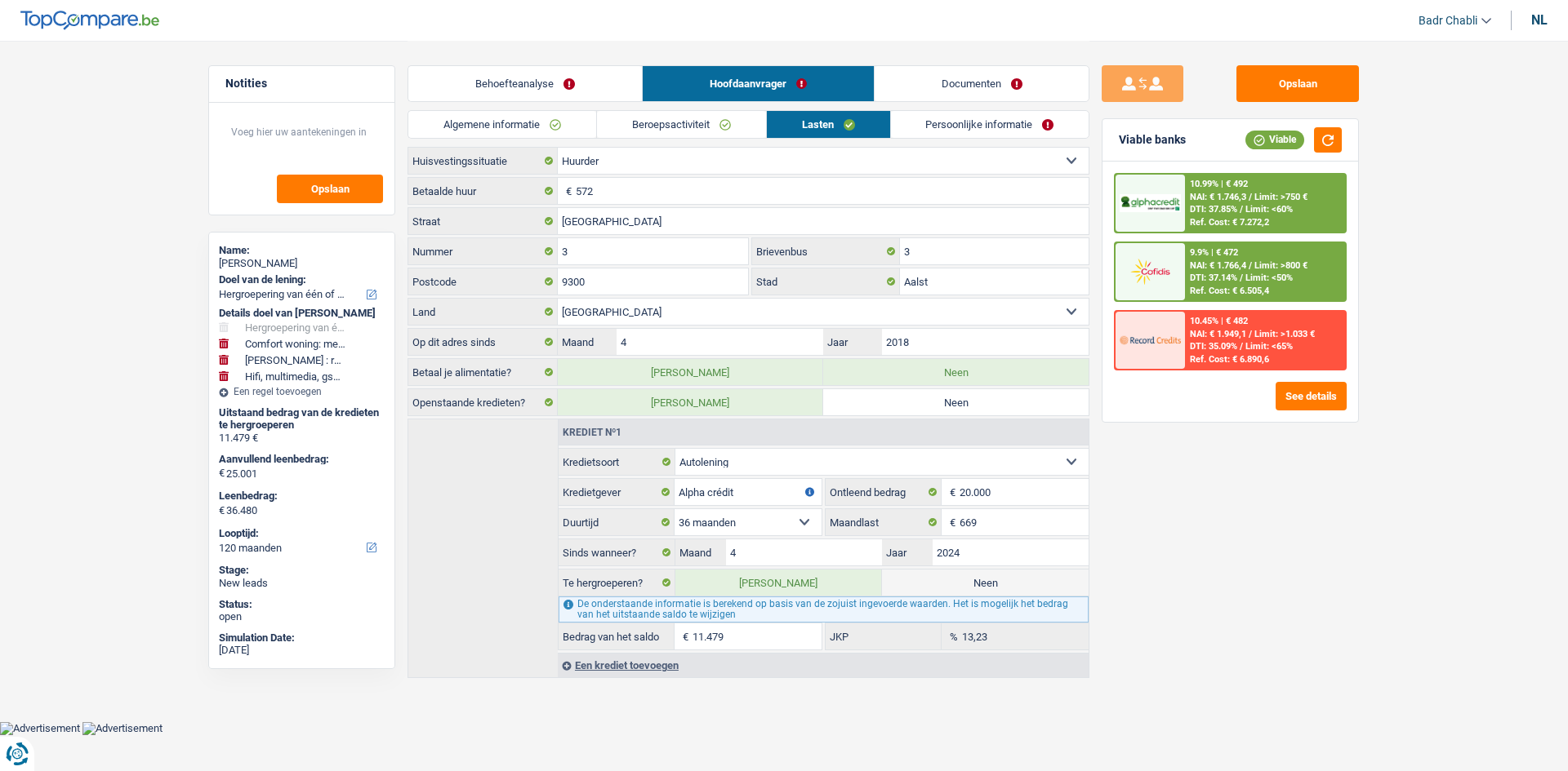
click at [484, 122] on link "Algemene informatie" at bounding box center [502, 124] width 188 height 27
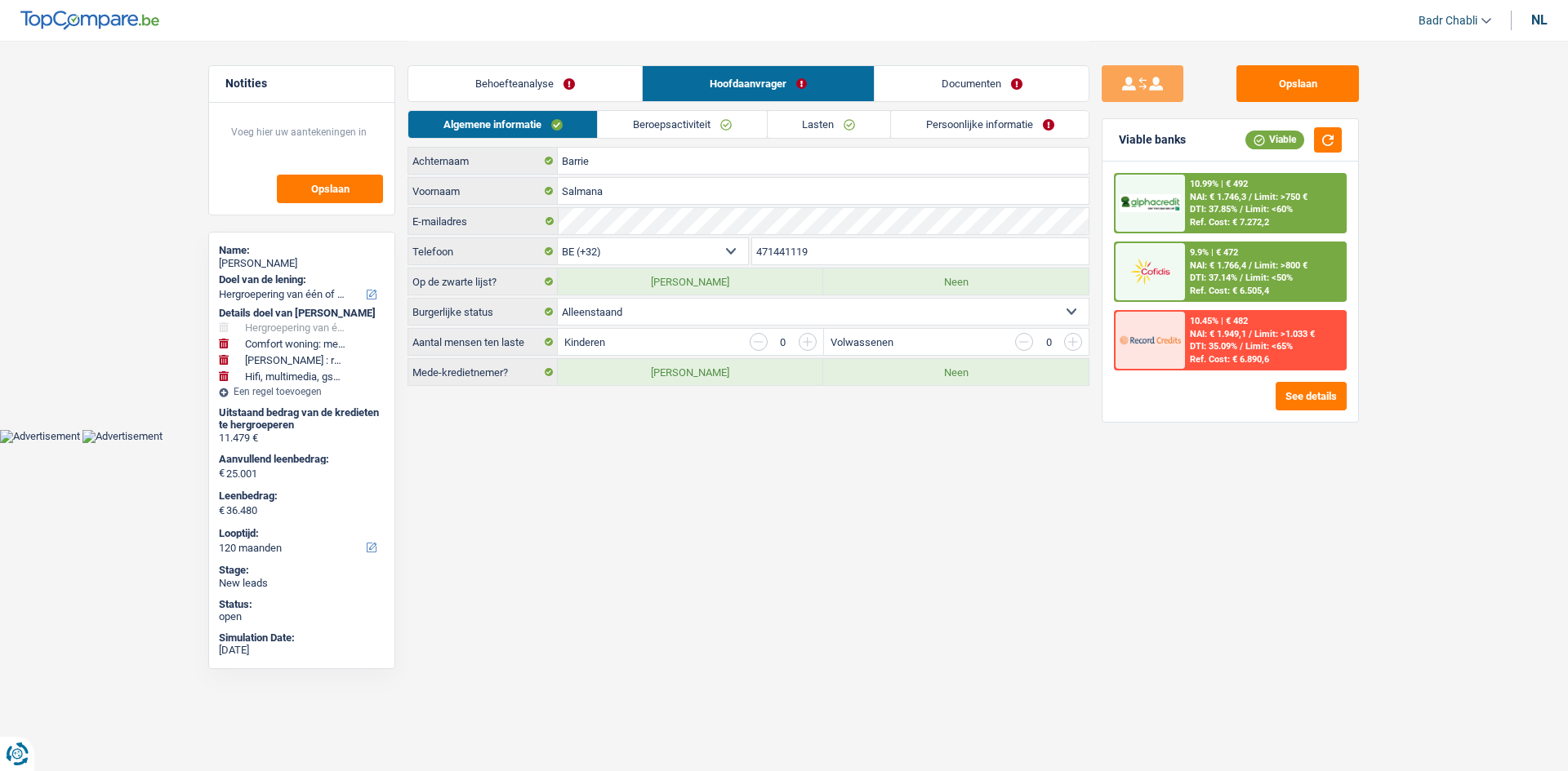
click at [831, 113] on link "Lasten" at bounding box center [828, 124] width 122 height 27
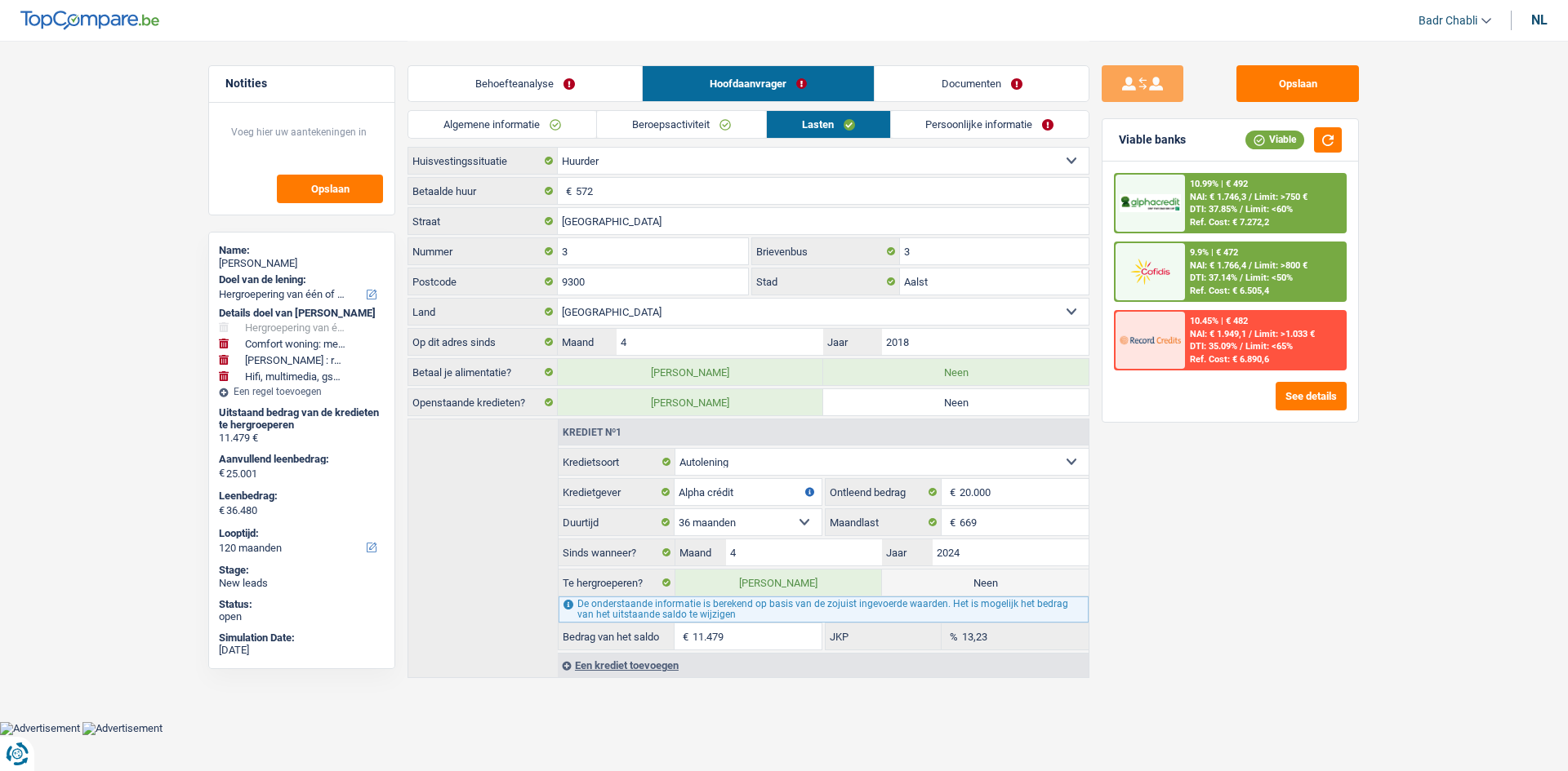
click at [634, 671] on div "Een krediet toevoegen" at bounding box center [823, 666] width 531 height 25
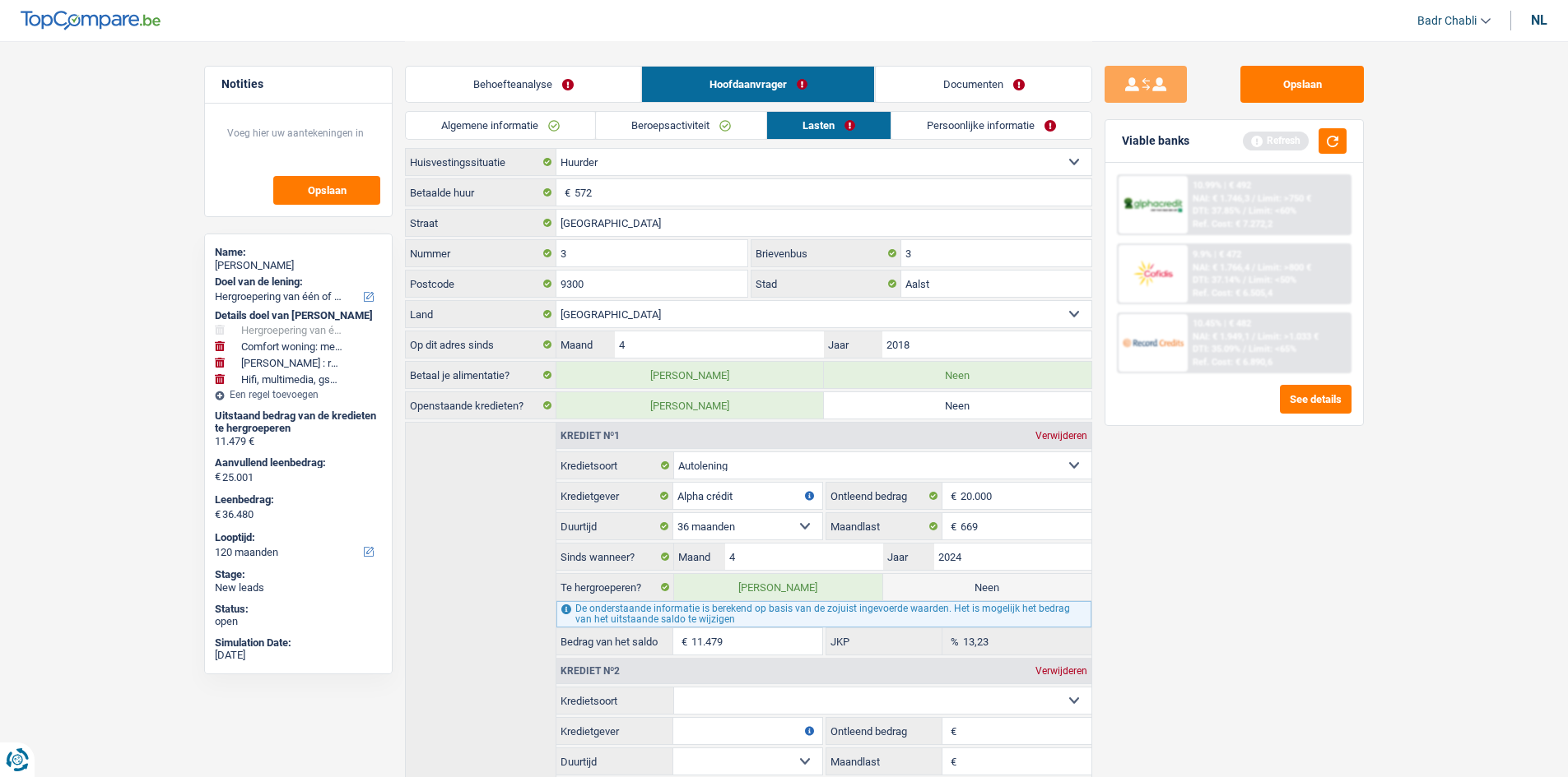
click at [741, 704] on select "Kaart of kredietlijn Hypothecaire lening Verkoop op afbetaling Lening op afbeta…" at bounding box center [882, 702] width 417 height 27
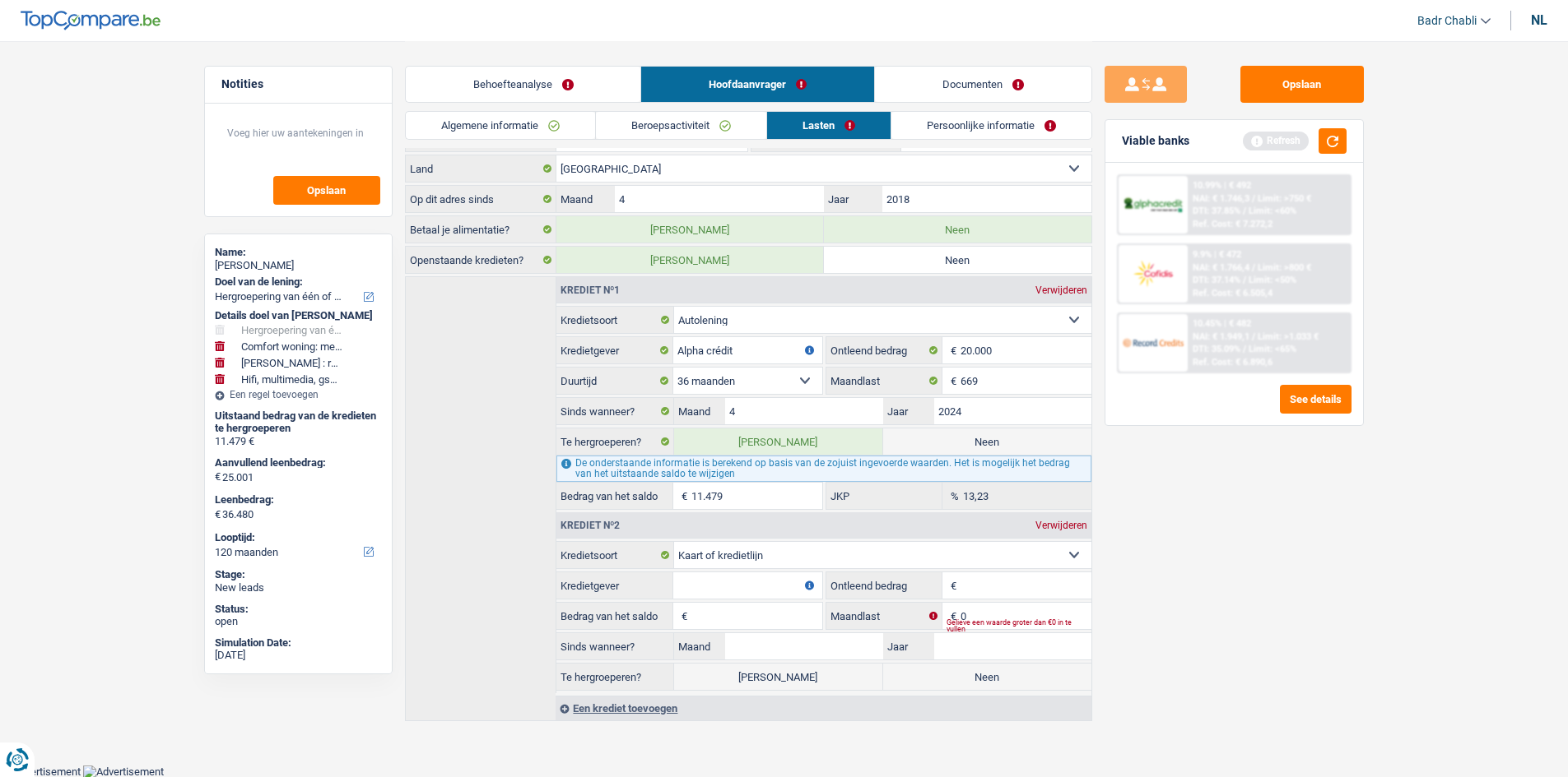
click at [750, 594] on input "Kredietgever" at bounding box center [747, 586] width 148 height 27
click at [777, 586] on input "Kredietgever" at bounding box center [747, 586] width 148 height 27
click at [774, 619] on input "Bedrag van het saldo" at bounding box center [756, 617] width 130 height 27
click at [809, 615] on input "Bedrag van het saldo" at bounding box center [756, 617] width 130 height 27
click at [760, 612] on input "Bedrag van het saldo" at bounding box center [756, 617] width 130 height 27
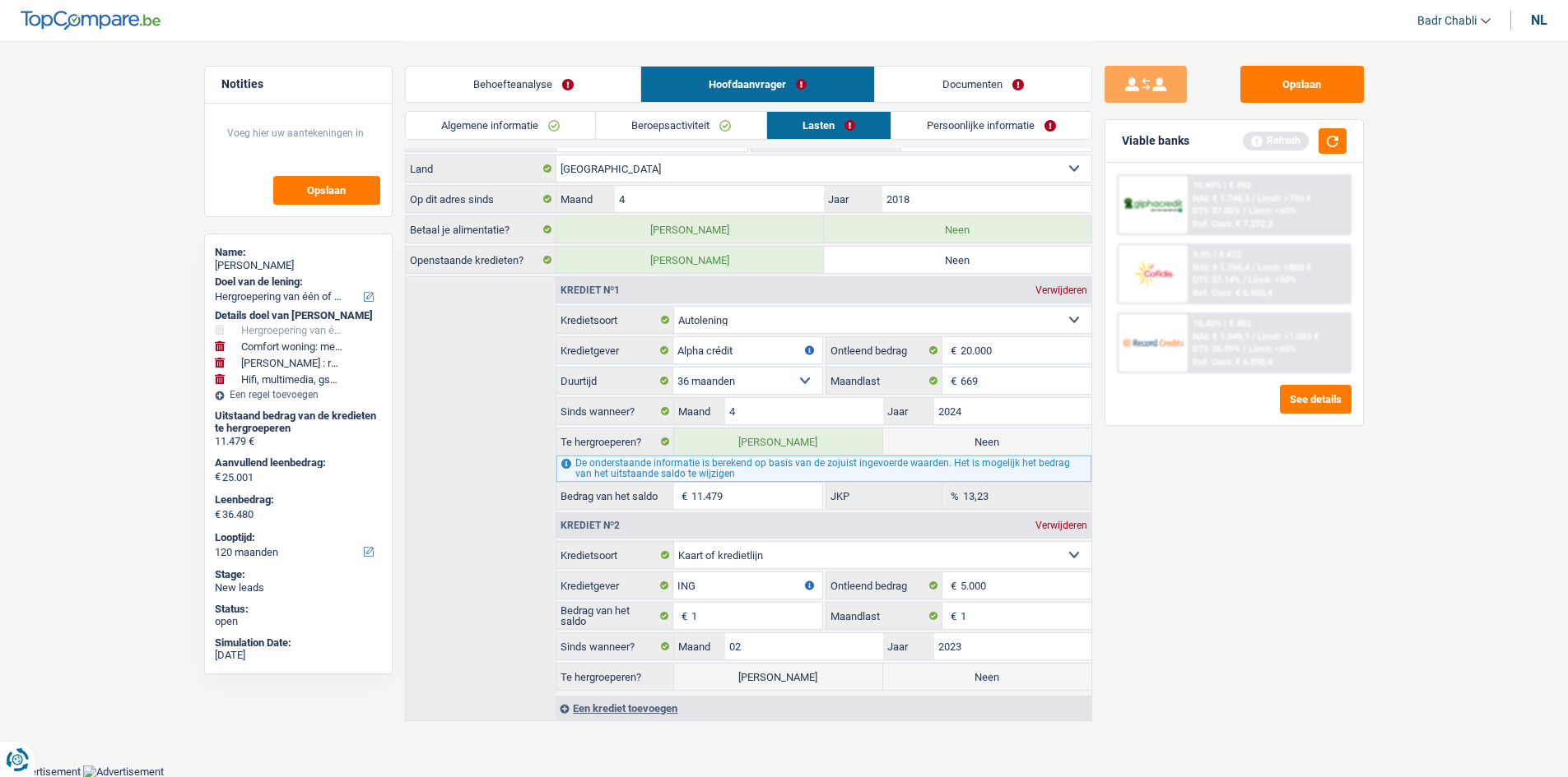
click at [980, 678] on label "Neen" at bounding box center [987, 678] width 208 height 27
click at [980, 678] on input "Neen" at bounding box center [987, 678] width 208 height 27
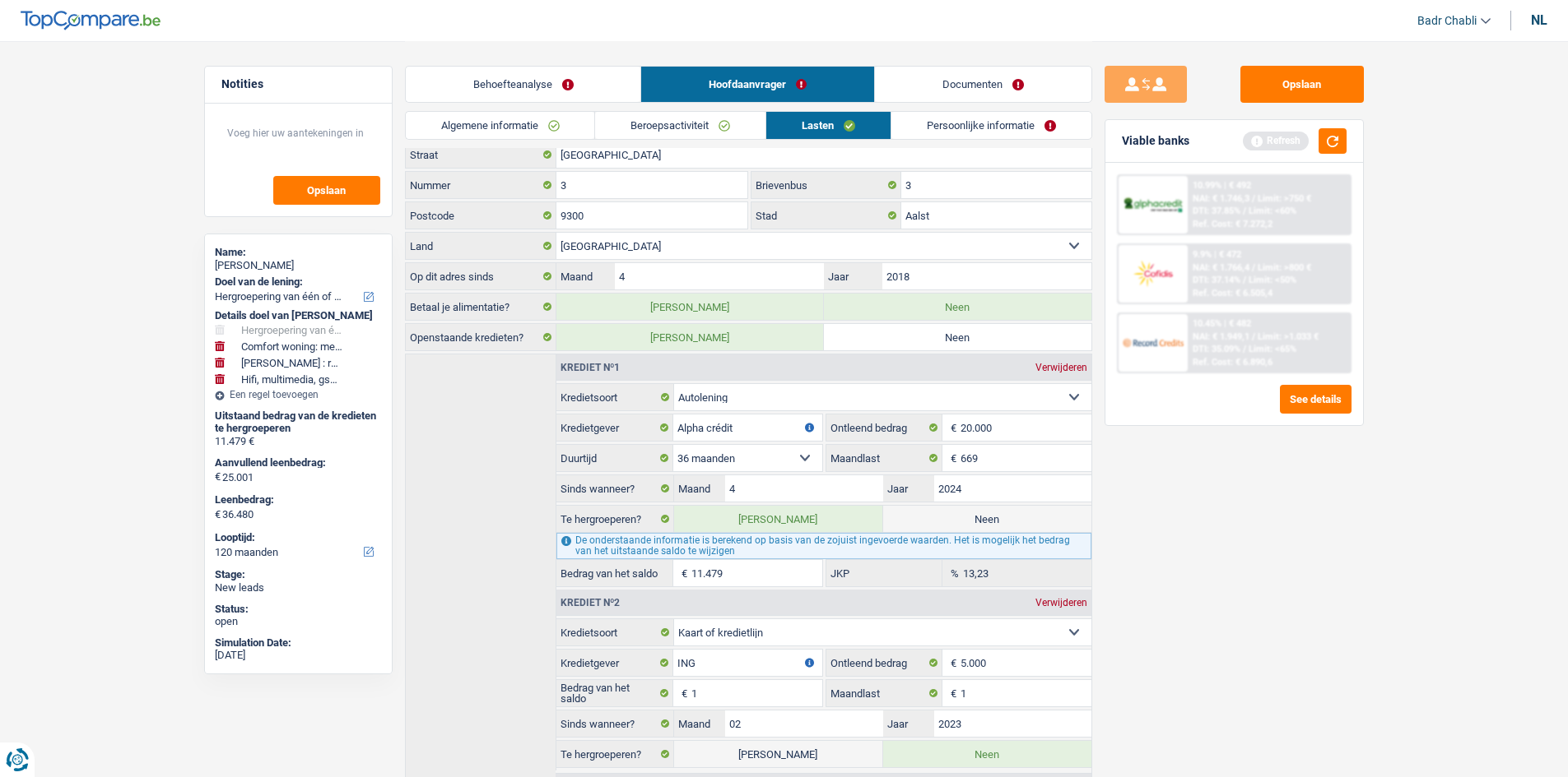
scroll to position [0, 0]
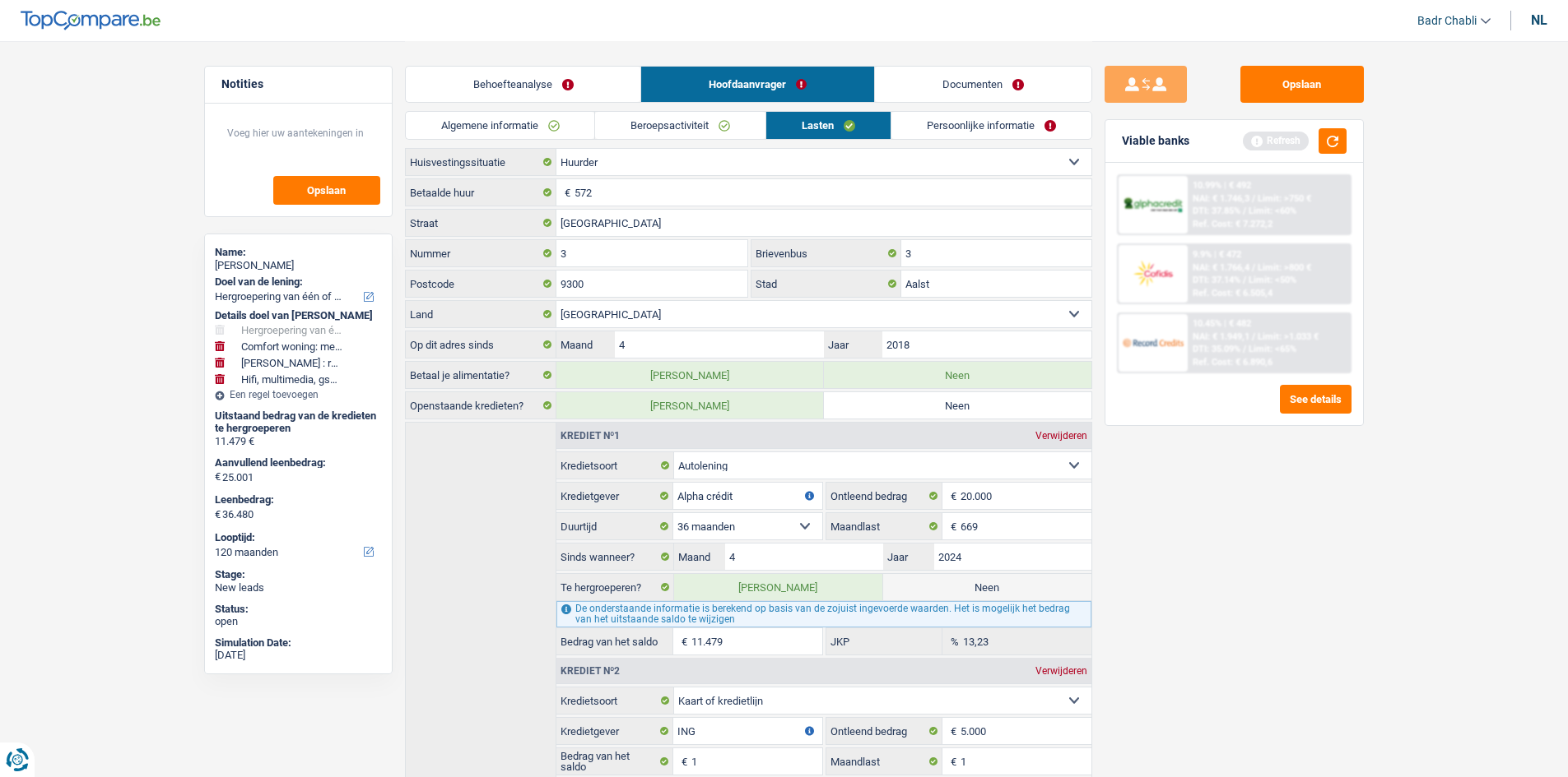
click at [524, 119] on link "Algemene informatie" at bounding box center [500, 125] width 189 height 27
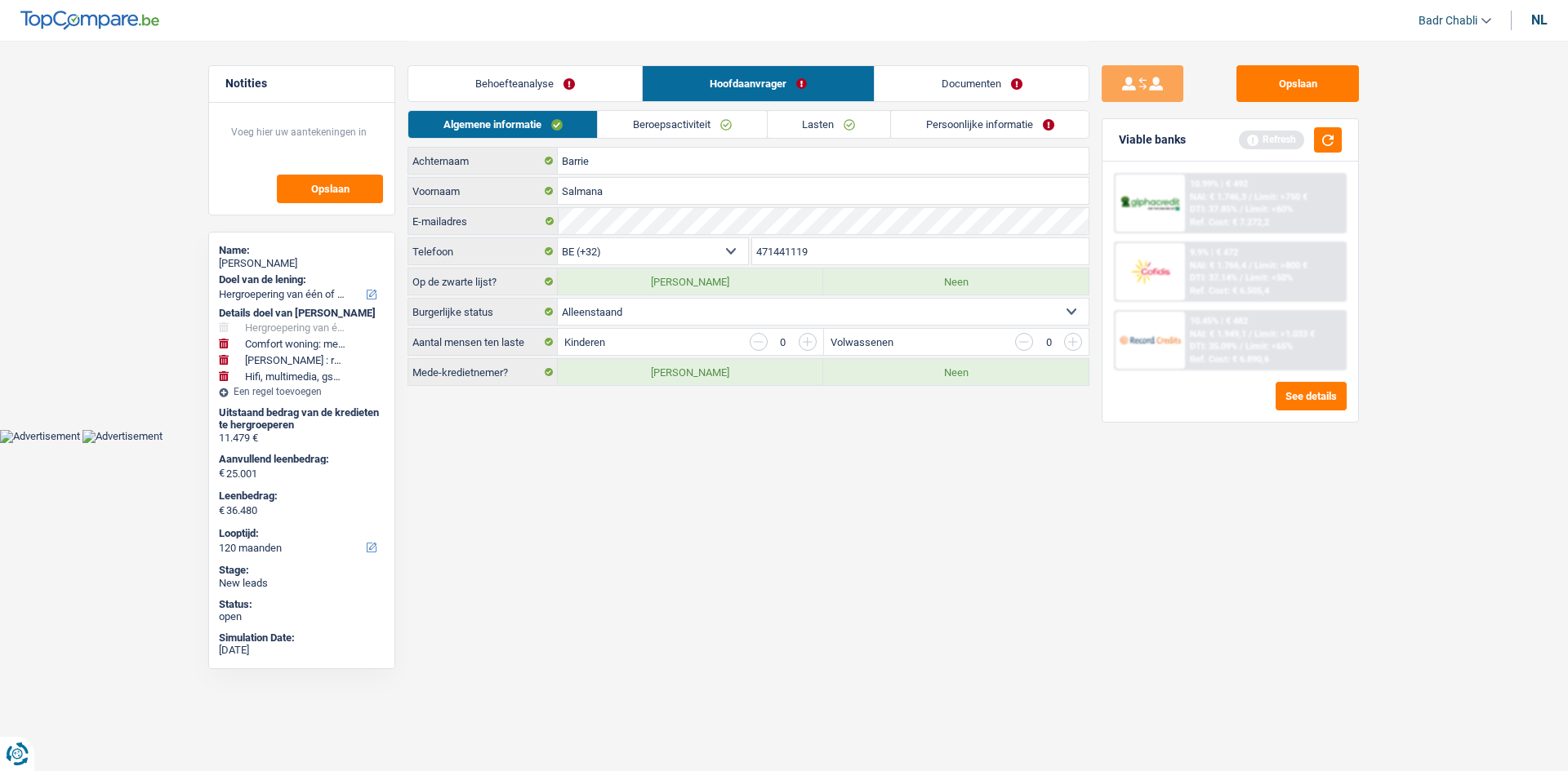
click at [556, 75] on link "Behoefteanalyse" at bounding box center [525, 83] width 234 height 35
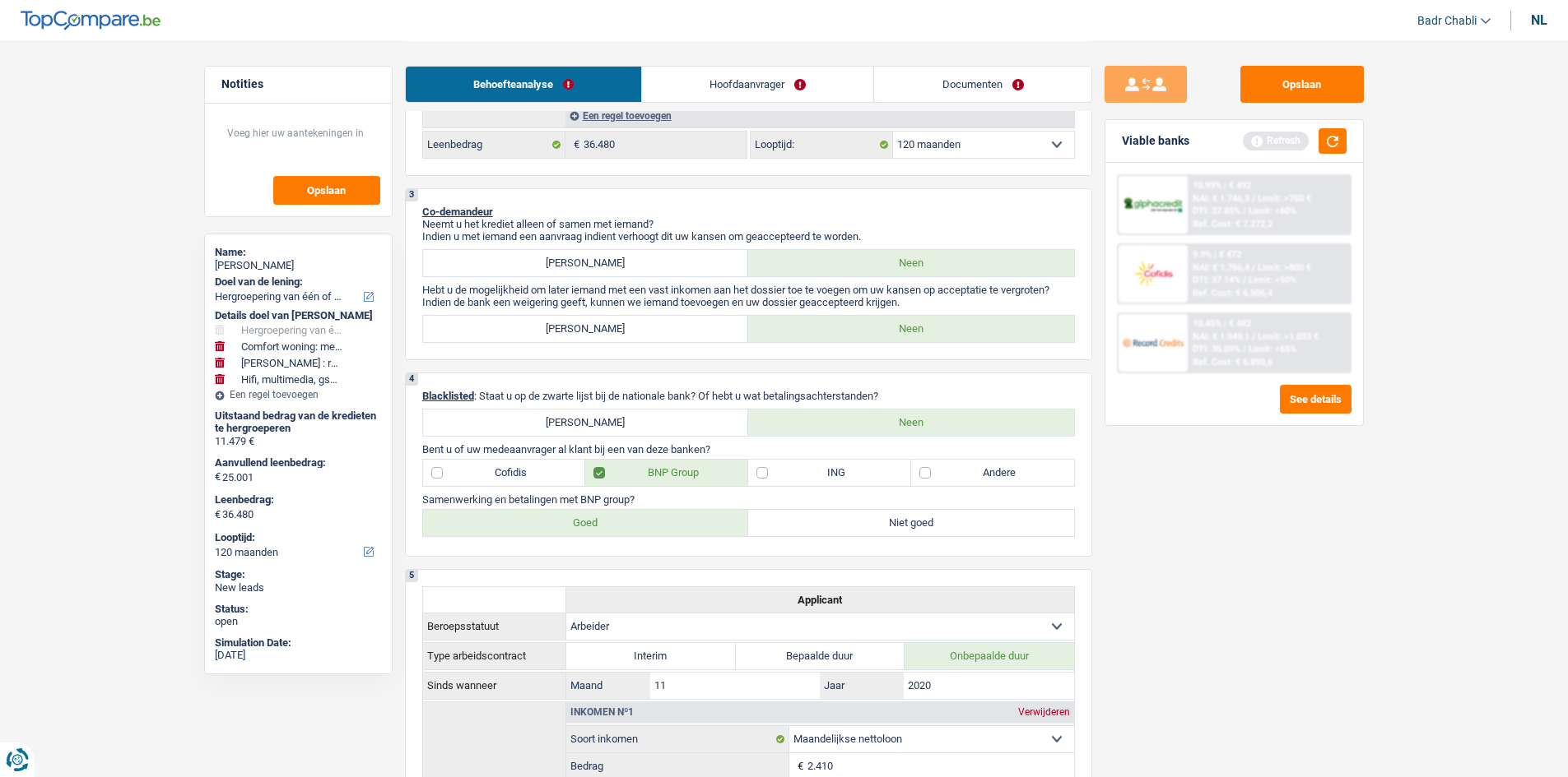
scroll to position [987, 0]
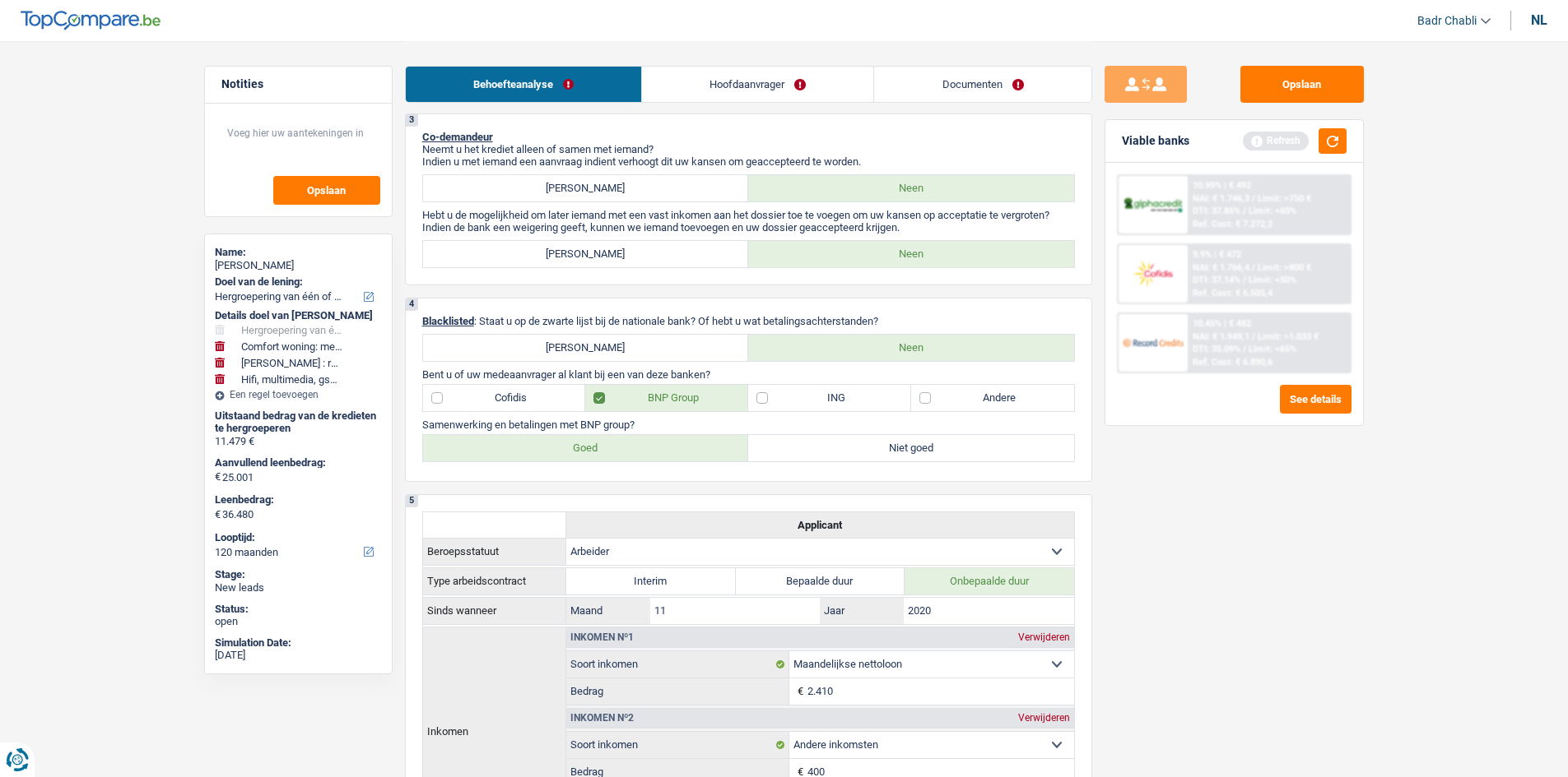
click at [753, 399] on label "ING" at bounding box center [829, 398] width 163 height 27
click at [753, 399] on input "ING" at bounding box center [829, 398] width 163 height 27
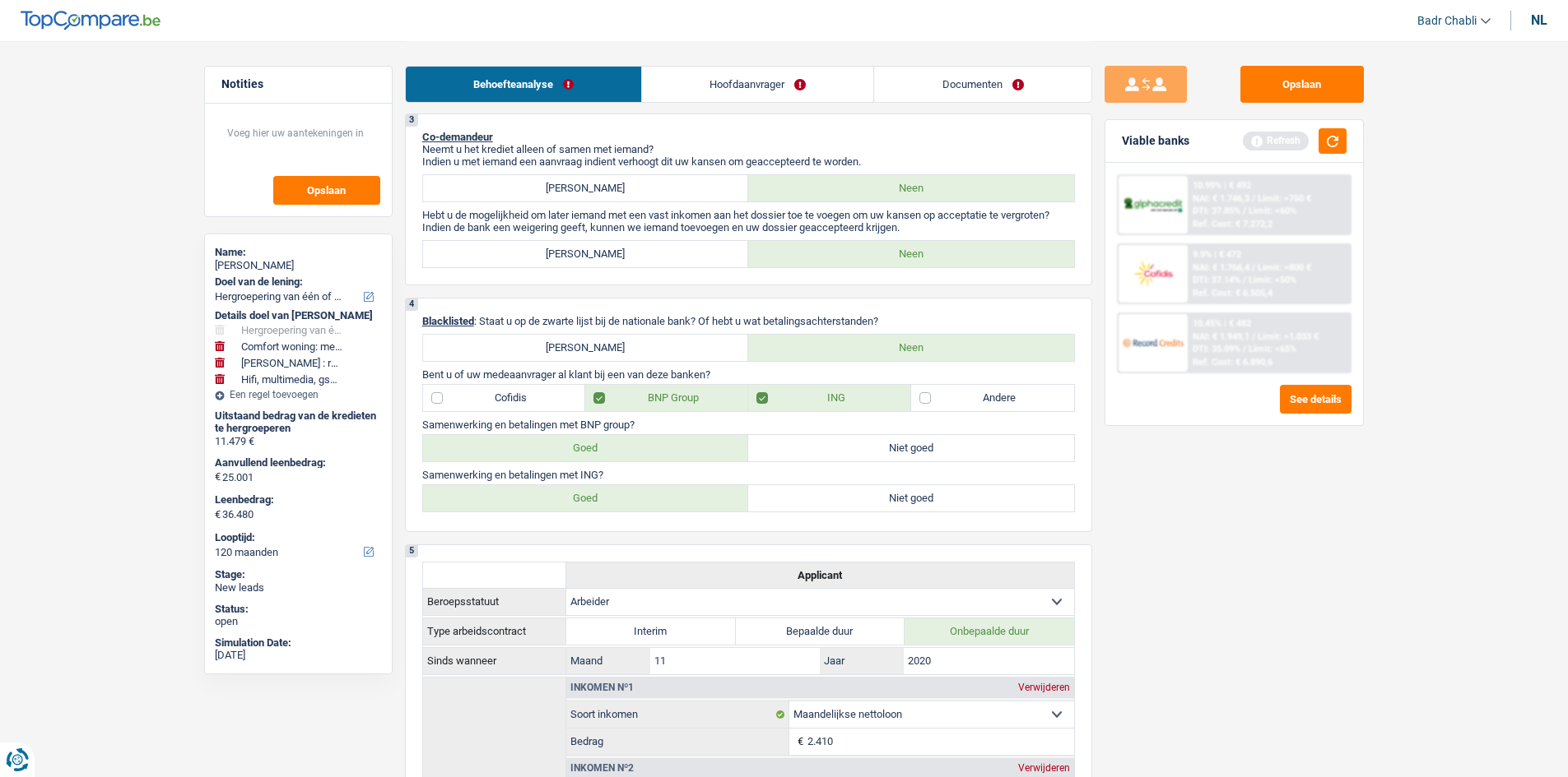
click at [648, 494] on label "Goed" at bounding box center [585, 499] width 326 height 27
click at [648, 494] on input "Goed" at bounding box center [585, 499] width 326 height 27
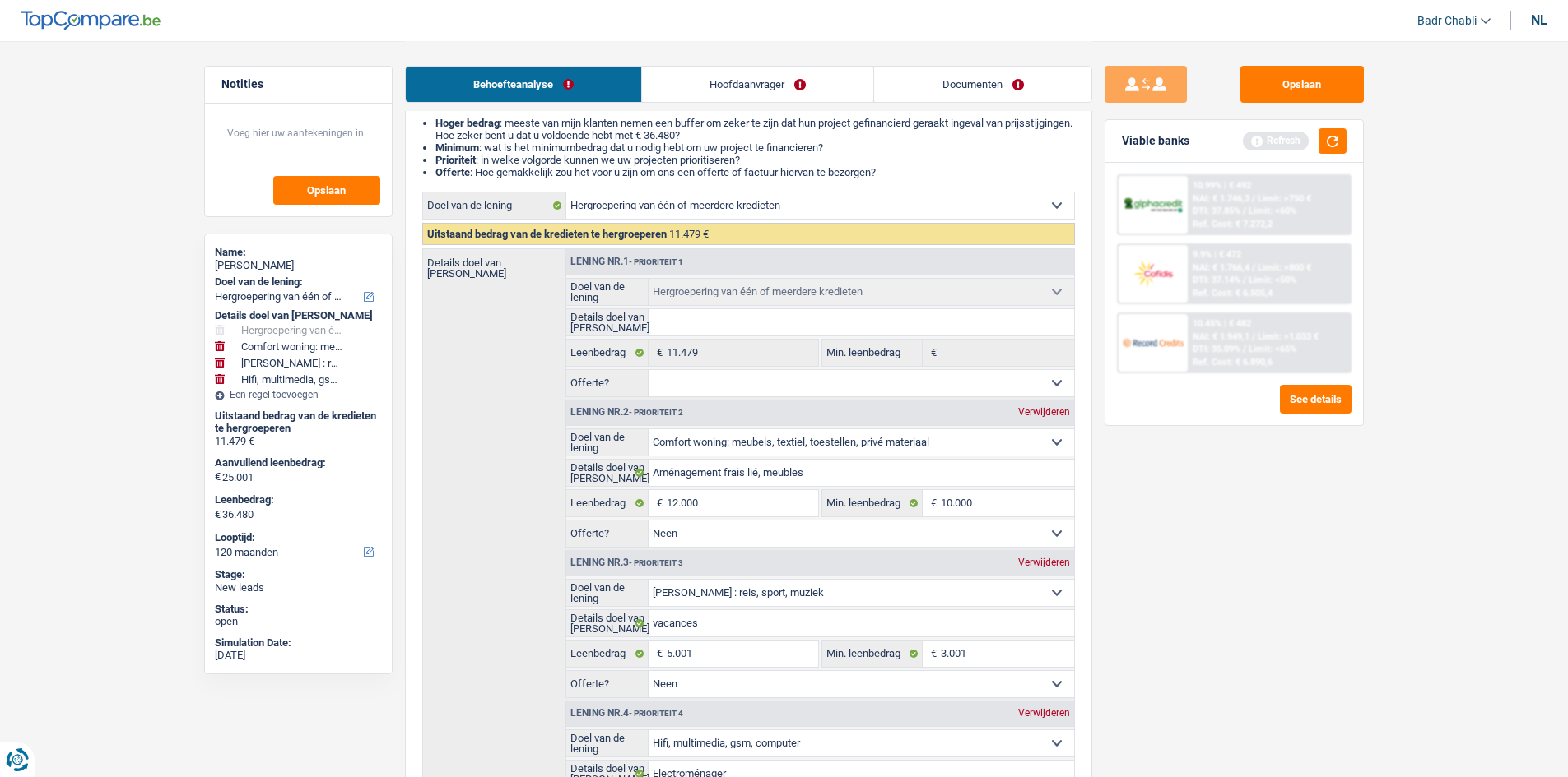
scroll to position [0, 0]
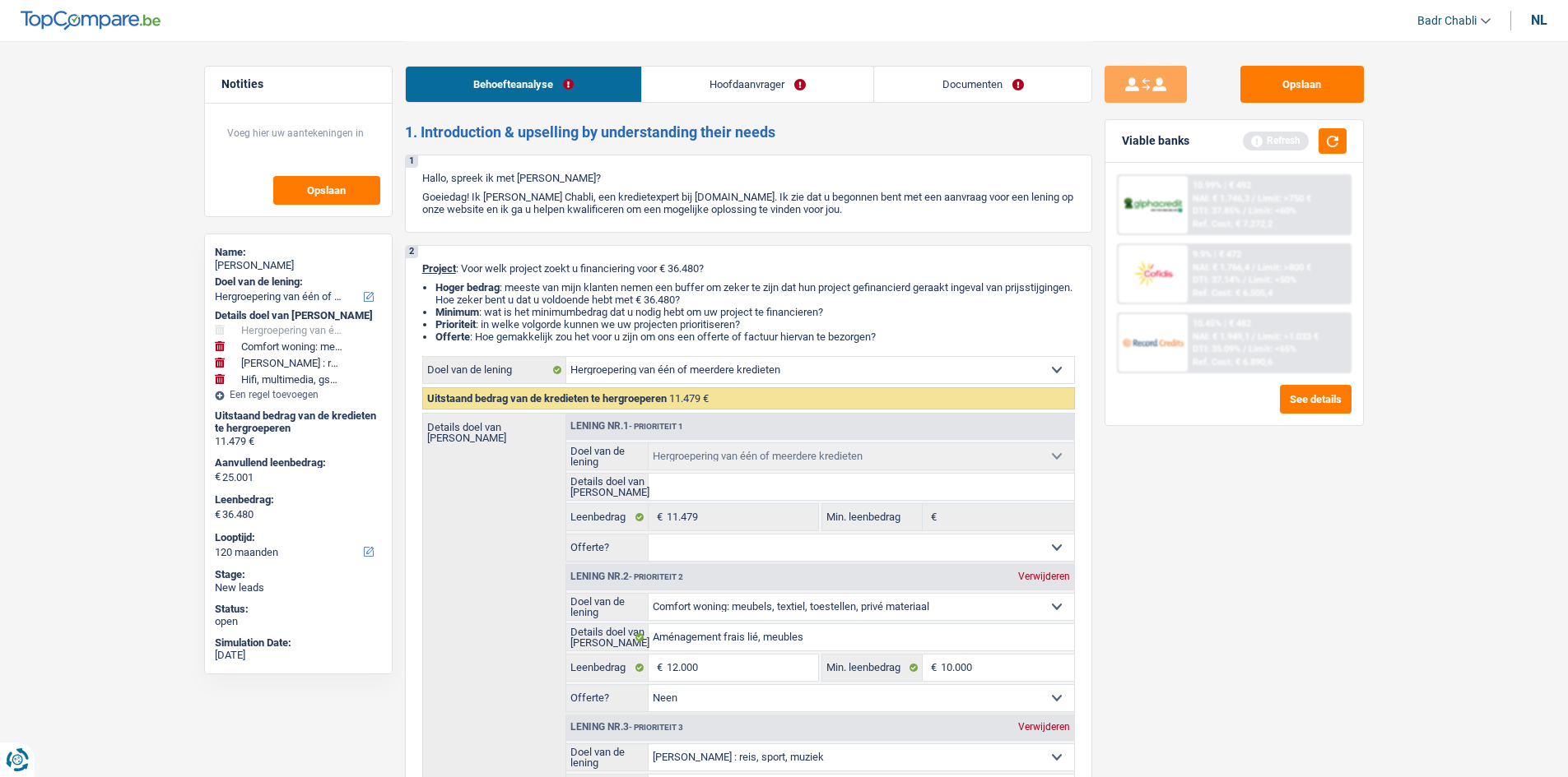
click at [709, 93] on link "Hoofdaanvrager" at bounding box center [757, 84] width 231 height 35
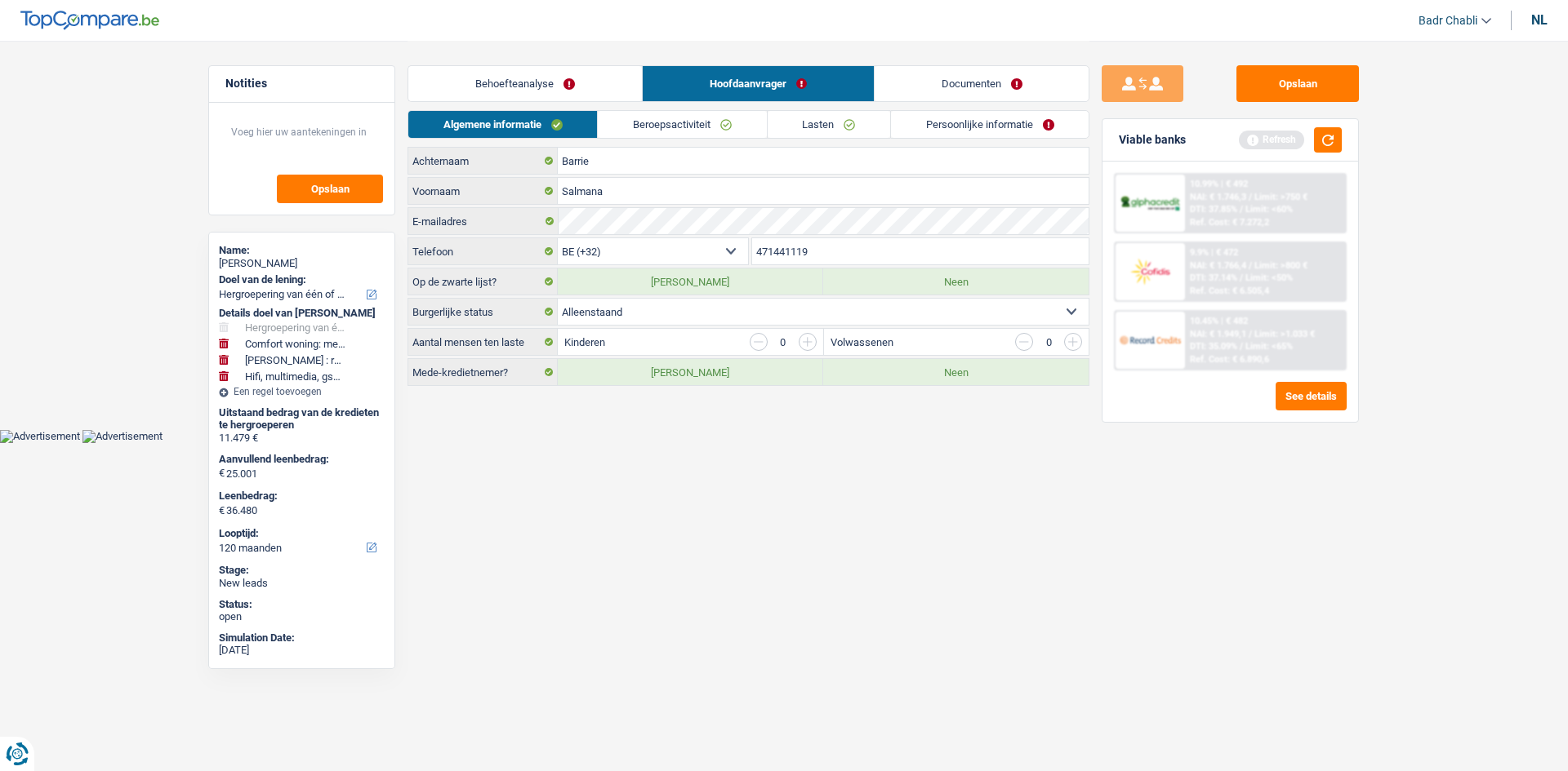
click at [681, 116] on link "Beroepsactiviteit" at bounding box center [682, 124] width 169 height 27
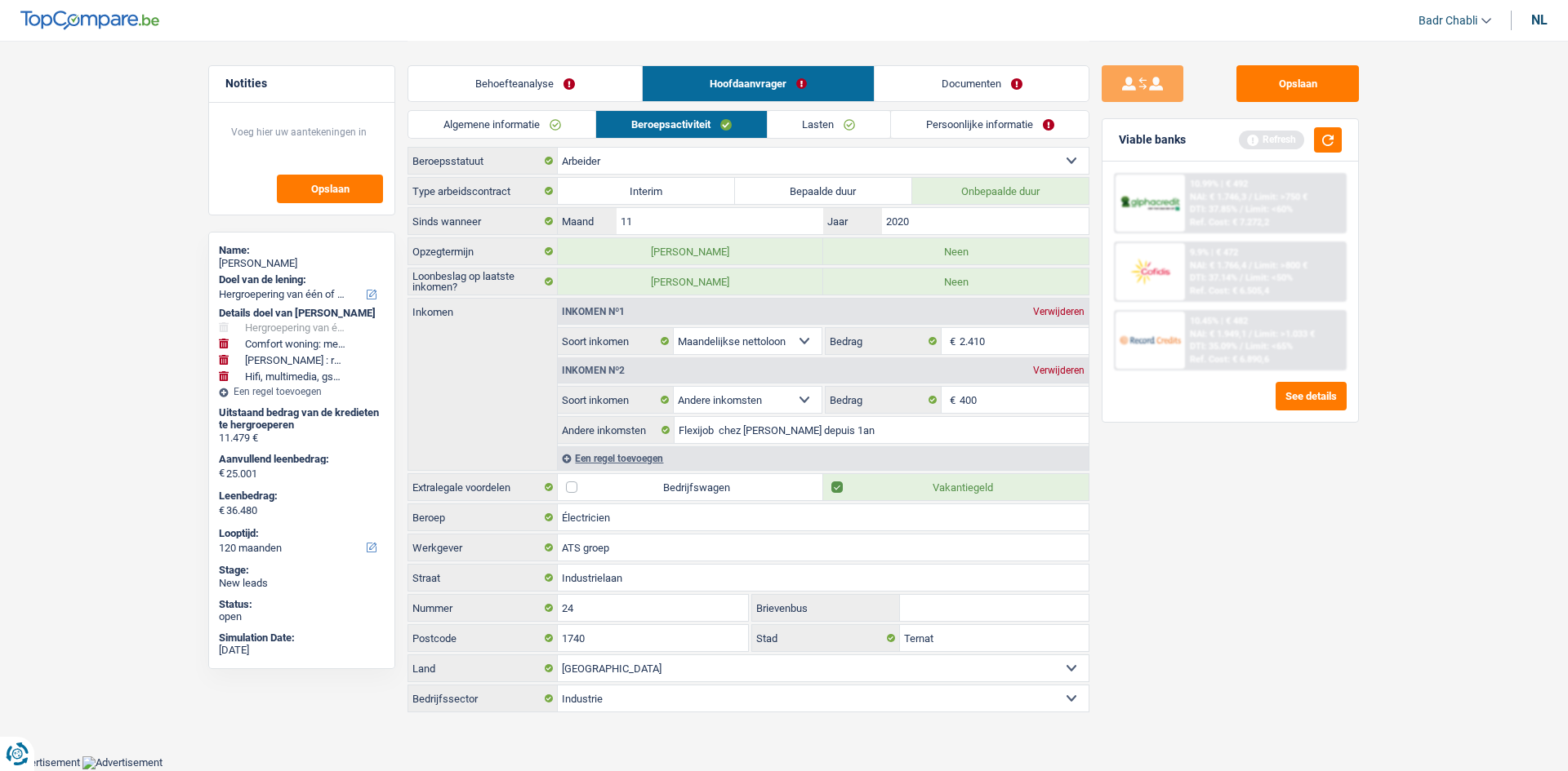
click at [822, 124] on link "Lasten" at bounding box center [828, 124] width 122 height 27
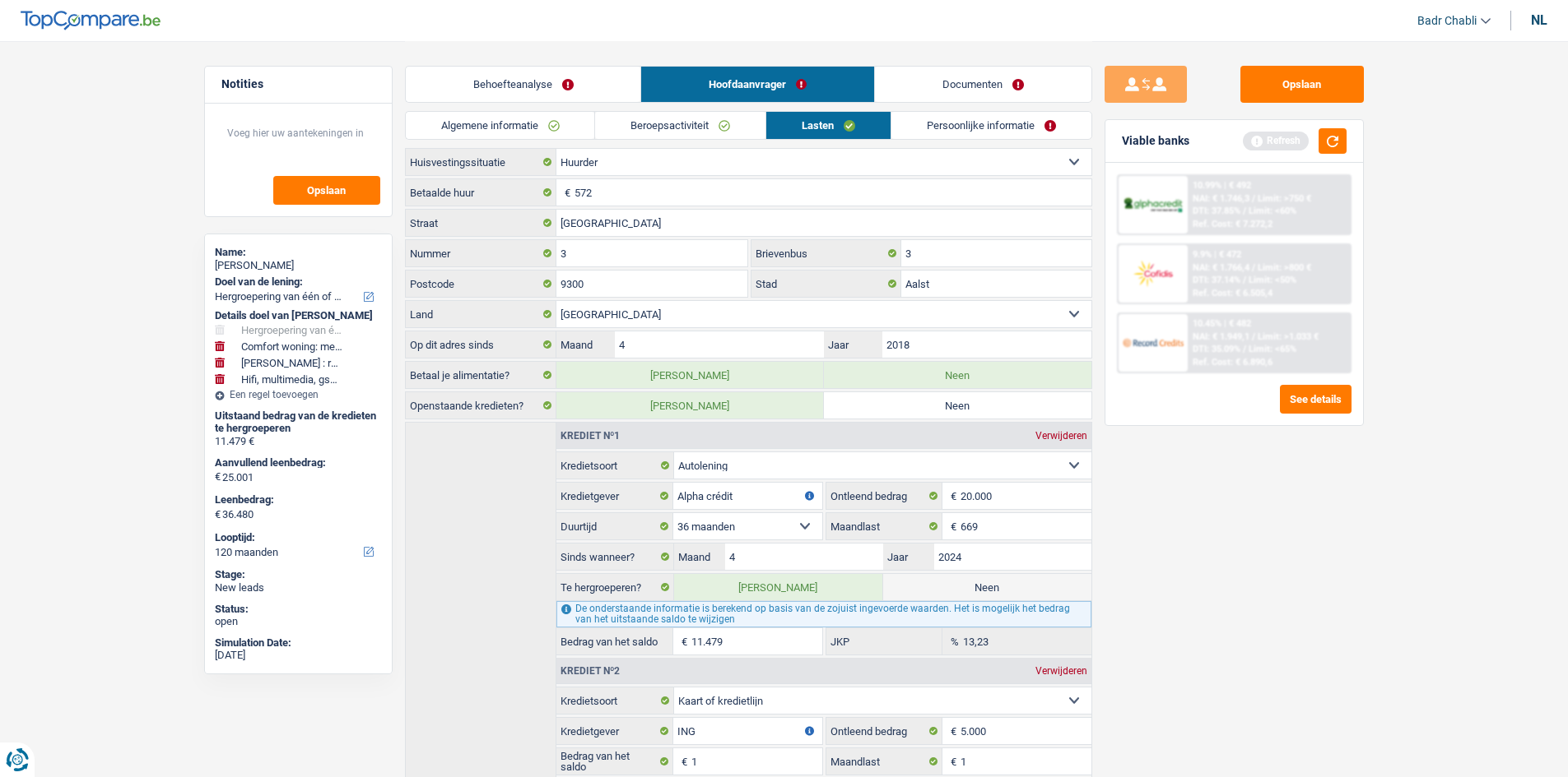
click at [981, 123] on link "Persoonlijke informatie" at bounding box center [990, 125] width 200 height 27
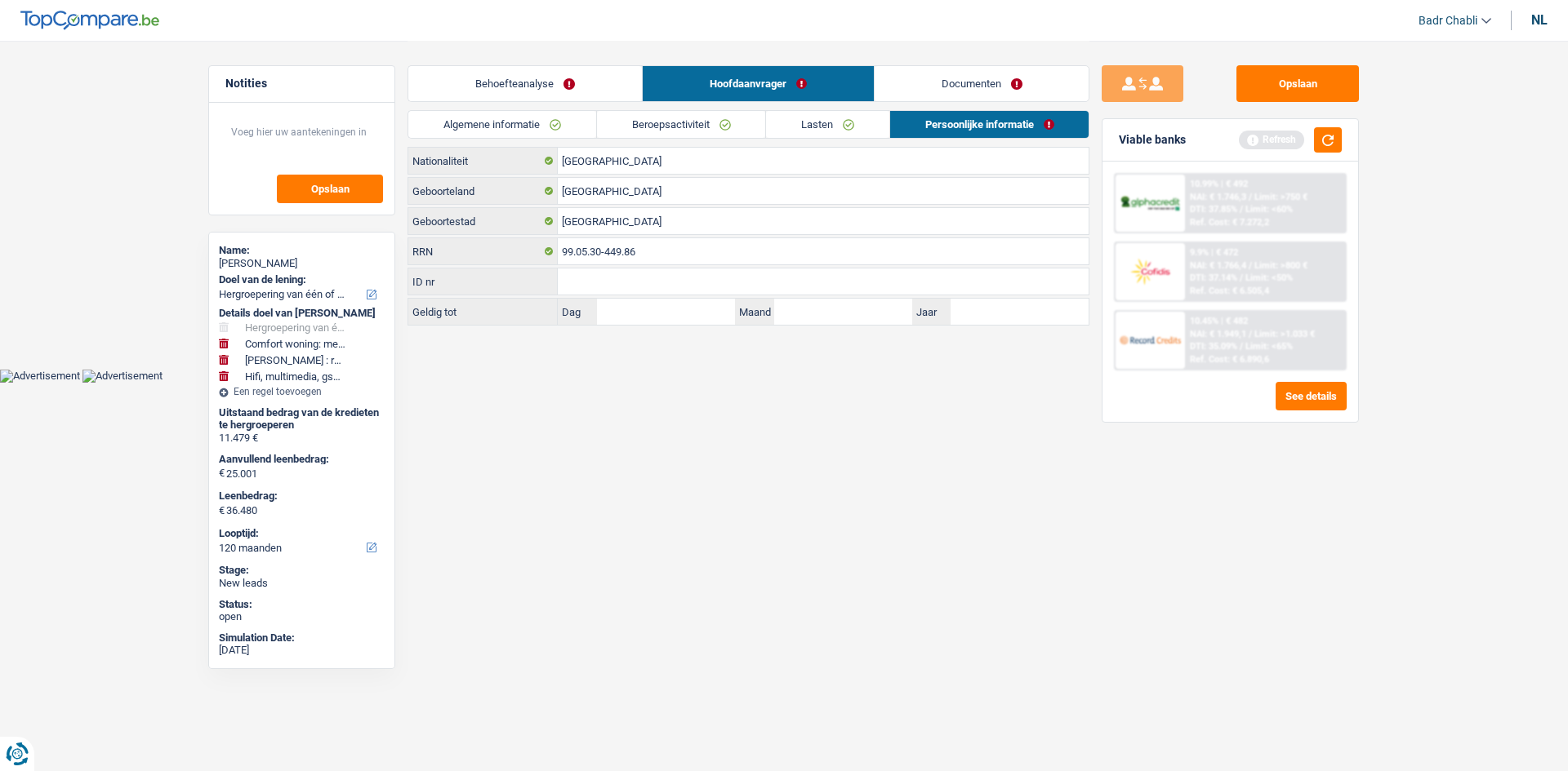
click at [980, 73] on link "Documenten" at bounding box center [982, 83] width 215 height 35
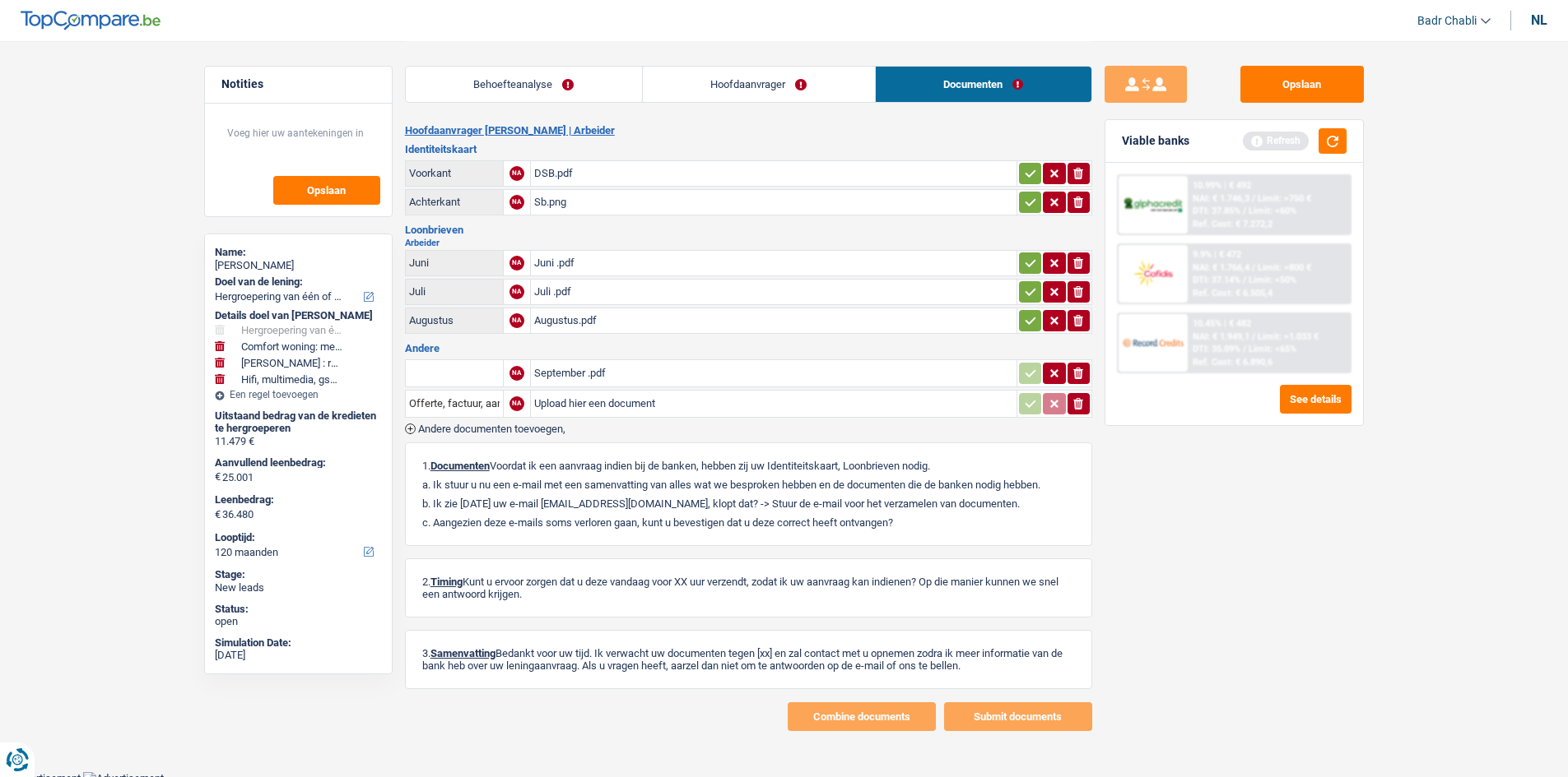
click at [542, 173] on div "DSB.pdf" at bounding box center [773, 174] width 479 height 25
click at [768, 78] on link "Hoofdaanvrager" at bounding box center [758, 84] width 232 height 35
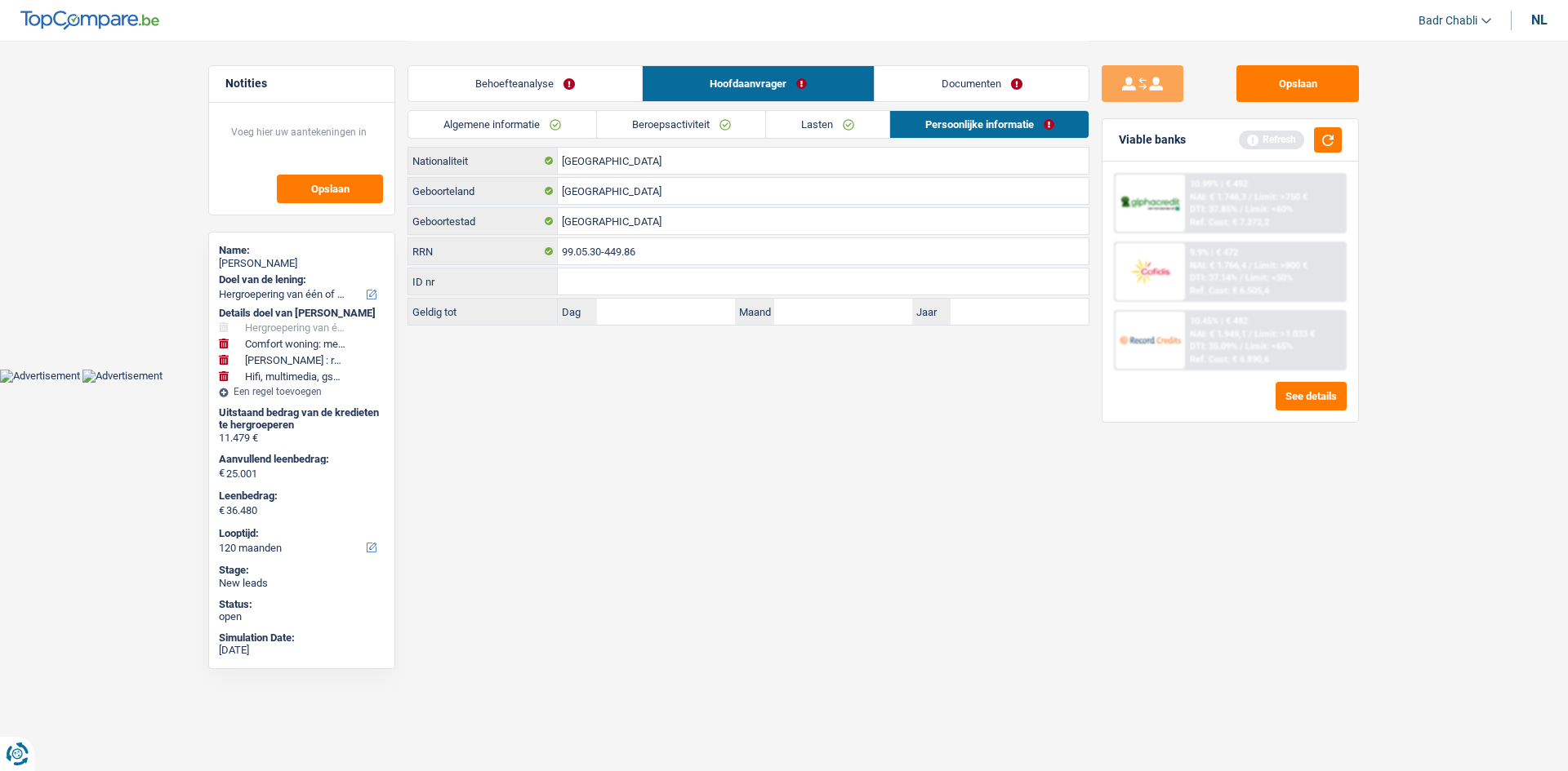
click at [979, 74] on link "Documenten" at bounding box center [982, 83] width 215 height 35
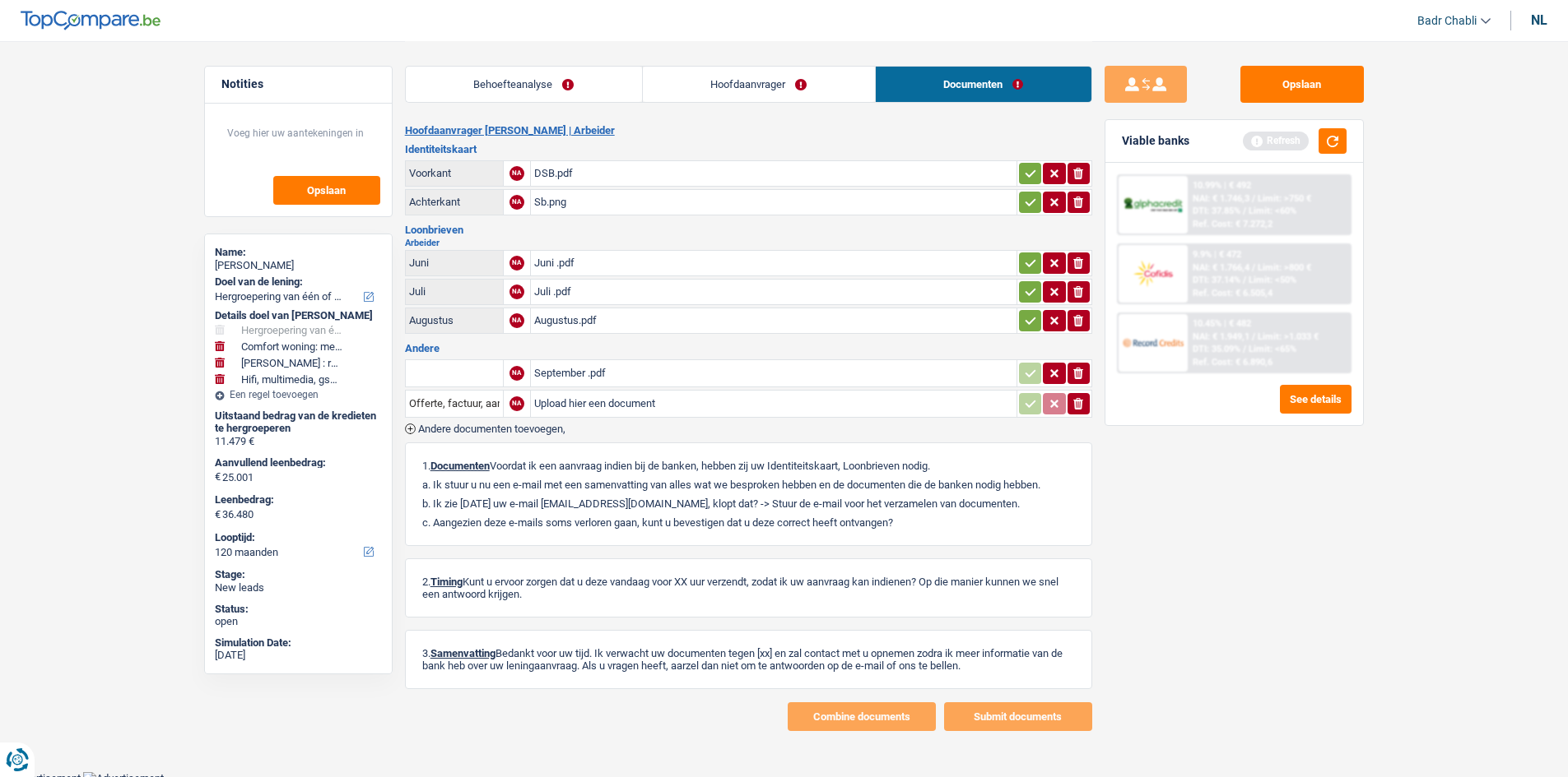
click at [575, 372] on div "September .pdf" at bounding box center [773, 373] width 479 height 25
click at [583, 316] on div "Augustus.pdf" at bounding box center [773, 321] width 479 height 25
click at [251, 146] on textarea at bounding box center [299, 140] width 164 height 50
